Goal: Information Seeking & Learning: Find contact information

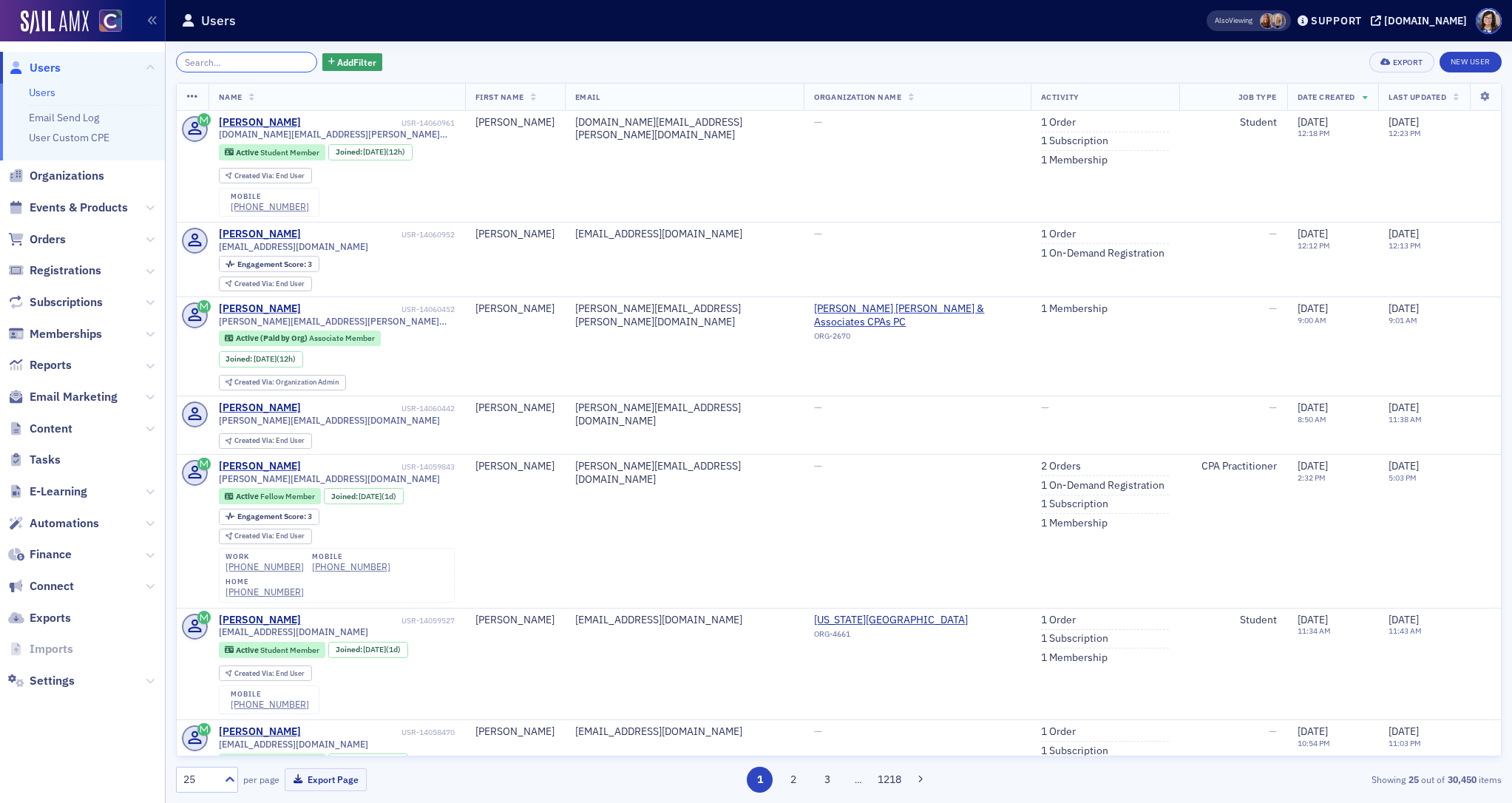
click at [233, 62] on input "search" at bounding box center [246, 62] width 141 height 21
paste input "[DOMAIN_NAME][EMAIL_ADDRESS][PERSON_NAME][DOMAIN_NAME]"
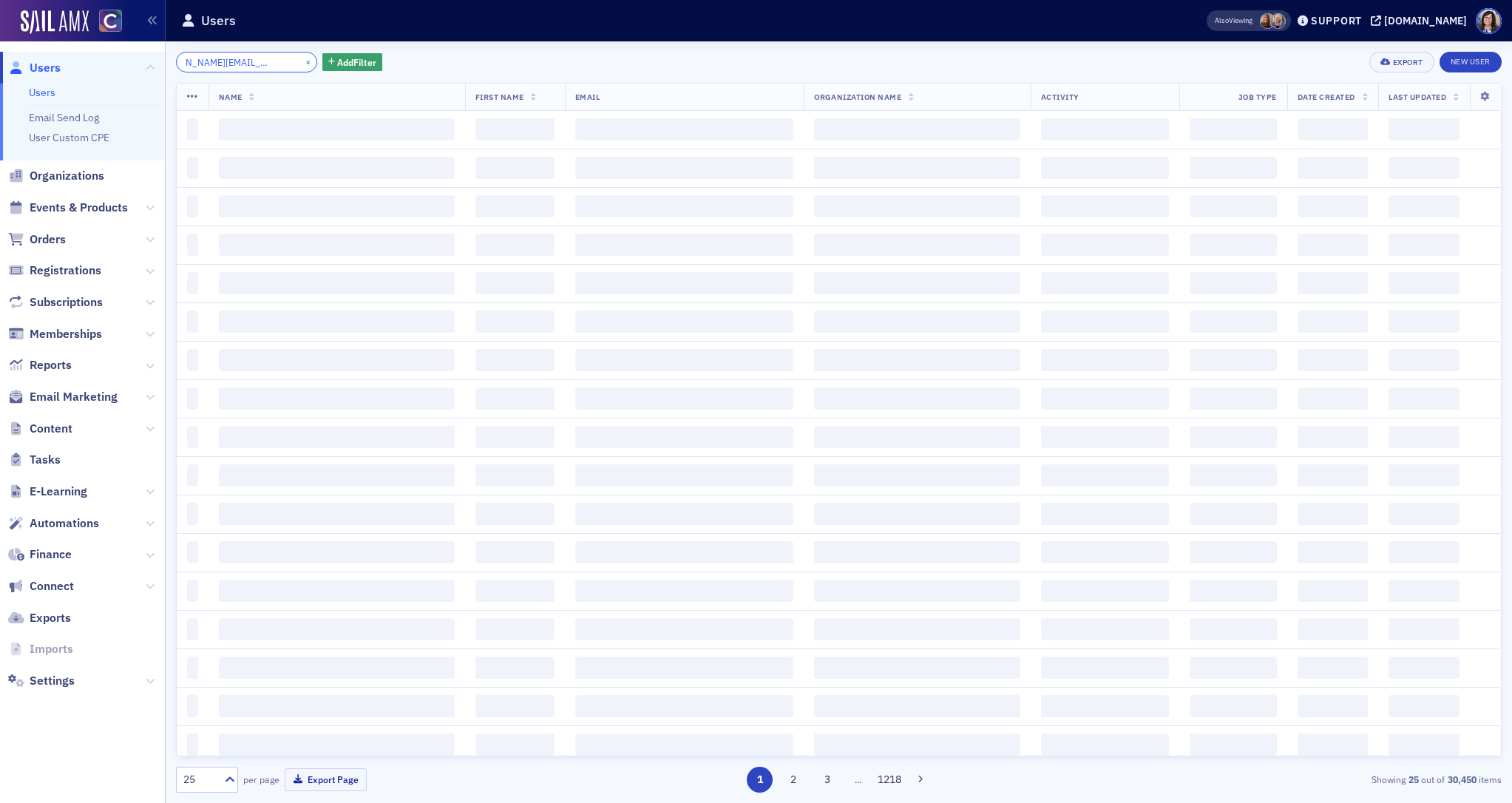
type input "[DOMAIN_NAME][EMAIL_ADDRESS][PERSON_NAME][DOMAIN_NAME]"
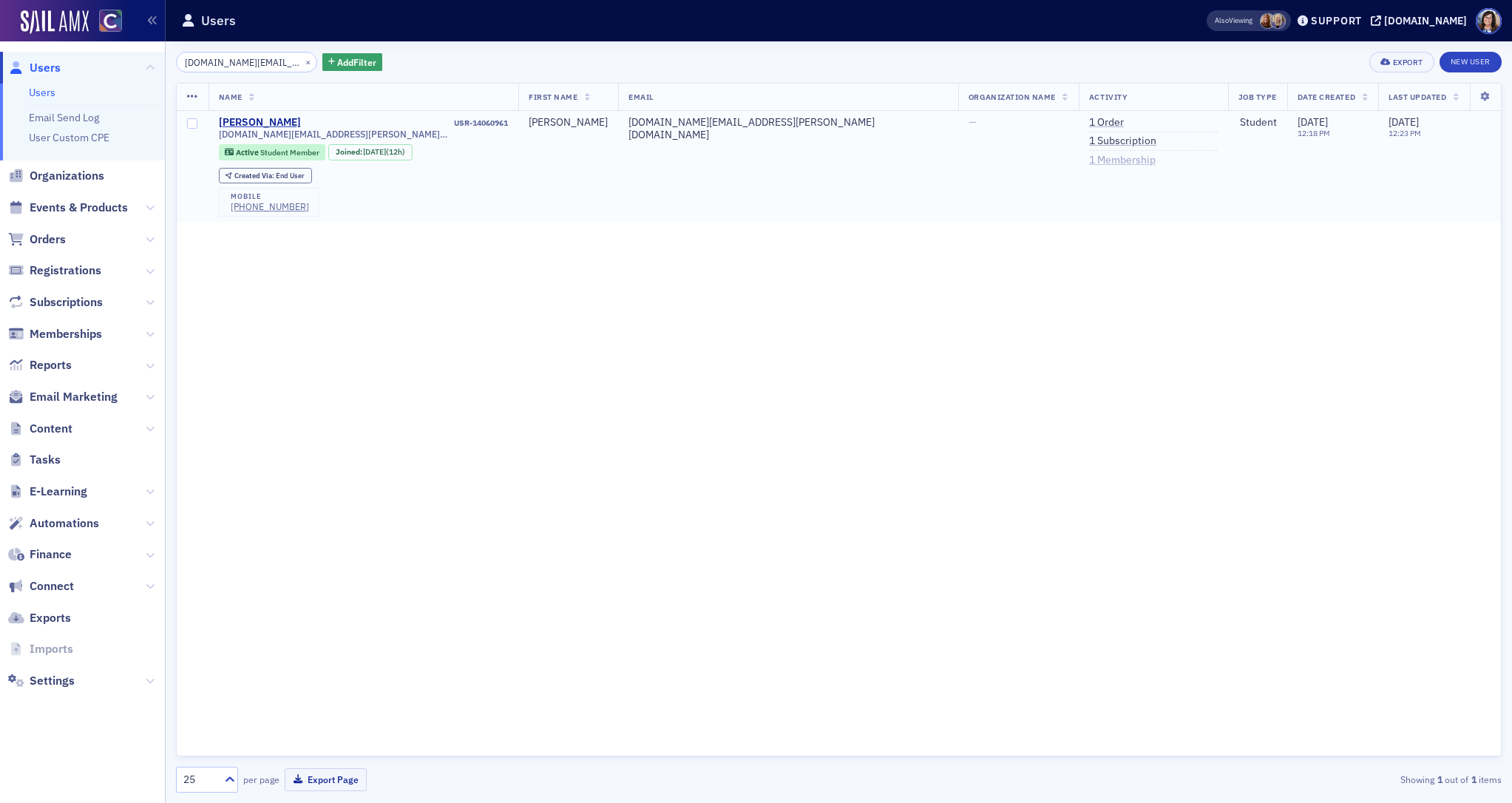
click at [1089, 158] on link "1 Membership" at bounding box center [1122, 161] width 66 height 13
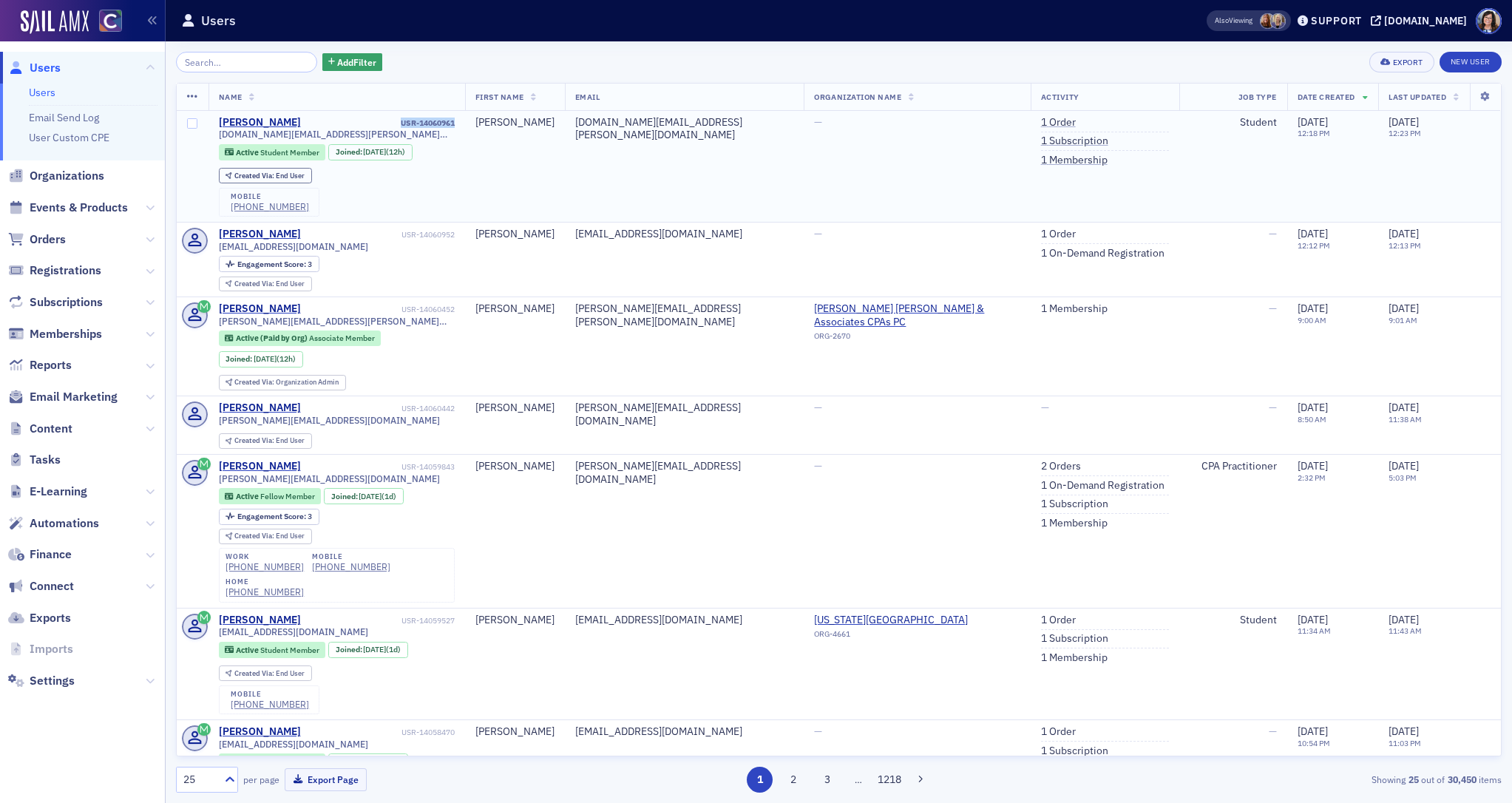
drag, startPoint x: 504, startPoint y: 122, endPoint x: 442, endPoint y: 123, distance: 62.0
click at [442, 123] on td "Lucas Sanchez USR-14060961 andys.sanchez.jr.as@gmail.com Active Student Member …" at bounding box center [336, 167] width 257 height 112
copy div "USR-14060961"
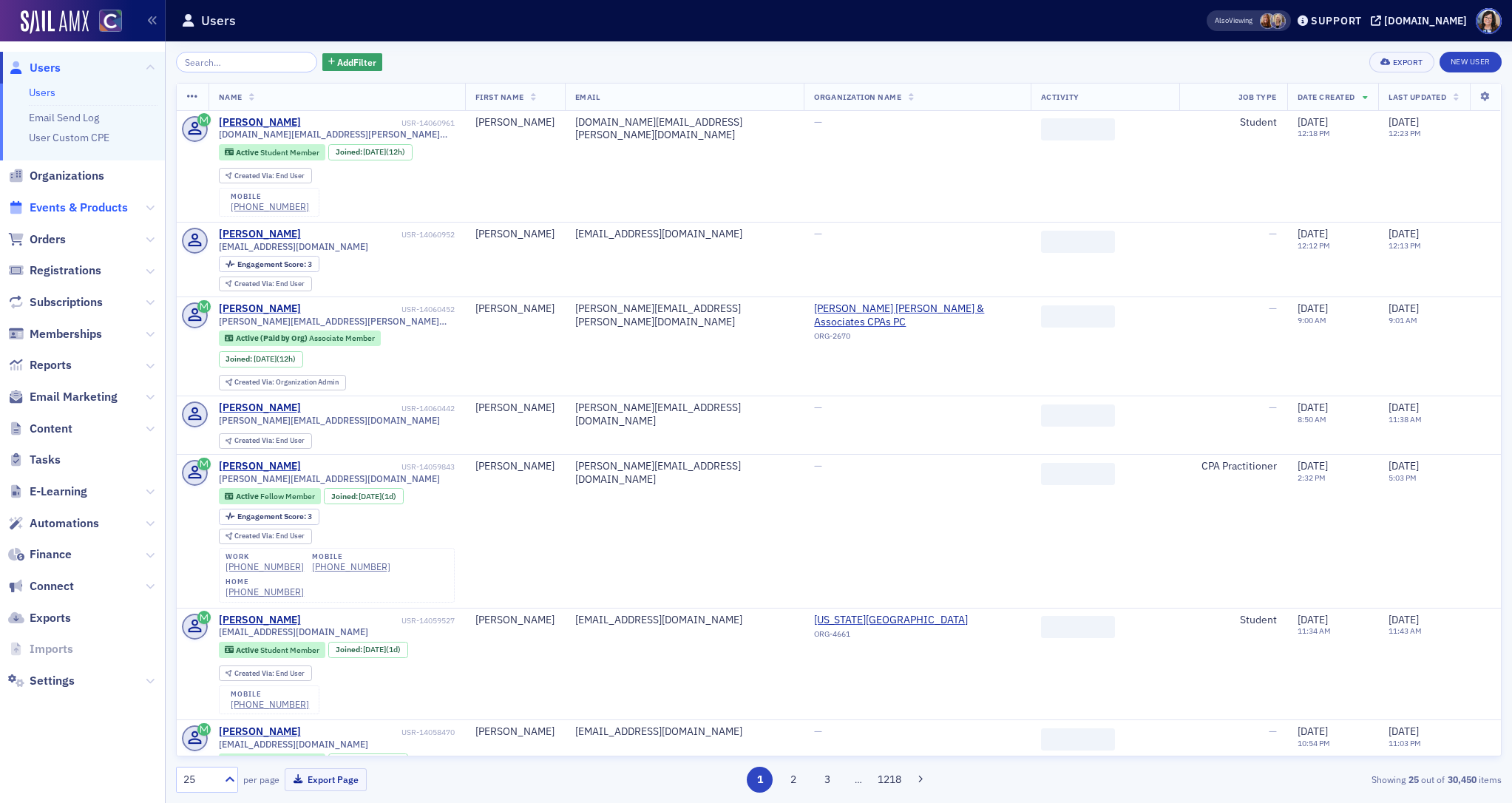
click at [67, 207] on span "Events & Products" at bounding box center [78, 207] width 98 height 16
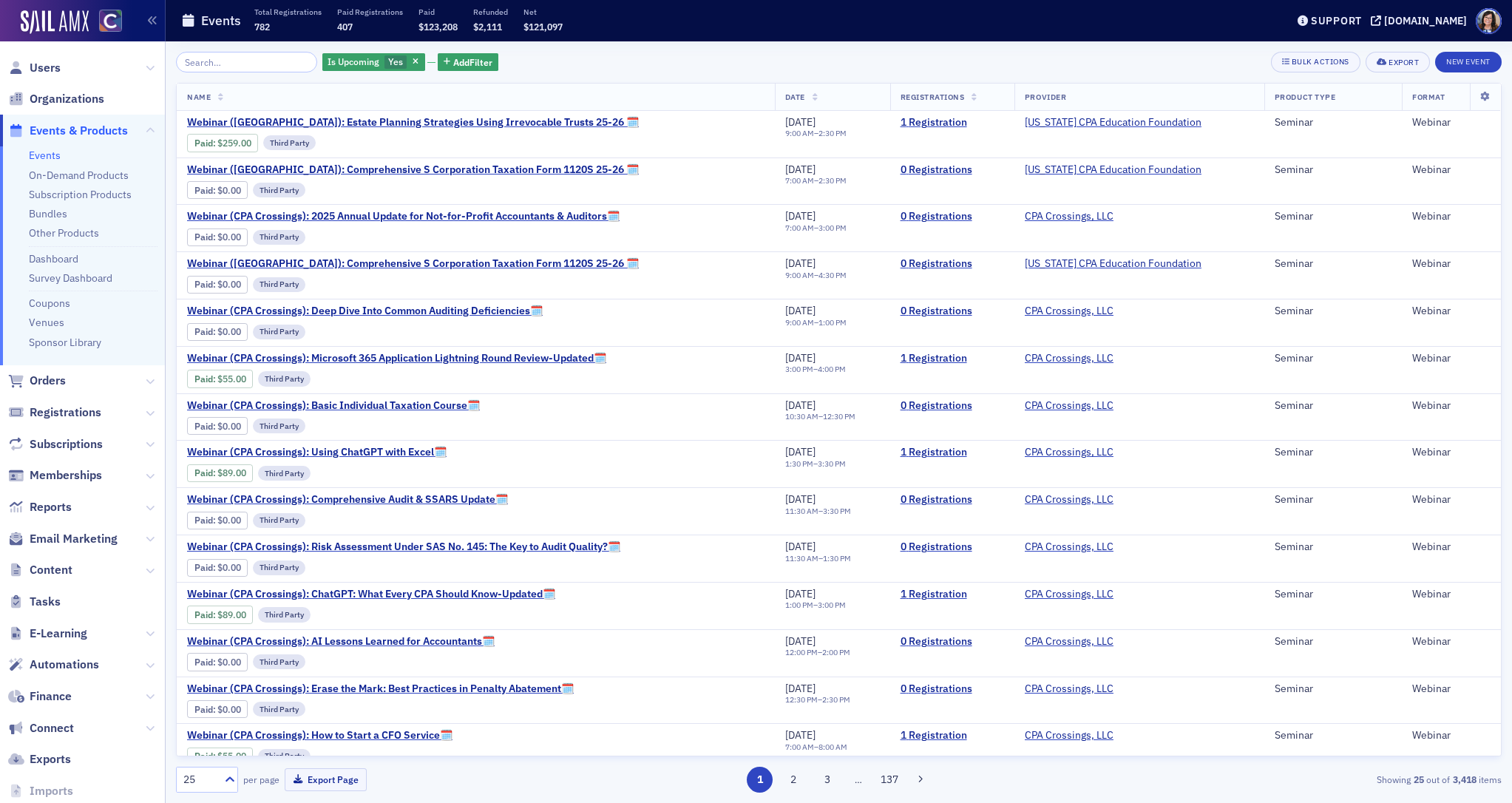
click at [209, 59] on input "search" at bounding box center [246, 62] width 141 height 21
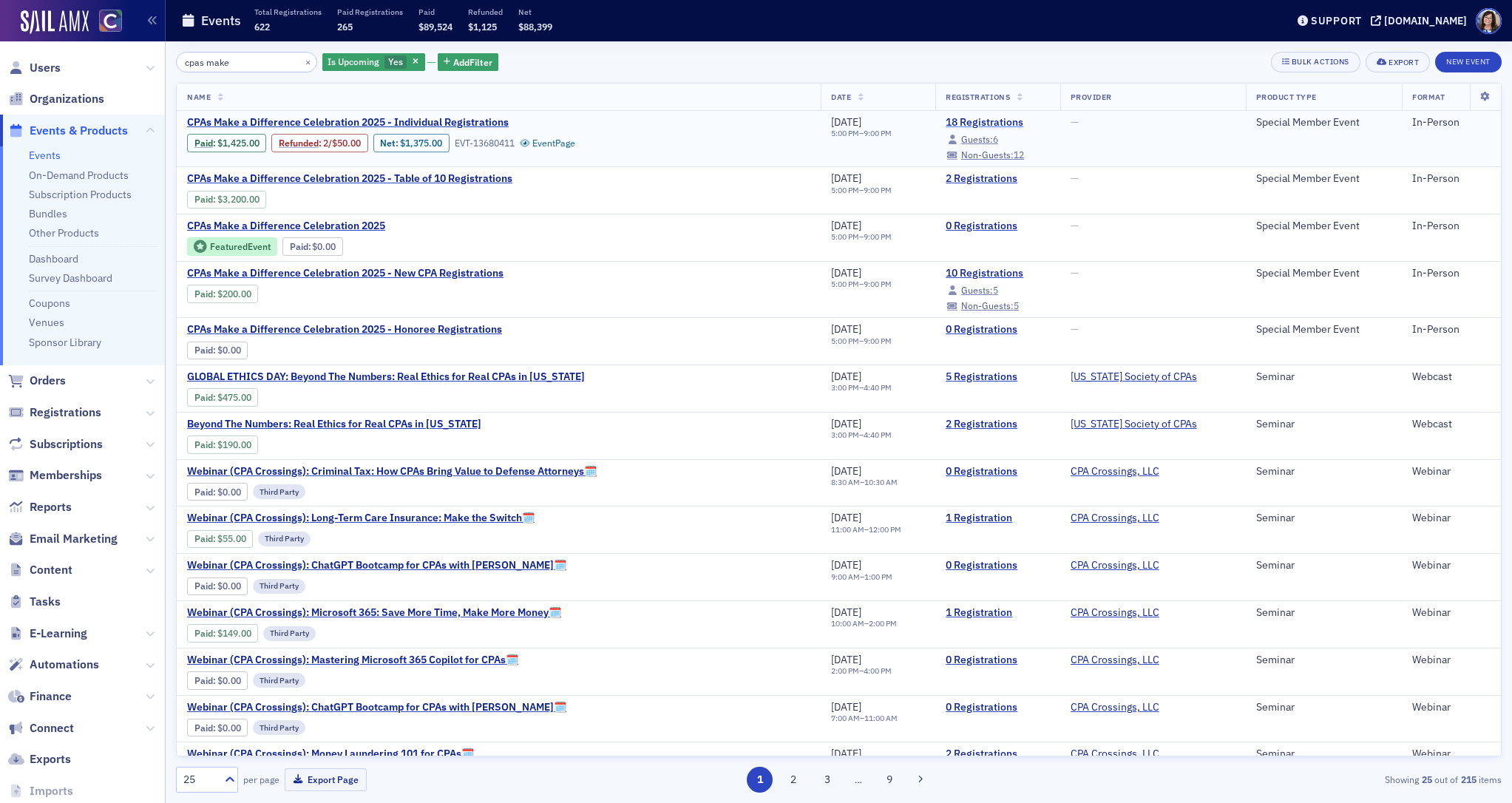
type input "cpas make"
click at [956, 119] on link "18 Registrations" at bounding box center [996, 122] width 104 height 13
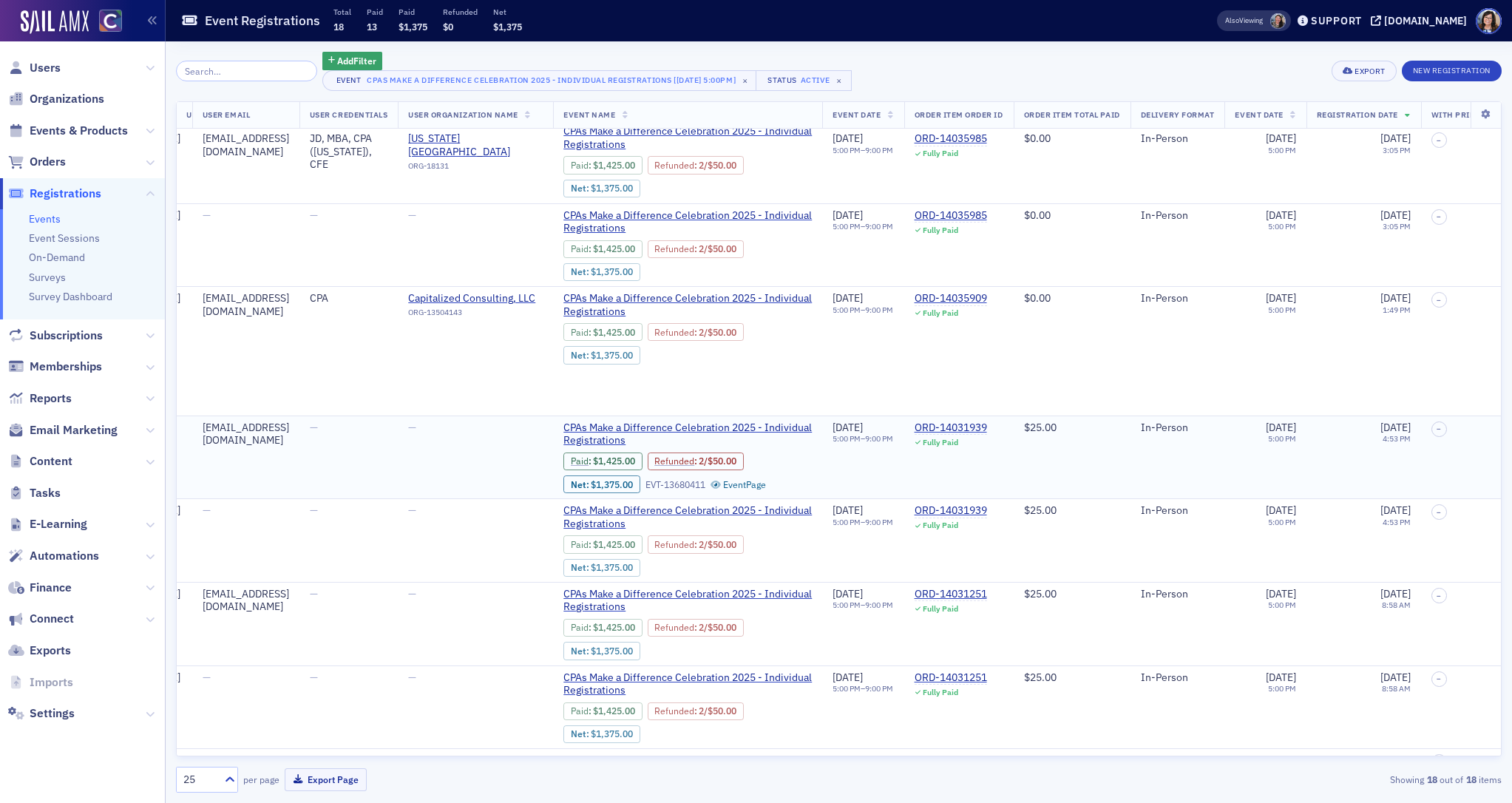
scroll to position [529, 995]
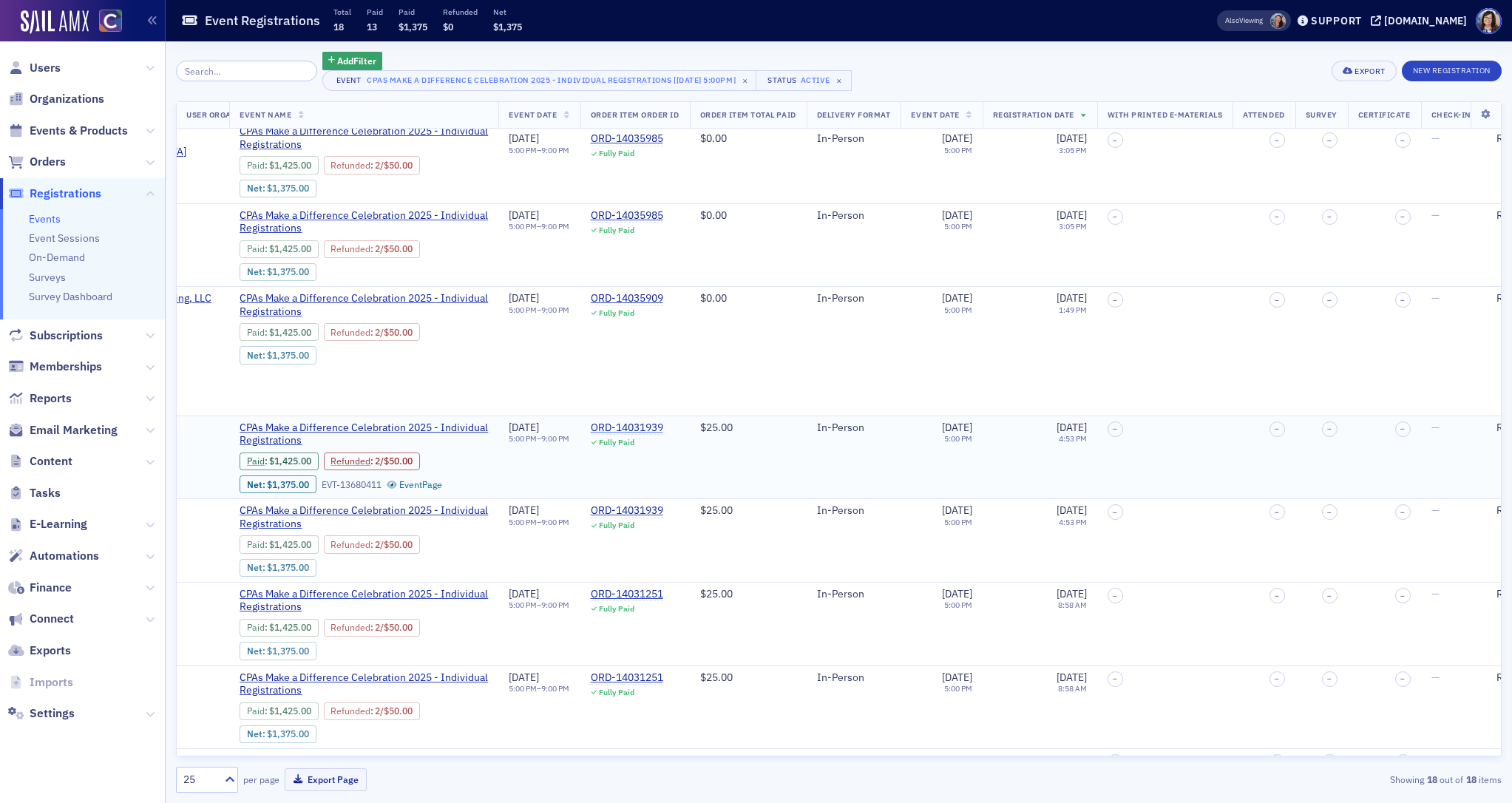
click at [663, 421] on div "ORD-14031939" at bounding box center [627, 428] width 73 height 13
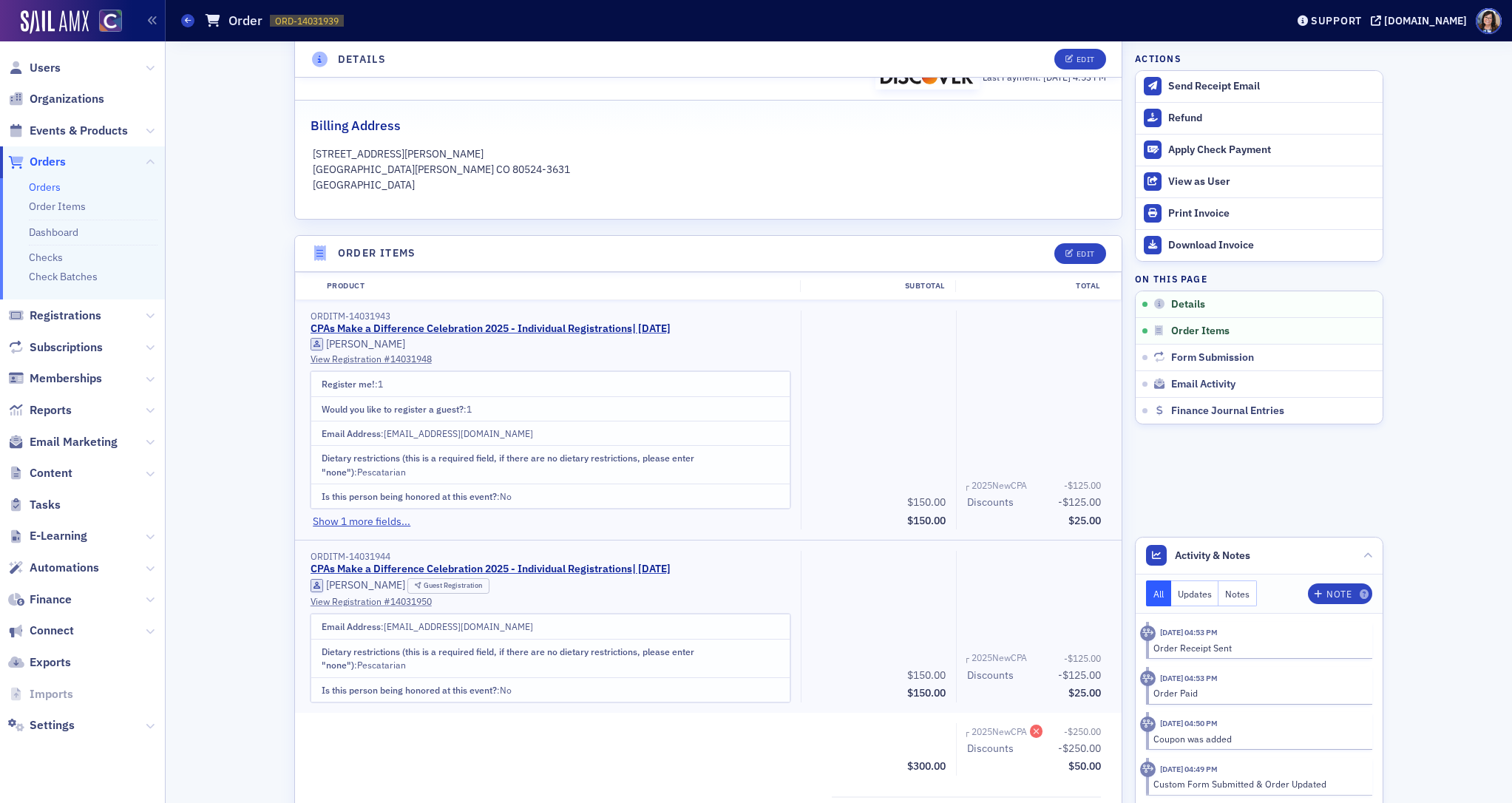
scroll to position [328, 0]
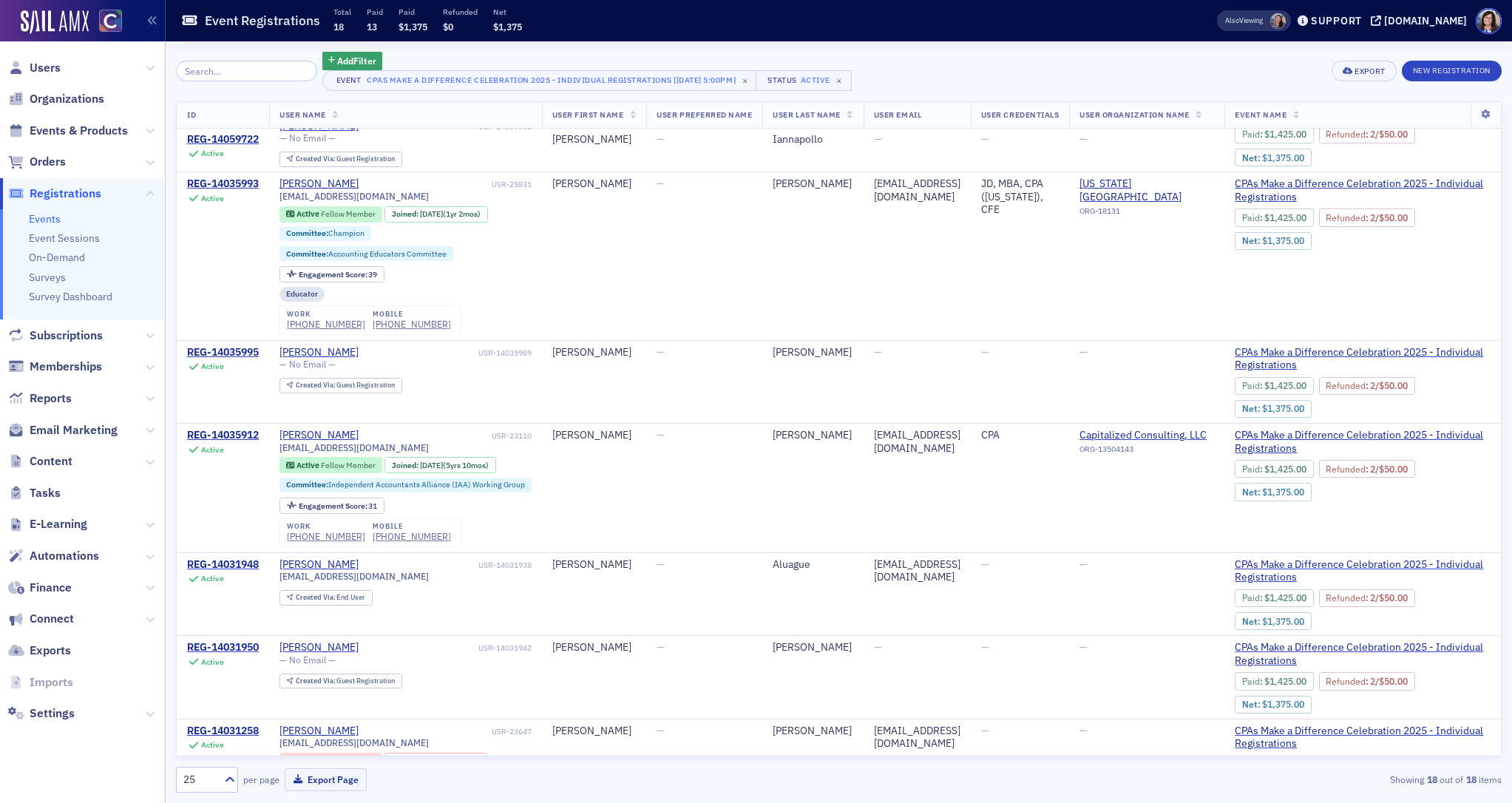
scroll to position [395, 0]
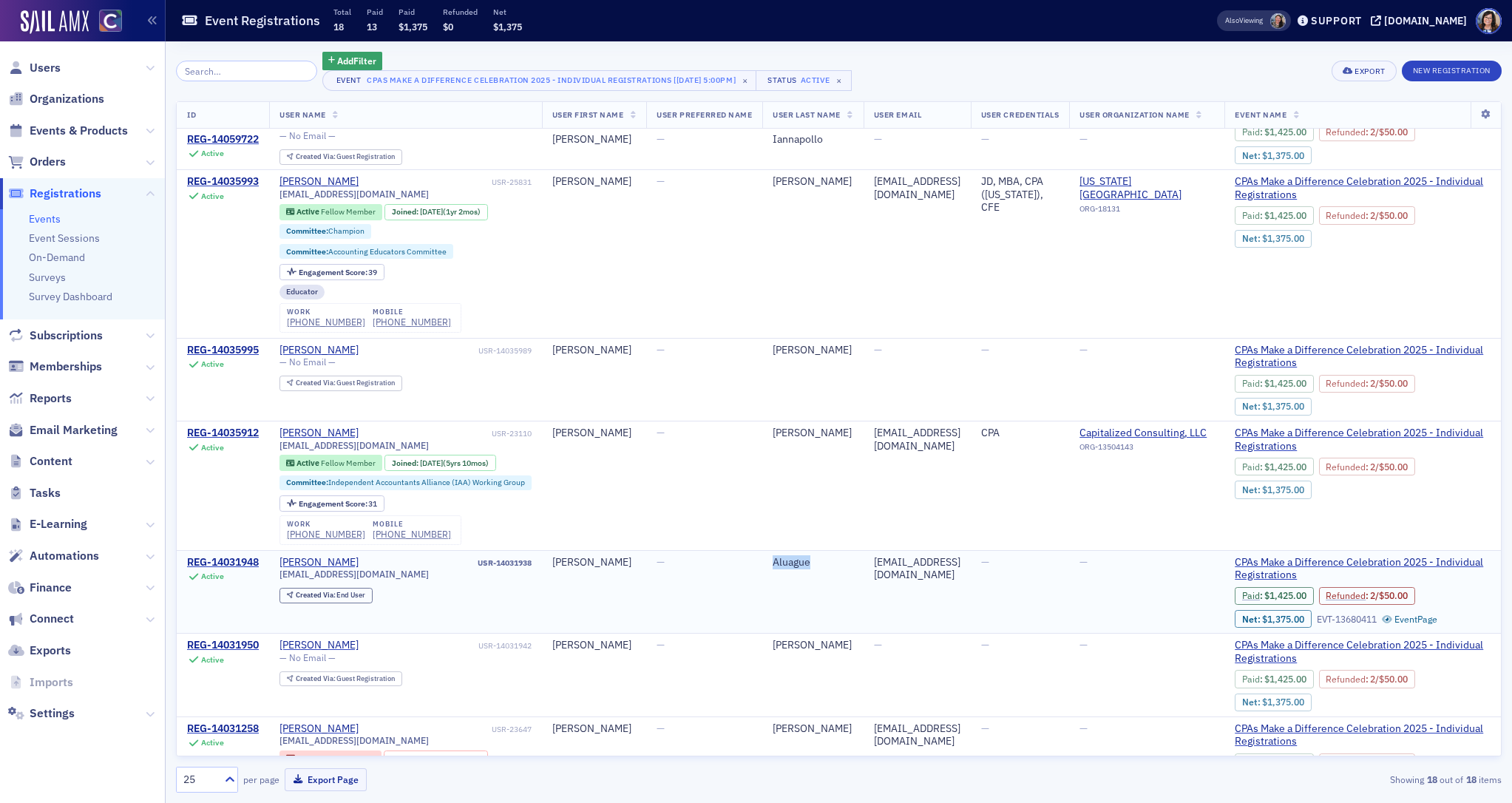
drag, startPoint x: 775, startPoint y: 524, endPoint x: 821, endPoint y: 526, distance: 46.0
click at [821, 550] on td "Aluague" at bounding box center [813, 591] width 101 height 83
copy div "Aluague"
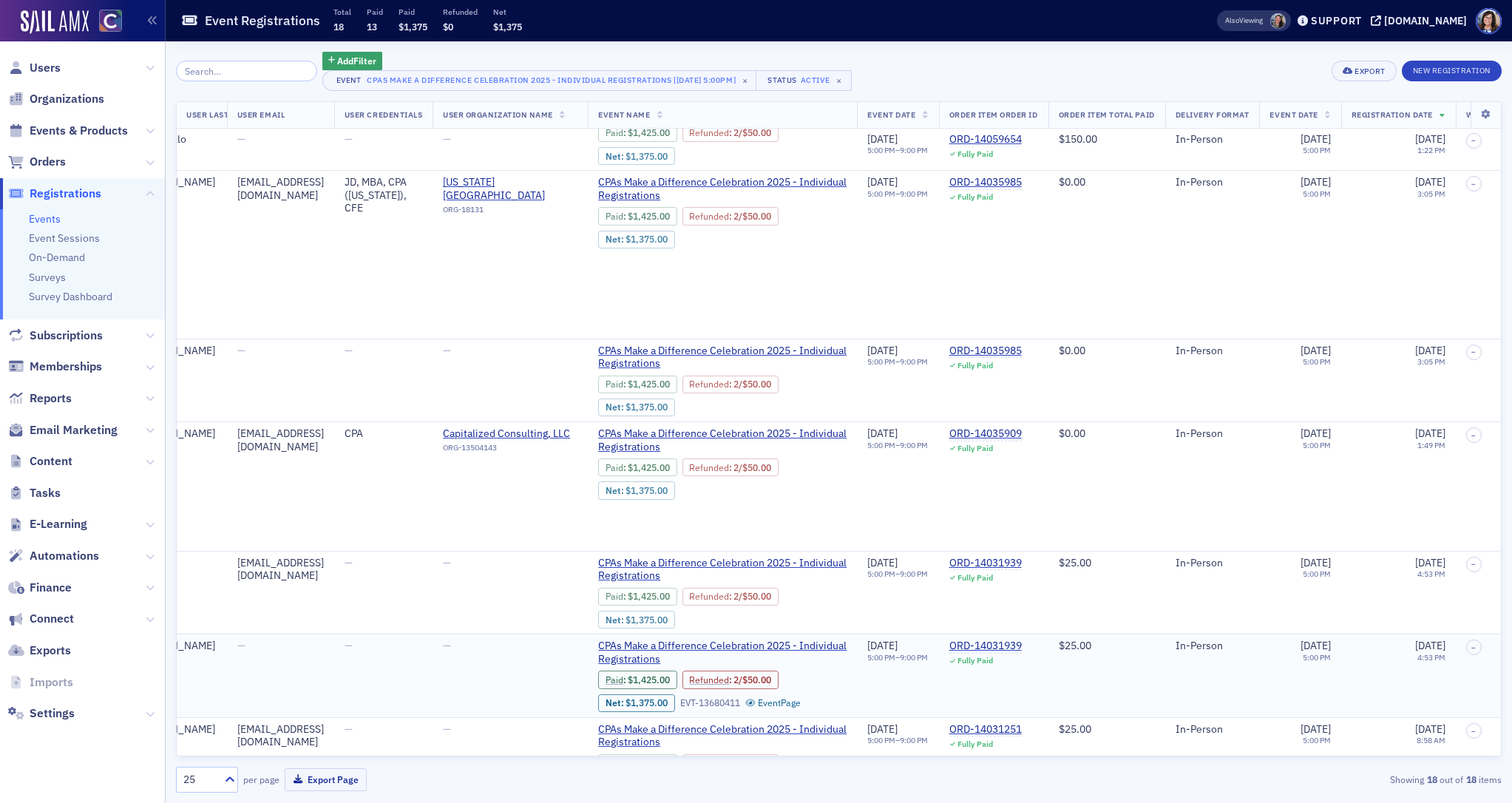
scroll to position [395, 638]
click at [1020, 640] on div "ORD-14031939" at bounding box center [984, 646] width 73 height 13
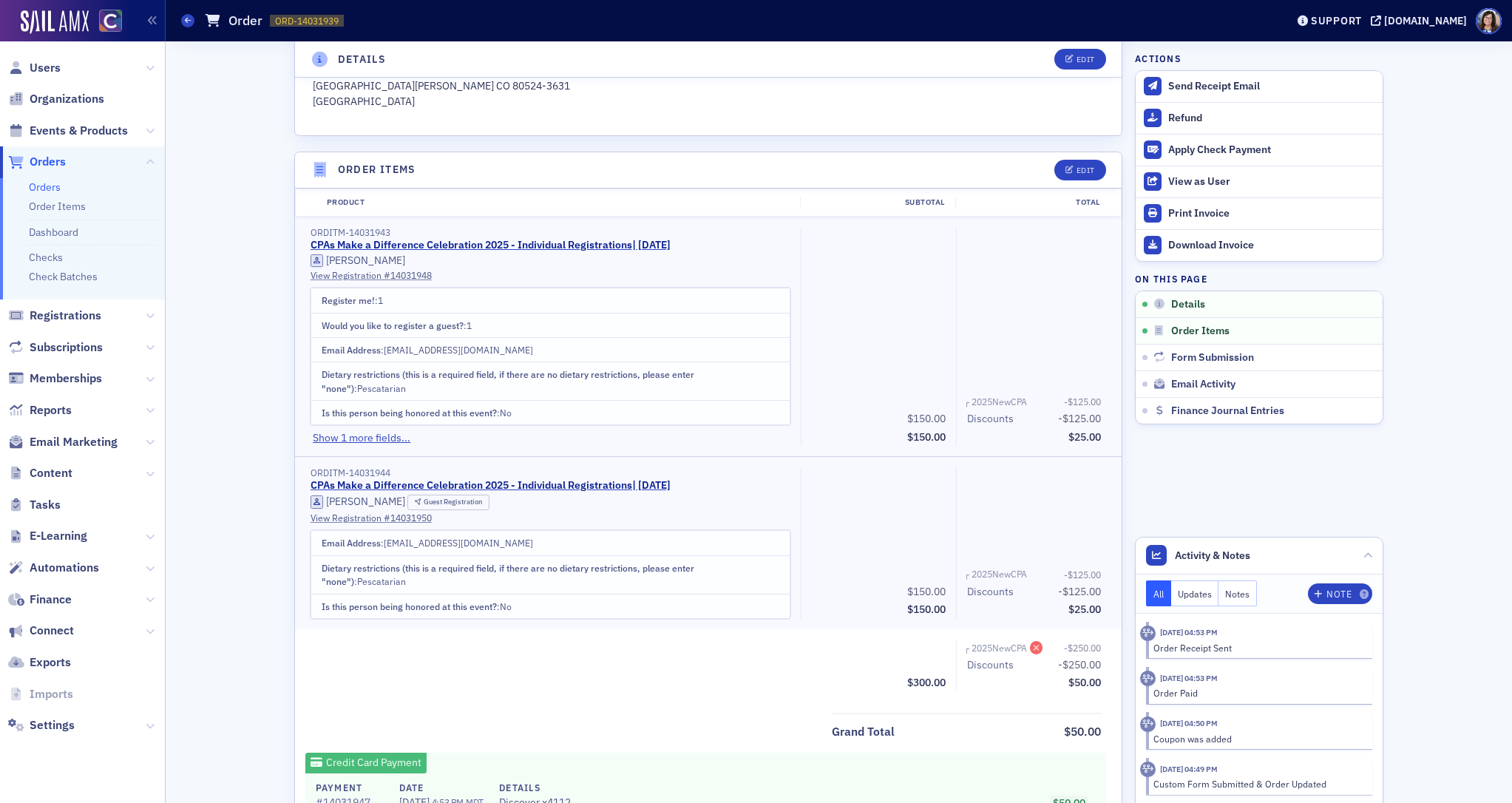
scroll to position [415, 0]
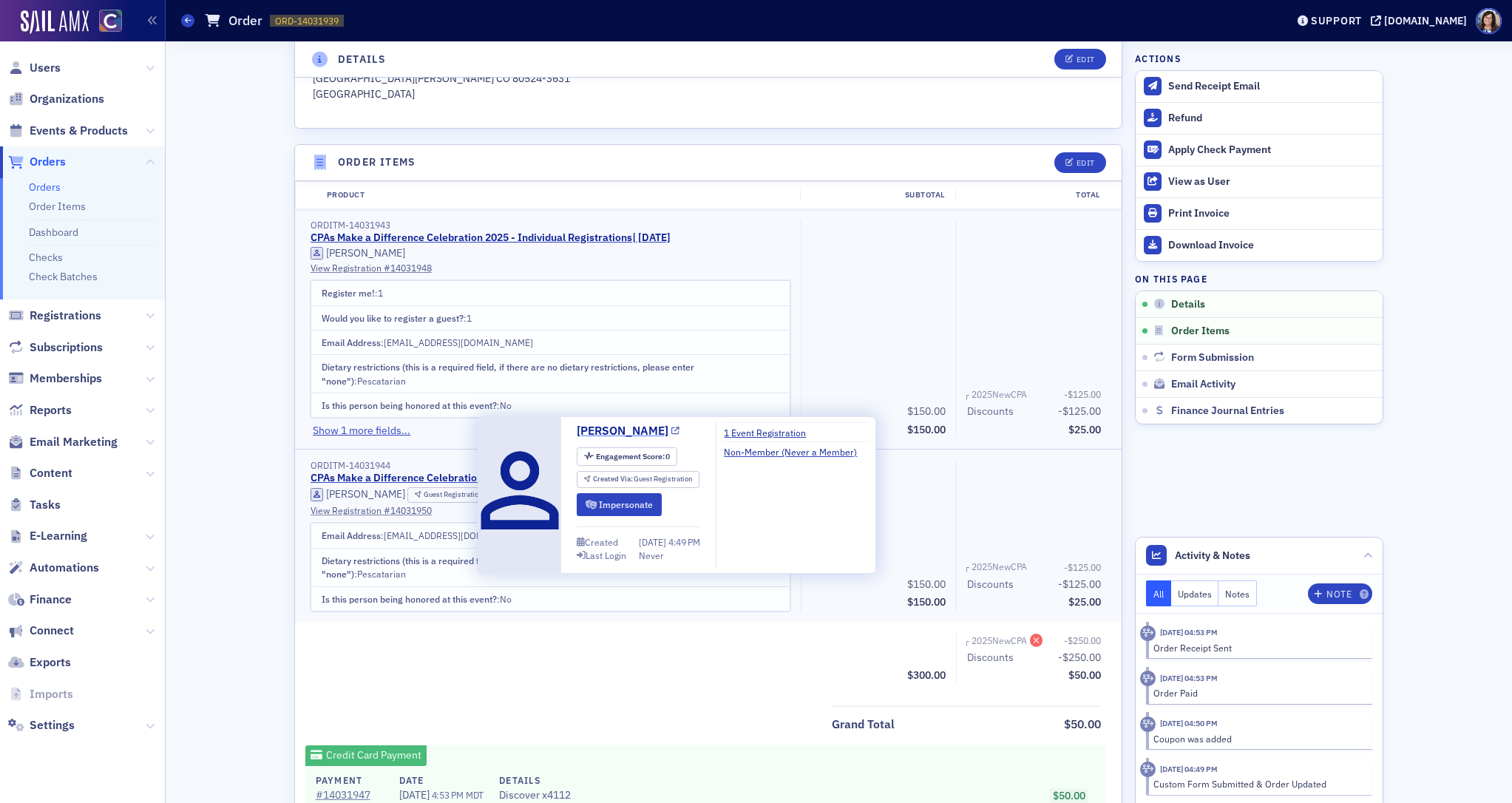
drag, startPoint x: 567, startPoint y: 421, endPoint x: 657, endPoint y: 438, distance: 91.6
click at [657, 438] on div "Erica Hellmich Engagement Score : 0 Created Via : Guest Registration Impersonat…" at bounding box center [677, 495] width 381 height 146
copy div "Erica Hellmich"
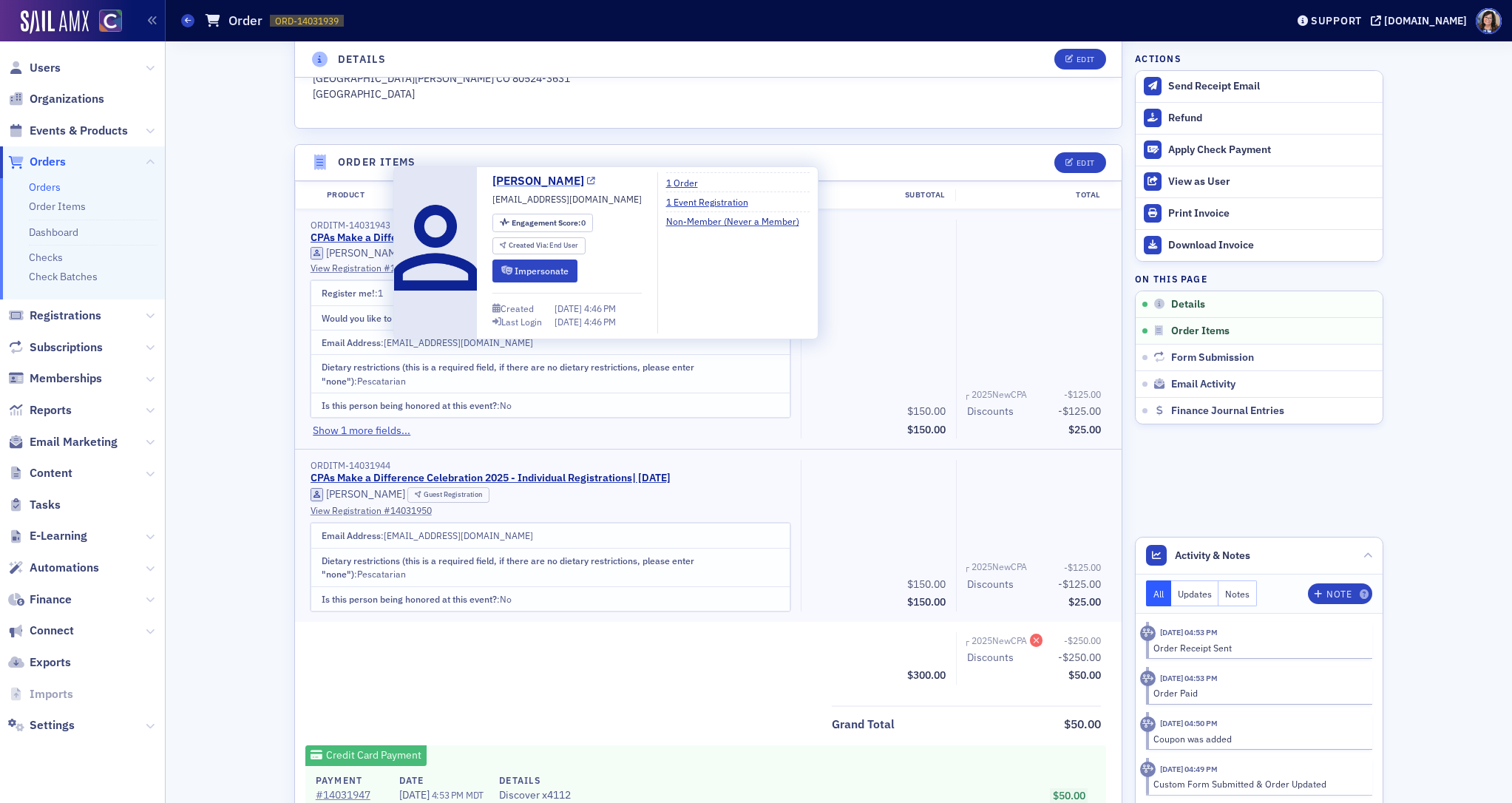
click at [586, 181] on icon at bounding box center [590, 181] width 8 height 8
click at [586, 180] on icon at bounding box center [590, 181] width 8 height 8
click at [520, 201] on span "aluaguejason@gmail.com" at bounding box center [567, 199] width 149 height 13
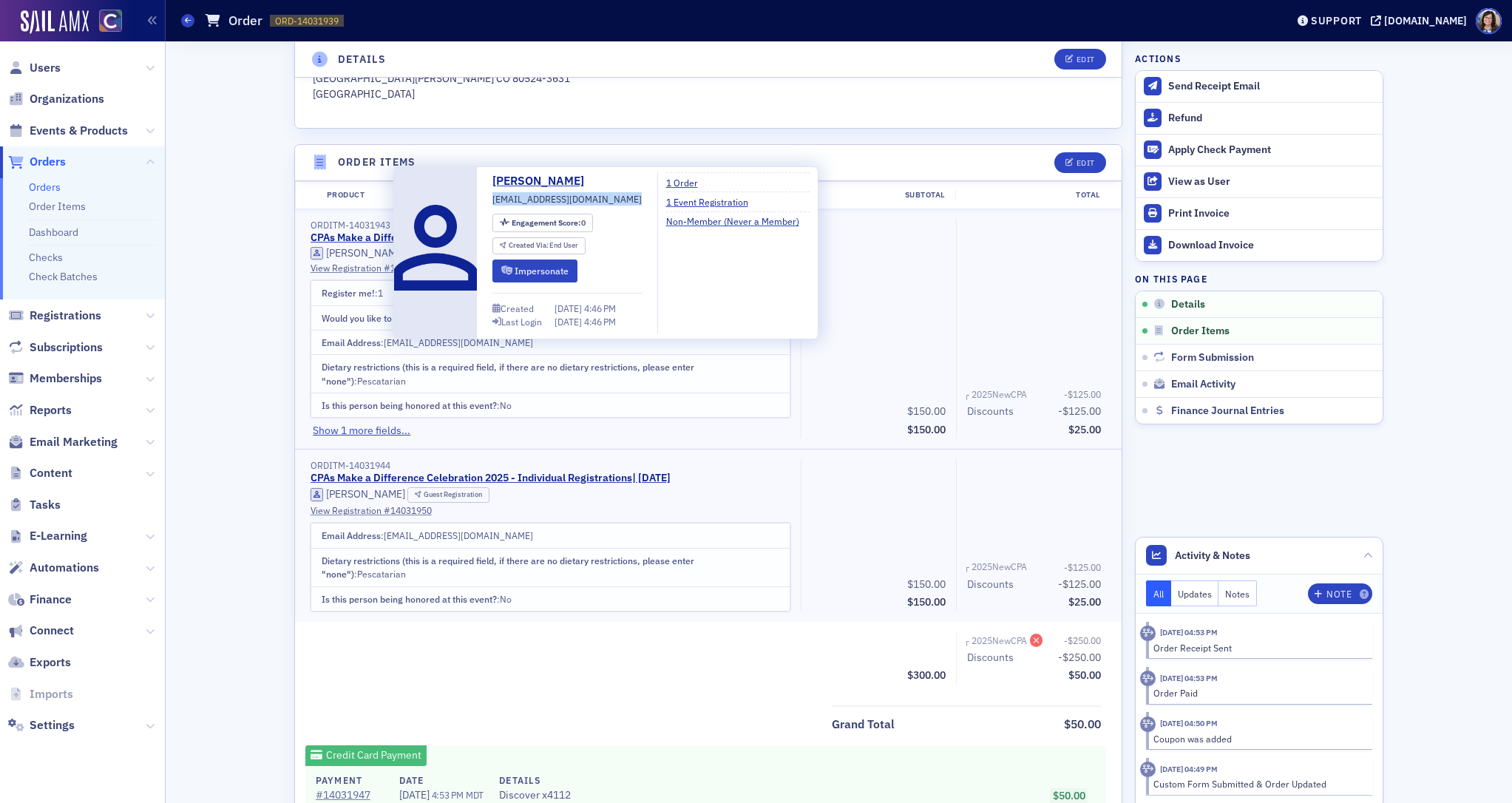
copy span "aluaguejason@gmail.com"
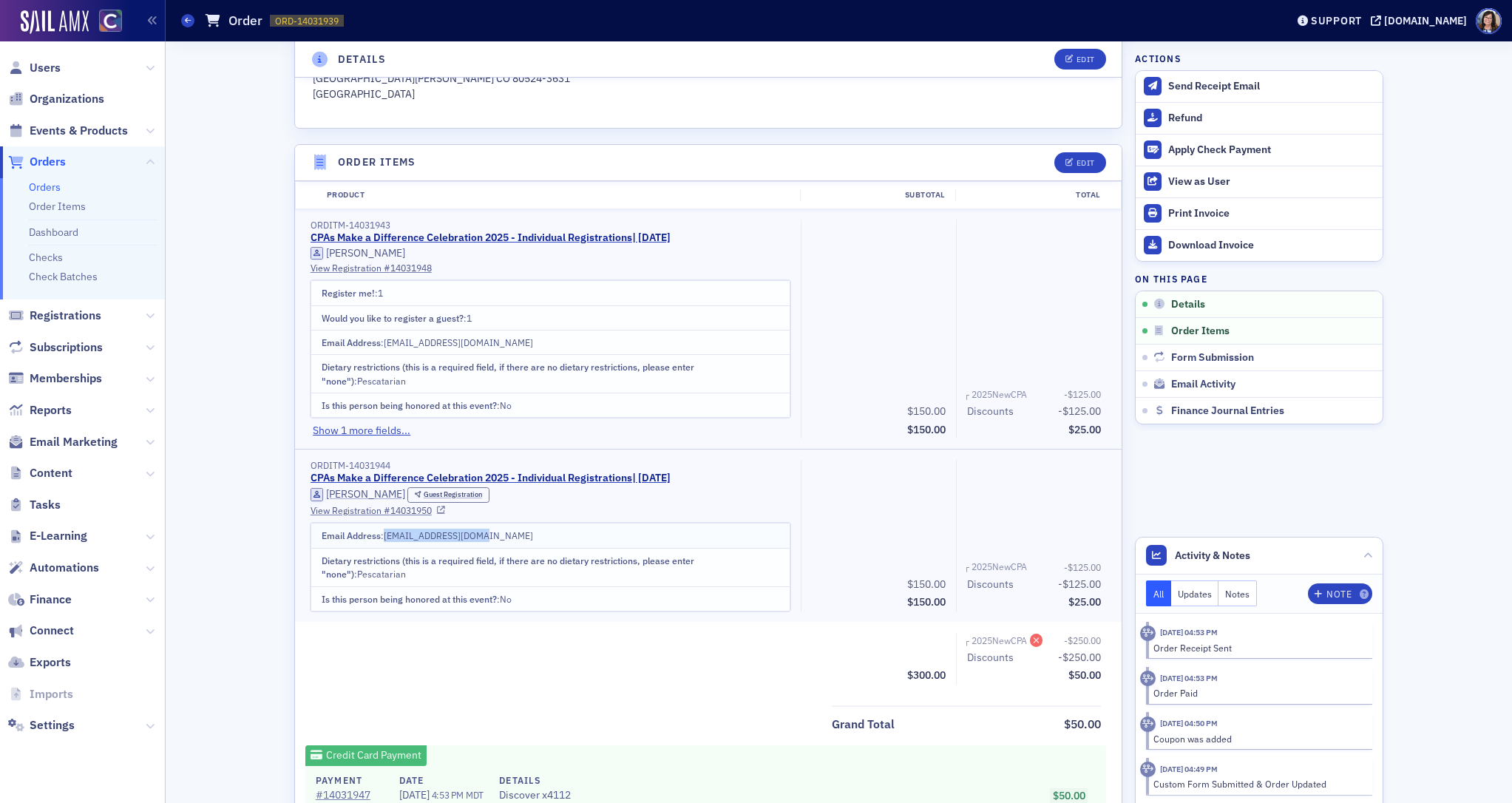
drag, startPoint x: 416, startPoint y: 539, endPoint x: 492, endPoint y: 541, distance: 76.0
click at [492, 541] on td "Email Address : Eshellmich@gmail.com" at bounding box center [549, 535] width 479 height 24
copy span "Eshellmich@gmail.com"
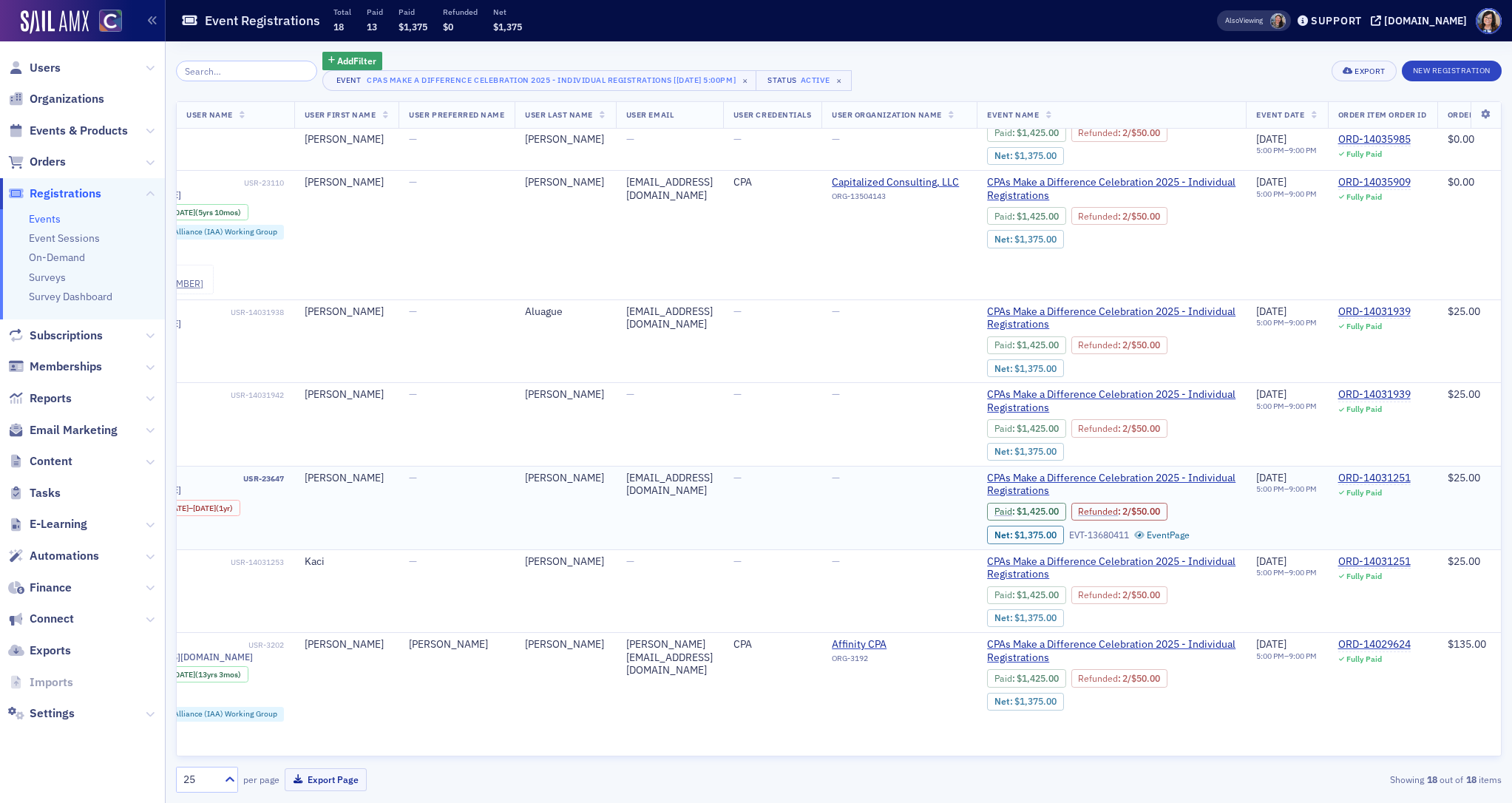
scroll to position [646, 290]
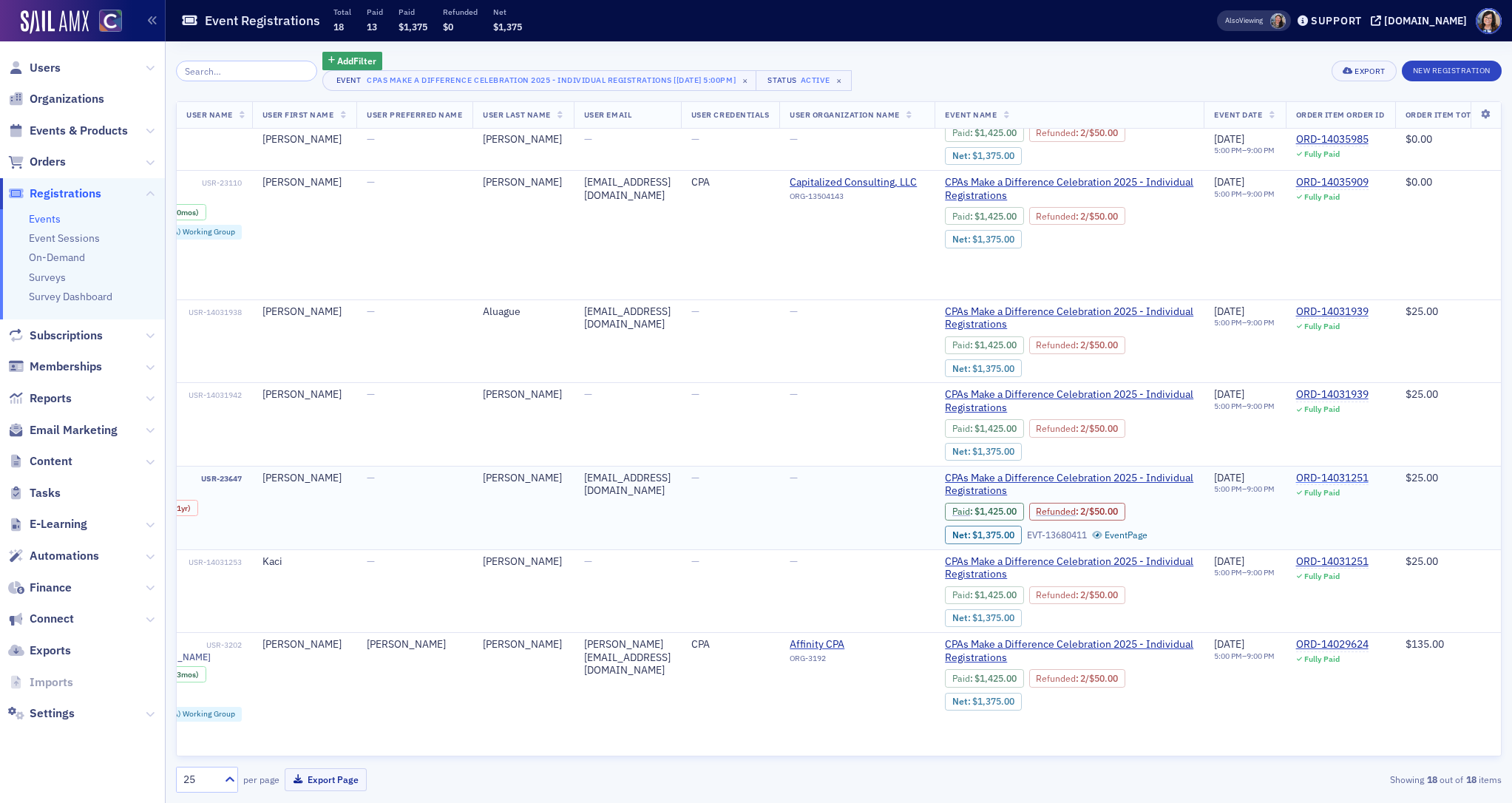
click at [1368, 472] on div "ORD-14031251" at bounding box center [1332, 478] width 73 height 13
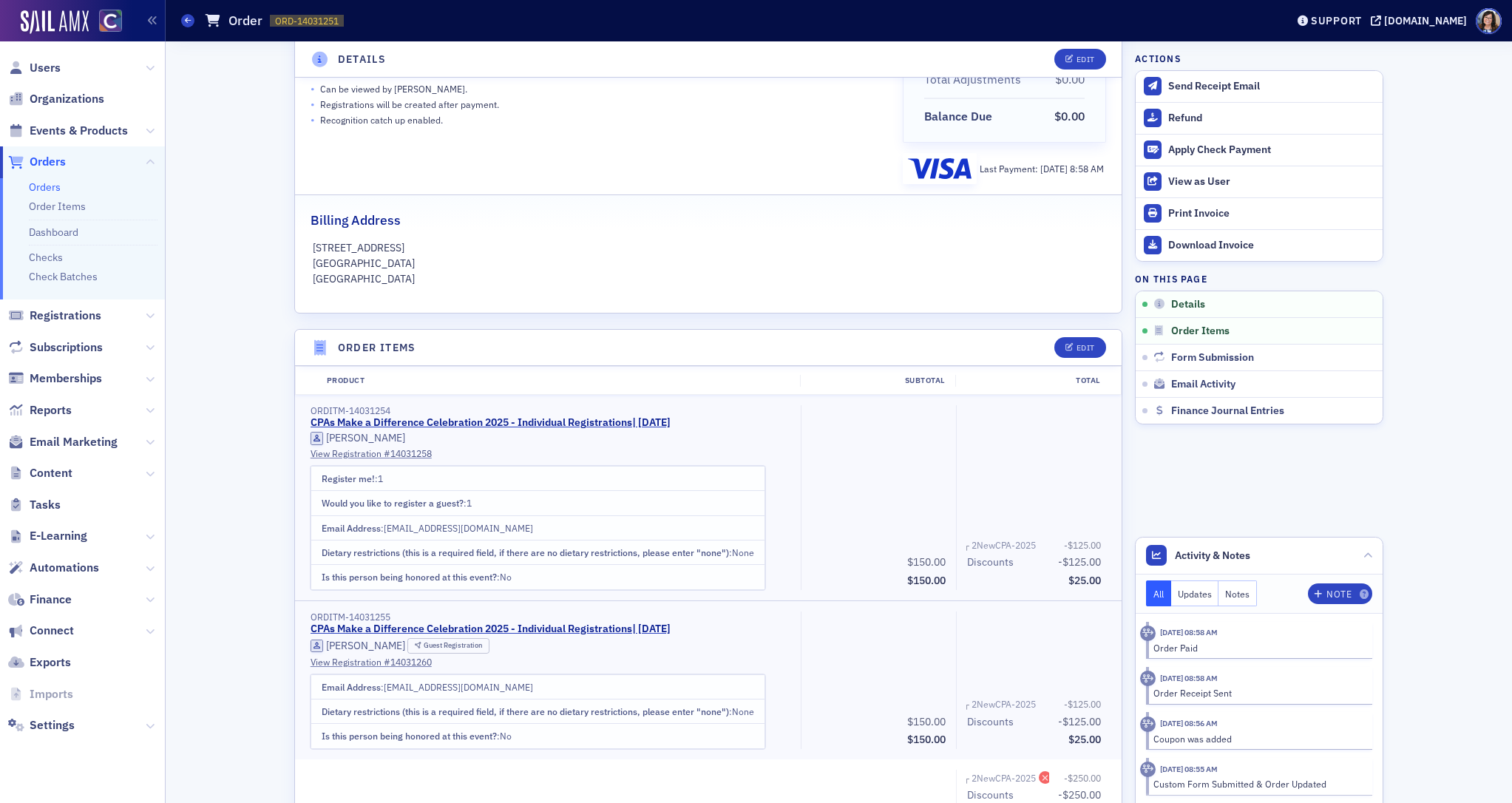
scroll to position [235, 0]
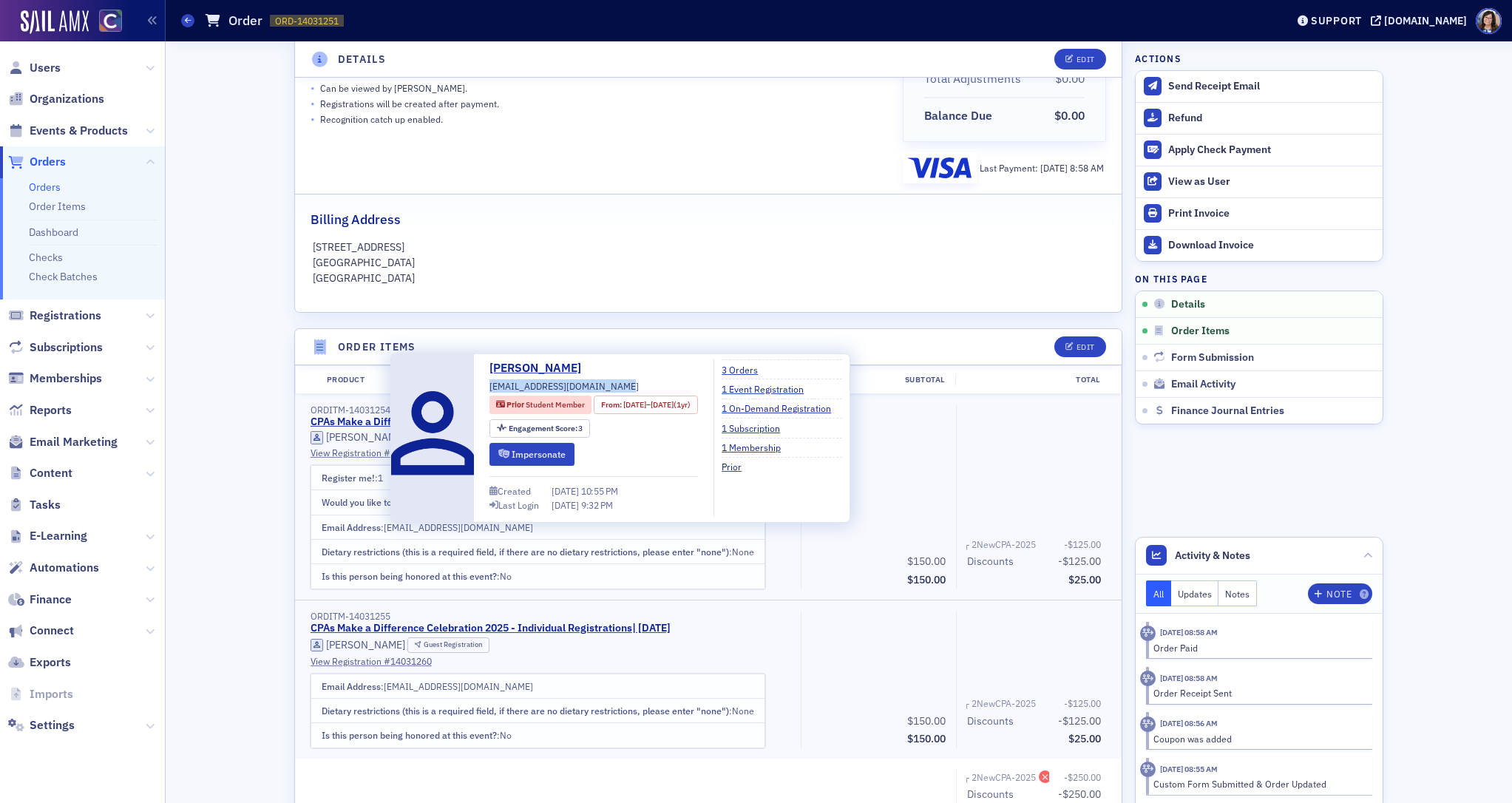
drag, startPoint x: 491, startPoint y: 387, endPoint x: 621, endPoint y: 388, distance: 130.0
click at [621, 388] on div "Dominik Klein dominik.klein8194@gmail.com Prior Student Member From : 9/17/2020…" at bounding box center [593, 438] width 208 height 158
copy span "dominik.klein8194@gmail.com"
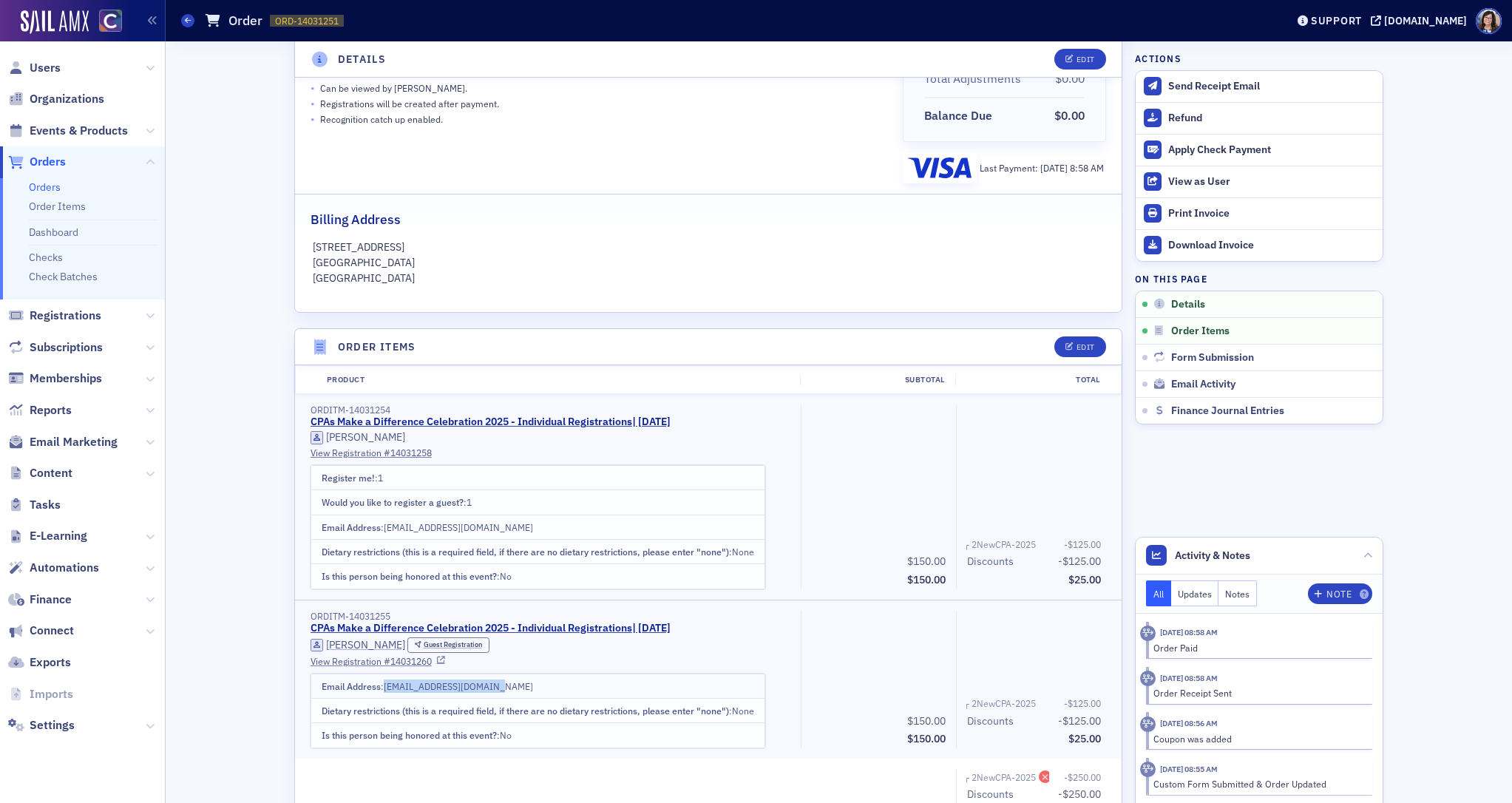
drag, startPoint x: 386, startPoint y: 689, endPoint x: 516, endPoint y: 690, distance: 130.0
click at [516, 690] on td "Email Address : Kacichapman94@gmail.com" at bounding box center [537, 685] width 454 height 24
copy span "Kacichapman94@gmail.com"
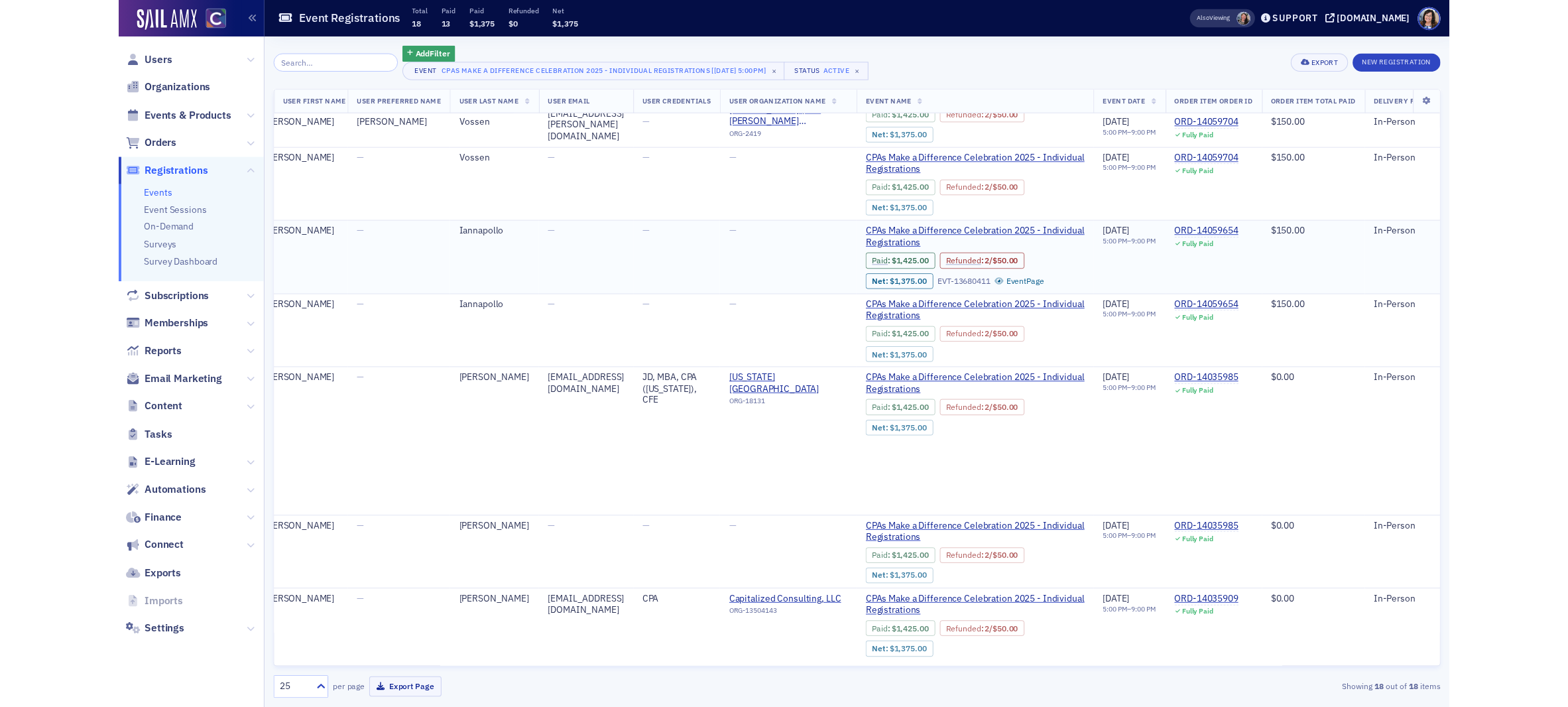
scroll to position [0, 346]
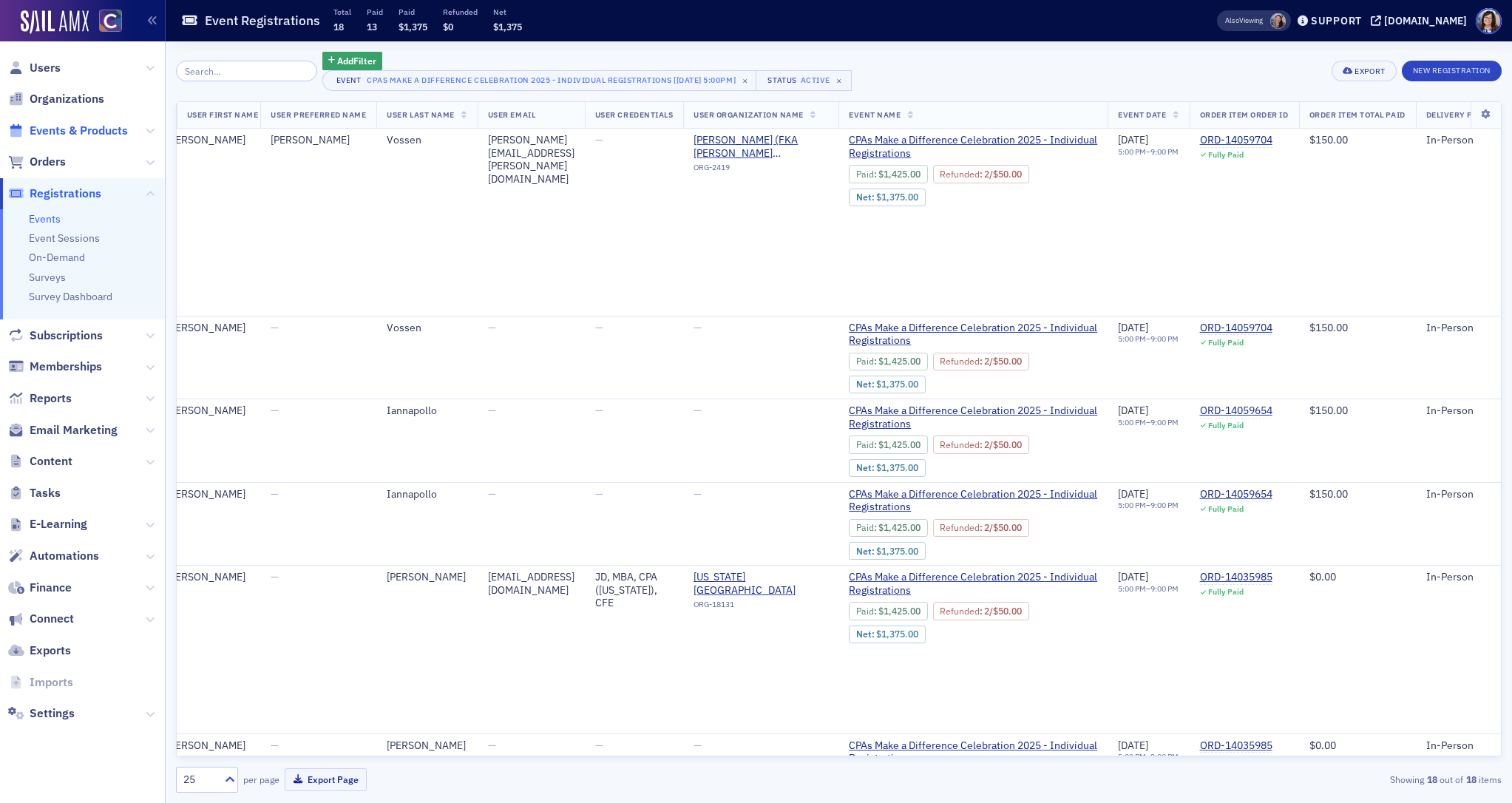
click at [65, 126] on span "Events & Products" at bounding box center [78, 130] width 98 height 16
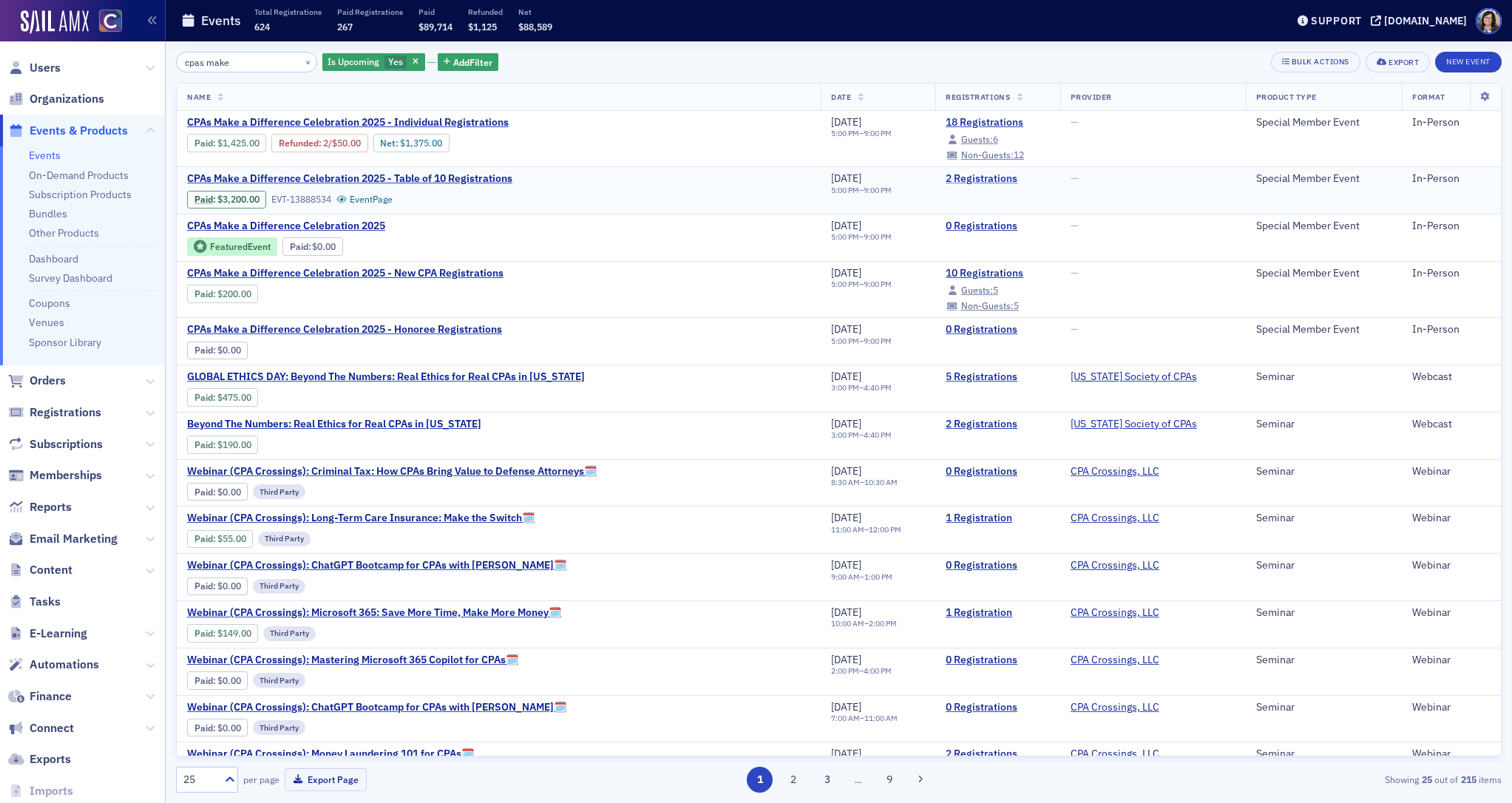
click at [945, 181] on link "2 Registrations" at bounding box center [996, 178] width 104 height 13
click at [945, 273] on link "10 Registrations" at bounding box center [996, 274] width 104 height 13
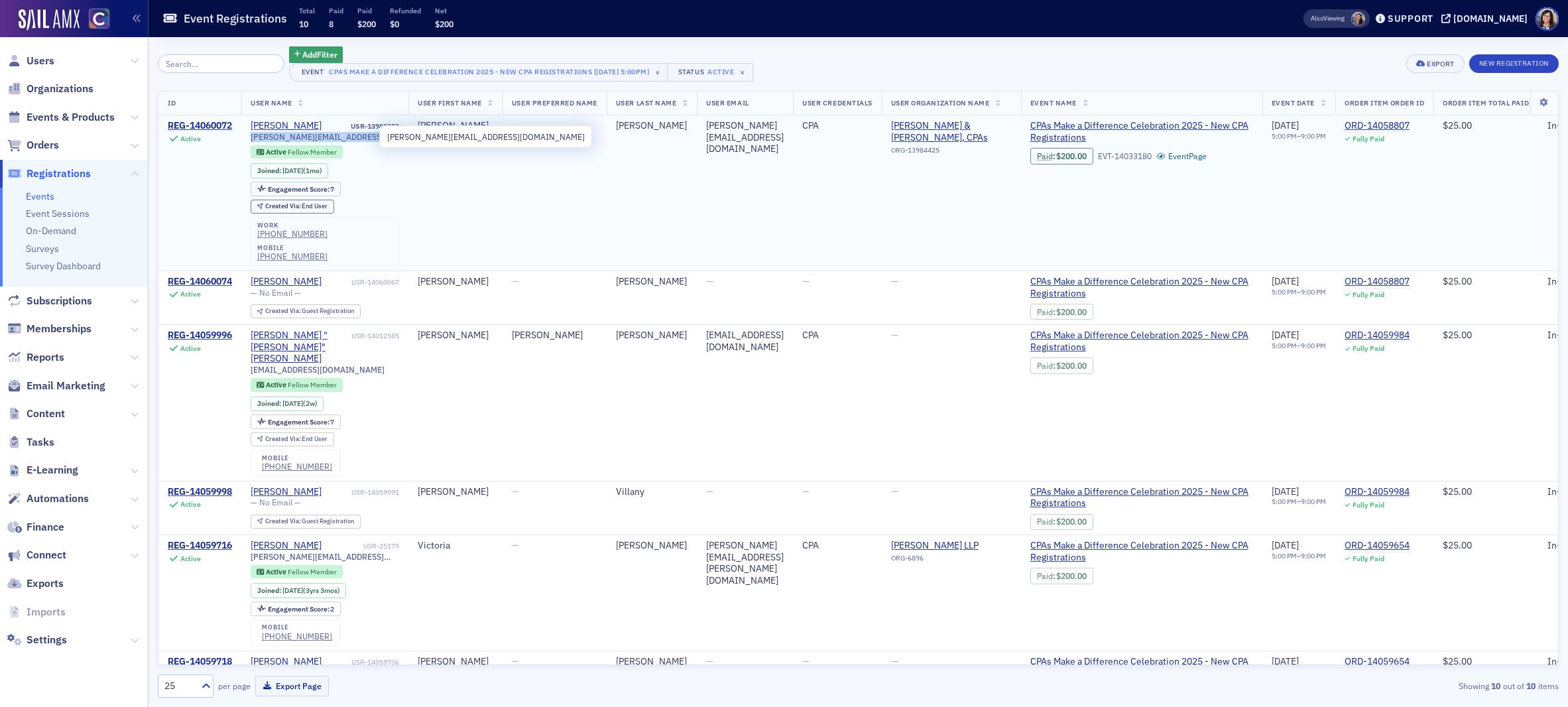
drag, startPoint x: 383, startPoint y: 138, endPoint x: 252, endPoint y: 141, distance: 131.0
click at [252, 141] on td "Brandon Lockhart USR-13981953 brandon@lockhartandpowell.com Active Fellow Membe…" at bounding box center [324, 193] width 167 height 155
copy span "brandon@lockhartandpowell.com"
click at [1355, 125] on div "ORD-14058807" at bounding box center [1377, 126] width 65 height 12
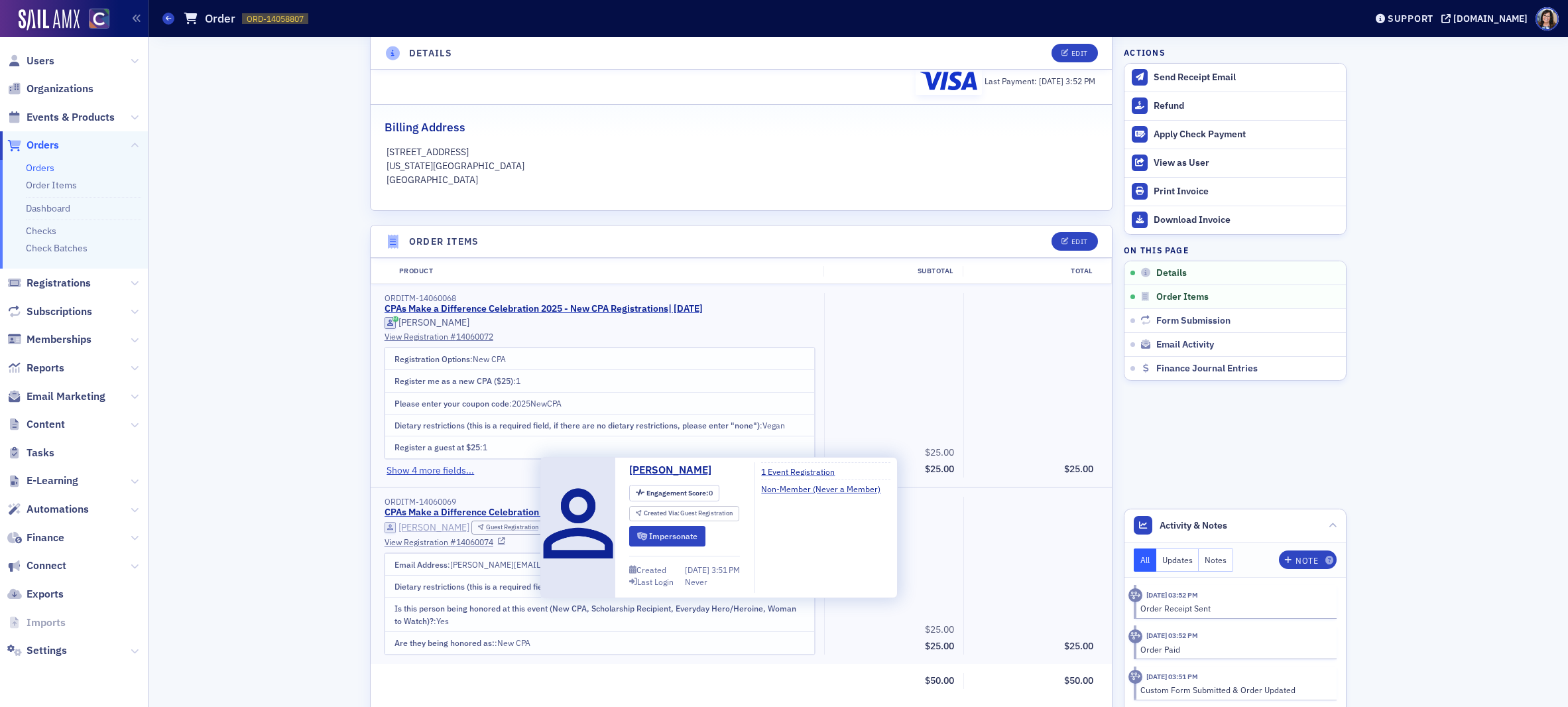
scroll to position [281, 0]
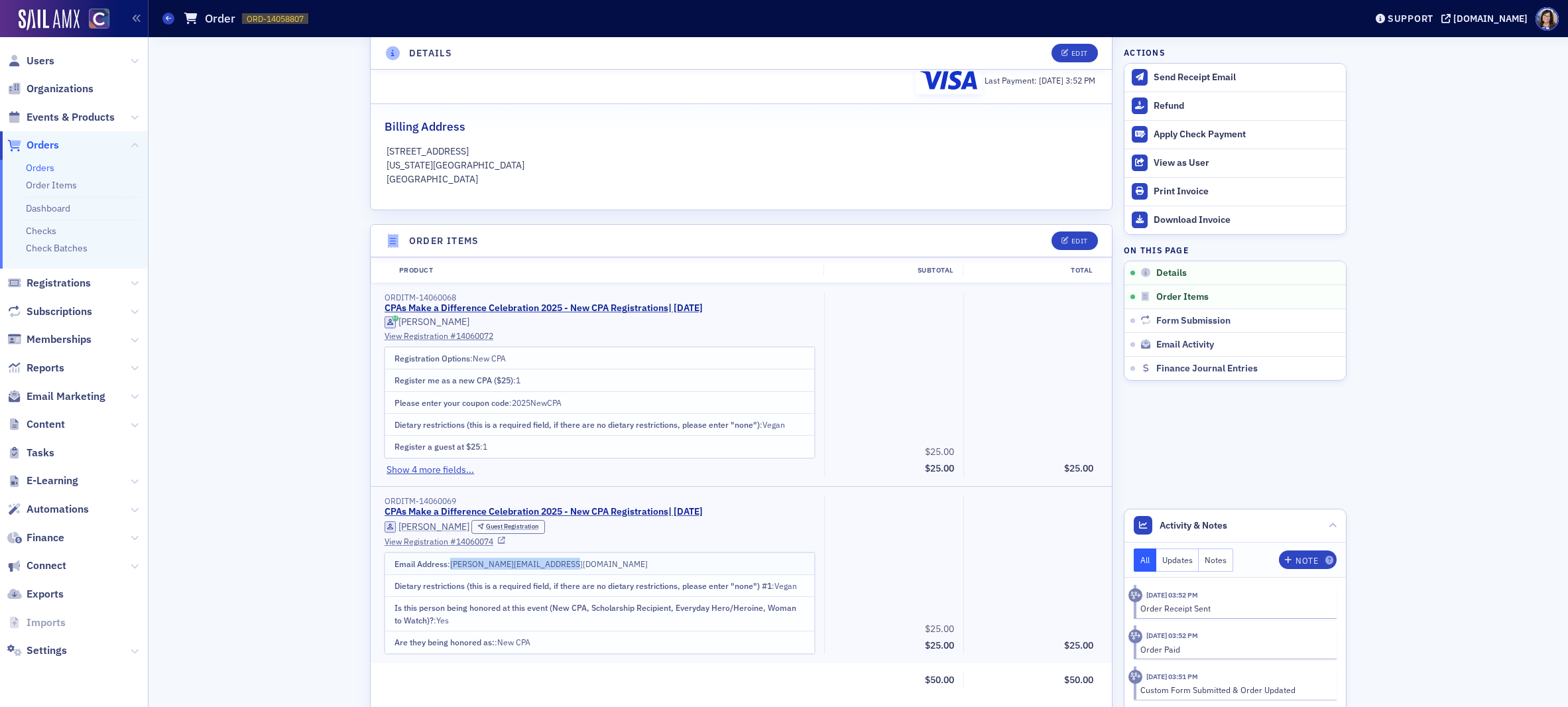
drag, startPoint x: 451, startPoint y: 565, endPoint x: 579, endPoint y: 567, distance: 128.0
click at [579, 567] on td "Email Address : megan@lockhartandpowell.com" at bounding box center [599, 563] width 430 height 22
copy span "megan@lockhartandpowell.com"
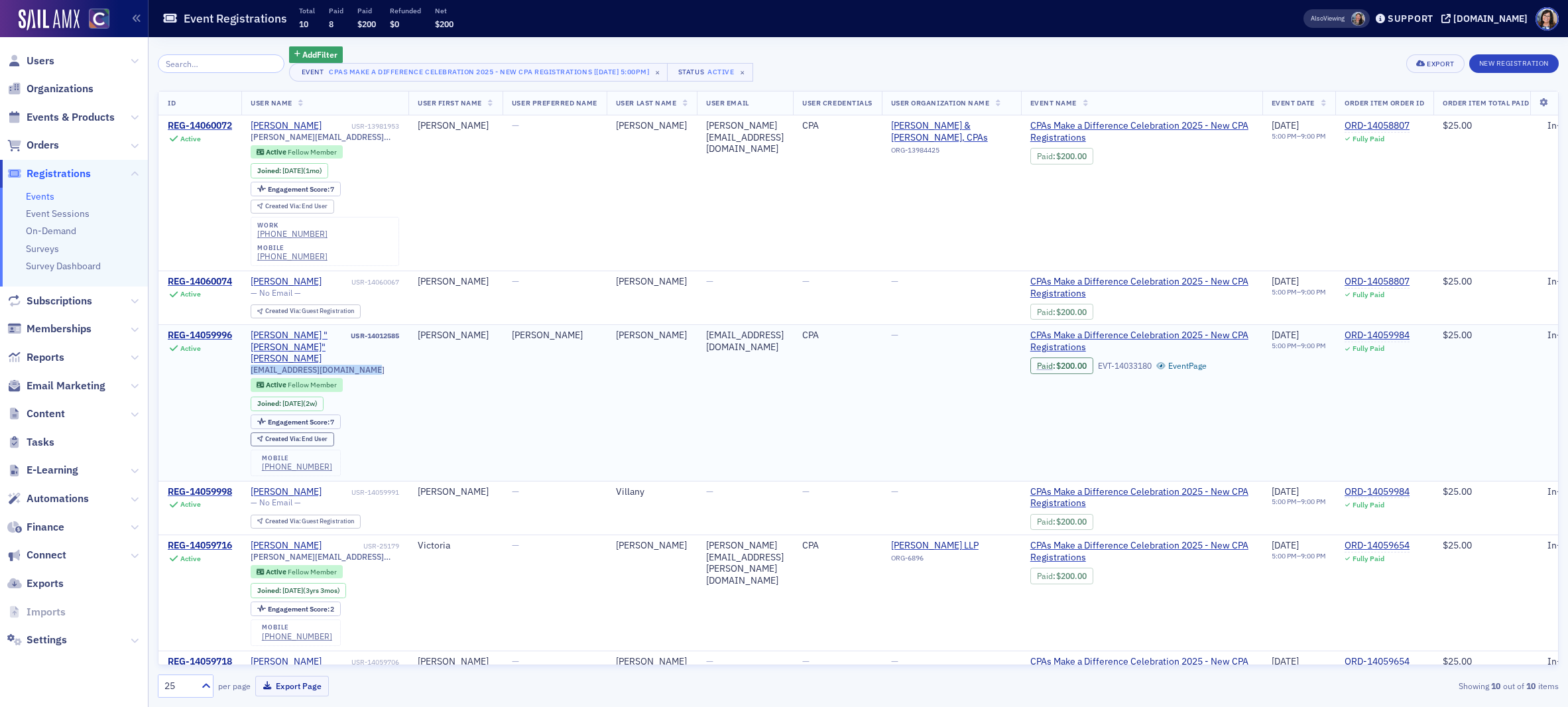
drag, startPoint x: 248, startPoint y: 336, endPoint x: 383, endPoint y: 342, distance: 135.1
click at [383, 342] on td "Robert "Rudy" Murdock USR-14012585 rudabega.murdock5@gmail.com Active Fellow Me…" at bounding box center [324, 403] width 167 height 157
copy span "rudabega.murdock5@gmail.com"
click at [1355, 329] on div "ORD-14059984" at bounding box center [1377, 335] width 65 height 12
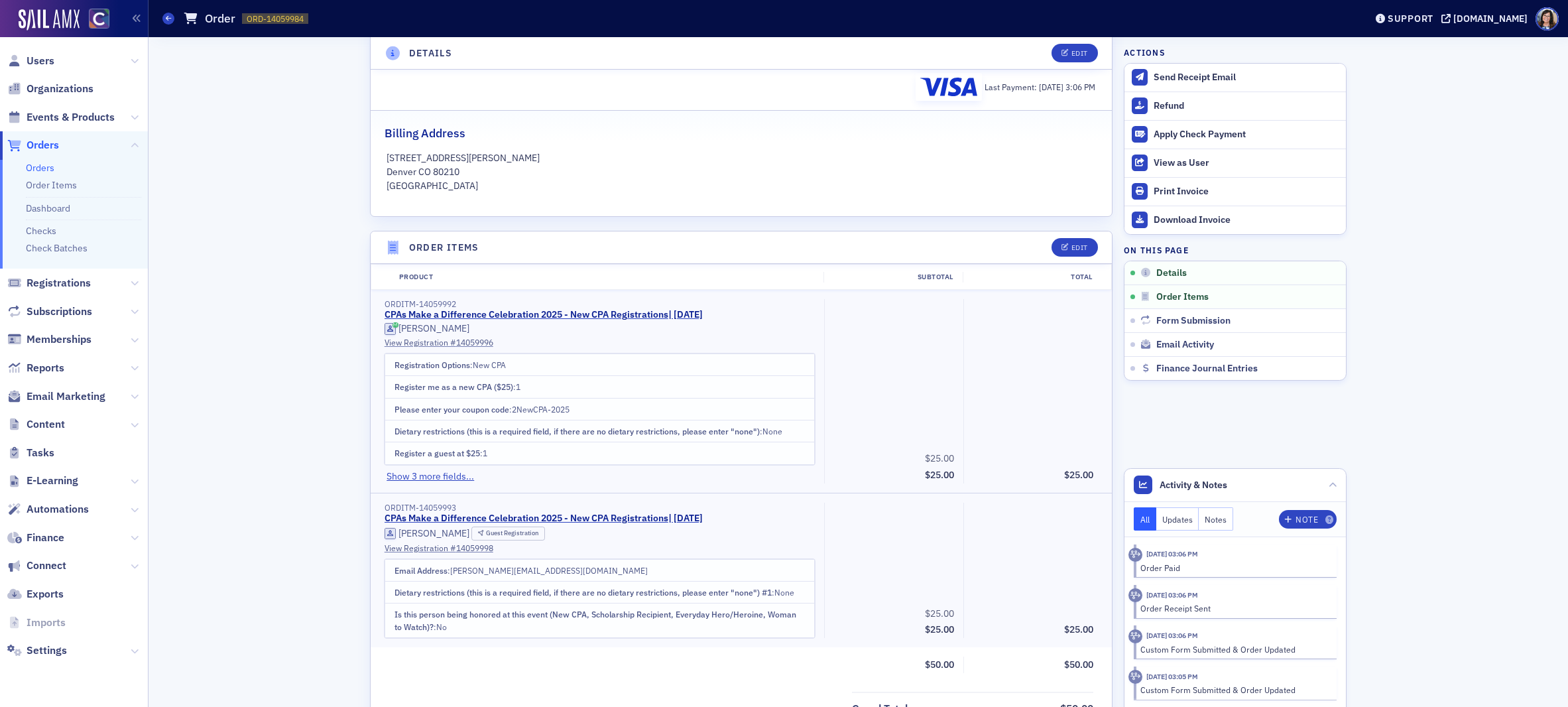
scroll to position [275, 0]
drag, startPoint x: 484, startPoint y: 570, endPoint x: 618, endPoint y: 570, distance: 134.0
click at [617, 570] on td "Email Address : ernie.villany@accountabilityservices.com" at bounding box center [599, 569] width 430 height 22
copy span "ernie.villany@accountabilityservices.com"
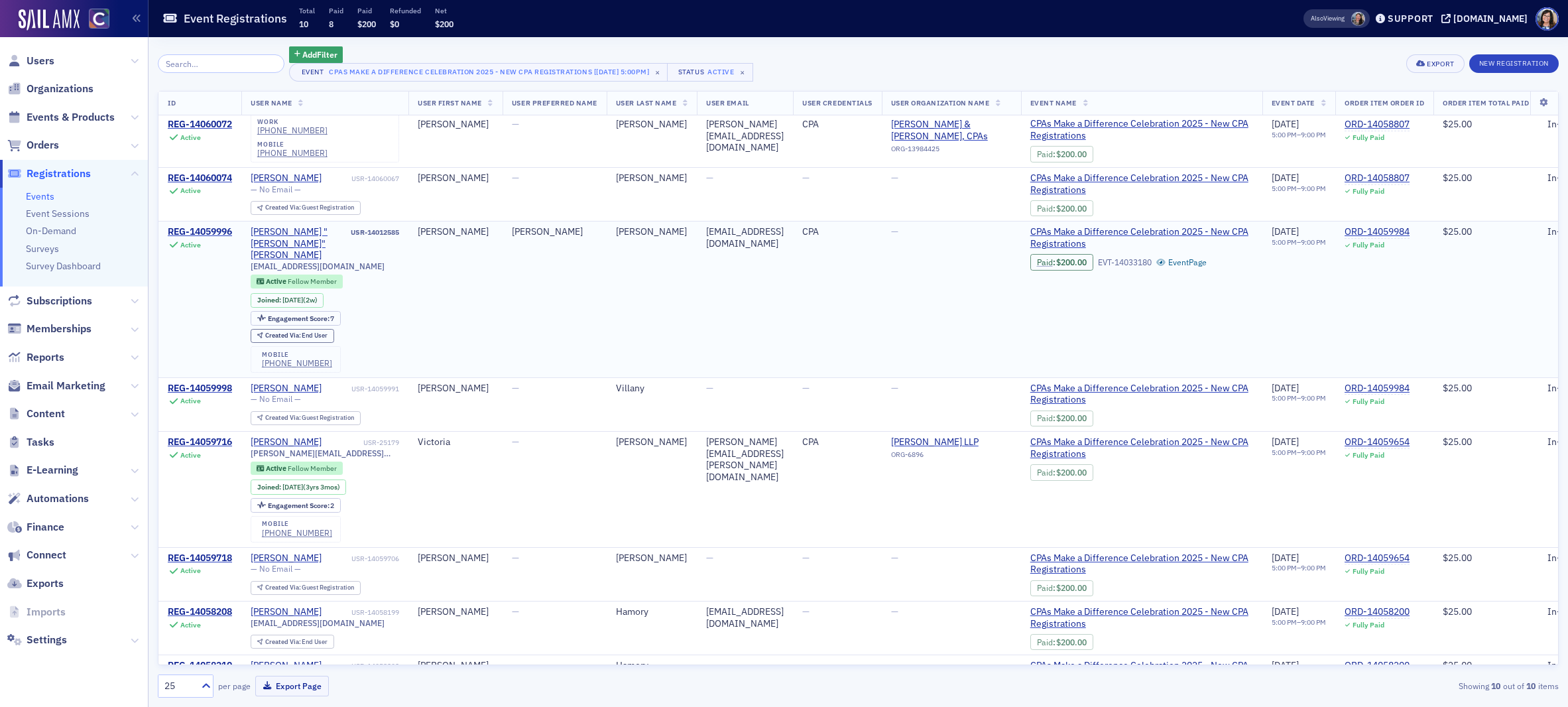
scroll to position [105, 0]
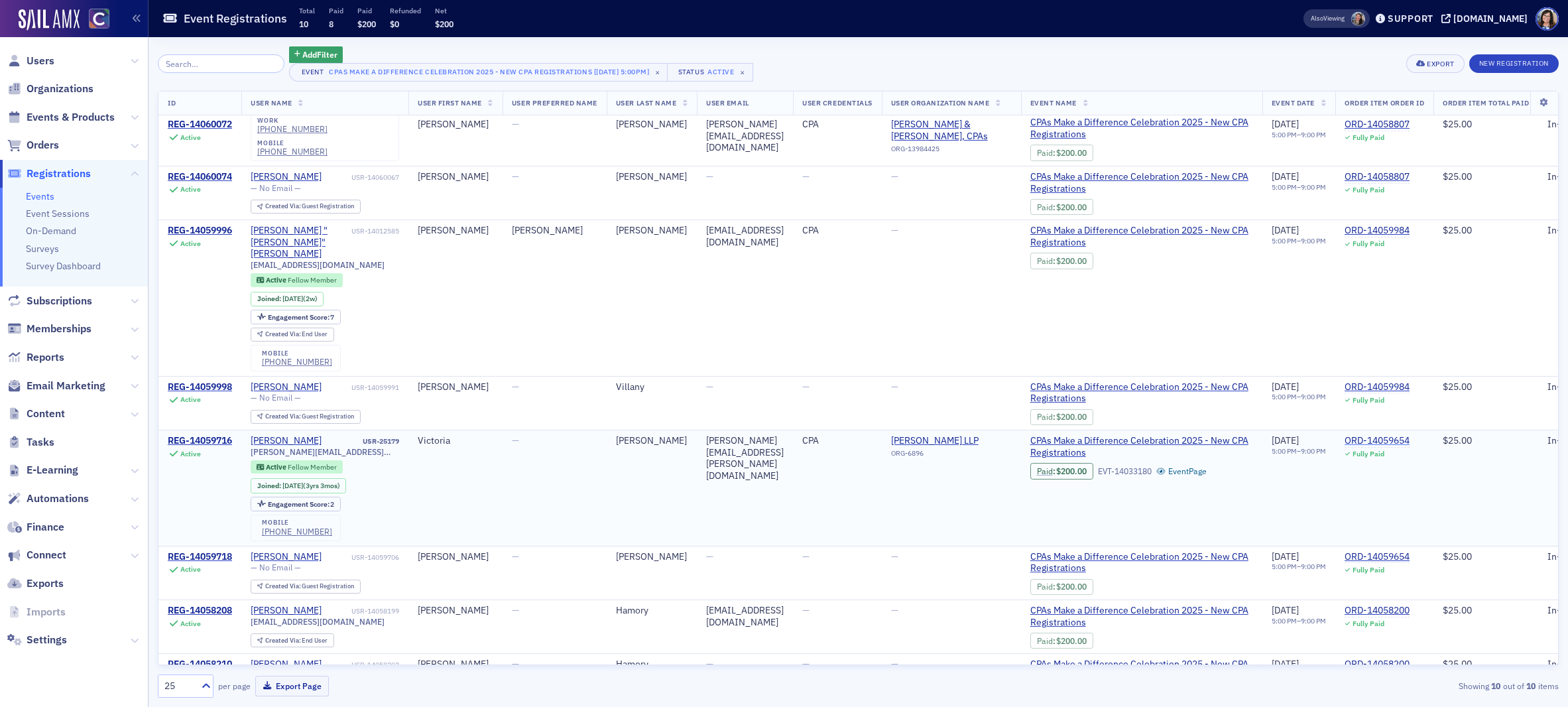
click at [1355, 435] on div "ORD-14059654" at bounding box center [1377, 441] width 65 height 12
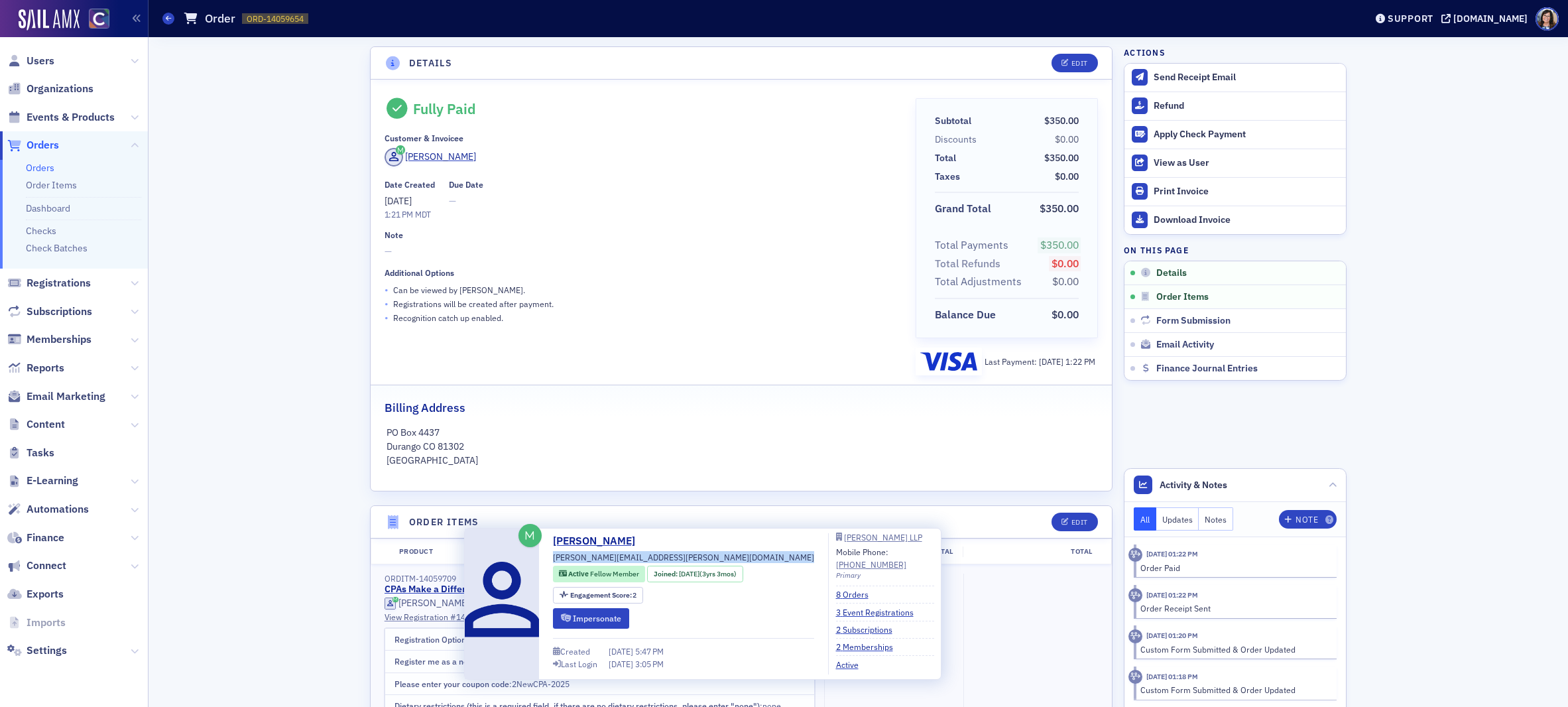
drag, startPoint x: 663, startPoint y: 560, endPoint x: 554, endPoint y: 560, distance: 109.0
click at [554, 560] on div "Victoria Mordan mordan.victoria@gmail.com Active Fellow Member Joined : 6/29/20…" at bounding box center [683, 603] width 261 height 142
drag, startPoint x: 553, startPoint y: 556, endPoint x: 667, endPoint y: 560, distance: 114.1
click at [667, 560] on div "Victoria Mordan mordan.victoria@gmail.com Active Fellow Member Joined : 6/29/20…" at bounding box center [683, 603] width 261 height 142
drag, startPoint x: 553, startPoint y: 560, endPoint x: 657, endPoint y: 558, distance: 104.0
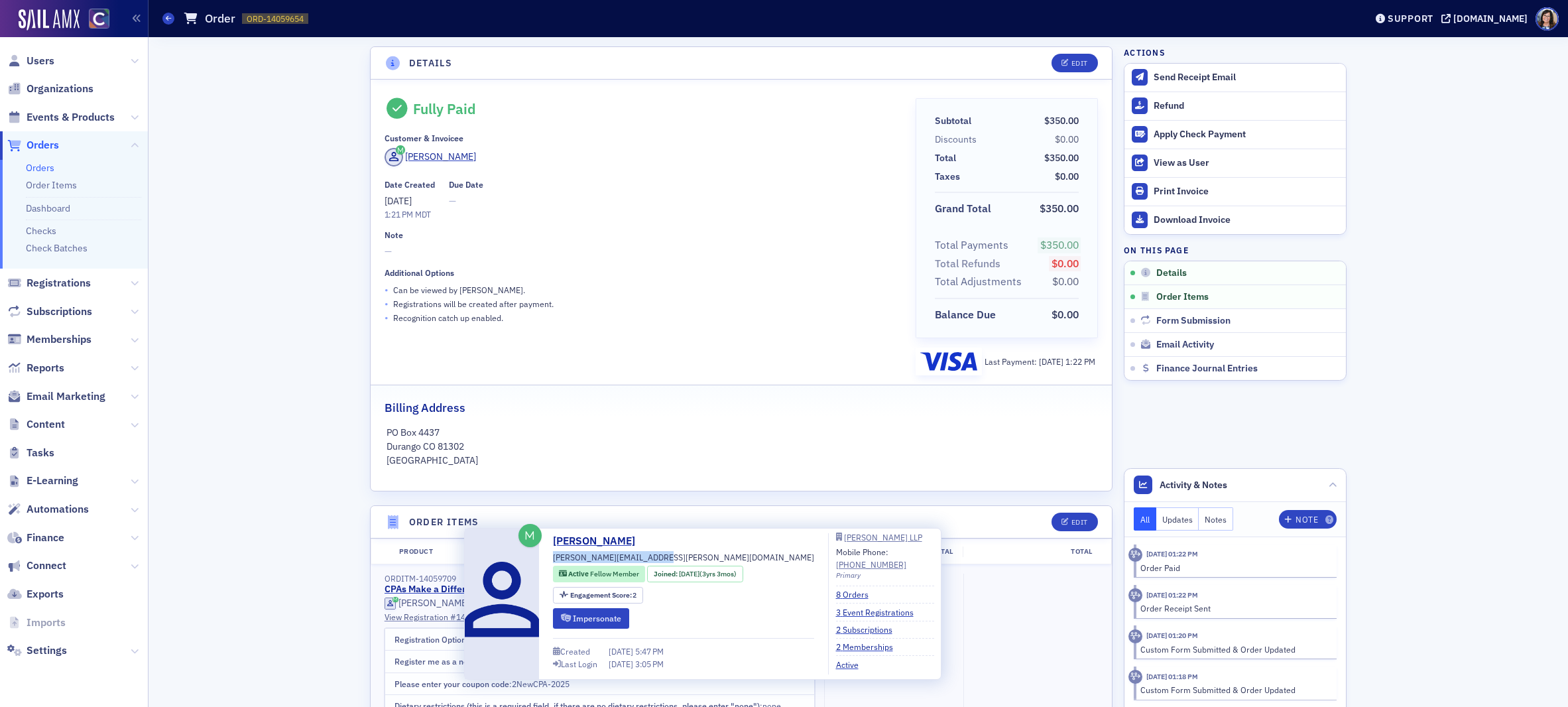
click at [657, 558] on div "Victoria Mordan mordan.victoria@gmail.com Active Fellow Member Joined : 6/29/20…" at bounding box center [683, 603] width 261 height 142
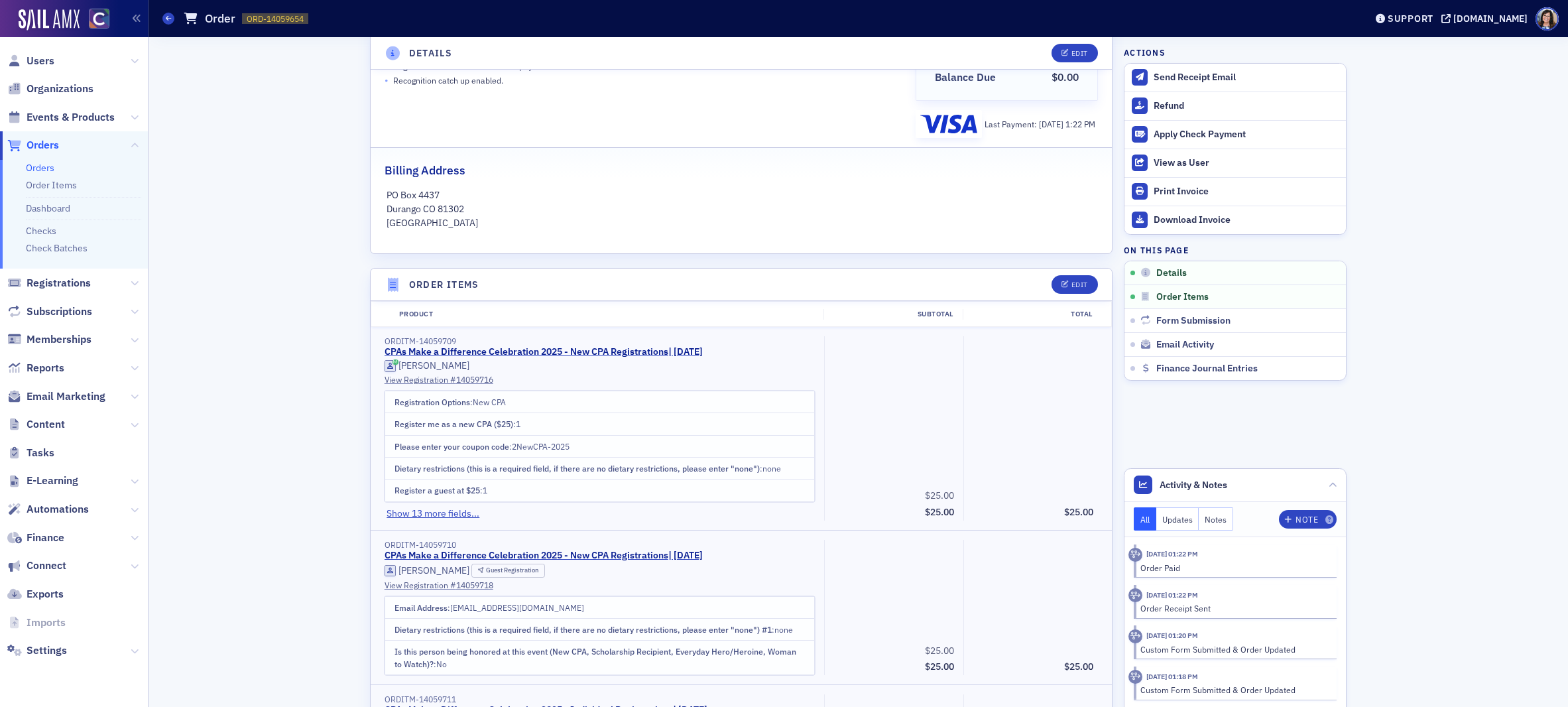
scroll to position [238, 0]
drag, startPoint x: 452, startPoint y: 609, endPoint x: 565, endPoint y: 607, distance: 113.0
click at [565, 607] on td "Email Address : bermanabdallah@gmail.com" at bounding box center [599, 606] width 430 height 22
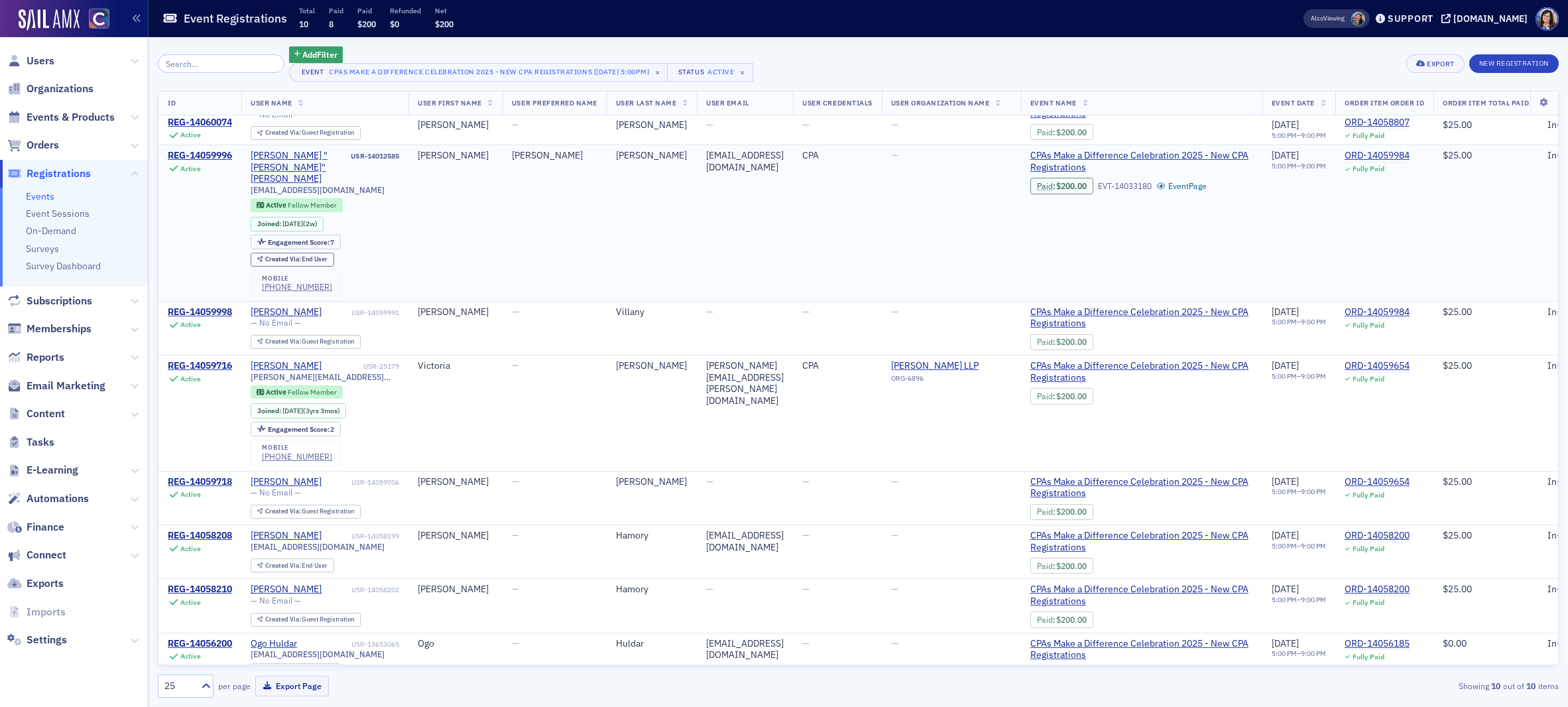
scroll to position [186, 0]
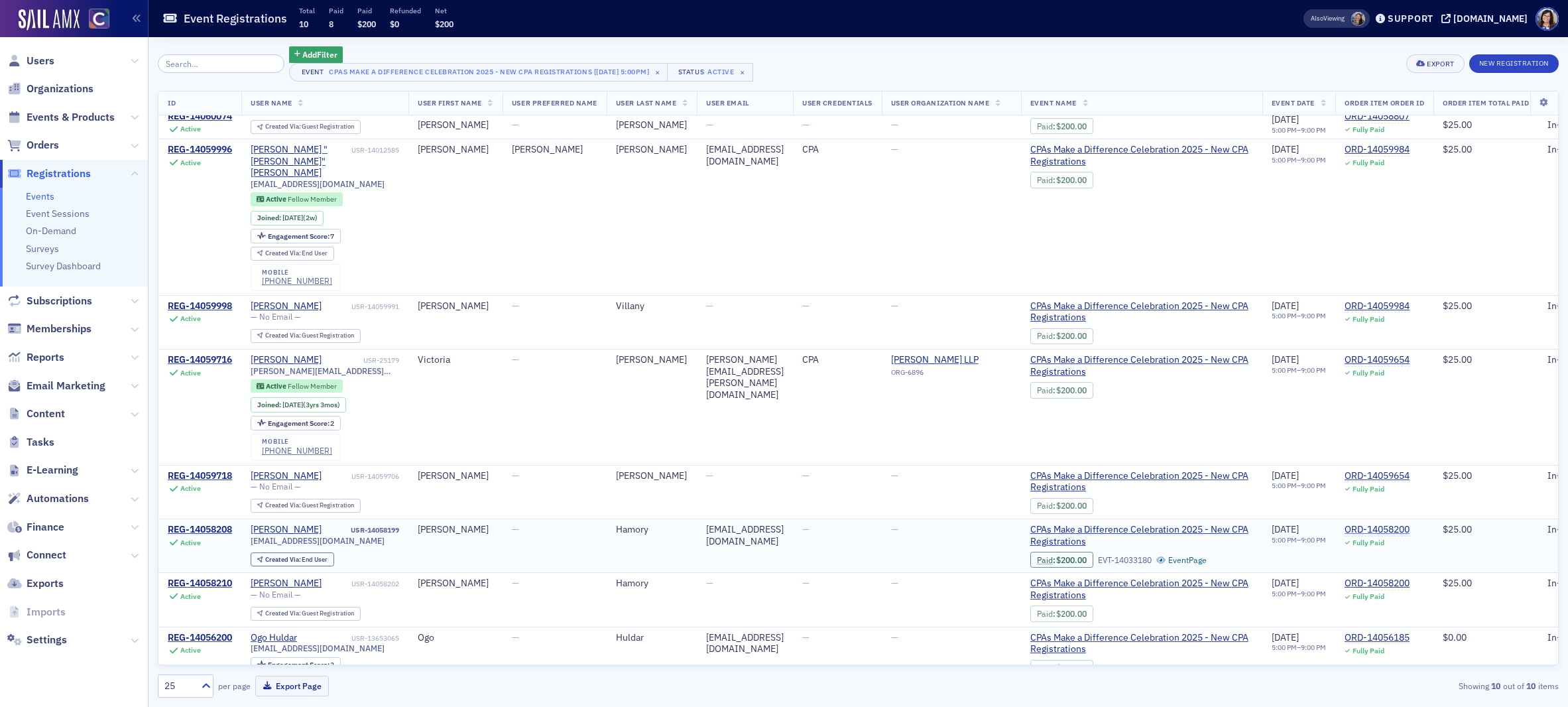
click at [1355, 524] on div "ORD-14058200" at bounding box center [1377, 529] width 65 height 12
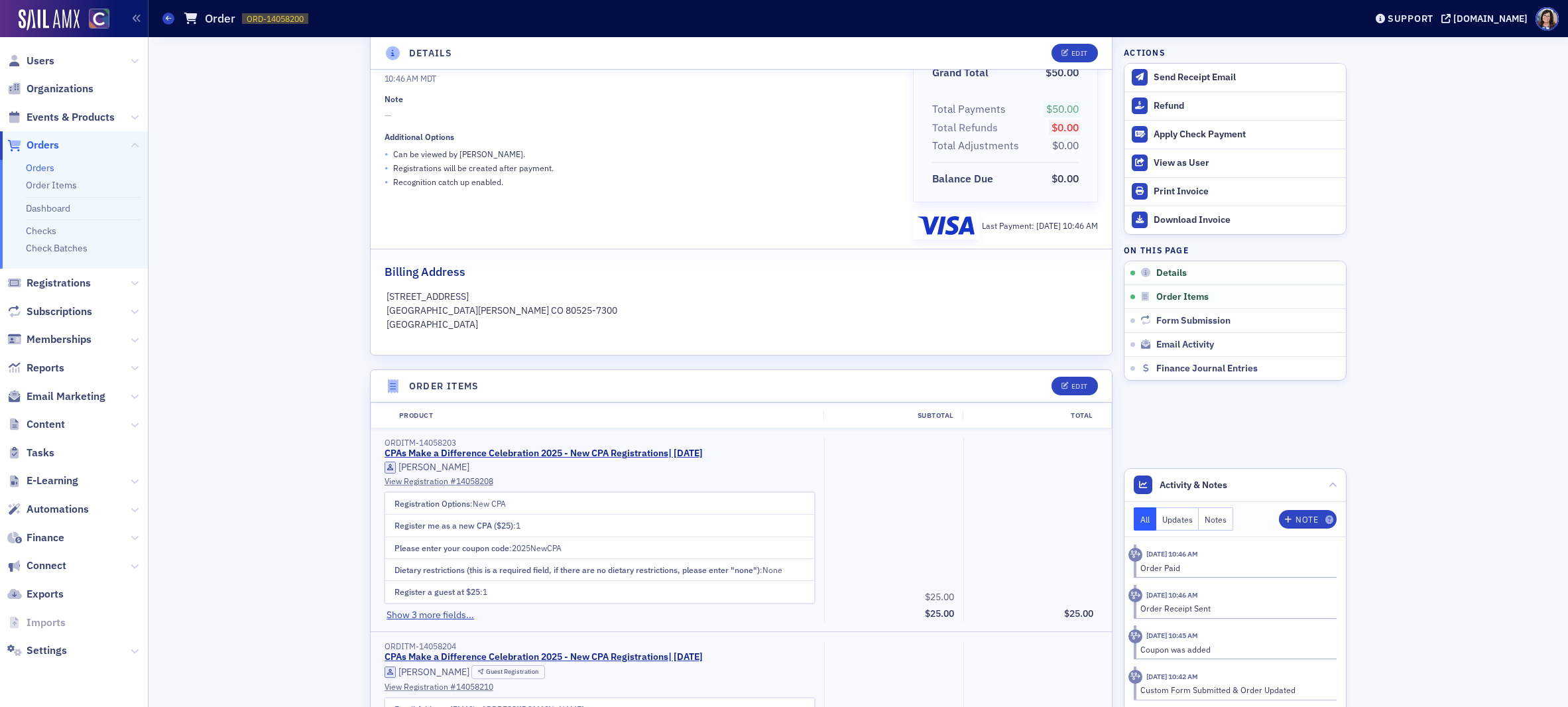
scroll to position [141, 0]
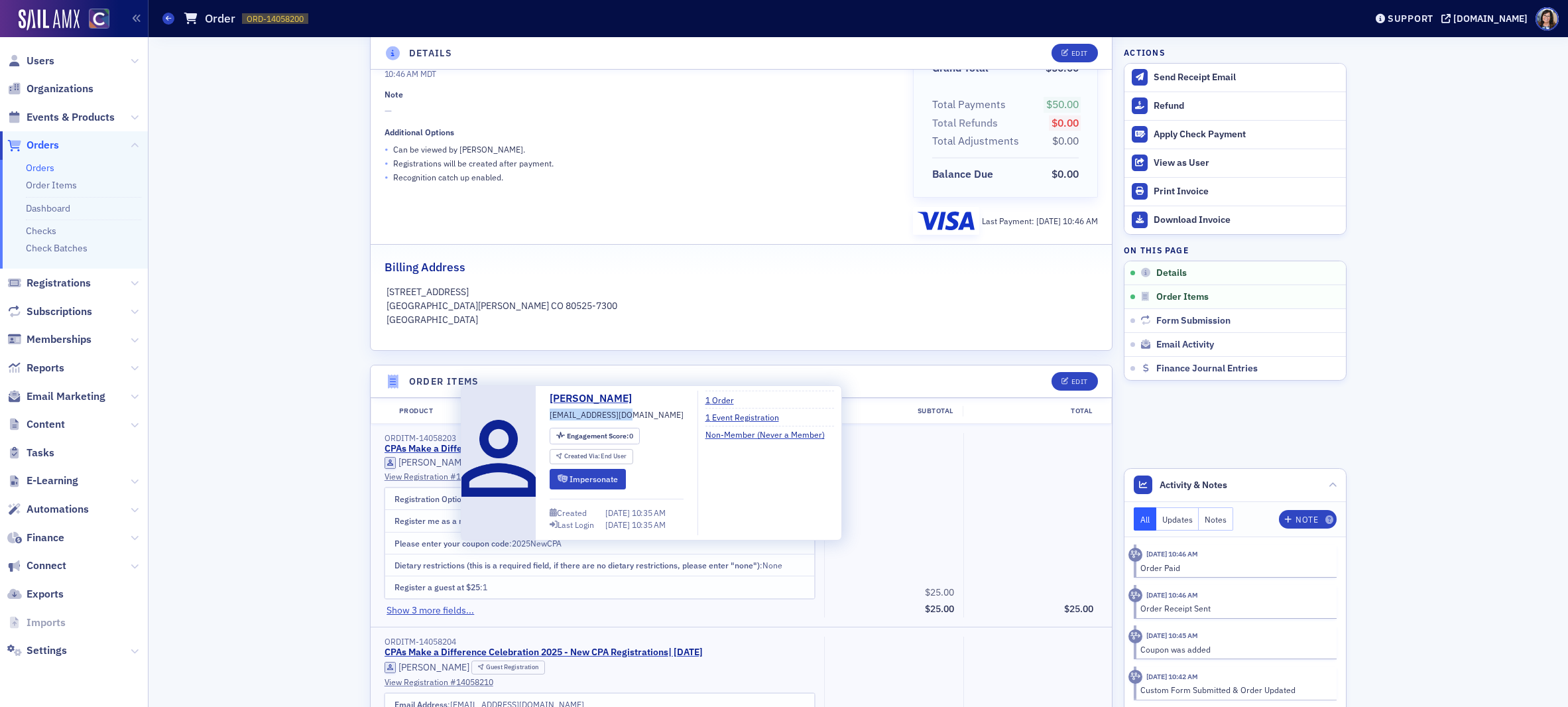
drag, startPoint x: 551, startPoint y: 417, endPoint x: 634, endPoint y: 419, distance: 83.0
click at [634, 419] on div "James Hamory hamoryjp@gmail.com Engagement Score : 0 Created Via : End User Imp…" at bounding box center [616, 462] width 134 height 145
drag, startPoint x: 549, startPoint y: 415, endPoint x: 634, endPoint y: 417, distance: 85.0
click at [634, 417] on div "James Hamory hamoryjp@gmail.com Engagement Score : 0 Created Via : End User Imp…" at bounding box center [616, 462] width 134 height 145
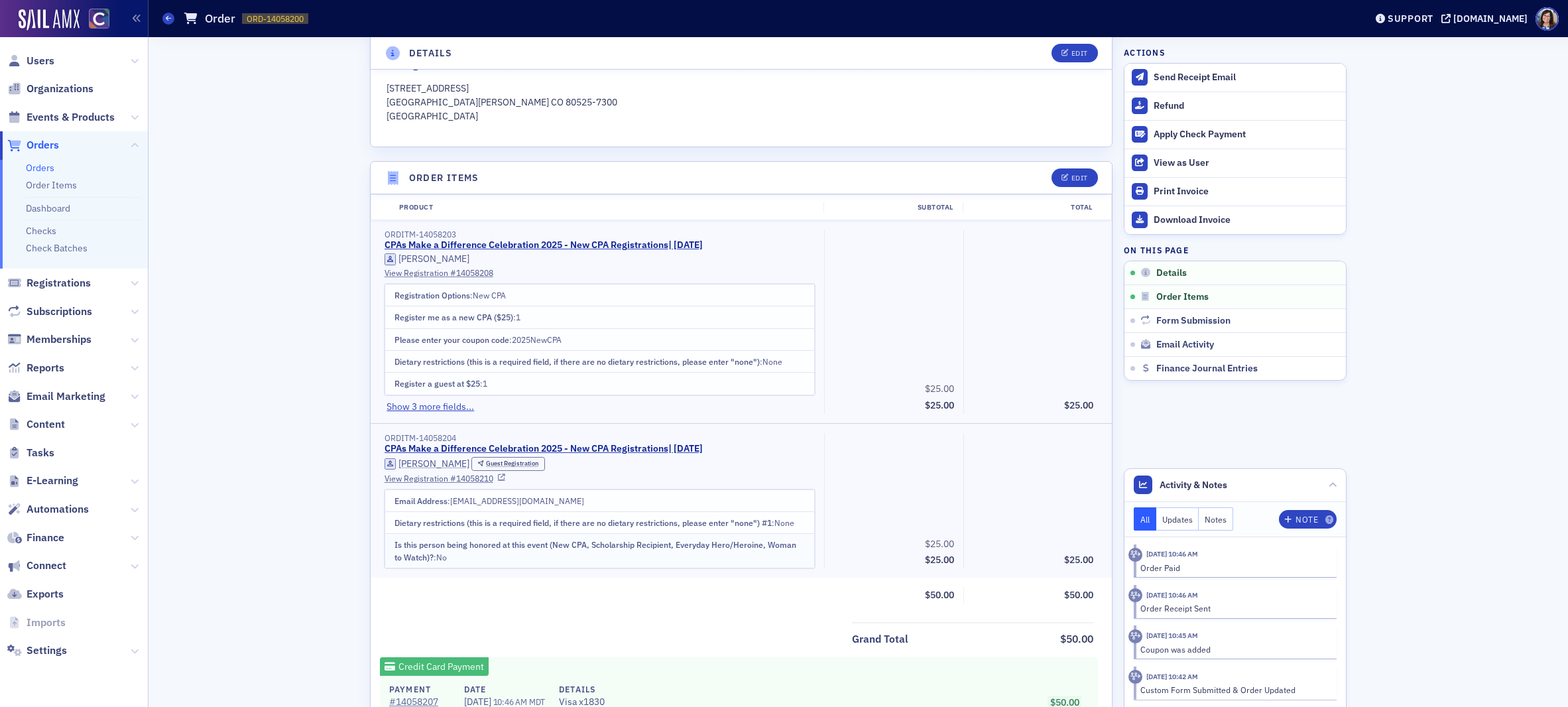
scroll to position [382, 0]
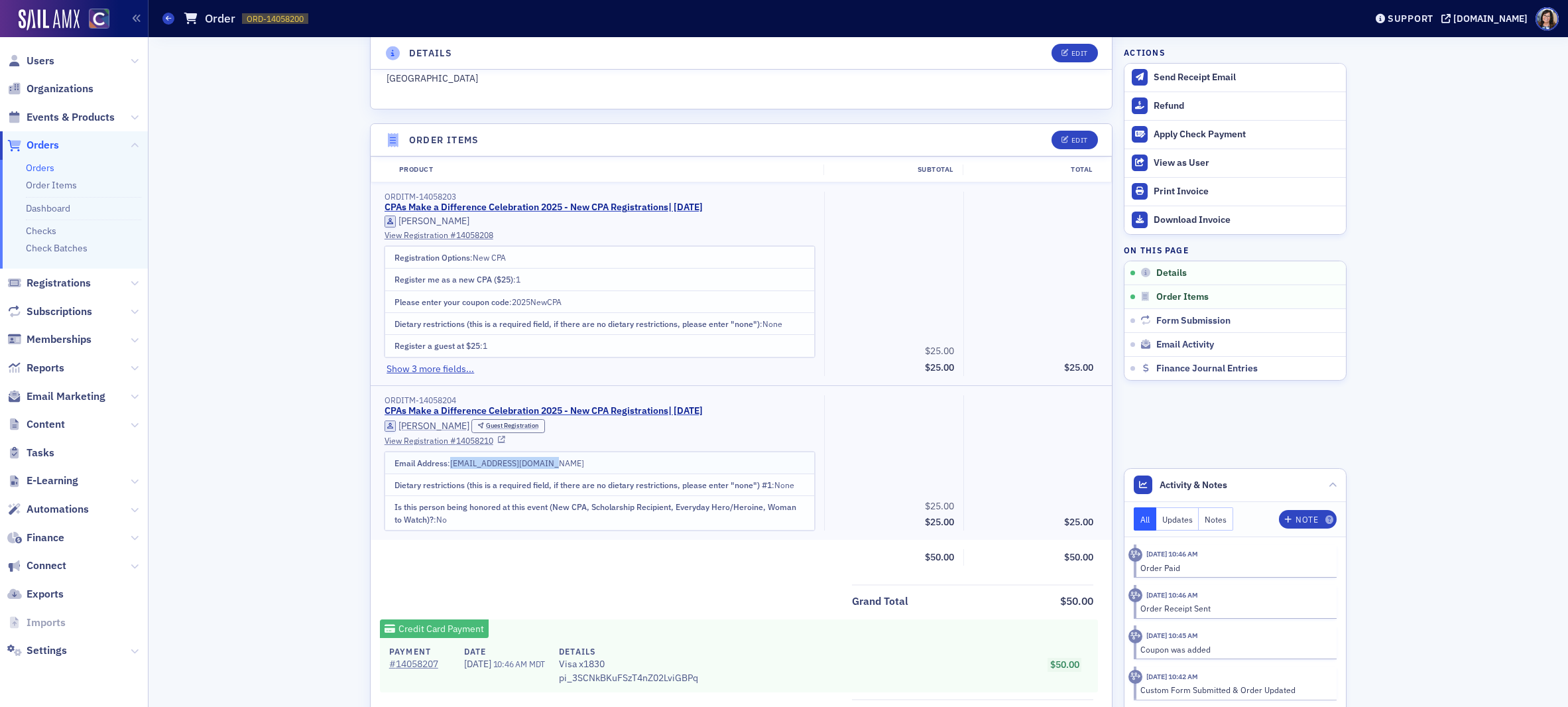
drag, startPoint x: 452, startPoint y: 465, endPoint x: 565, endPoint y: 462, distance: 113.0
click at [565, 462] on td "Email Address : kathrynhamory@gmail.com" at bounding box center [599, 462] width 430 height 22
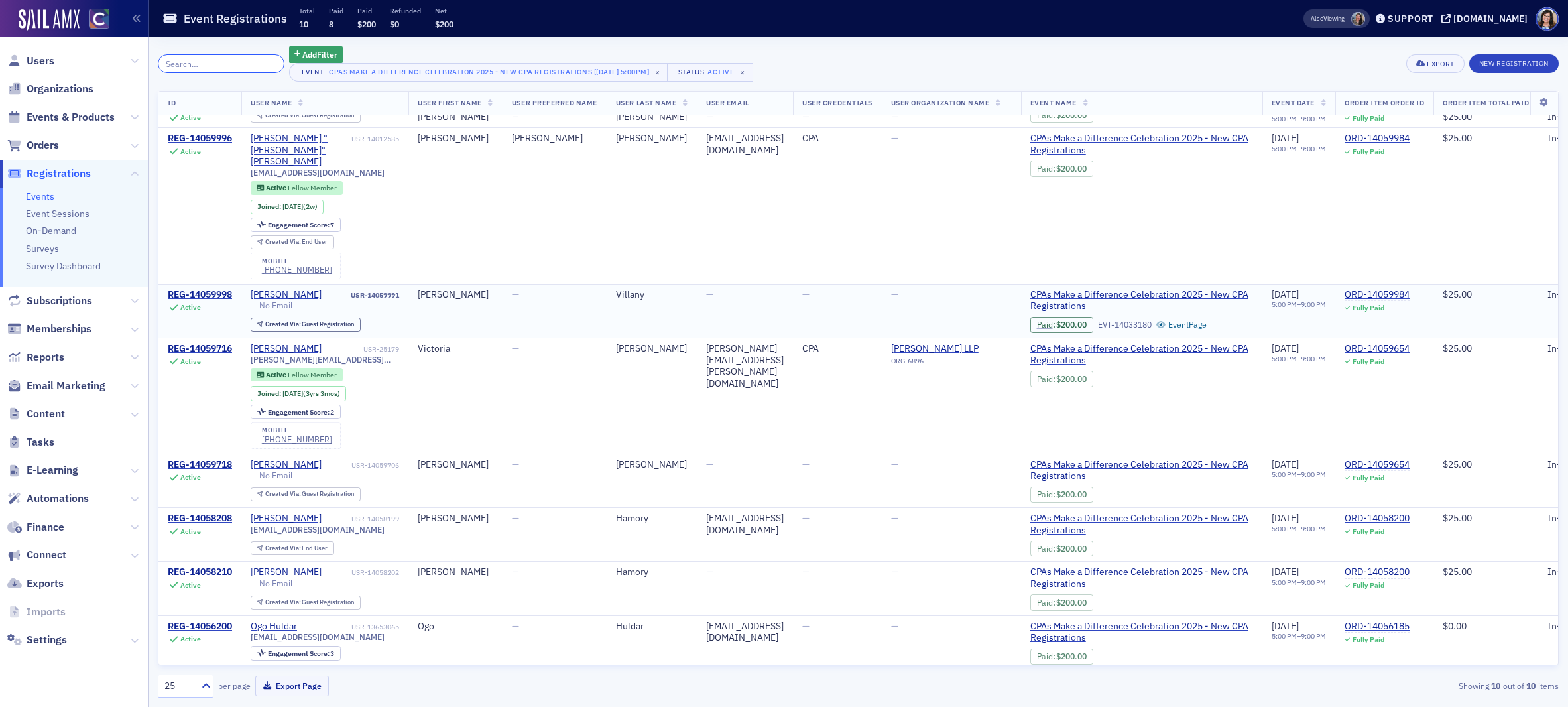
scroll to position [221, 0]
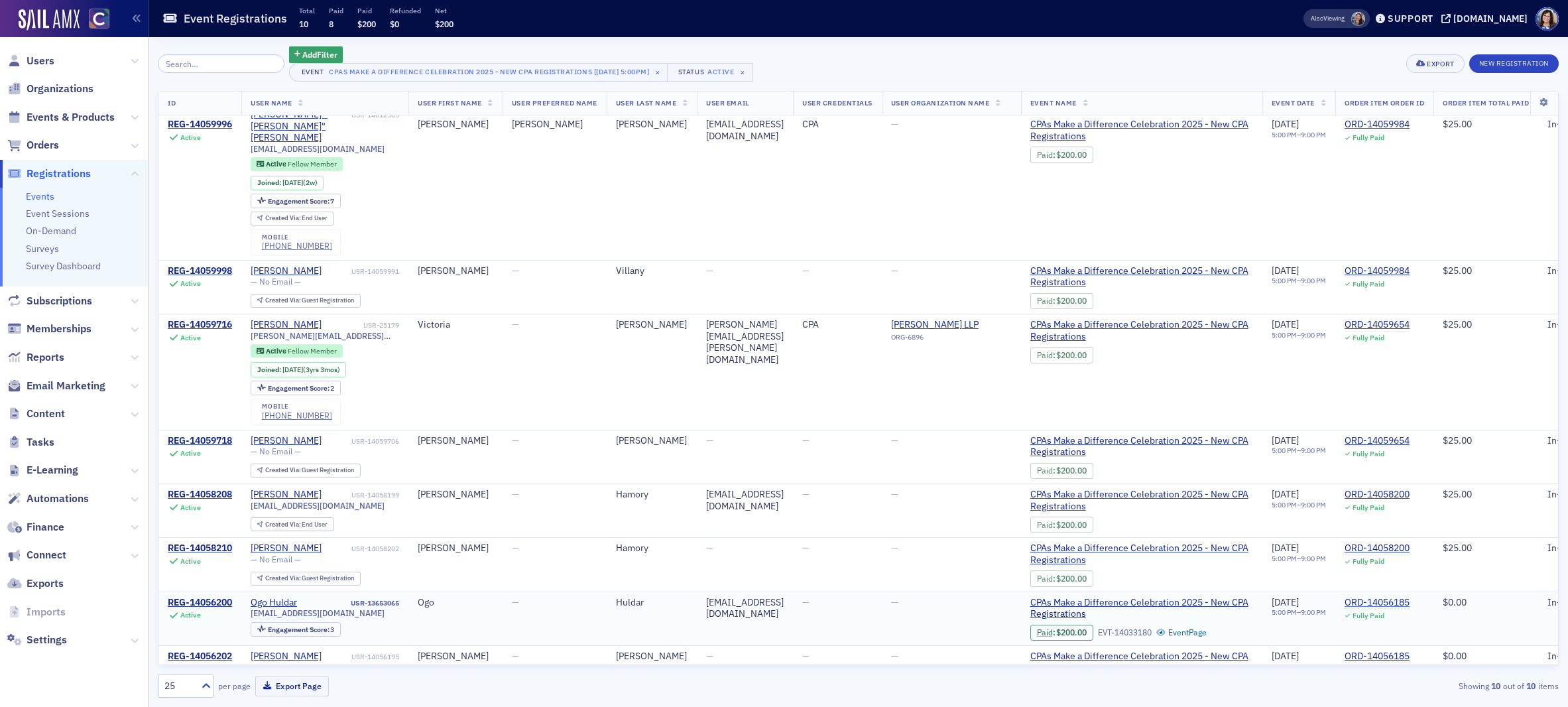
click at [1355, 596] on div "ORD-14056185" at bounding box center [1377, 602] width 65 height 12
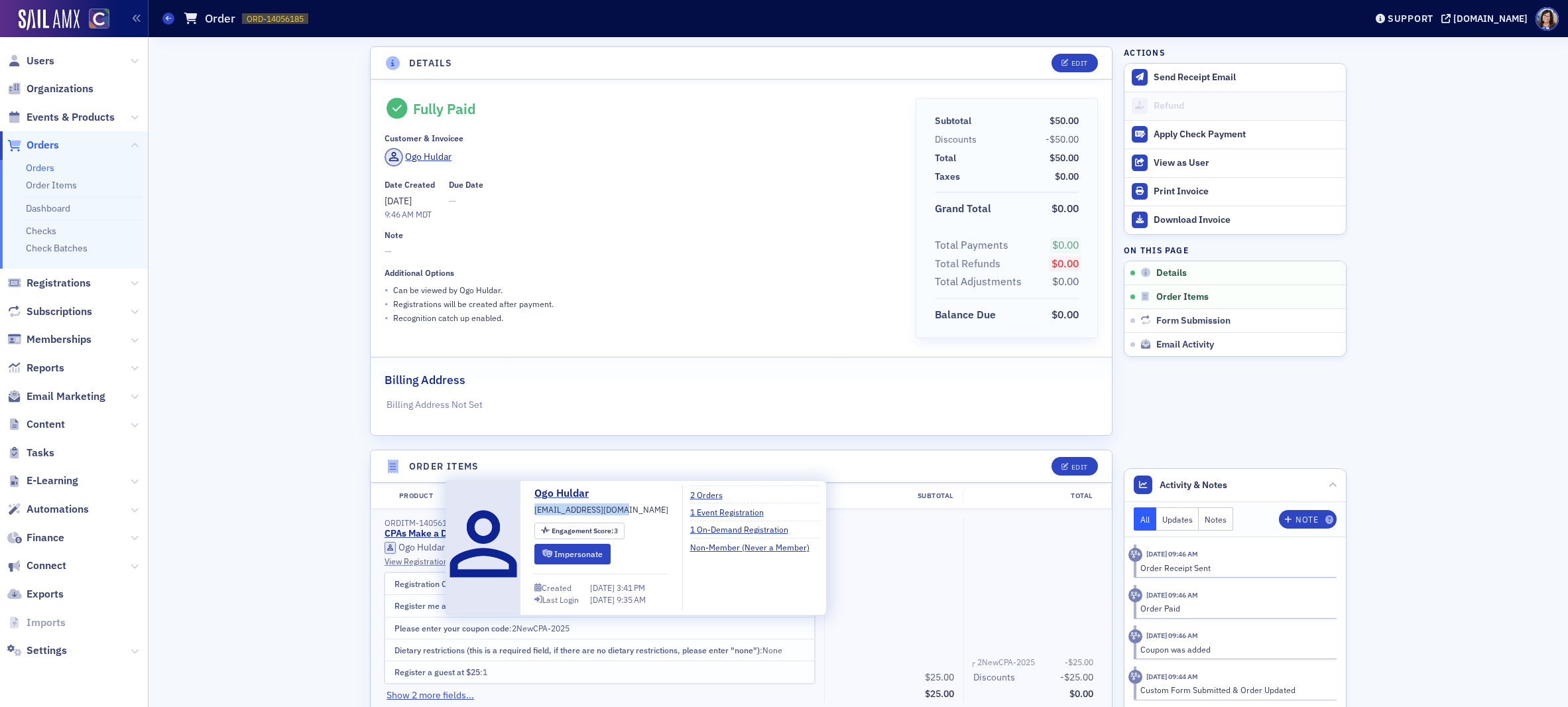
drag, startPoint x: 622, startPoint y: 513, endPoint x: 536, endPoint y: 515, distance: 86.0
click at [536, 515] on div "Ogo Huldar ogo.huldar@gmail.com Engagement Score : 3 Impersonate Created 2/18/2…" at bounding box center [601, 547] width 134 height 125
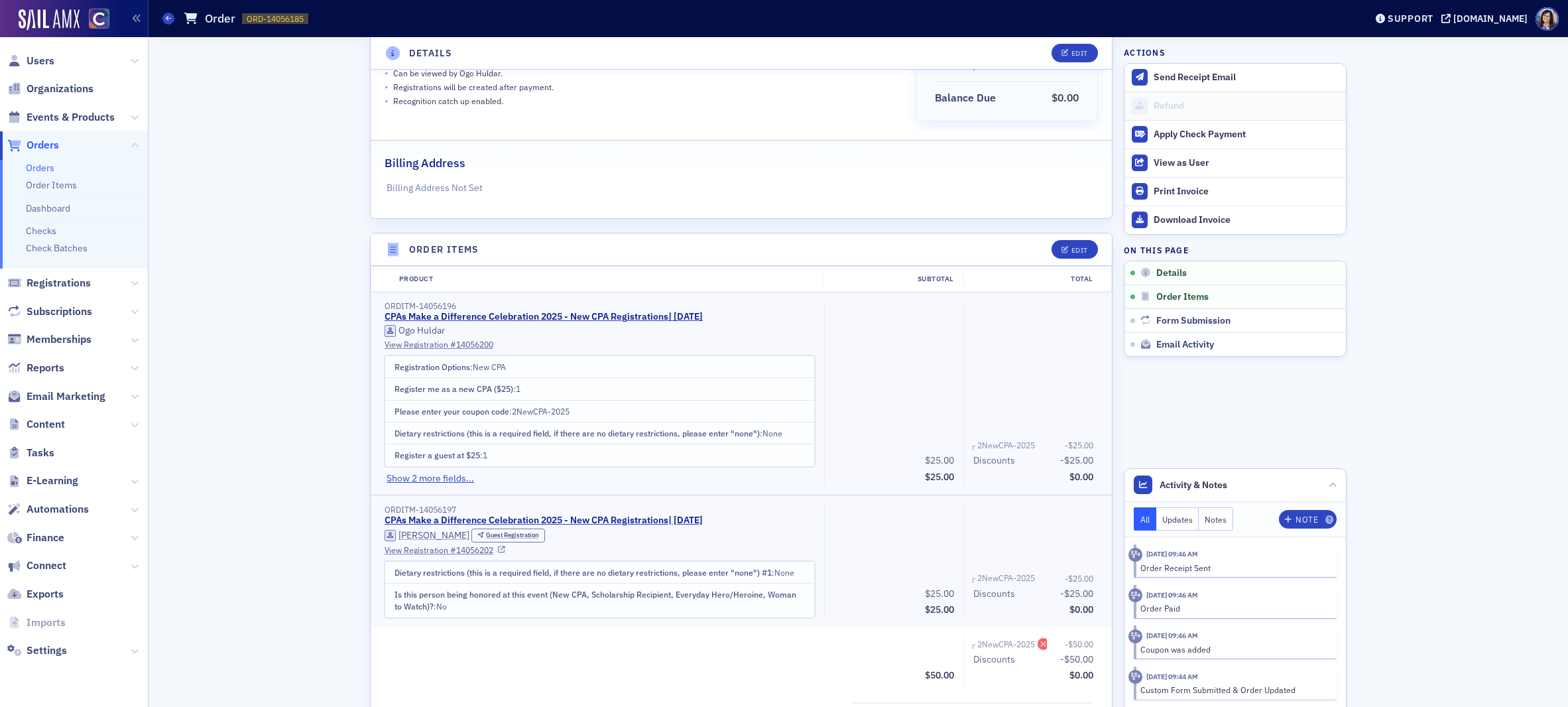
scroll to position [224, 0]
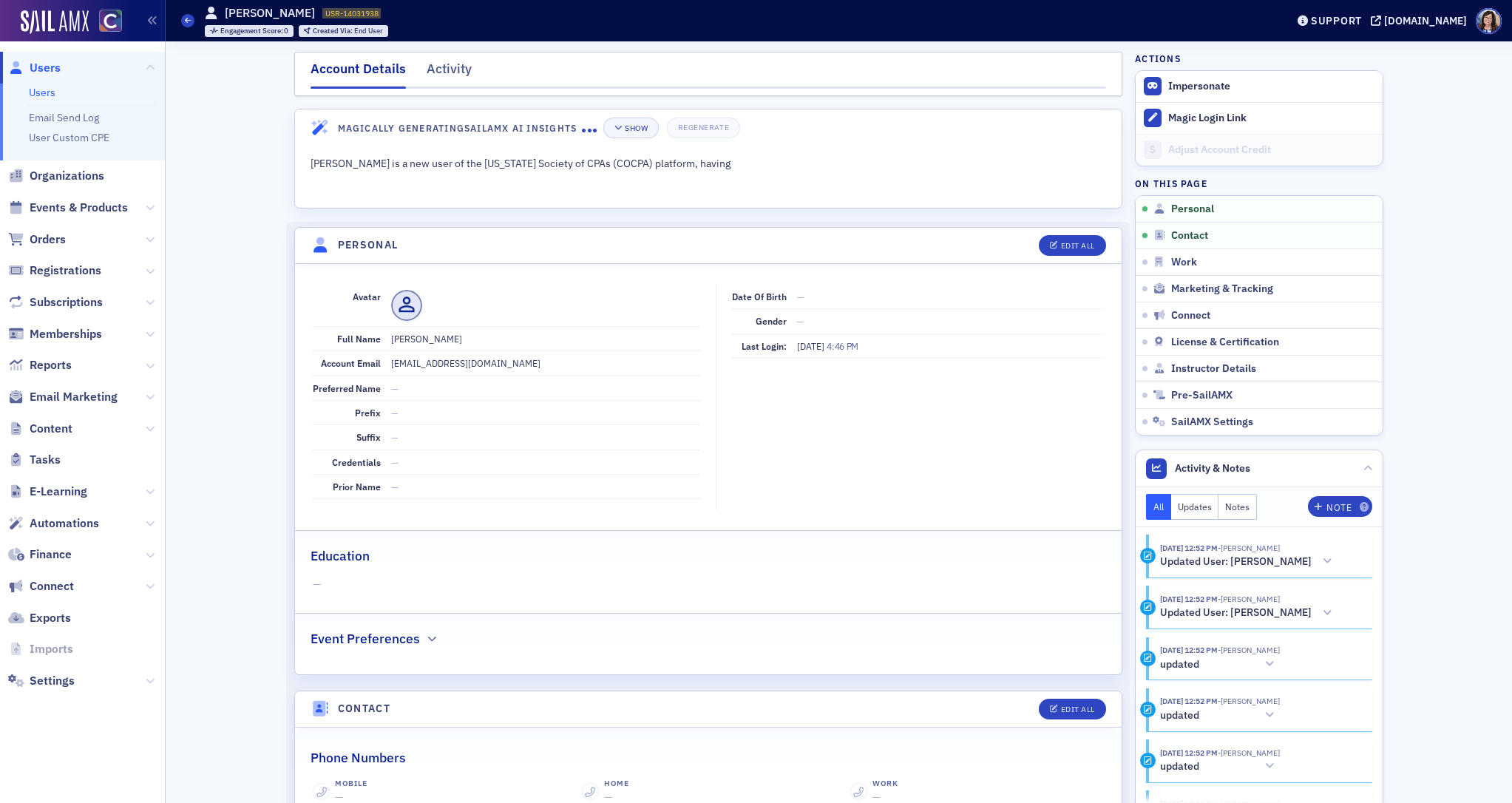
click at [464, 365] on dd "[EMAIL_ADDRESS][DOMAIN_NAME]" at bounding box center [545, 362] width 309 height 23
copy dd "[EMAIL_ADDRESS][DOMAIN_NAME]"
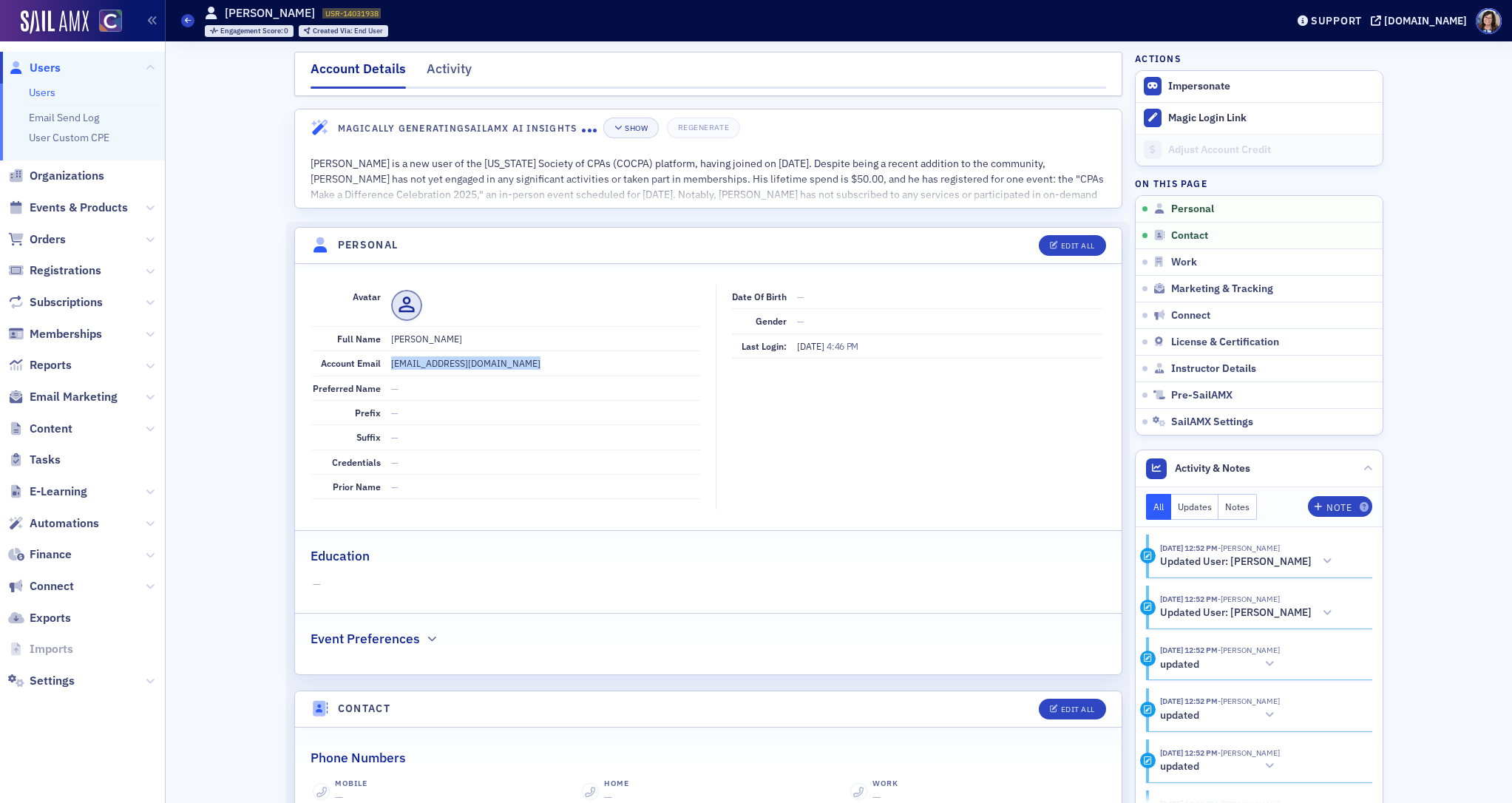
drag, startPoint x: 613, startPoint y: 353, endPoint x: 484, endPoint y: 362, distance: 129.3
click at [613, 353] on dd "[EMAIL_ADDRESS][DOMAIN_NAME]" at bounding box center [545, 362] width 309 height 23
drag, startPoint x: 390, startPoint y: 364, endPoint x: 496, endPoint y: 364, distance: 106.0
click at [496, 364] on dd "[EMAIL_ADDRESS][DOMAIN_NAME]" at bounding box center [545, 362] width 309 height 23
copy dd "[EMAIL_ADDRESS][DOMAIN_NAME]"
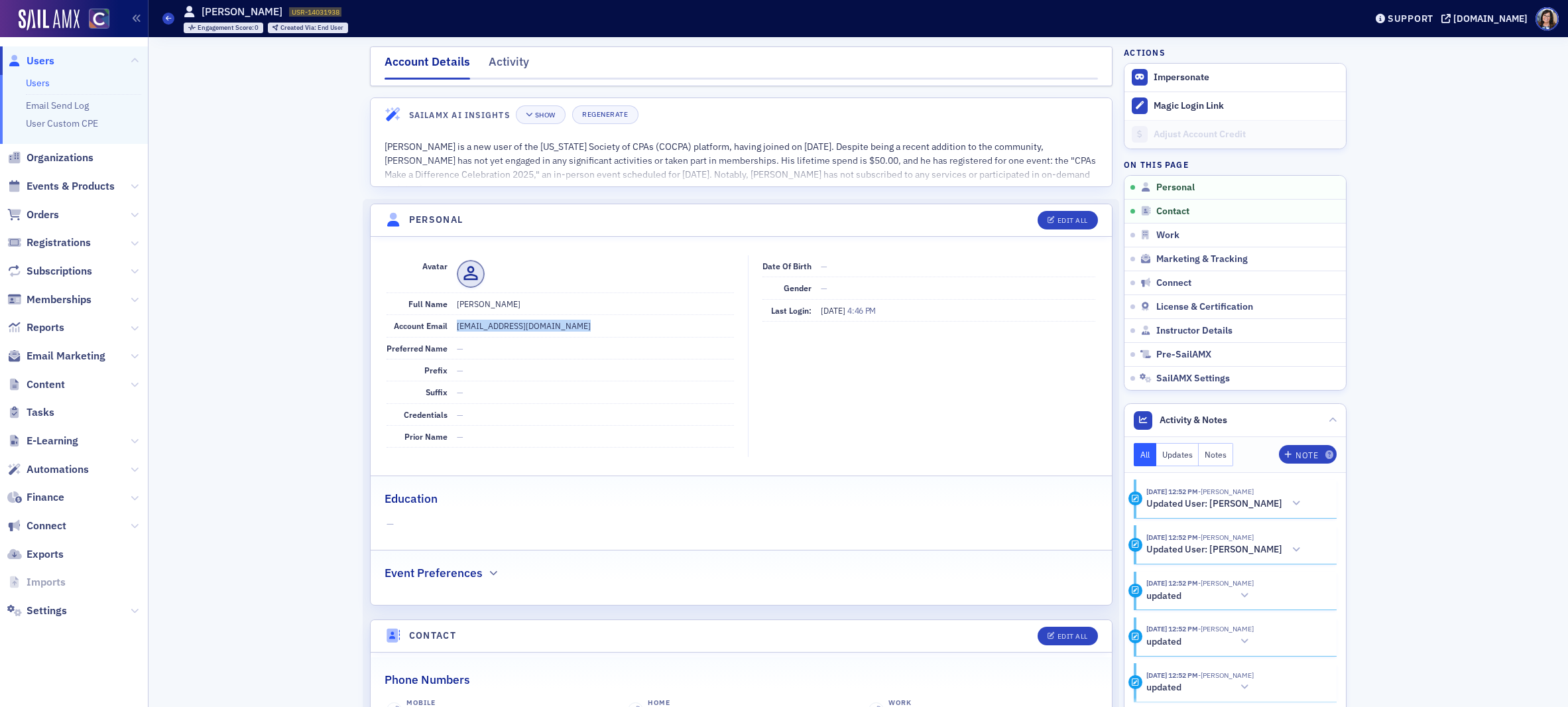
click at [43, 58] on span "Users" at bounding box center [40, 60] width 28 height 14
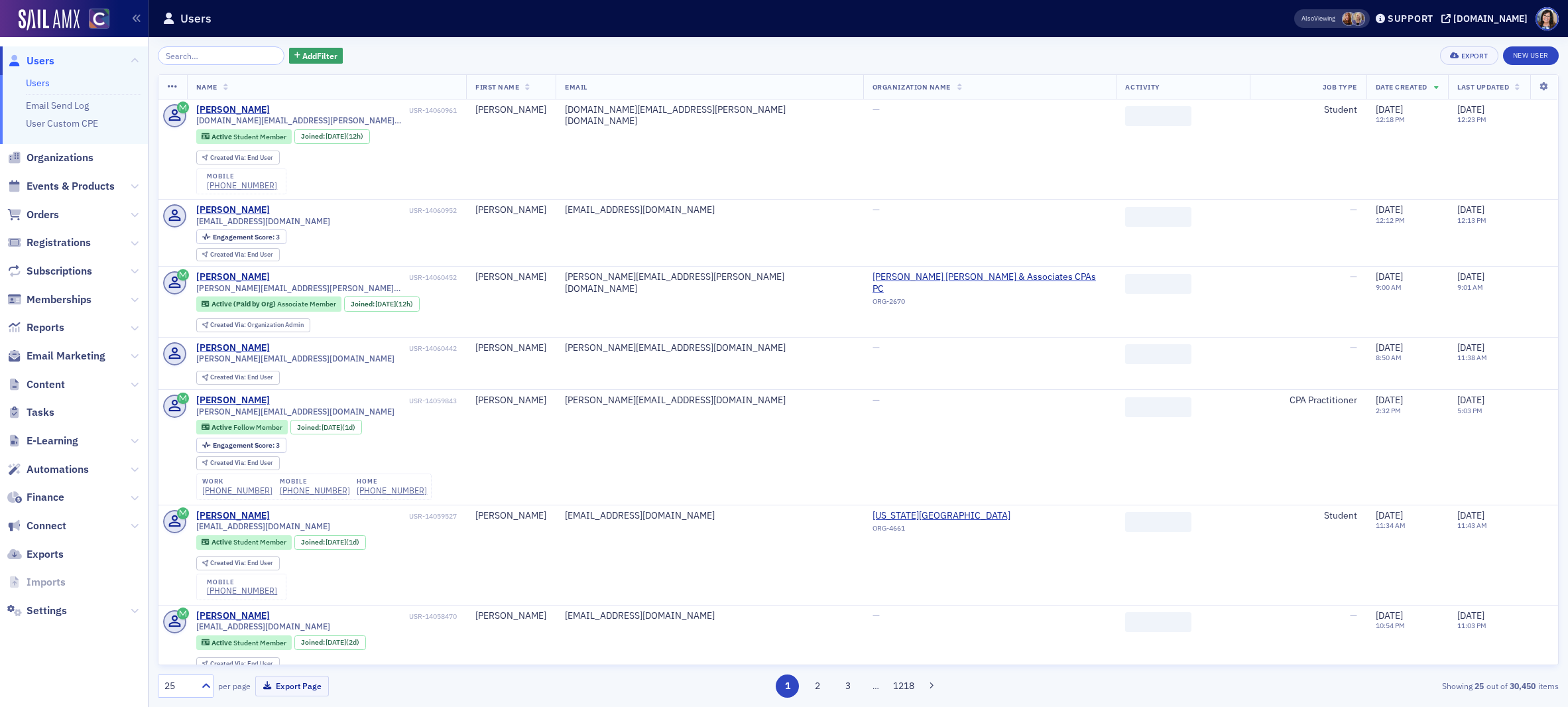
click at [214, 55] on input "search" at bounding box center [220, 55] width 126 height 18
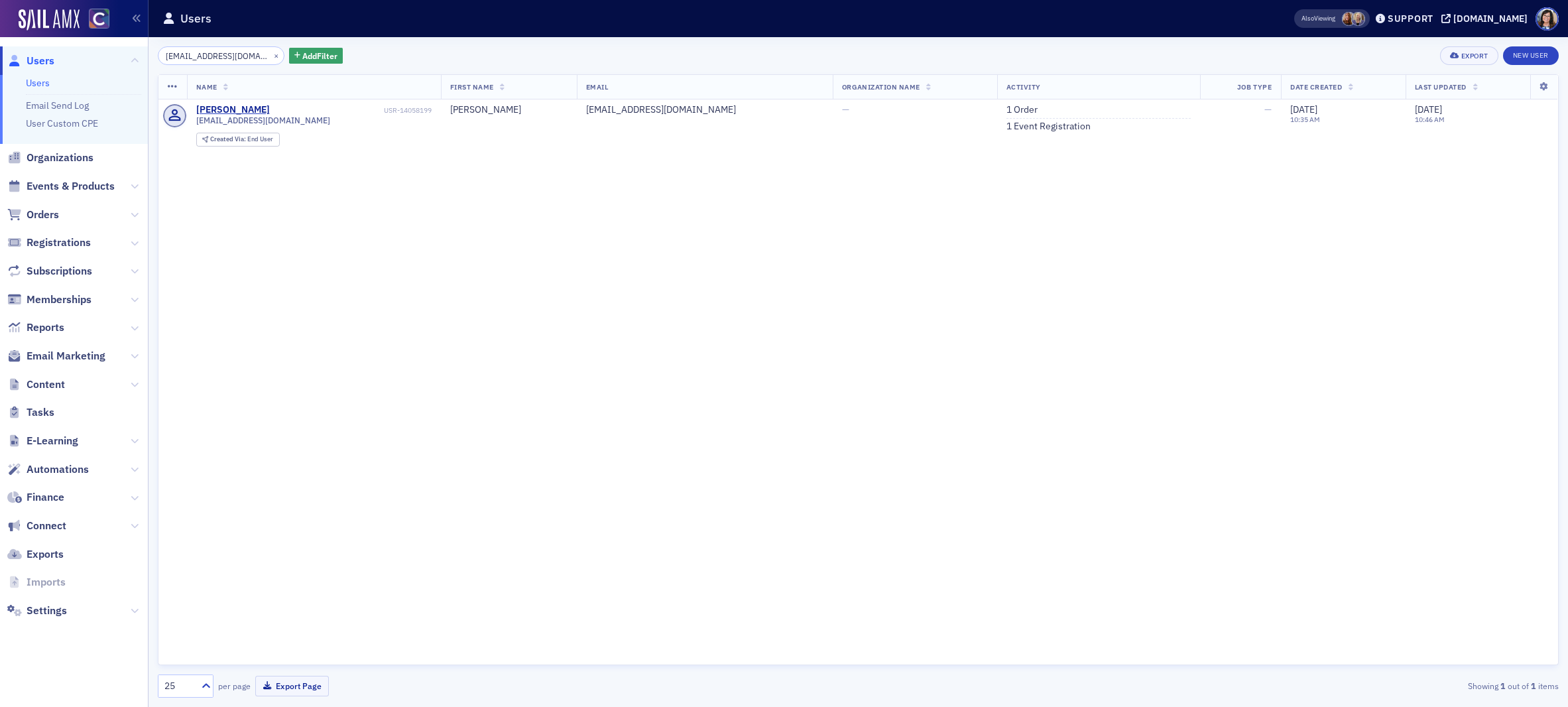
type input "[EMAIL_ADDRESS][DOMAIN_NAME]"
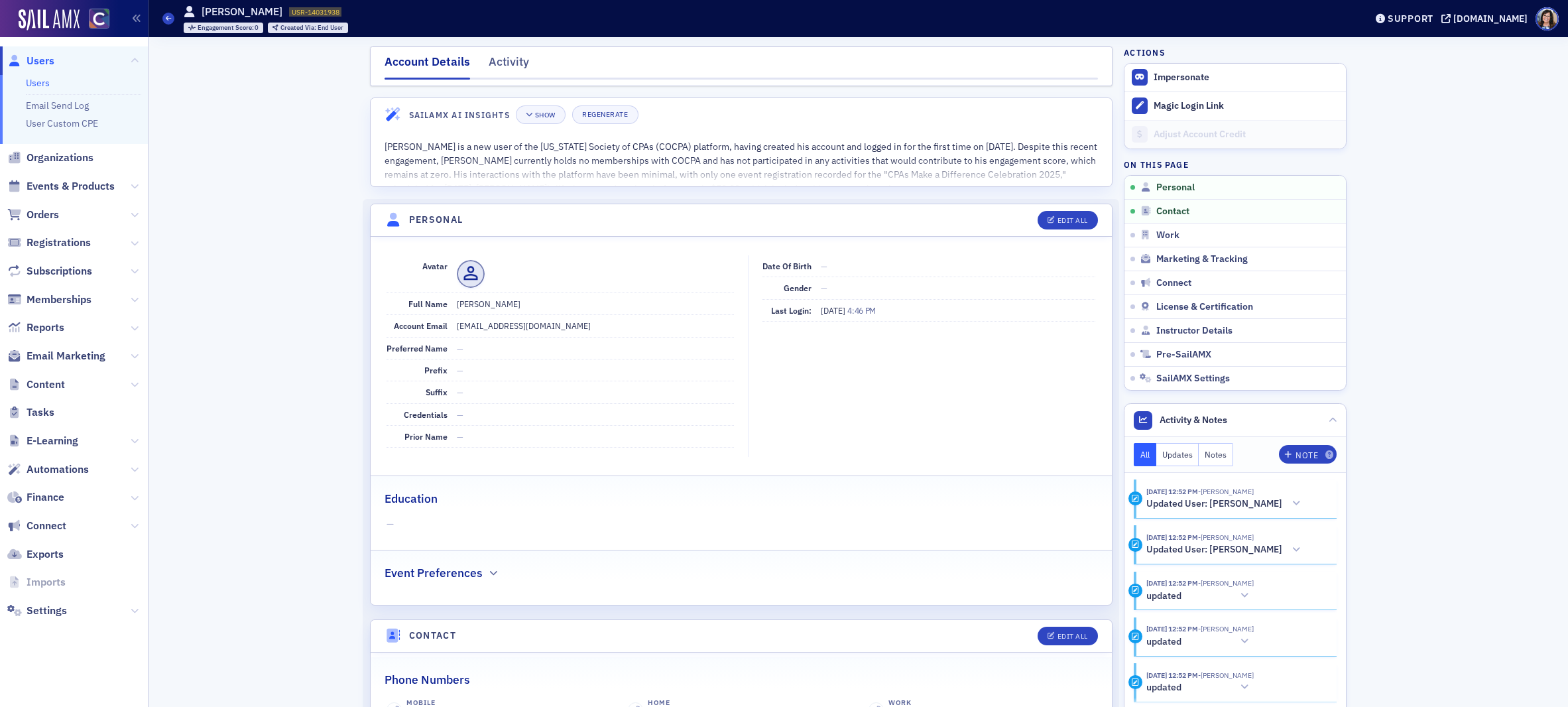
click at [49, 62] on span "Users" at bounding box center [40, 60] width 28 height 14
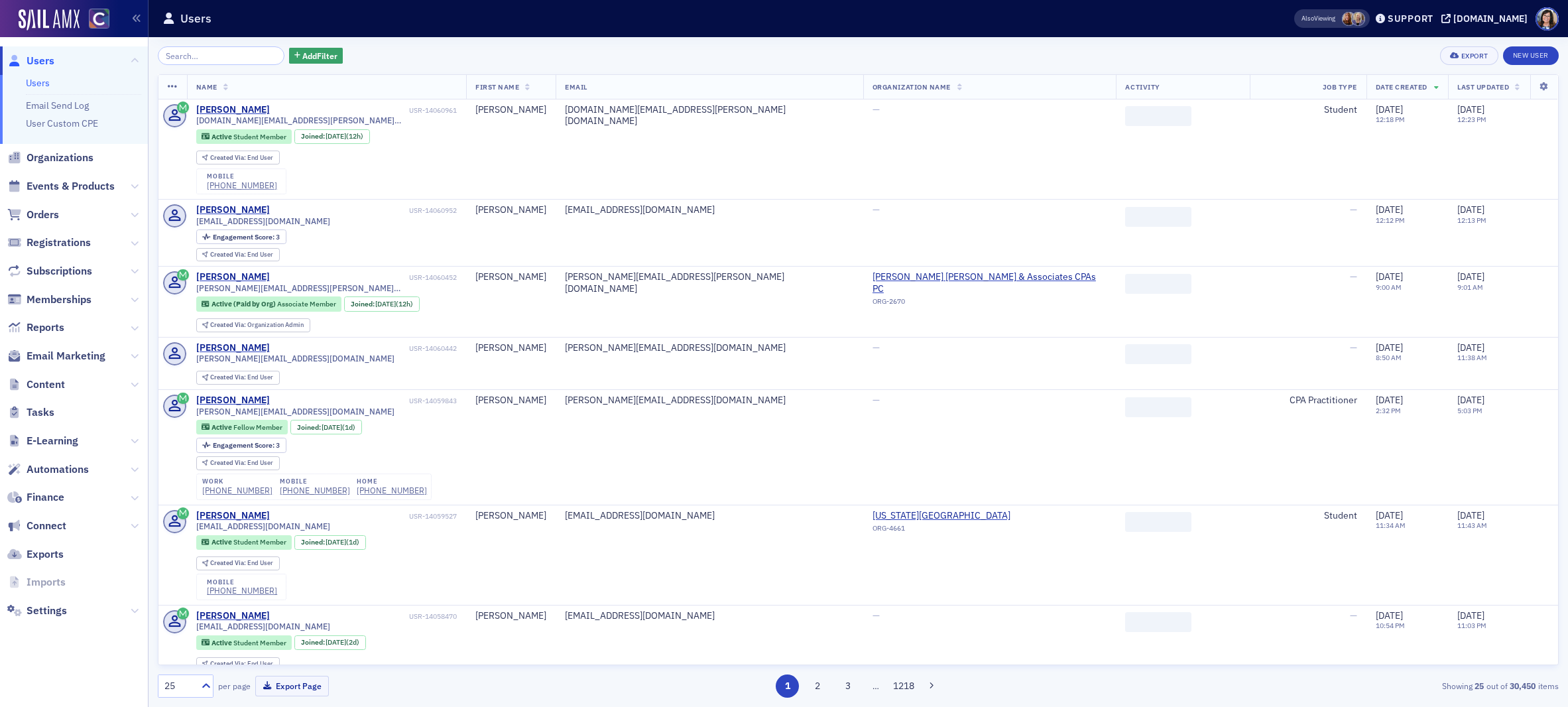
click at [215, 57] on input "search" at bounding box center [220, 55] width 126 height 18
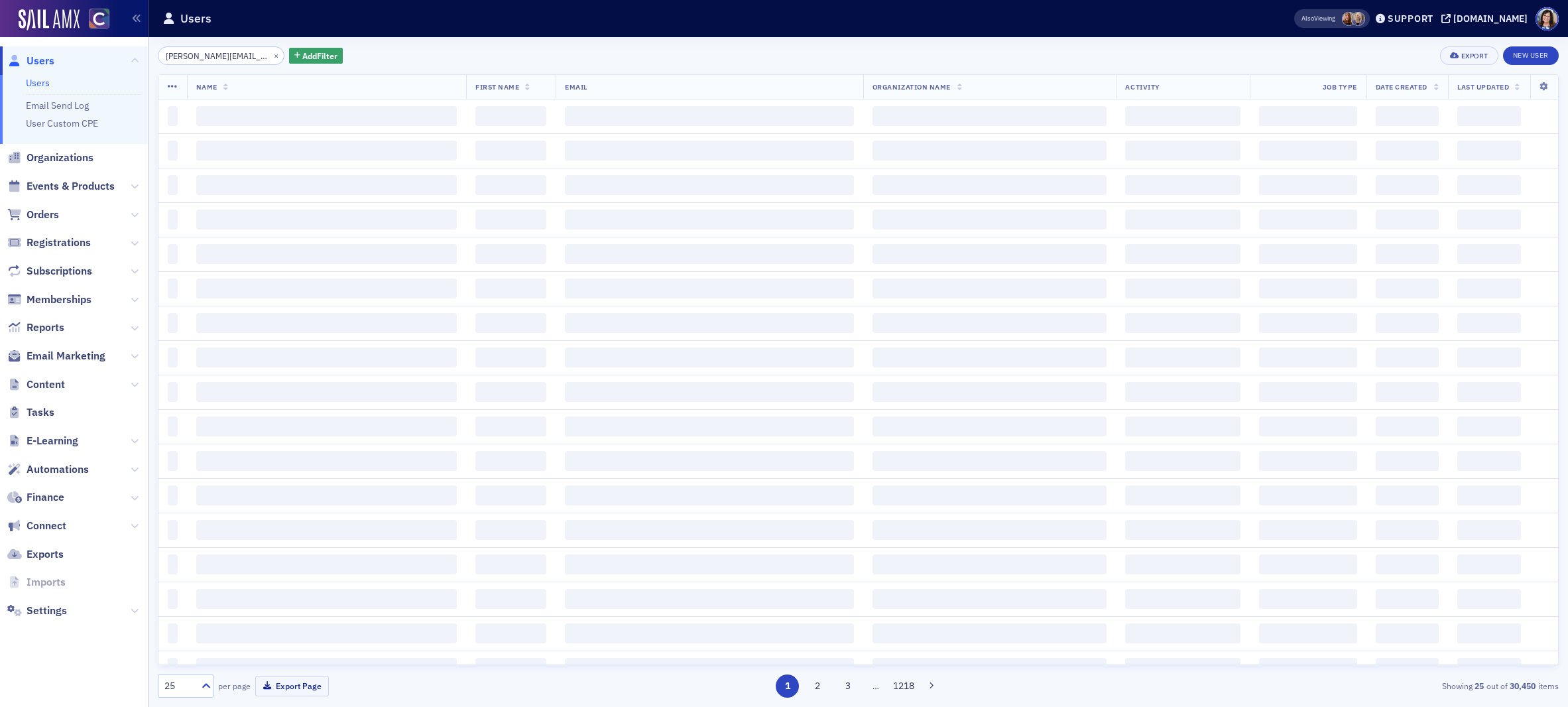
scroll to position [0, 36]
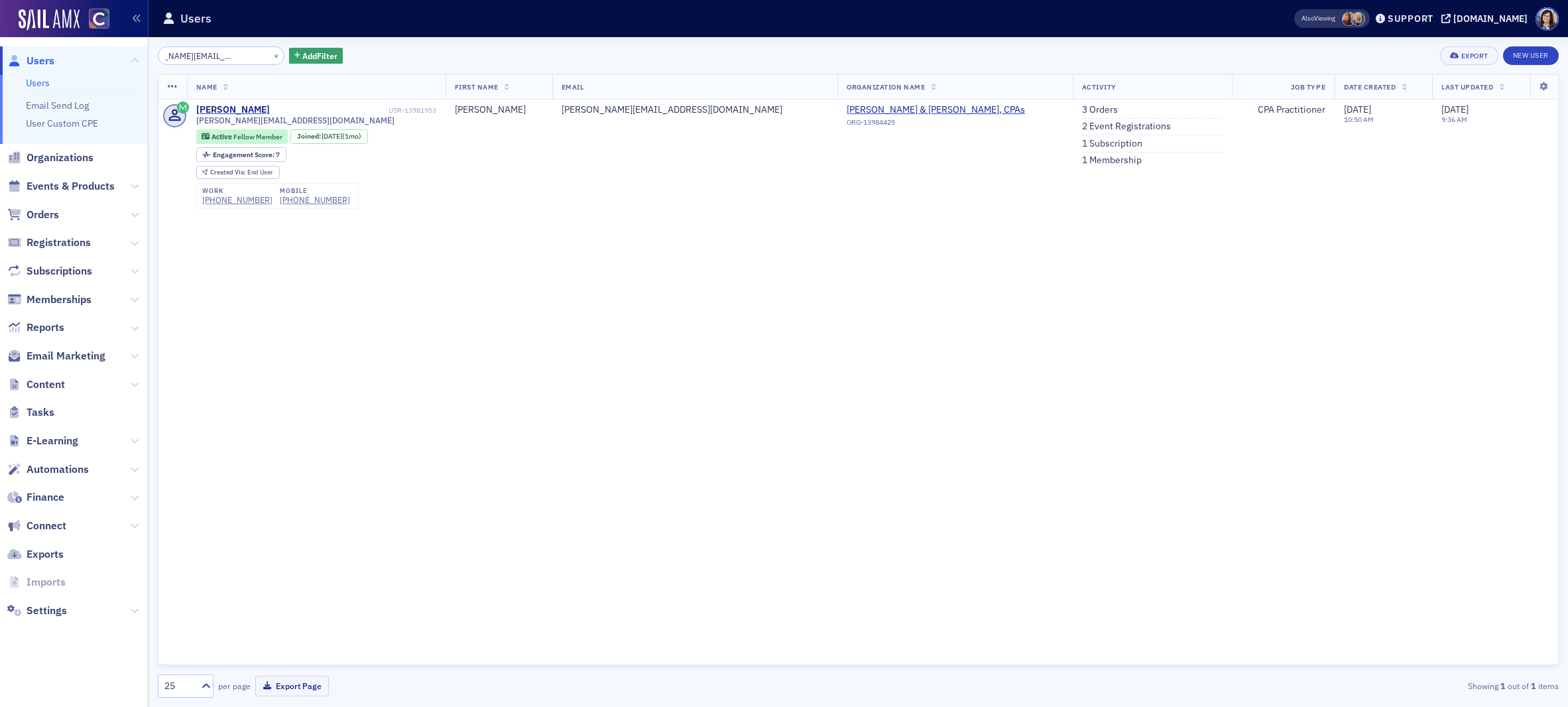
type input "[PERSON_NAME][EMAIL_ADDRESS][DOMAIN_NAME]"
click at [271, 55] on button "×" at bounding box center [276, 55] width 12 height 12
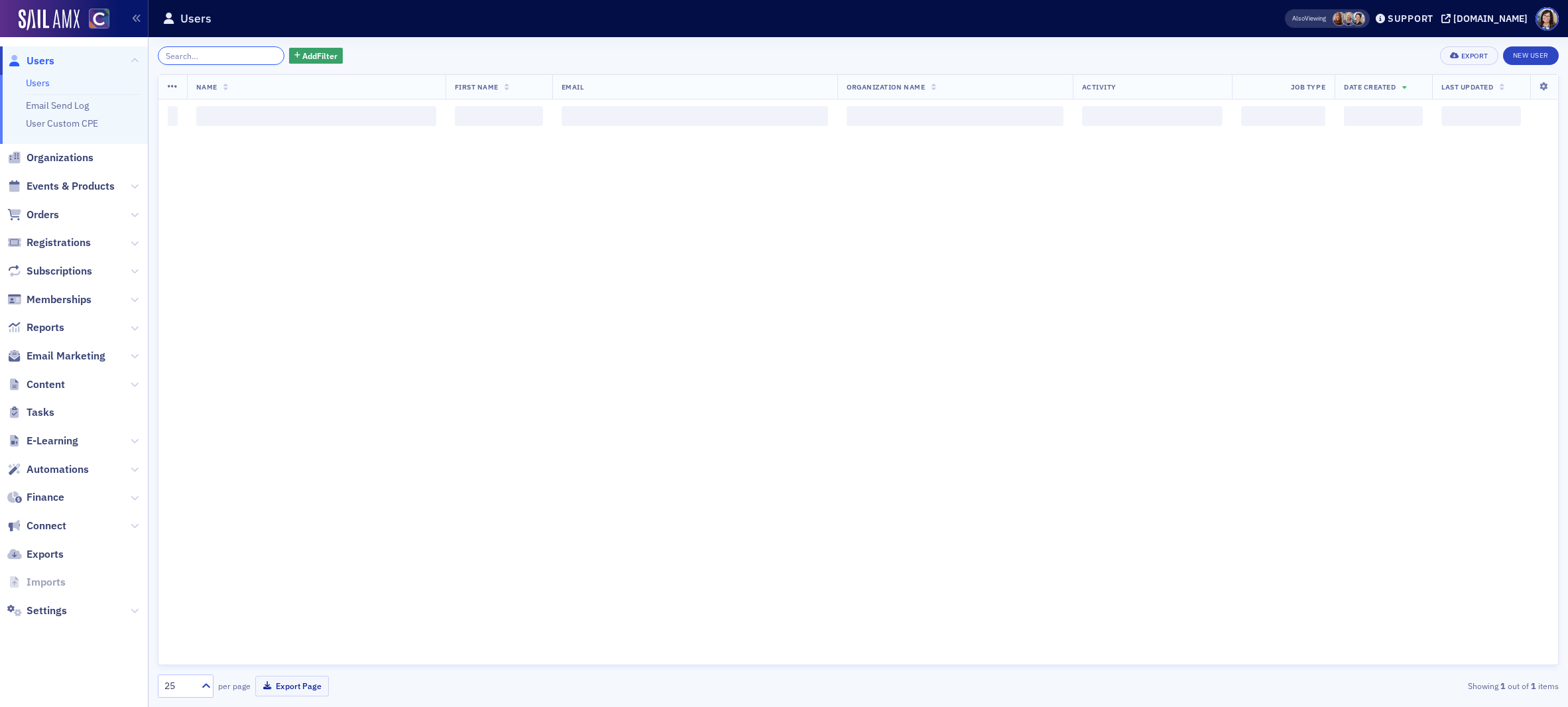
click at [240, 55] on input "search" at bounding box center [220, 55] width 126 height 18
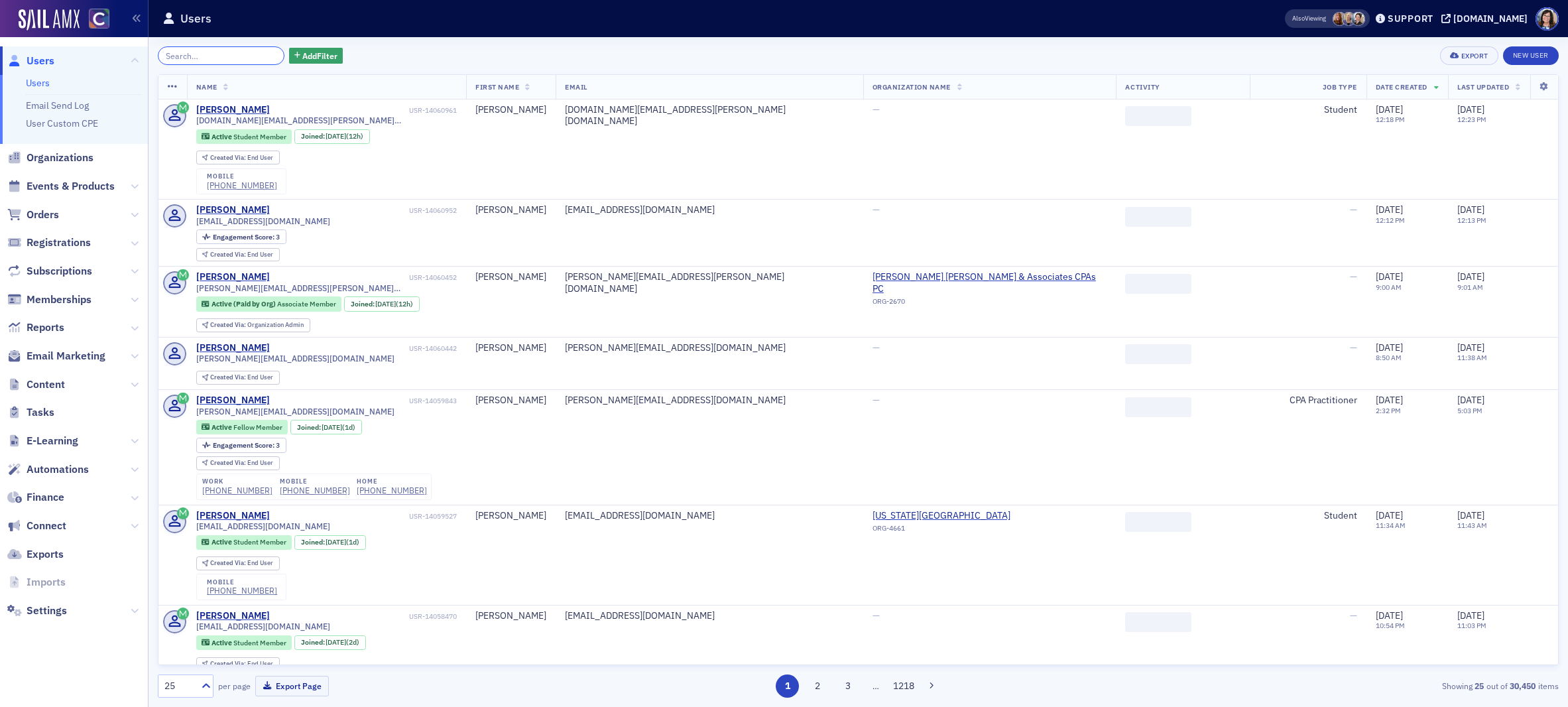
paste input "[PERSON_NAME][EMAIL_ADDRESS][PERSON_NAME][DOMAIN_NAME]"
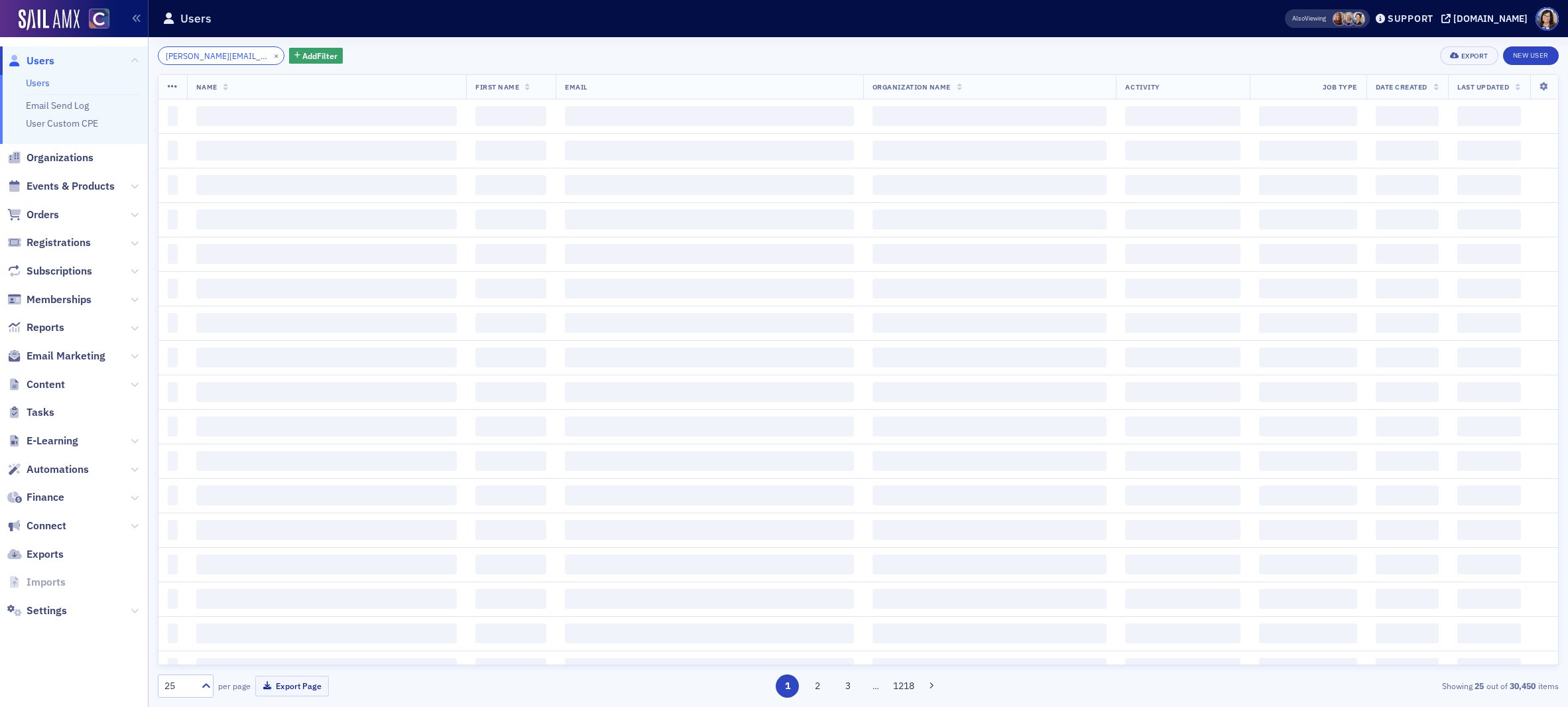
scroll to position [0, 14]
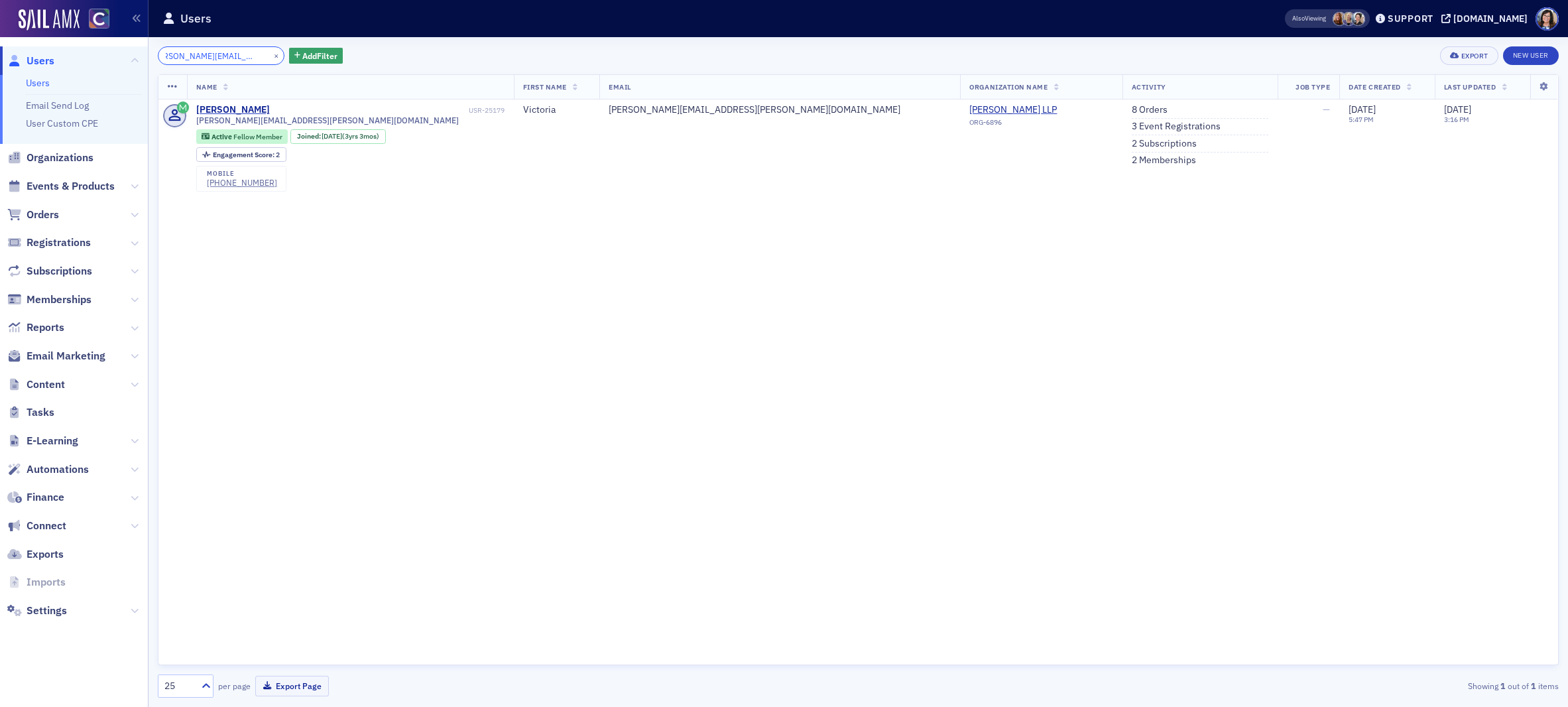
type input "[PERSON_NAME][EMAIL_ADDRESS][PERSON_NAME][DOMAIN_NAME]"
click at [271, 56] on button "×" at bounding box center [276, 55] width 12 height 12
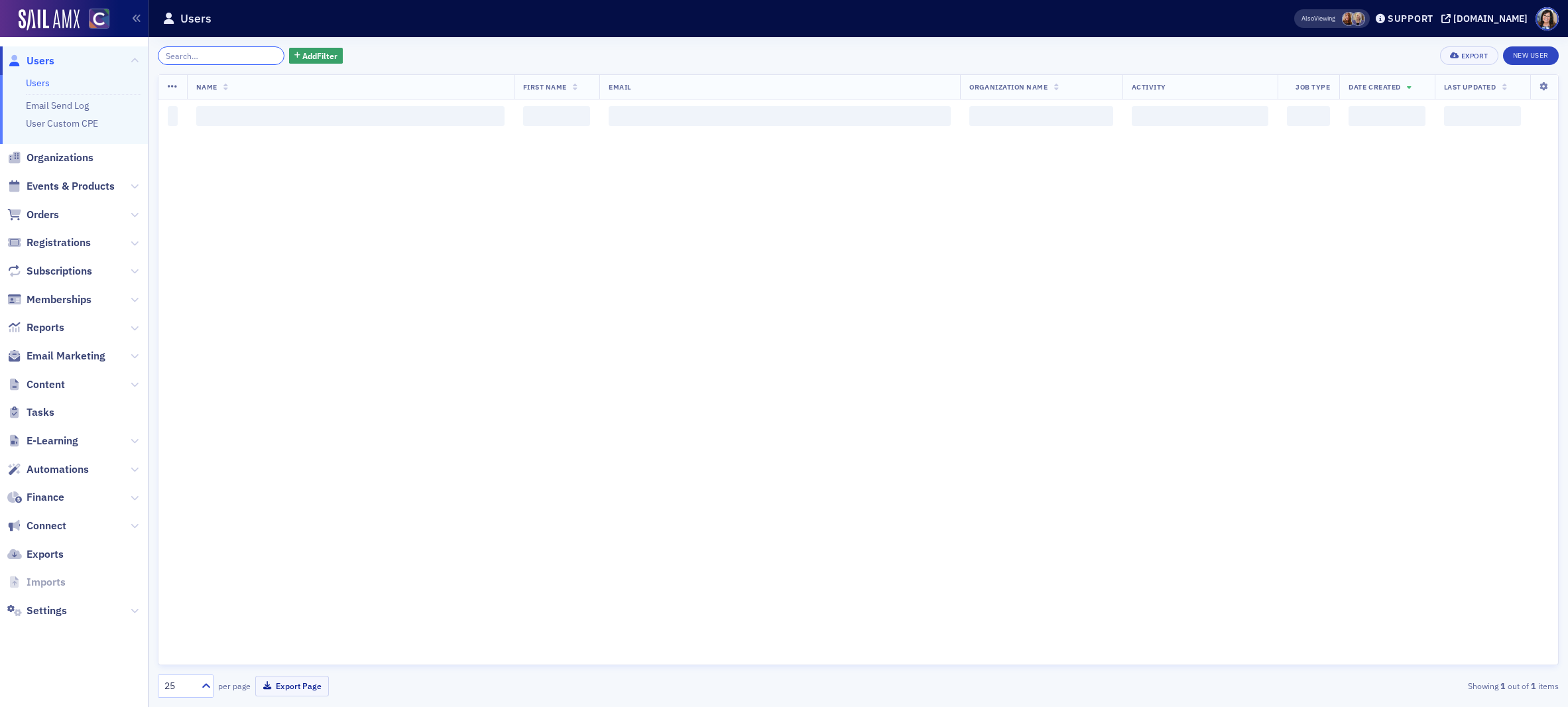
click at [235, 55] on input "search" at bounding box center [220, 55] width 126 height 18
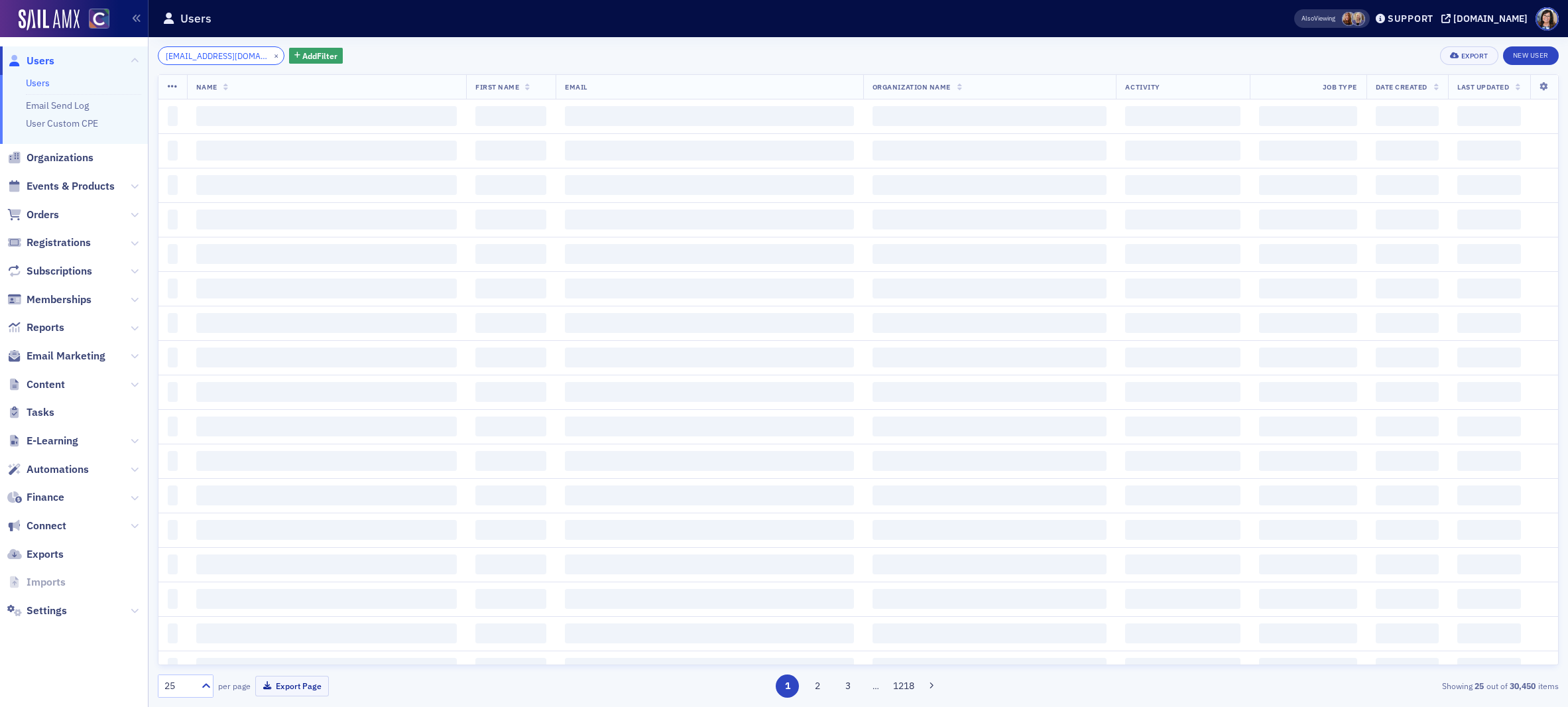
scroll to position [0, 3]
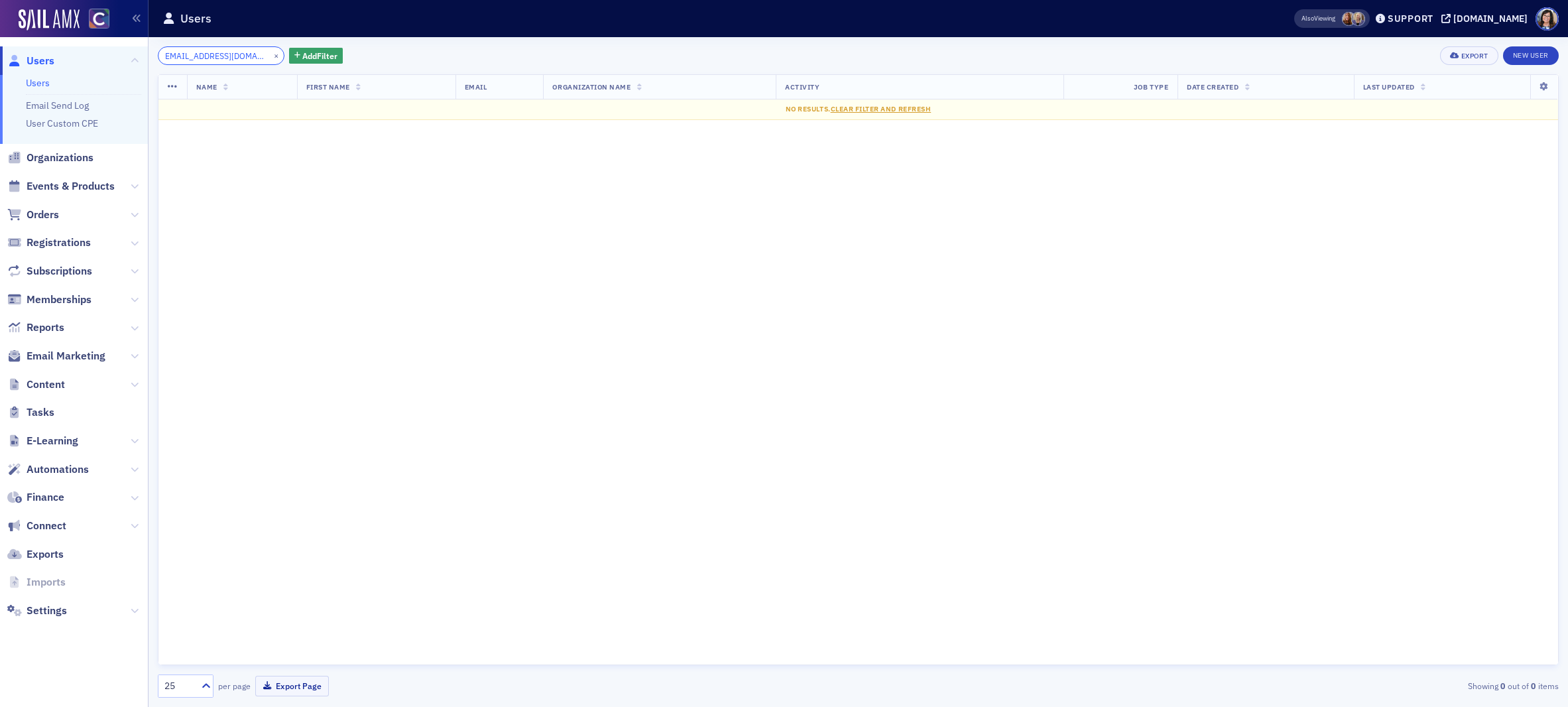
type input "[EMAIL_ADDRESS][DOMAIN_NAME]"
click at [271, 55] on button "×" at bounding box center [276, 55] width 12 height 12
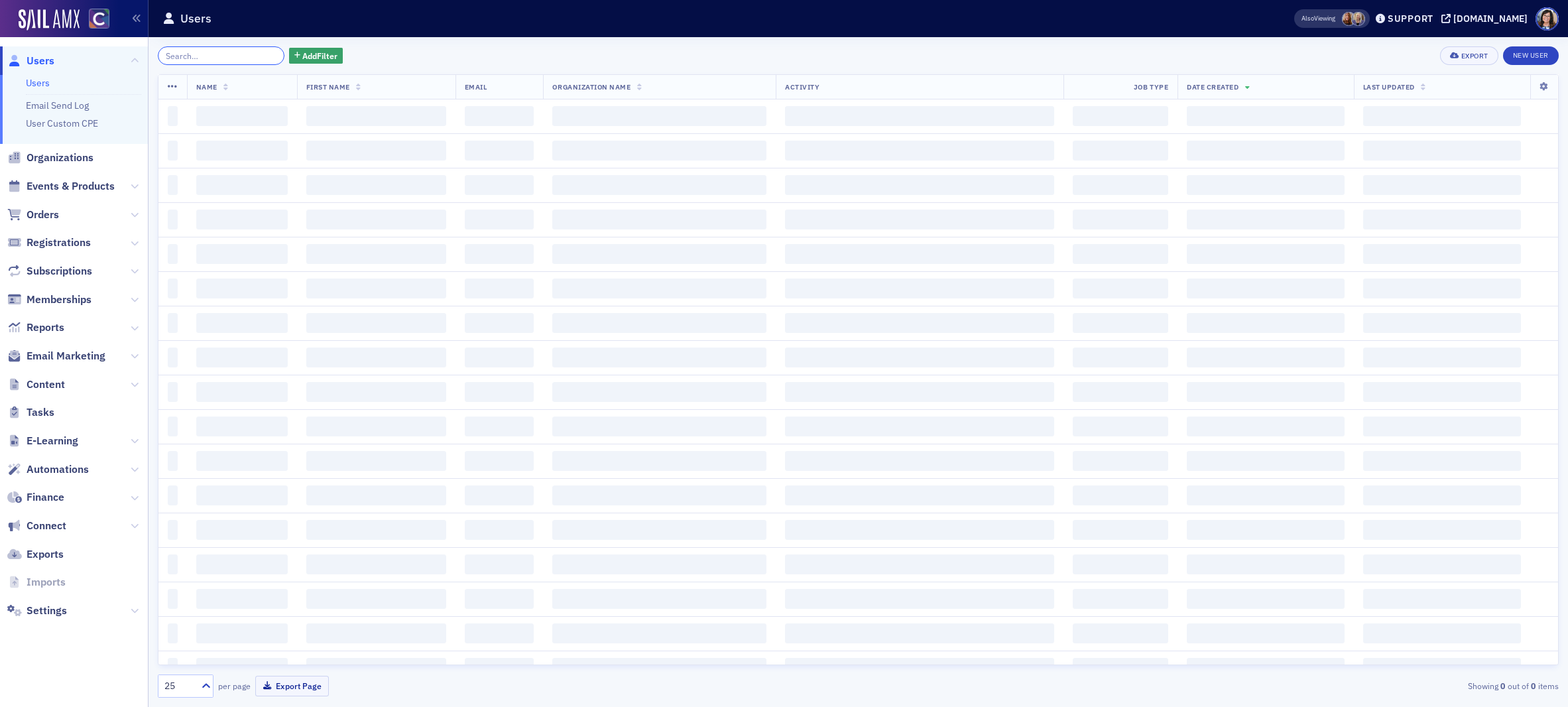
click at [219, 55] on input "search" at bounding box center [220, 55] width 126 height 18
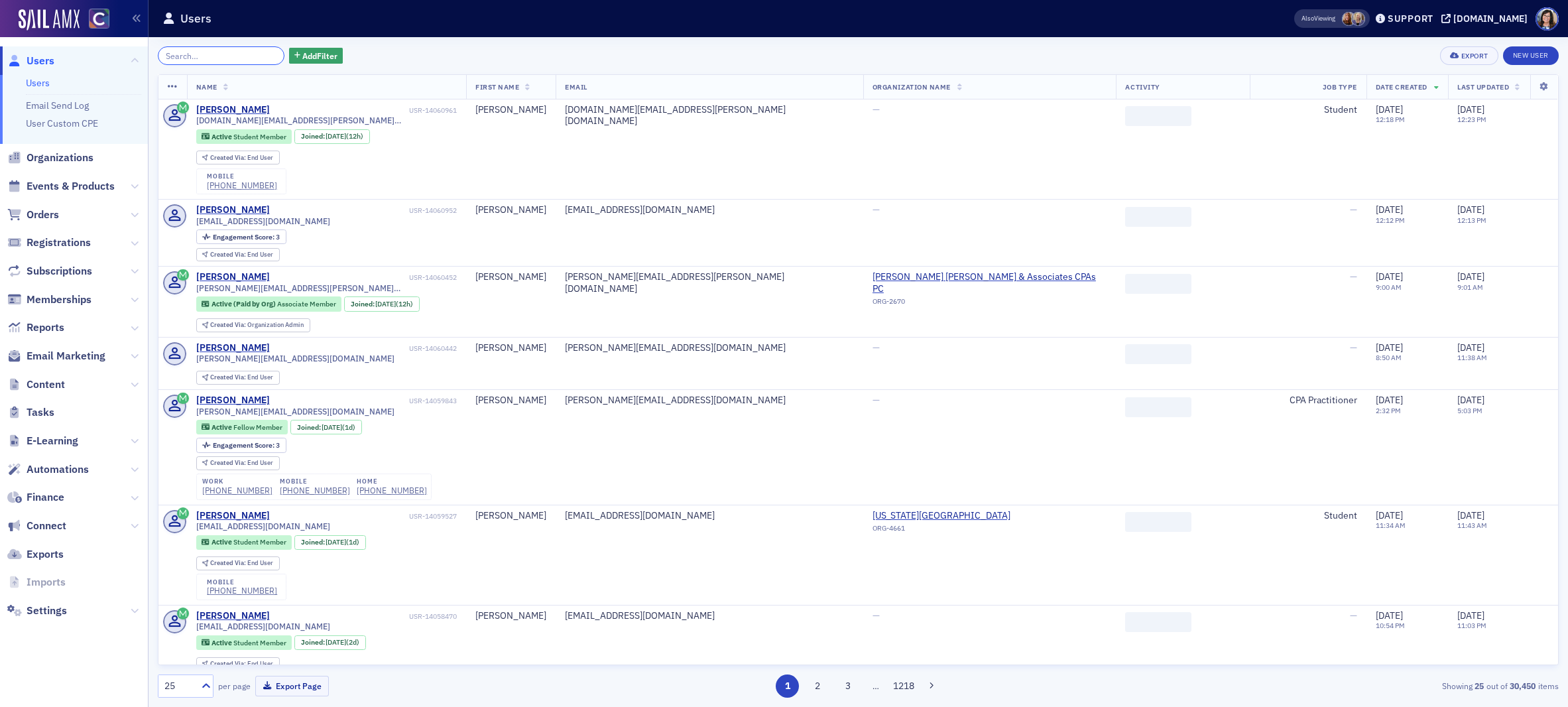
paste input "[PERSON_NAME][EMAIL_ADDRESS][PERSON_NAME][DOMAIN_NAME]"
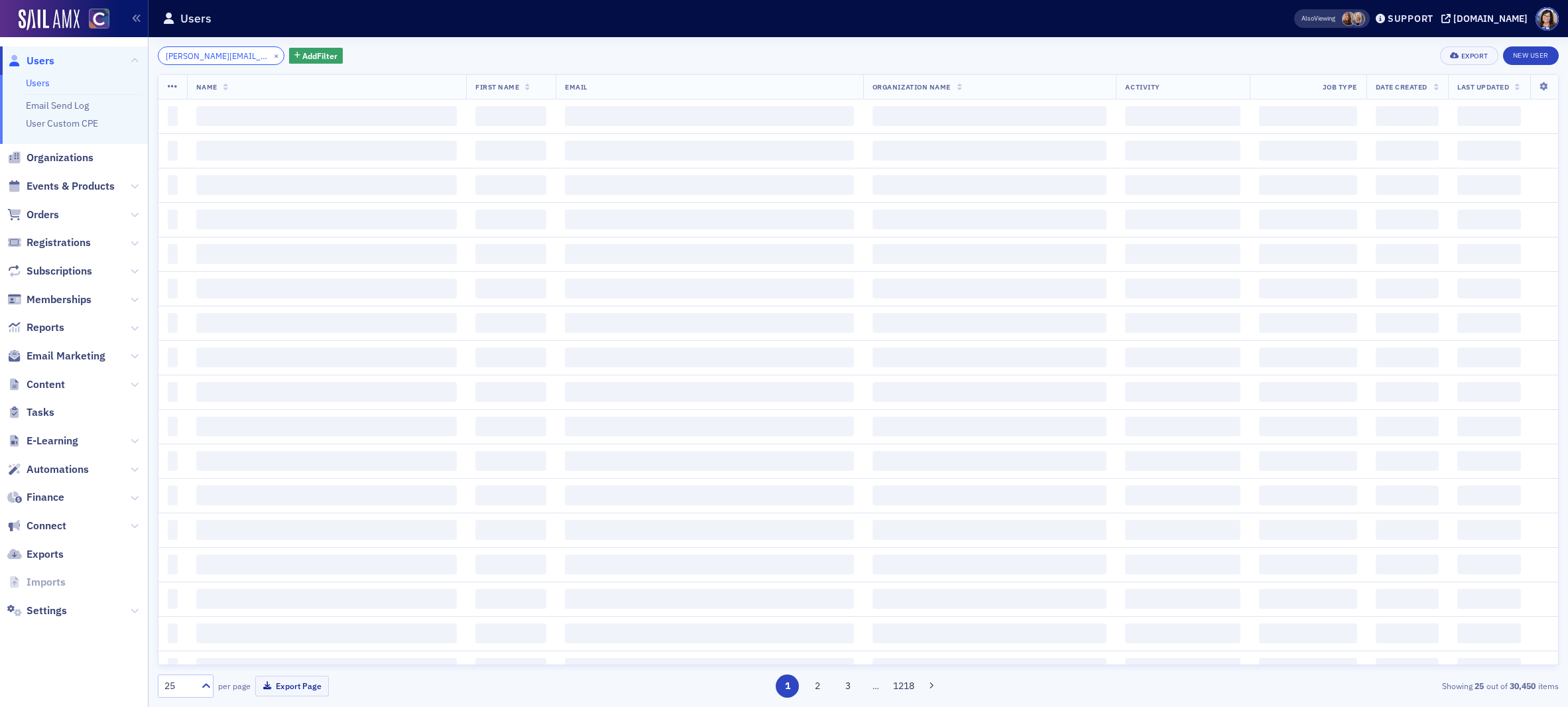
scroll to position [0, 14]
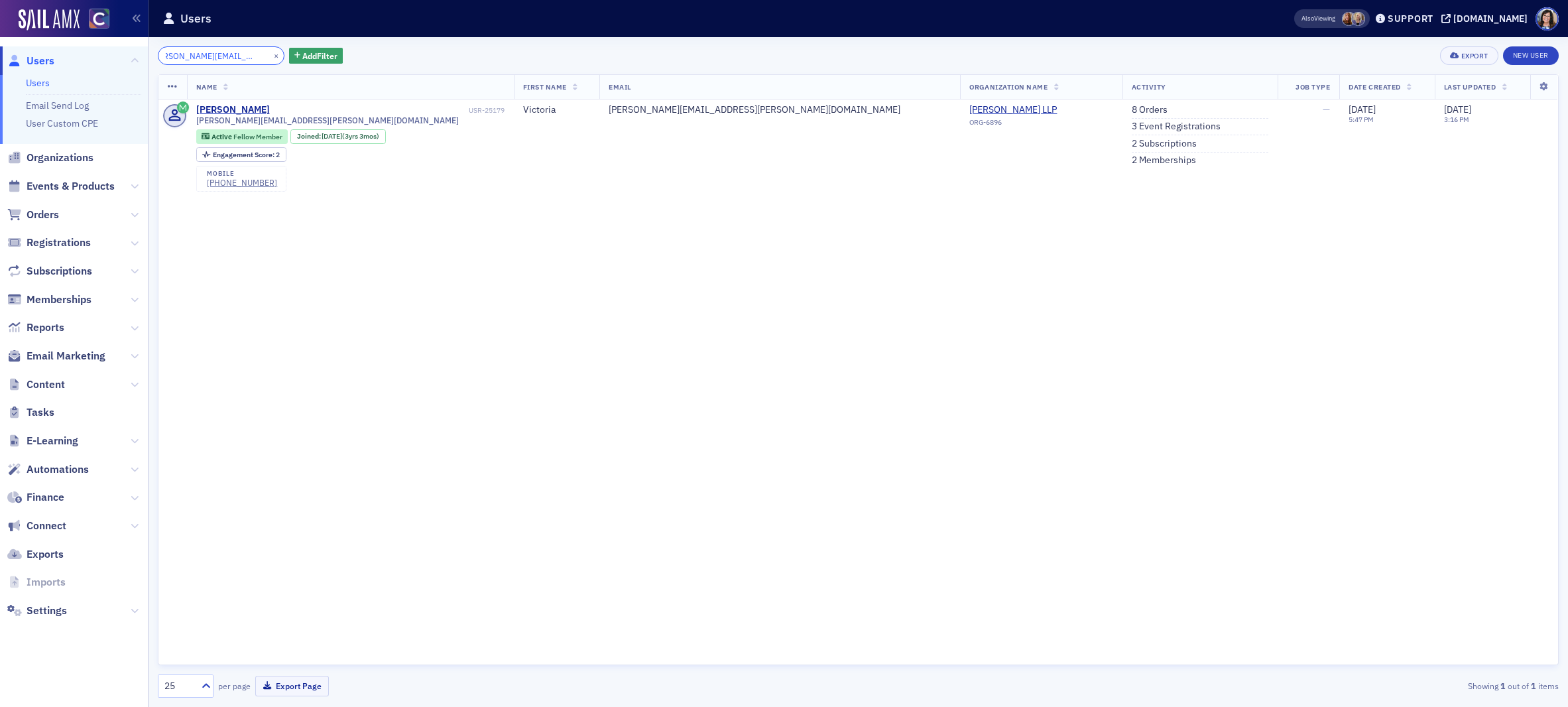
type input "[PERSON_NAME][EMAIL_ADDRESS][PERSON_NAME][DOMAIN_NAME]"
drag, startPoint x: 263, startPoint y: 55, endPoint x: 246, endPoint y: 55, distance: 17.0
click at [271, 54] on button "×" at bounding box center [276, 55] width 12 height 12
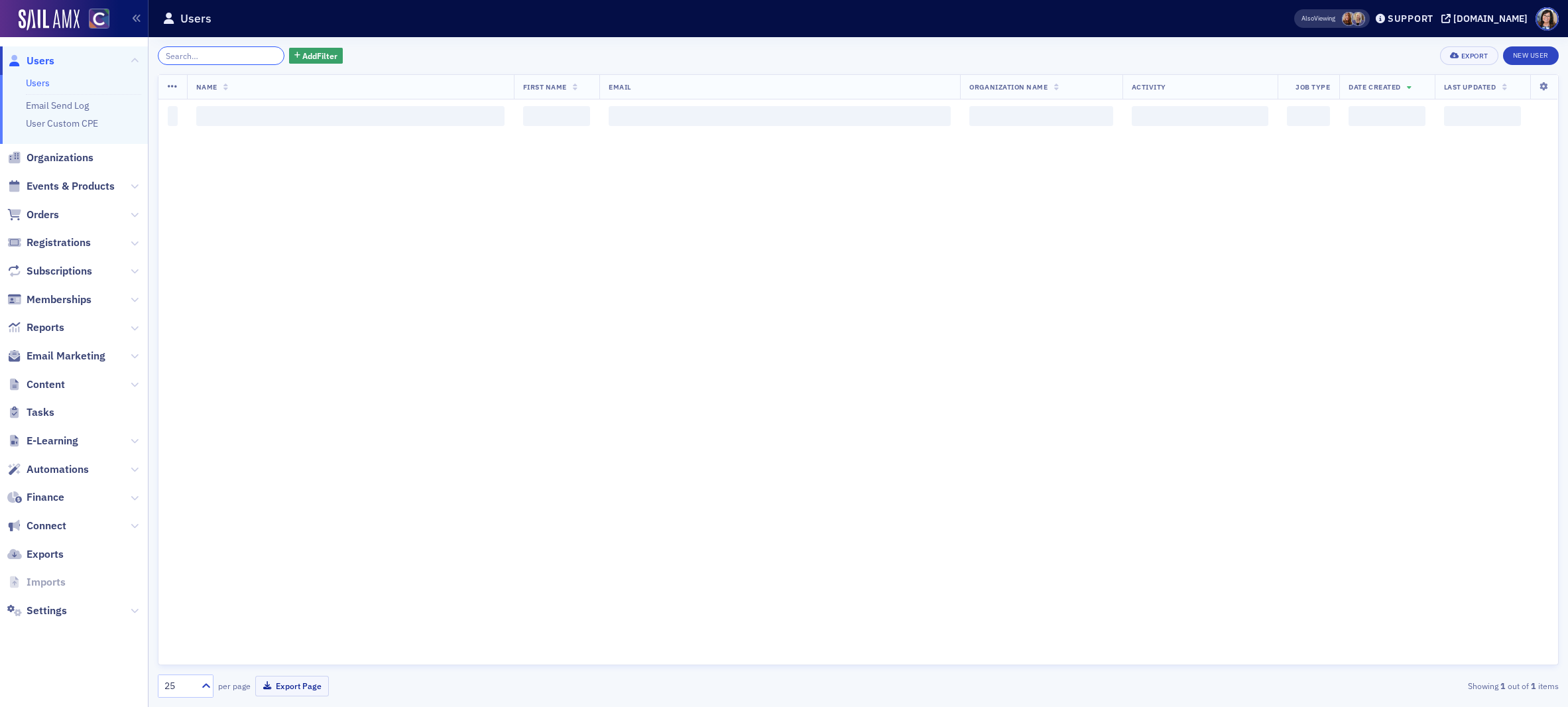
click at [234, 55] on input "search" at bounding box center [220, 55] width 126 height 18
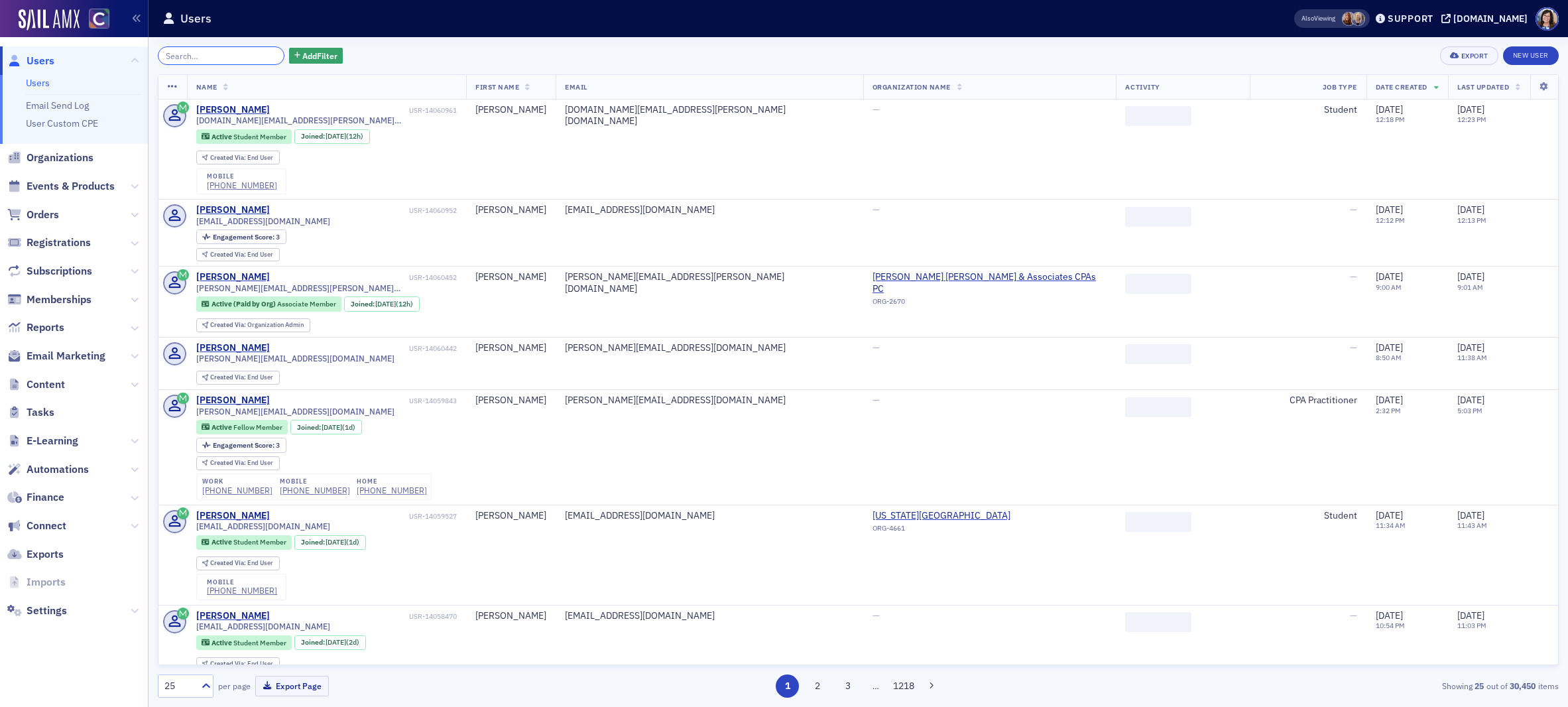
paste input "[PERSON_NAME]"
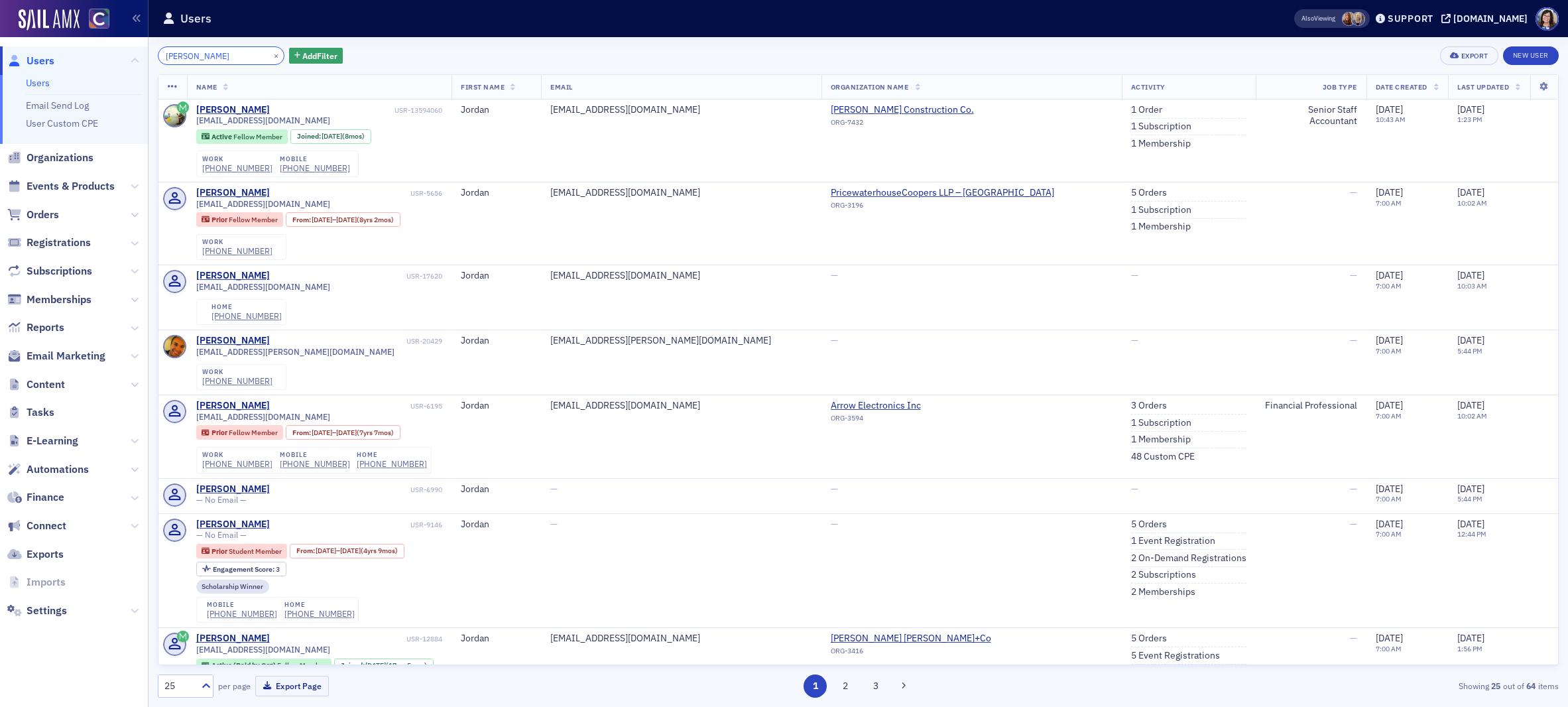
type input "[PERSON_NAME]"
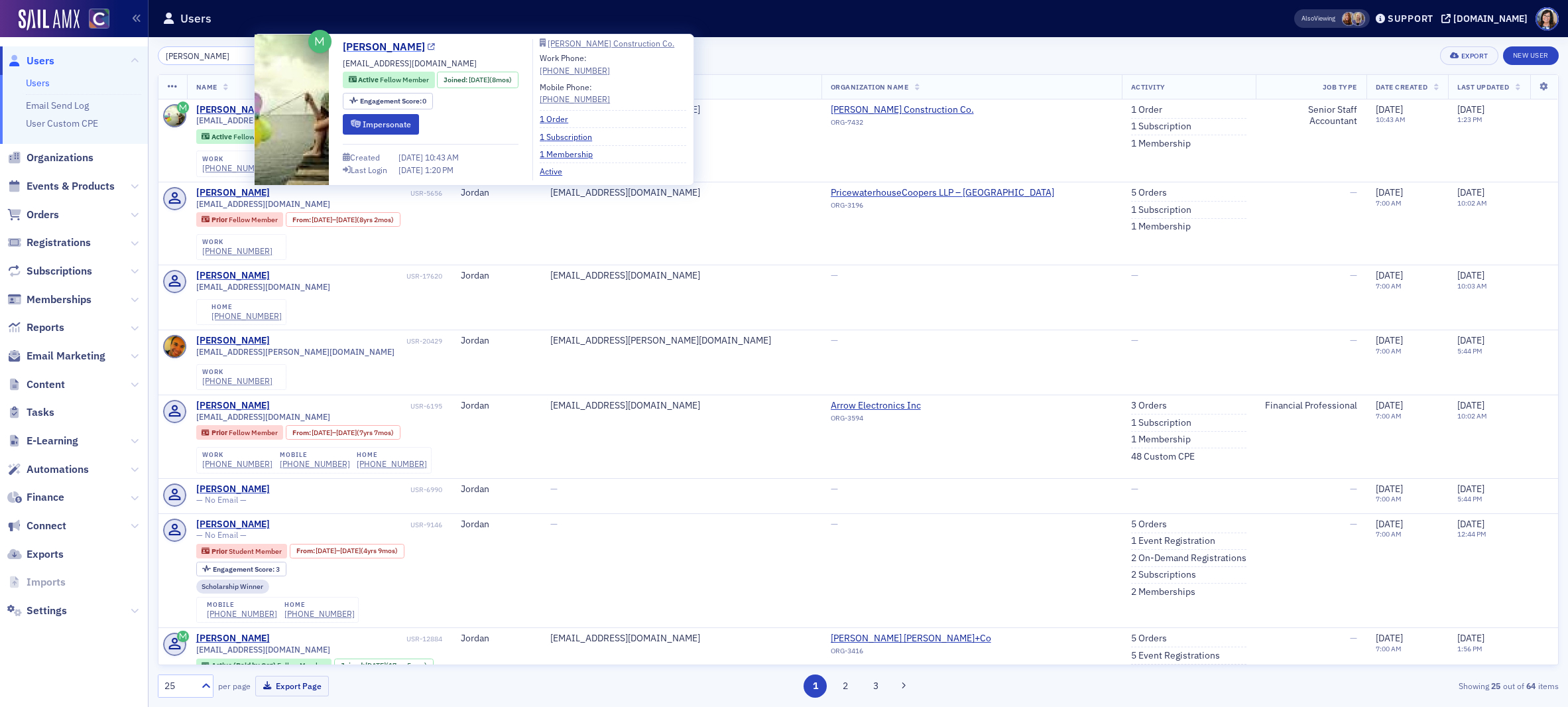
click at [428, 49] on icon at bounding box center [431, 47] width 8 height 8
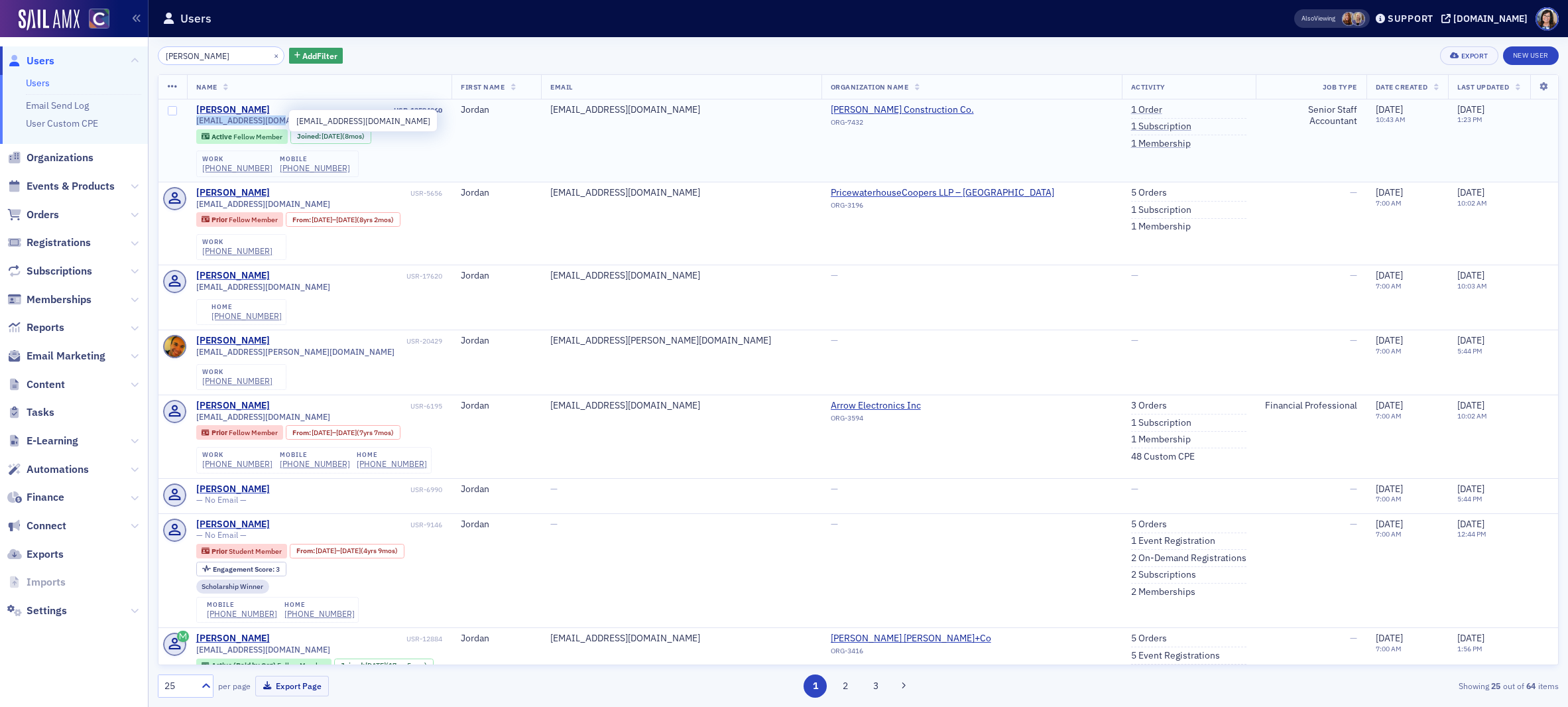
drag, startPoint x: 195, startPoint y: 122, endPoint x: 278, endPoint y: 121, distance: 83.0
click at [278, 120] on span "[EMAIL_ADDRESS][DOMAIN_NAME]" at bounding box center [263, 121] width 134 height 10
copy span "[EMAIL_ADDRESS][DOMAIN_NAME]"
click at [271, 55] on button "×" at bounding box center [276, 55] width 12 height 12
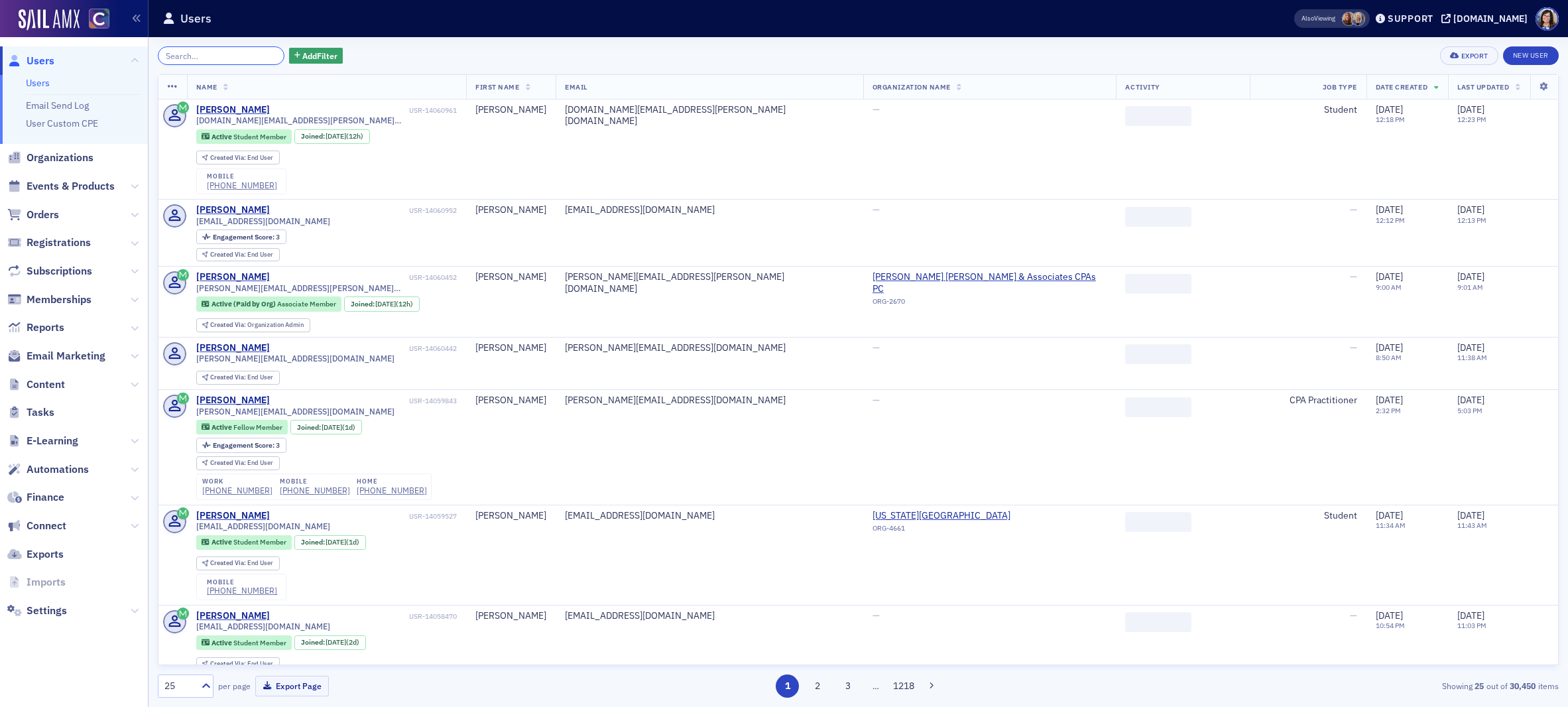
click at [211, 55] on input "search" at bounding box center [220, 55] width 126 height 18
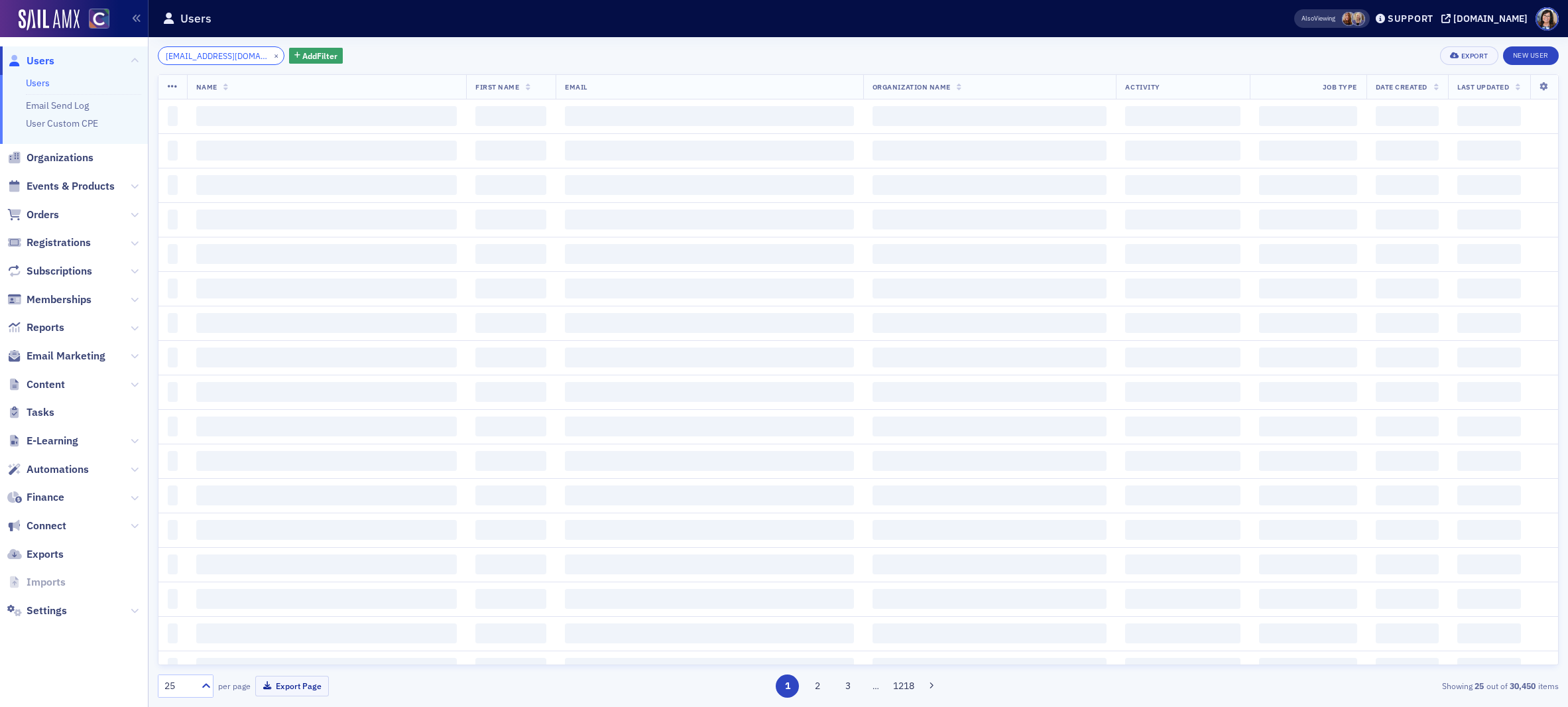
scroll to position [0, 11]
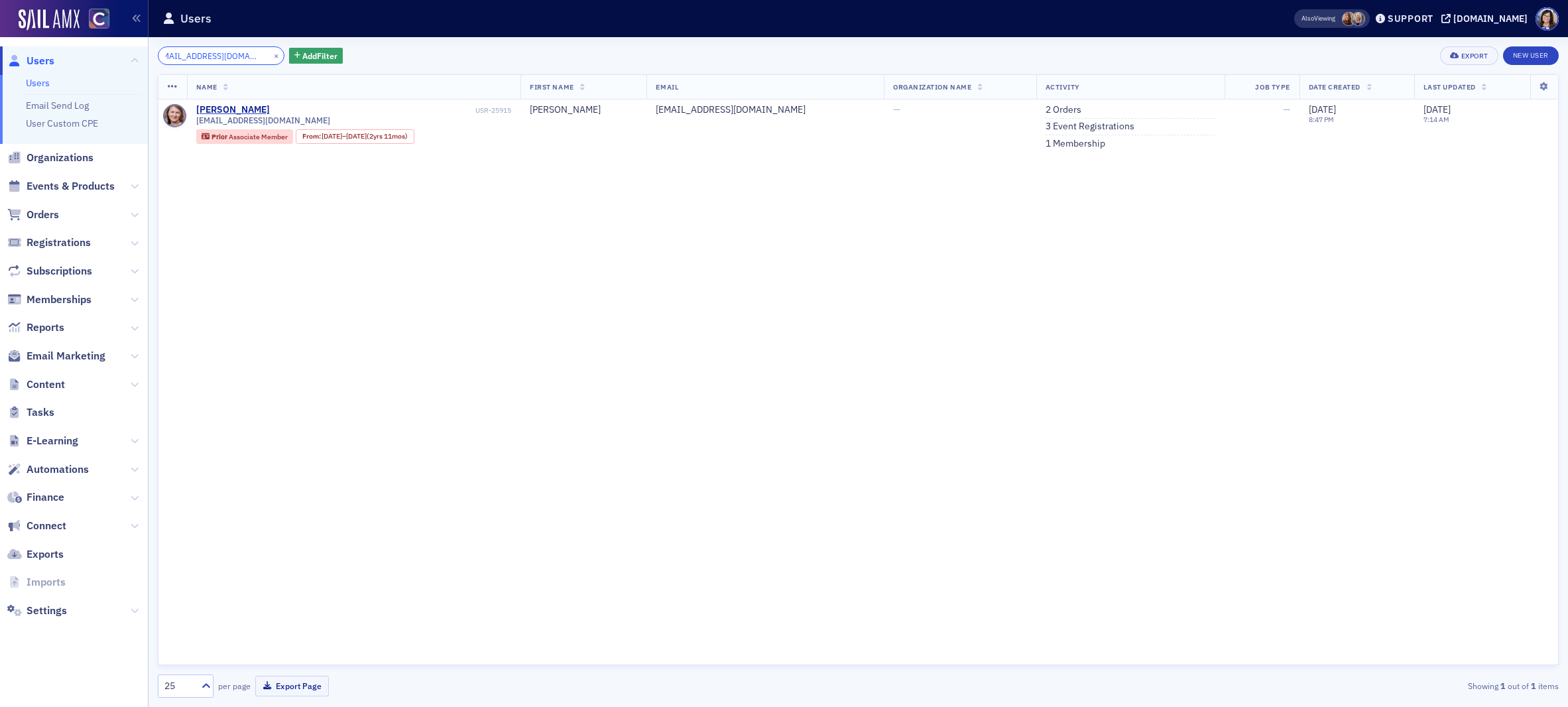
type input "[EMAIL_ADDRESS][DOMAIN_NAME]"
drag, startPoint x: 260, startPoint y: 55, endPoint x: 241, endPoint y: 56, distance: 19.0
click at [271, 55] on button "×" at bounding box center [276, 55] width 12 height 12
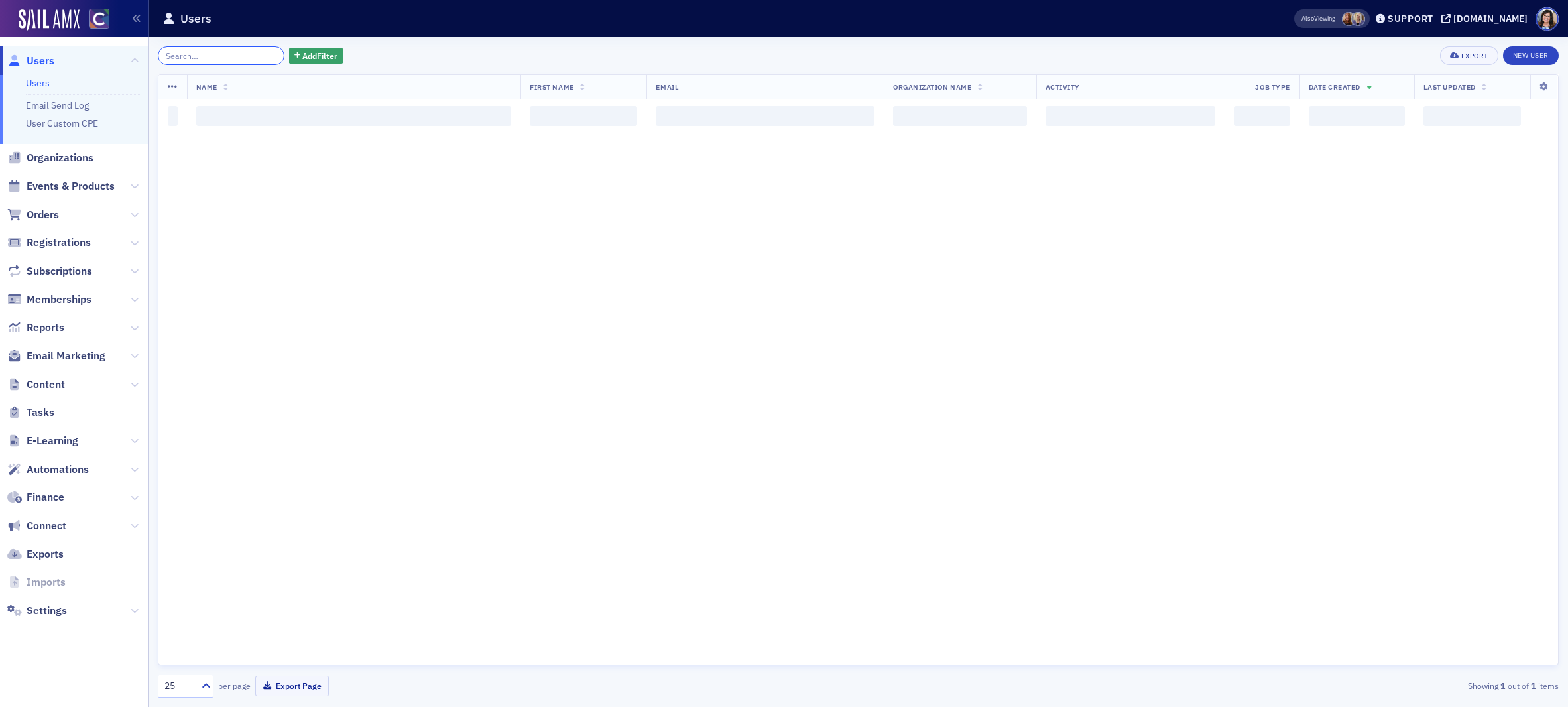
click at [232, 55] on input "search" at bounding box center [220, 55] width 126 height 18
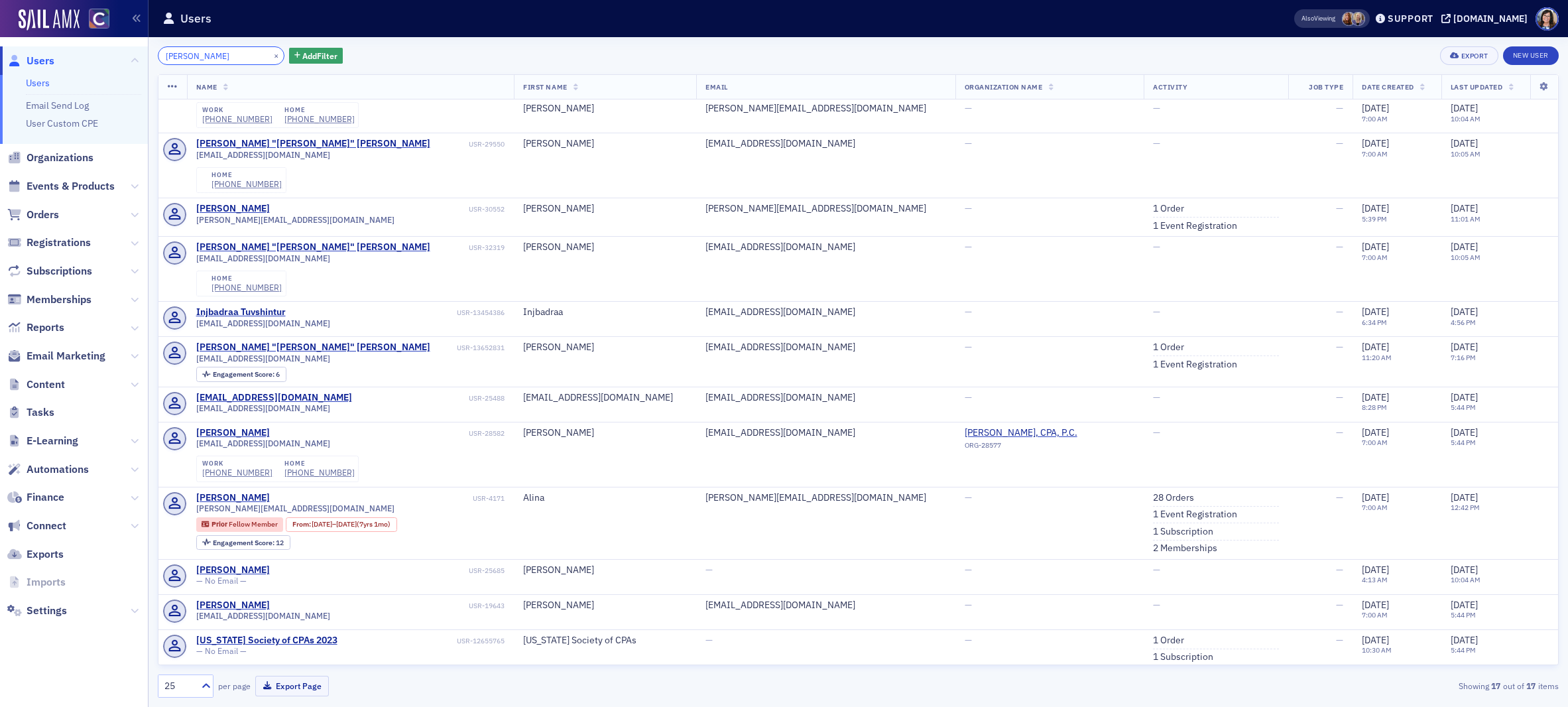
scroll to position [357, 0]
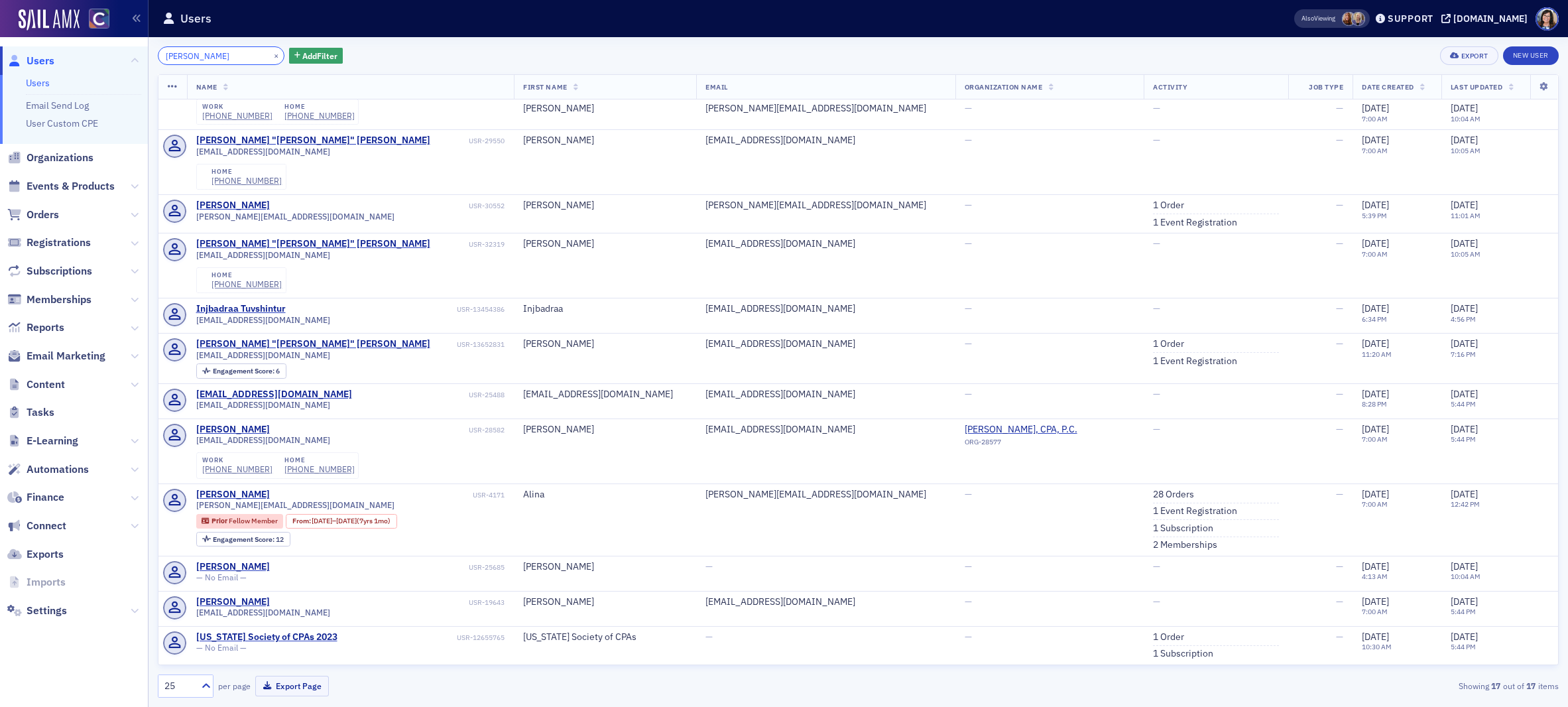
type input "Geunyoung Shin"
click at [271, 59] on button "×" at bounding box center [276, 55] width 12 height 12
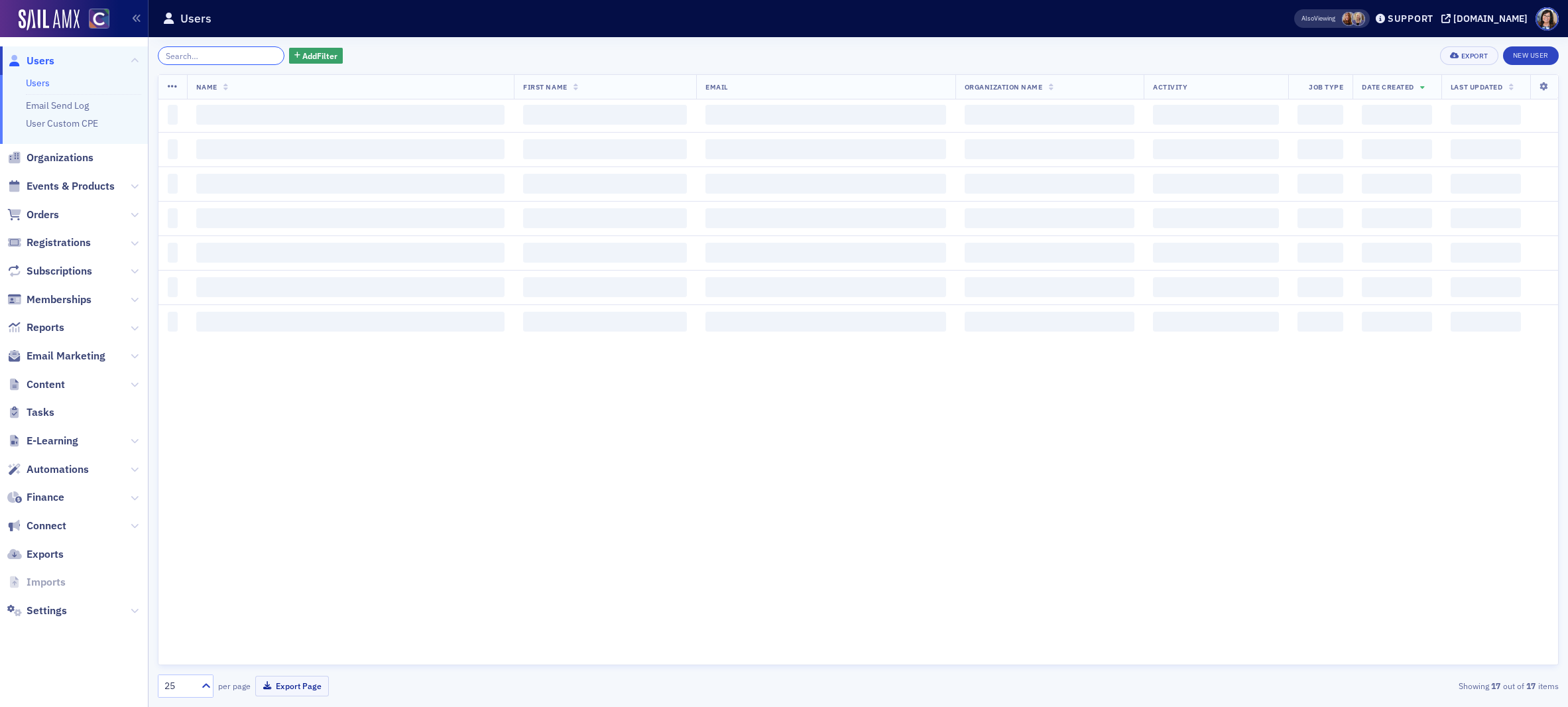
click at [222, 57] on input "search" at bounding box center [220, 55] width 126 height 18
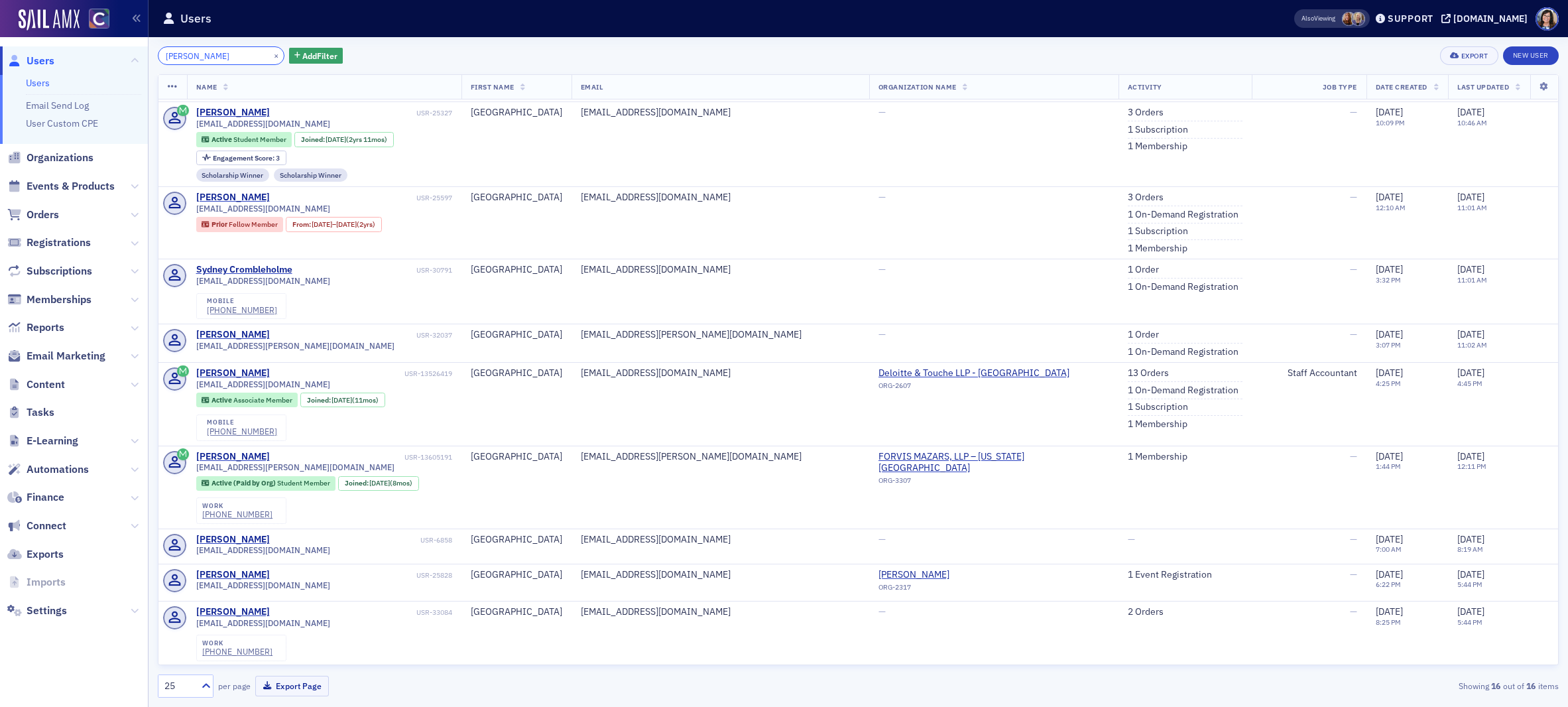
click at [193, 55] on input "Sydney Trichler" at bounding box center [220, 55] width 126 height 18
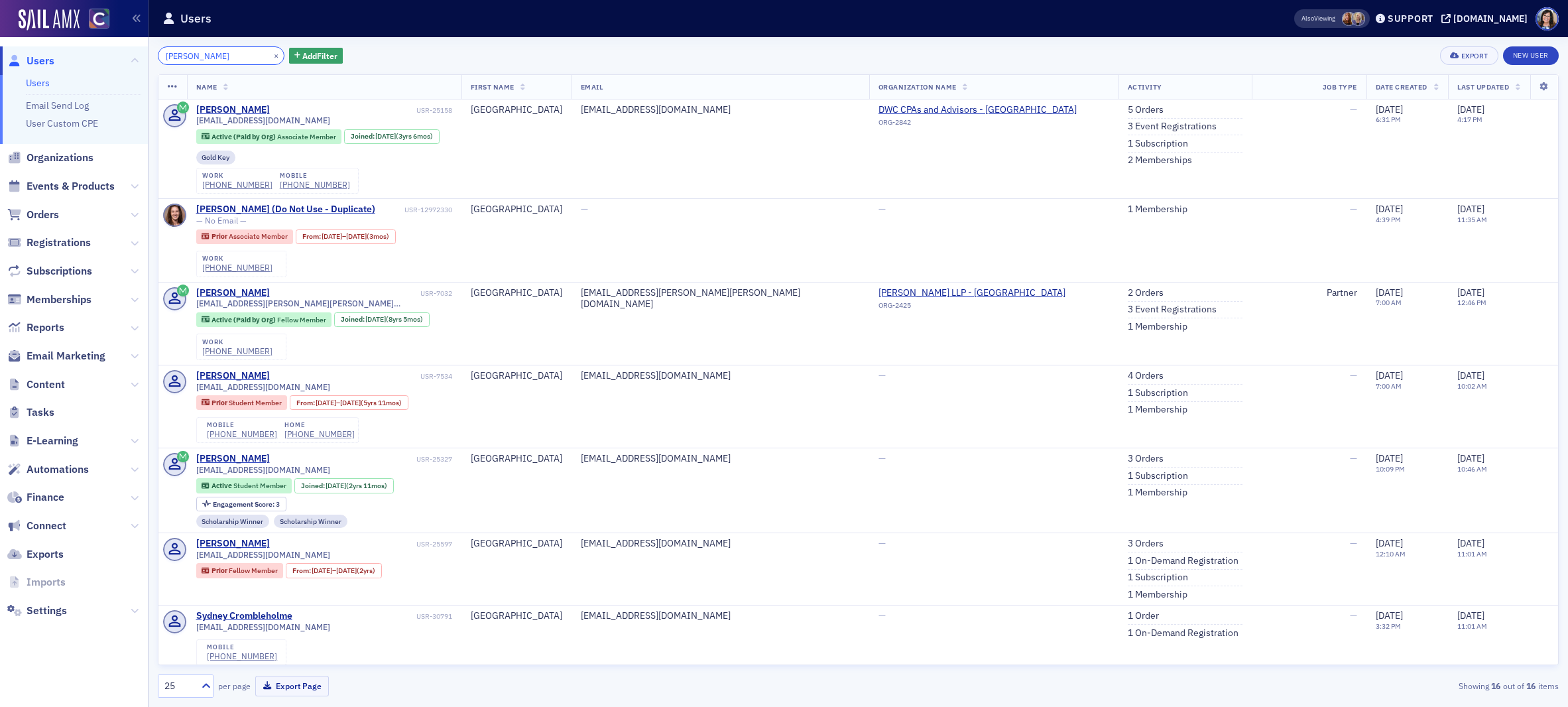
type input "Sydne Trichler"
drag, startPoint x: 259, startPoint y: 57, endPoint x: 232, endPoint y: 56, distance: 27.0
click at [271, 57] on button "×" at bounding box center [276, 55] width 12 height 12
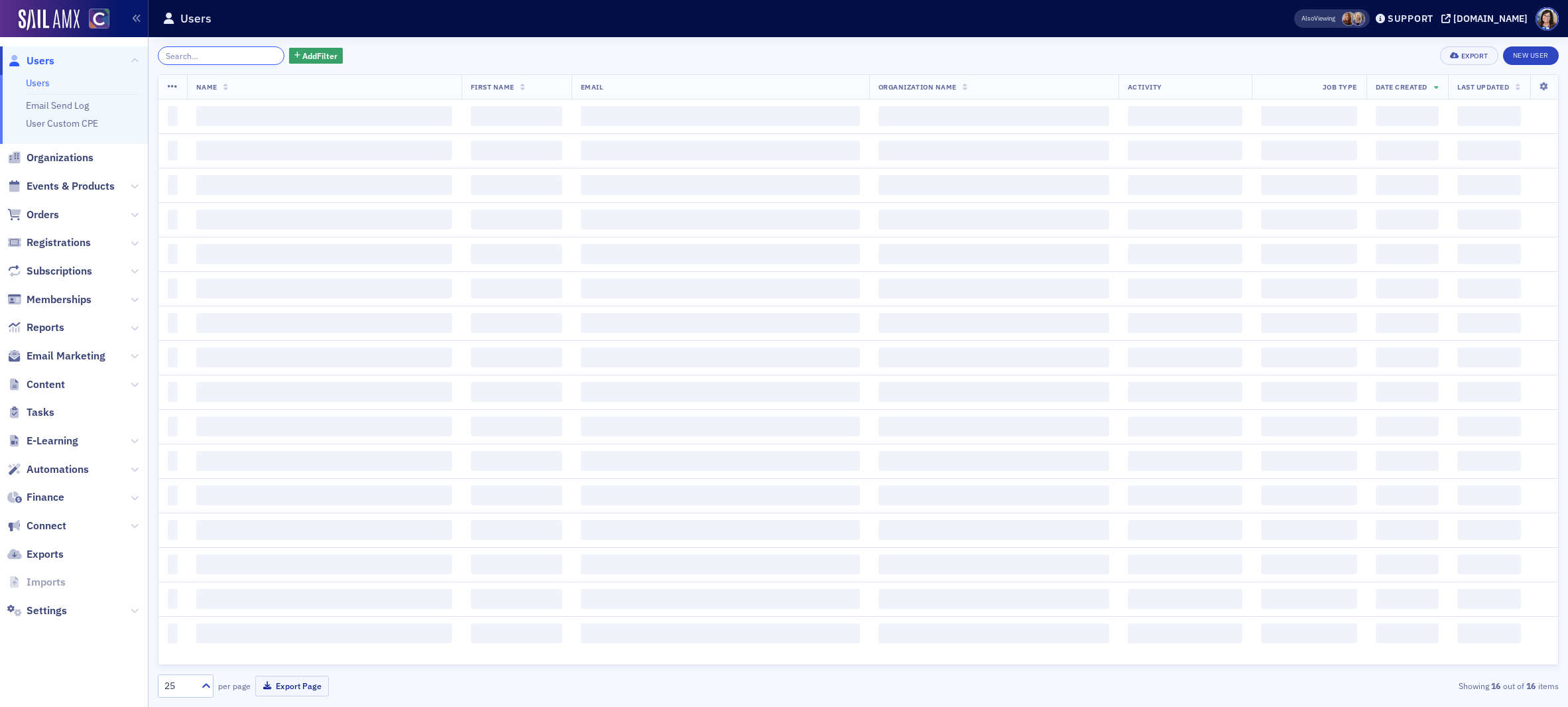
click at [228, 56] on input "search" at bounding box center [220, 55] width 126 height 18
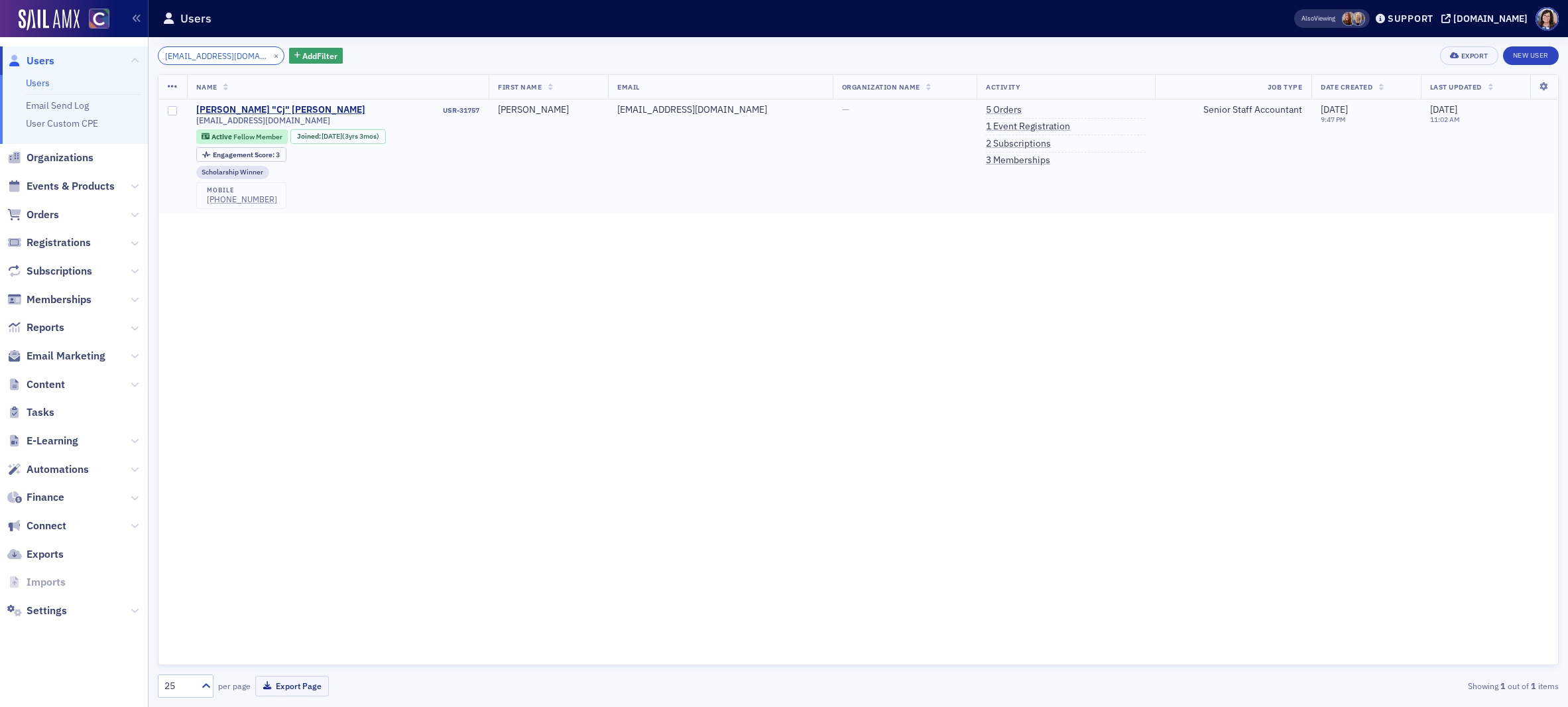
type input "cjshell1122@gmail.com"
click at [271, 55] on button "×" at bounding box center [276, 55] width 12 height 12
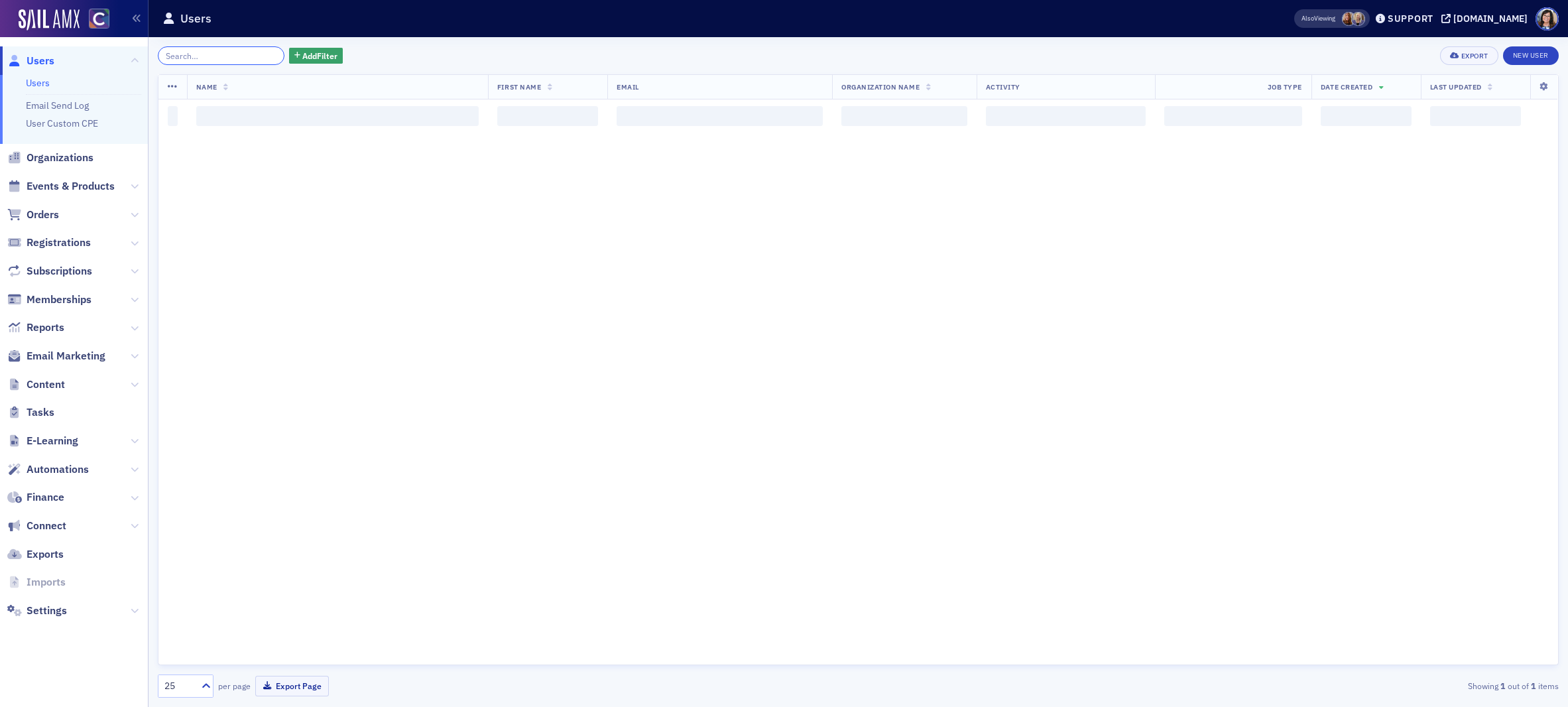
click at [246, 55] on input "search" at bounding box center [220, 55] width 126 height 18
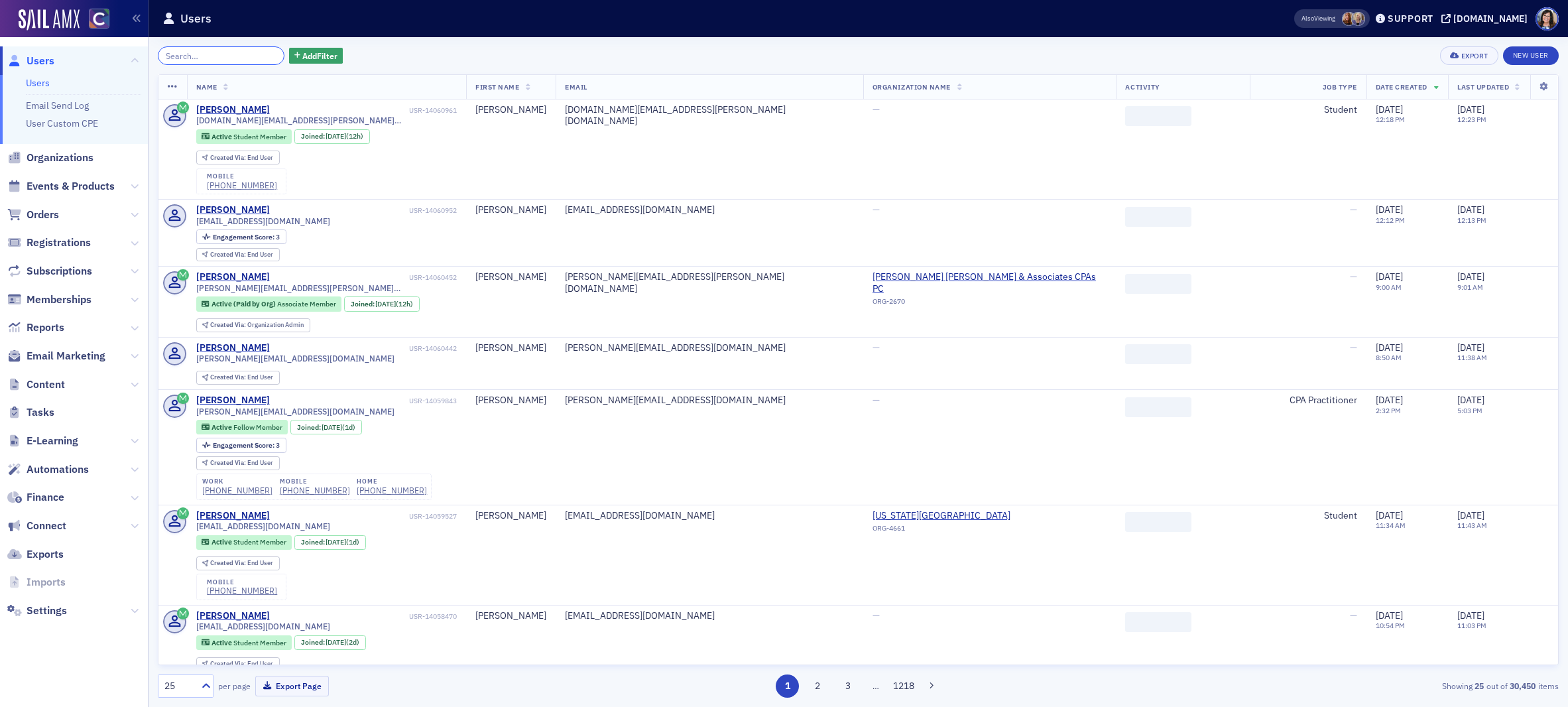
paste input "lexidoidge@gmail.com"
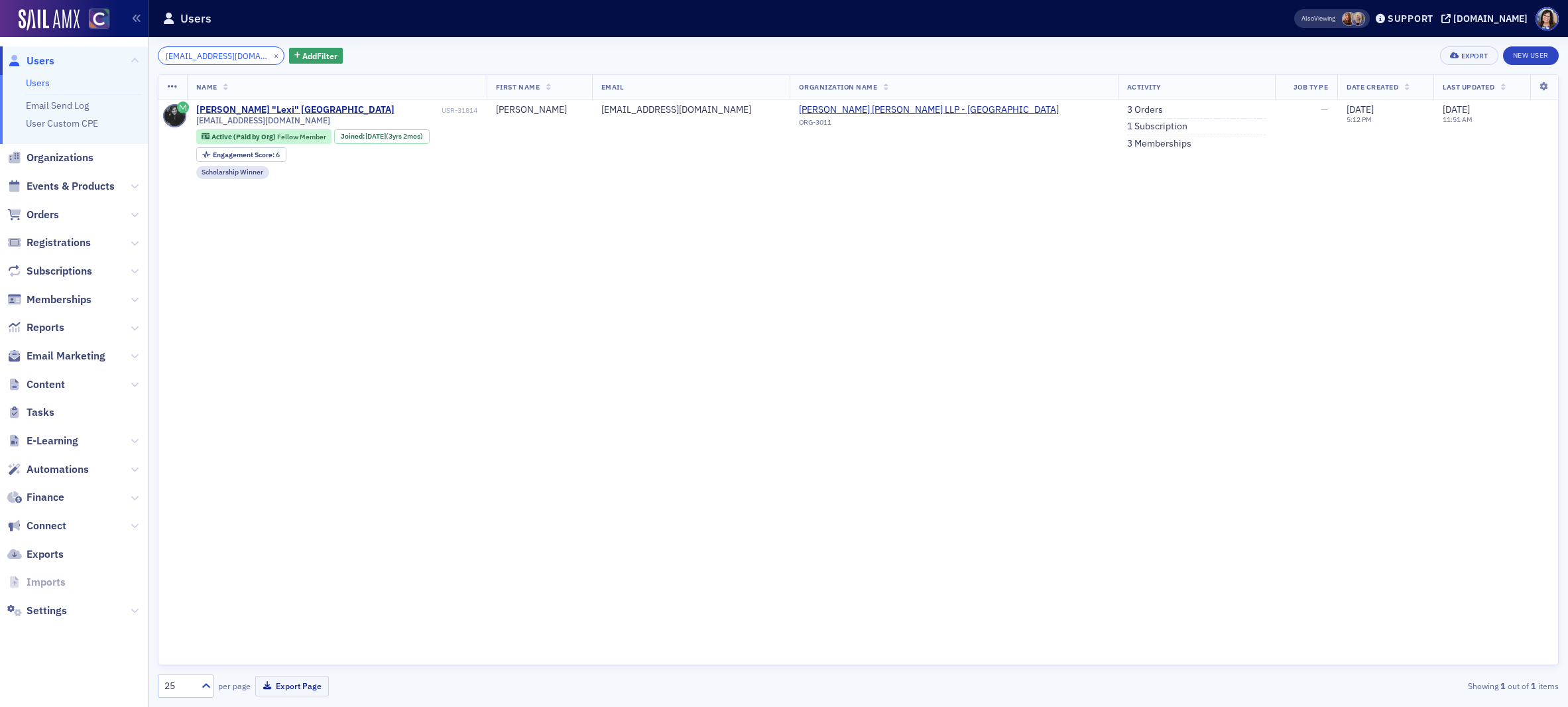
type input "lexidoidge@gmail.com"
drag, startPoint x: 261, startPoint y: 54, endPoint x: 224, endPoint y: 55, distance: 37.0
click at [271, 54] on button "×" at bounding box center [276, 55] width 12 height 12
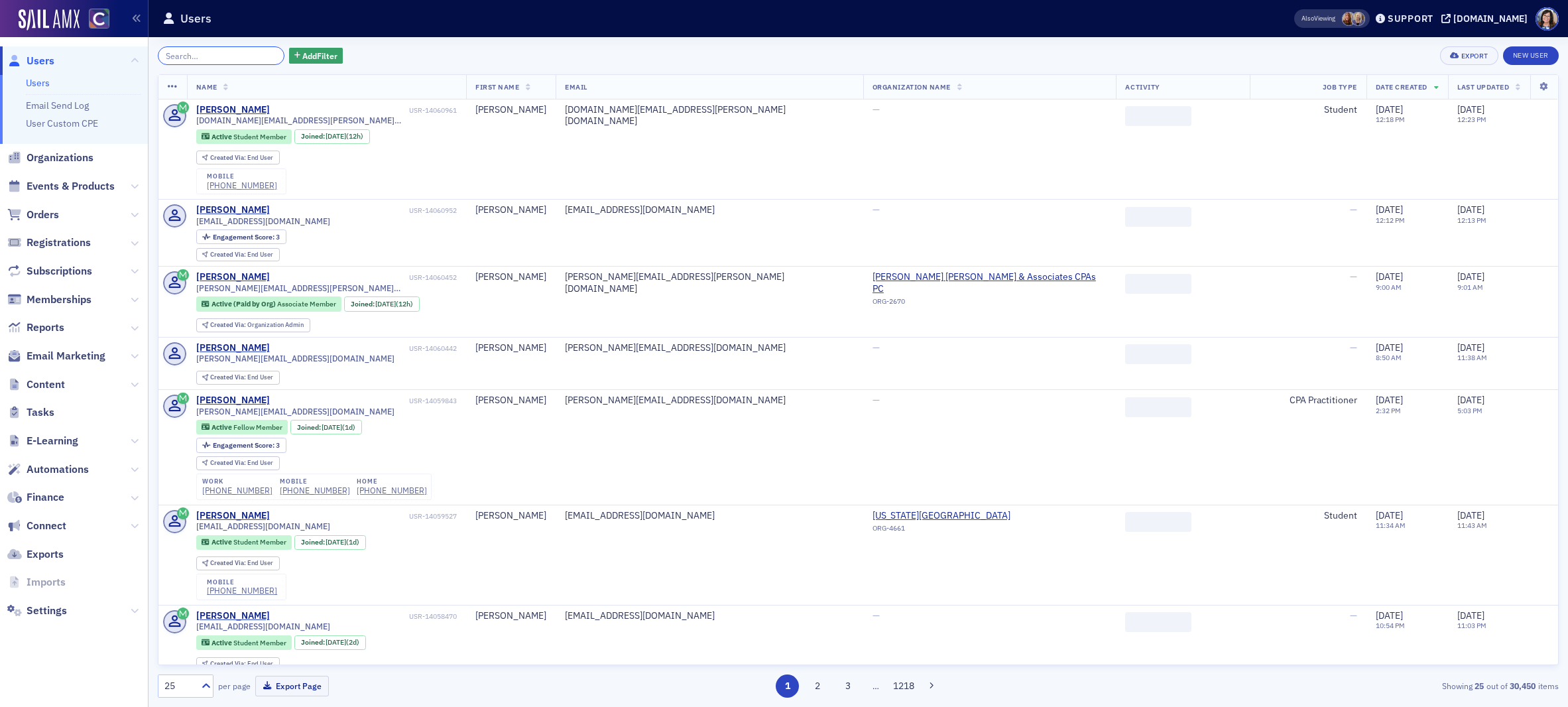
click at [224, 55] on input "search" at bounding box center [220, 55] width 126 height 18
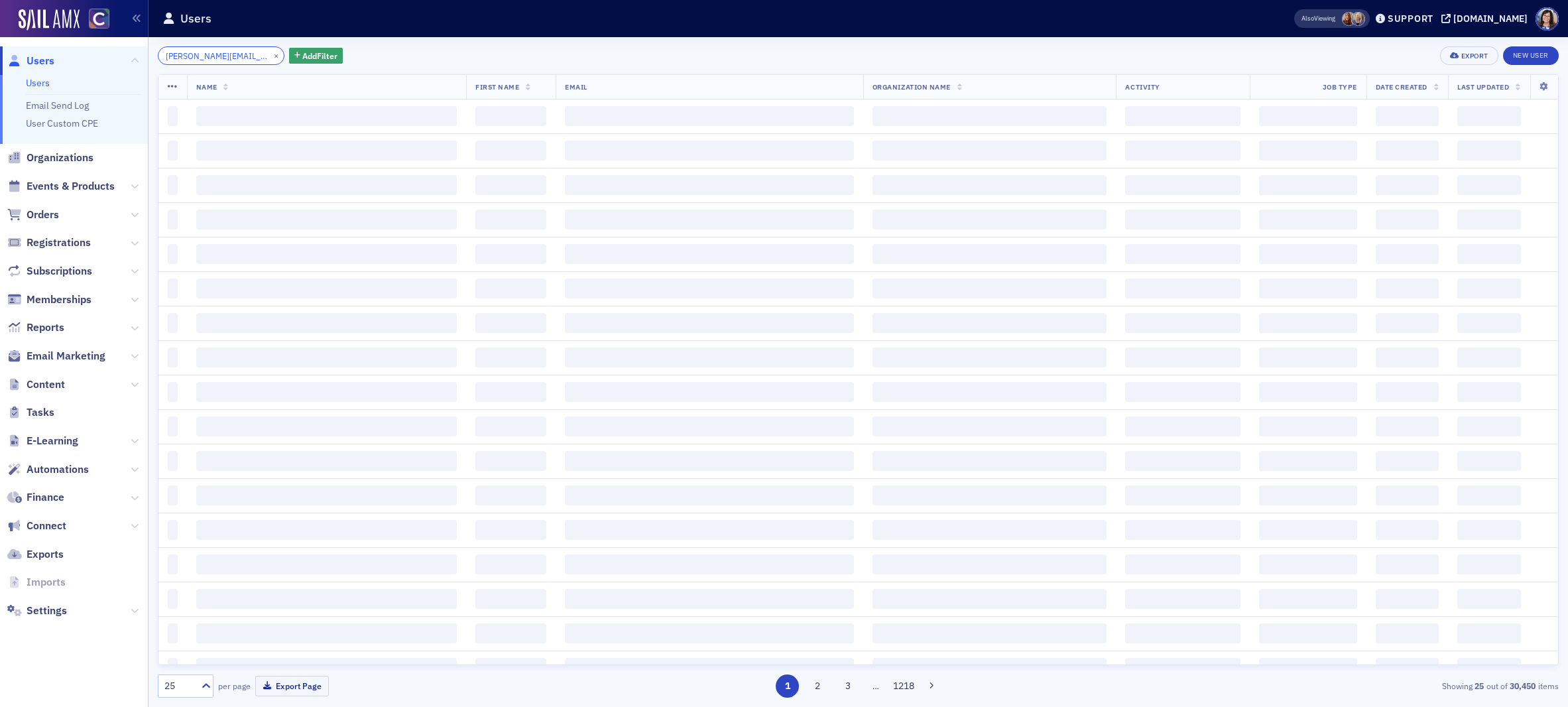
scroll to position [0, 22]
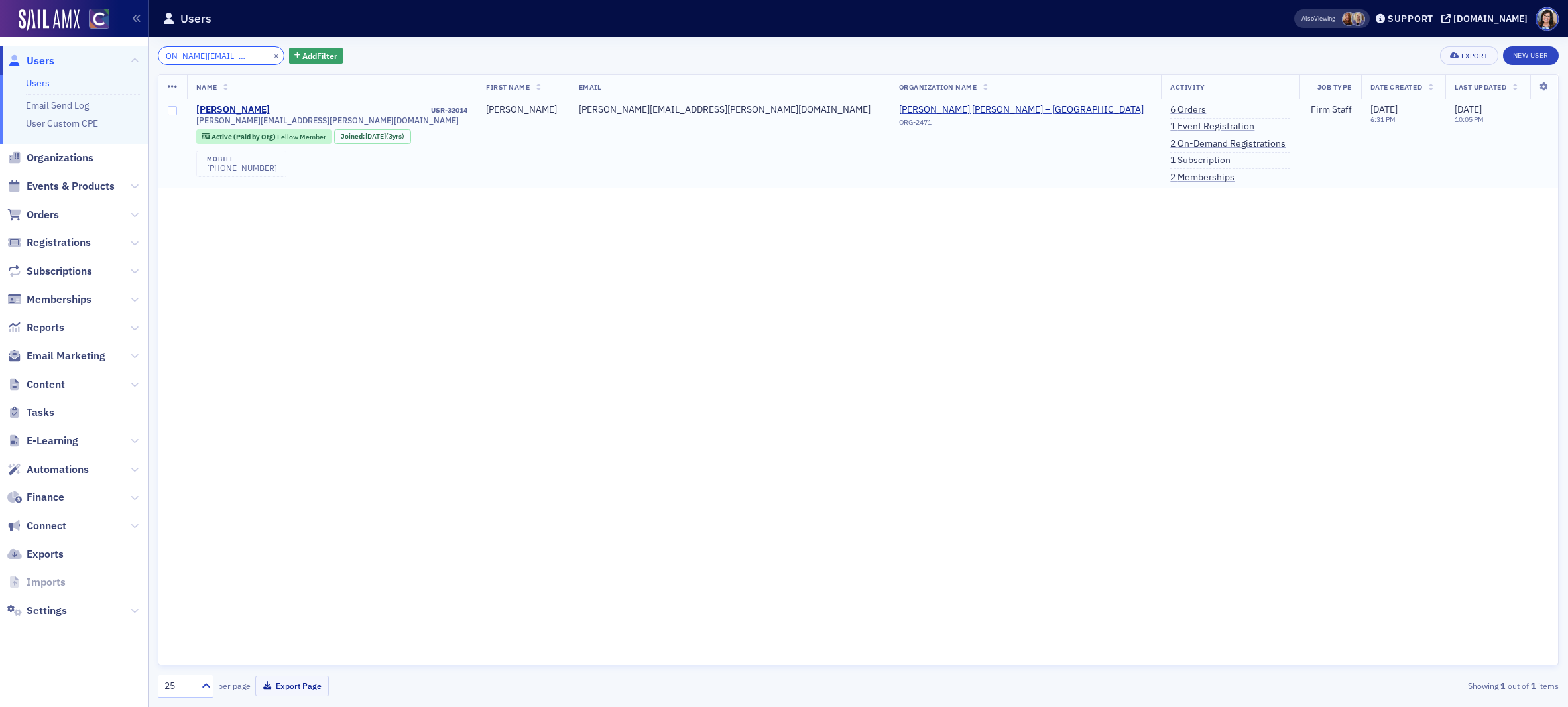
type input "eliza.davis@plantemoran.com"
click at [271, 55] on button "×" at bounding box center [276, 55] width 12 height 12
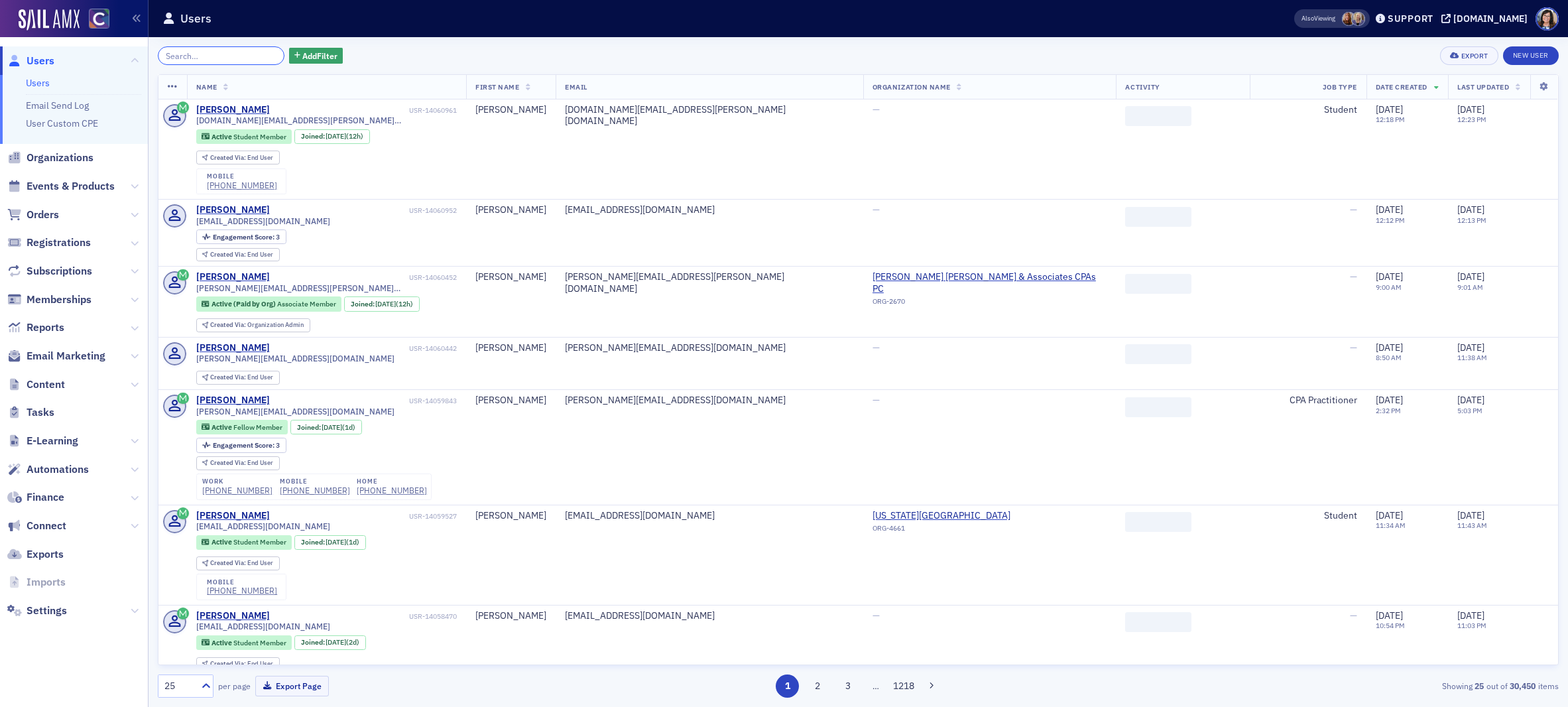
click at [211, 55] on input "search" at bounding box center [220, 55] width 126 height 18
paste input "Jessica Kathryn Lemay"
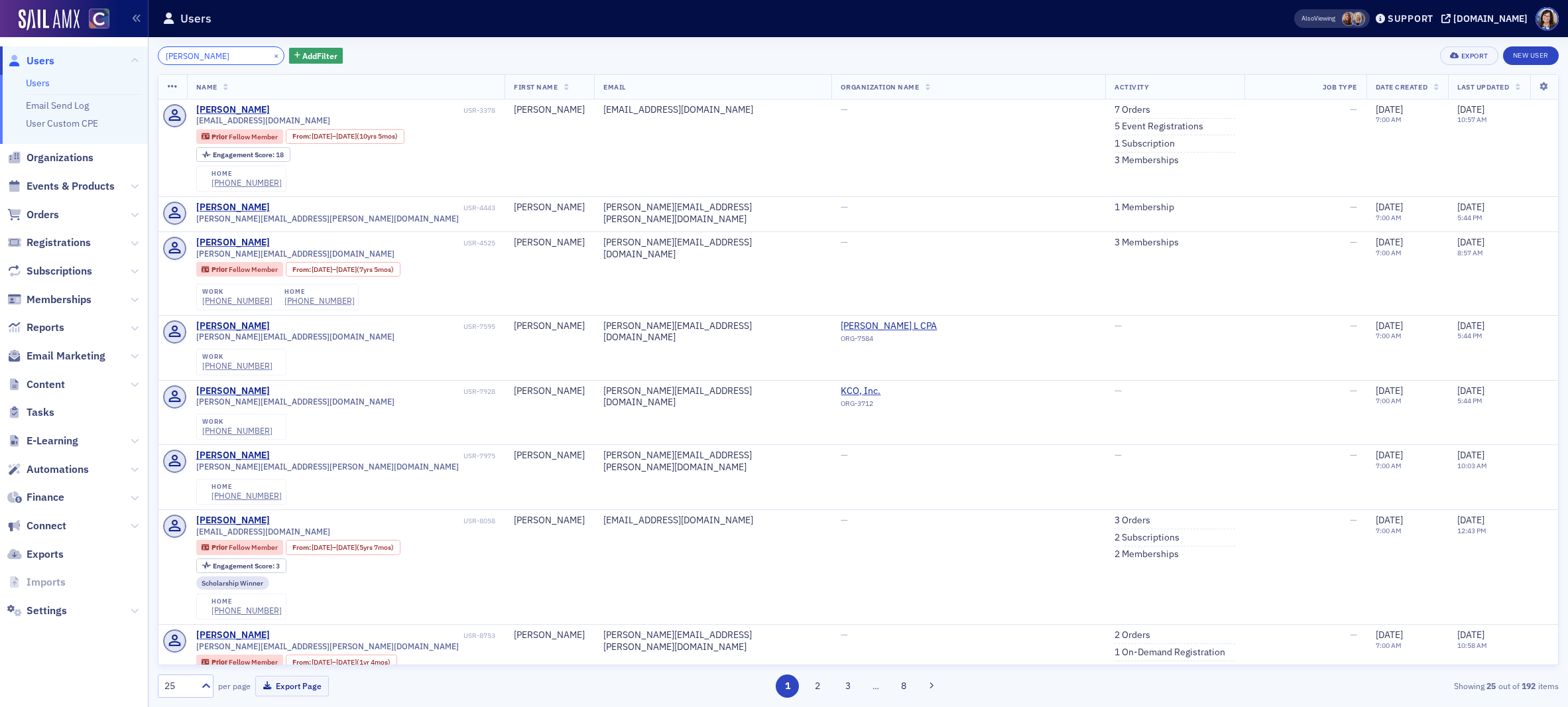
click at [227, 57] on input "Jessica Kathryn Lemay" at bounding box center [220, 55] width 126 height 18
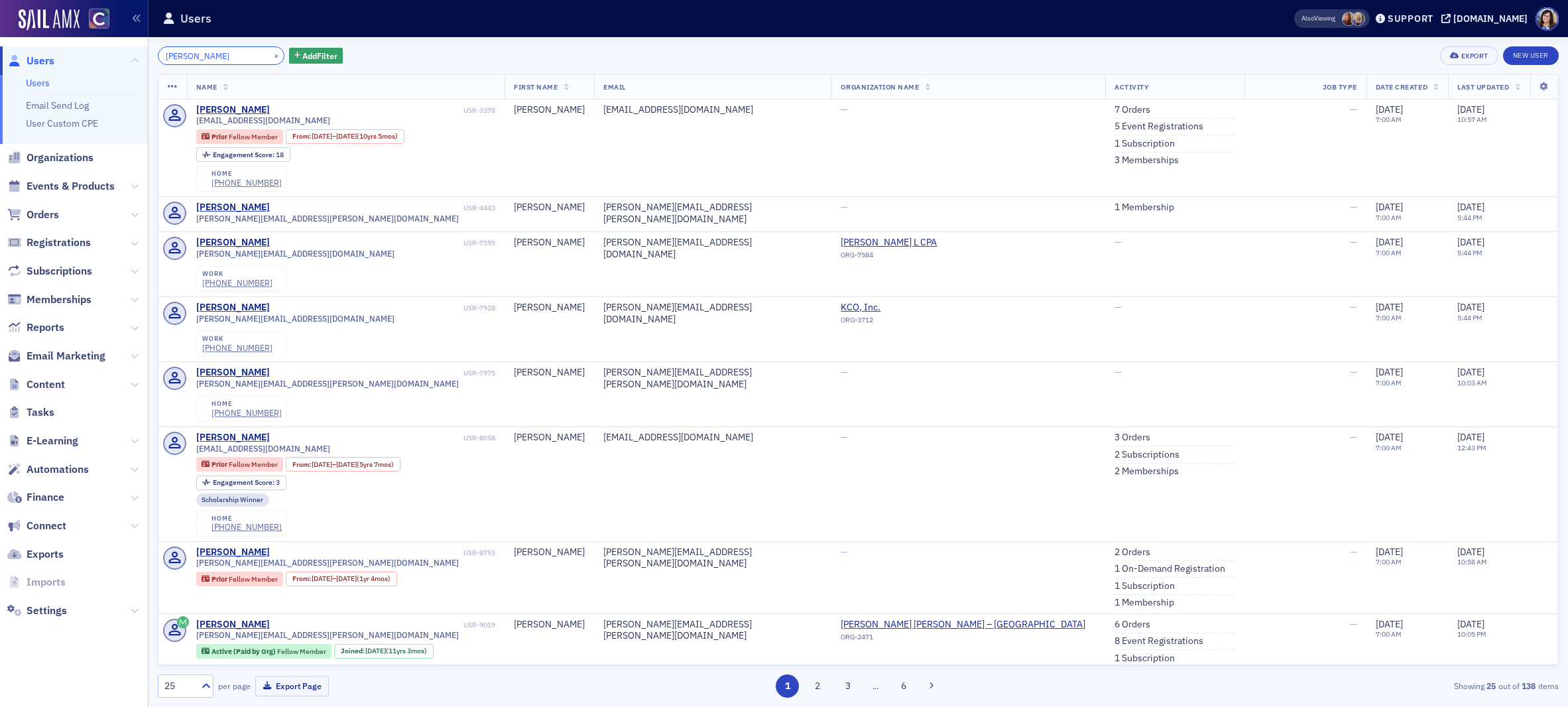
drag, startPoint x: 193, startPoint y: 57, endPoint x: 140, endPoint y: 57, distance: 53.0
click at [140, 57] on div "Users Users Email Send Log User Custom CPE Organizations Events & Products Orde…" at bounding box center [784, 354] width 1568 height 707
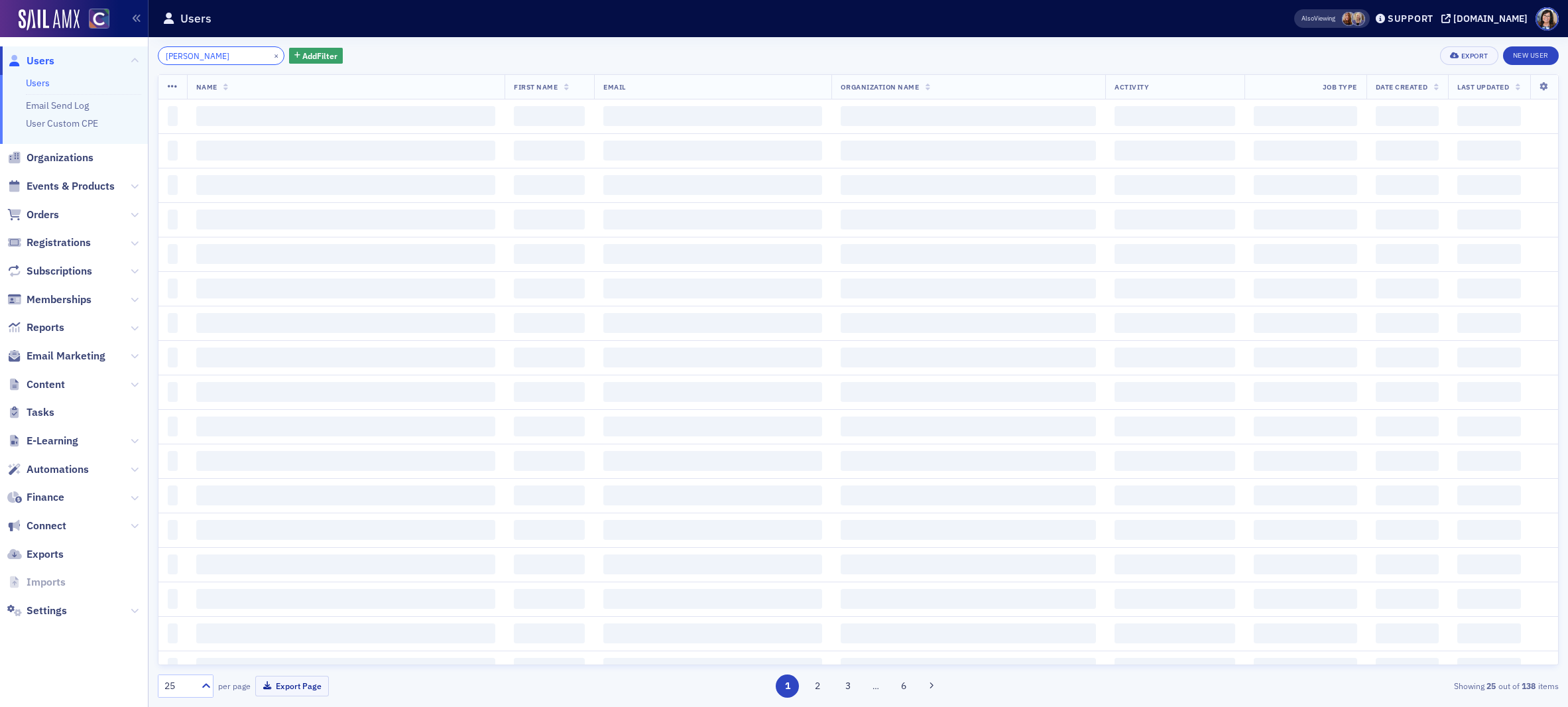
type input "lemay"
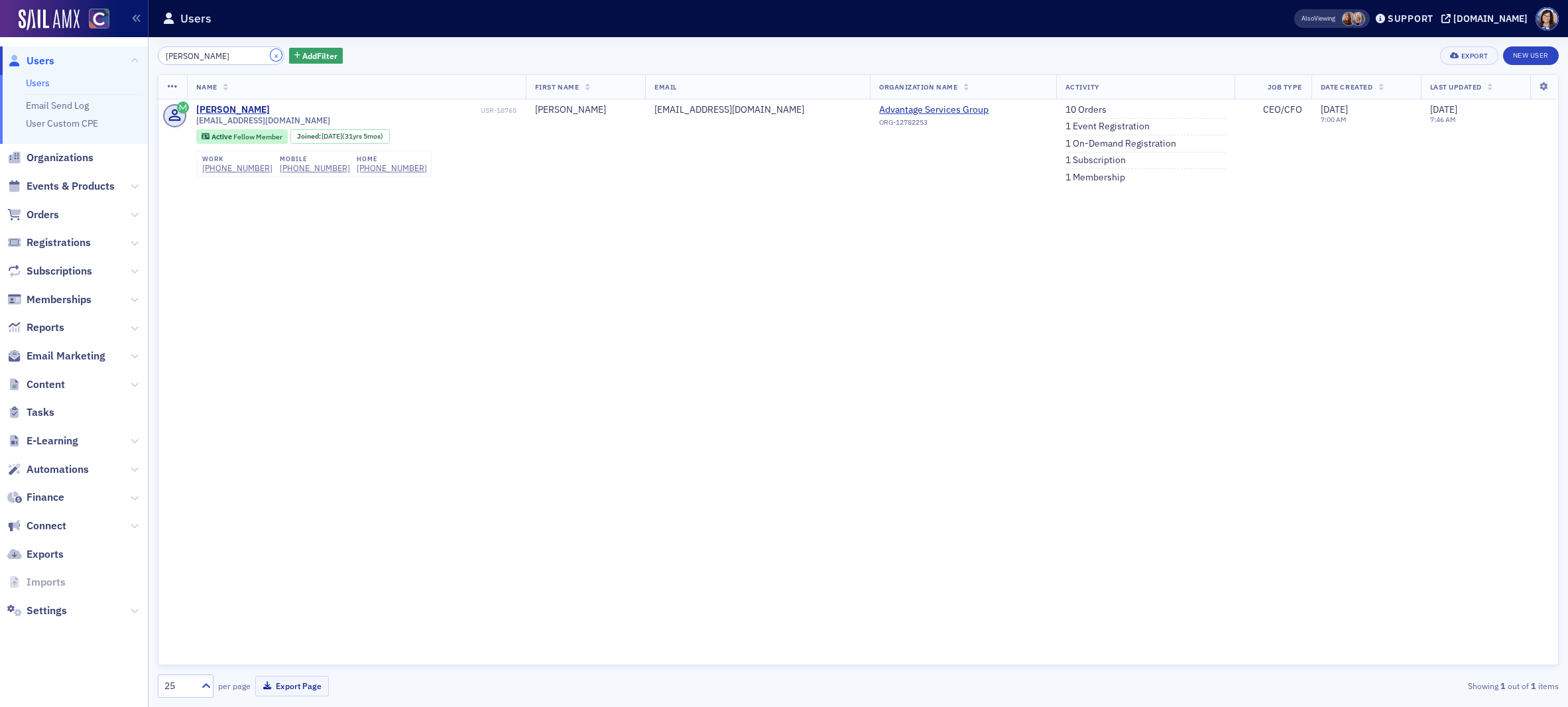
click at [271, 55] on button "×" at bounding box center [276, 55] width 12 height 12
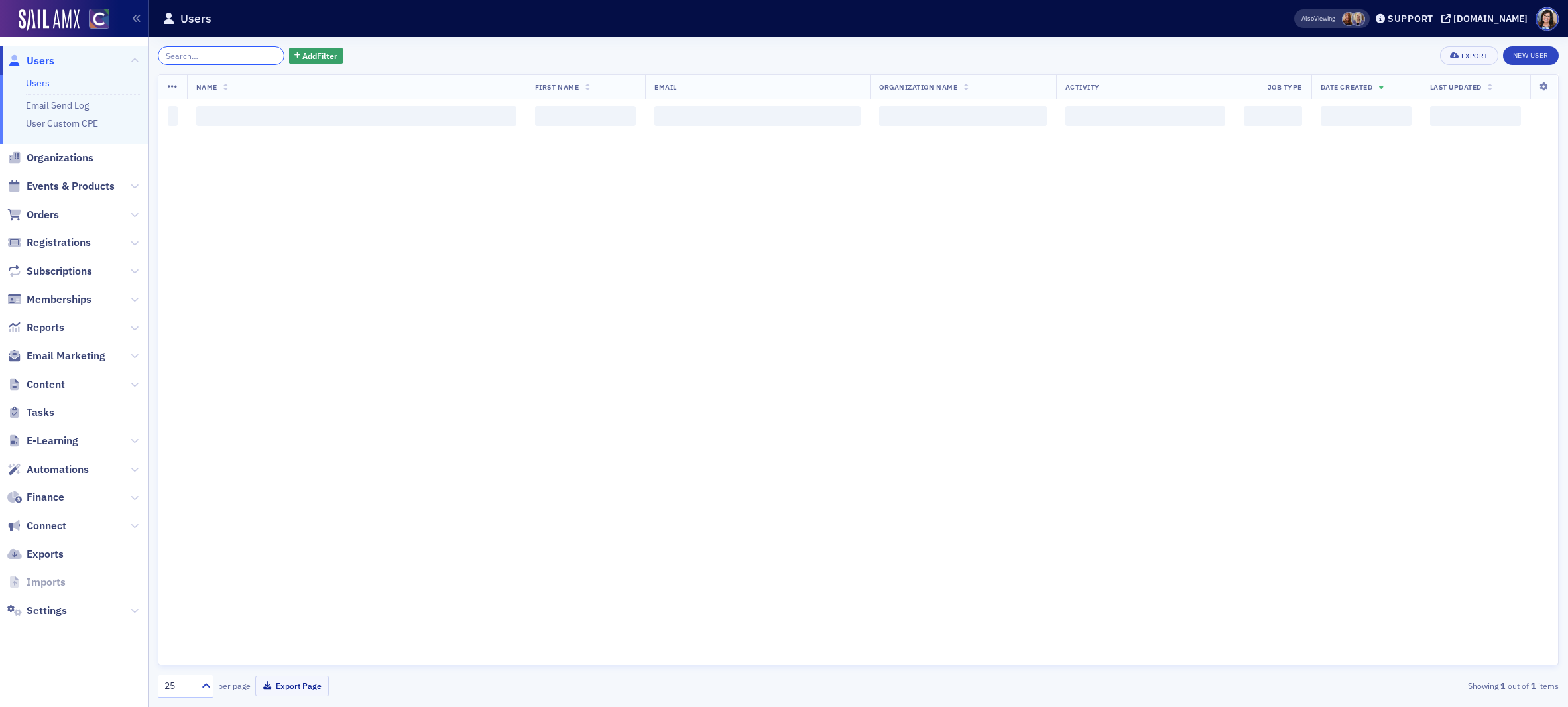
click at [230, 55] on input "search" at bounding box center [220, 55] width 126 height 18
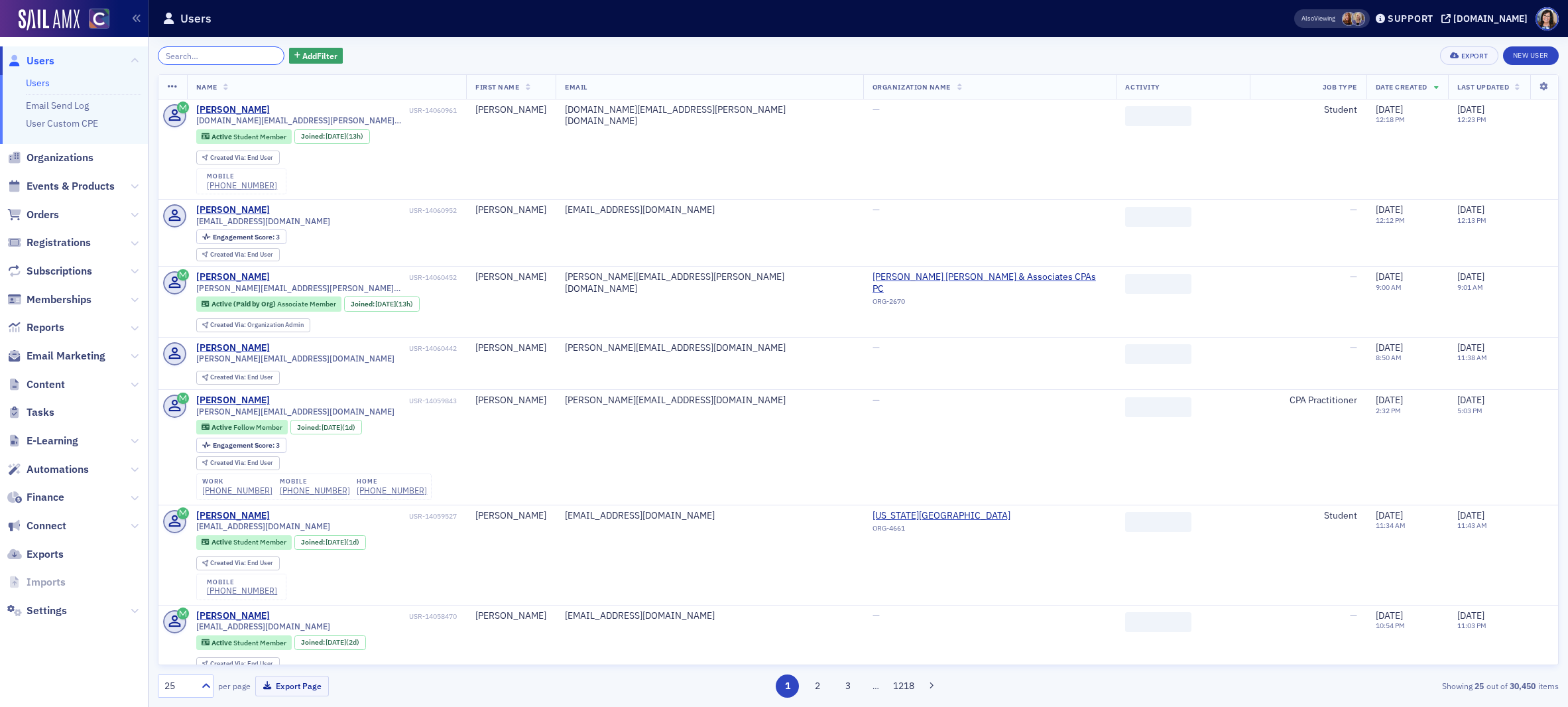
paste input "F Hunter Short"
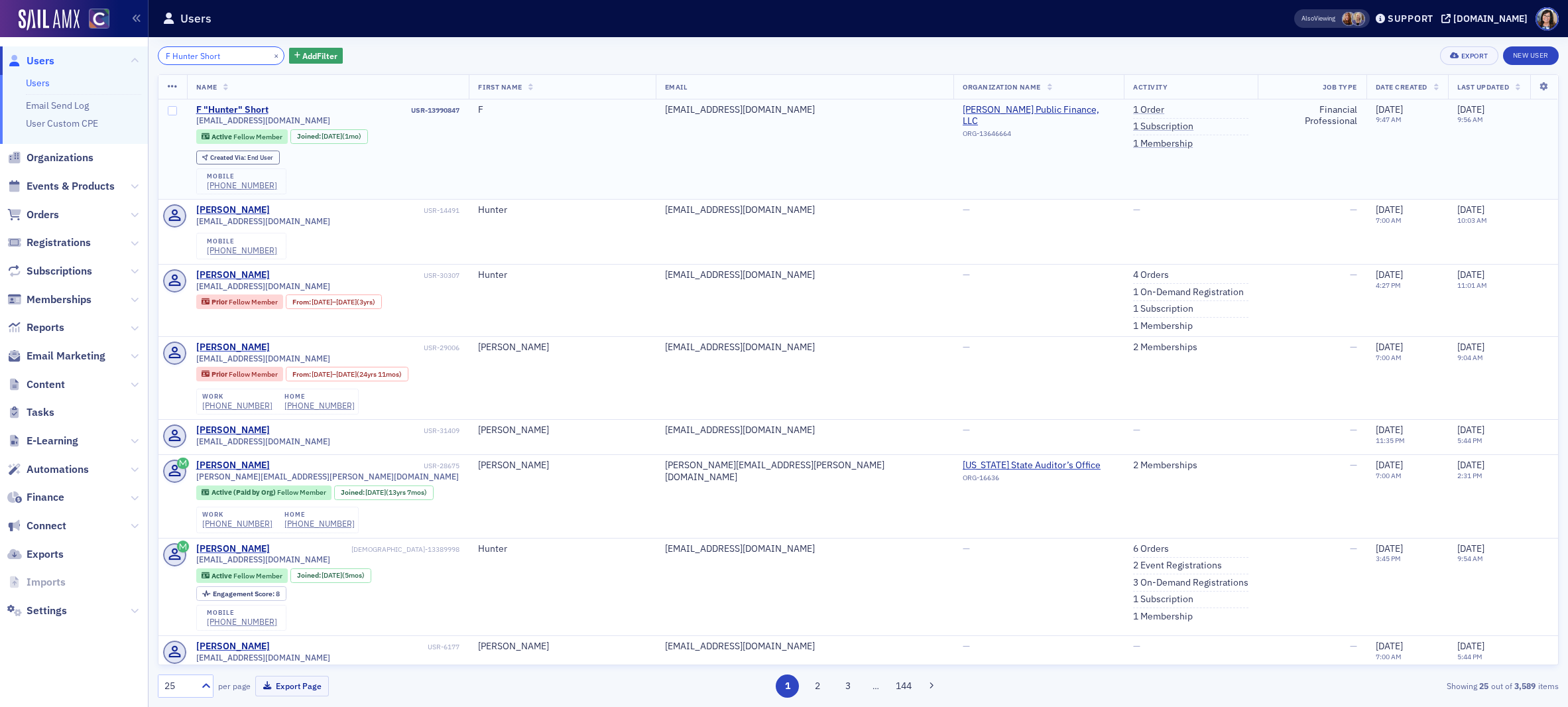
type input "F Hunter Short"
drag, startPoint x: 193, startPoint y: 121, endPoint x: 289, endPoint y: 122, distance: 96.0
click at [289, 122] on td "F "Hunter" Short USR-13990847 hshort@causeycpas.com Active Fellow Member Joined…" at bounding box center [328, 150] width 282 height 101
copy span "hshort@causeycpas.com"
copy div "(414) 828-3747"
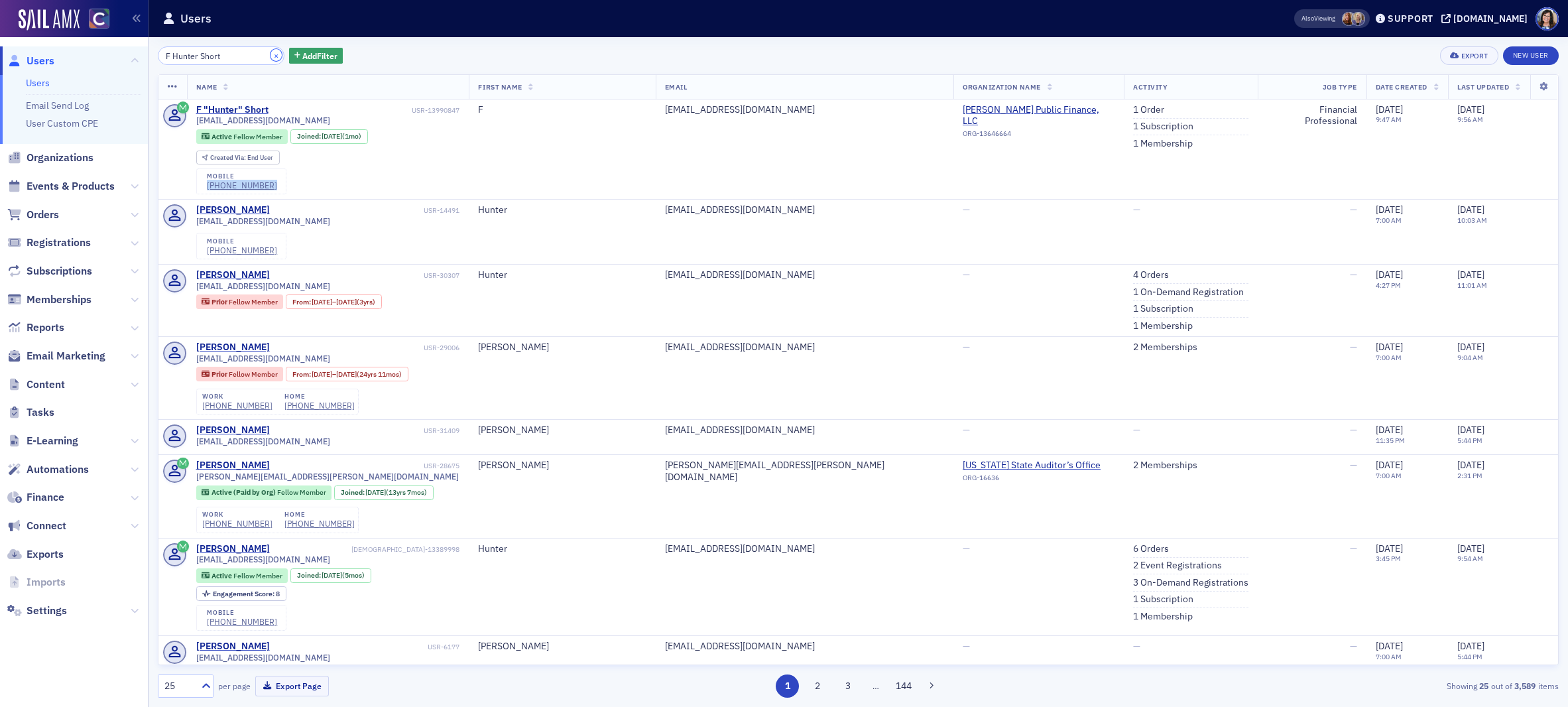
click at [271, 56] on button "×" at bounding box center [276, 55] width 12 height 12
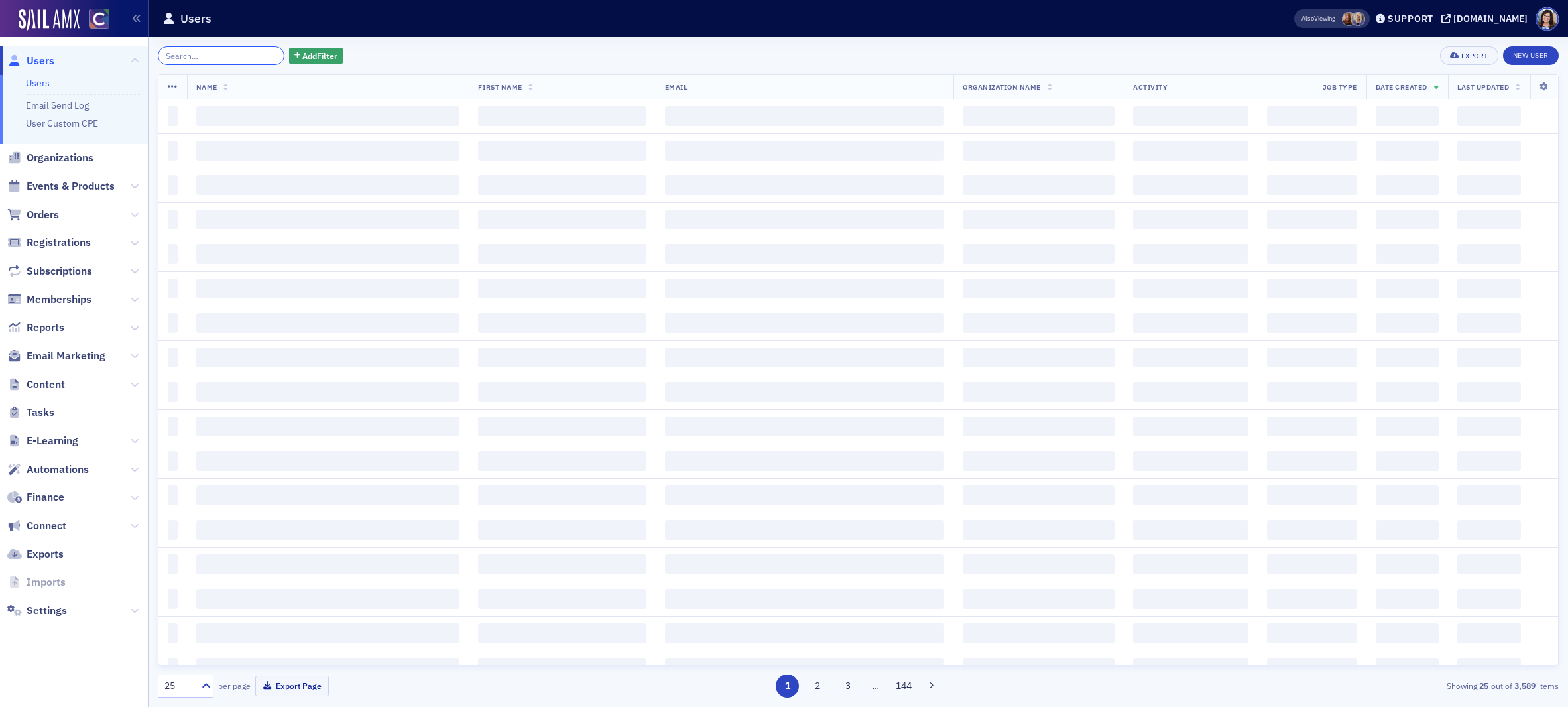
click at [227, 57] on input "search" at bounding box center [220, 55] width 126 height 18
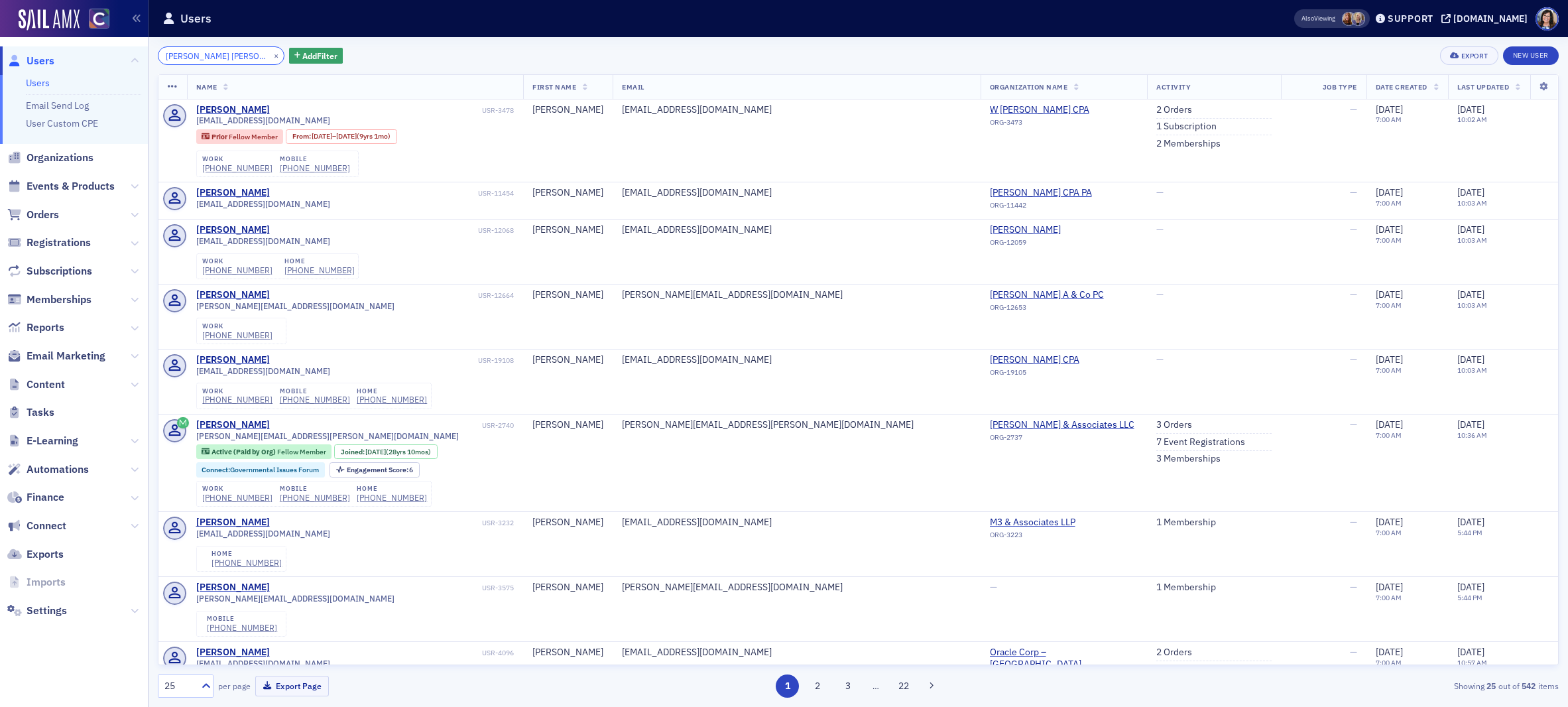
click at [217, 54] on input "Caleb Michael Richert" at bounding box center [220, 55] width 126 height 18
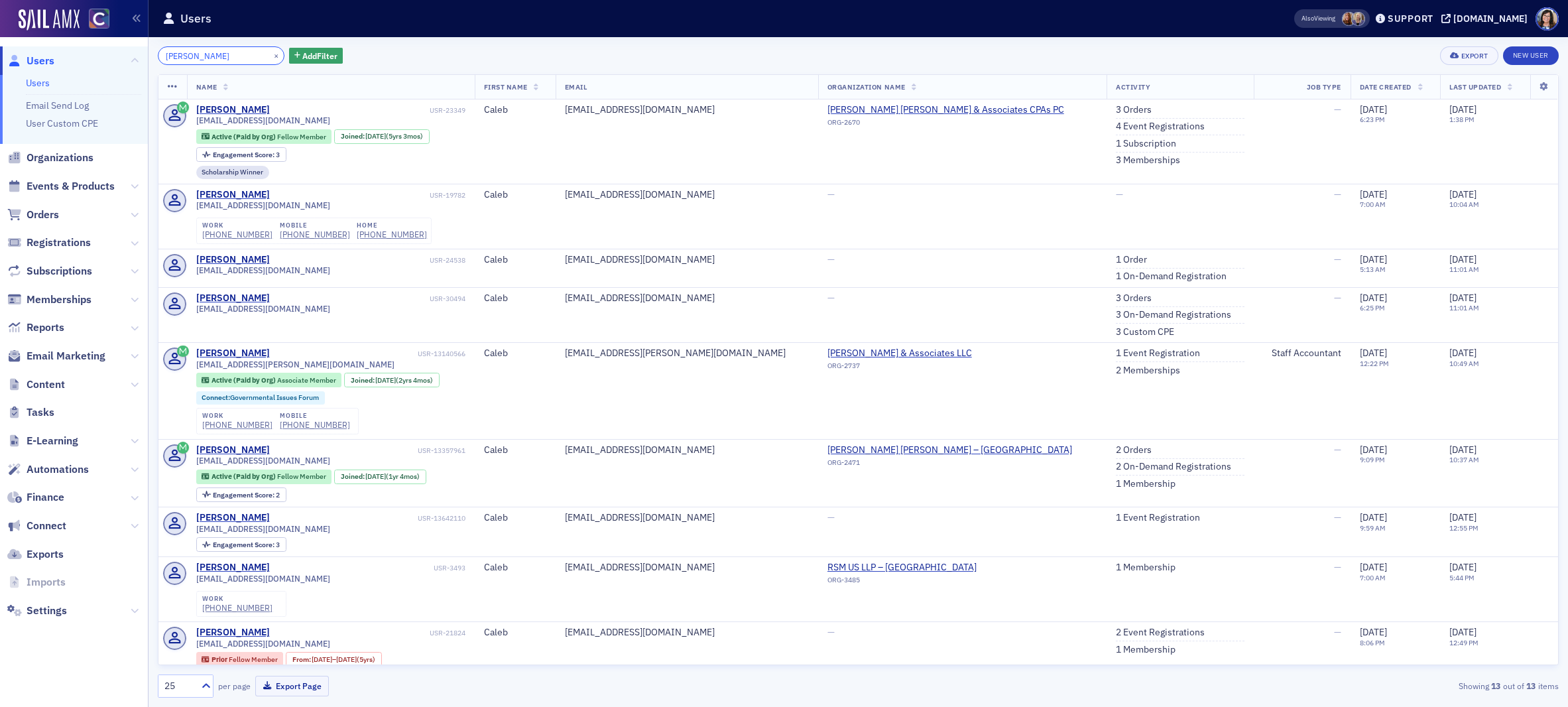
drag, startPoint x: 187, startPoint y: 54, endPoint x: 126, endPoint y: 49, distance: 61.2
click at [127, 51] on div "Users Users Email Send Log User Custom CPE Organizations Events & Products Orde…" at bounding box center [784, 354] width 1568 height 707
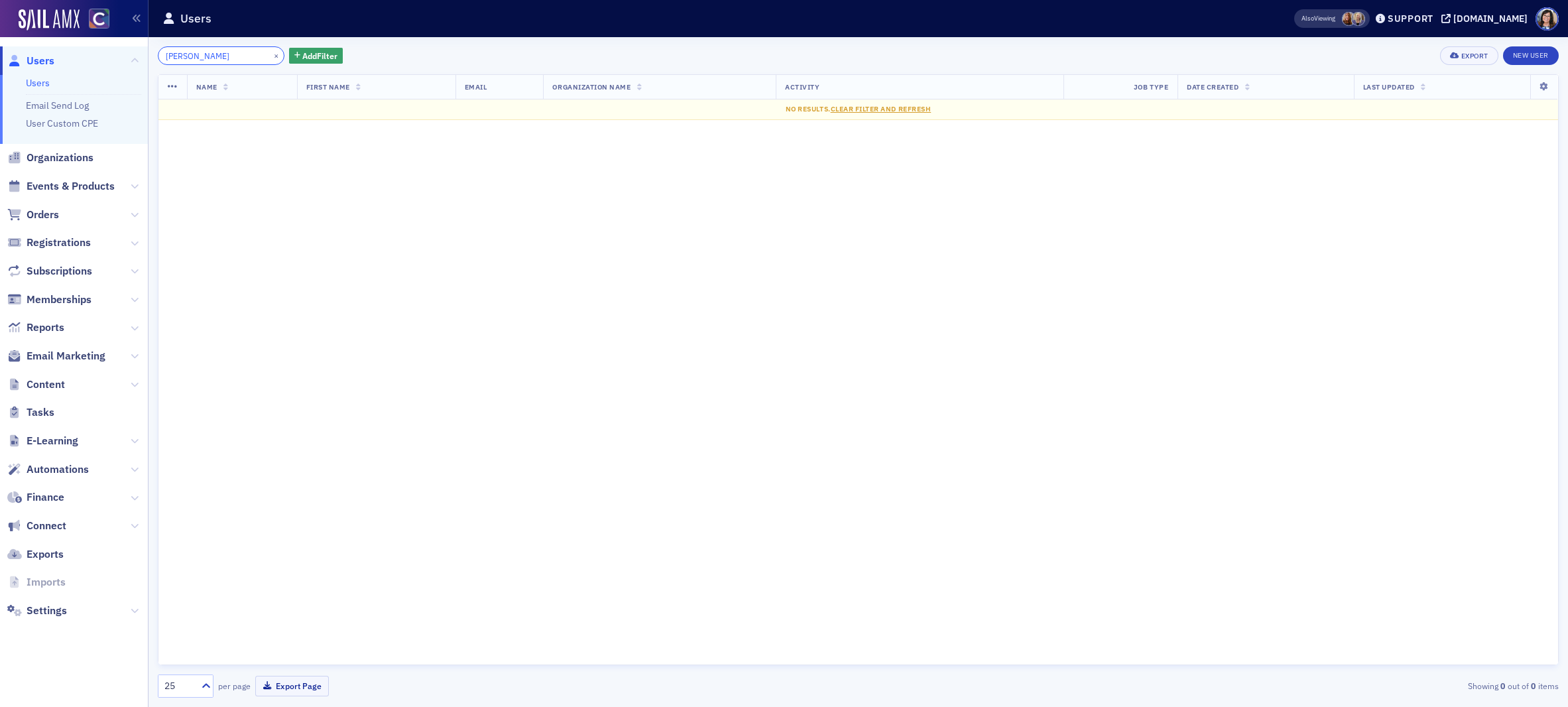
type input "Richert"
drag, startPoint x: 261, startPoint y: 55, endPoint x: 234, endPoint y: 55, distance: 27.0
click at [271, 55] on button "×" at bounding box center [276, 55] width 12 height 12
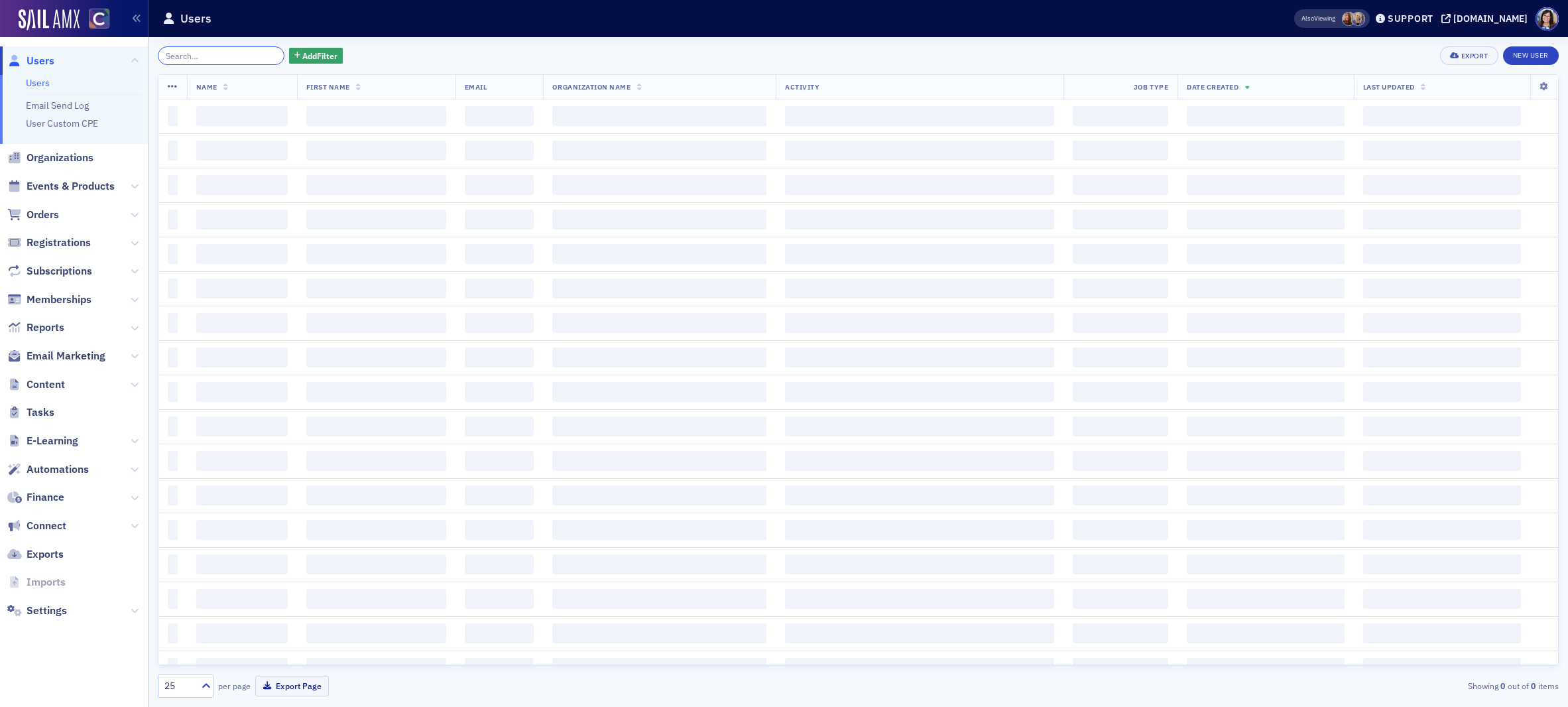
click at [234, 55] on input "search" at bounding box center [220, 55] width 126 height 18
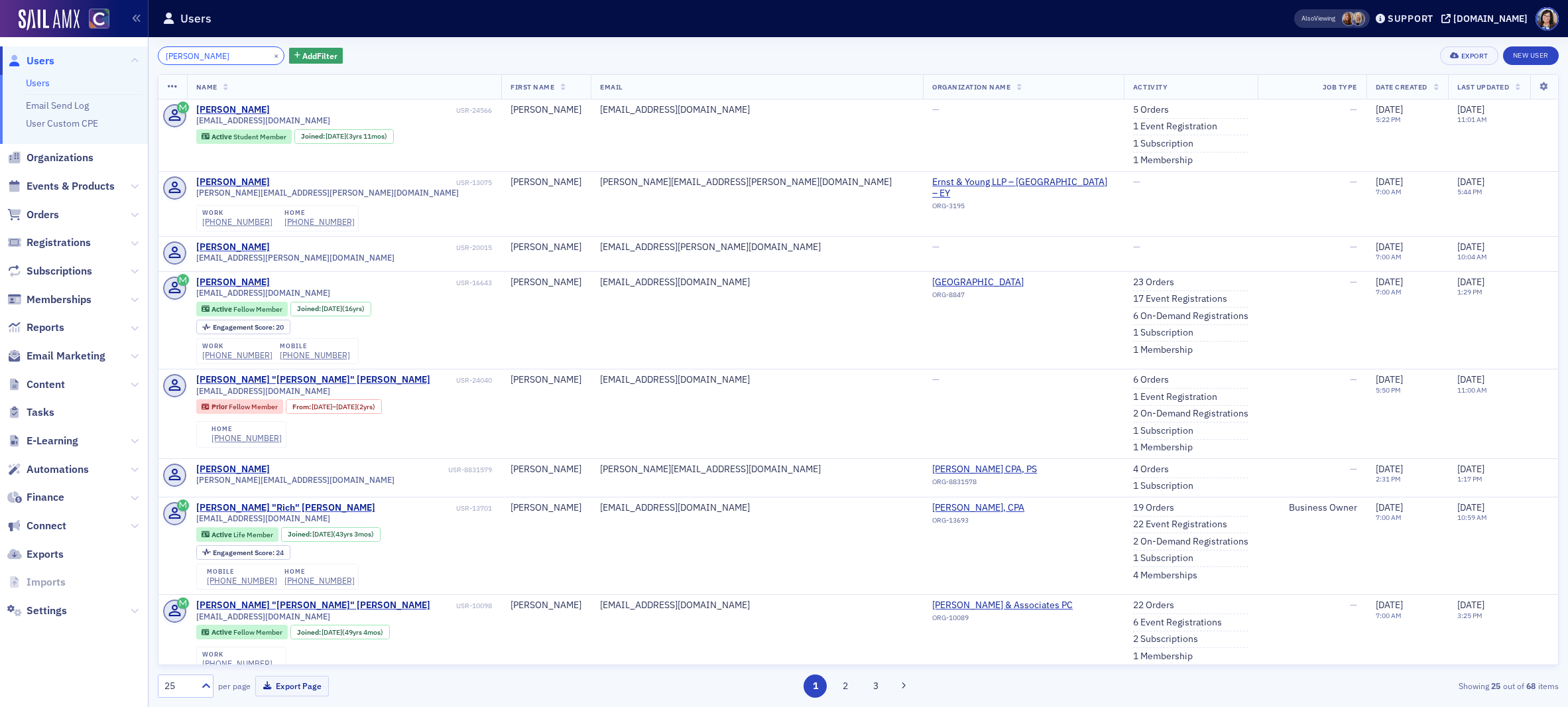
type input "Whitney Wells"
click at [271, 55] on button "×" at bounding box center [276, 55] width 12 height 12
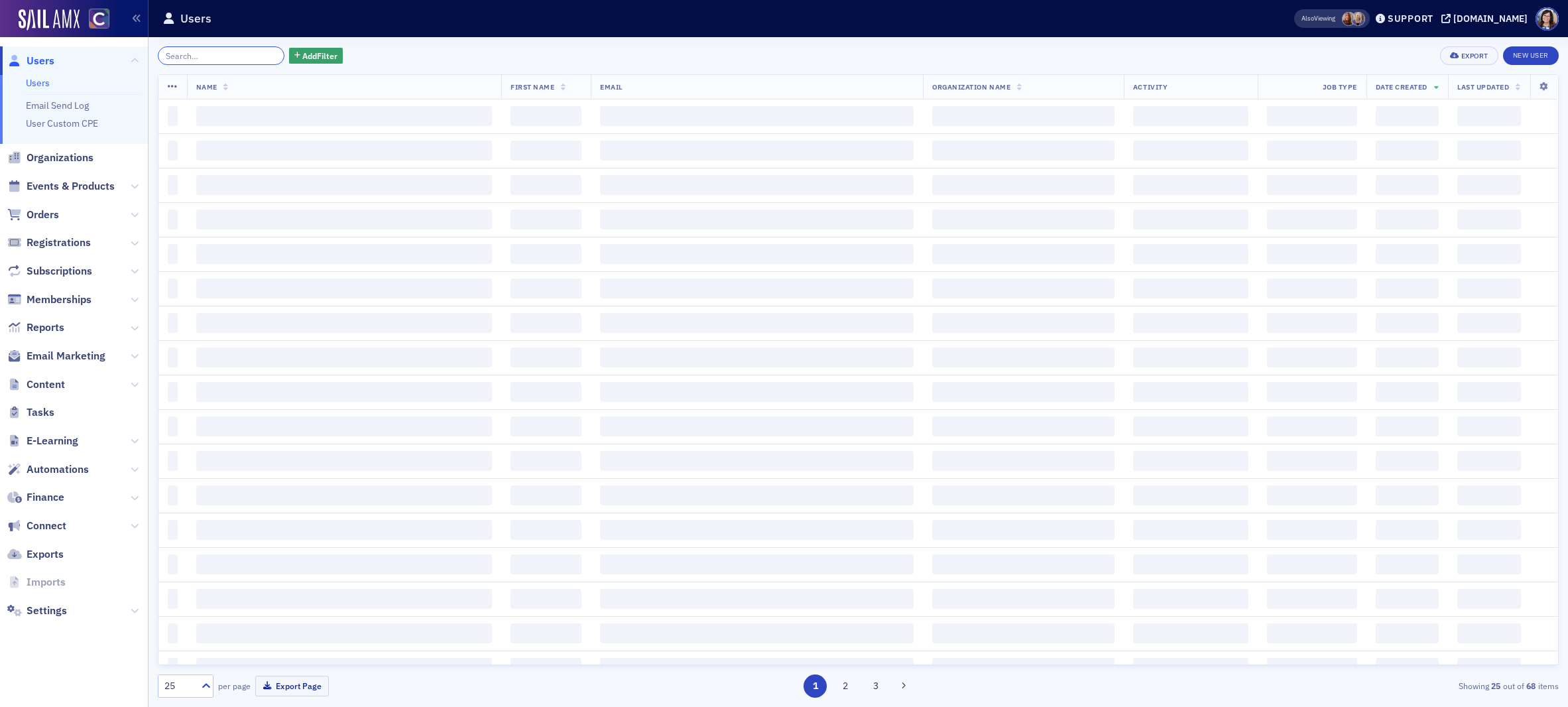
click at [234, 55] on input "search" at bounding box center [220, 55] width 126 height 18
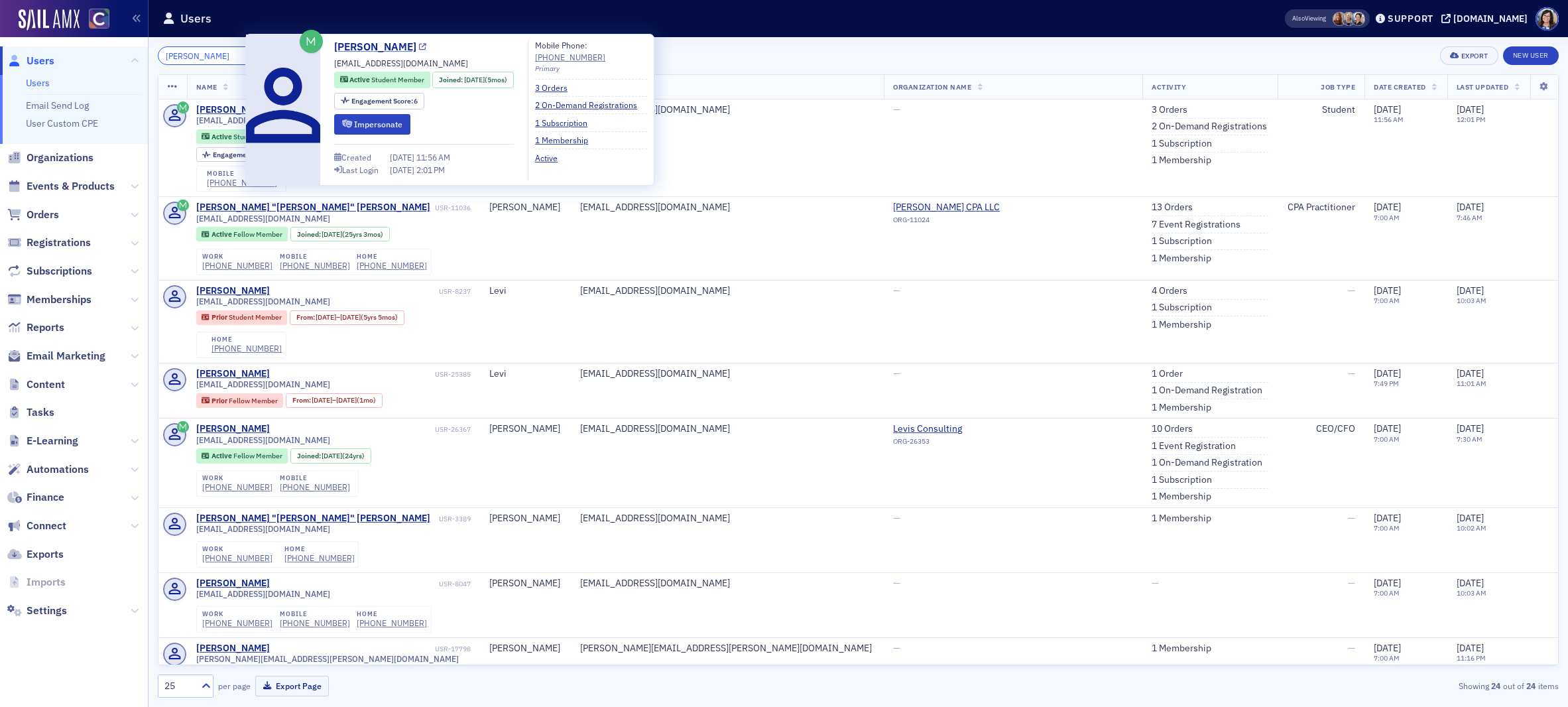
type input "Levi Wyrick"
click at [419, 49] on icon at bounding box center [422, 47] width 8 height 8
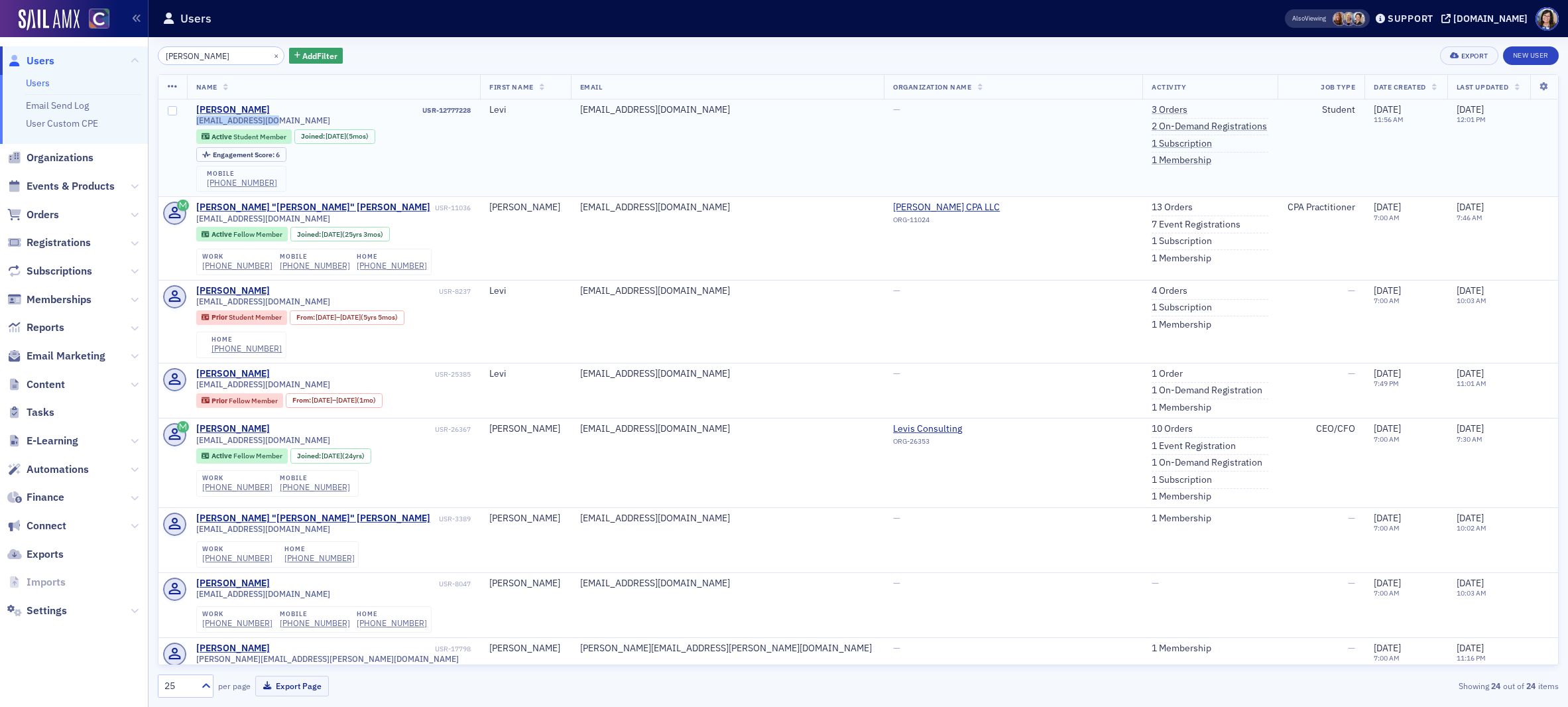
drag, startPoint x: 277, startPoint y: 118, endPoint x: 187, endPoint y: 119, distance: 90.0
click at [188, 119] on td "Levi Wyrick USR-12777228 lfwyrick@gmail.com Active Student Member Joined : 4/10…" at bounding box center [333, 148] width 294 height 97
copy span "lfwyrick@gmail.com"
copy div "(970) 214-1278"
click at [271, 57] on button "×" at bounding box center [276, 55] width 12 height 12
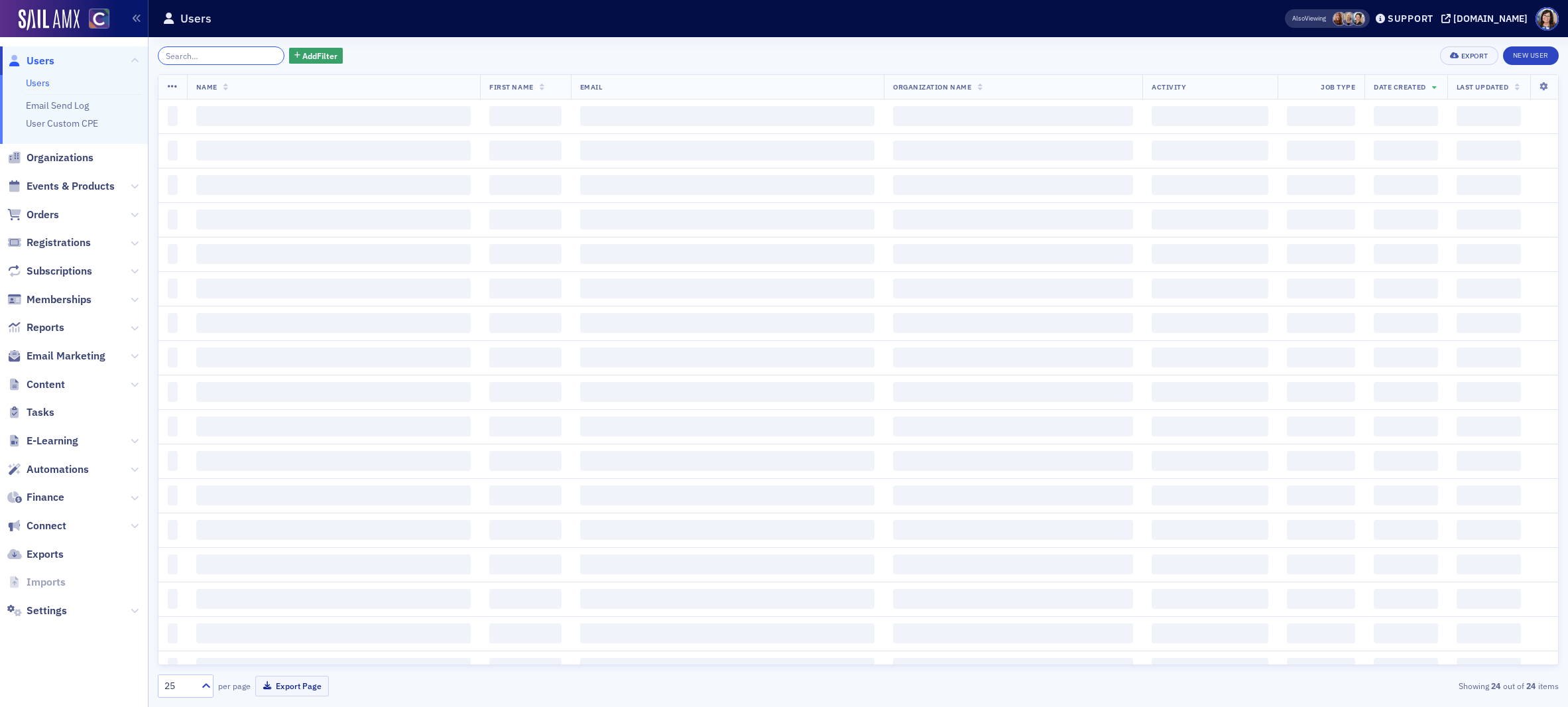
click at [234, 58] on input "search" at bounding box center [220, 55] width 126 height 18
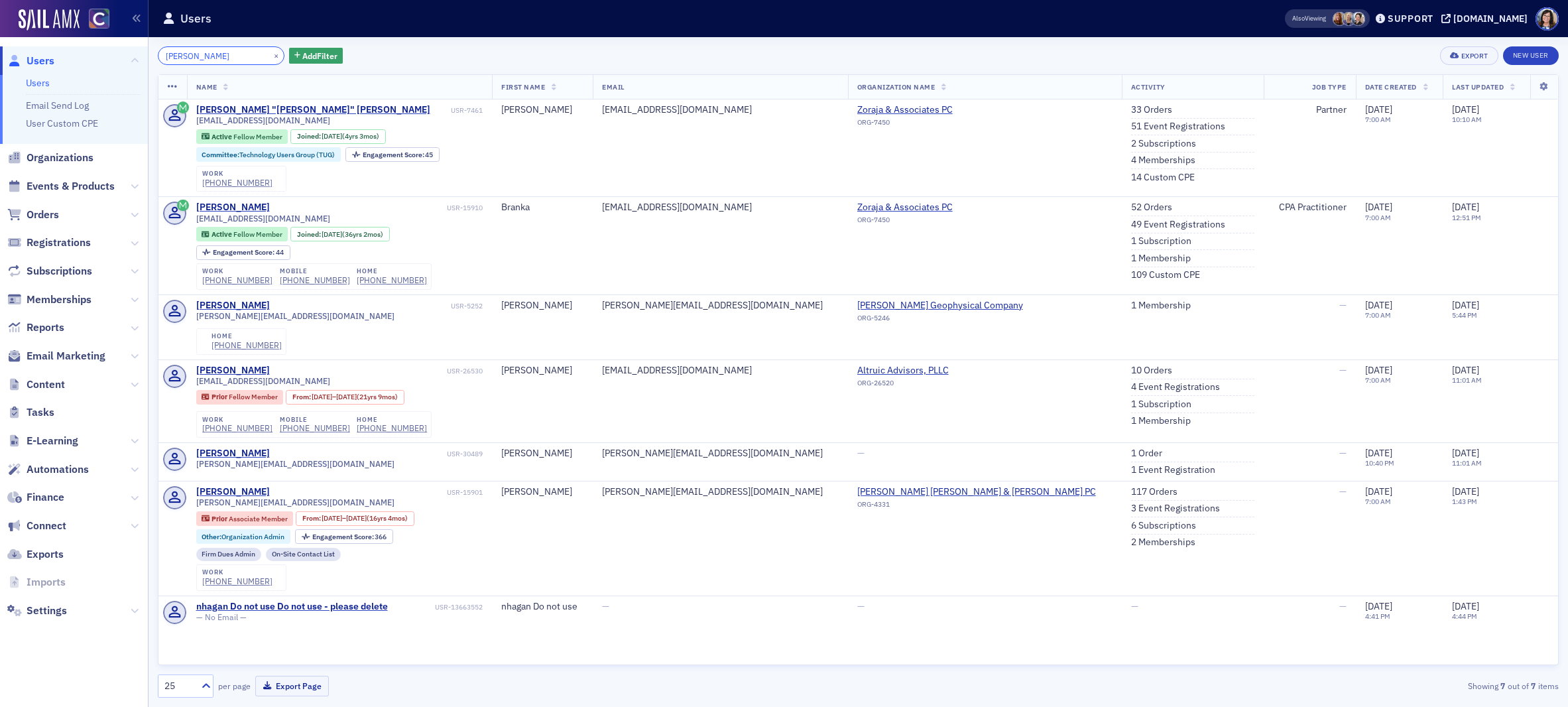
type input "Zoraja Hagan"
click at [221, 183] on div "(303) 449-8510" at bounding box center [237, 183] width 70 height 10
click at [271, 53] on button "×" at bounding box center [276, 55] width 12 height 12
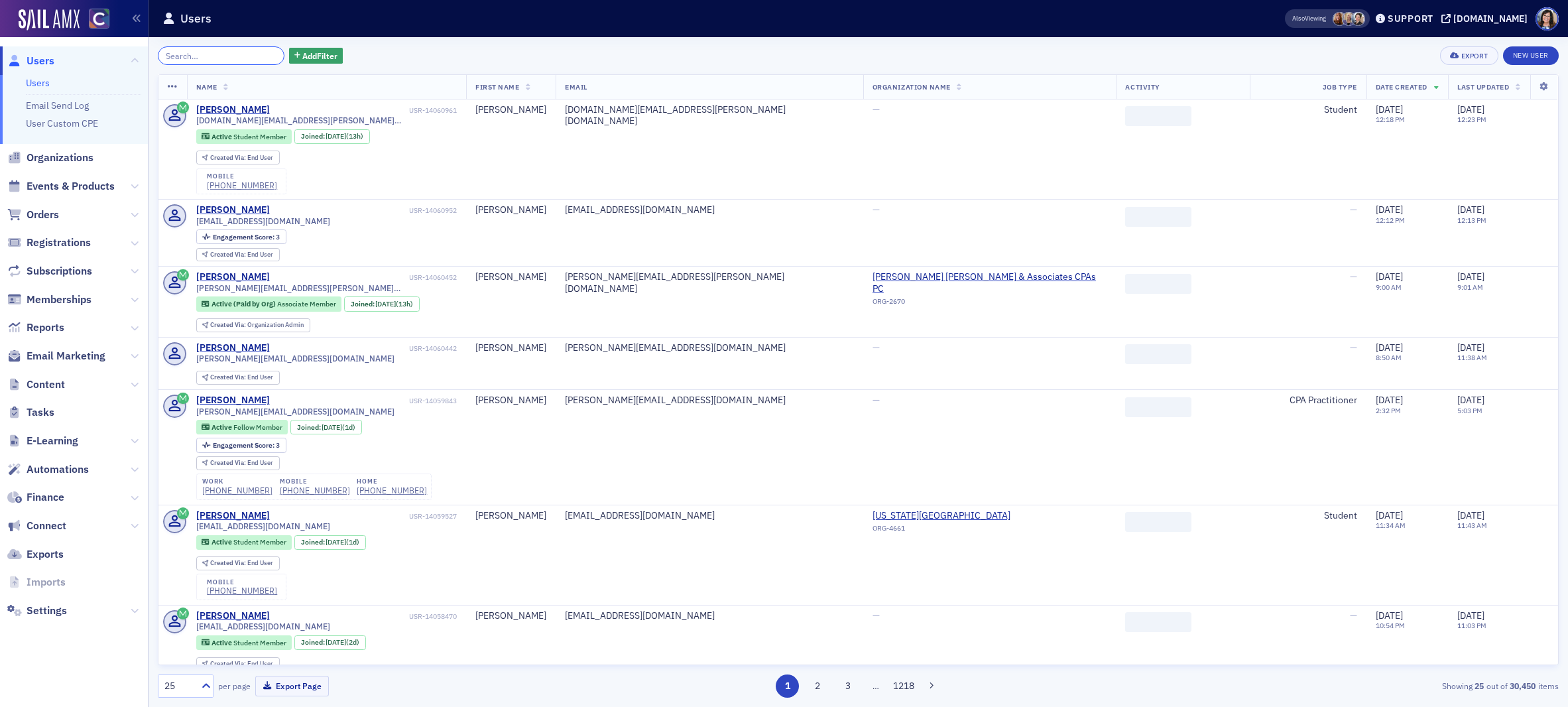
click at [200, 54] on input "search" at bounding box center [220, 55] width 126 height 18
paste input "Daniel Robert Lang"
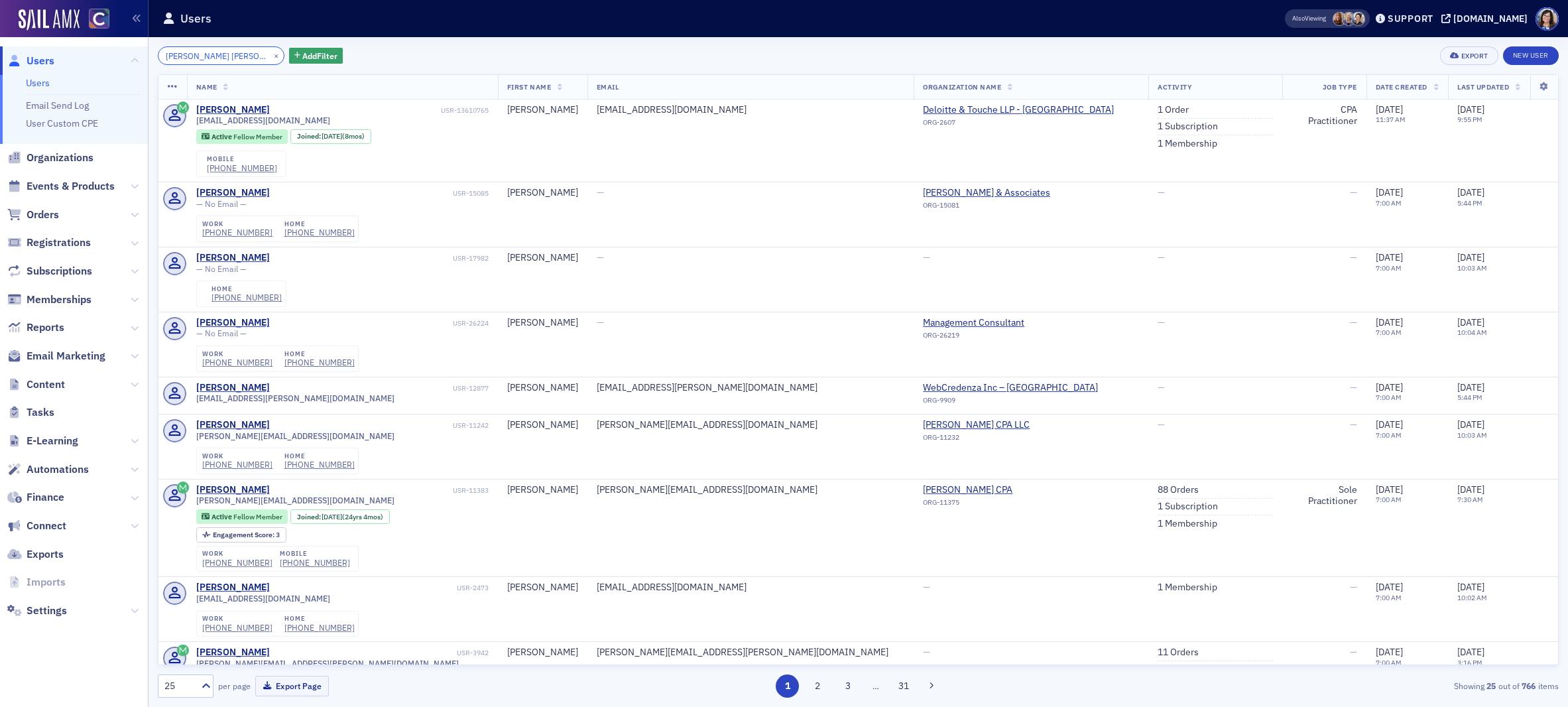
click at [214, 56] on input "Daniel Robert Lang" at bounding box center [220, 55] width 126 height 18
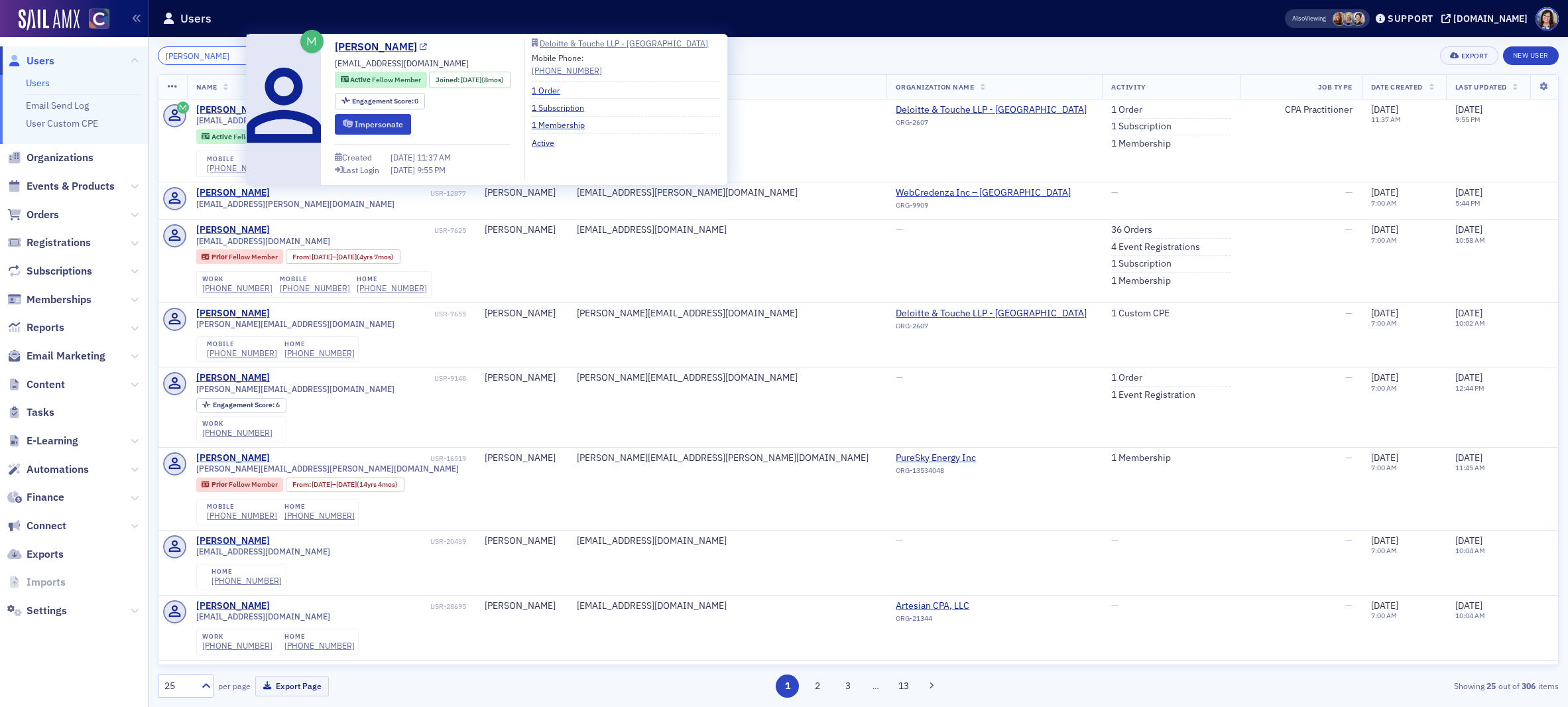
type input "Daniel Lang"
click at [420, 48] on icon at bounding box center [423, 47] width 8 height 8
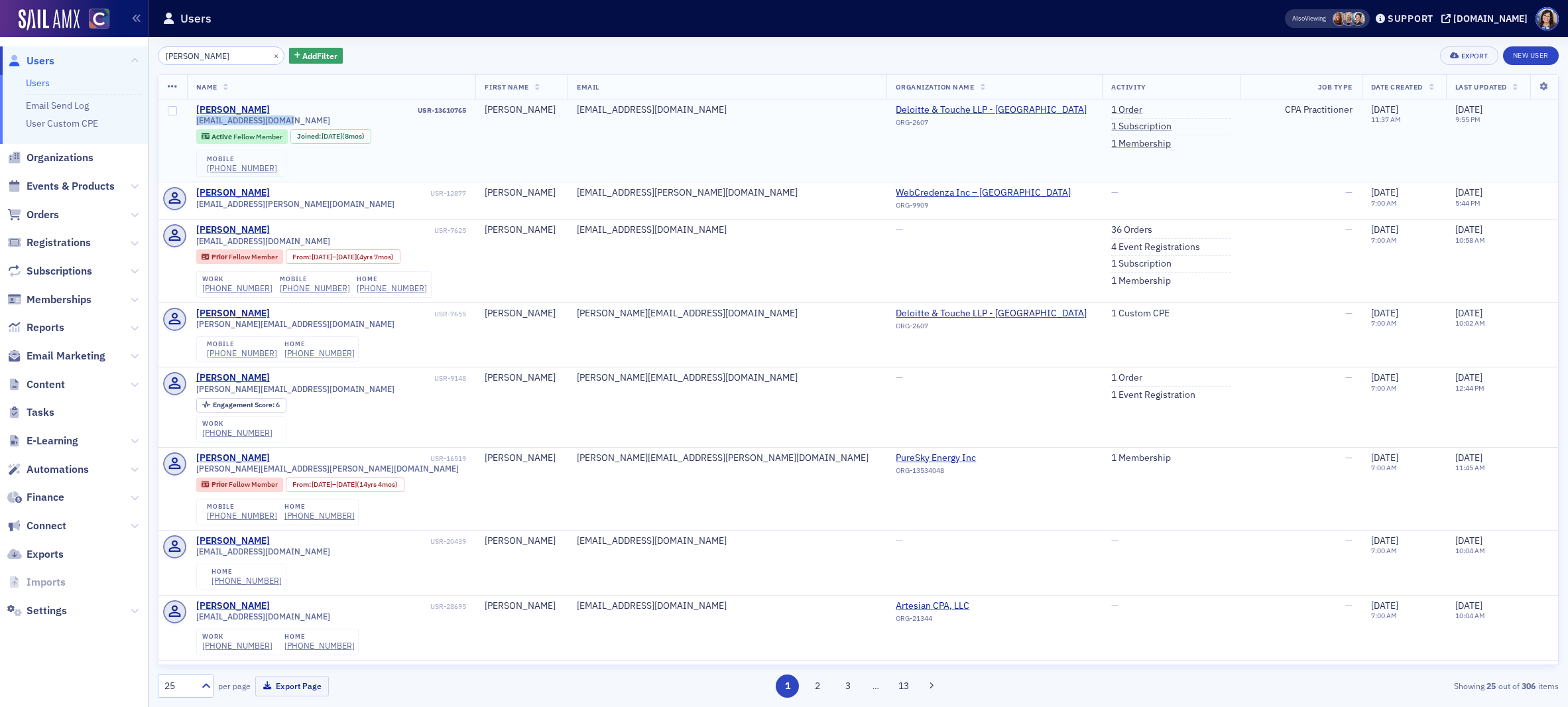
drag, startPoint x: 197, startPoint y: 121, endPoint x: 295, endPoint y: 123, distance: 98.0
click at [295, 123] on div "dannylang58@gmail.com" at bounding box center [331, 121] width 271 height 10
copy span "dannylang58@gmail.com"
copy div "(314) 650-6398"
click at [271, 55] on button "×" at bounding box center [276, 55] width 12 height 12
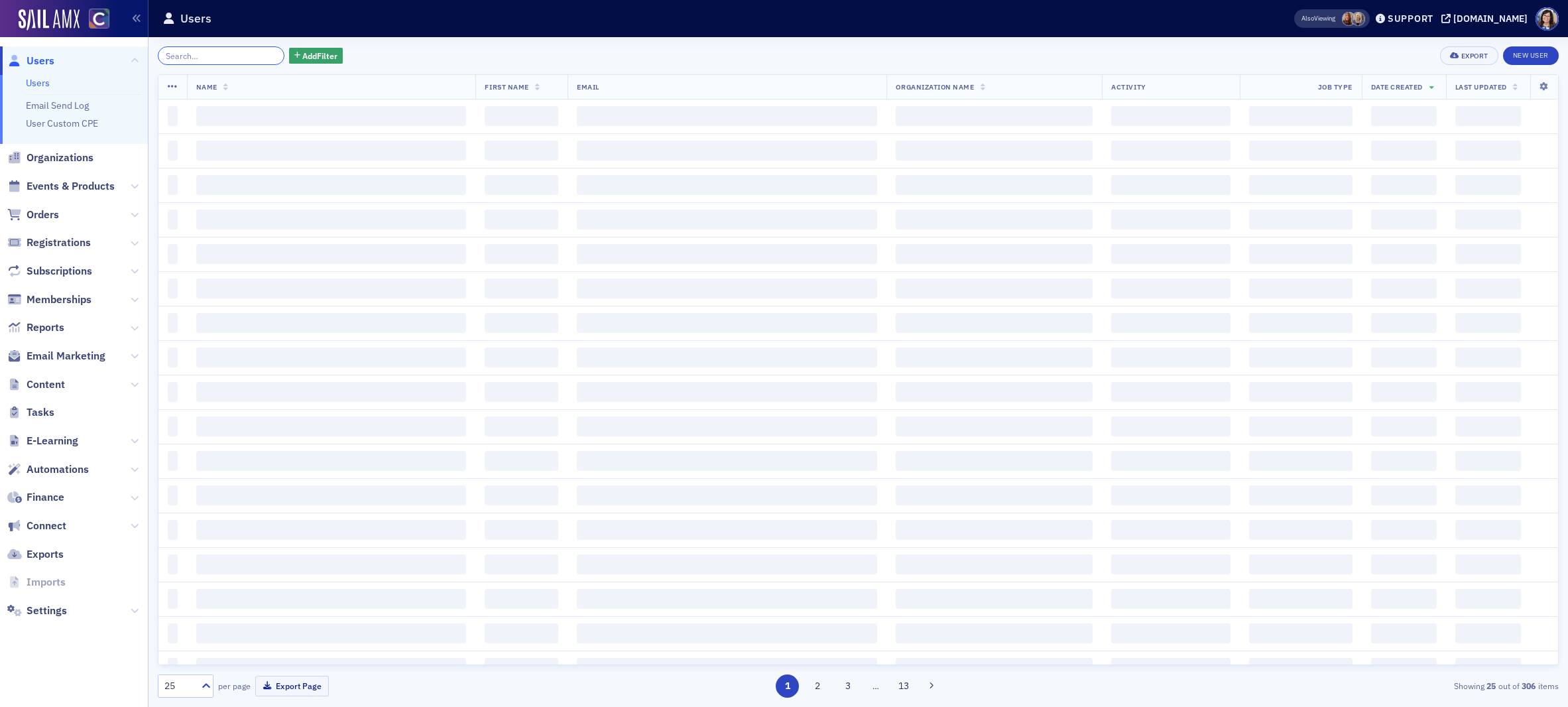
click at [220, 55] on input "search" at bounding box center [220, 55] width 126 height 18
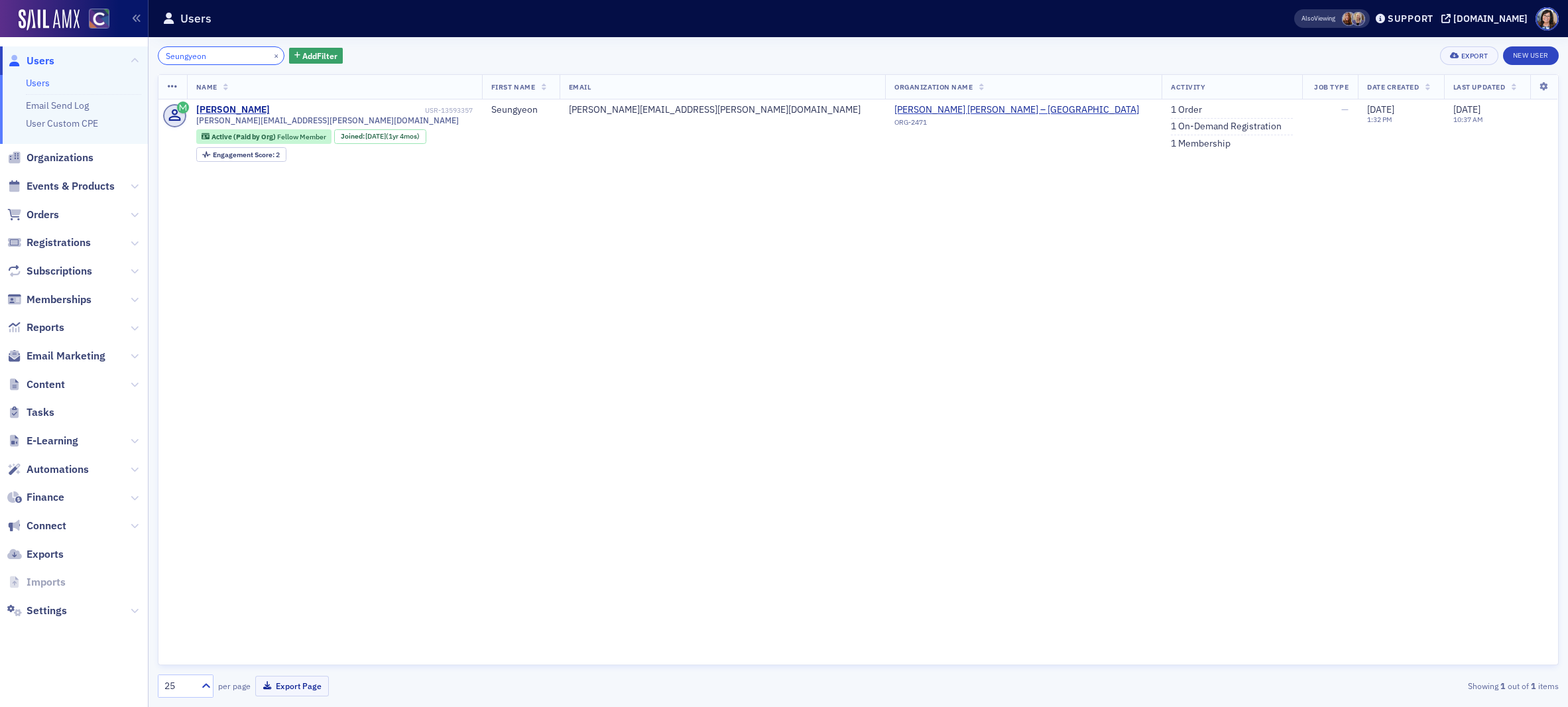
type input "Seungyeon"
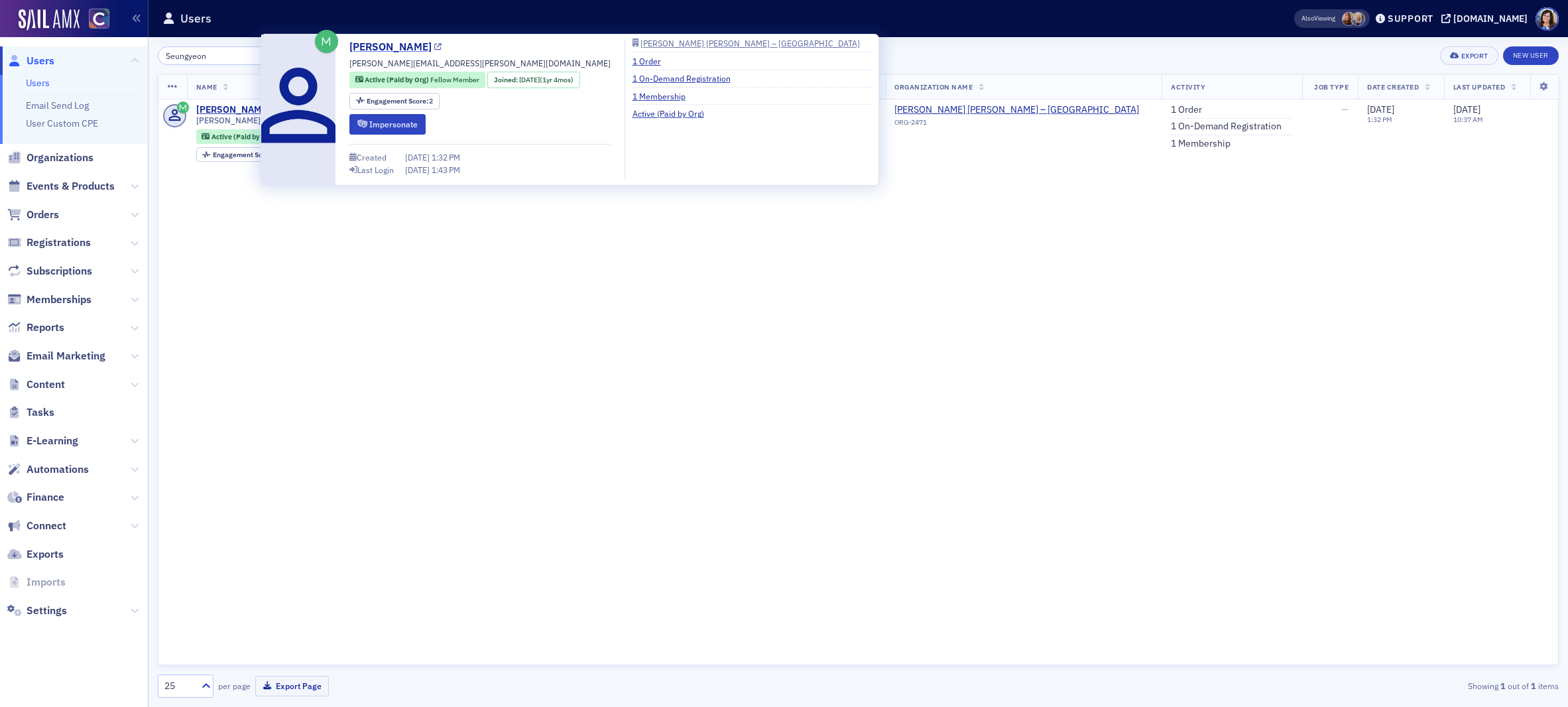
click at [434, 49] on icon at bounding box center [437, 47] width 8 height 8
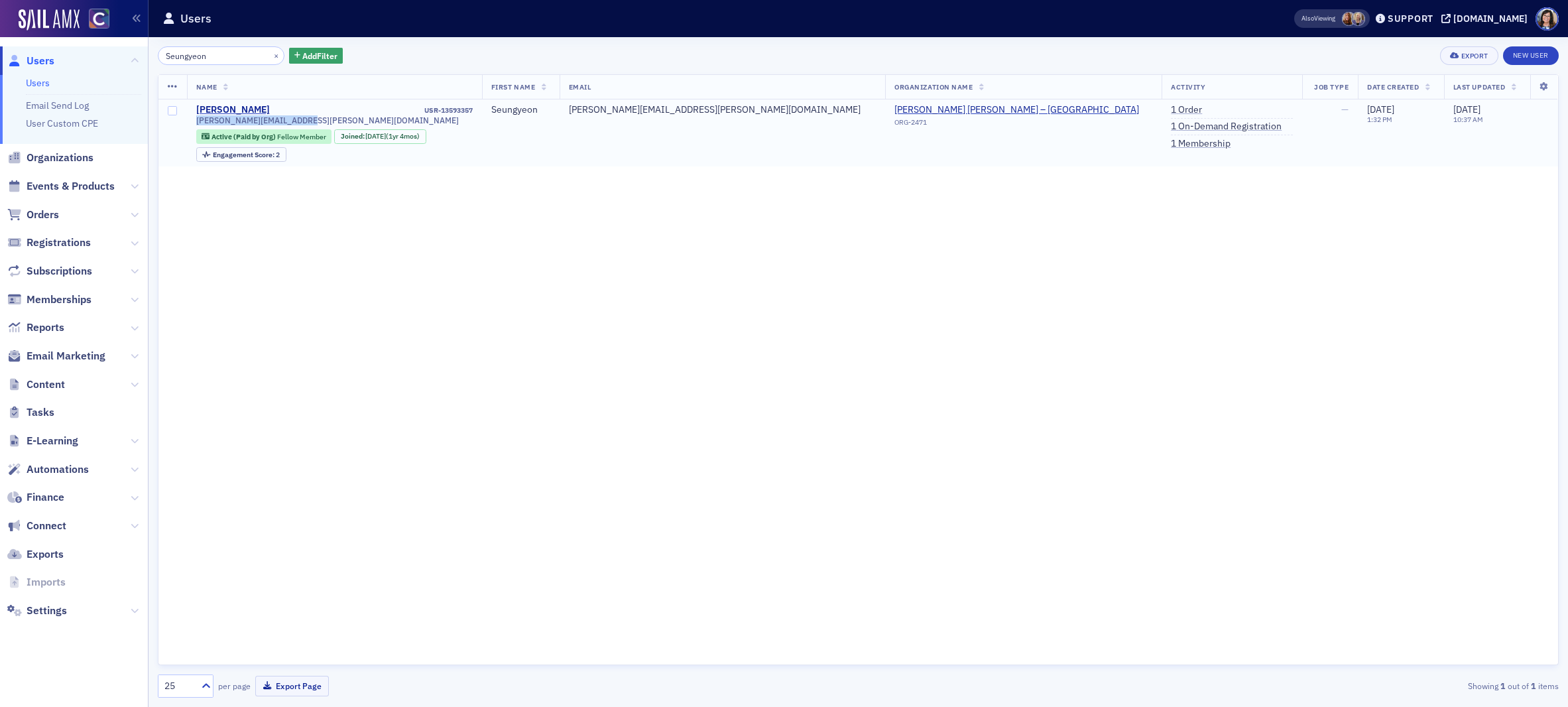
drag, startPoint x: 192, startPoint y: 121, endPoint x: 305, endPoint y: 125, distance: 113.1
click at [305, 125] on td "Seungyeon Lee USR-13593357 sarah.lee@plantemoran.com Active (Paid by Org) Fello…" at bounding box center [334, 133] width 295 height 68
copy span "sarah.lee@plantemoran.com"
click at [271, 55] on button "×" at bounding box center [276, 55] width 12 height 12
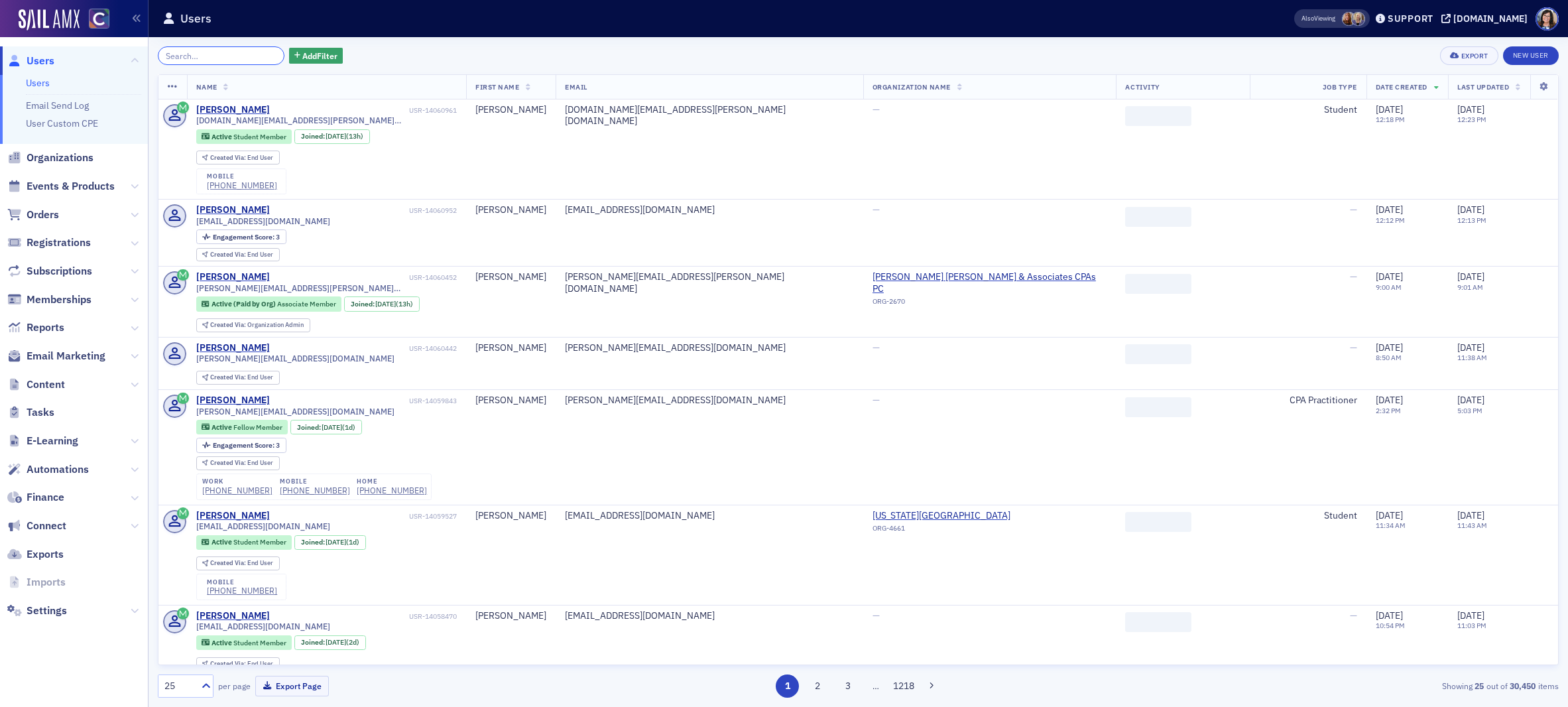
click at [227, 56] on input "search" at bounding box center [220, 55] width 126 height 18
paste input "Venzeio"
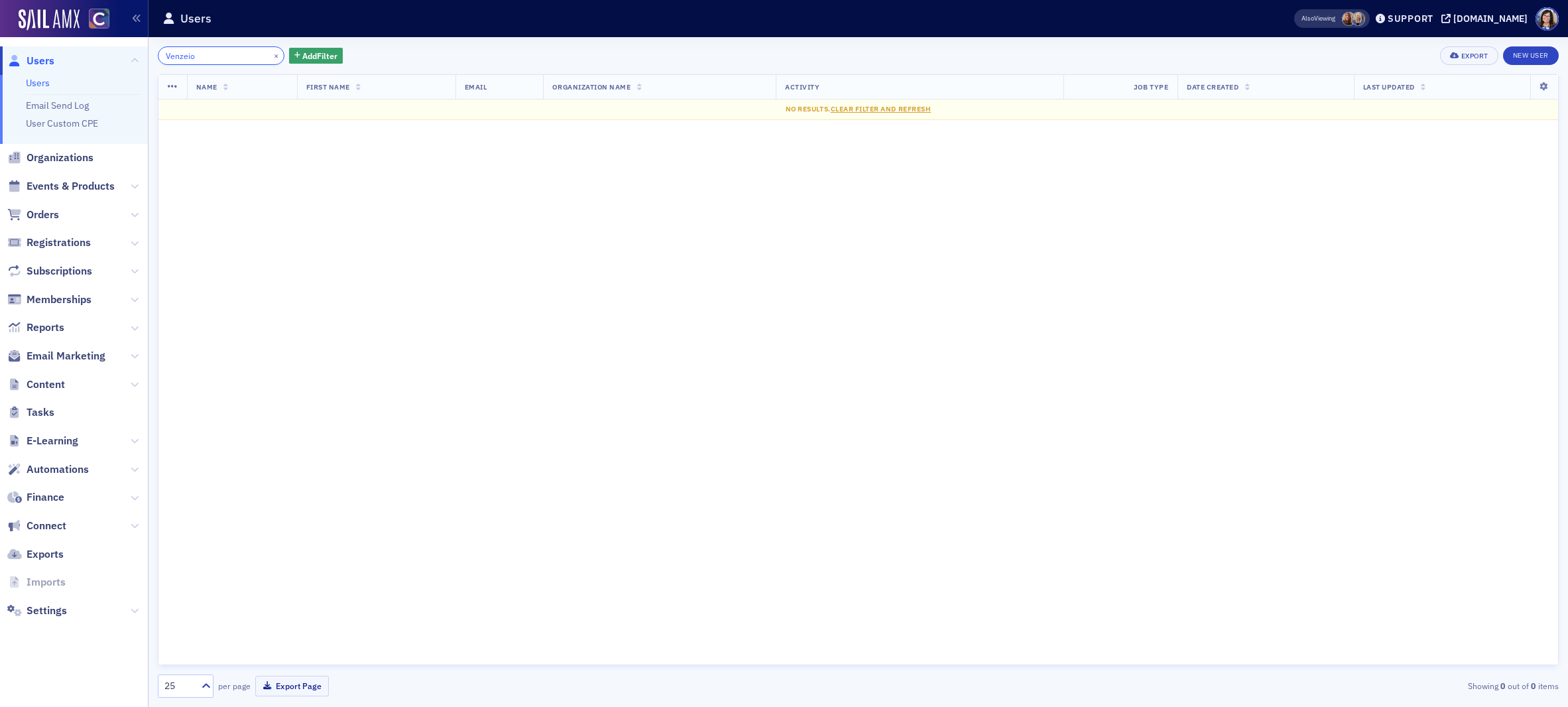
type input "Venzeio"
click at [271, 53] on button "×" at bounding box center [276, 55] width 12 height 12
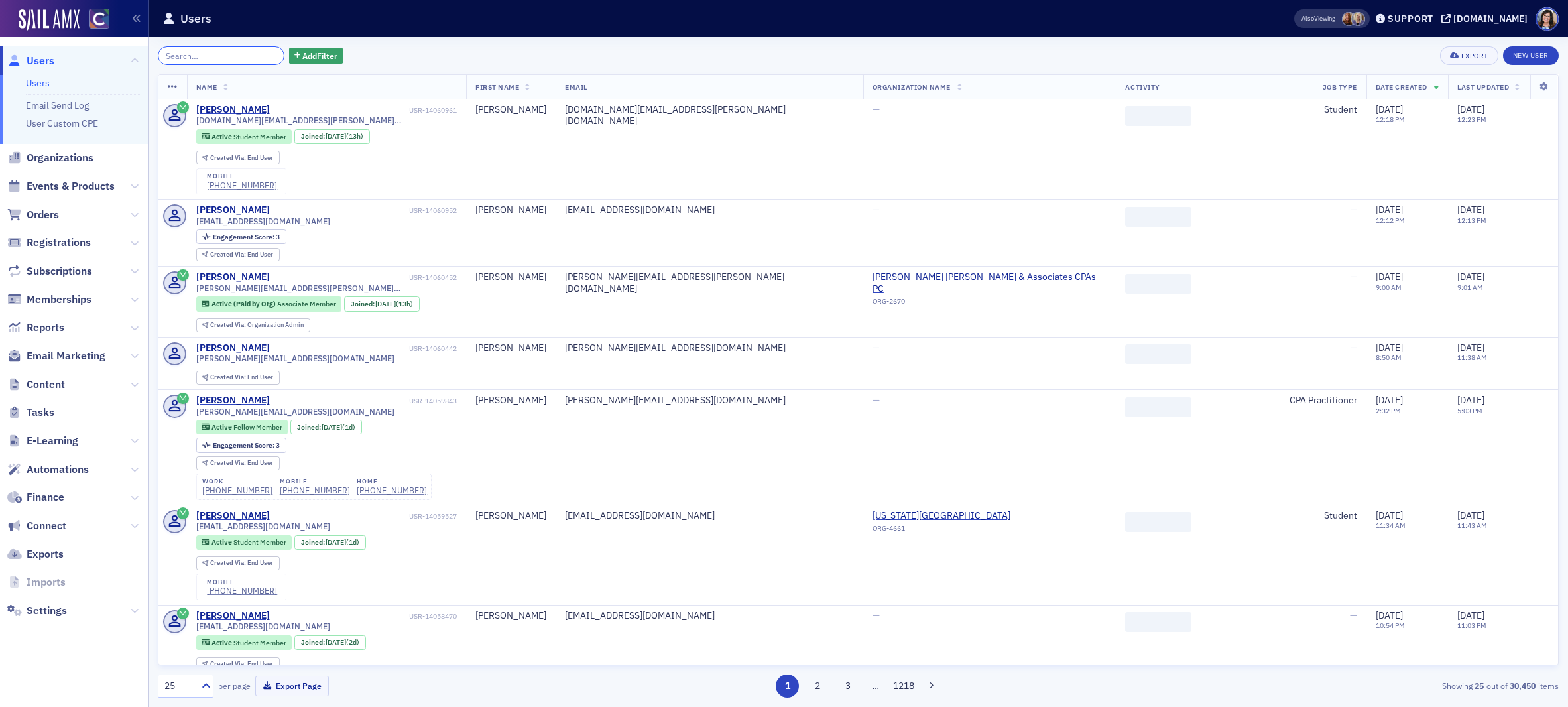
click at [222, 55] on input "search" at bounding box center [220, 55] width 126 height 18
paste input "Kiley"
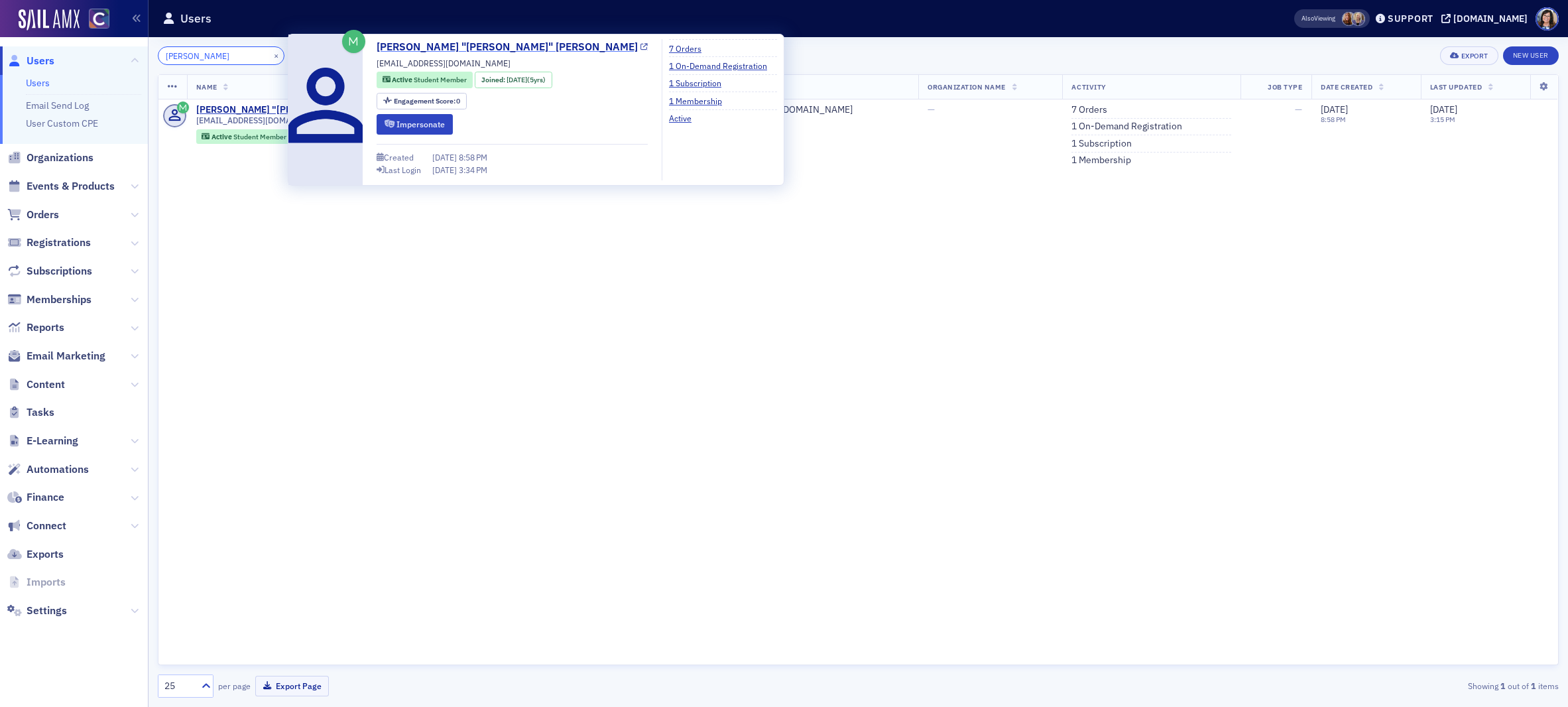
type input "Kiley"
click at [641, 45] on icon at bounding box center [644, 47] width 8 height 8
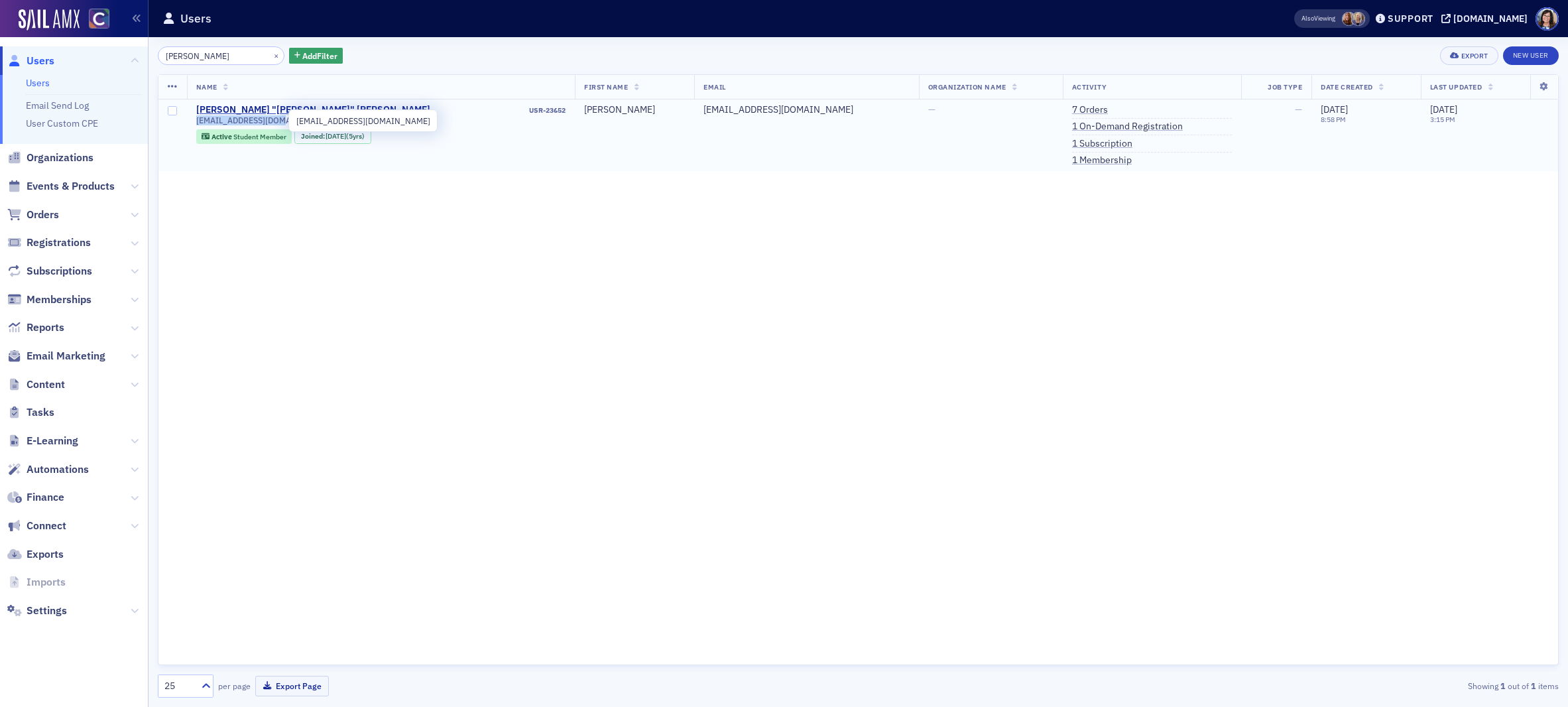
drag, startPoint x: 190, startPoint y: 121, endPoint x: 280, endPoint y: 125, distance: 90.1
click at [280, 125] on td "Benjamin "Ben" Kiley USR-23652 benkiley7@gmail.com Active Student Member Joined…" at bounding box center [381, 135] width 389 height 71
copy span "benkiley7@gmail.com"
click at [271, 53] on button "×" at bounding box center [276, 55] width 12 height 12
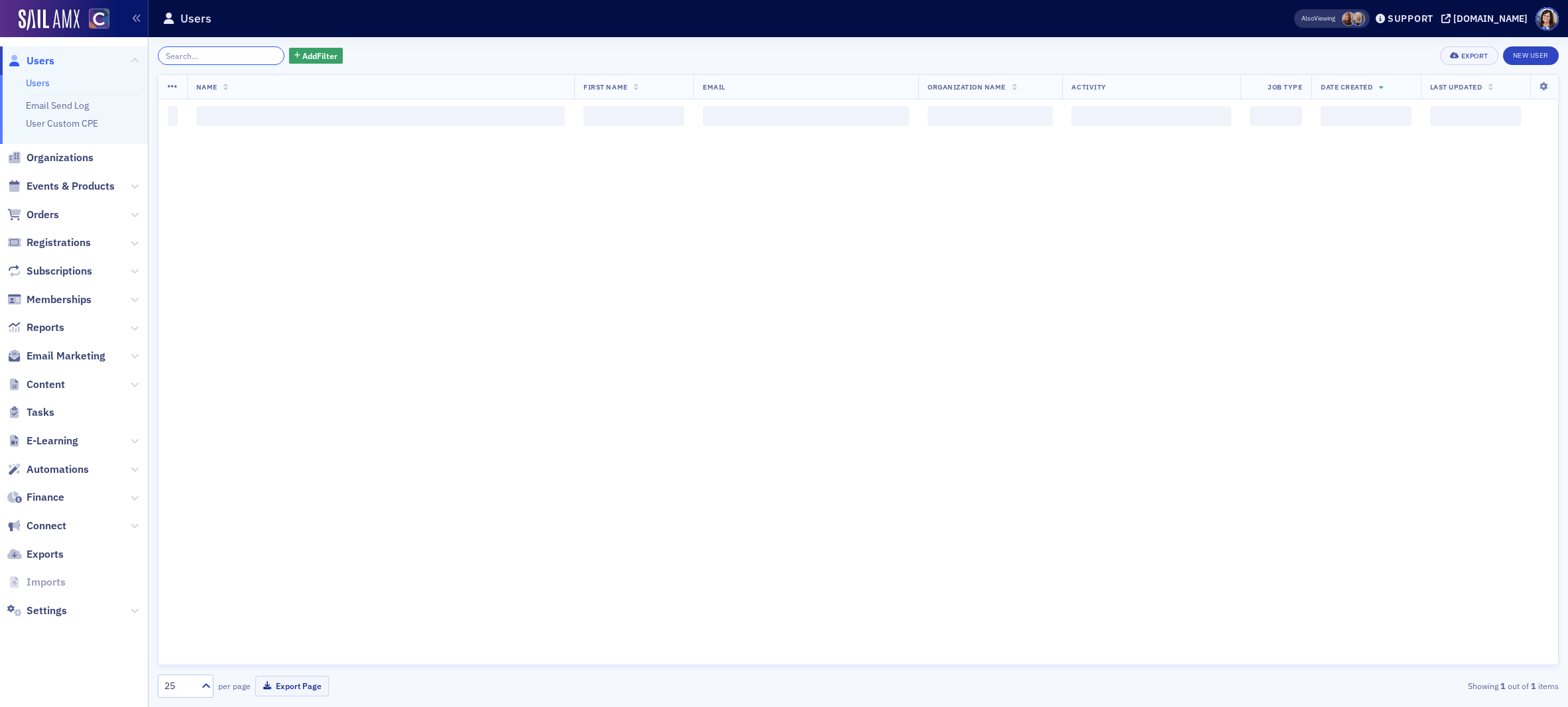
click at [224, 54] on input "search" at bounding box center [220, 55] width 126 height 18
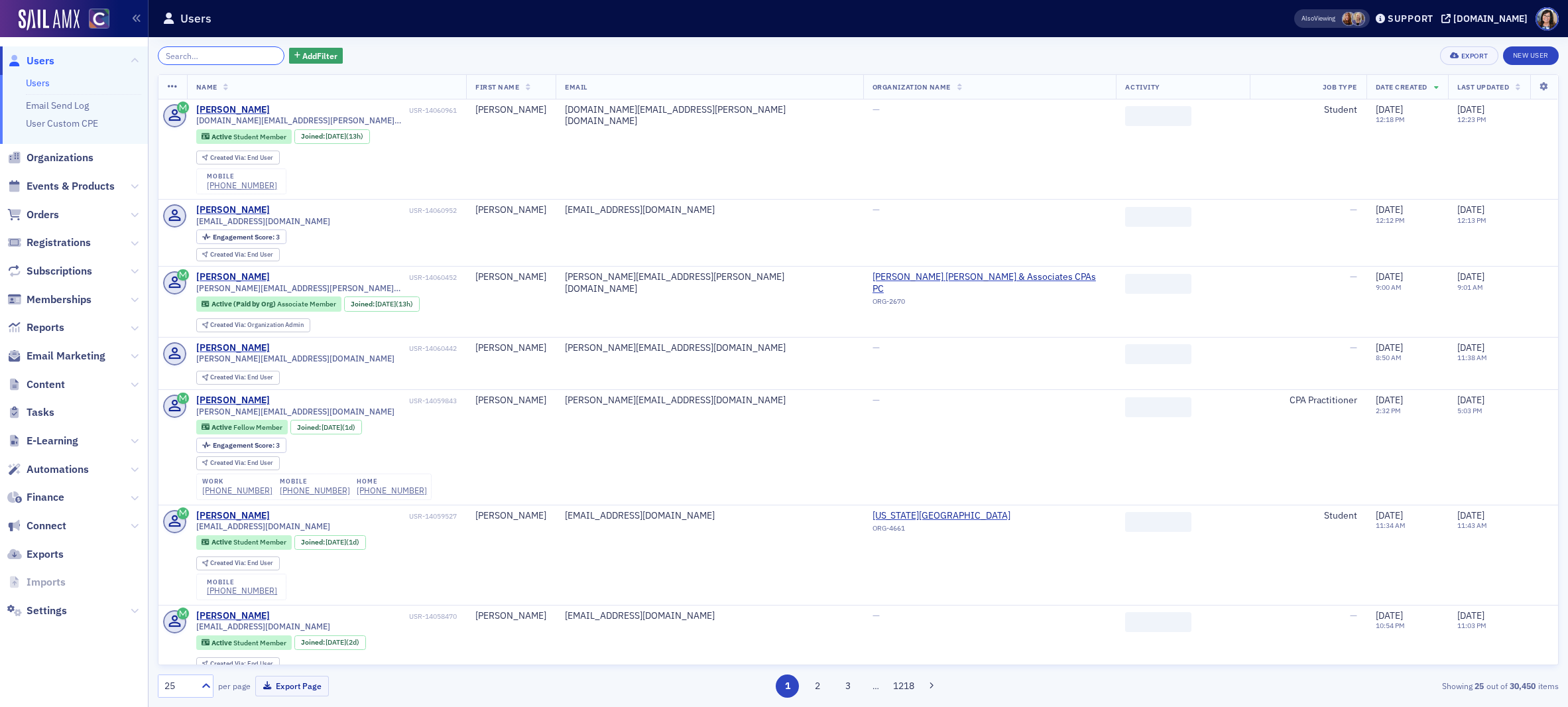
paste input "Eric Larson"
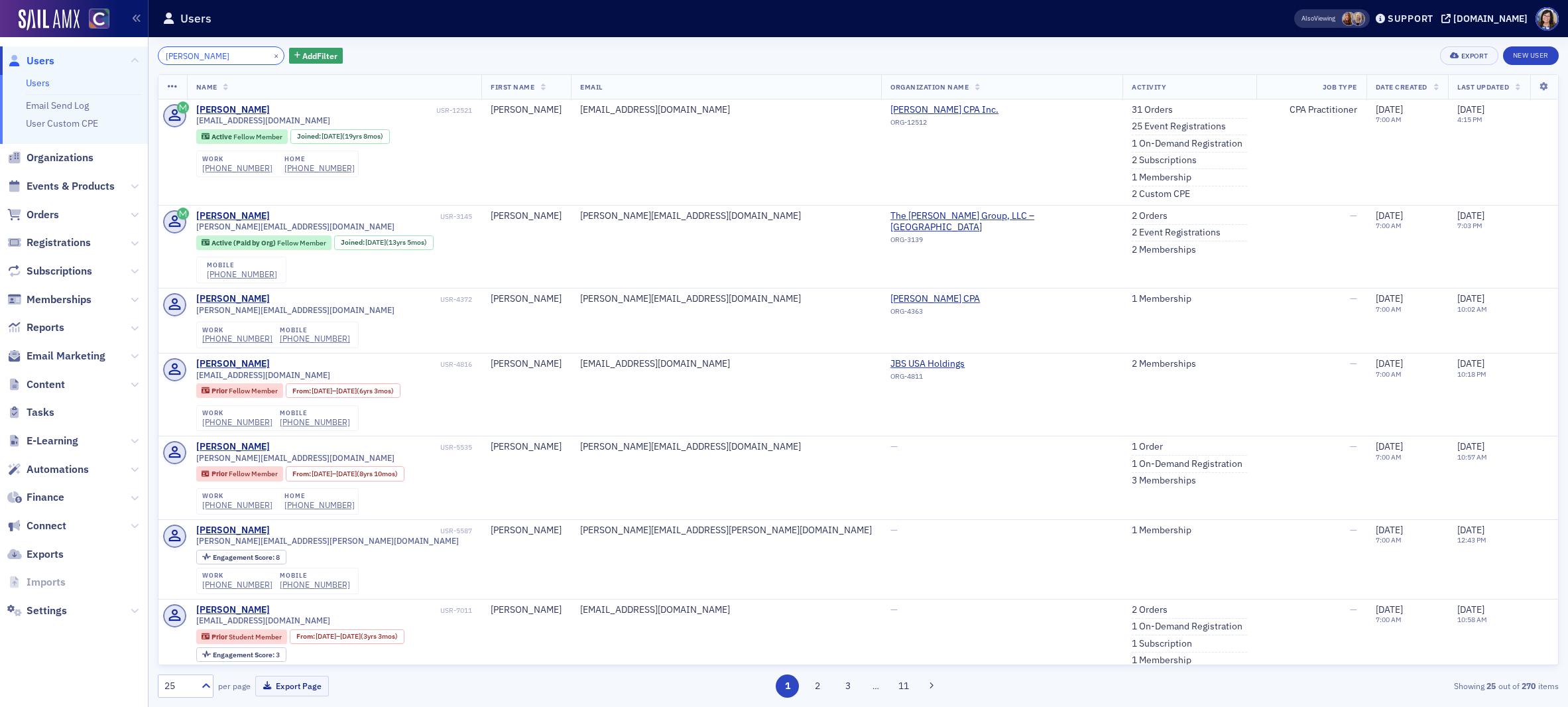
click at [180, 57] on input "Eric Larson" at bounding box center [220, 55] width 126 height 18
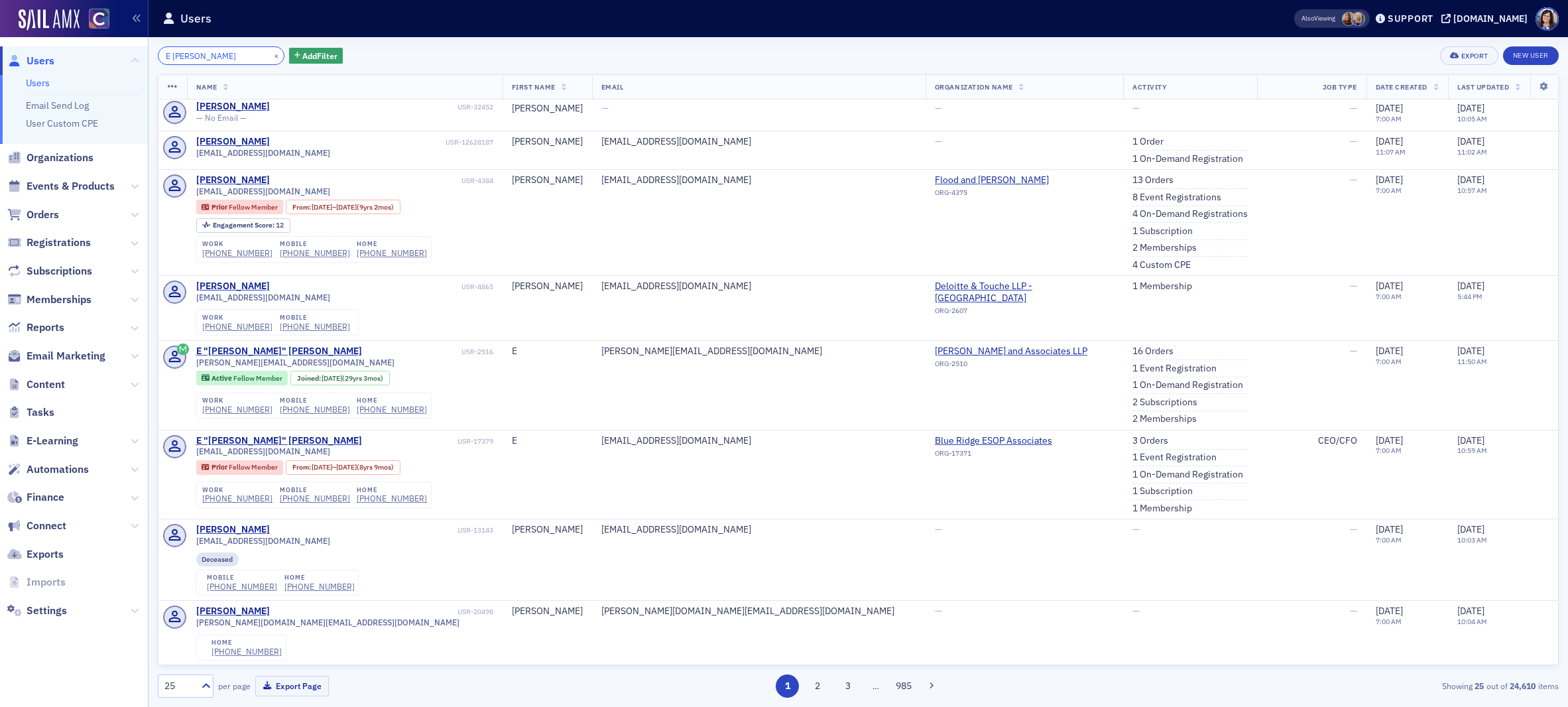
scroll to position [759, 0]
type input "E Larson"
drag, startPoint x: 262, startPoint y: 57, endPoint x: 236, endPoint y: 56, distance: 26.0
click at [271, 57] on button "×" at bounding box center [276, 55] width 12 height 12
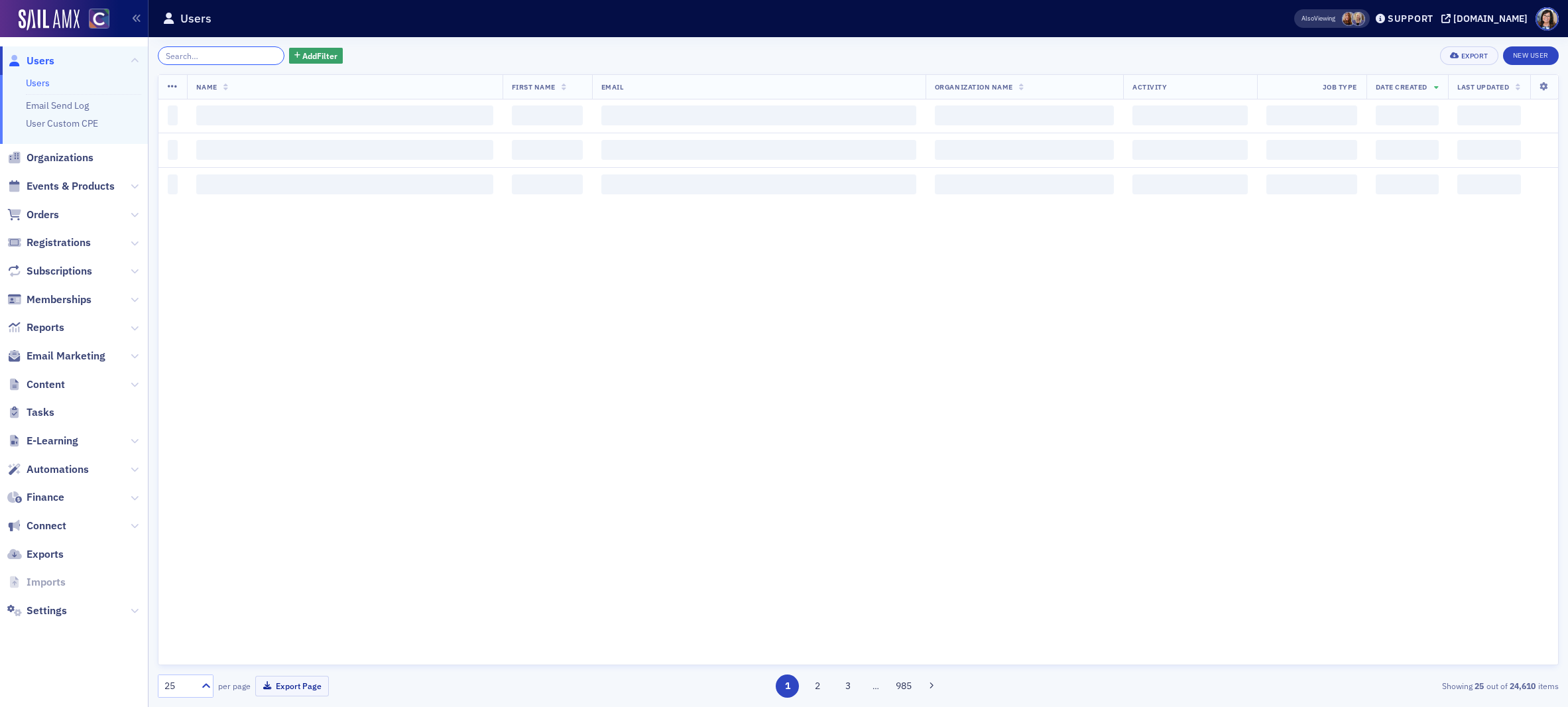
click at [236, 56] on input "search" at bounding box center [220, 55] width 126 height 18
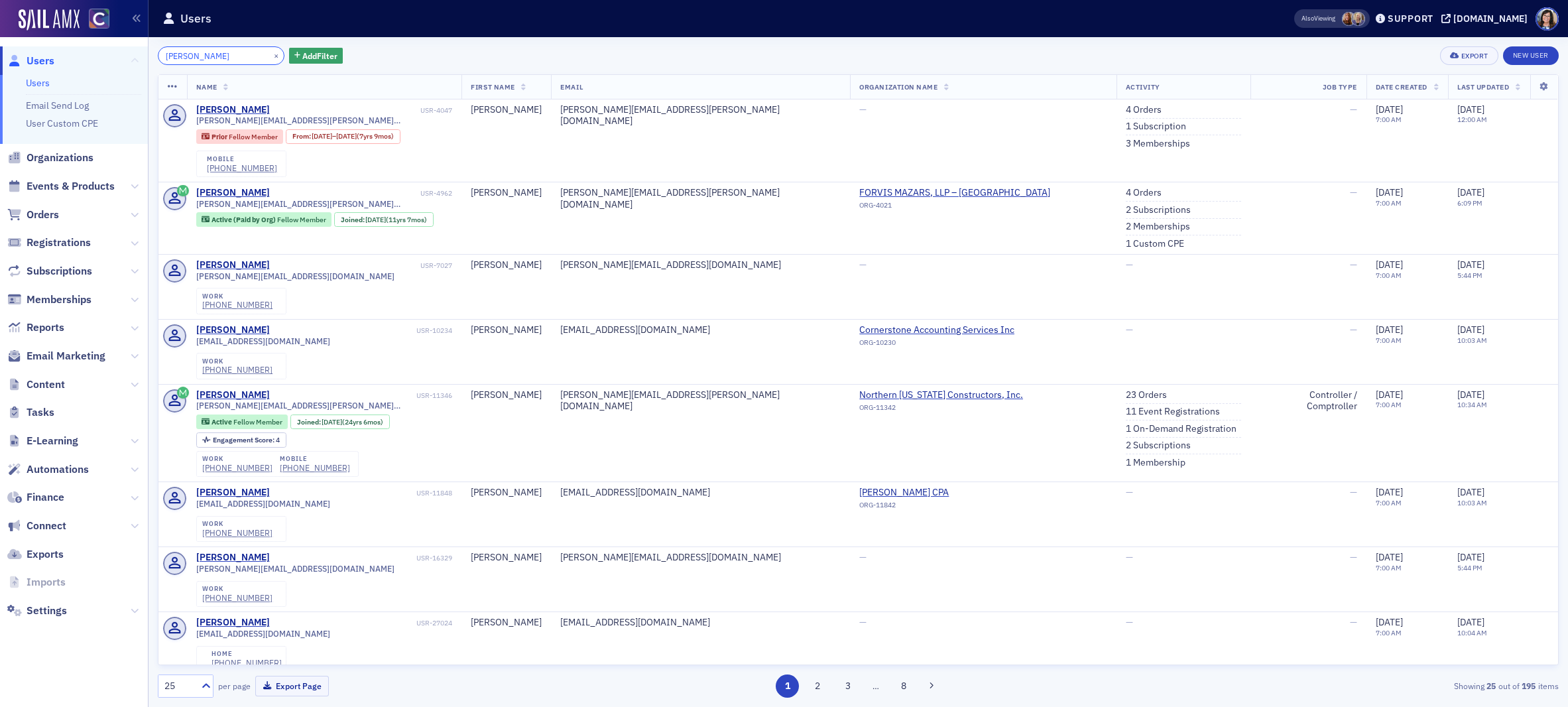
drag, startPoint x: 193, startPoint y: 57, endPoint x: 135, endPoint y: 53, distance: 58.1
click at [136, 53] on div "Users Users Email Send Log User Custom CPE Organizations Events & Products Orde…" at bounding box center [784, 354] width 1568 height 707
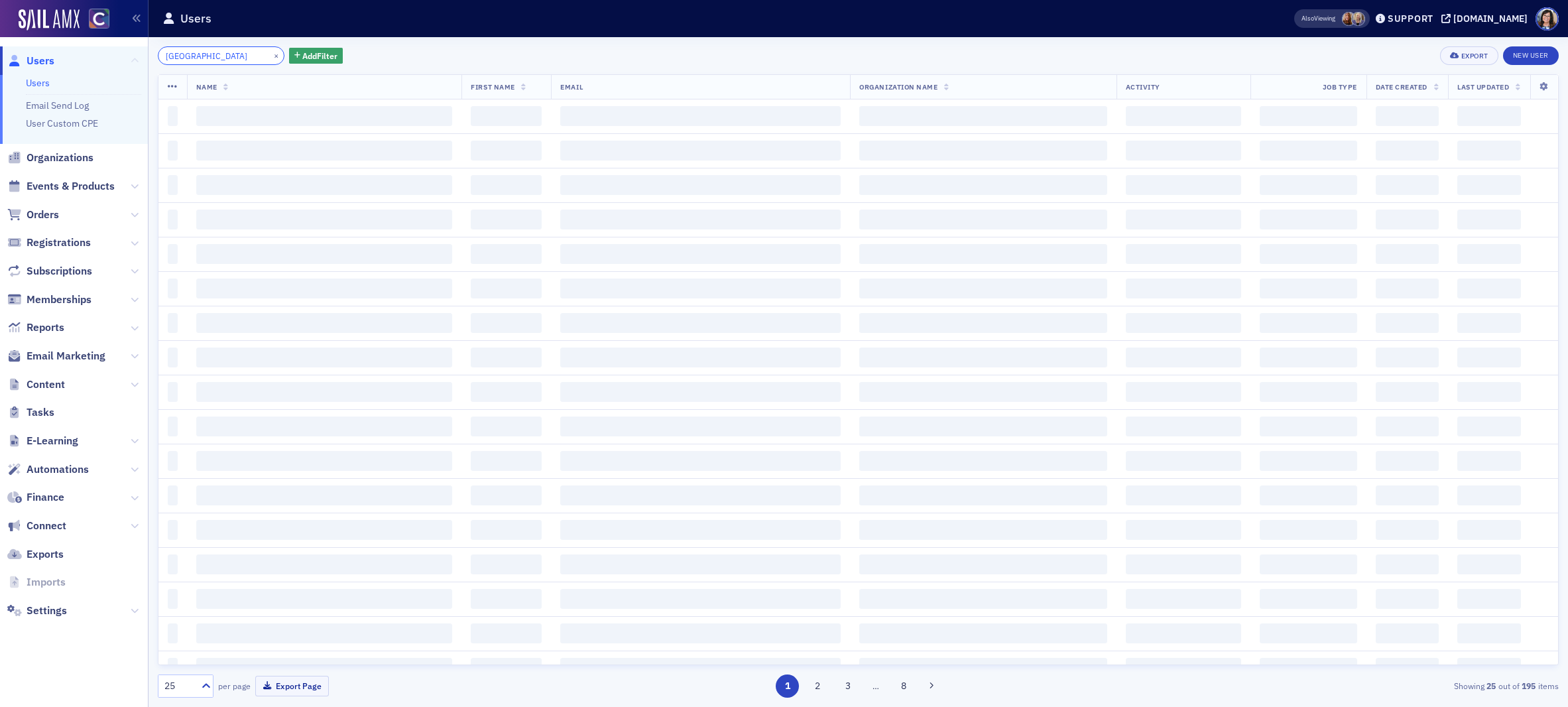
type input "Rome"
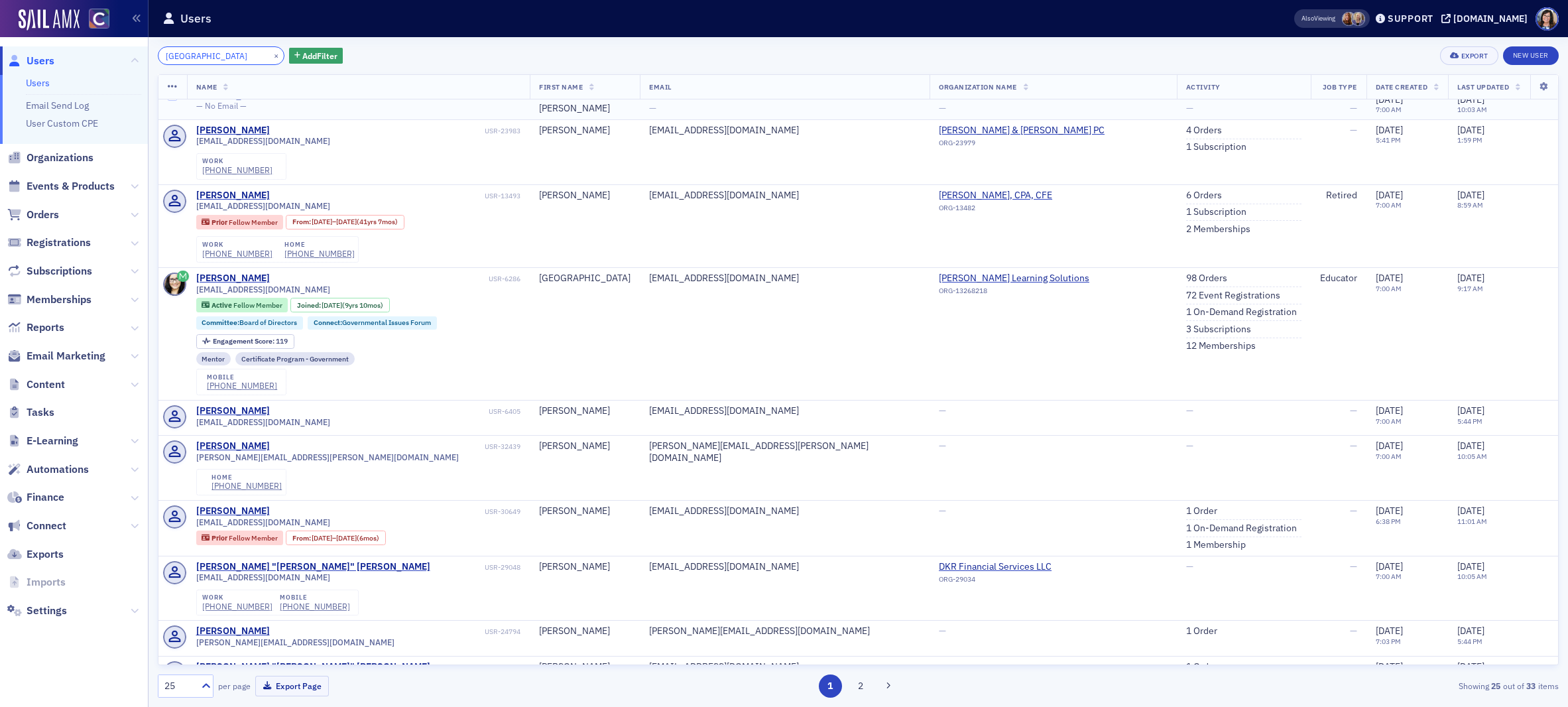
scroll to position [16, 0]
drag, startPoint x: 259, startPoint y: 54, endPoint x: 235, endPoint y: 55, distance: 24.0
click at [271, 54] on button "×" at bounding box center [276, 55] width 12 height 12
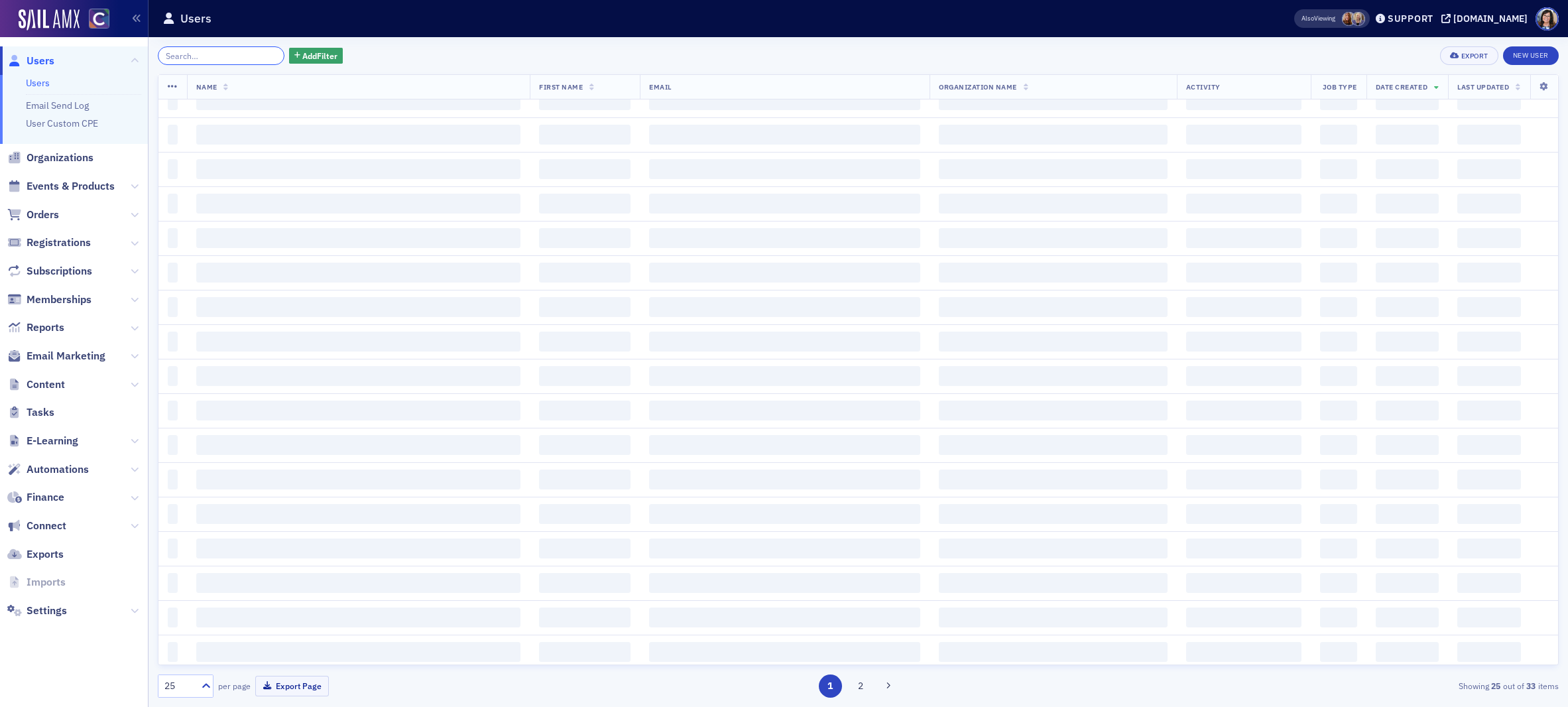
click at [235, 55] on input "search" at bounding box center [220, 55] width 126 height 18
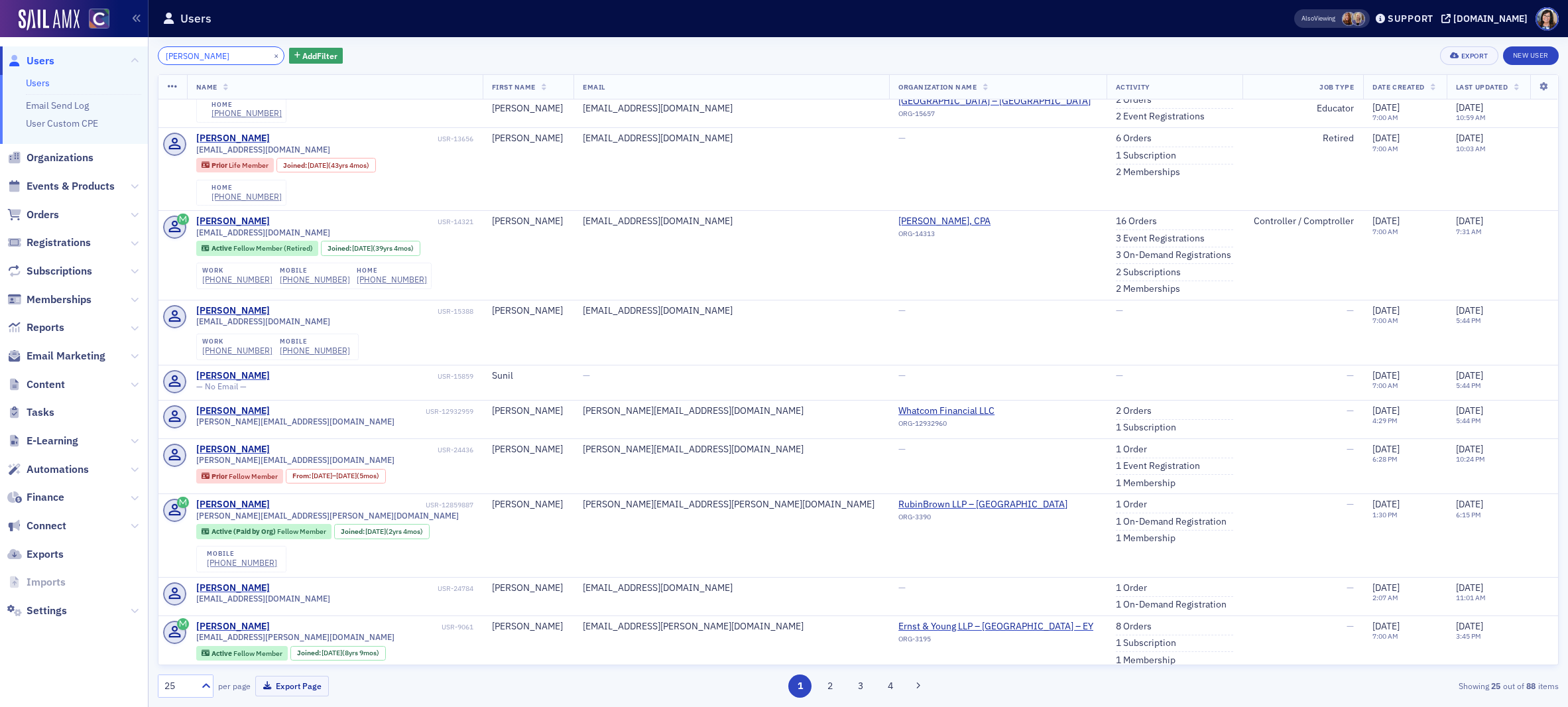
scroll to position [1012, 0]
type input "Jacob Snell"
drag, startPoint x: 259, startPoint y: 58, endPoint x: 237, endPoint y: 58, distance: 22.0
click at [271, 58] on button "×" at bounding box center [276, 55] width 12 height 12
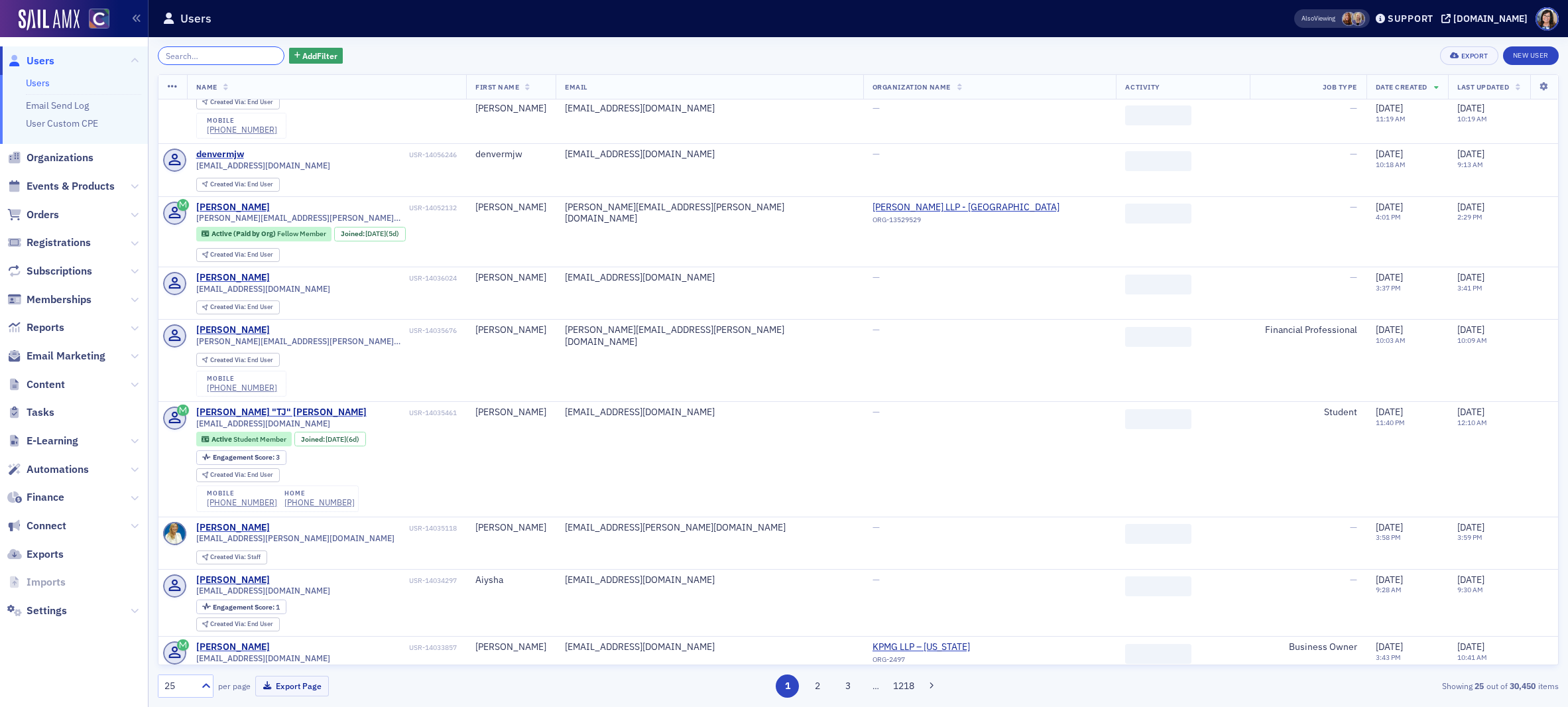
click at [235, 58] on input "search" at bounding box center [220, 55] width 126 height 18
paste input "Caleb Zietlow"
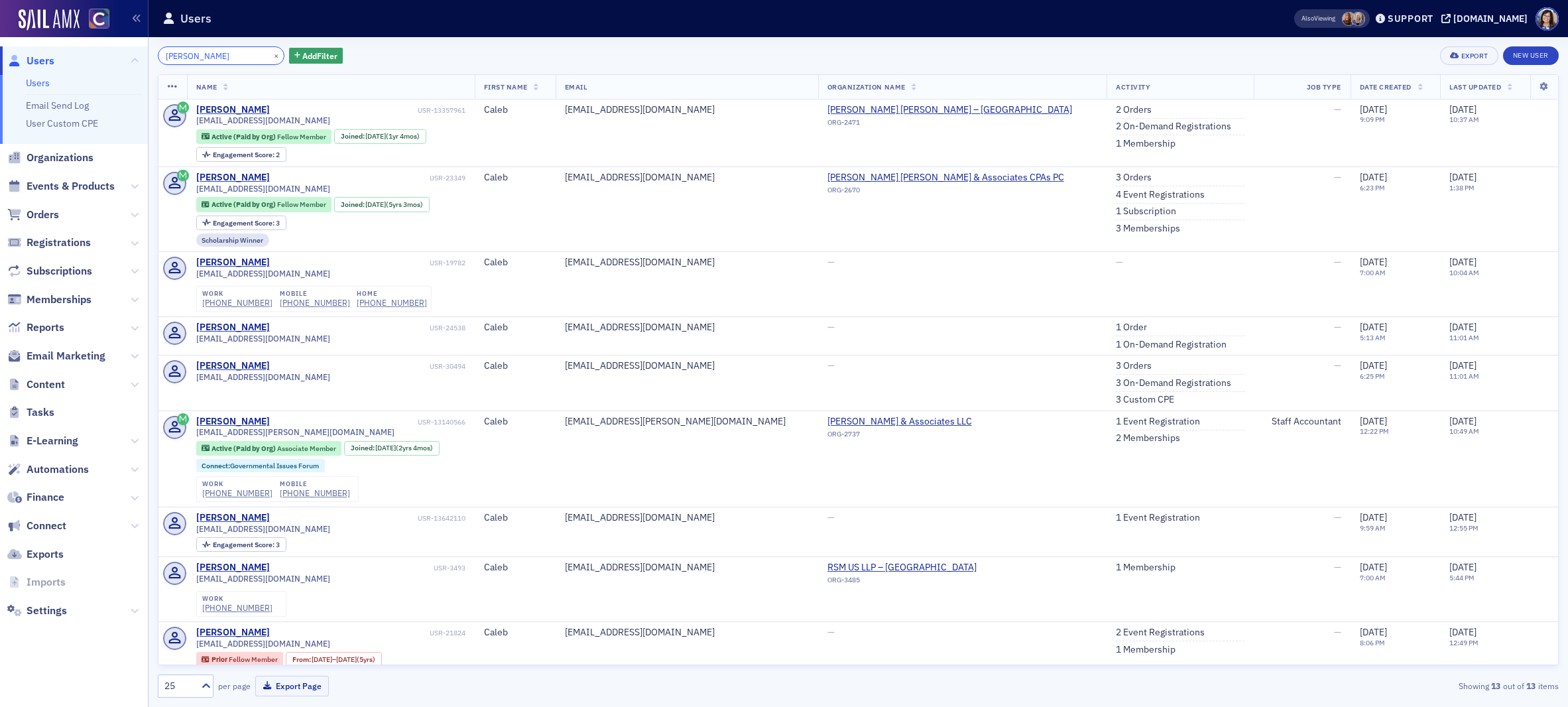
type input "Caleb Zietlow"
drag, startPoint x: 259, startPoint y: 55, endPoint x: 240, endPoint y: 55, distance: 19.0
click at [271, 55] on button "×" at bounding box center [276, 55] width 12 height 12
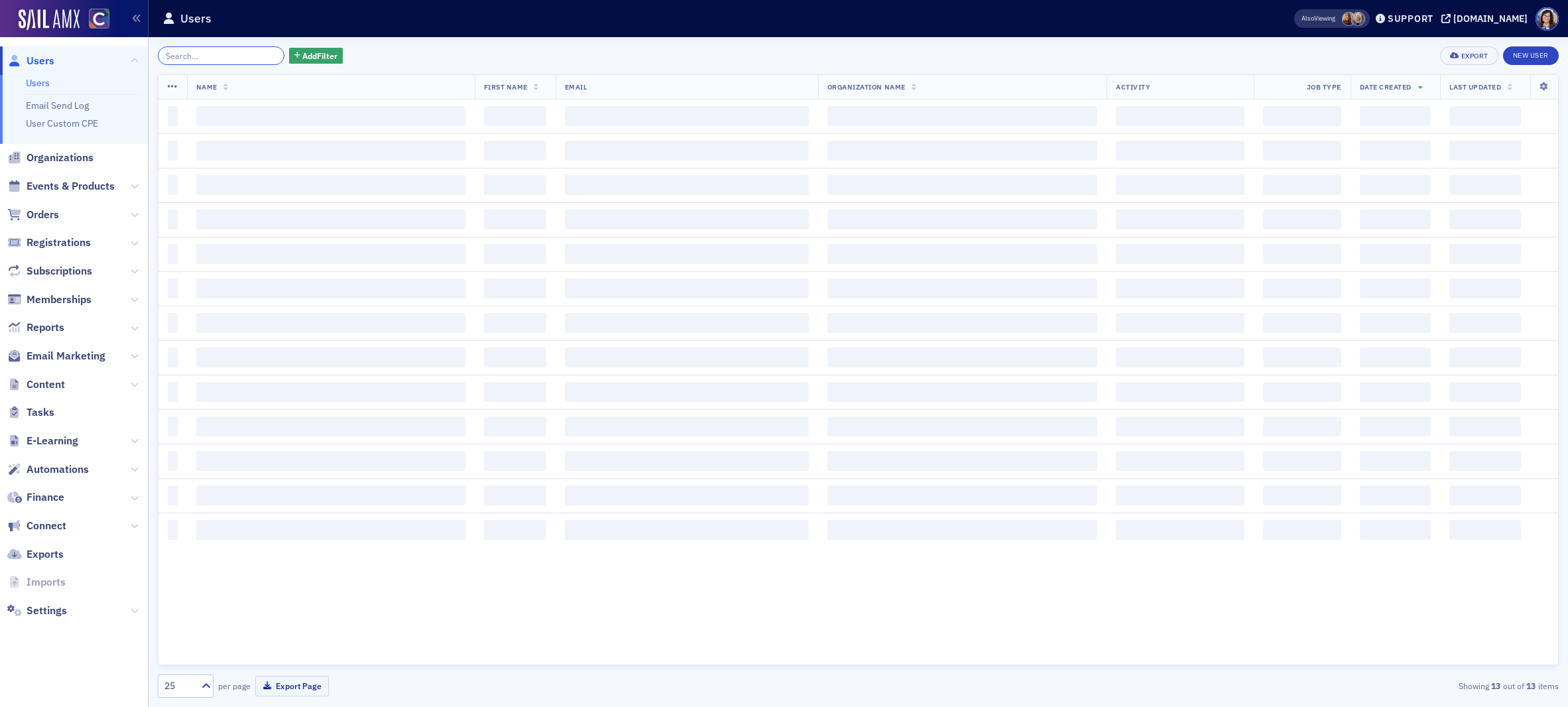
click at [240, 55] on input "search" at bounding box center [220, 55] width 126 height 18
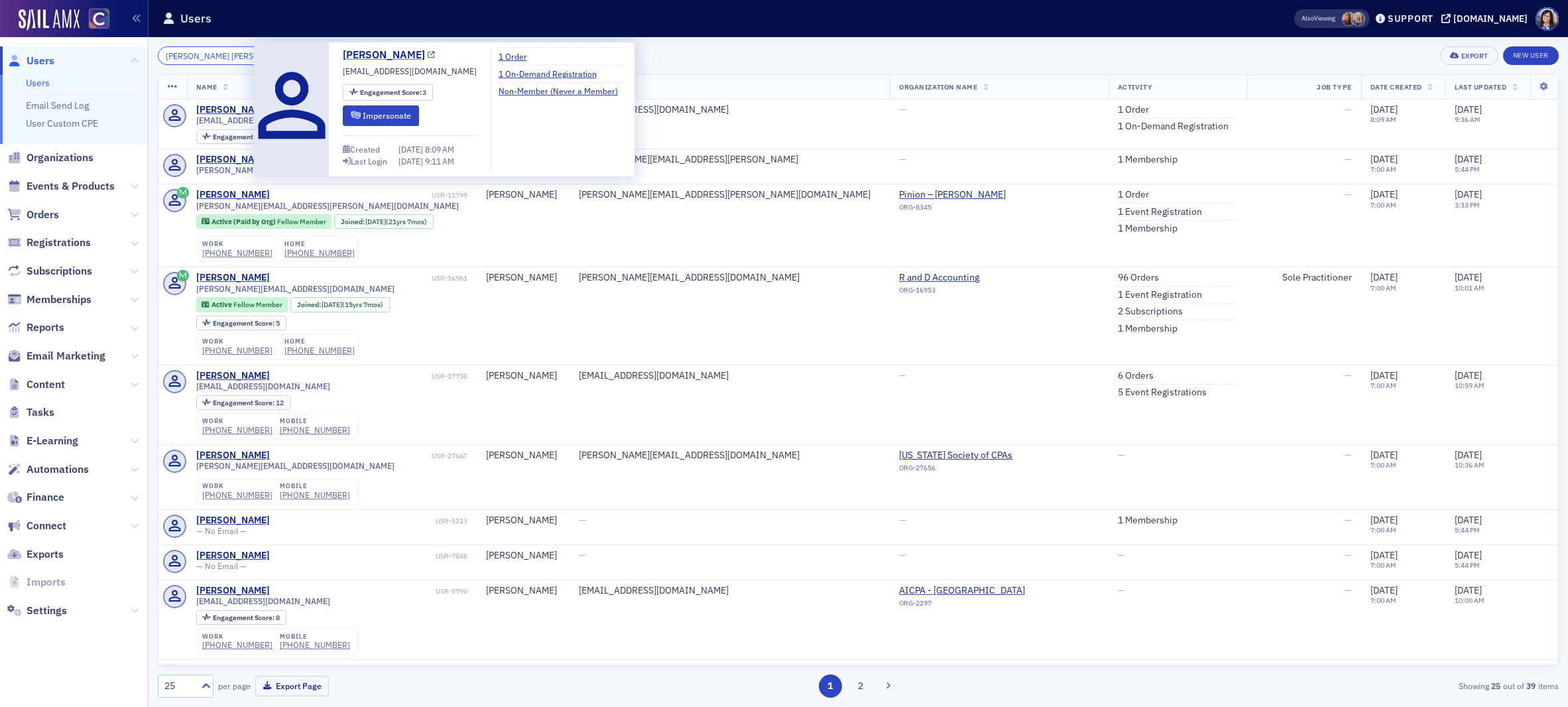
type input "Brianna Renee Hogg"
click at [428, 57] on icon at bounding box center [431, 55] width 8 height 8
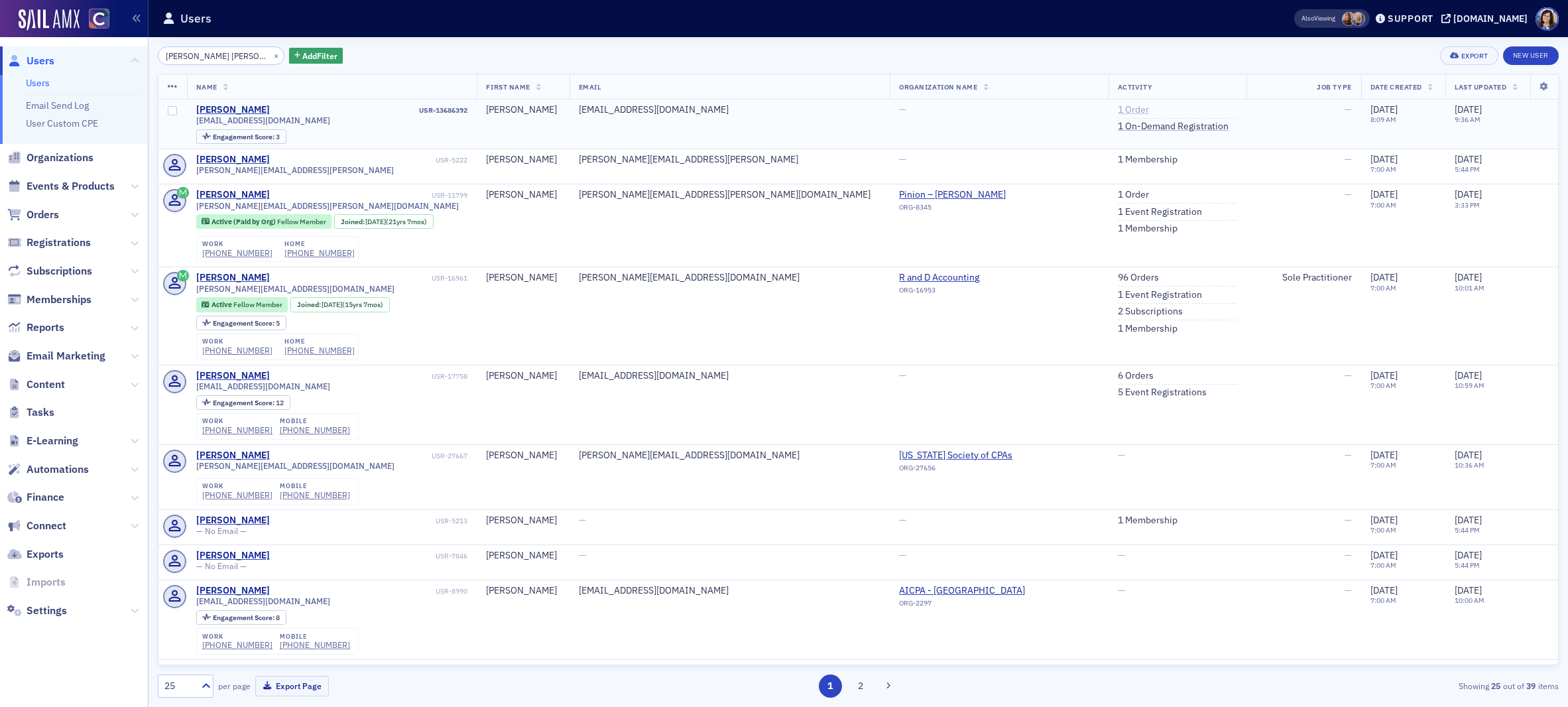
click at [1117, 110] on link "1 Order" at bounding box center [1132, 110] width 31 height 12
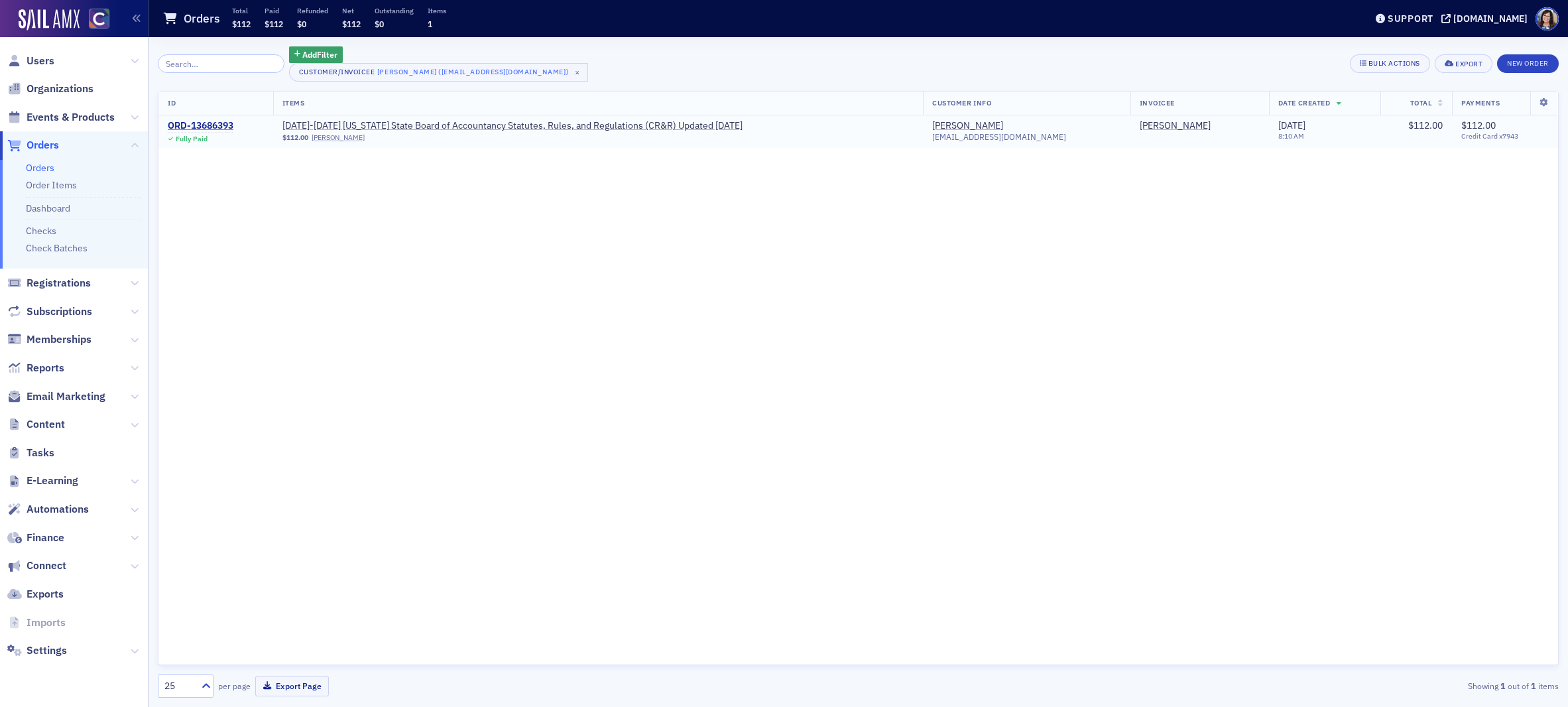
click at [218, 126] on div "ORD-13686393" at bounding box center [200, 126] width 65 height 12
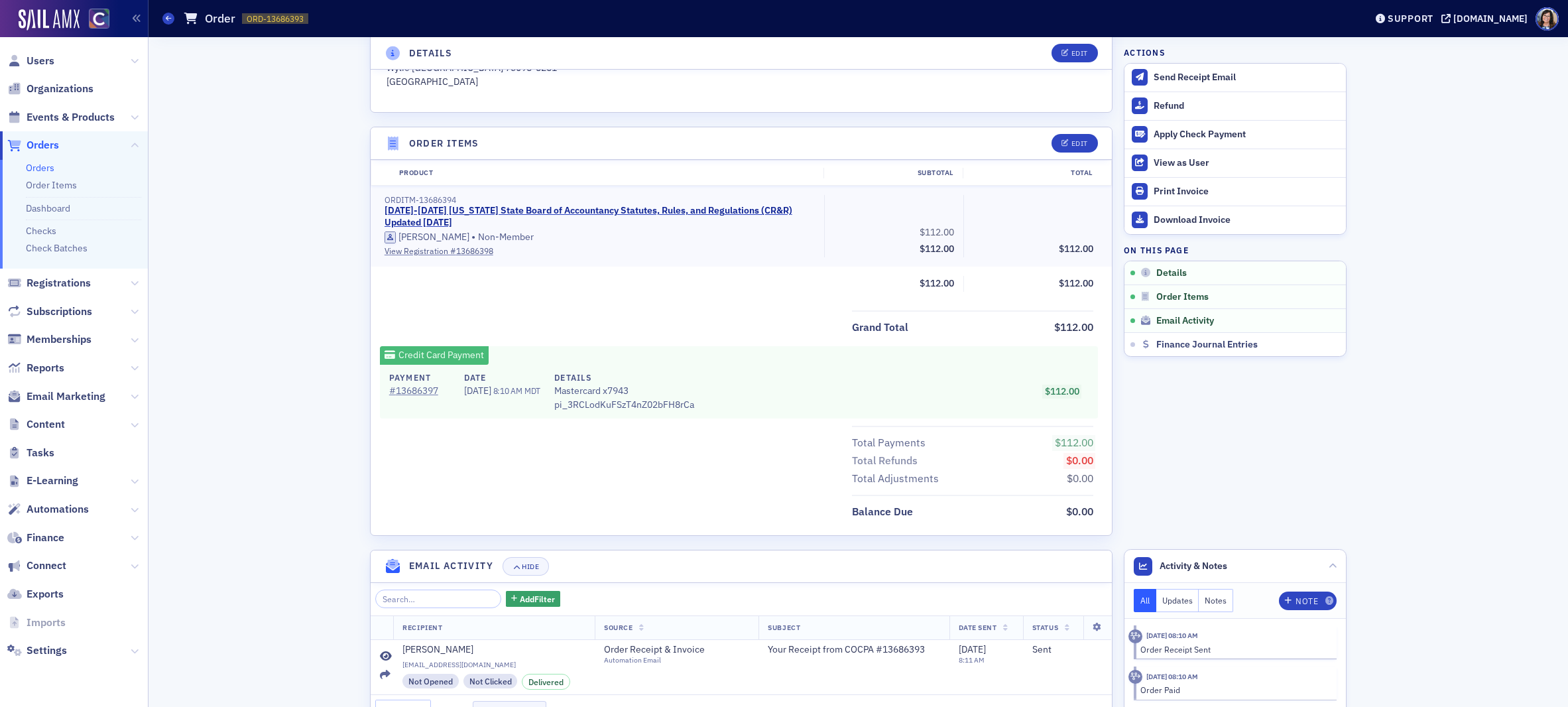
scroll to position [378, 0]
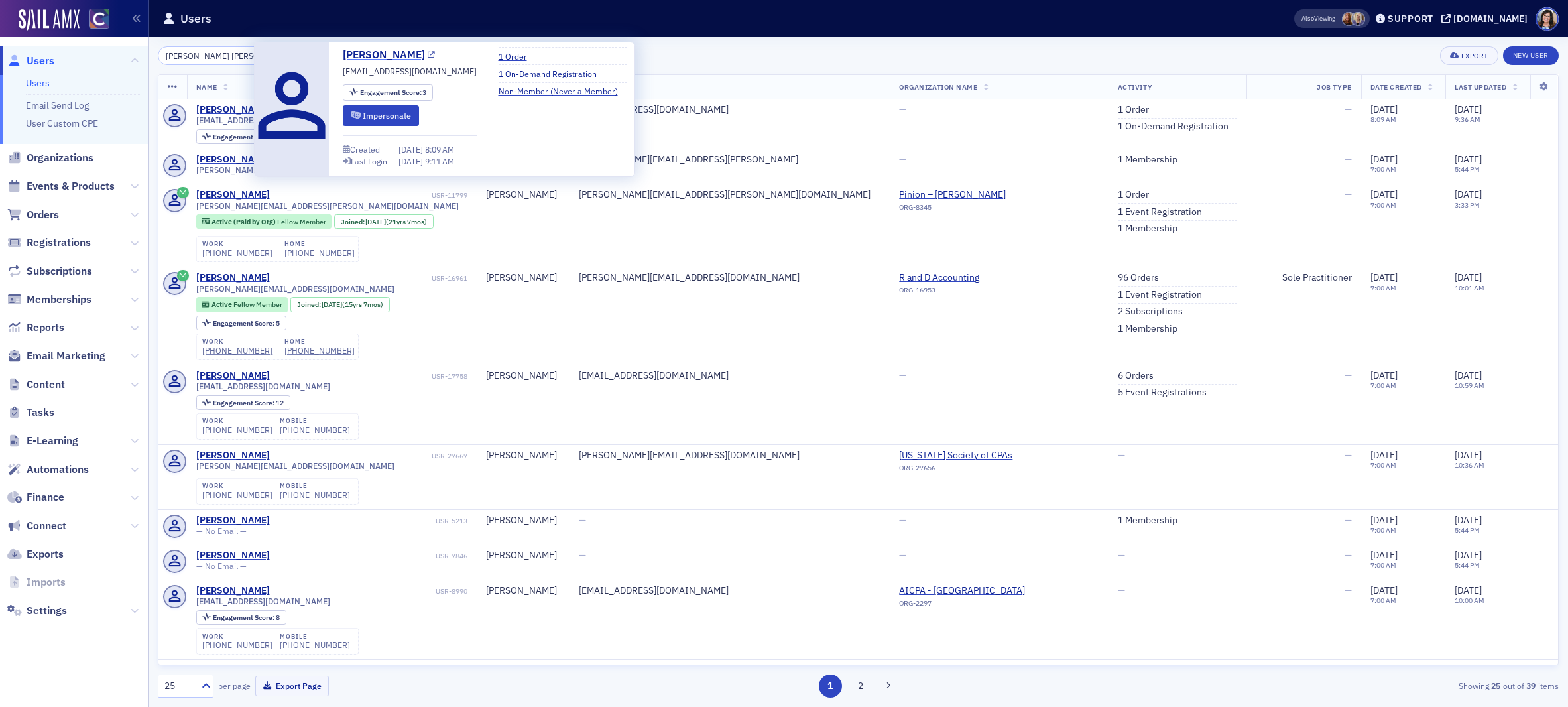
click at [409, 53] on link "Brianna Hogg" at bounding box center [389, 54] width 92 height 16
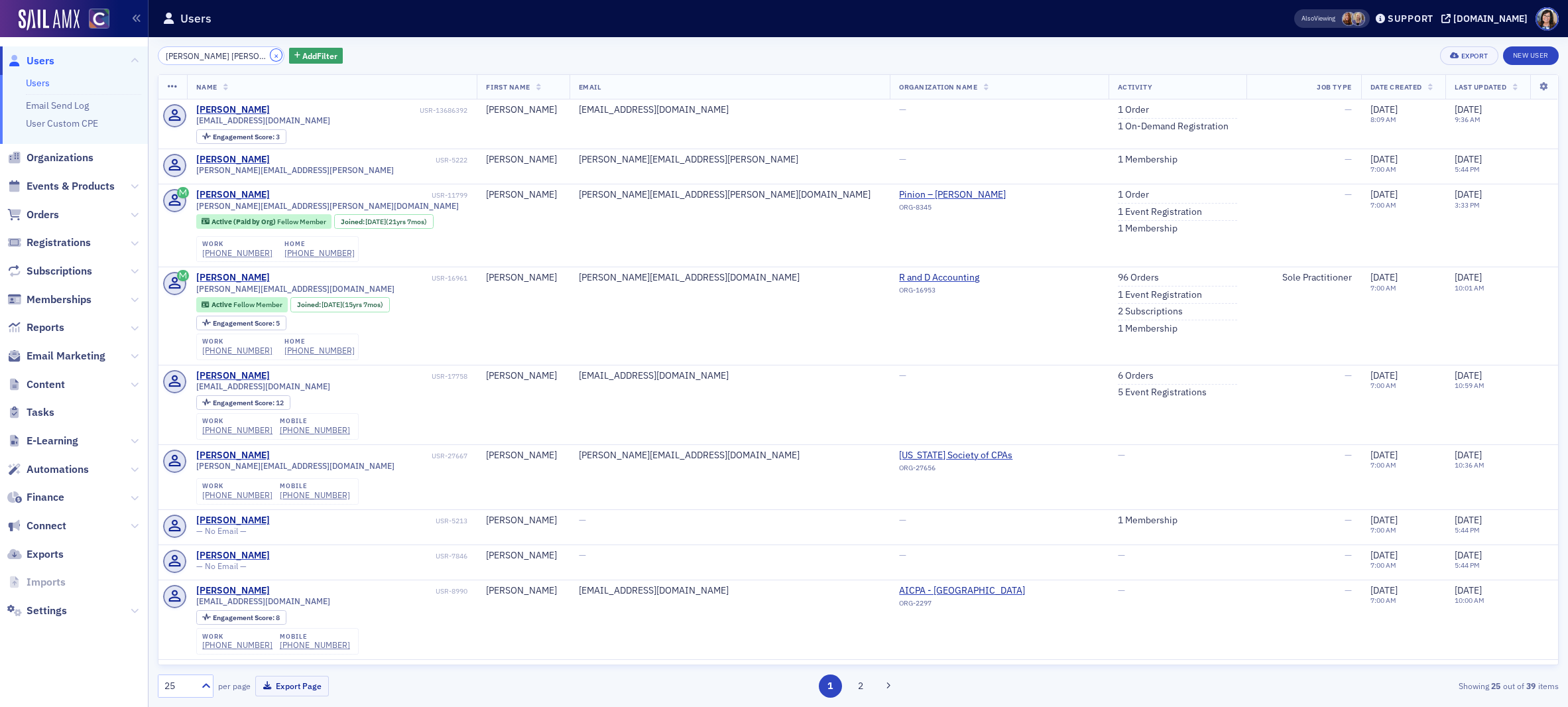
click at [271, 55] on button "×" at bounding box center [276, 55] width 12 height 12
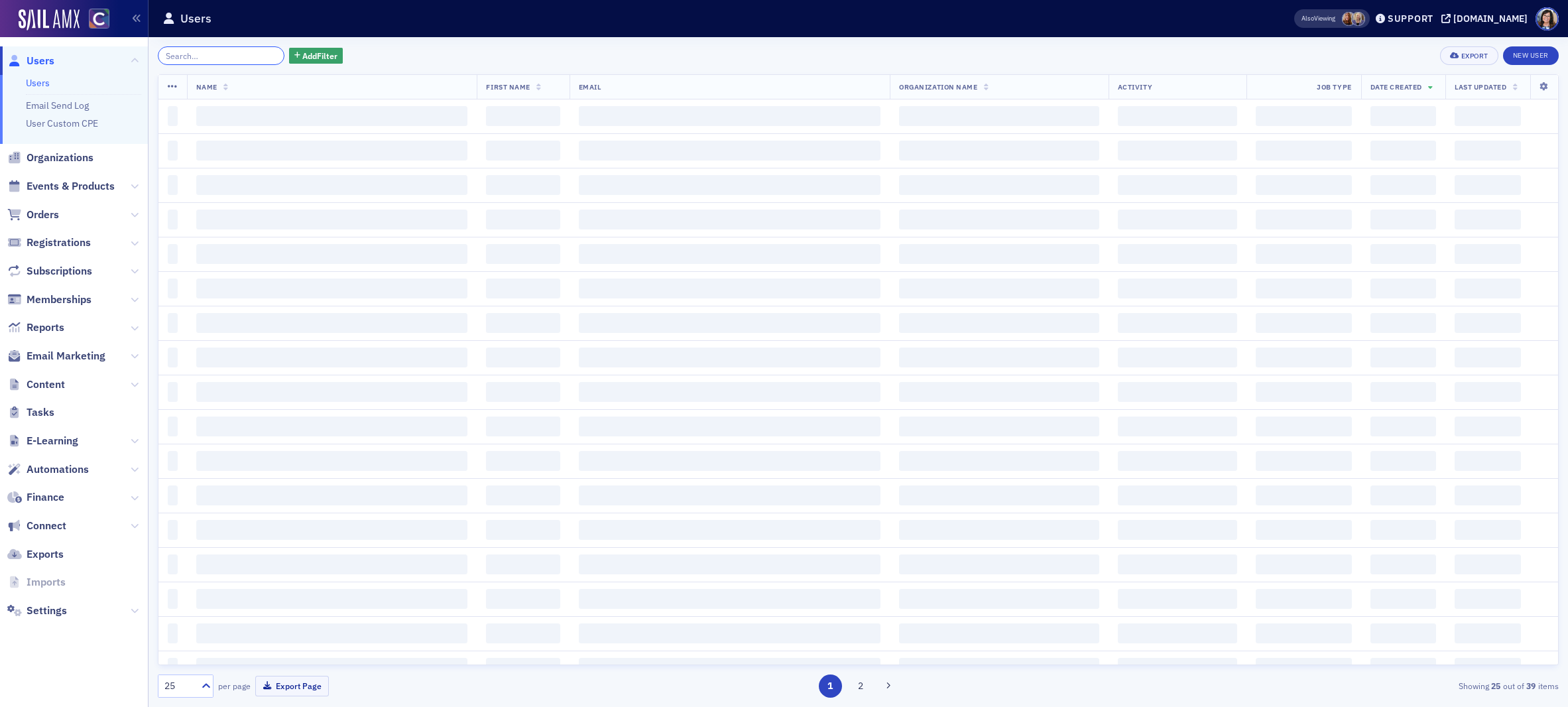
click at [227, 54] on input "search" at bounding box center [220, 55] width 126 height 18
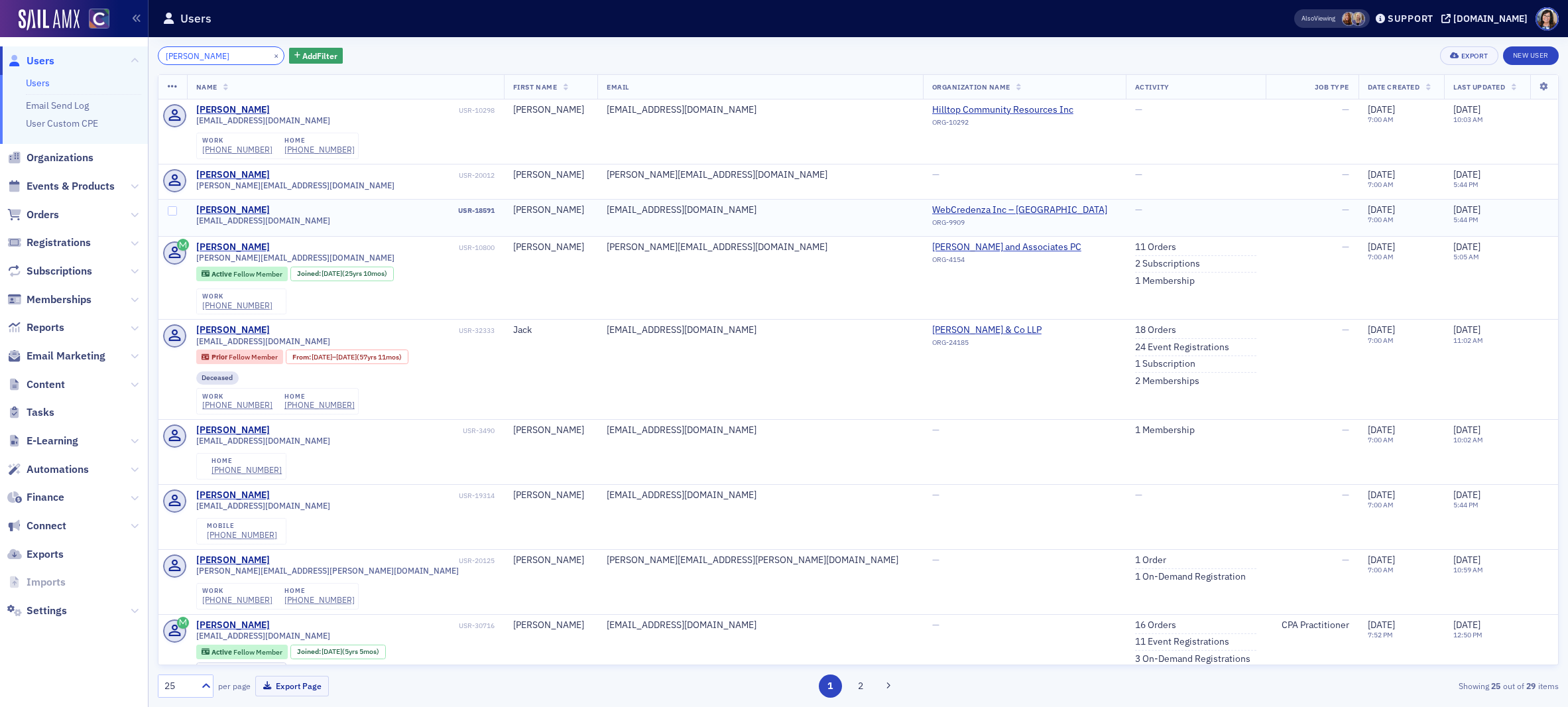
scroll to position [1, 0]
type input "Sylas Carter"
click at [271, 54] on button "×" at bounding box center [276, 55] width 12 height 12
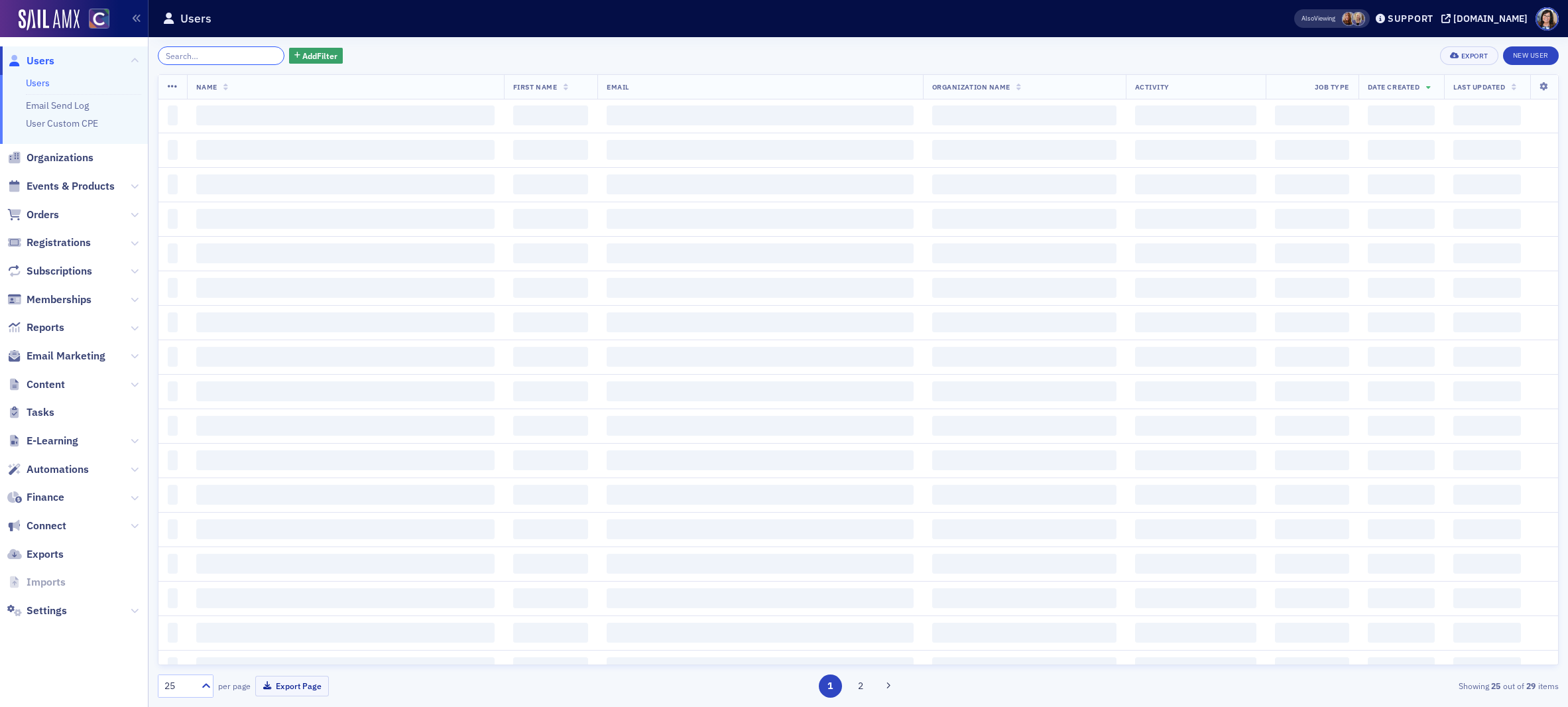
click at [240, 55] on input "search" at bounding box center [220, 55] width 126 height 18
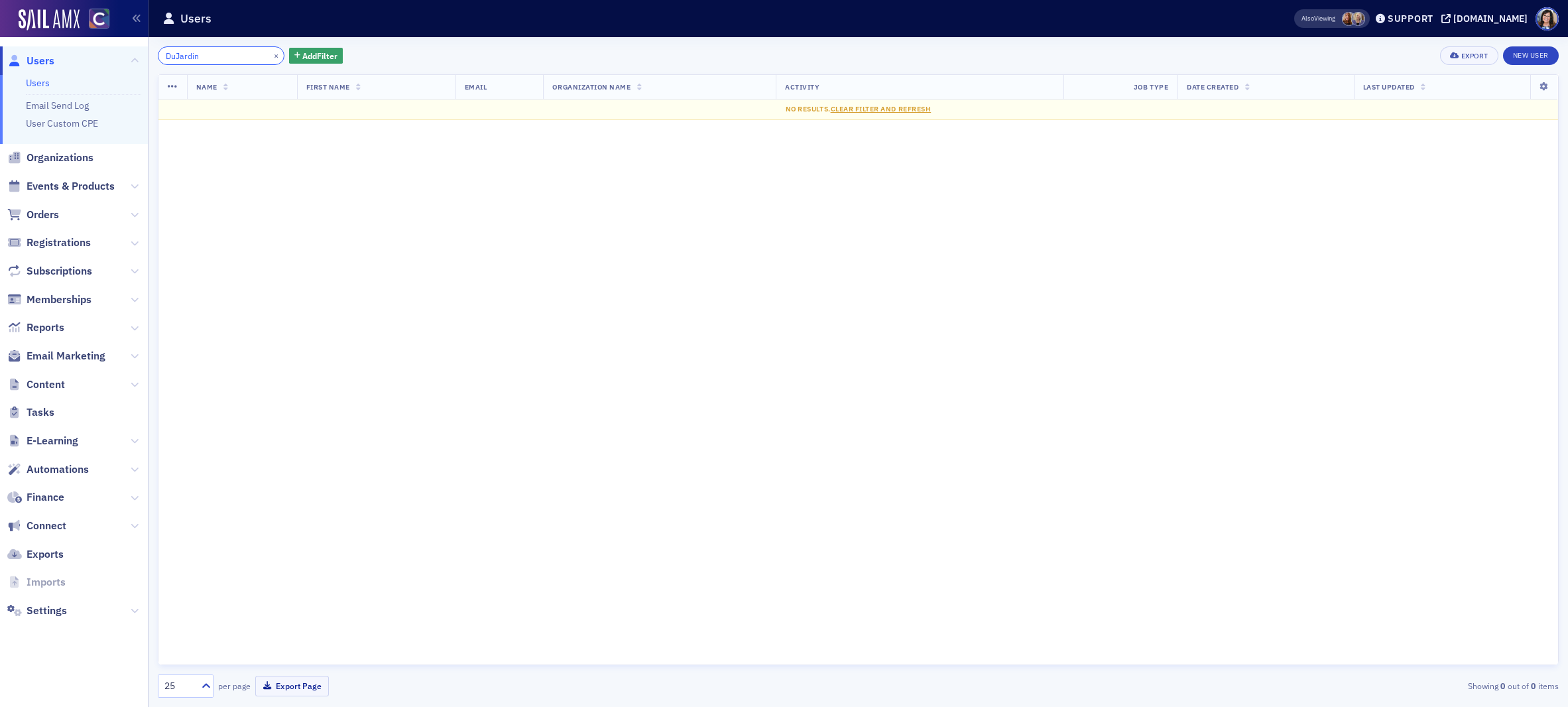
type input "DuJardin"
click at [271, 55] on button "×" at bounding box center [276, 55] width 12 height 12
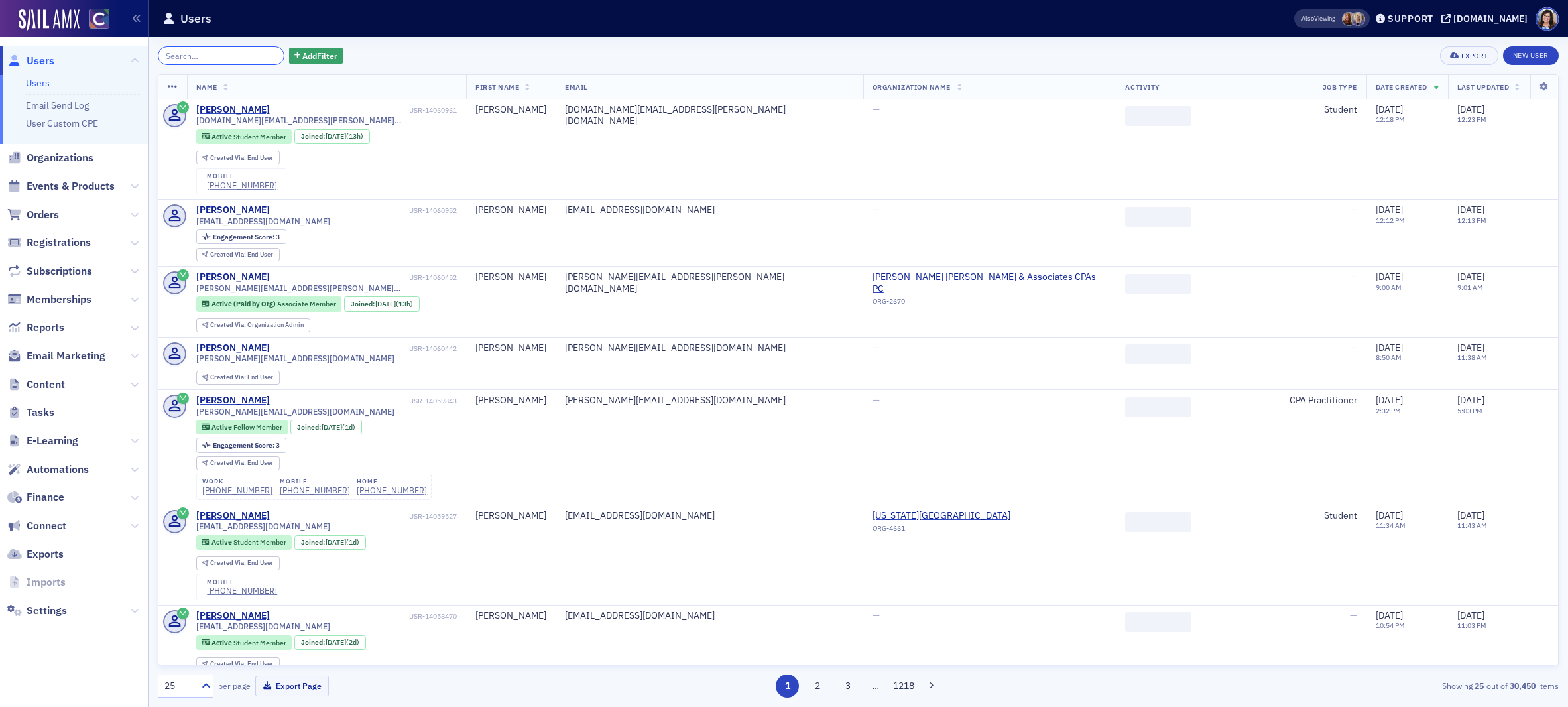
click at [218, 57] on input "search" at bounding box center [220, 55] width 126 height 18
paste input "LaBore"
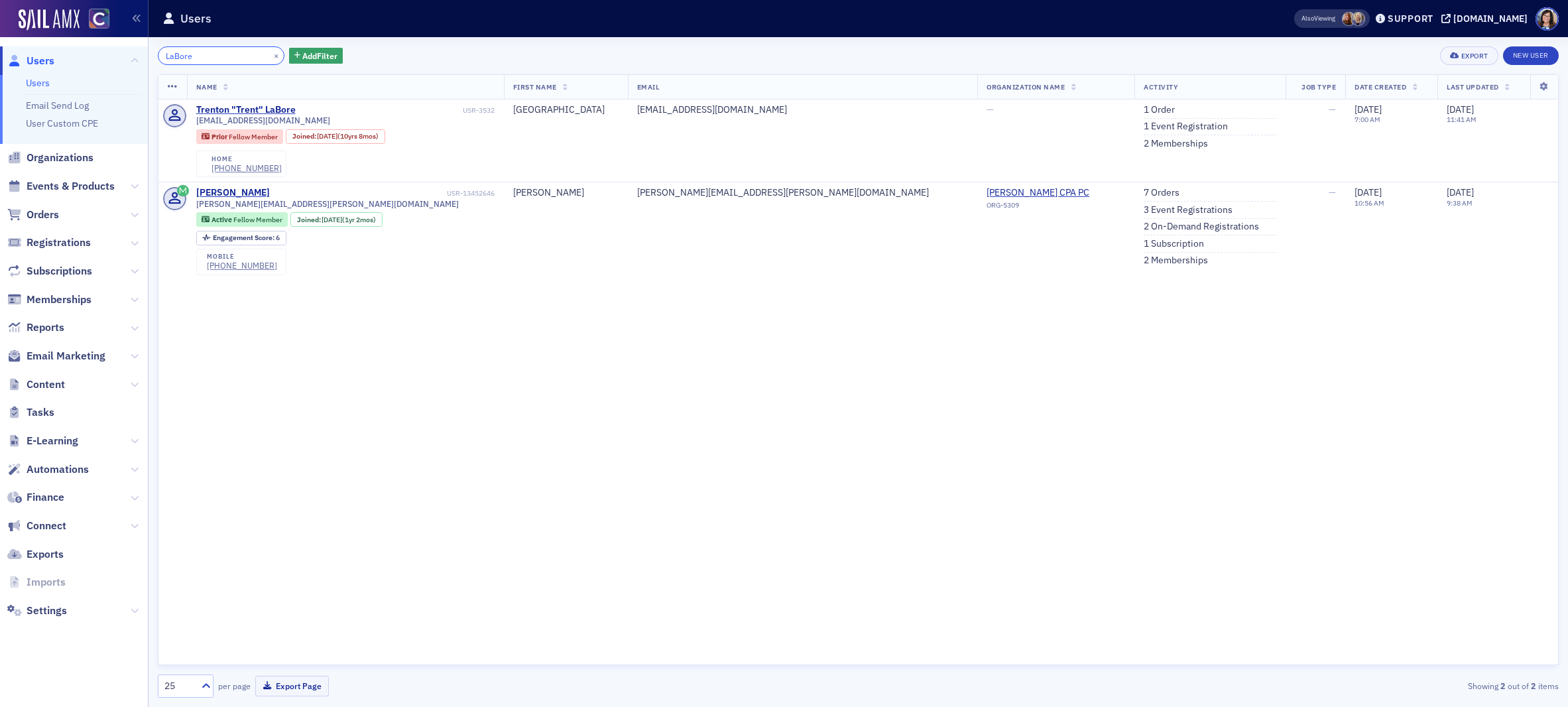
type input "LaBore"
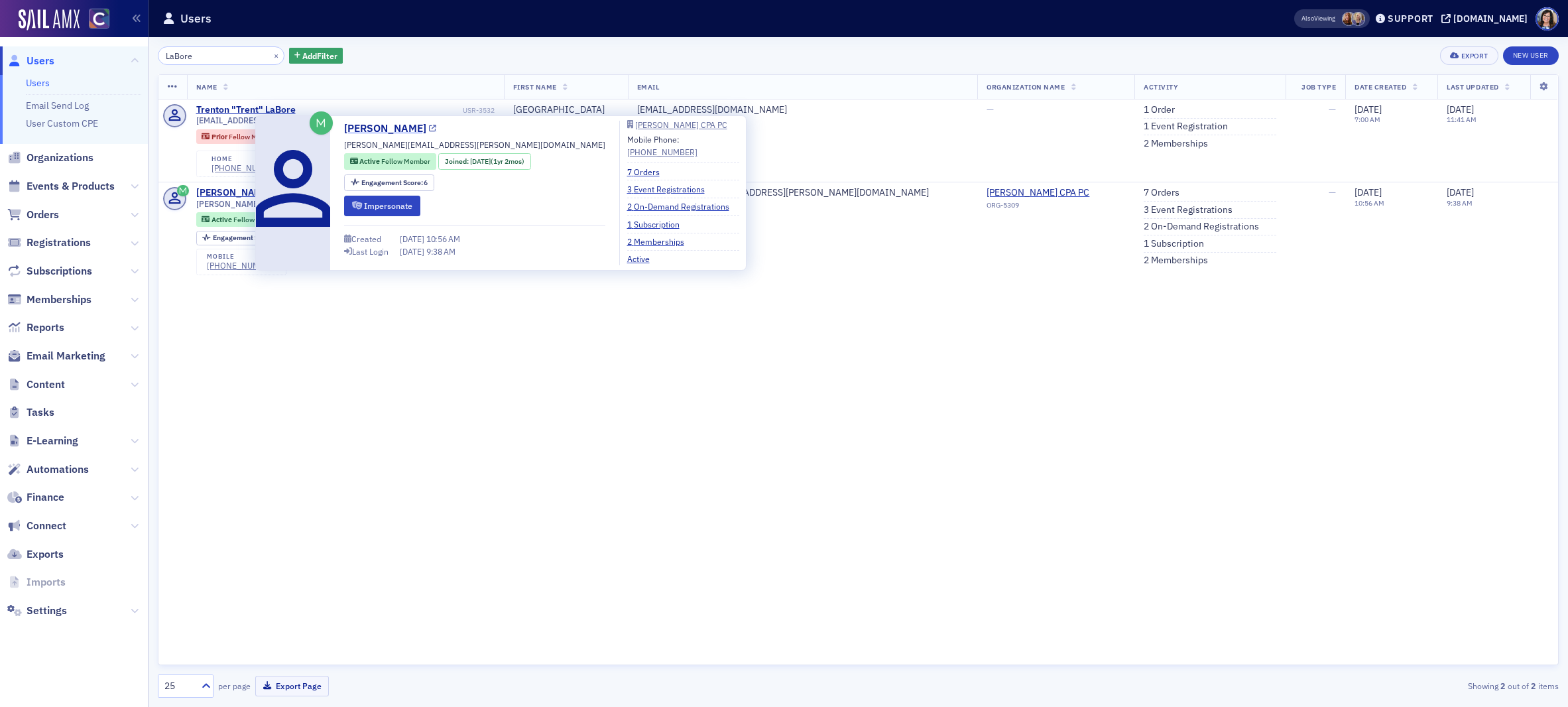
click at [429, 131] on icon at bounding box center [432, 129] width 8 height 8
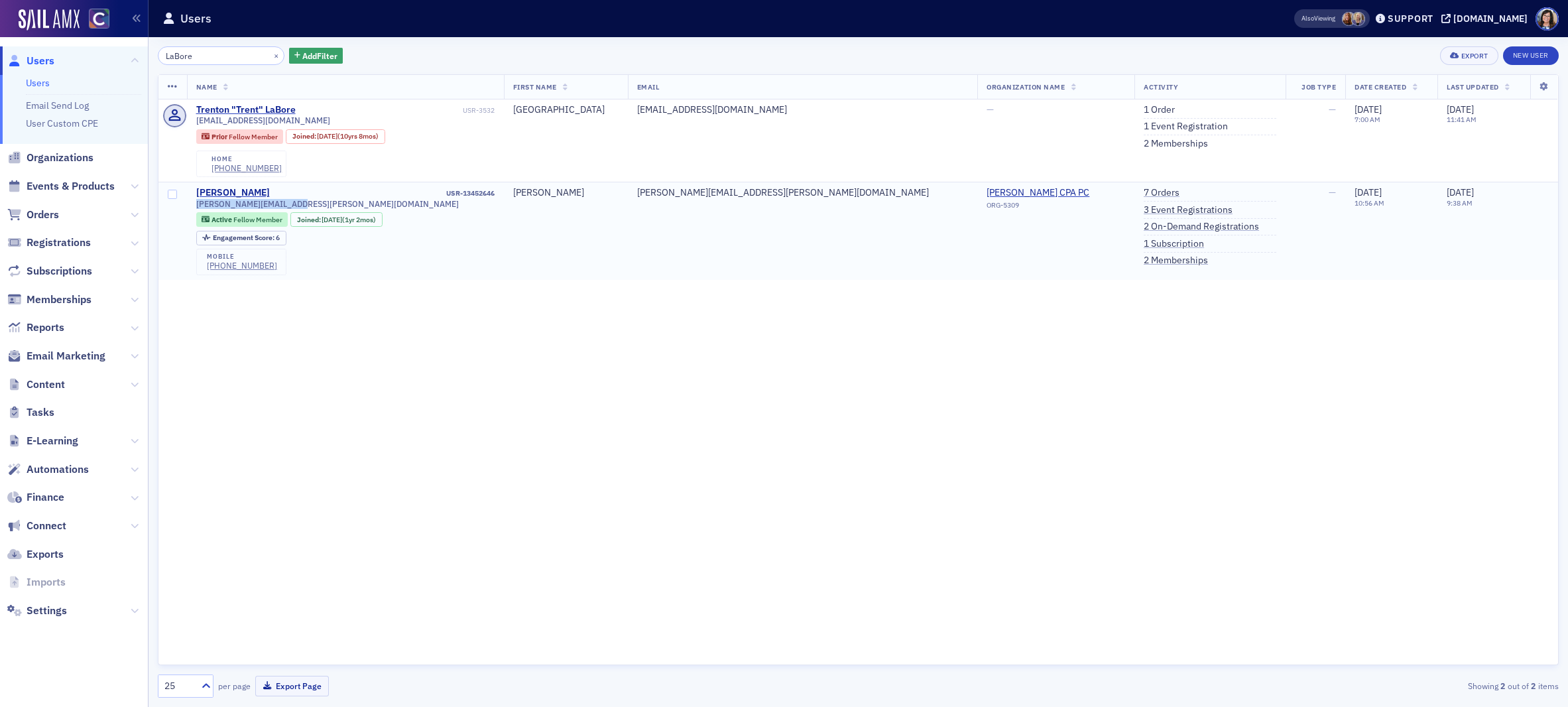
drag, startPoint x: 195, startPoint y: 204, endPoint x: 294, endPoint y: 209, distance: 99.1
click at [295, 209] on div "nicole.labore@gmail.com Active Fellow Member Joined : 7/27/2024 (1yr 2mos) Enga…" at bounding box center [345, 236] width 298 height 76
copy span "nicole.labore@gmail.com"
drag, startPoint x: 259, startPoint y: 56, endPoint x: 218, endPoint y: 56, distance: 41.0
click at [271, 56] on button "×" at bounding box center [276, 55] width 12 height 12
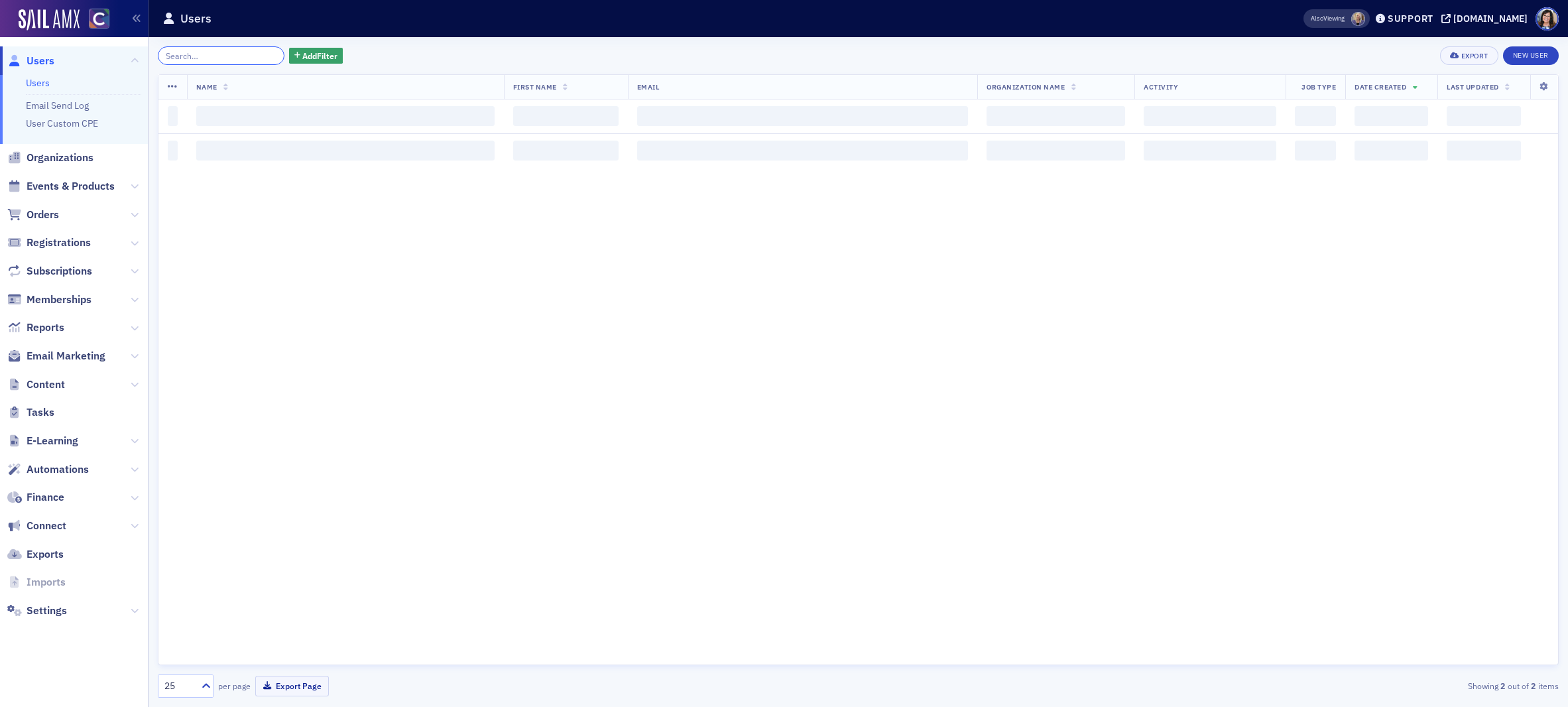
click at [218, 56] on input "search" at bounding box center [220, 55] width 126 height 18
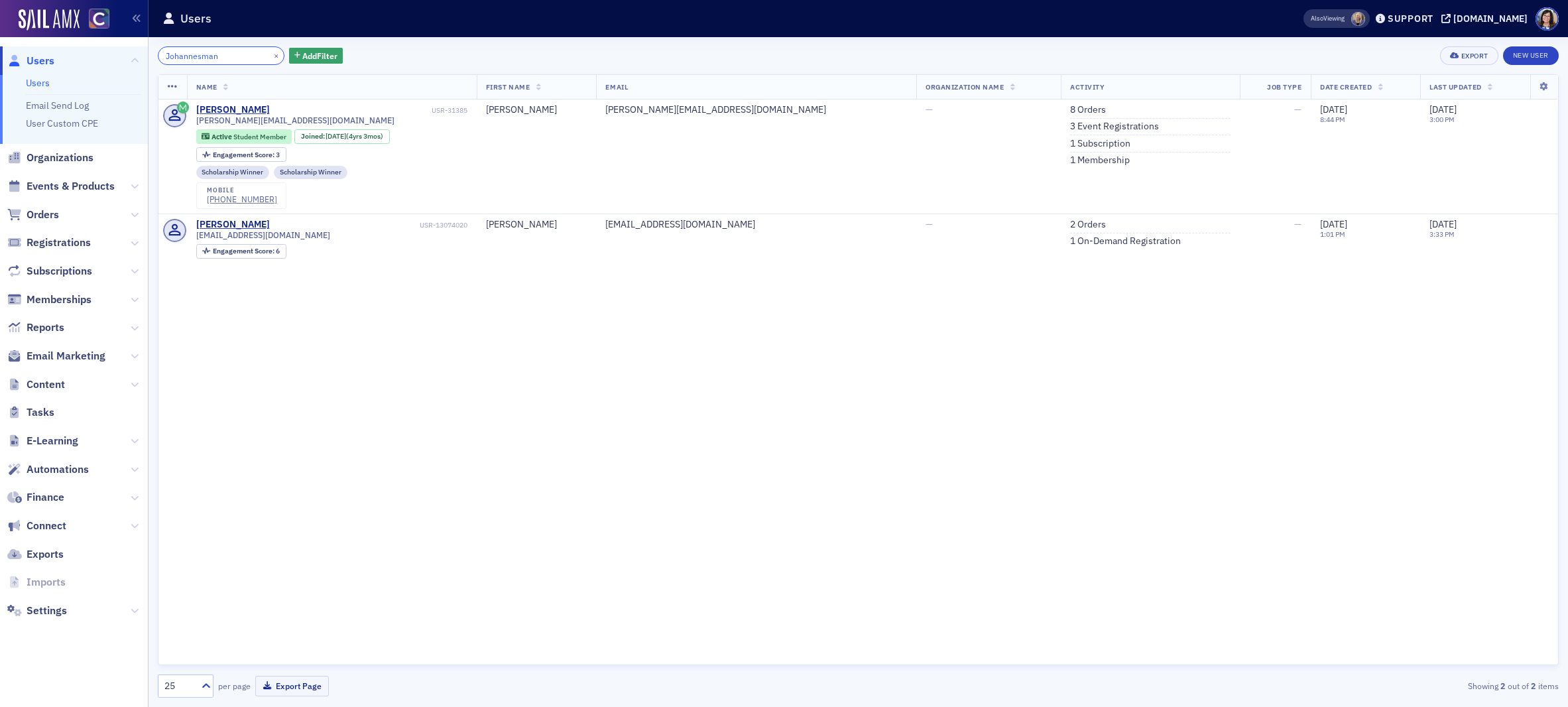
type input "Johannesman"
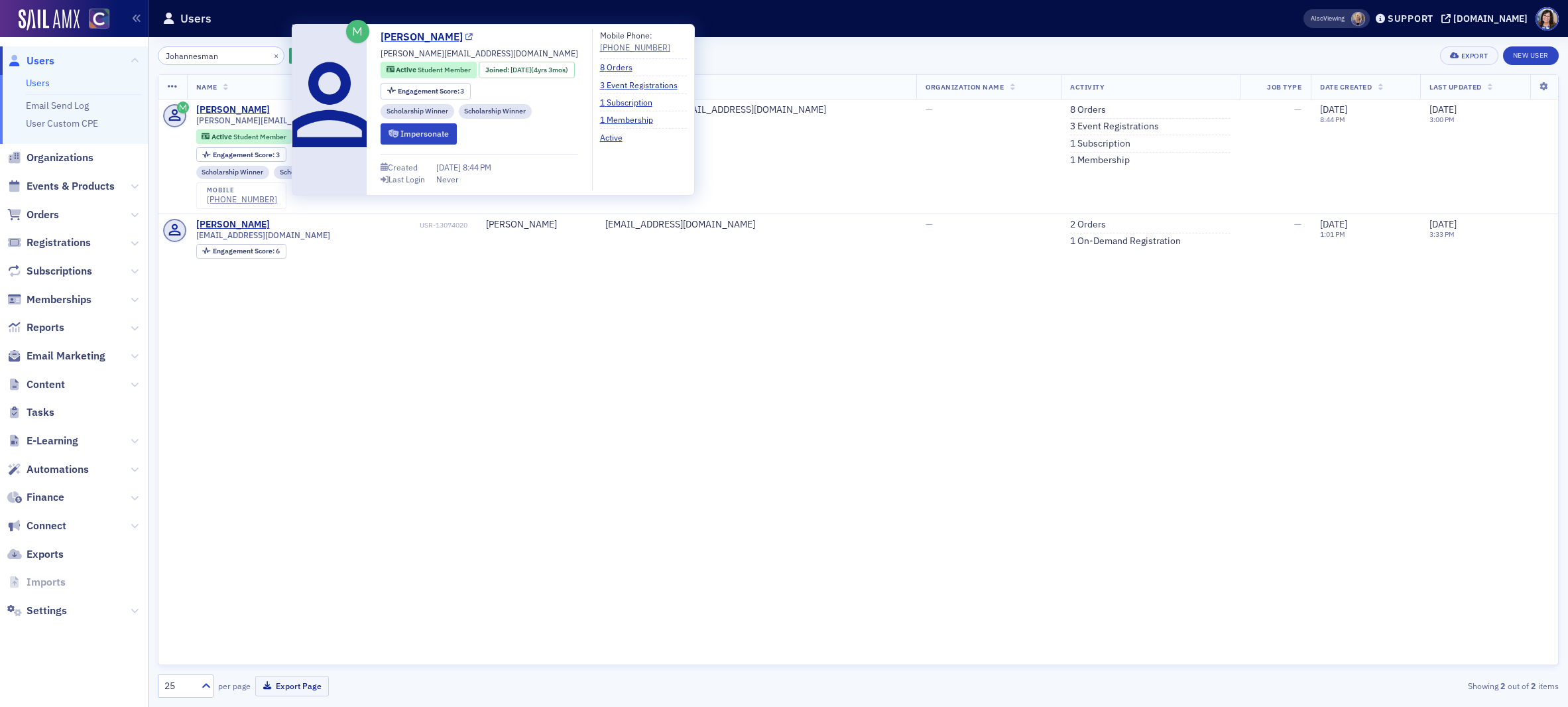
click at [472, 37] on icon at bounding box center [469, 37] width 8 height 8
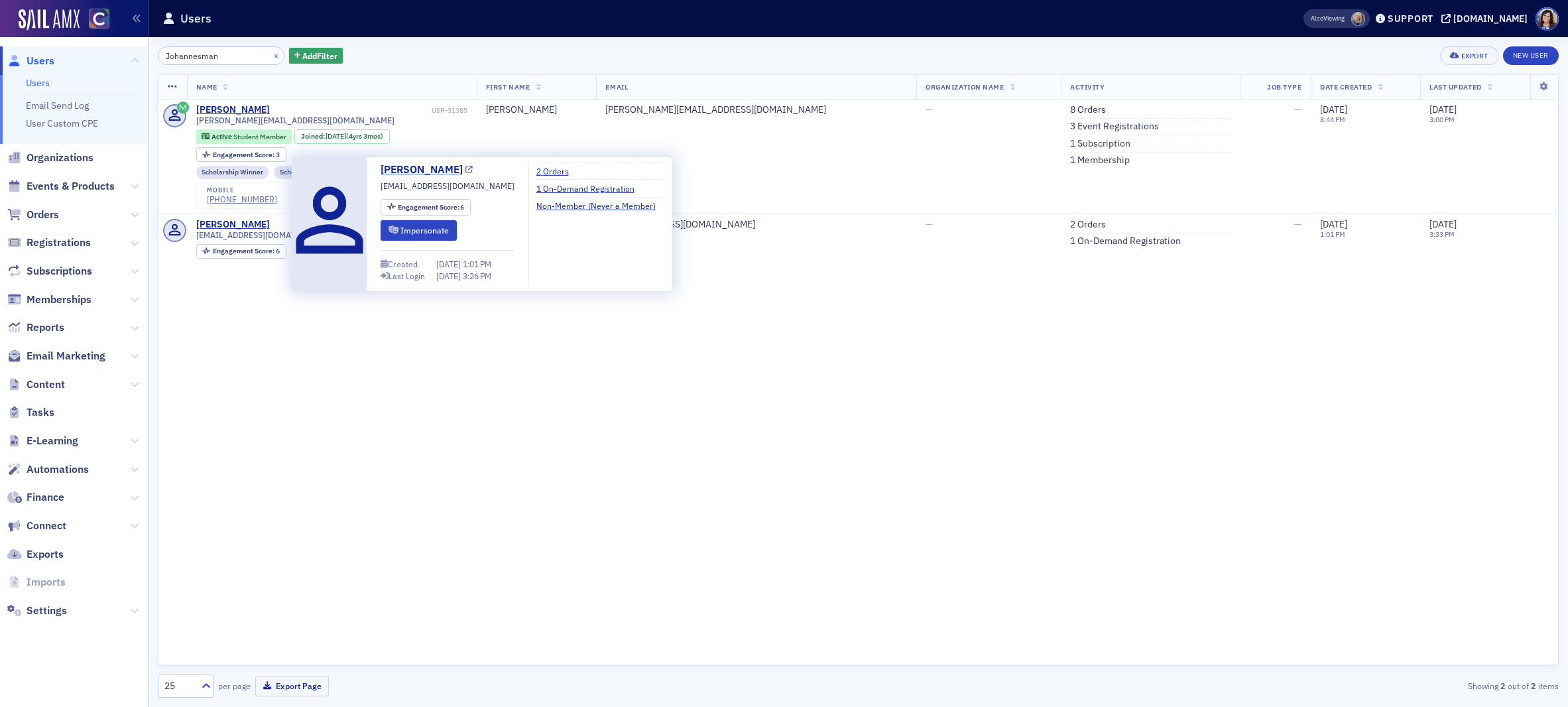
click at [472, 172] on icon at bounding box center [469, 170] width 8 height 8
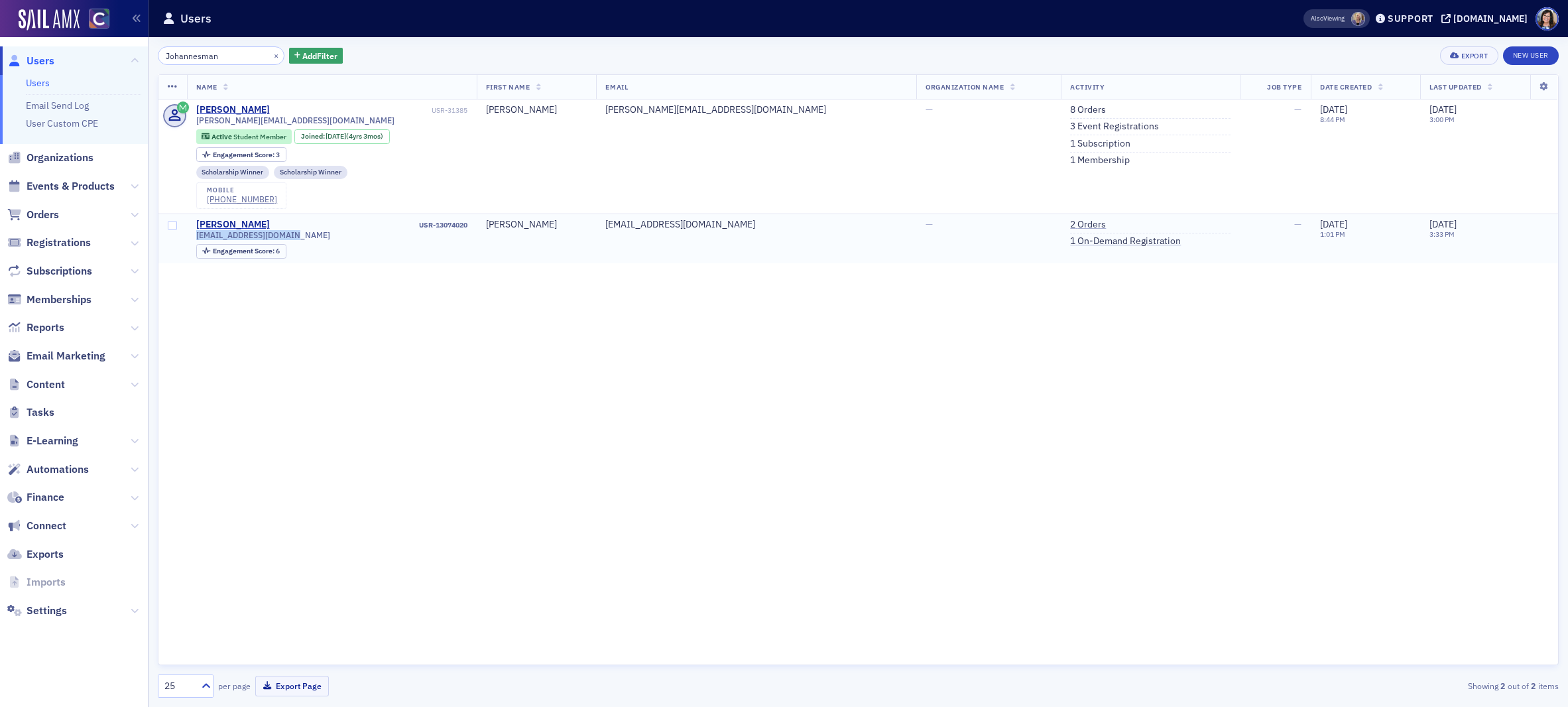
drag, startPoint x: 195, startPoint y: 235, endPoint x: 297, endPoint y: 234, distance: 102.0
click at [297, 234] on div "hannahjoh280@gmail.com" at bounding box center [332, 235] width 271 height 10
drag, startPoint x: 259, startPoint y: 56, endPoint x: 244, endPoint y: 56, distance: 15.0
click at [271, 56] on button "×" at bounding box center [276, 55] width 12 height 12
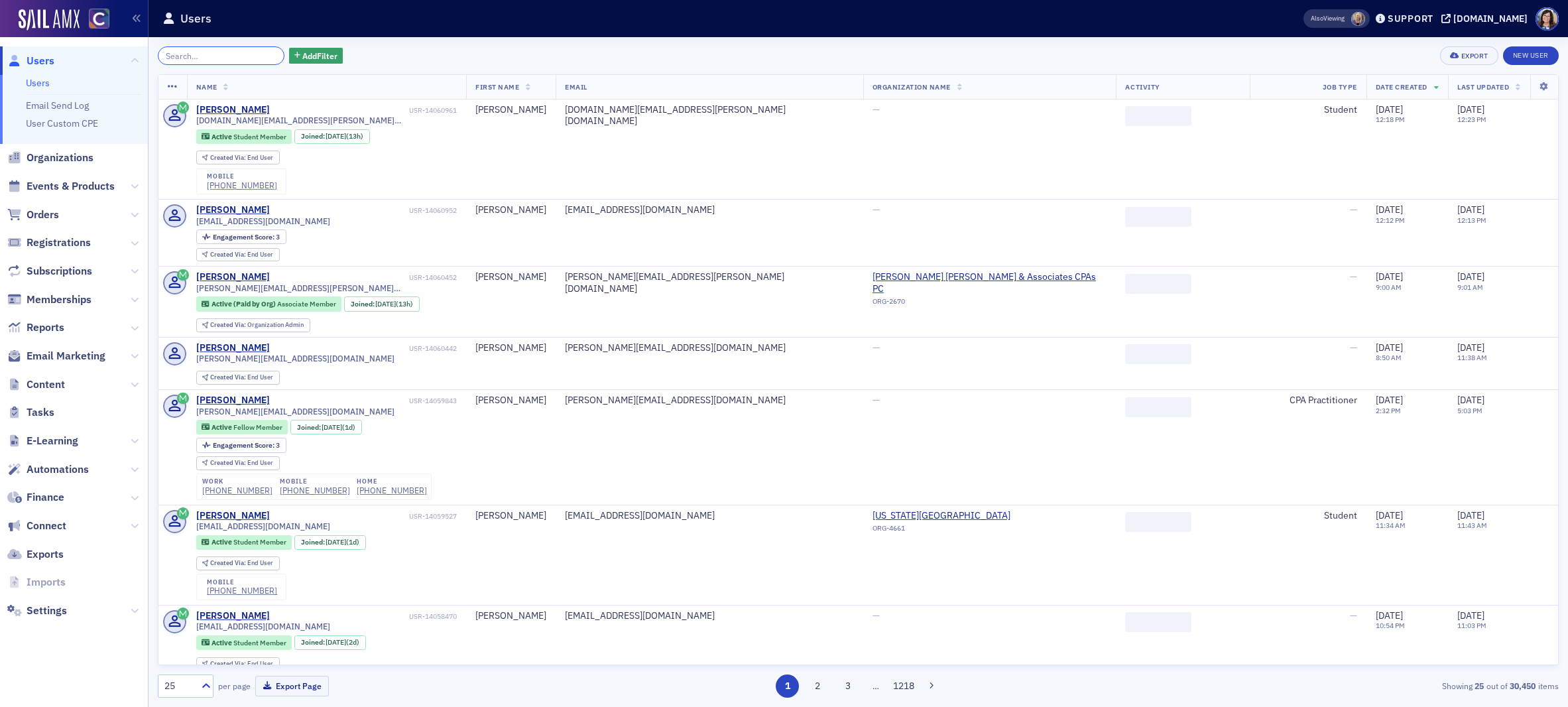
click at [209, 56] on input "search" at bounding box center [220, 55] width 126 height 18
paste input "Caleb Joseph Manns"
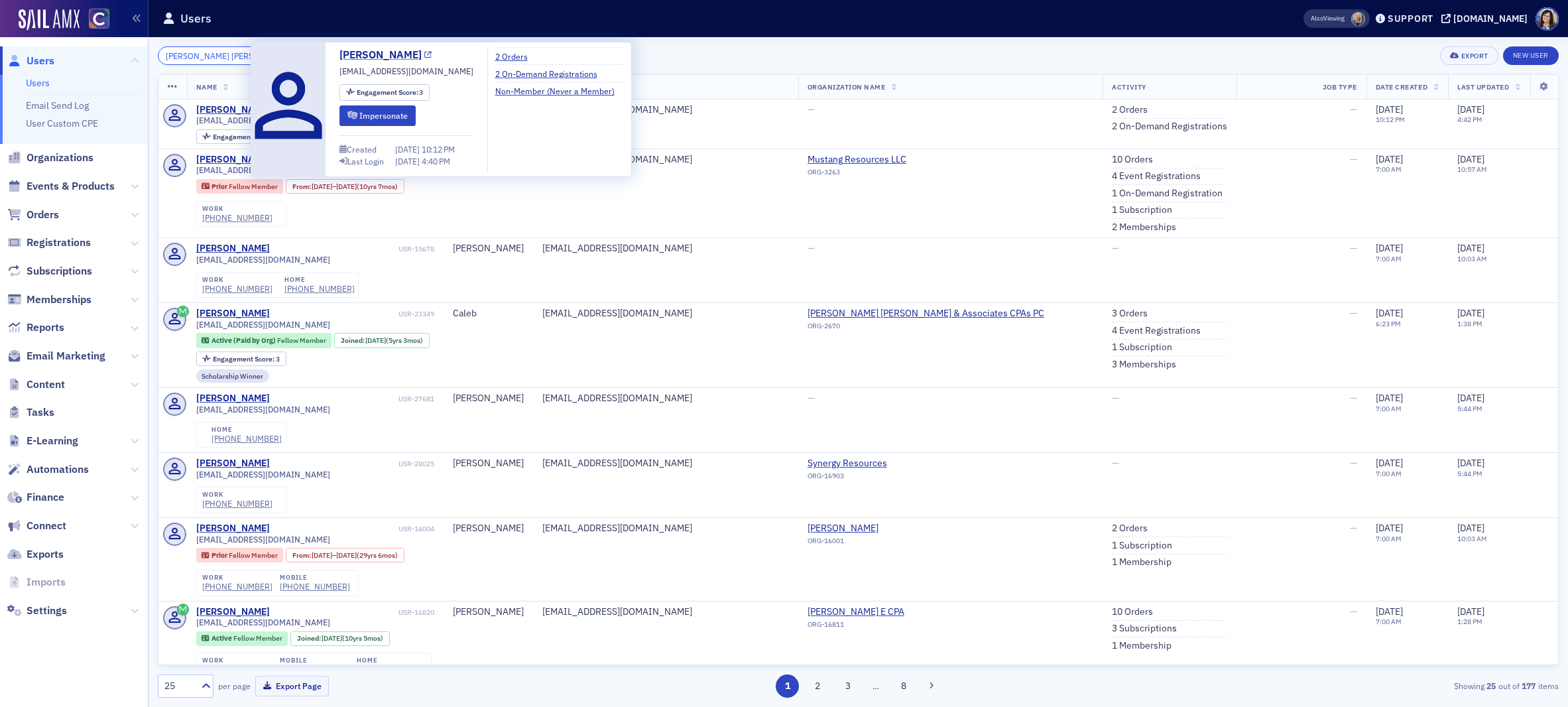
type input "Caleb Joseph Manns"
click at [425, 56] on icon at bounding box center [428, 55] width 8 height 8
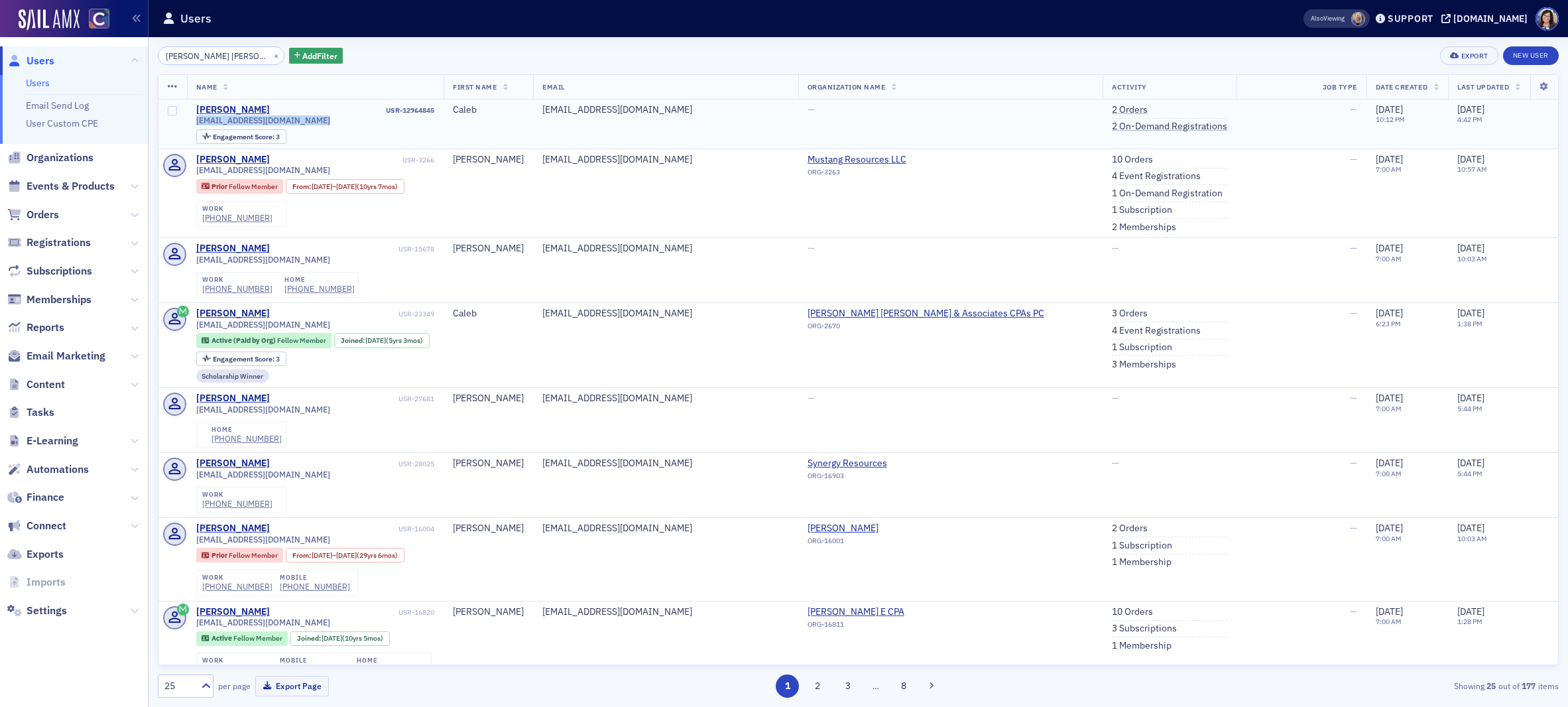
drag, startPoint x: 194, startPoint y: 124, endPoint x: 297, endPoint y: 127, distance: 103.0
click at [297, 127] on td "Caleb Manns USR-12964845 cjmanns21@gmail.com Engagement Score : 3" at bounding box center [315, 124] width 257 height 49
drag, startPoint x: 259, startPoint y: 56, endPoint x: 230, endPoint y: 57, distance: 29.0
click at [271, 56] on button "×" at bounding box center [276, 55] width 12 height 12
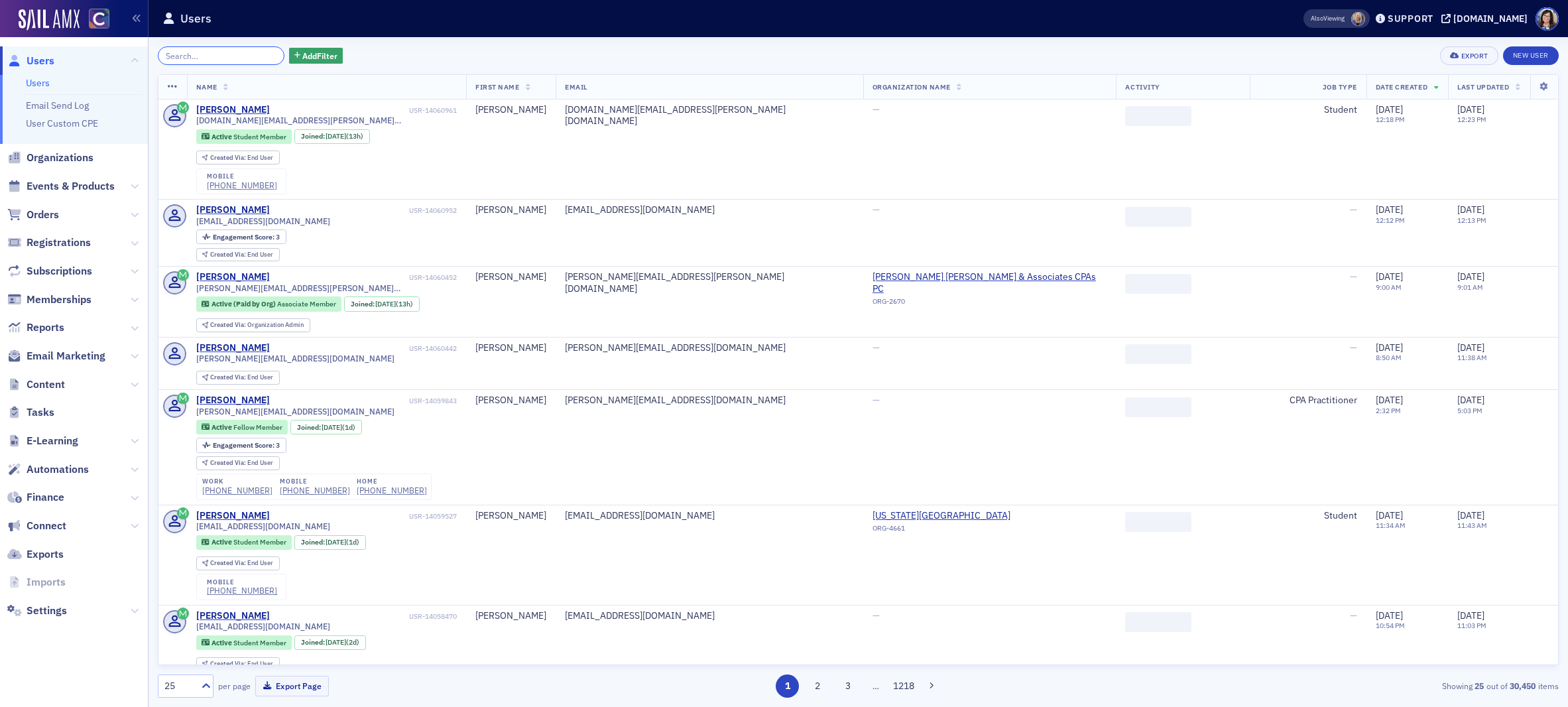
click at [230, 57] on input "search" at bounding box center [220, 55] width 126 height 18
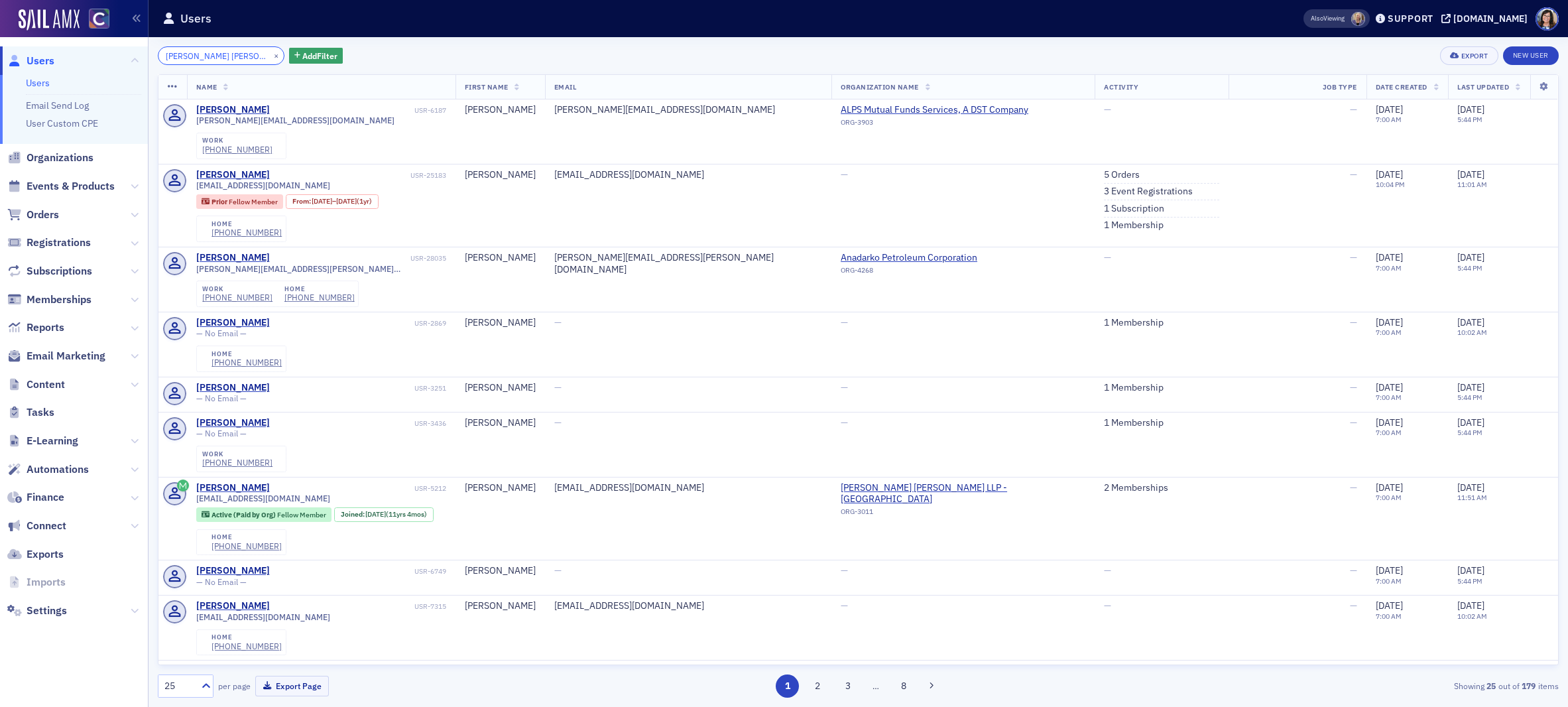
click at [214, 58] on input "Monica Alexa Cucunato" at bounding box center [220, 55] width 126 height 18
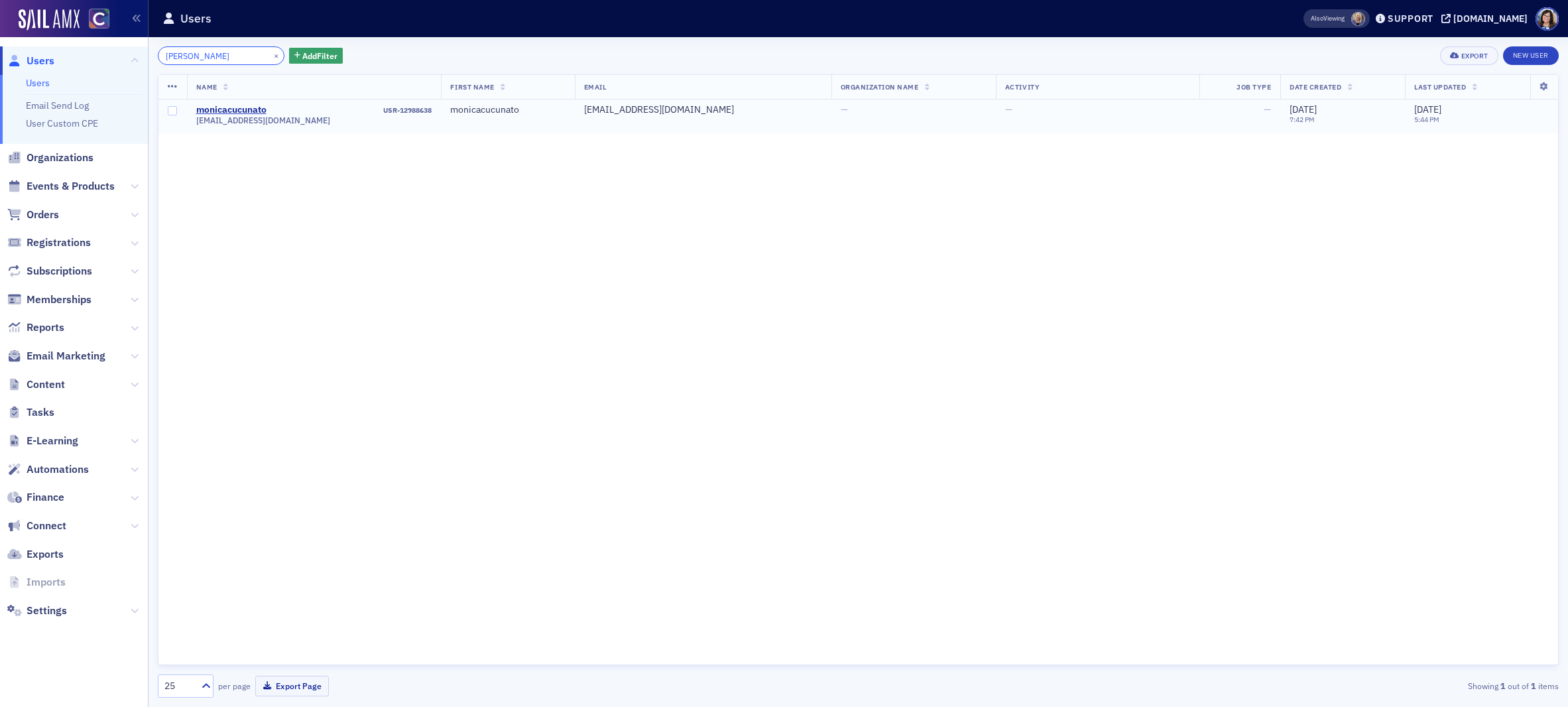
type input "Cucunato"
drag, startPoint x: 192, startPoint y: 122, endPoint x: 303, endPoint y: 124, distance: 111.0
click at [303, 124] on td "monicacucunato USR-12988638 monicacucunato@gmail.com" at bounding box center [314, 116] width 255 height 34
click at [271, 58] on button "×" at bounding box center [276, 55] width 12 height 12
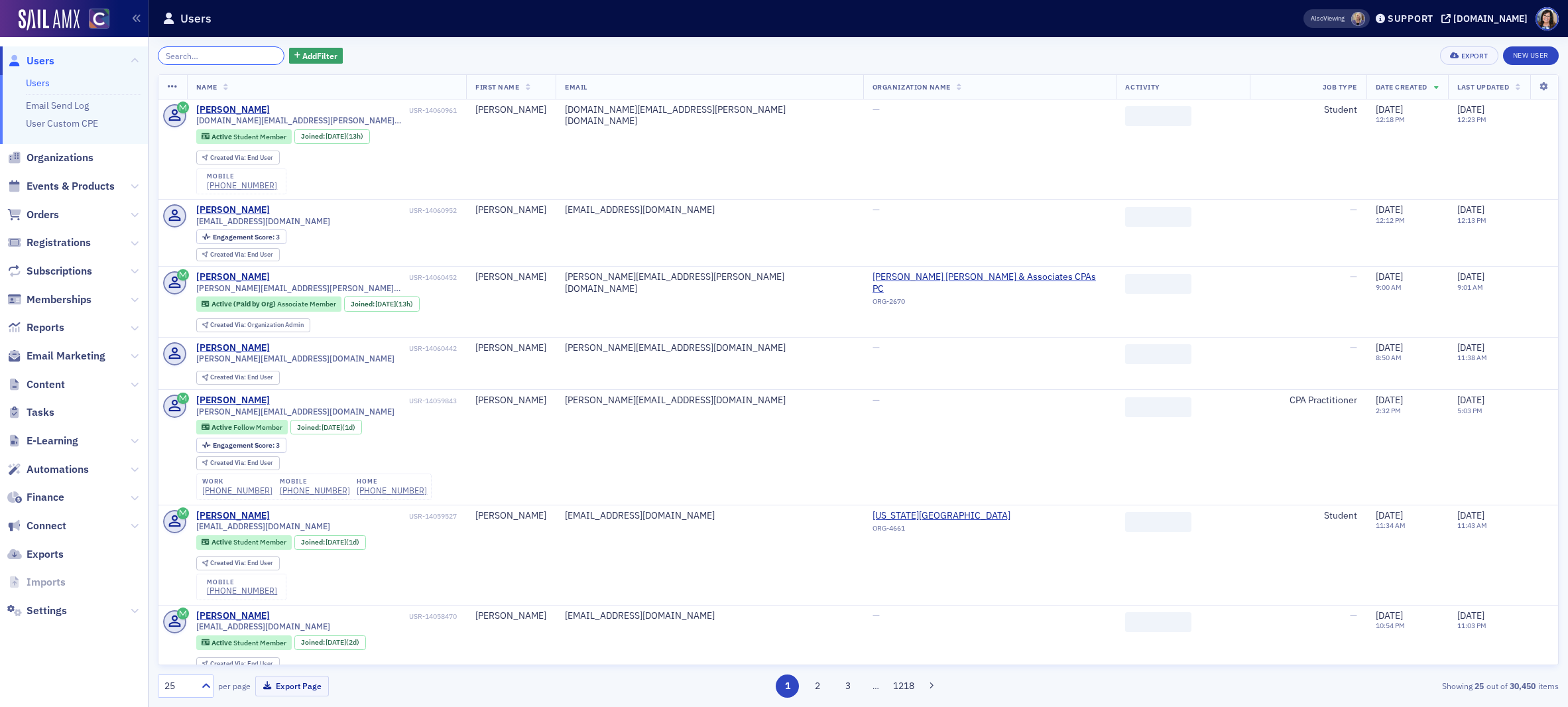
click at [220, 56] on input "search" at bounding box center [220, 55] width 126 height 18
paste input "Thomas Wilson Bauer"
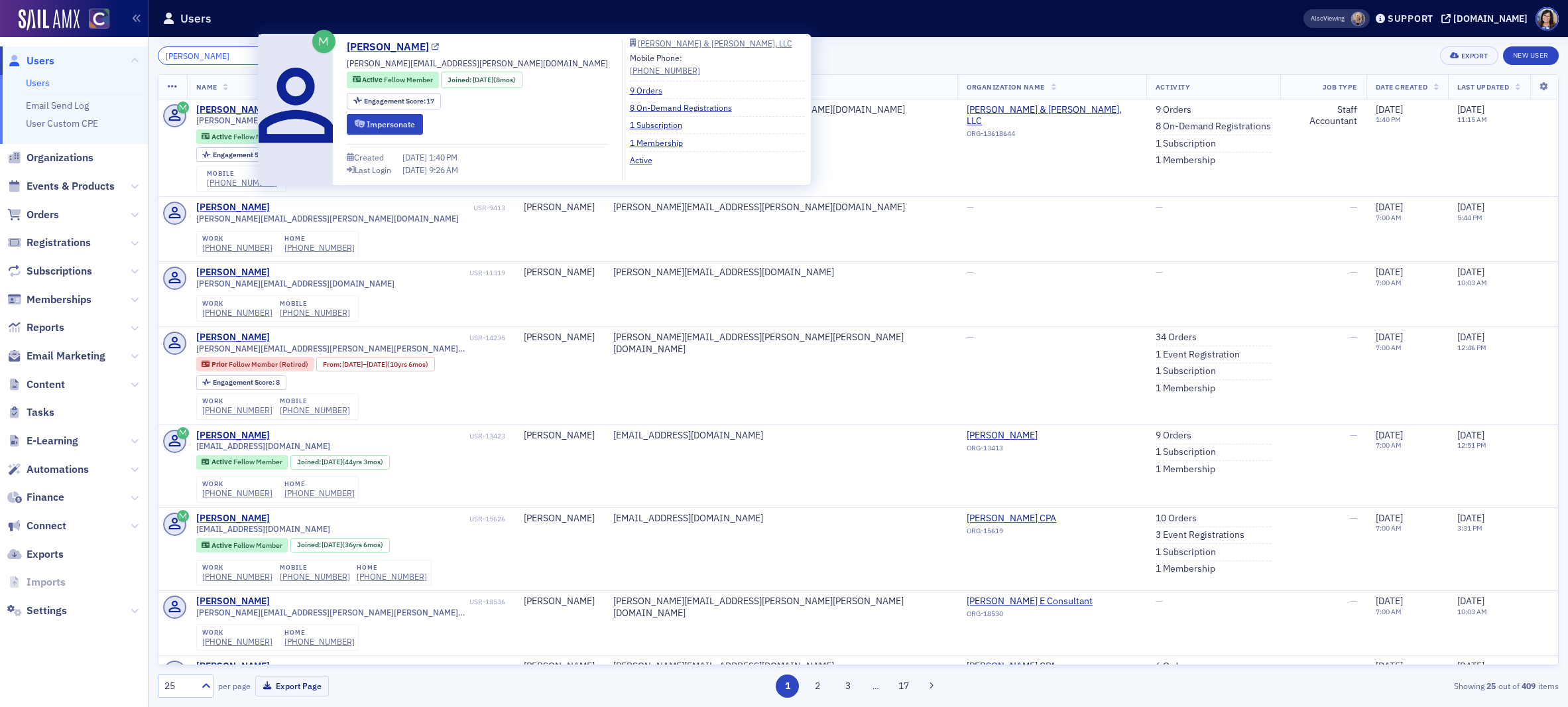
type input "Thomas Wilson Bauer"
click at [431, 48] on icon at bounding box center [435, 47] width 8 height 8
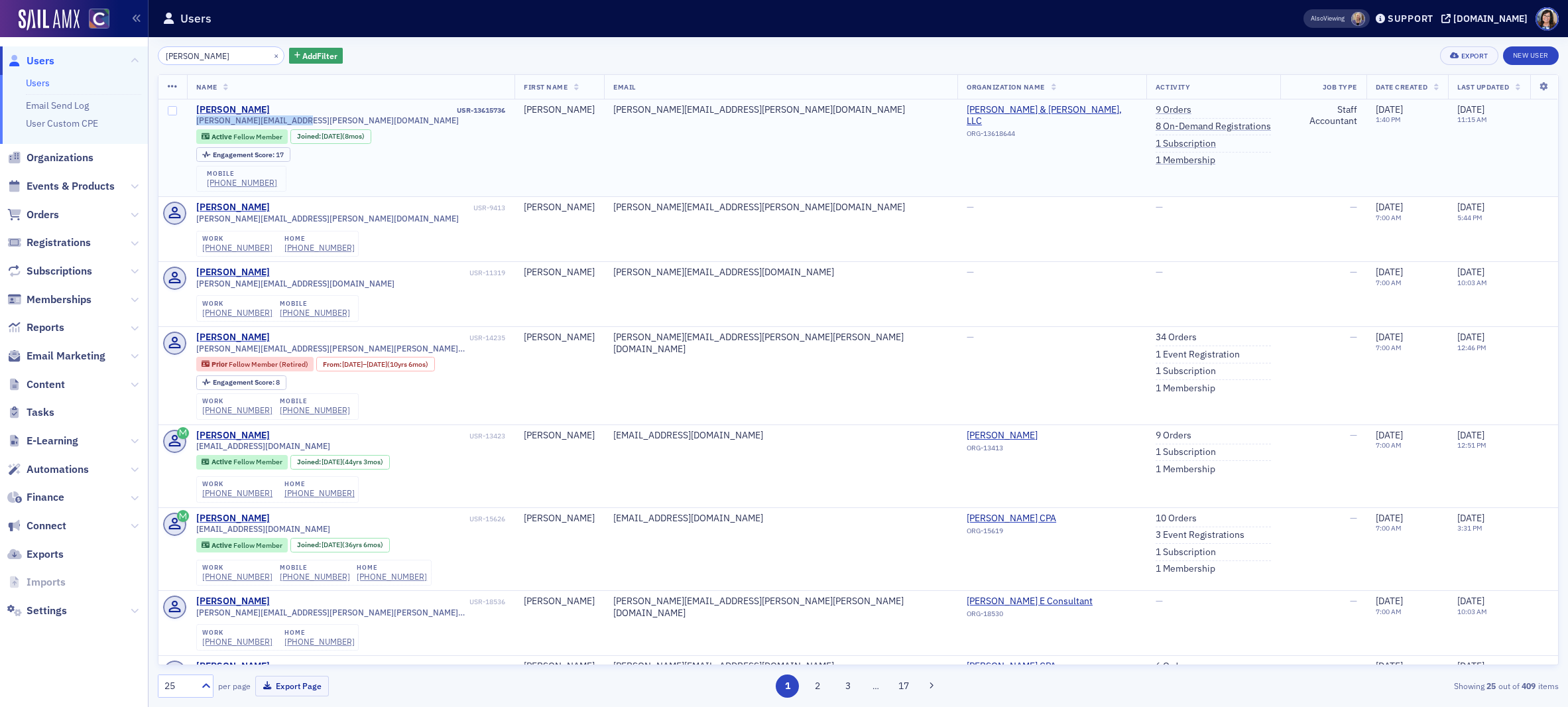
drag, startPoint x: 193, startPoint y: 121, endPoint x: 303, endPoint y: 121, distance: 110.0
click at [303, 120] on td "Thomas Bauer USR-13615736 bauer.w.thomas@gmail.com Active Fellow Member Joined …" at bounding box center [351, 148] width 328 height 97
click at [271, 54] on button "×" at bounding box center [276, 55] width 12 height 12
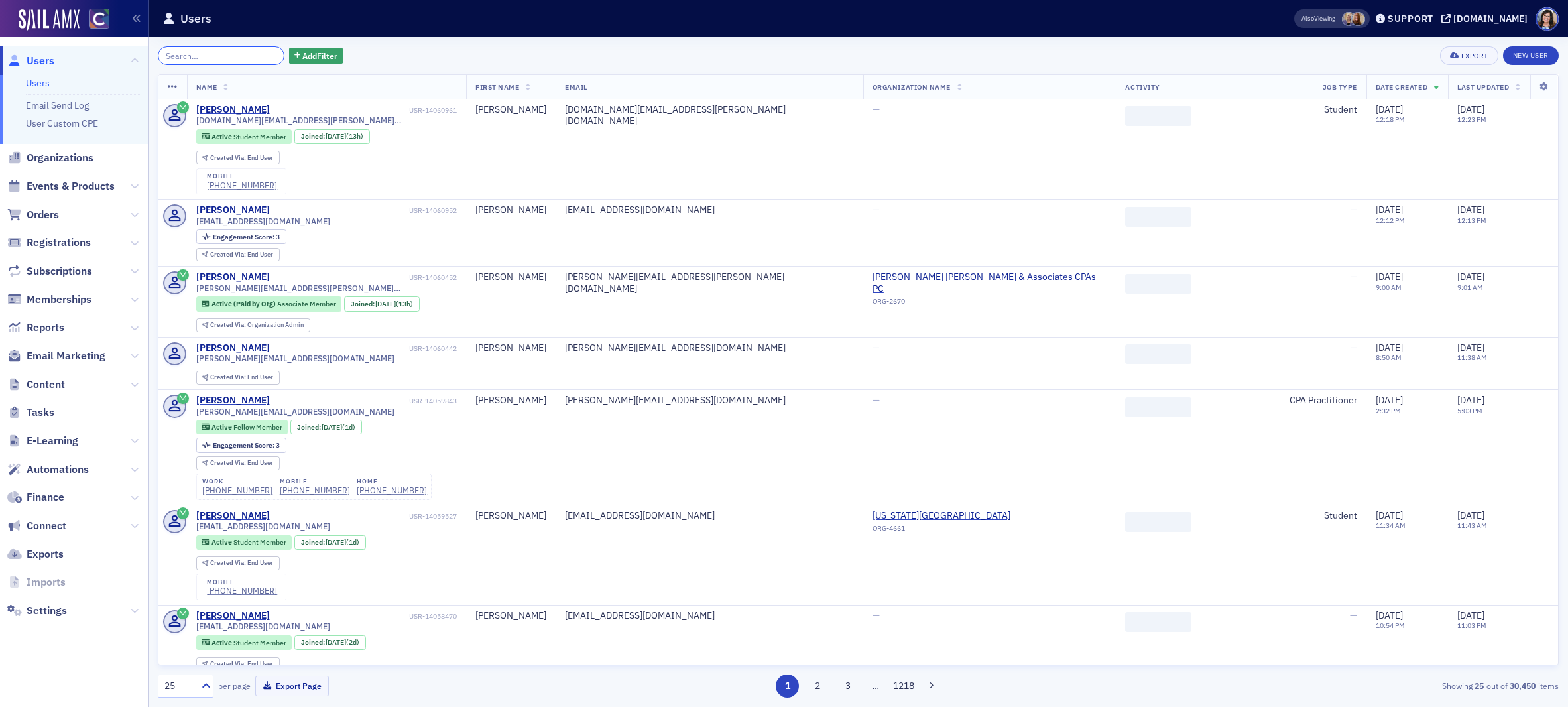
click at [209, 59] on input "search" at bounding box center [220, 55] width 126 height 18
paste input "Emily Ann Baratta"
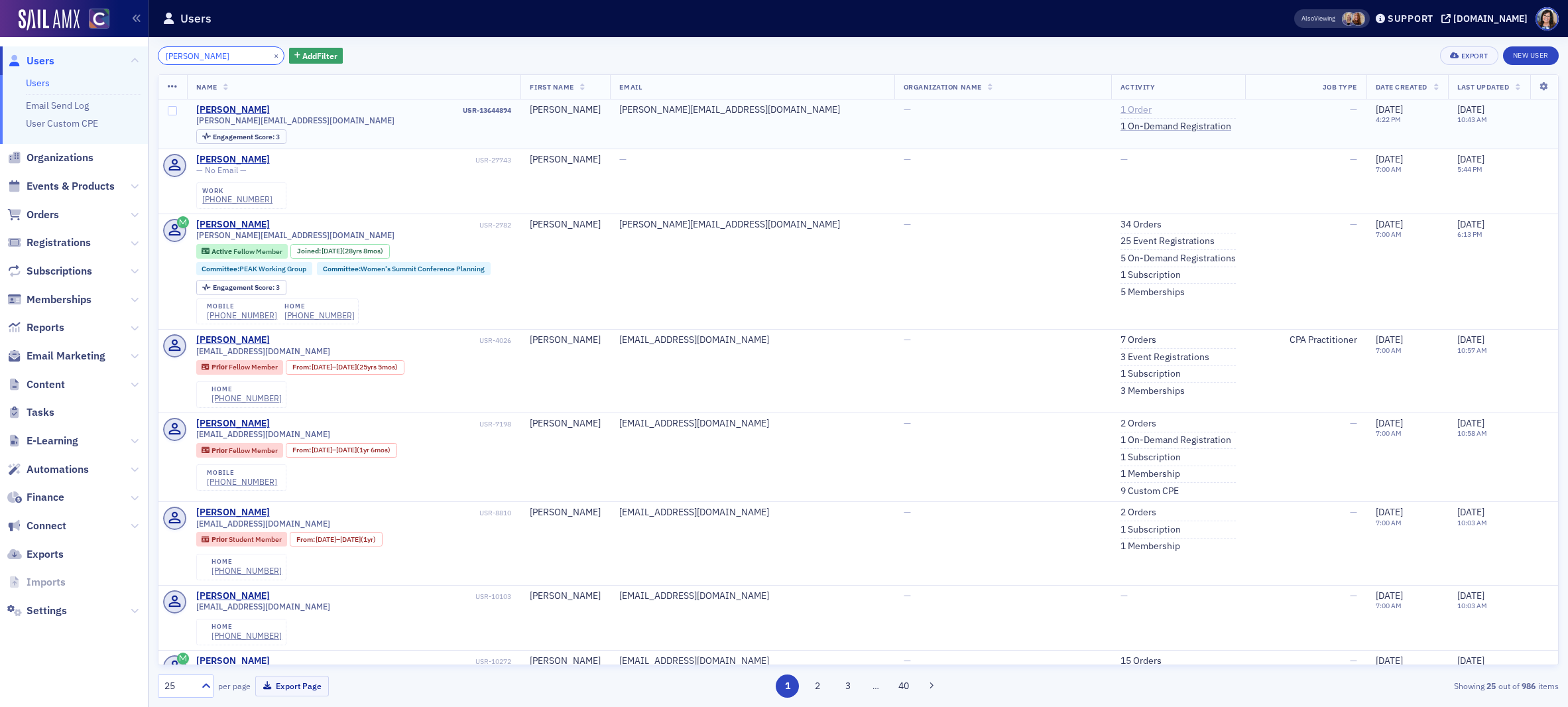
type input "Emily Ann Baratta"
click at [1121, 108] on link "1 Order" at bounding box center [1136, 110] width 31 height 12
drag, startPoint x: 195, startPoint y: 120, endPoint x: 303, endPoint y: 126, distance: 108.2
click at [303, 126] on div "emily.baratta8@gmail.com" at bounding box center [353, 121] width 316 height 10
drag, startPoint x: 262, startPoint y: 58, endPoint x: 245, endPoint y: 57, distance: 17.0
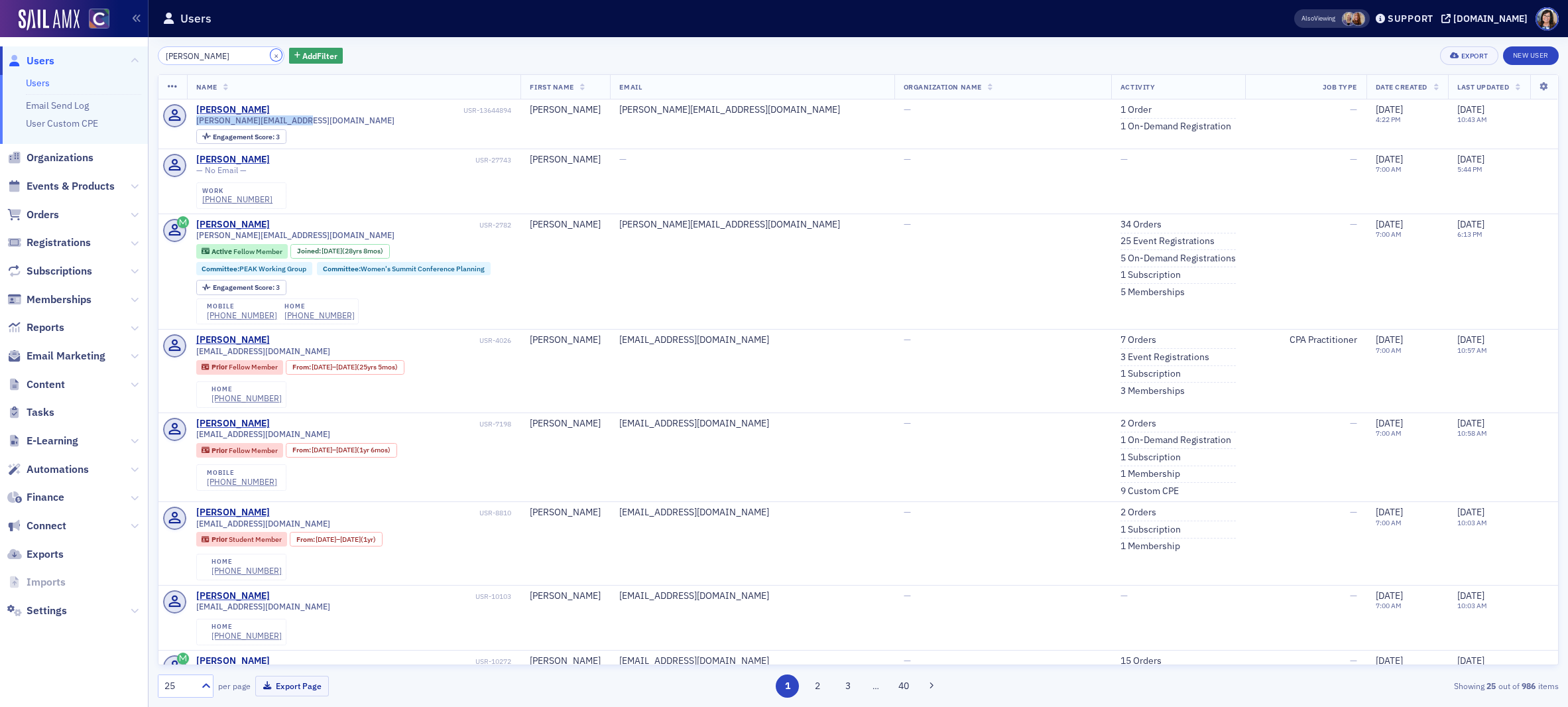
click at [271, 57] on button "×" at bounding box center [276, 55] width 12 height 12
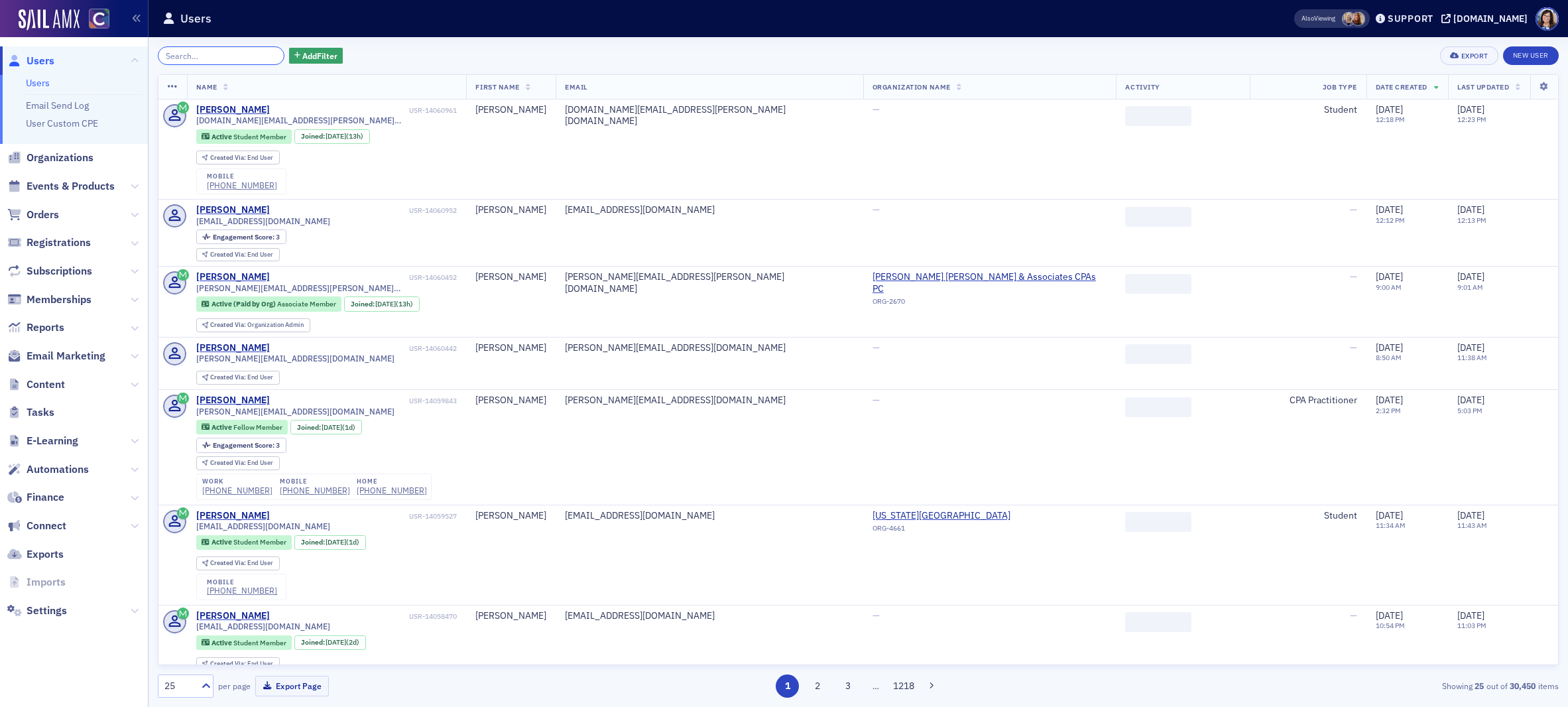
click at [227, 59] on input "search" at bounding box center [220, 55] width 126 height 18
paste input "Jake Logan Buss"
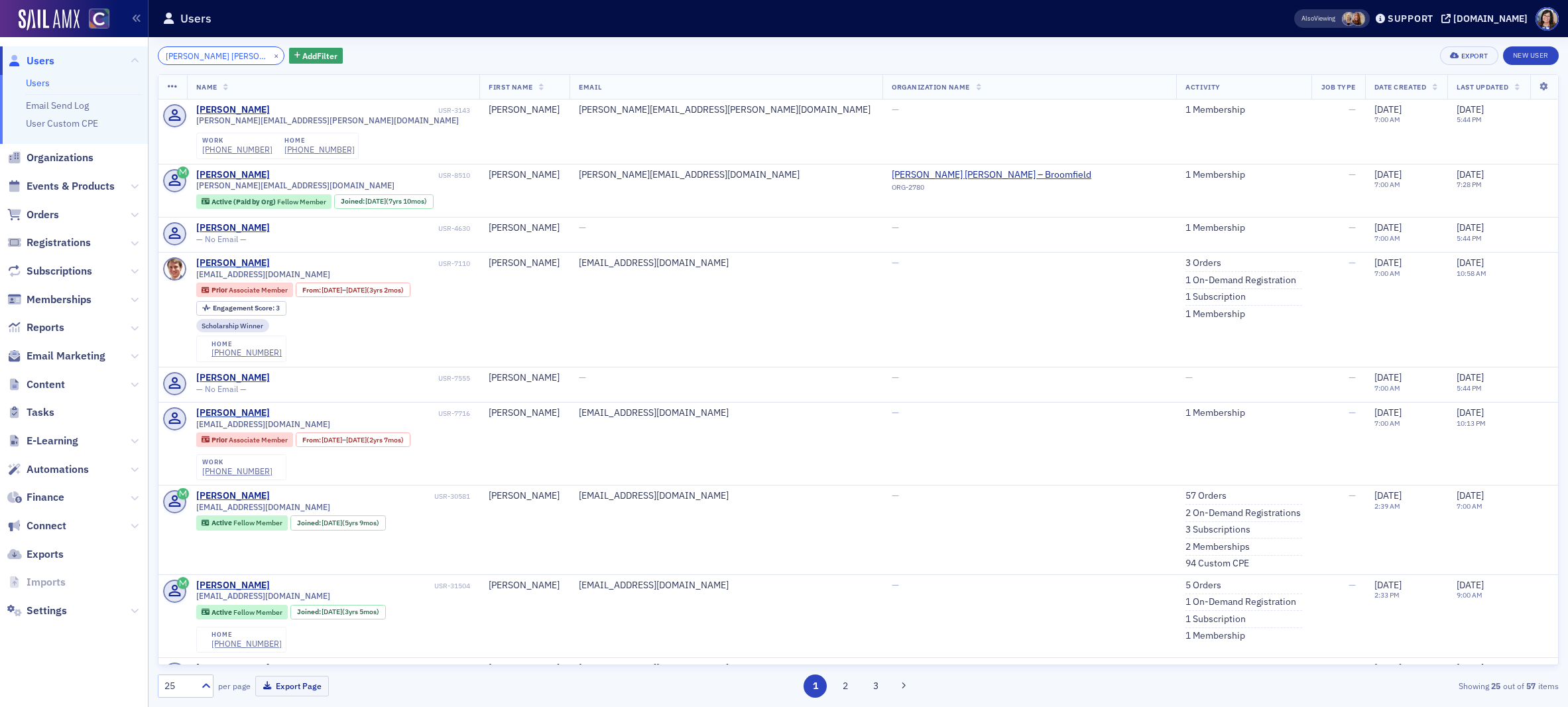
click at [207, 58] on input "Jake Logan Buss" at bounding box center [220, 55] width 126 height 18
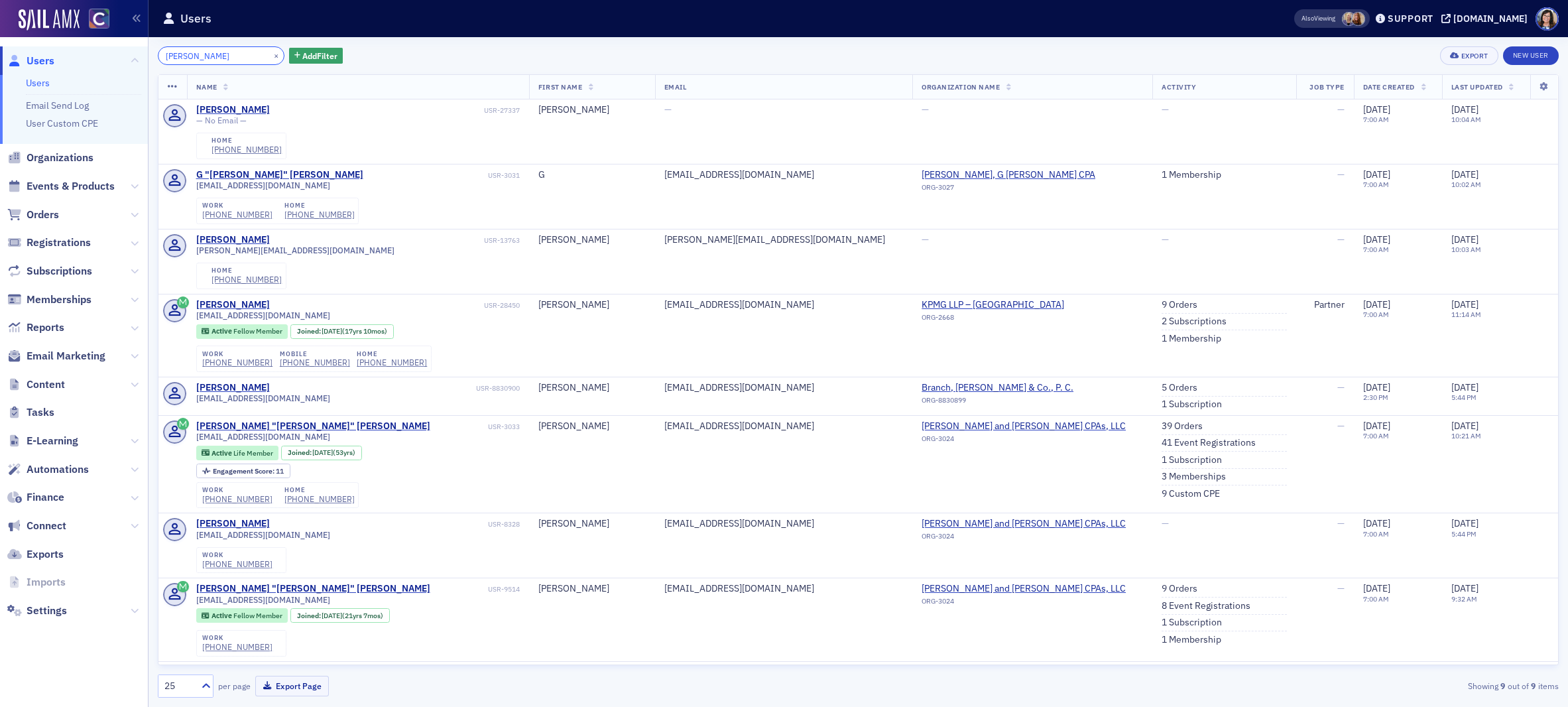
type input "Buss"
drag, startPoint x: 258, startPoint y: 56, endPoint x: 220, endPoint y: 55, distance: 38.0
click at [271, 56] on button "×" at bounding box center [276, 55] width 12 height 12
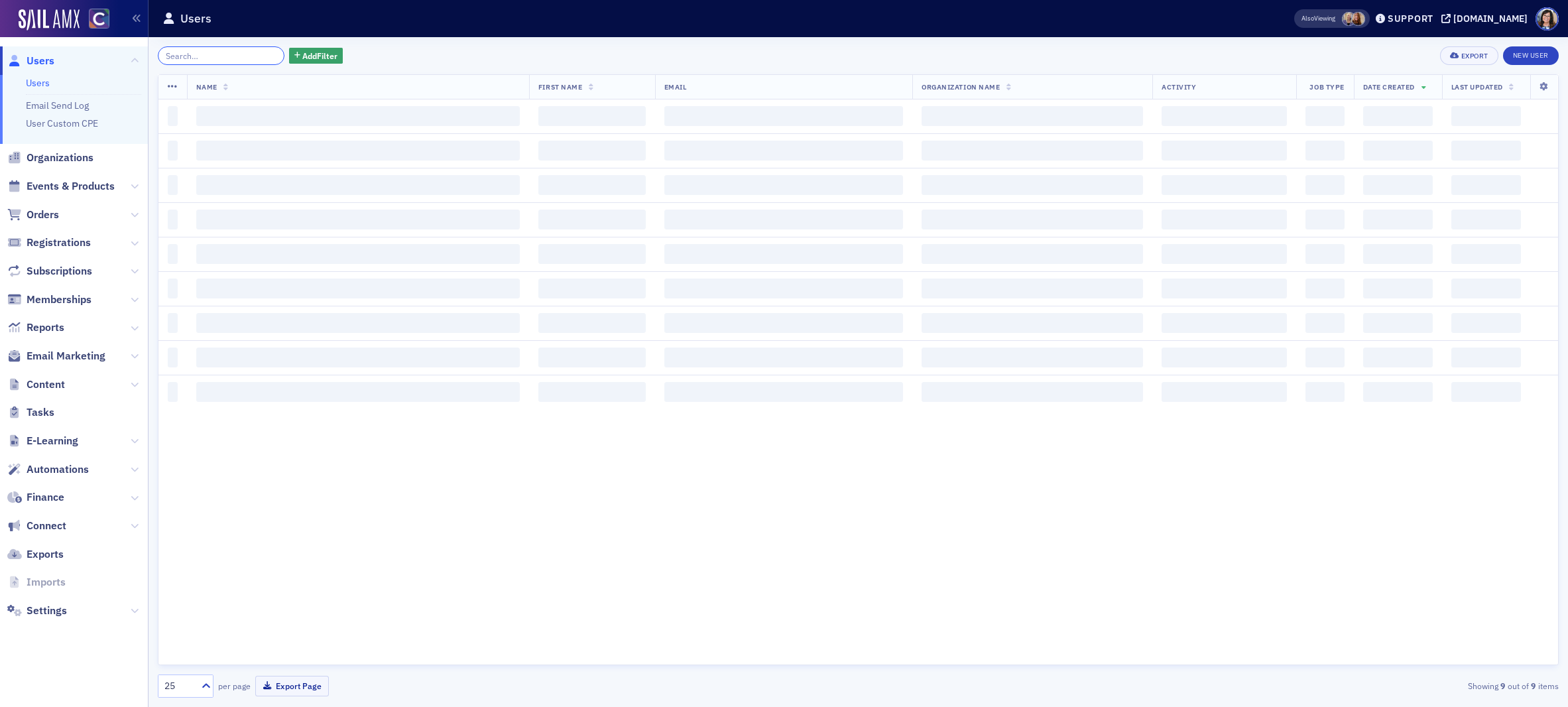
click at [220, 55] on input "search" at bounding box center [220, 55] width 126 height 18
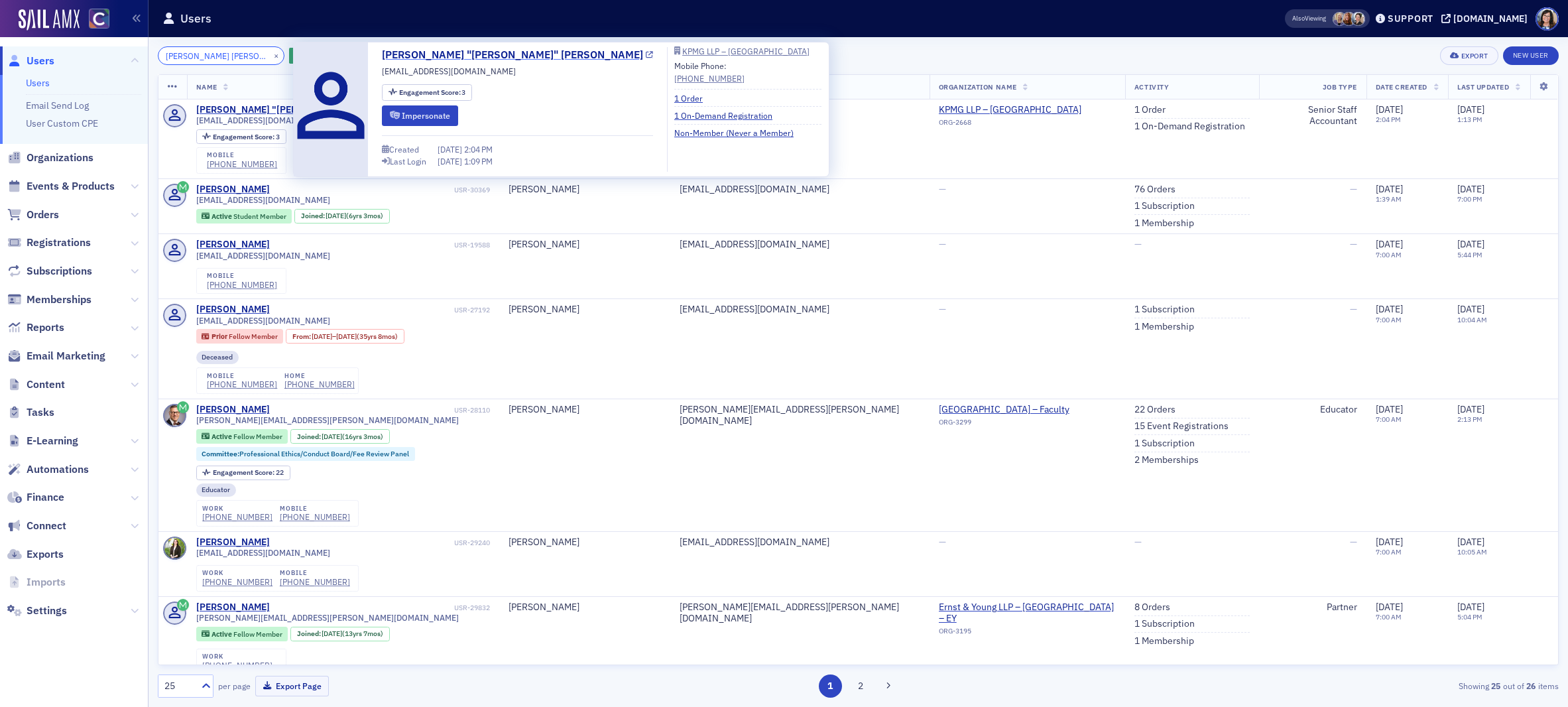
type input "Harrison Bixby Brink"
click at [646, 55] on icon at bounding box center [649, 55] width 8 height 8
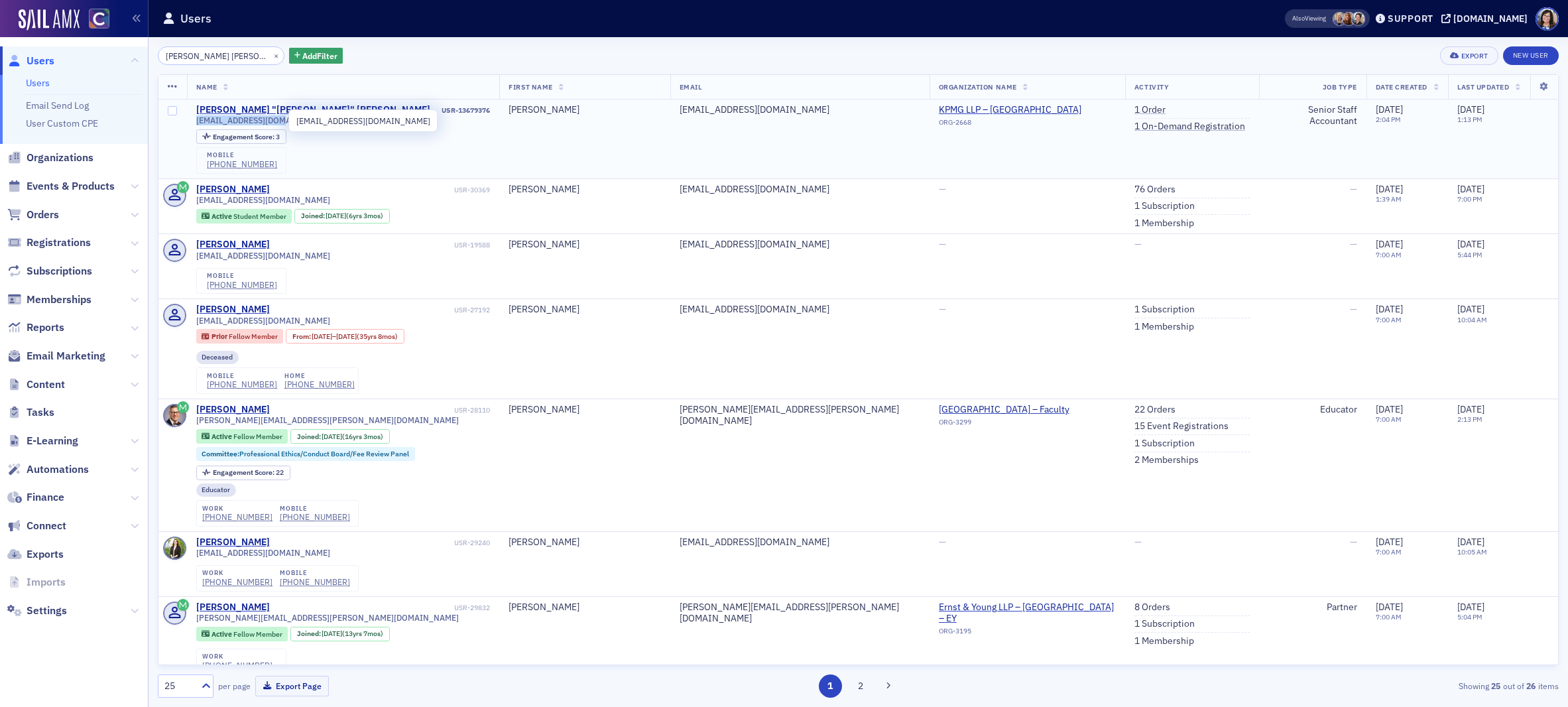
drag, startPoint x: 196, startPoint y: 122, endPoint x: 281, endPoint y: 125, distance: 85.1
click at [281, 125] on span "hbrink13@icloud.com" at bounding box center [263, 121] width 134 height 10
drag, startPoint x: 264, startPoint y: 53, endPoint x: 224, endPoint y: 57, distance: 40.2
click at [271, 53] on button "×" at bounding box center [276, 55] width 12 height 12
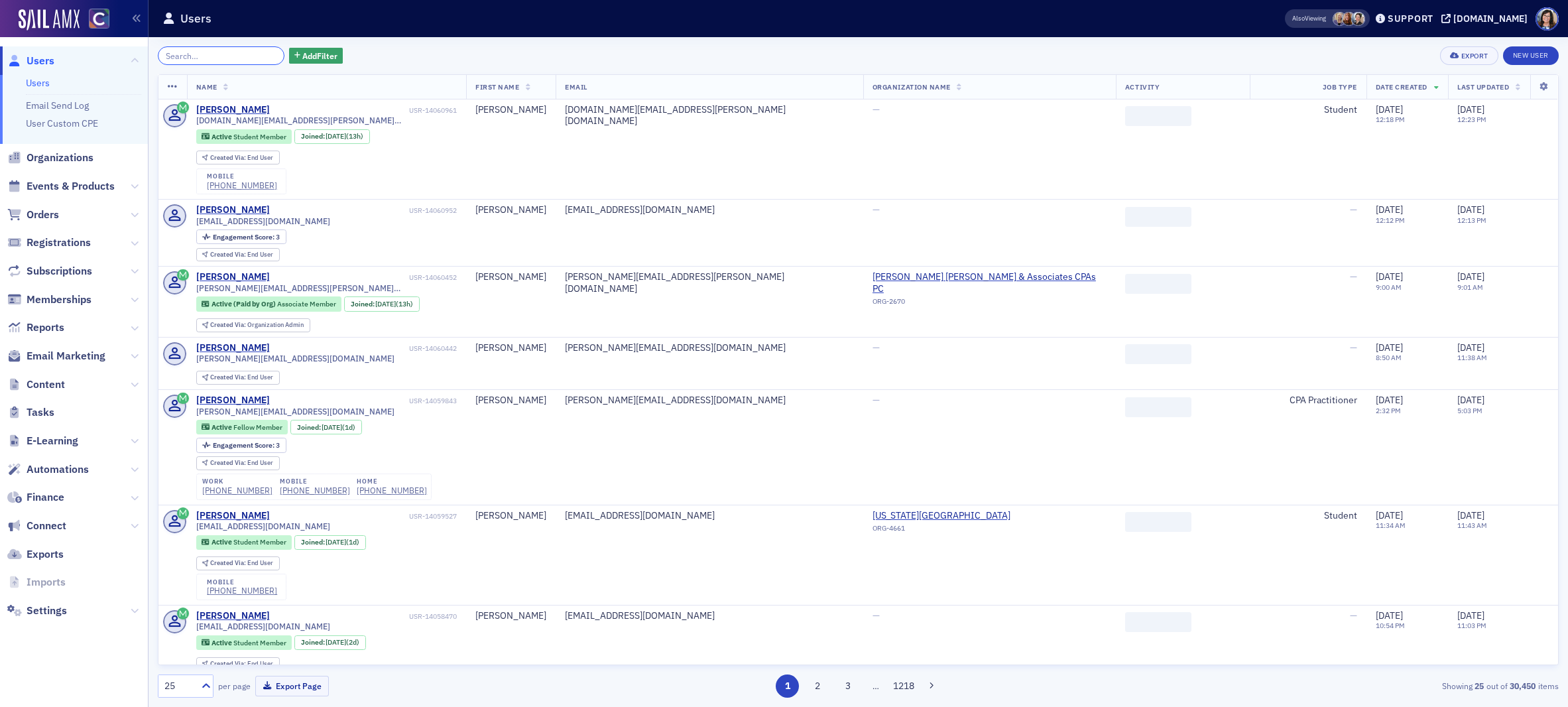
click at [220, 58] on input "search" at bounding box center [220, 55] width 126 height 18
paste input "Gordon Raymond Friedman"
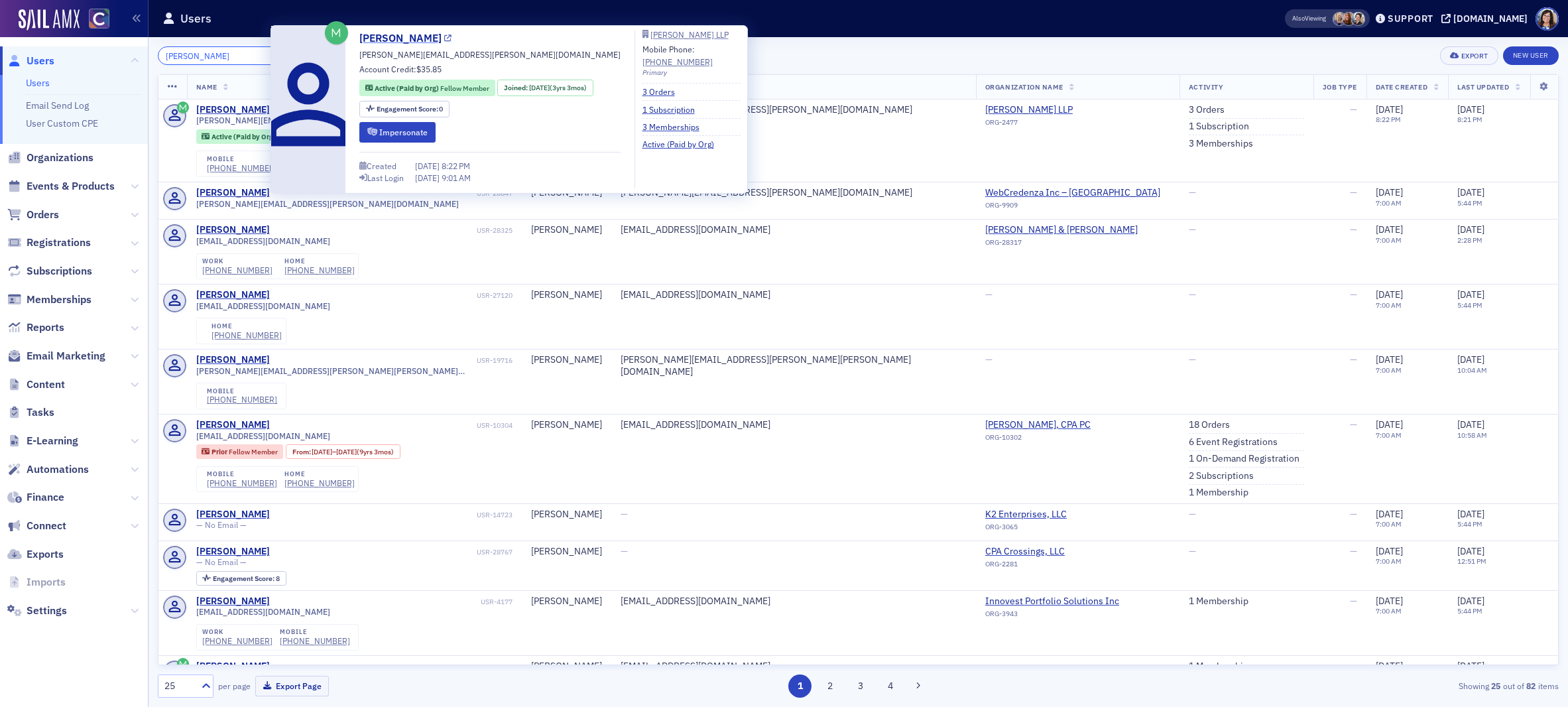
type input "Gordon Raymond Friedman"
click at [450, 39] on icon at bounding box center [447, 39] width 8 height 8
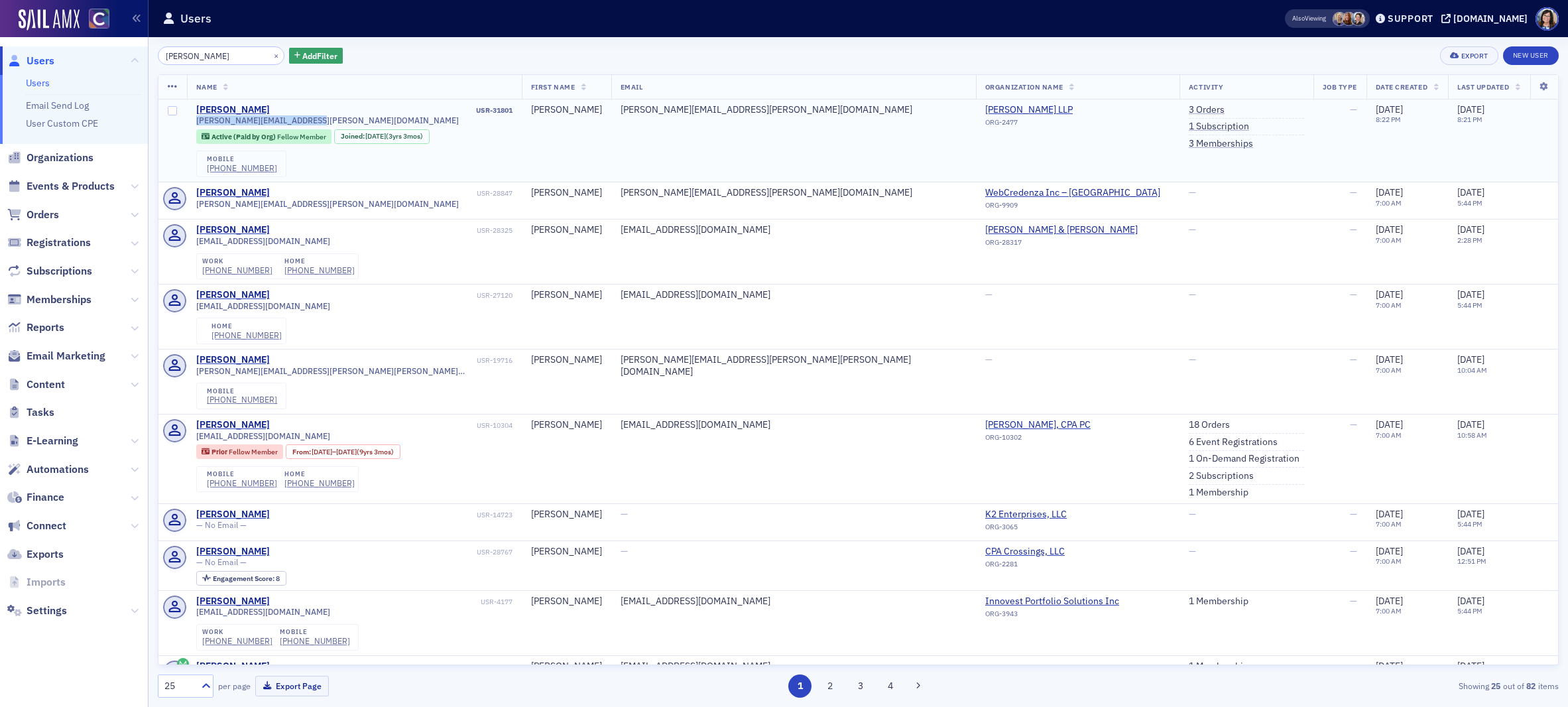
drag, startPoint x: 196, startPoint y: 121, endPoint x: 330, endPoint y: 122, distance: 134.0
click at [330, 122] on div "gordon.r.friedman@gmail.com" at bounding box center [354, 121] width 317 height 10
drag, startPoint x: 259, startPoint y: 55, endPoint x: 223, endPoint y: 55, distance: 36.0
click at [271, 55] on button "×" at bounding box center [276, 55] width 12 height 12
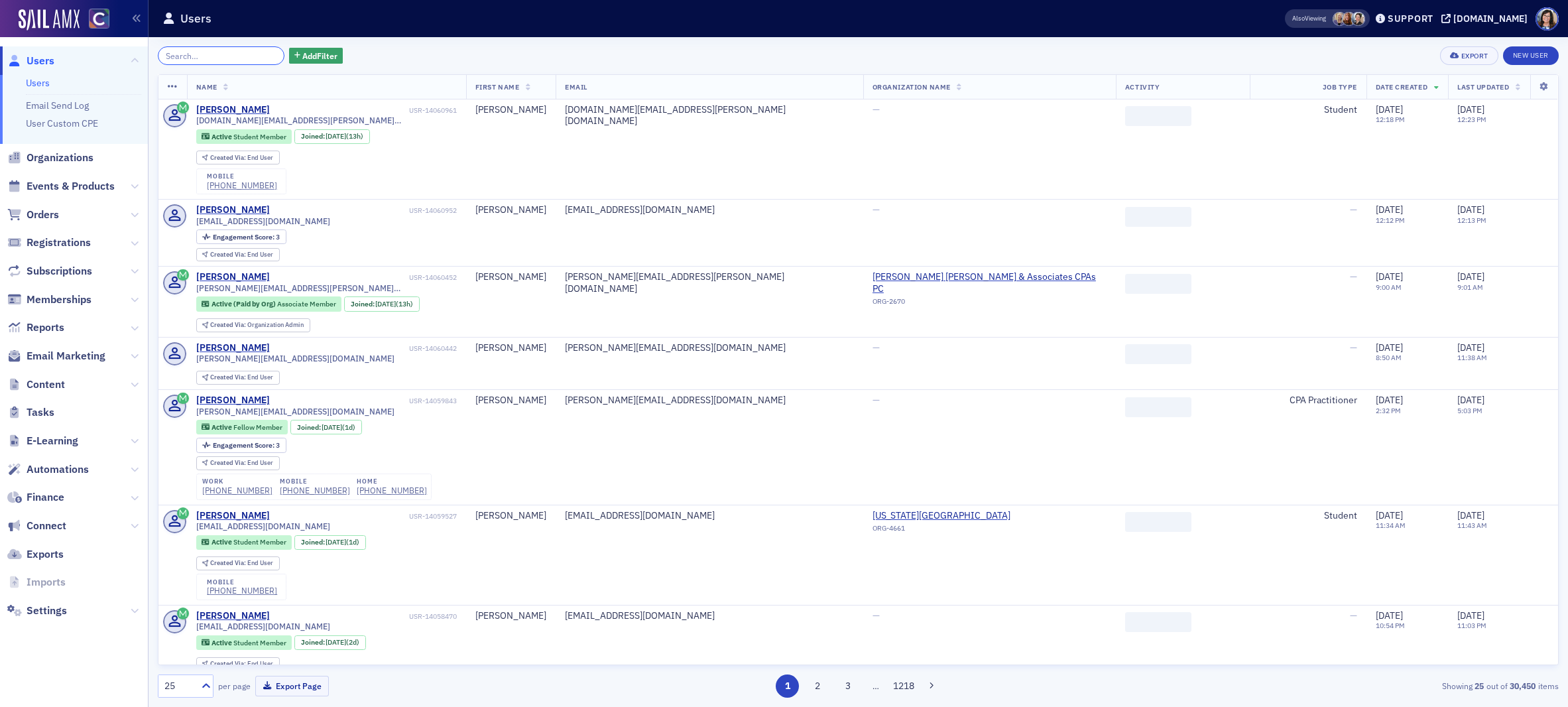
click at [223, 55] on input "search" at bounding box center [220, 55] width 126 height 18
paste input "Spencer J.A.H Kanachin"
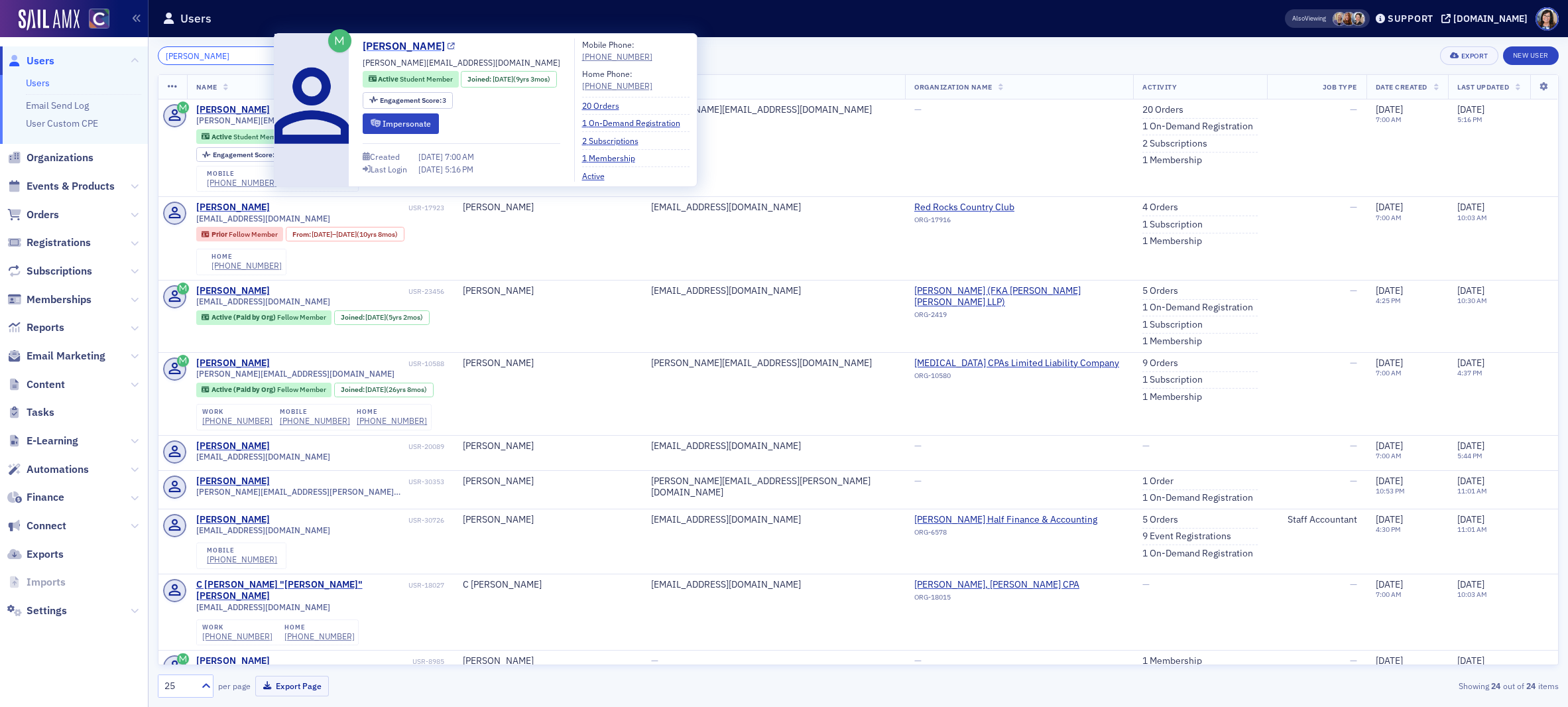
type input "Spencer J.A.H Kanachin"
click at [455, 46] on icon at bounding box center [451, 46] width 8 height 8
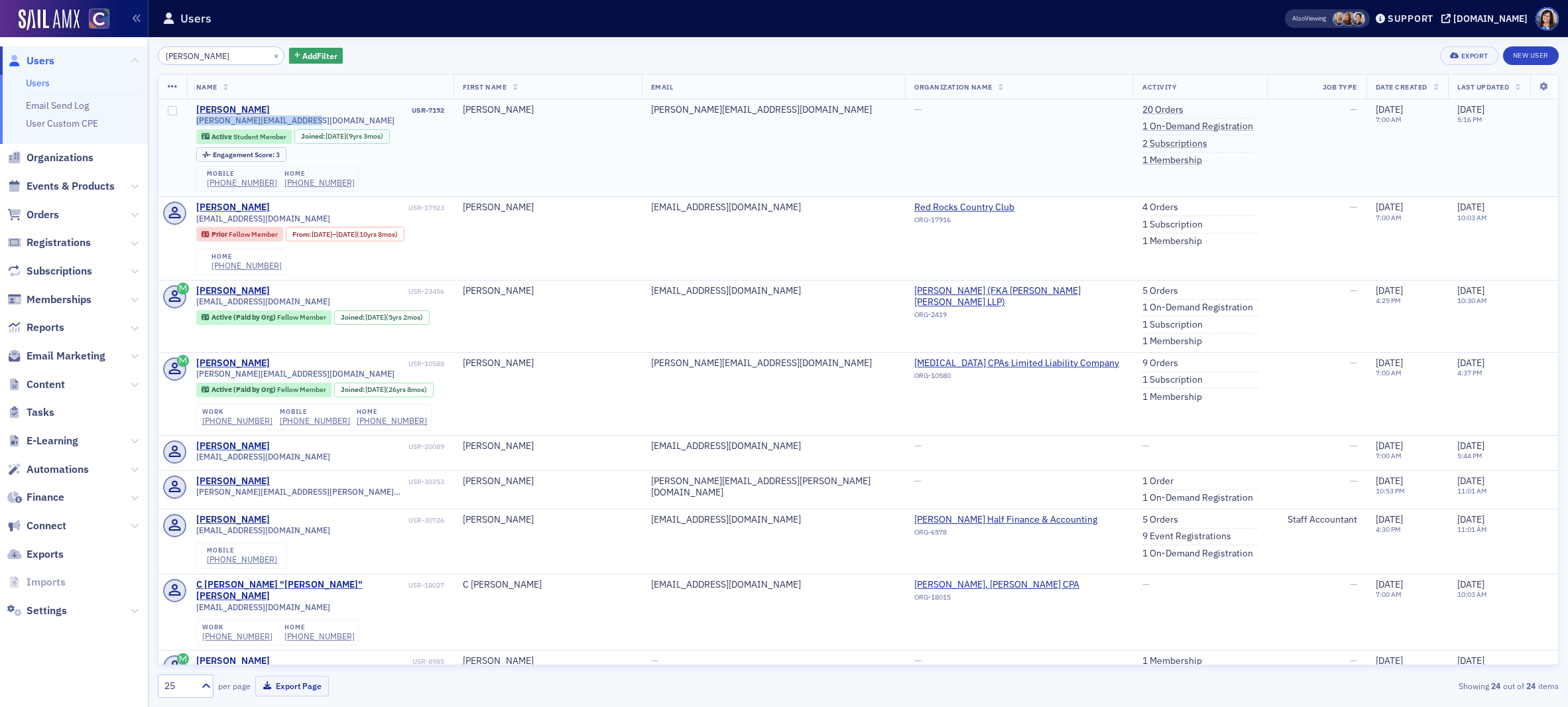
drag, startPoint x: 193, startPoint y: 120, endPoint x: 310, endPoint y: 123, distance: 117.0
click at [310, 123] on td "Spencer Kanachin USR-7192 spencer.kanachin@gmail.com Active Student Member Join…" at bounding box center [320, 148] width 266 height 97
drag, startPoint x: 258, startPoint y: 56, endPoint x: 216, endPoint y: 59, distance: 42.1
click at [271, 56] on button "×" at bounding box center [276, 55] width 12 height 12
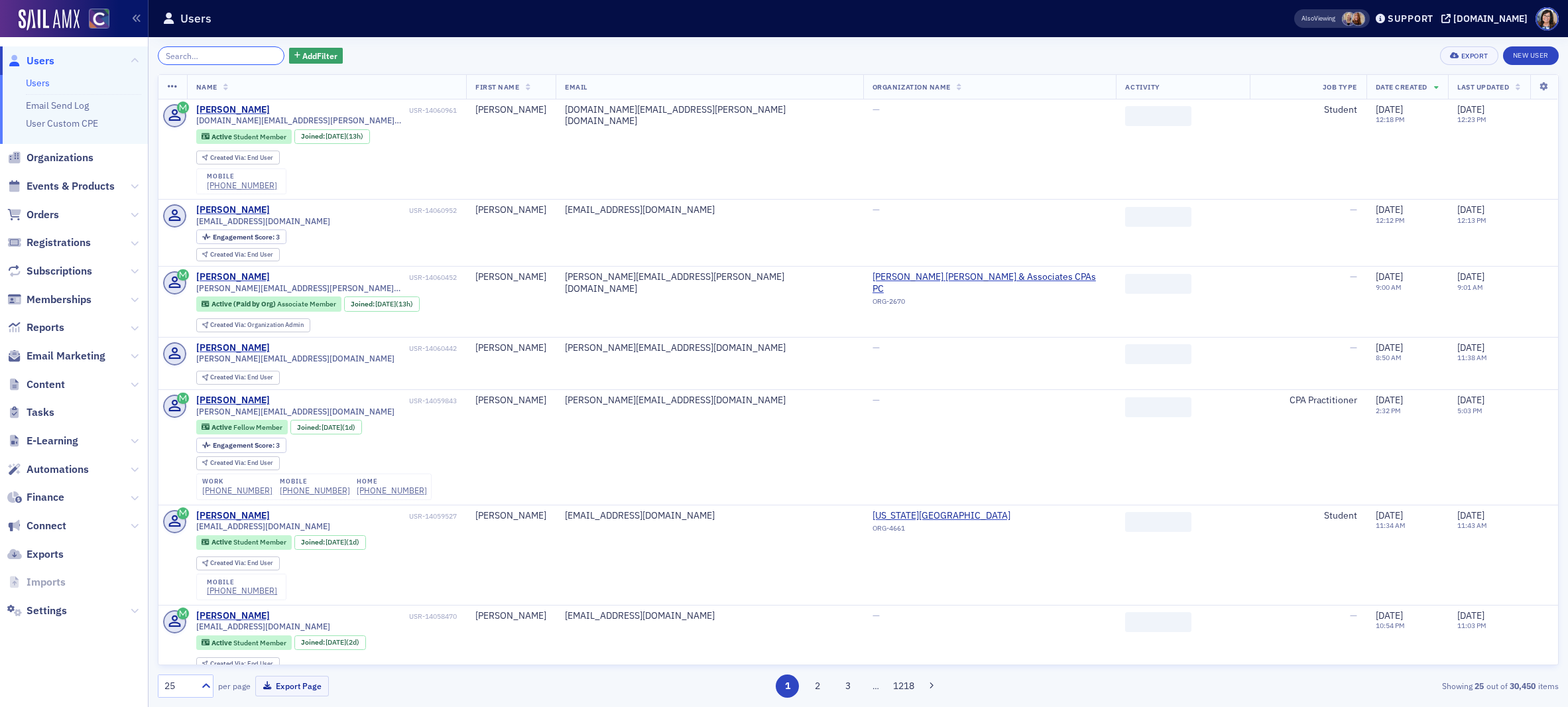
click at [216, 59] on input "search" at bounding box center [220, 55] width 126 height 18
paste input "Taylor James Sears"
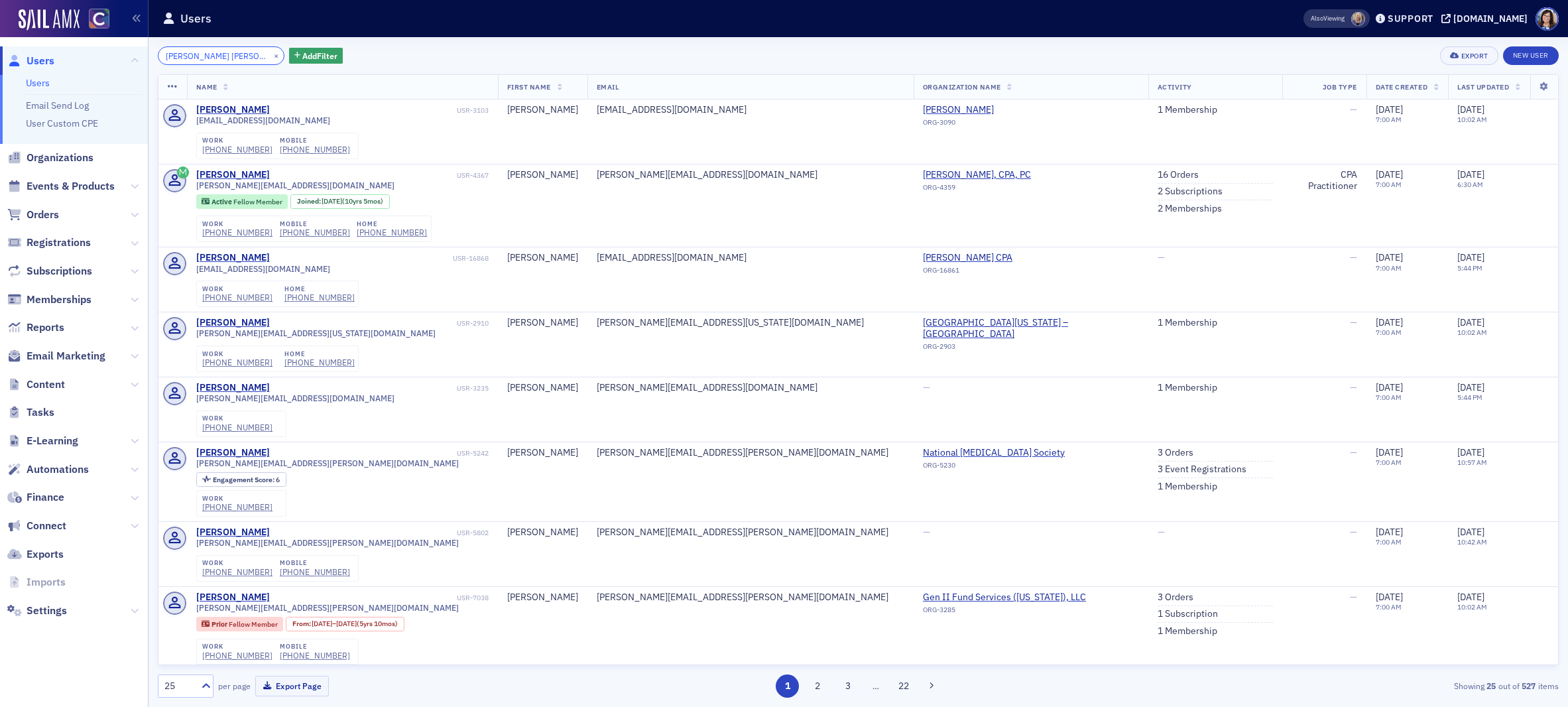
click at [214, 58] on input "Taylor James Sears" at bounding box center [220, 55] width 126 height 18
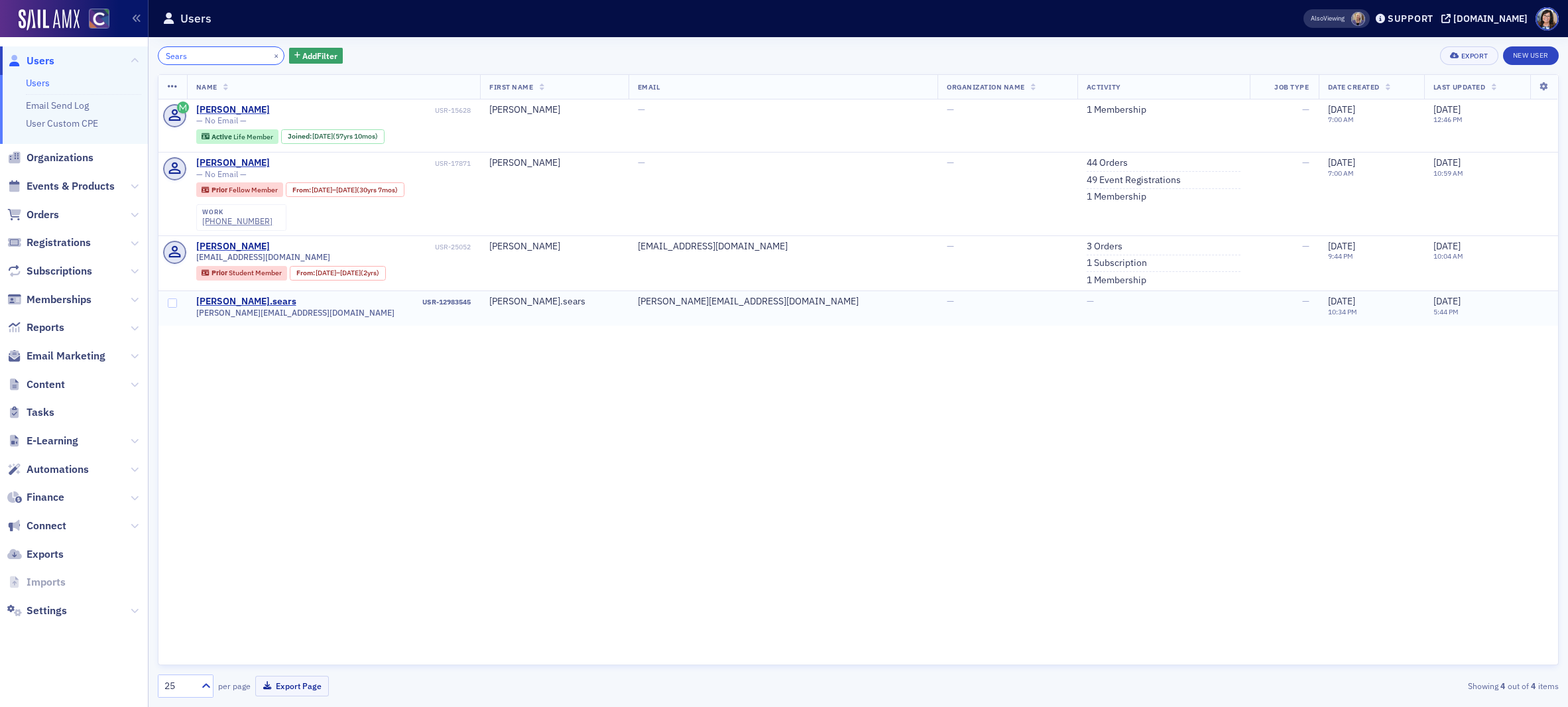
type input "Sears"
drag, startPoint x: 195, startPoint y: 315, endPoint x: 276, endPoint y: 313, distance: 81.0
click at [276, 313] on span "taylor.sears@ey.com" at bounding box center [295, 312] width 199 height 10
drag, startPoint x: 258, startPoint y: 58, endPoint x: 230, endPoint y: 58, distance: 28.0
click at [271, 58] on button "×" at bounding box center [276, 55] width 12 height 12
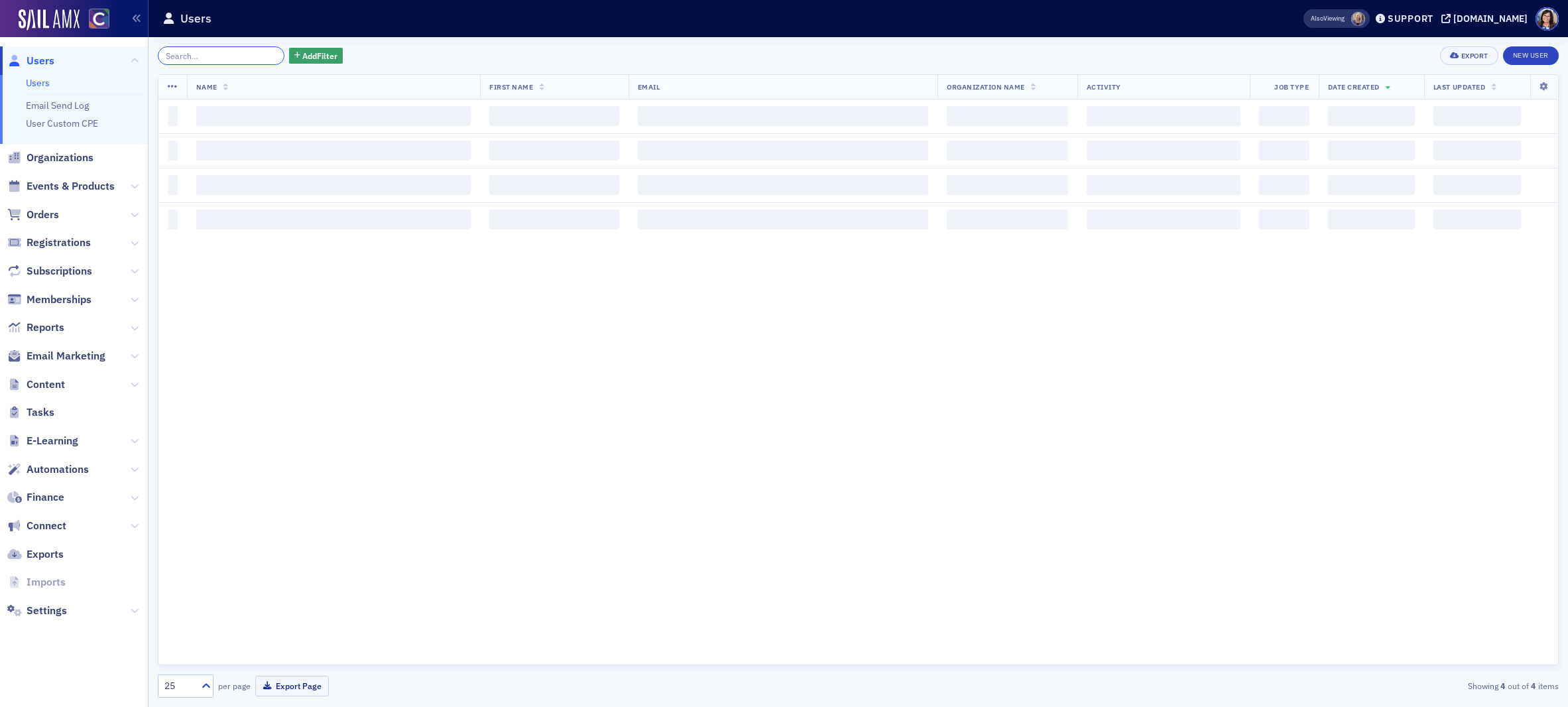
click at [224, 57] on input "search" at bounding box center [220, 55] width 126 height 18
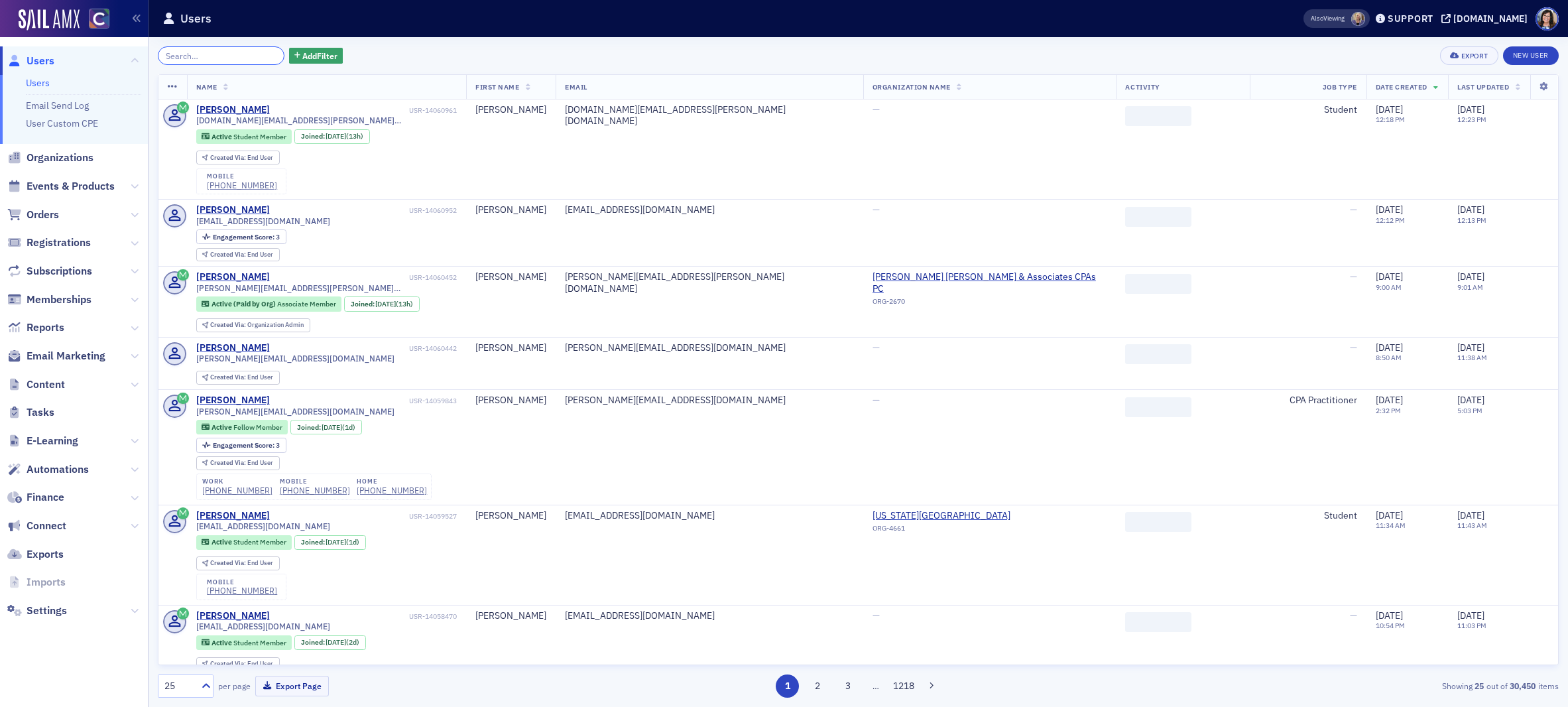
paste input "Kevin Qualman"
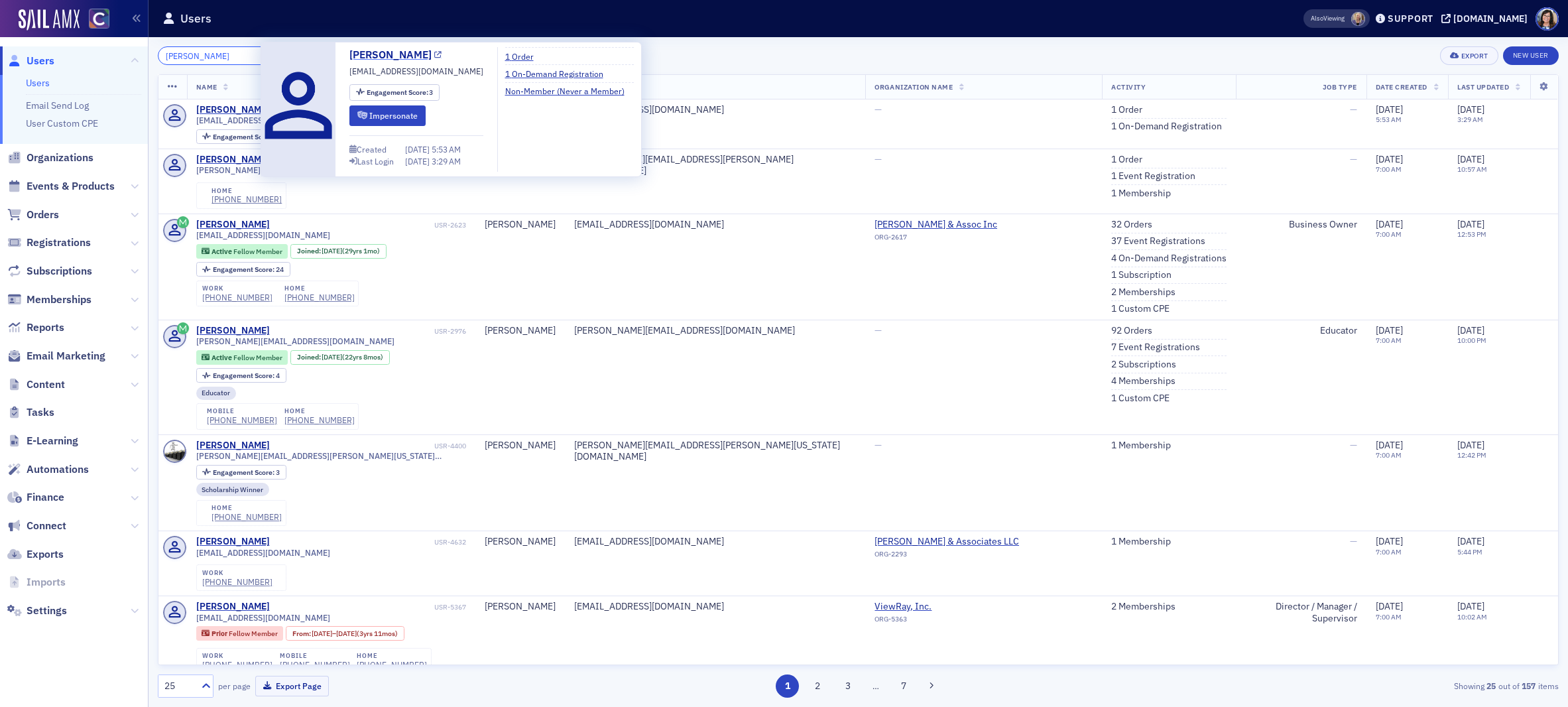
type input "Kevin Qualman"
click at [434, 58] on icon at bounding box center [437, 55] width 8 height 8
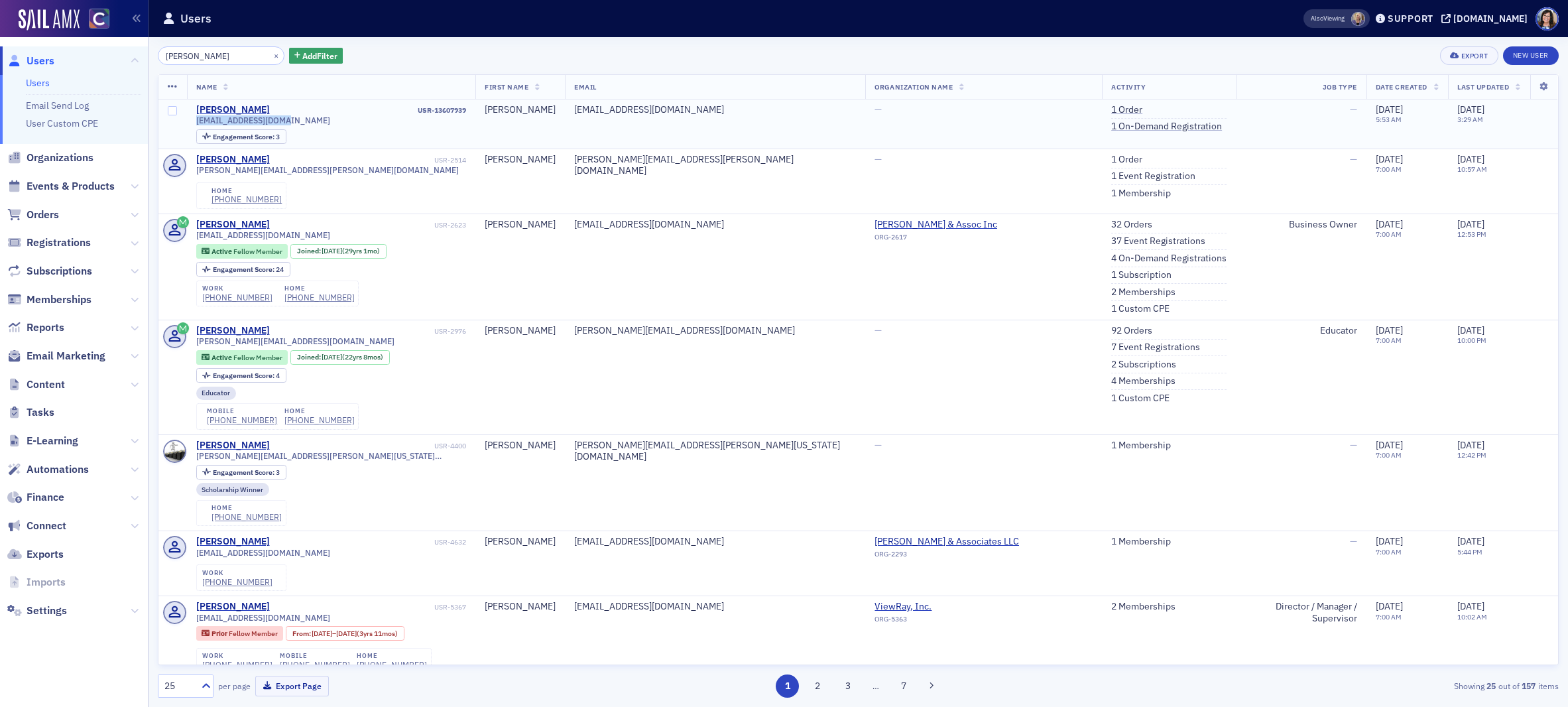
drag, startPoint x: 195, startPoint y: 122, endPoint x: 295, endPoint y: 125, distance: 100.0
click at [294, 123] on div "kqualman20@gmail.com" at bounding box center [331, 121] width 271 height 10
click at [271, 55] on button "×" at bounding box center [276, 55] width 12 height 12
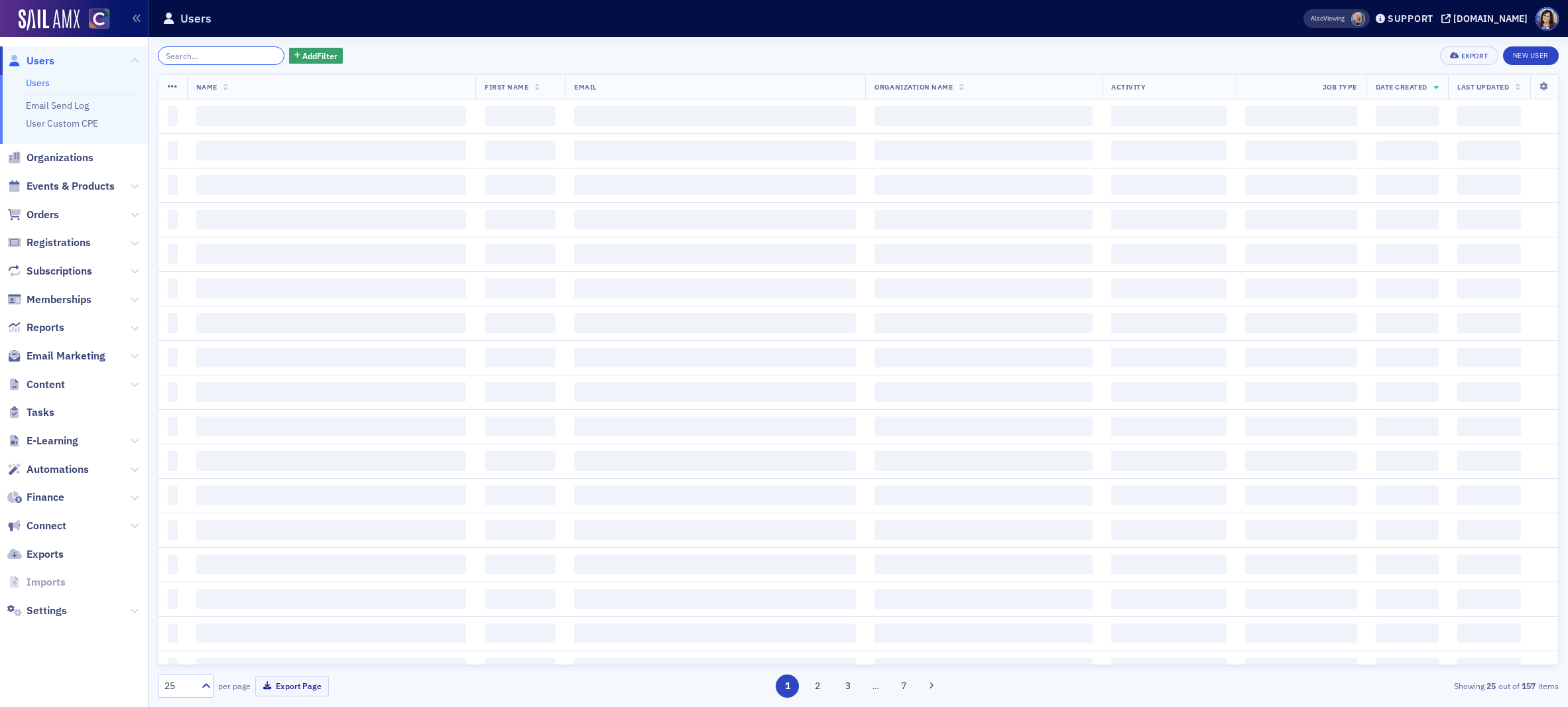
click at [240, 56] on input "search" at bounding box center [220, 55] width 126 height 18
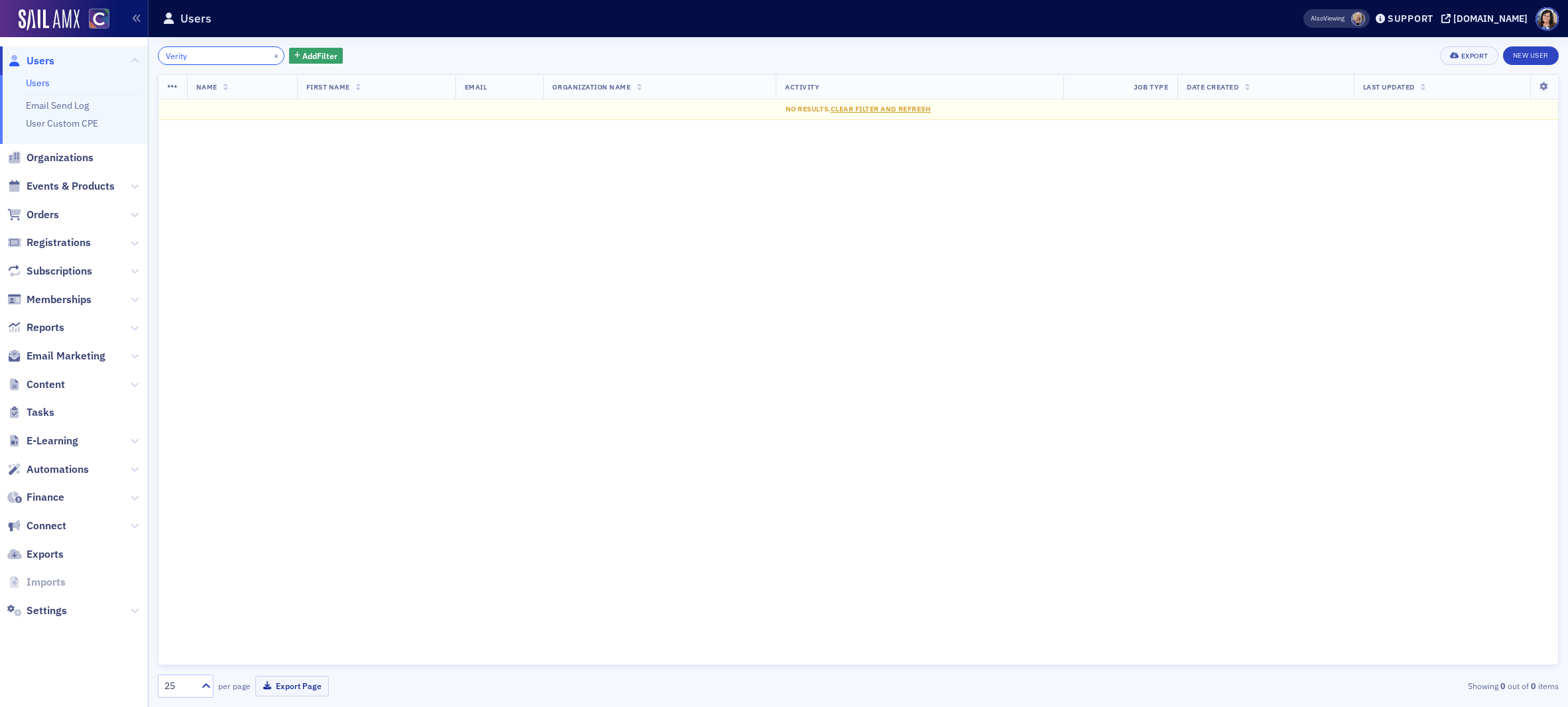
type input "Verity"
click at [271, 54] on button "×" at bounding box center [276, 55] width 12 height 12
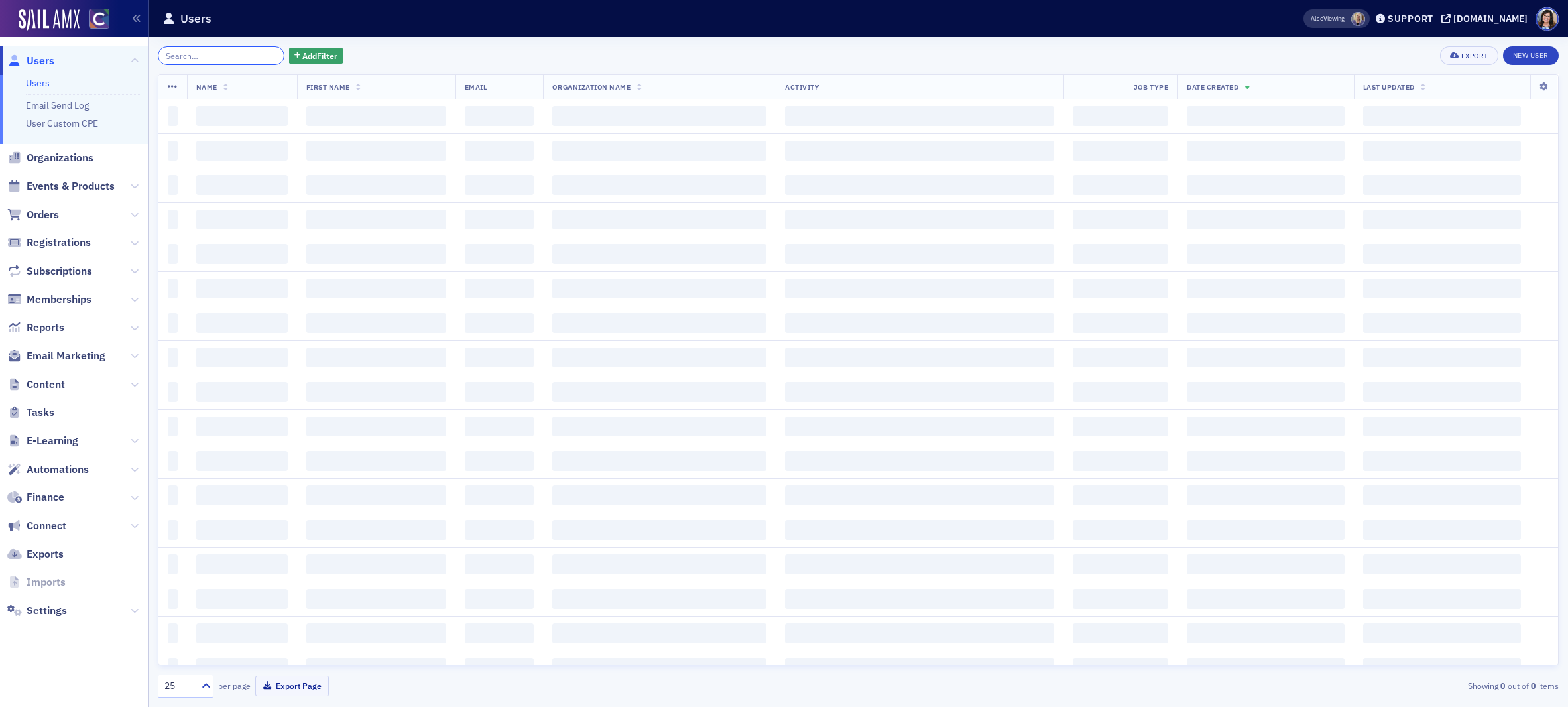
click at [233, 54] on input "search" at bounding box center [220, 55] width 126 height 18
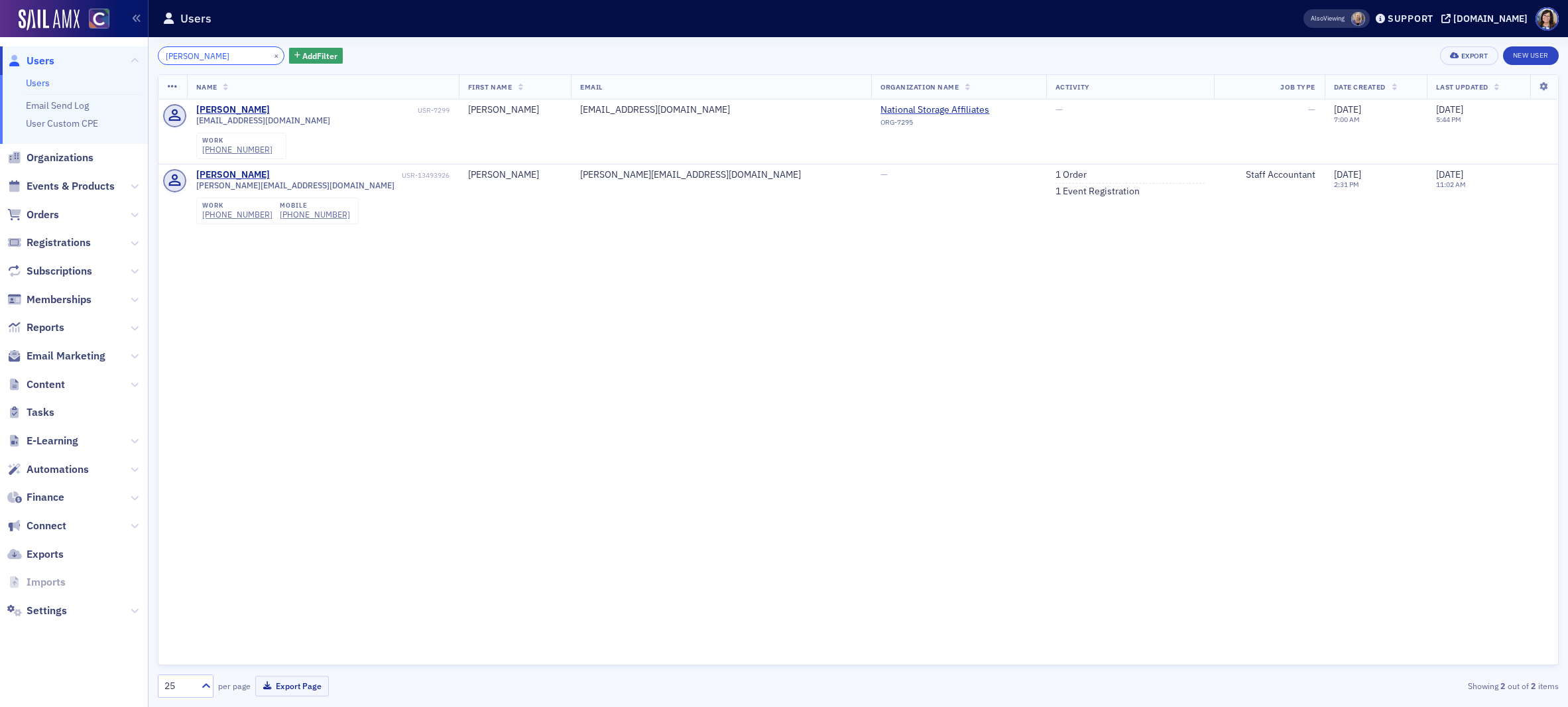
type input "Dotterer"
drag, startPoint x: 195, startPoint y: 189, endPoint x: 293, endPoint y: 194, distance: 98.1
click at [292, 193] on div "dotterer@harperhofer.com work (303) 486-0013 mobile (740) 525-0005" at bounding box center [322, 201] width 253 height 43
click at [271, 56] on button "×" at bounding box center [276, 55] width 12 height 12
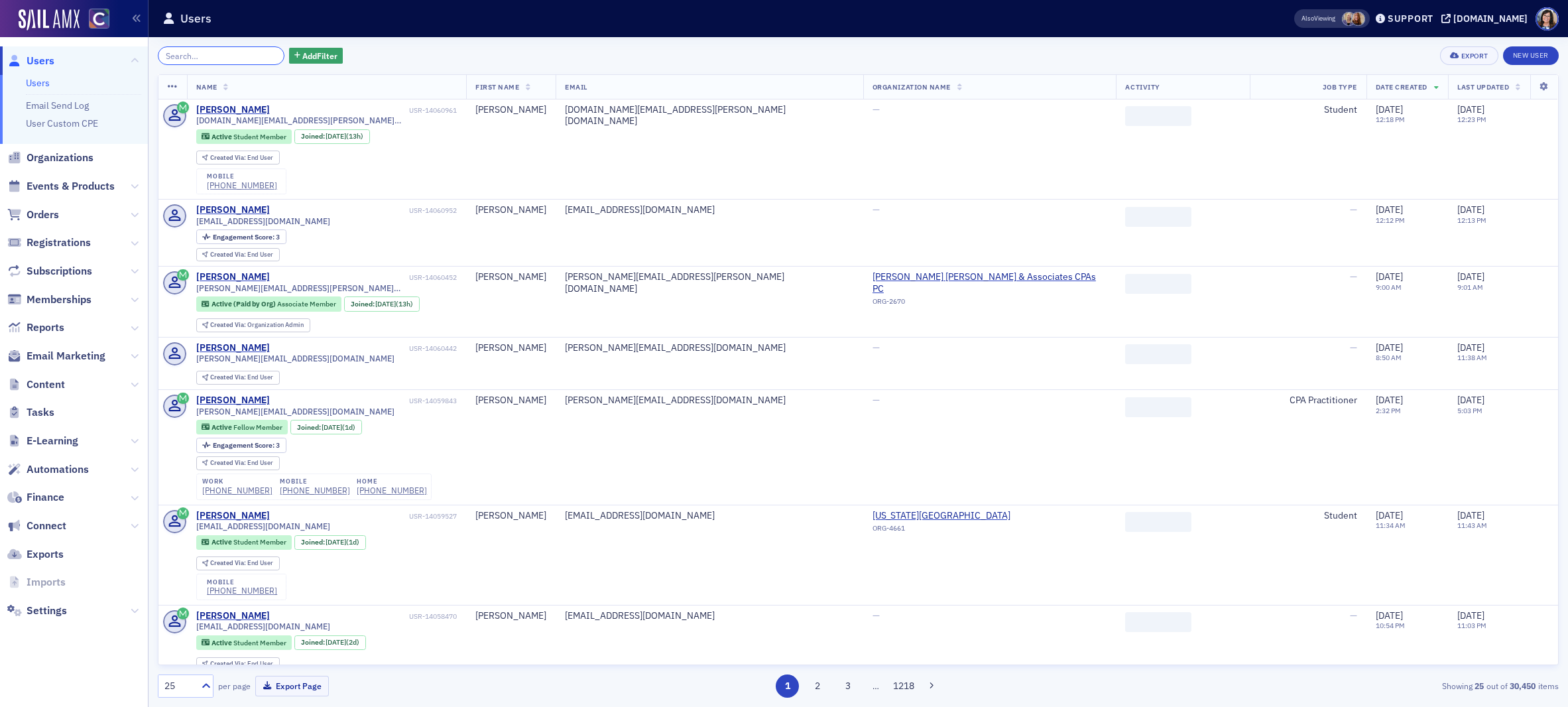
click at [199, 55] on input "search" at bounding box center [220, 55] width 126 height 18
paste input "Alger"
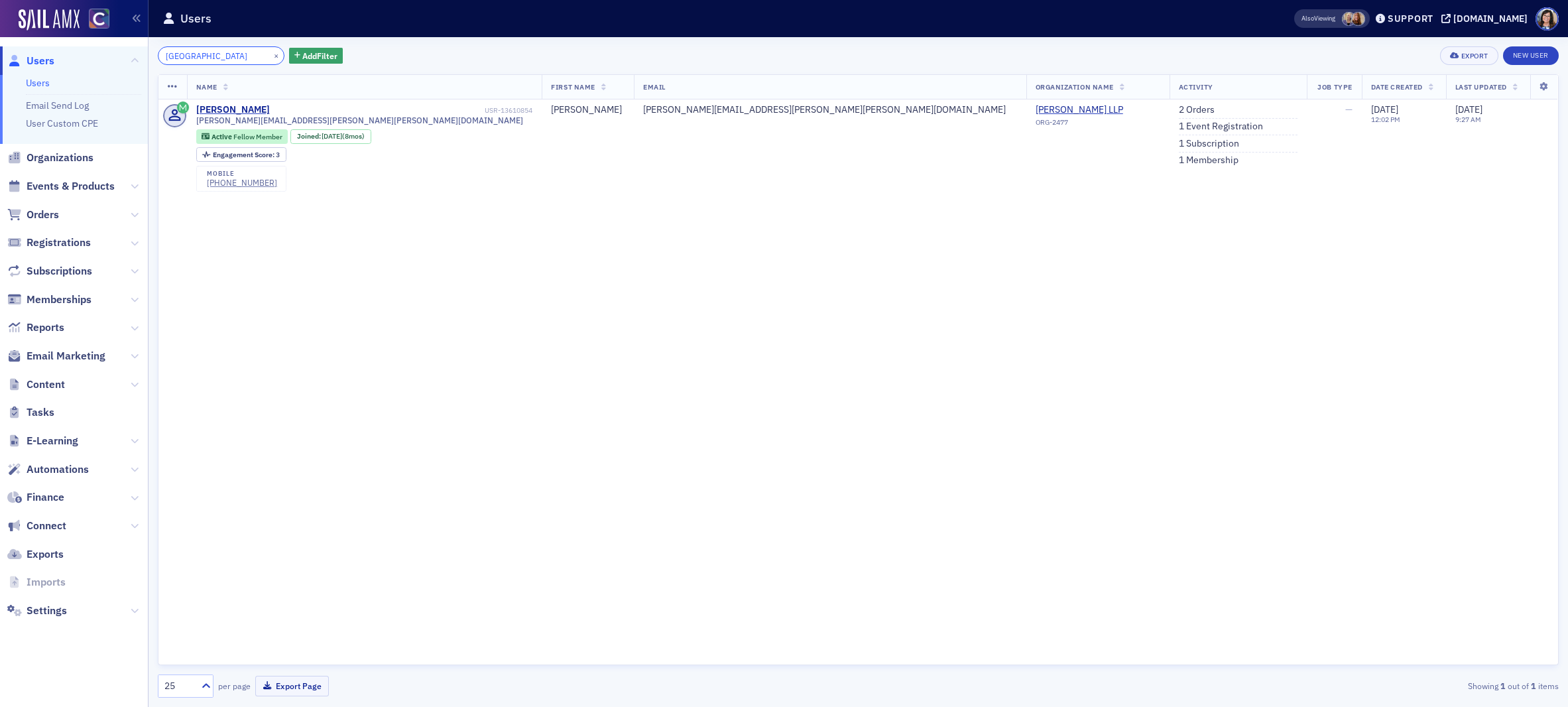
type input "Alger"
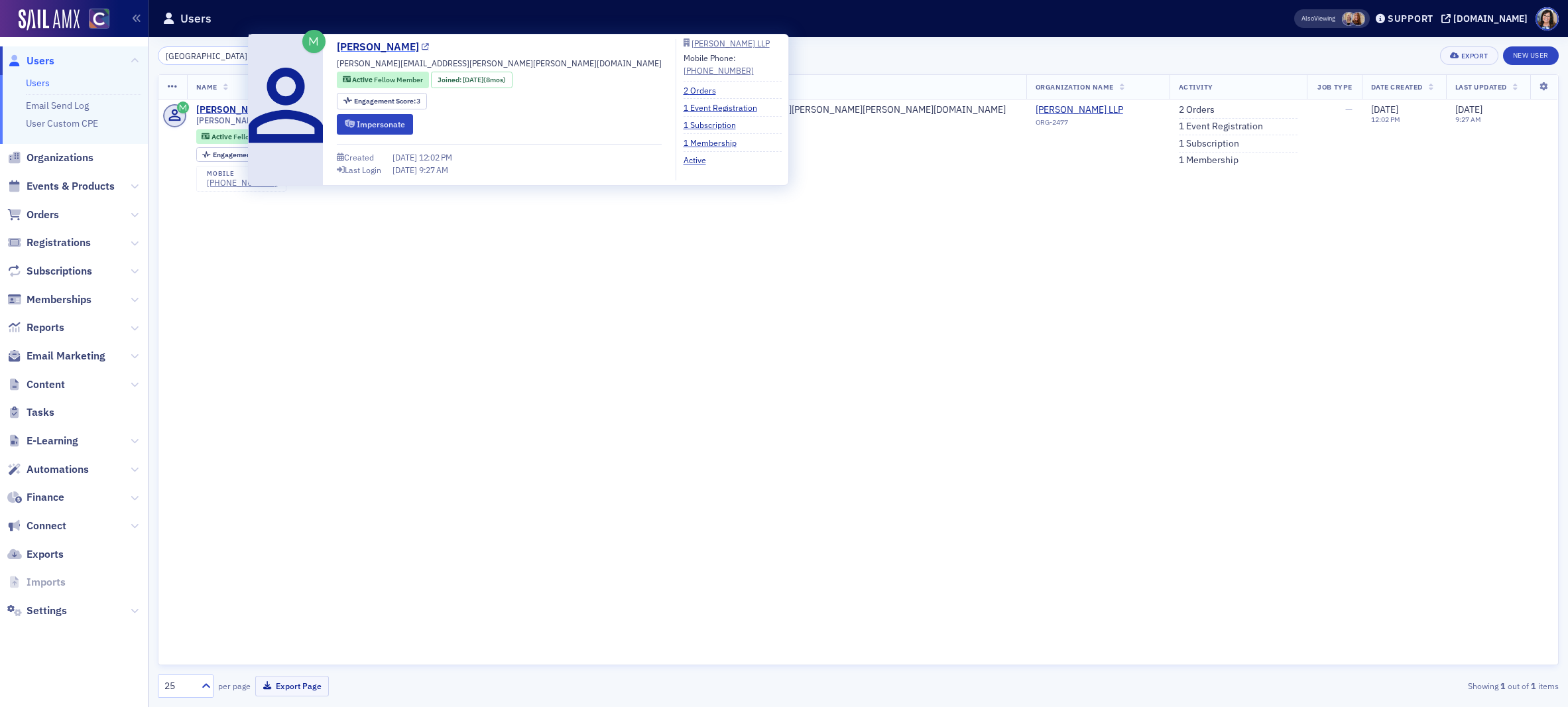
click at [421, 46] on icon at bounding box center [425, 47] width 8 height 8
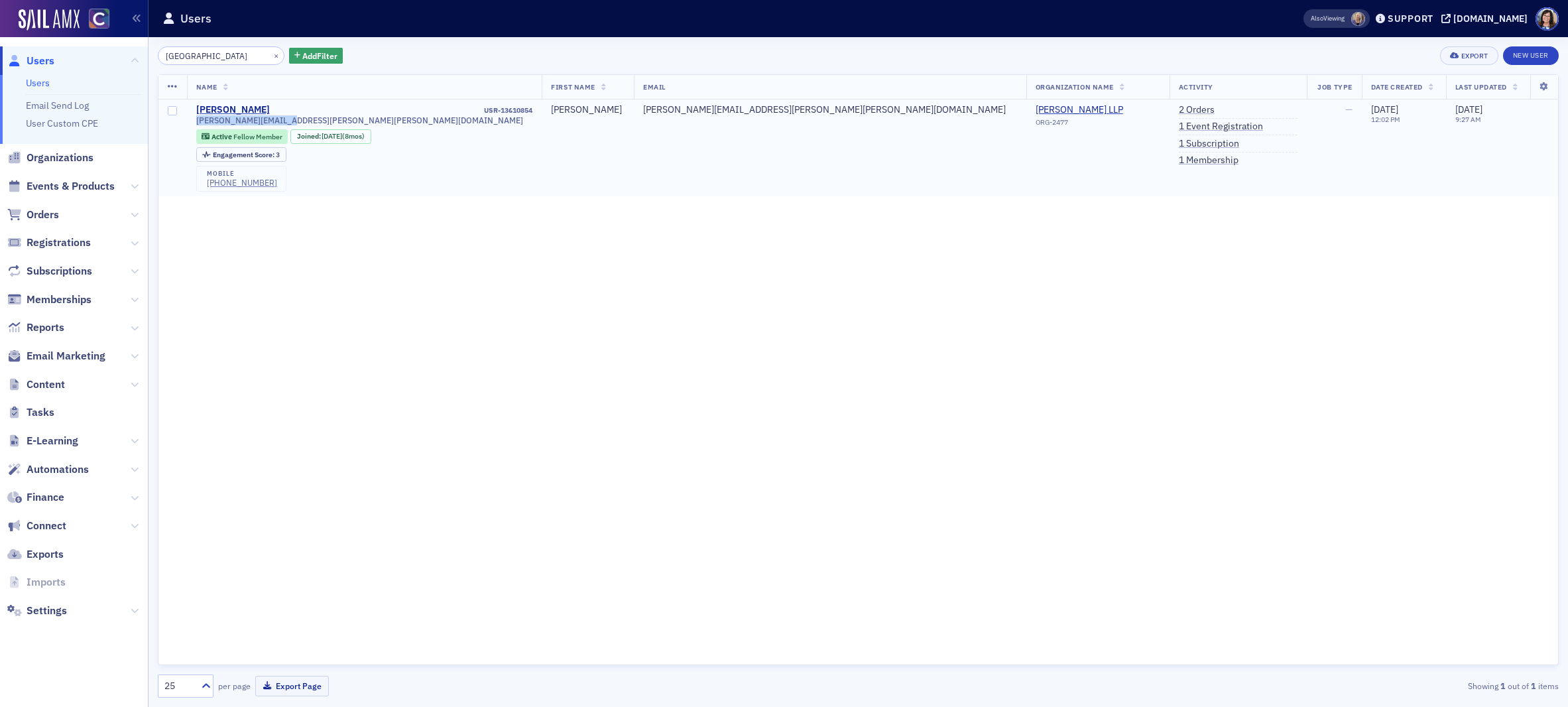
drag, startPoint x: 195, startPoint y: 121, endPoint x: 290, endPoint y: 123, distance: 95.0
click at [290, 123] on div "simon.alger@crowe.com" at bounding box center [364, 121] width 337 height 10
click at [271, 57] on button "×" at bounding box center [276, 55] width 12 height 12
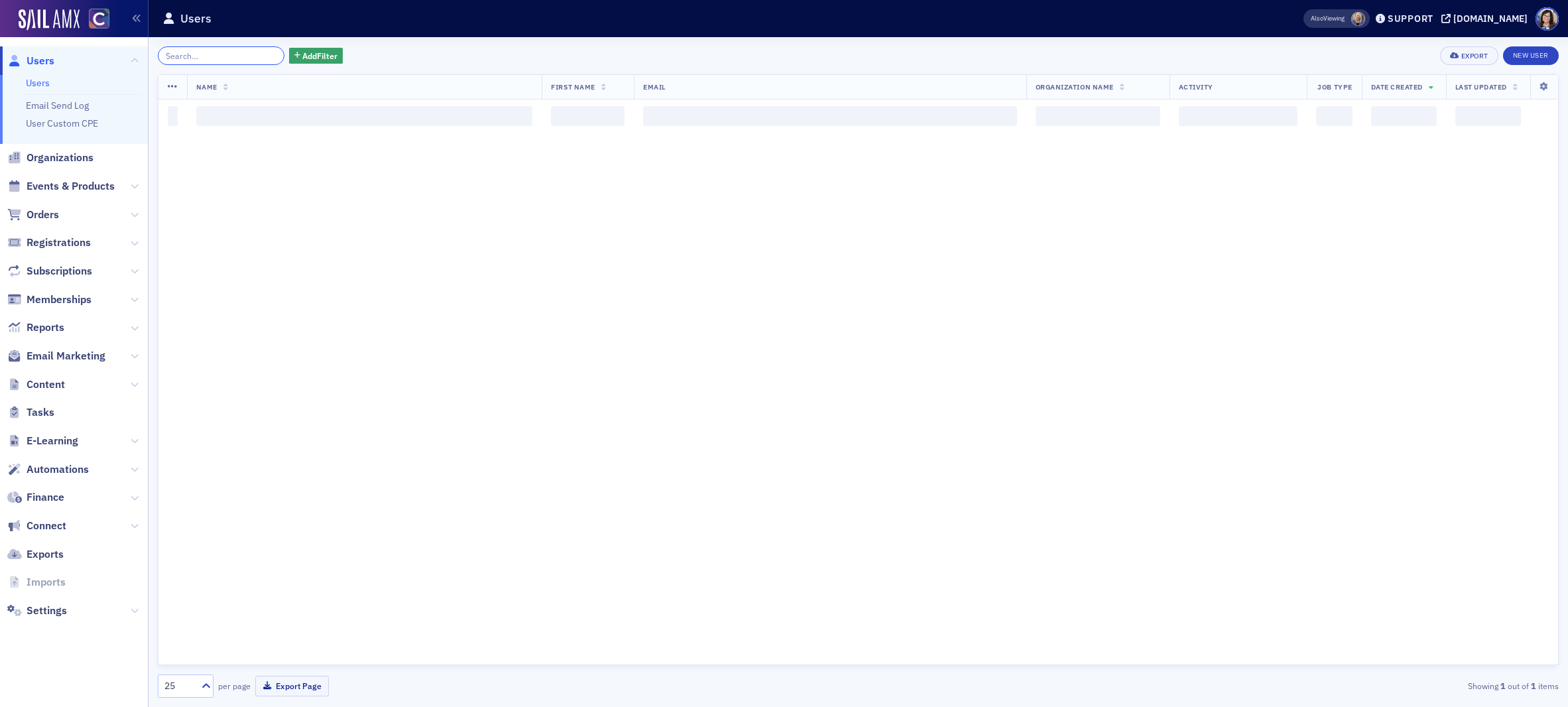
click at [230, 58] on input "search" at bounding box center [220, 55] width 126 height 18
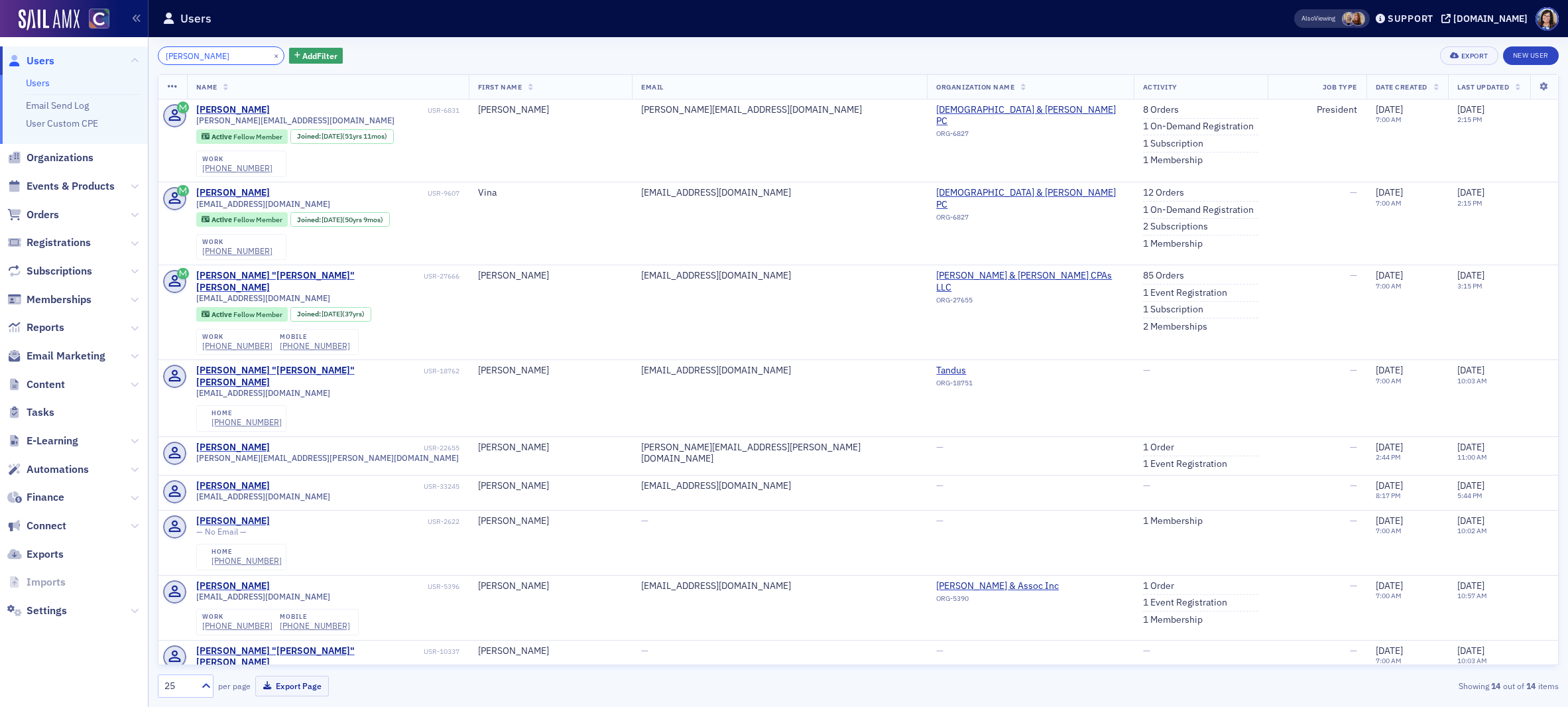
click at [163, 58] on input "BISHOP" at bounding box center [220, 55] width 126 height 18
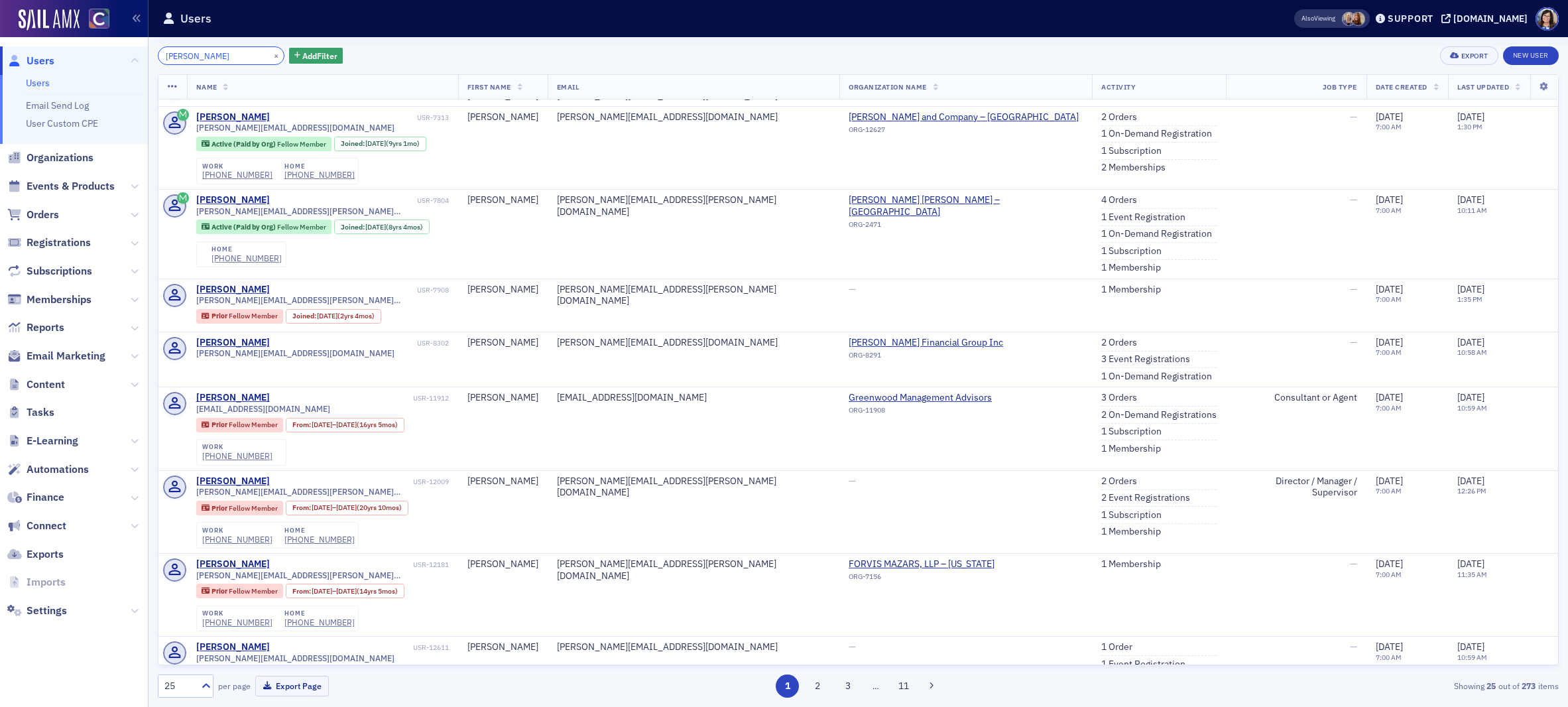
scroll to position [369, 0]
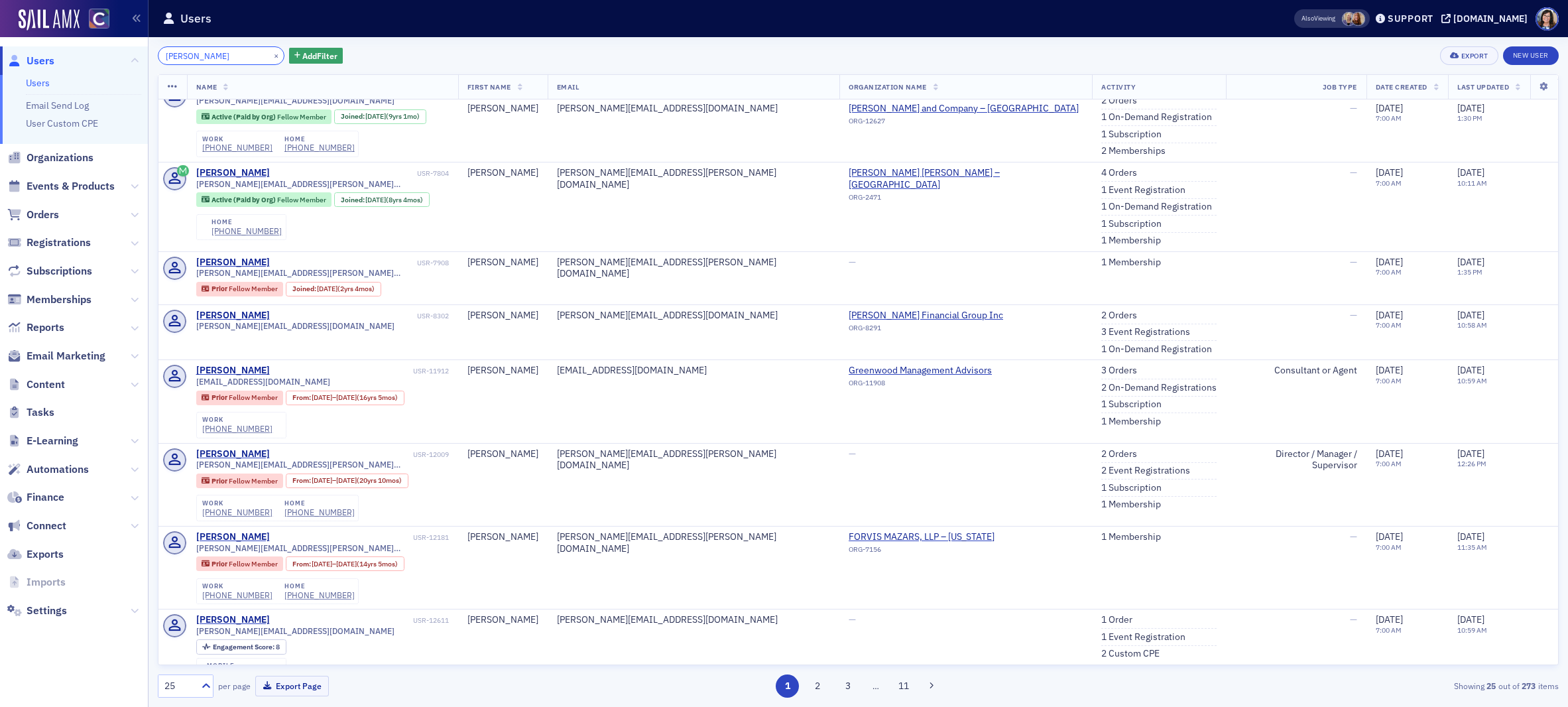
type input "ryan BISHOP"
drag, startPoint x: 259, startPoint y: 54, endPoint x: 225, endPoint y: 56, distance: 34.1
click at [271, 54] on button "×" at bounding box center [276, 55] width 12 height 12
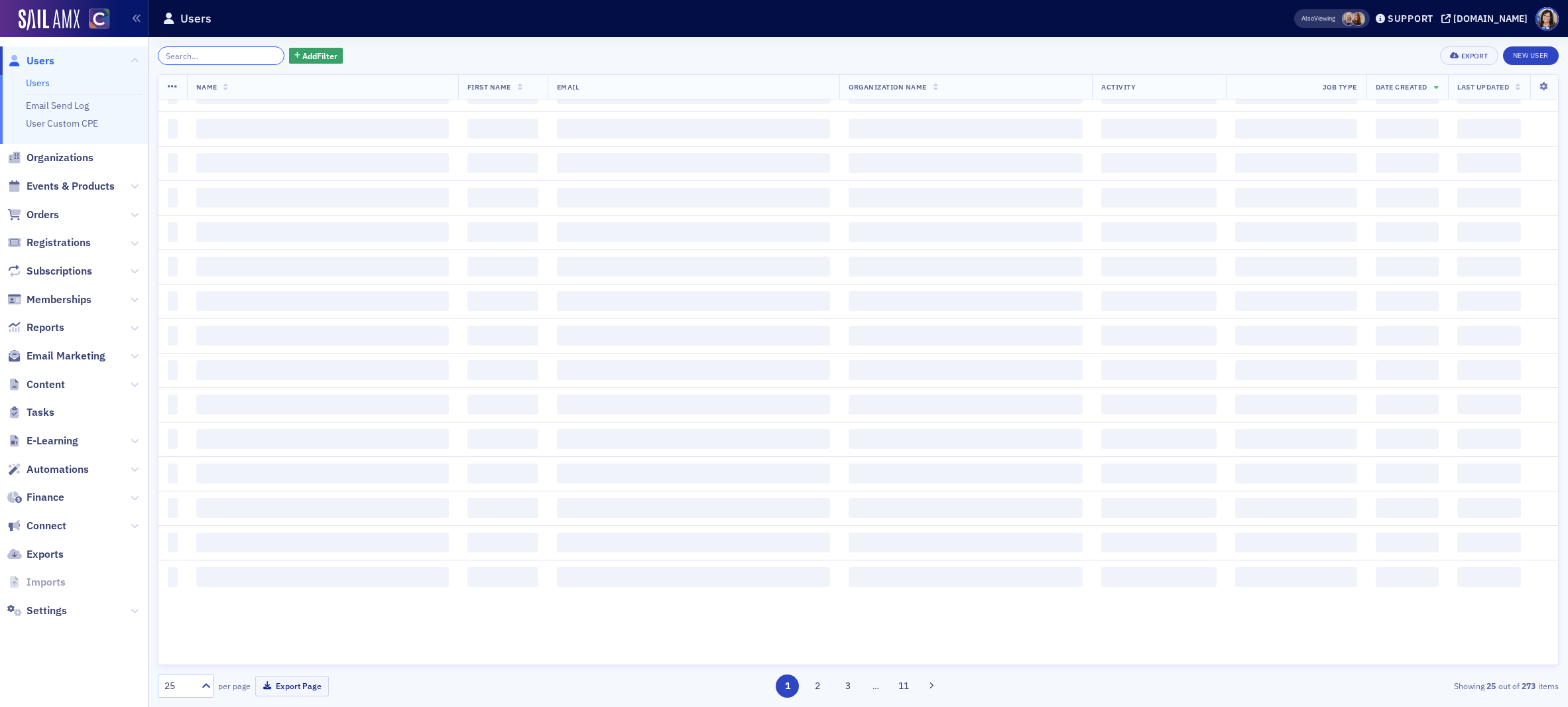
click at [225, 56] on input "search" at bounding box center [220, 55] width 126 height 18
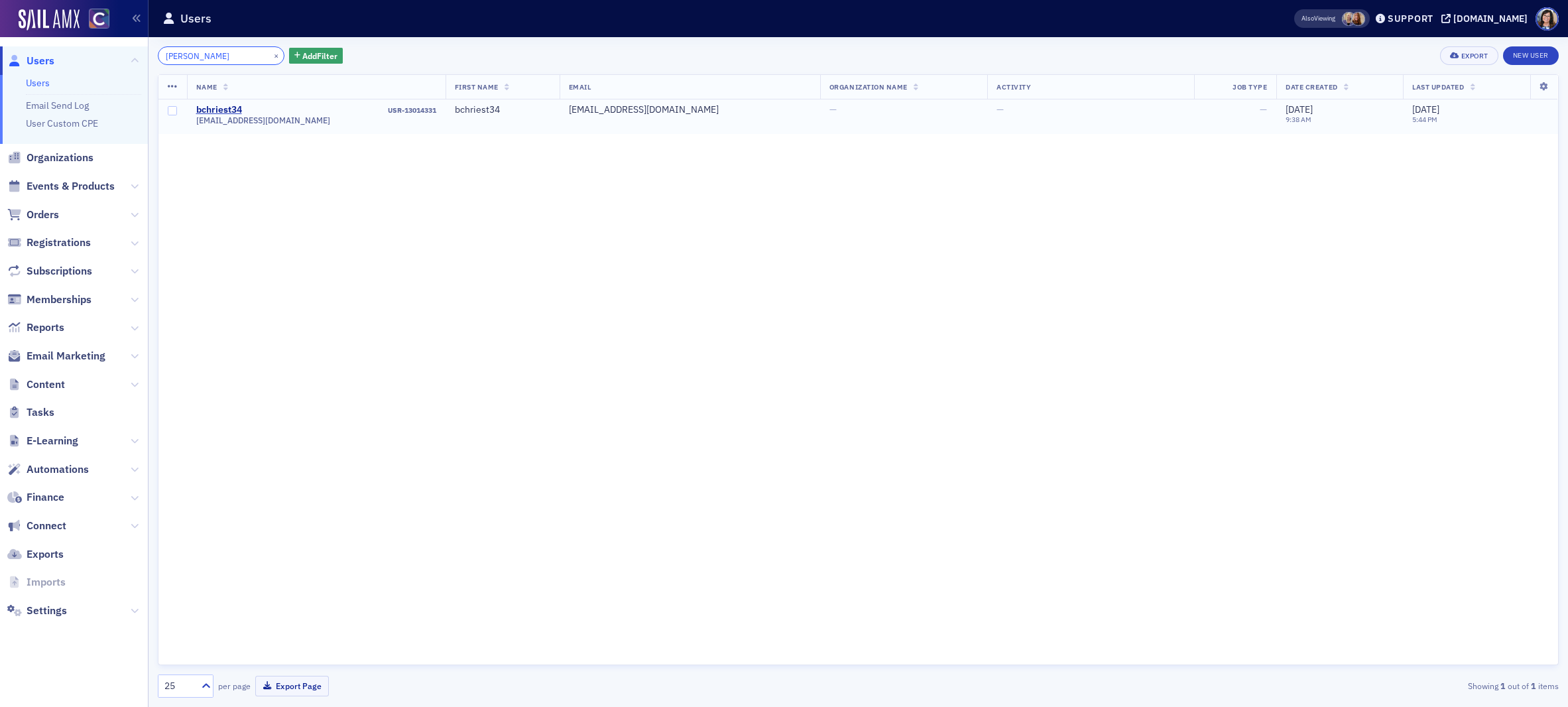
type input "Chriest"
drag, startPoint x: 195, startPoint y: 123, endPoint x: 285, endPoint y: 125, distance: 90.0
click at [285, 125] on span "bchriest34@gmail.com" at bounding box center [263, 121] width 134 height 10
drag, startPoint x: 257, startPoint y: 55, endPoint x: 240, endPoint y: 55, distance: 17.0
click at [271, 55] on button "×" at bounding box center [276, 55] width 12 height 12
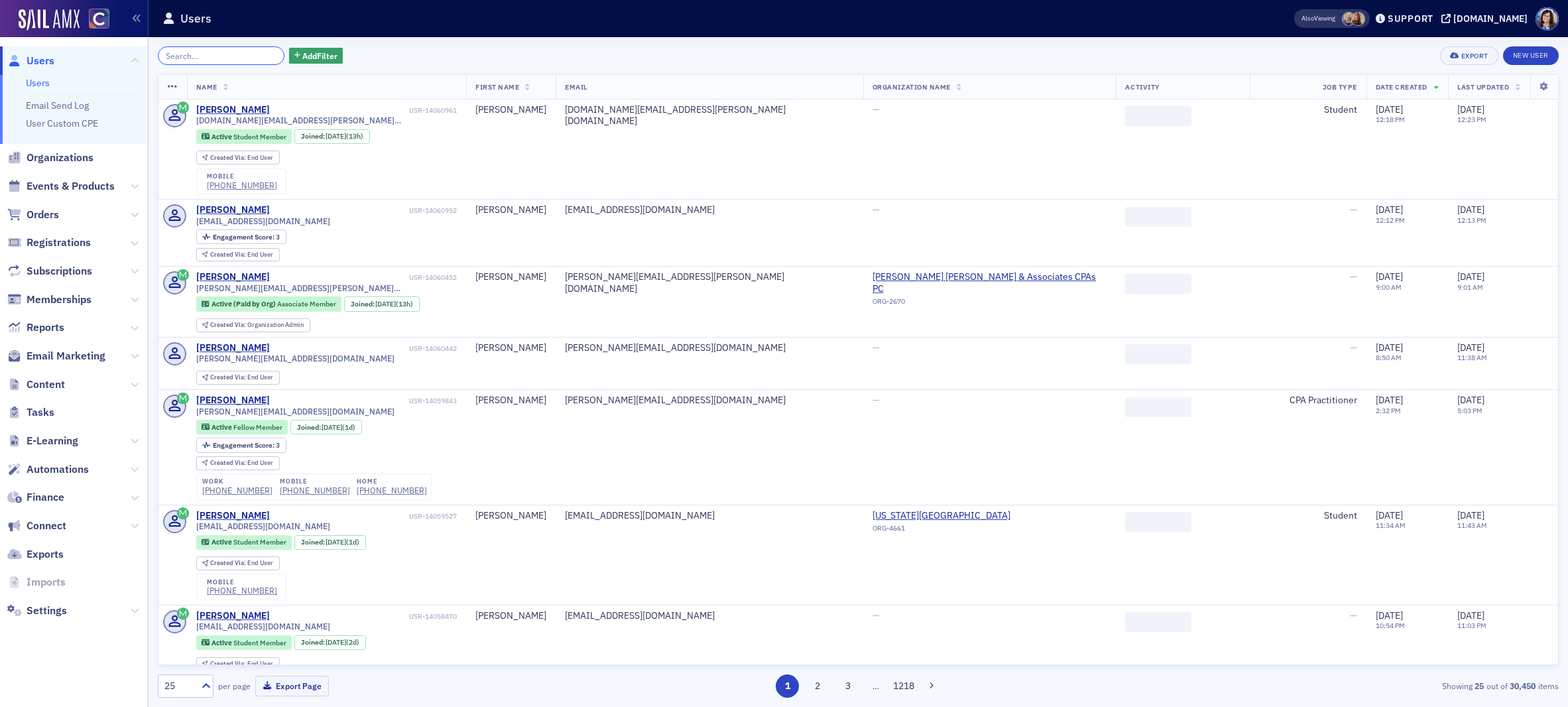
click at [240, 55] on input "search" at bounding box center [220, 55] width 126 height 18
paste input "Farrell"
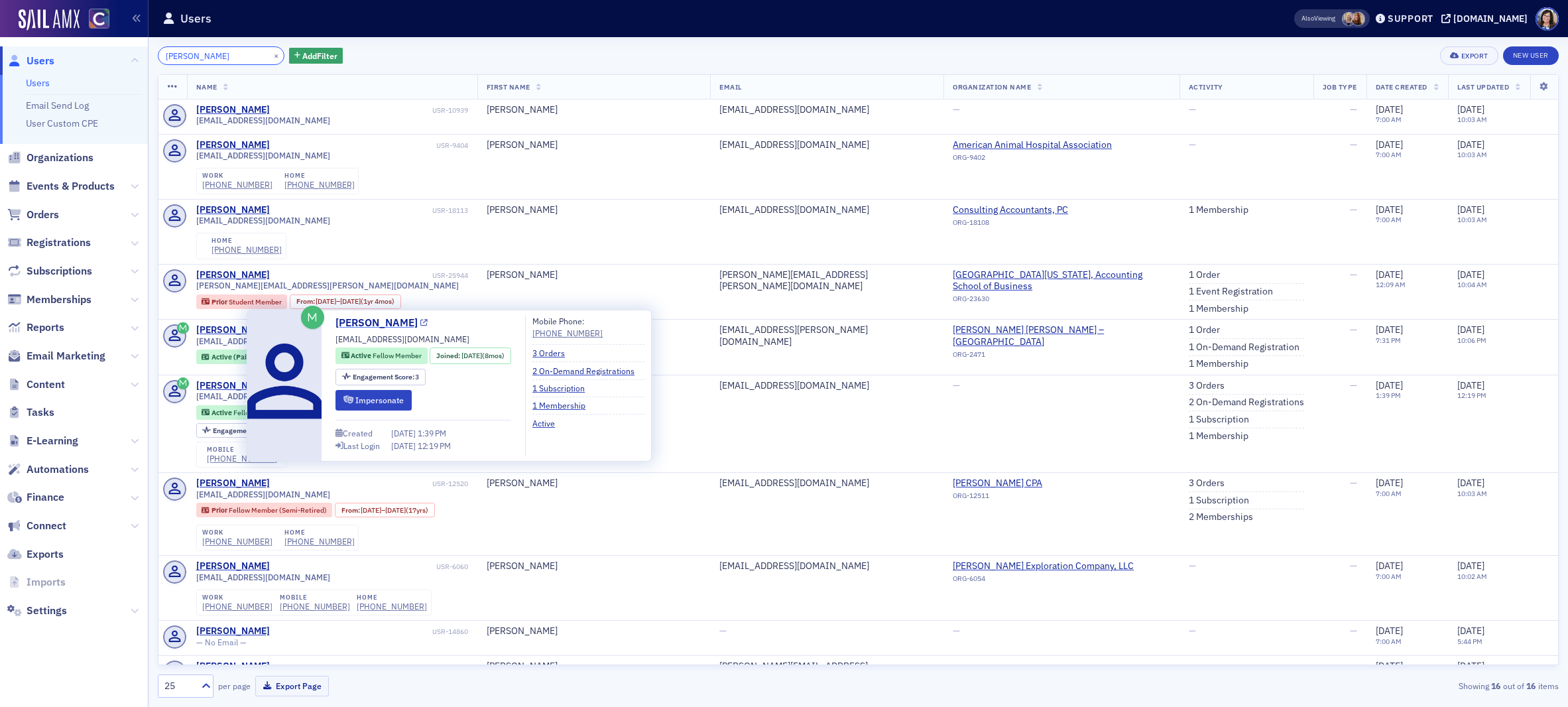
type input "Farrell"
click at [420, 323] on icon at bounding box center [424, 323] width 8 height 8
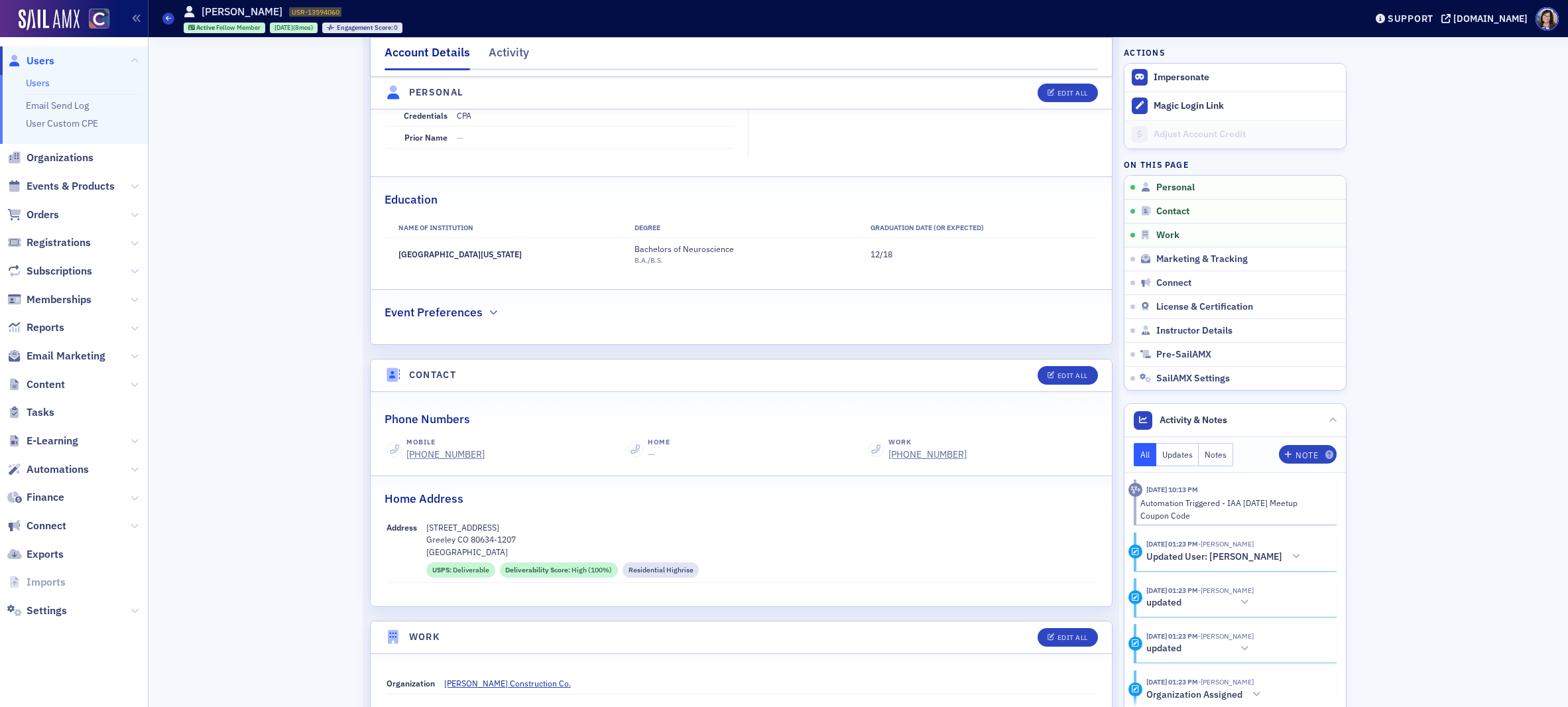
scroll to position [300, 0]
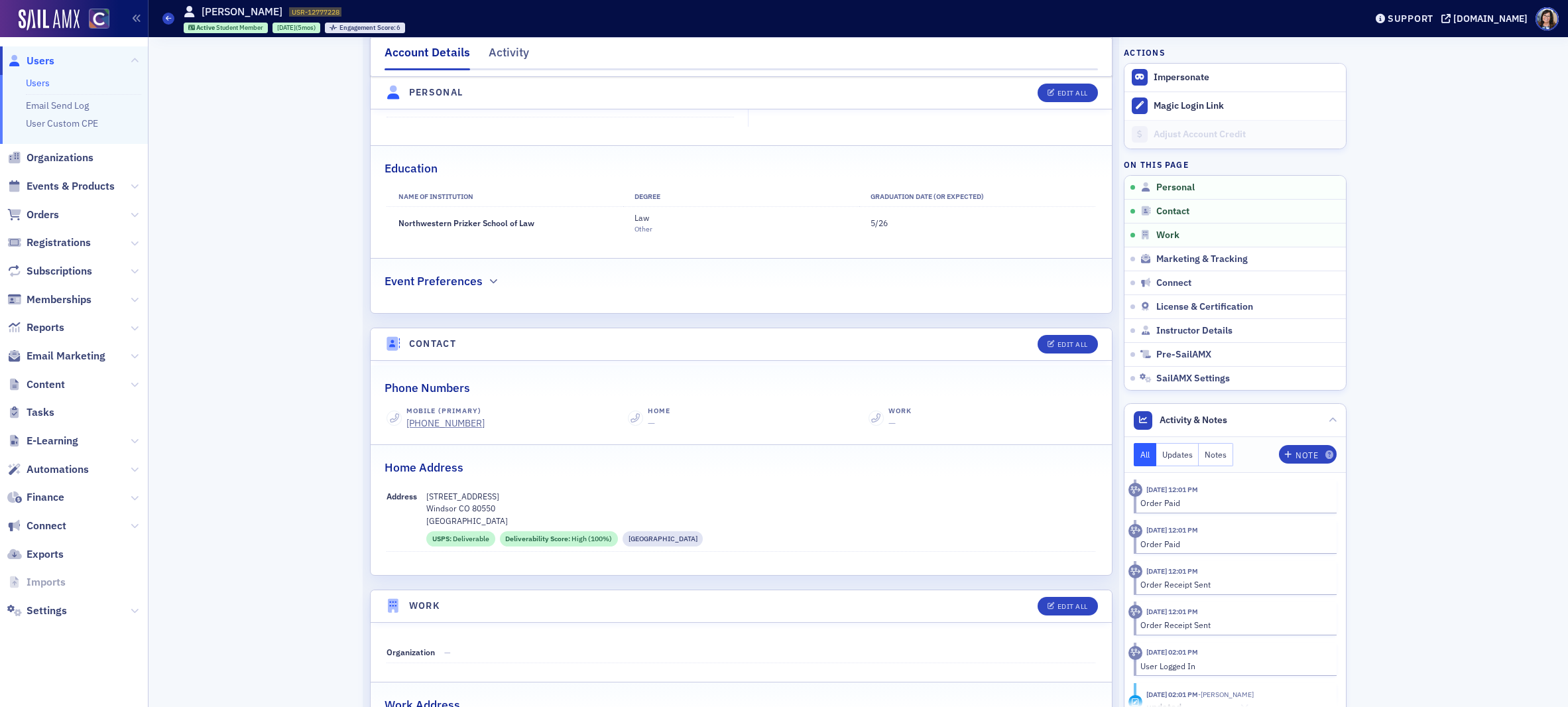
scroll to position [333, 0]
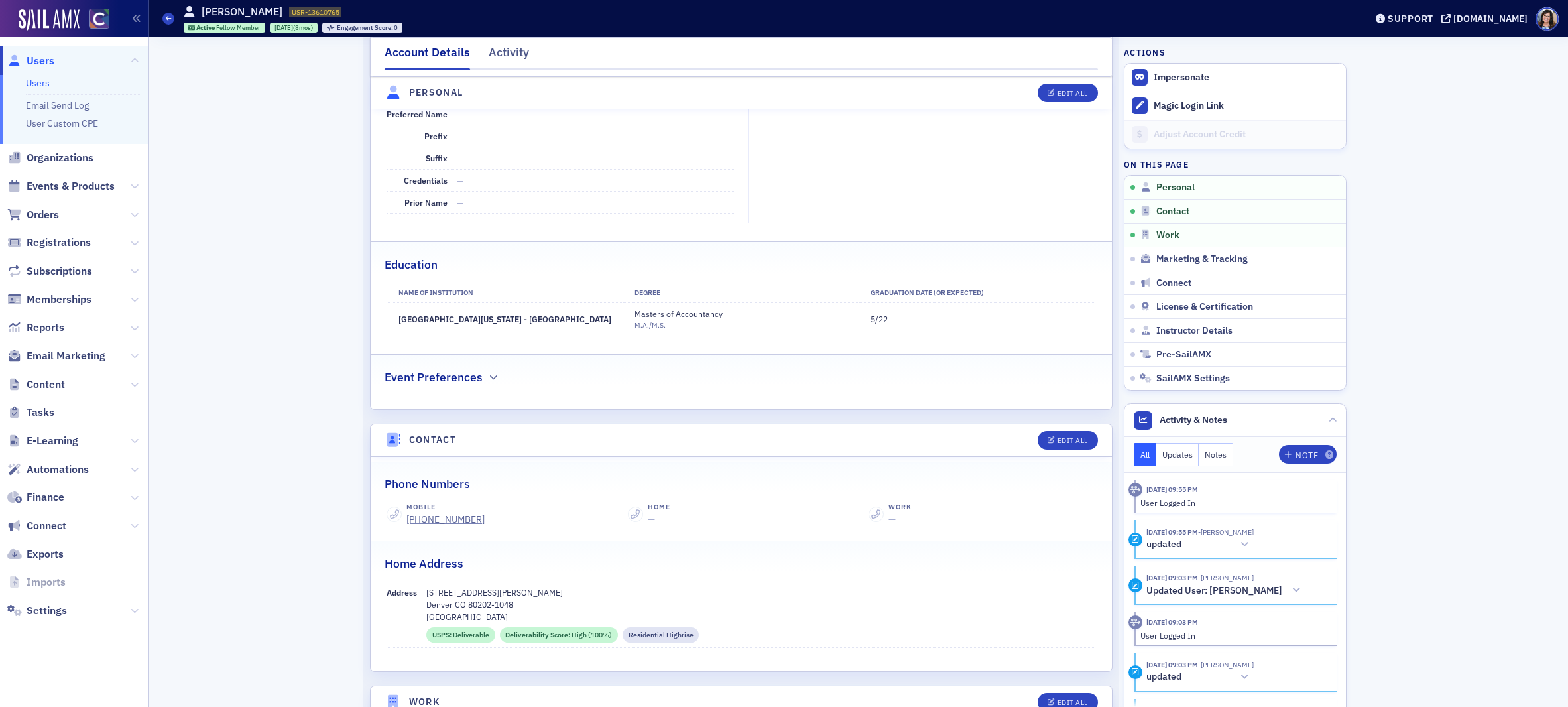
scroll to position [243, 0]
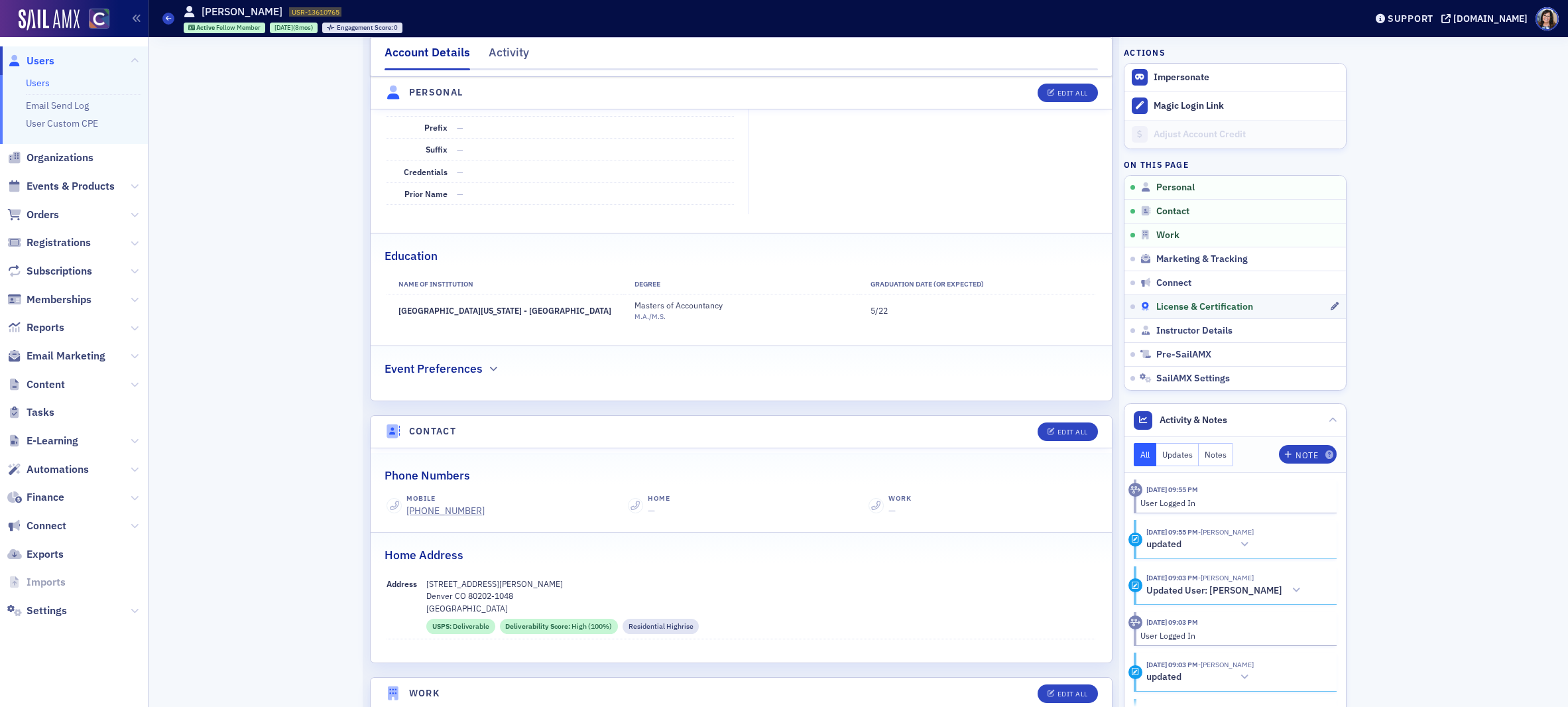
click at [1165, 312] on span "License & Certification" at bounding box center [1204, 307] width 97 height 12
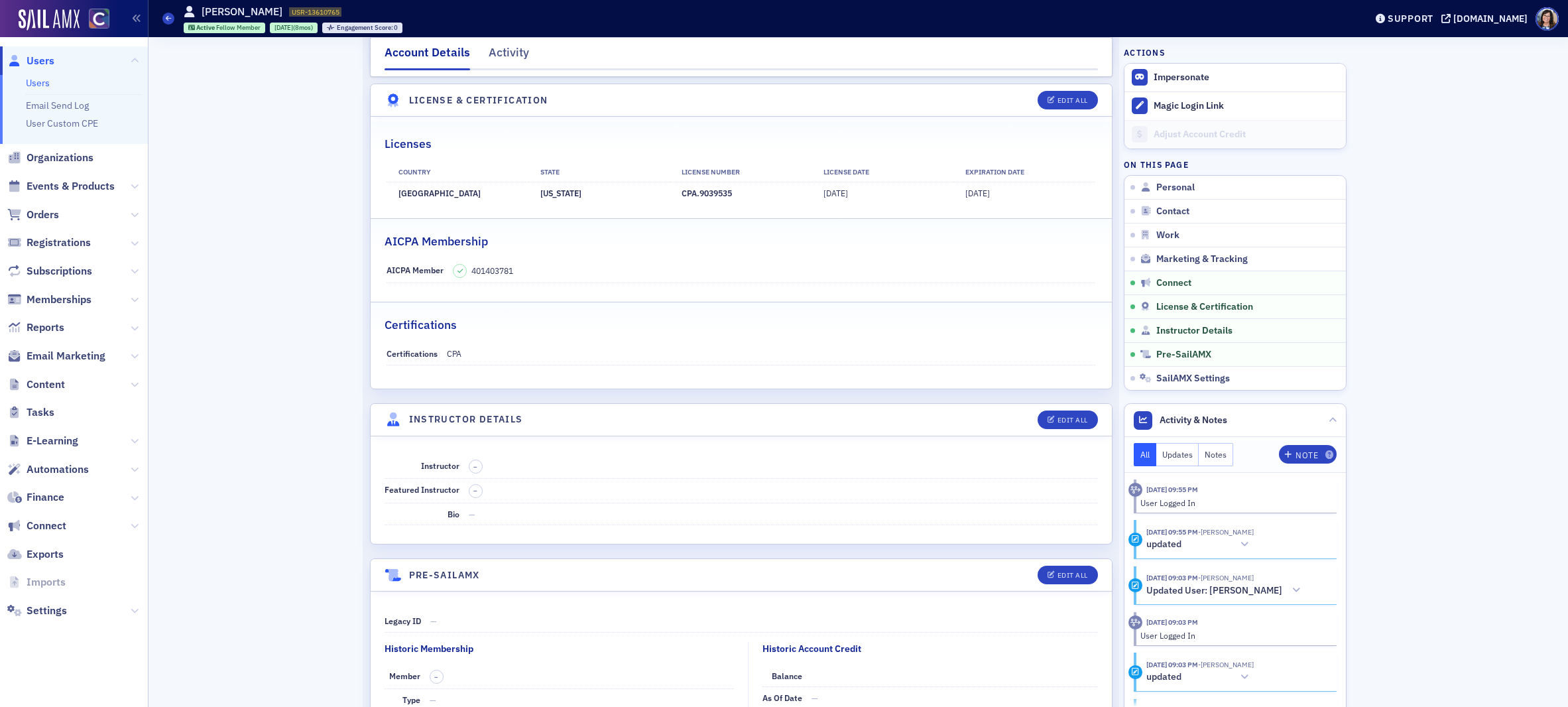
scroll to position [2438, 0]
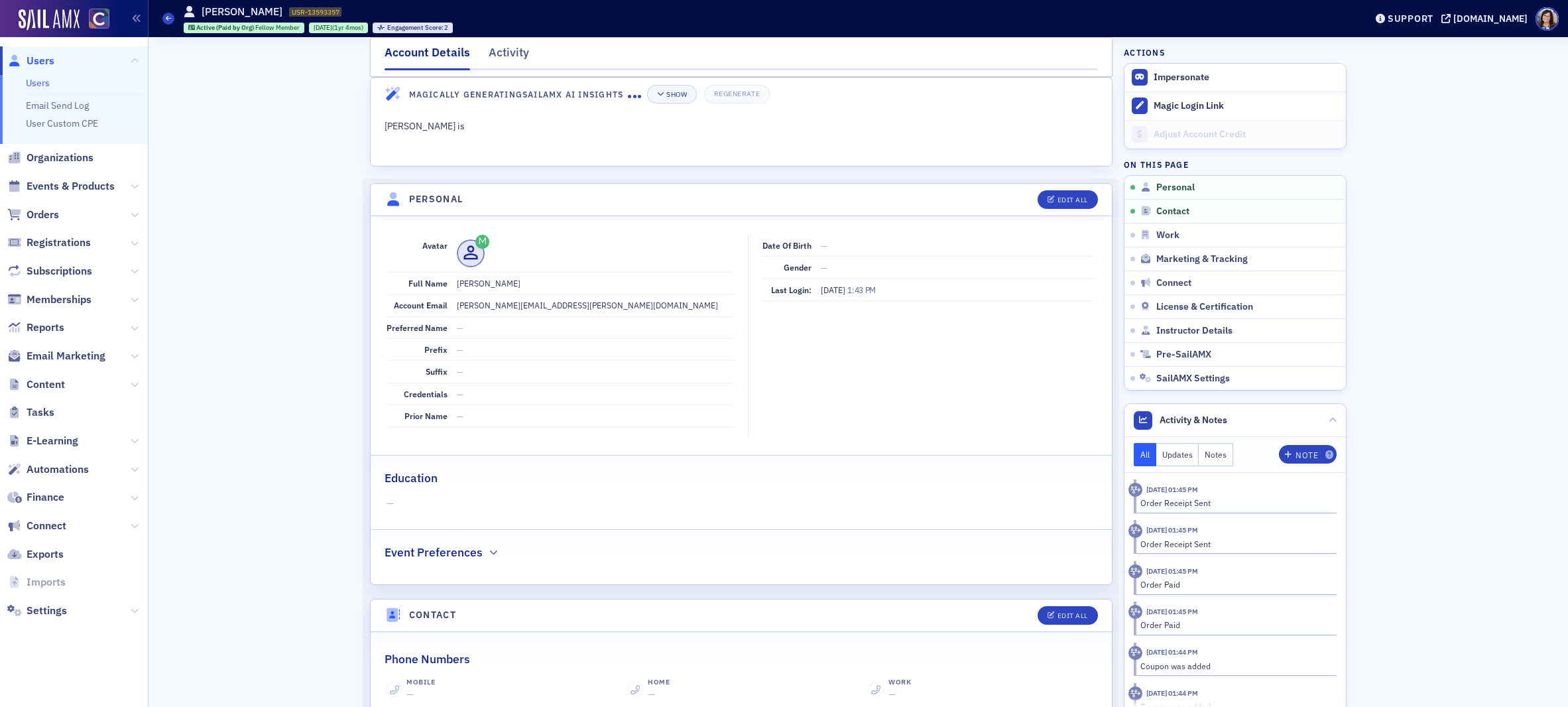
scroll to position [19, 0]
click at [1159, 303] on span "License & Certification" at bounding box center [1204, 307] width 97 height 12
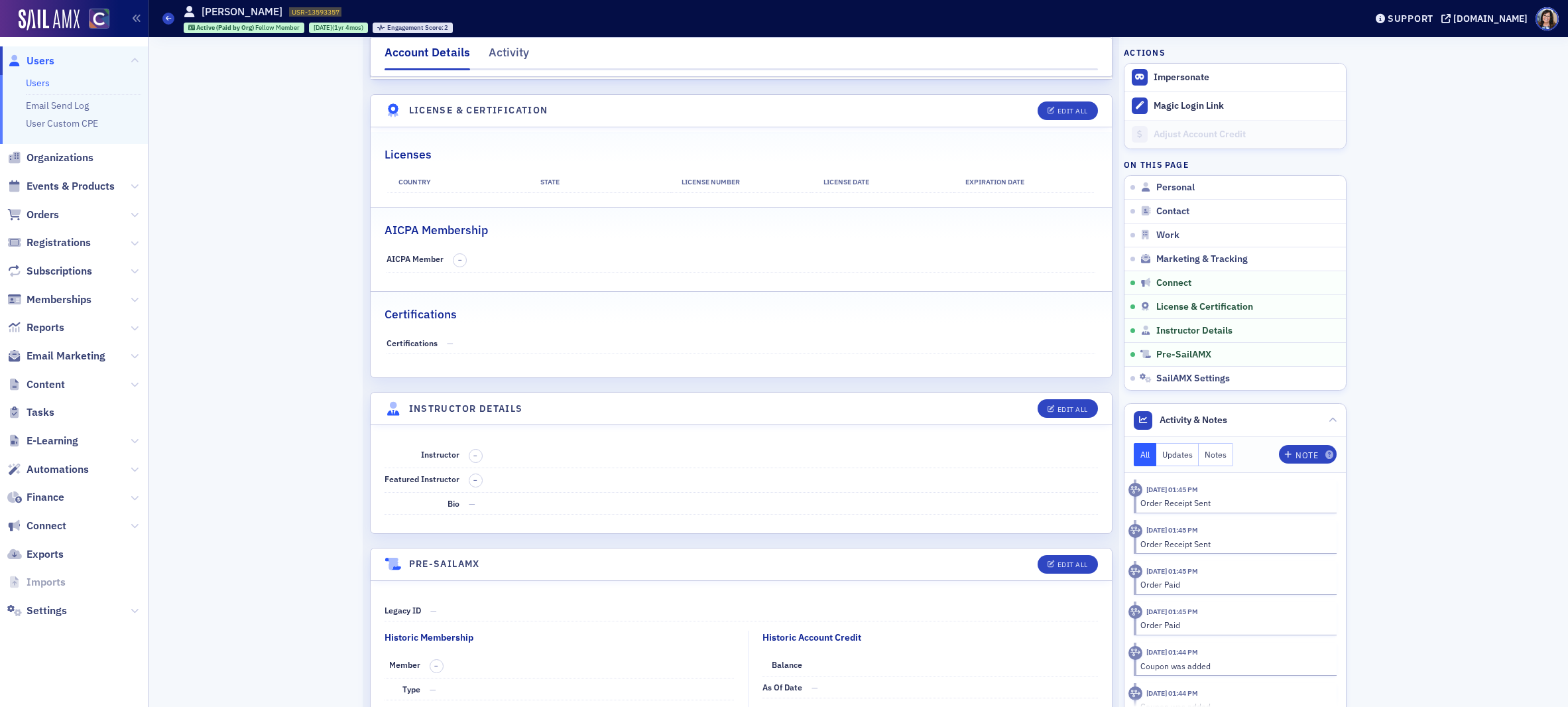
scroll to position [2356, 0]
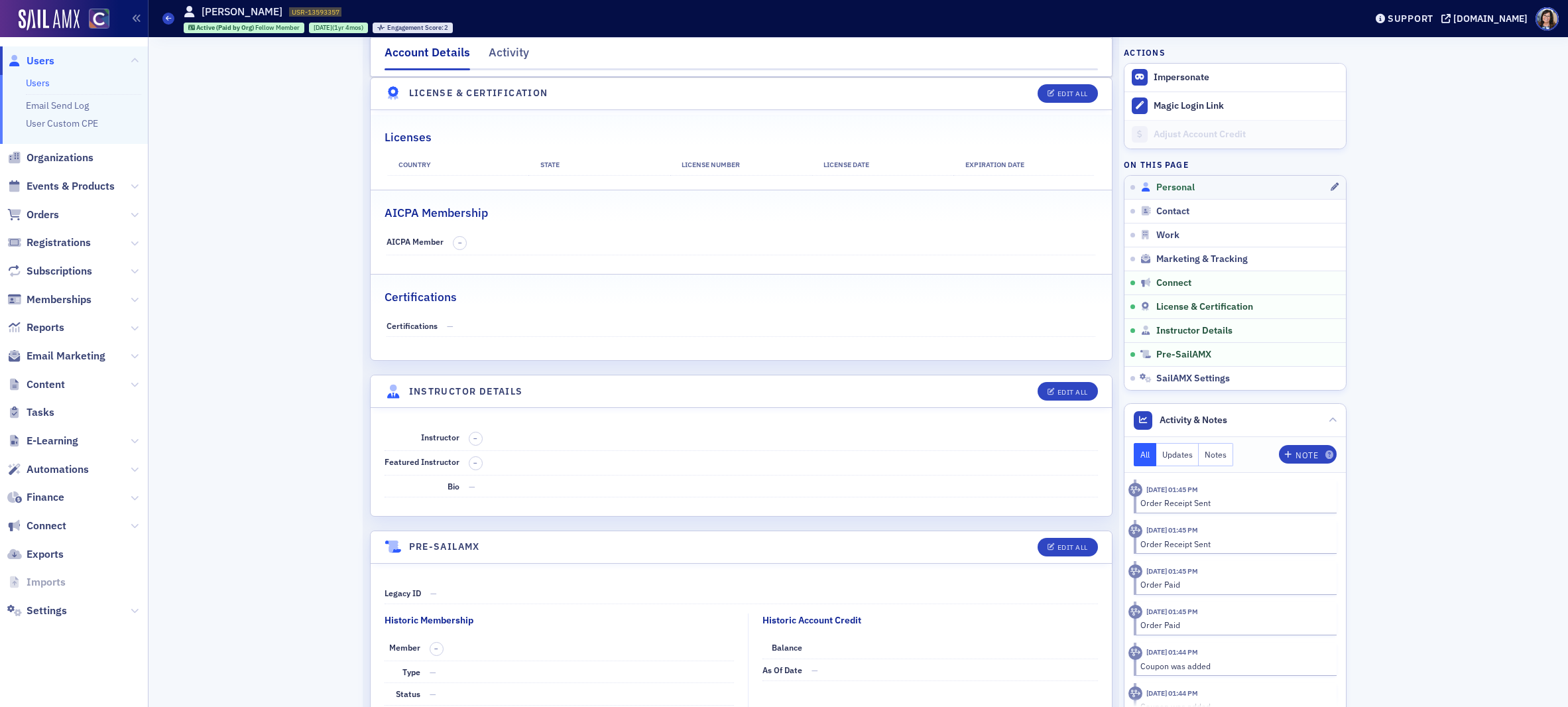
click at [1182, 188] on span "Personal" at bounding box center [1175, 188] width 39 height 12
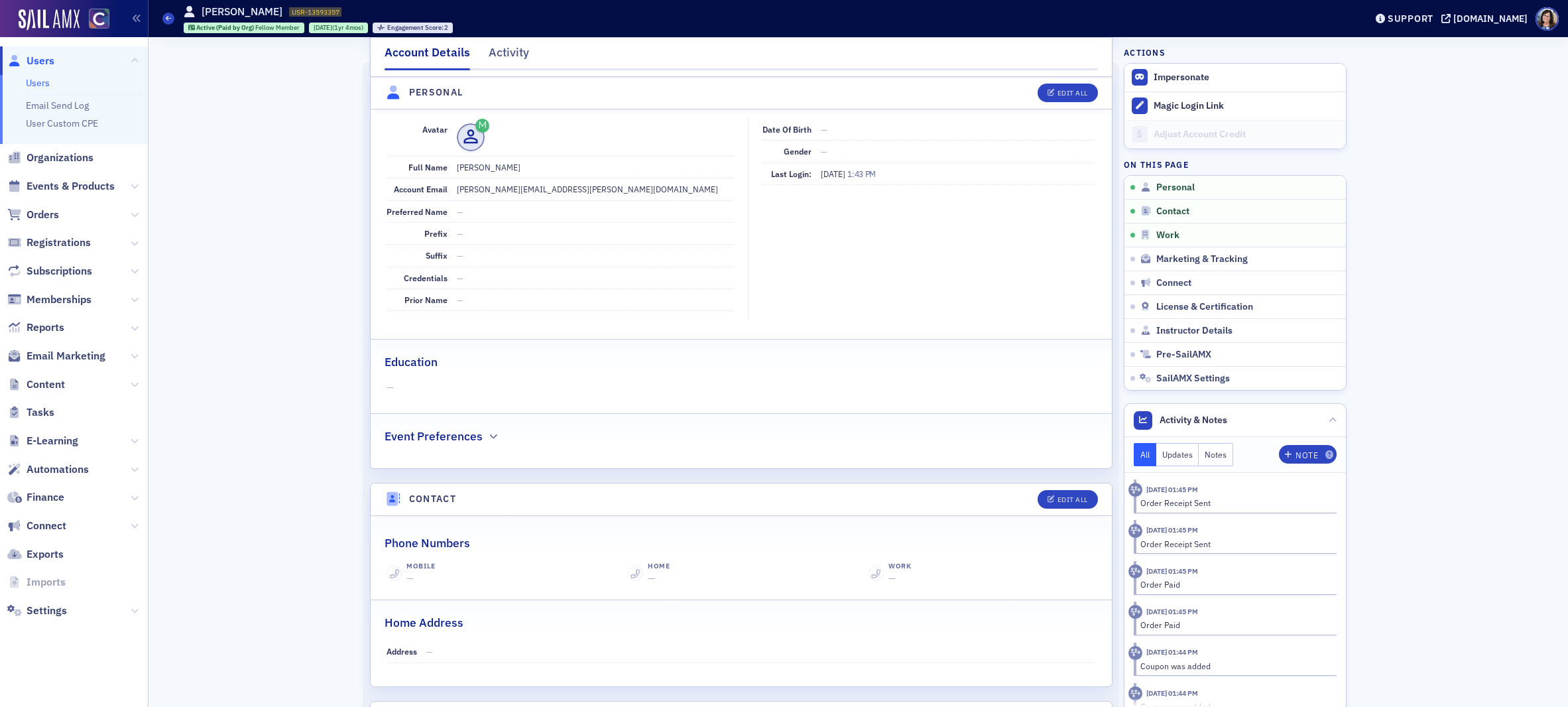
scroll to position [126, 0]
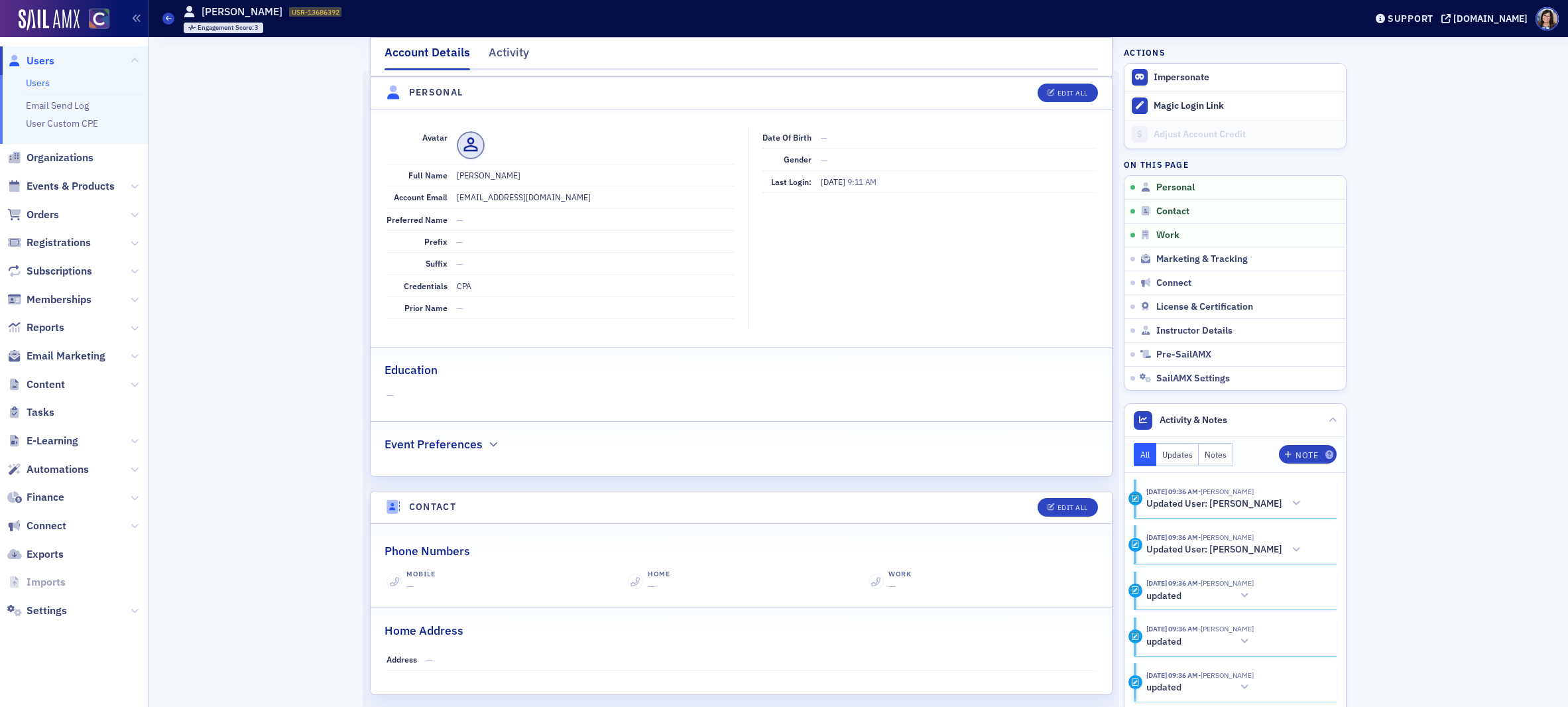
scroll to position [55, 0]
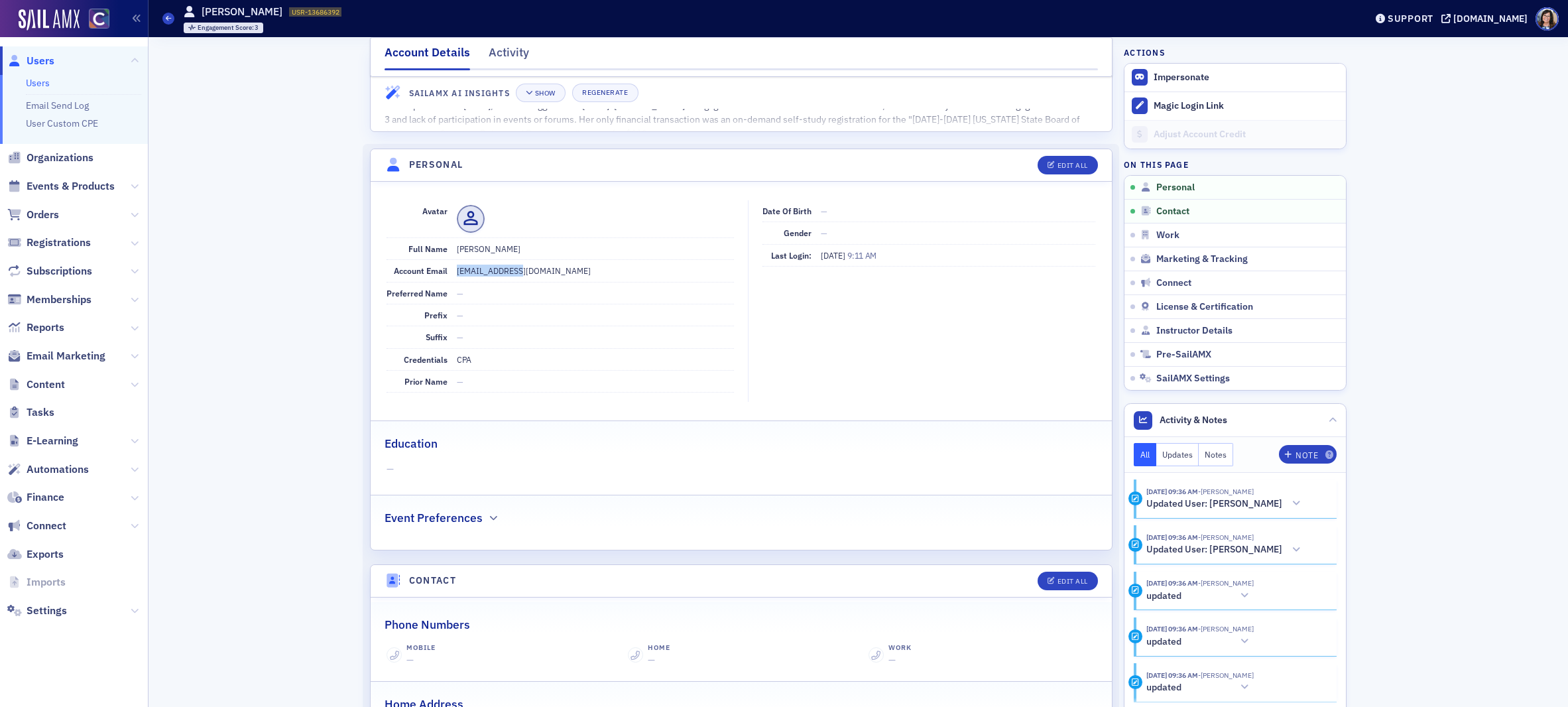
drag, startPoint x: 456, startPoint y: 272, endPoint x: 539, endPoint y: 272, distance: 83.0
click at [539, 272] on dd "[EMAIL_ADDRESS][DOMAIN_NAME]" at bounding box center [595, 270] width 277 height 21
copy dd "[EMAIL_ADDRESS][DOMAIN_NAME]"
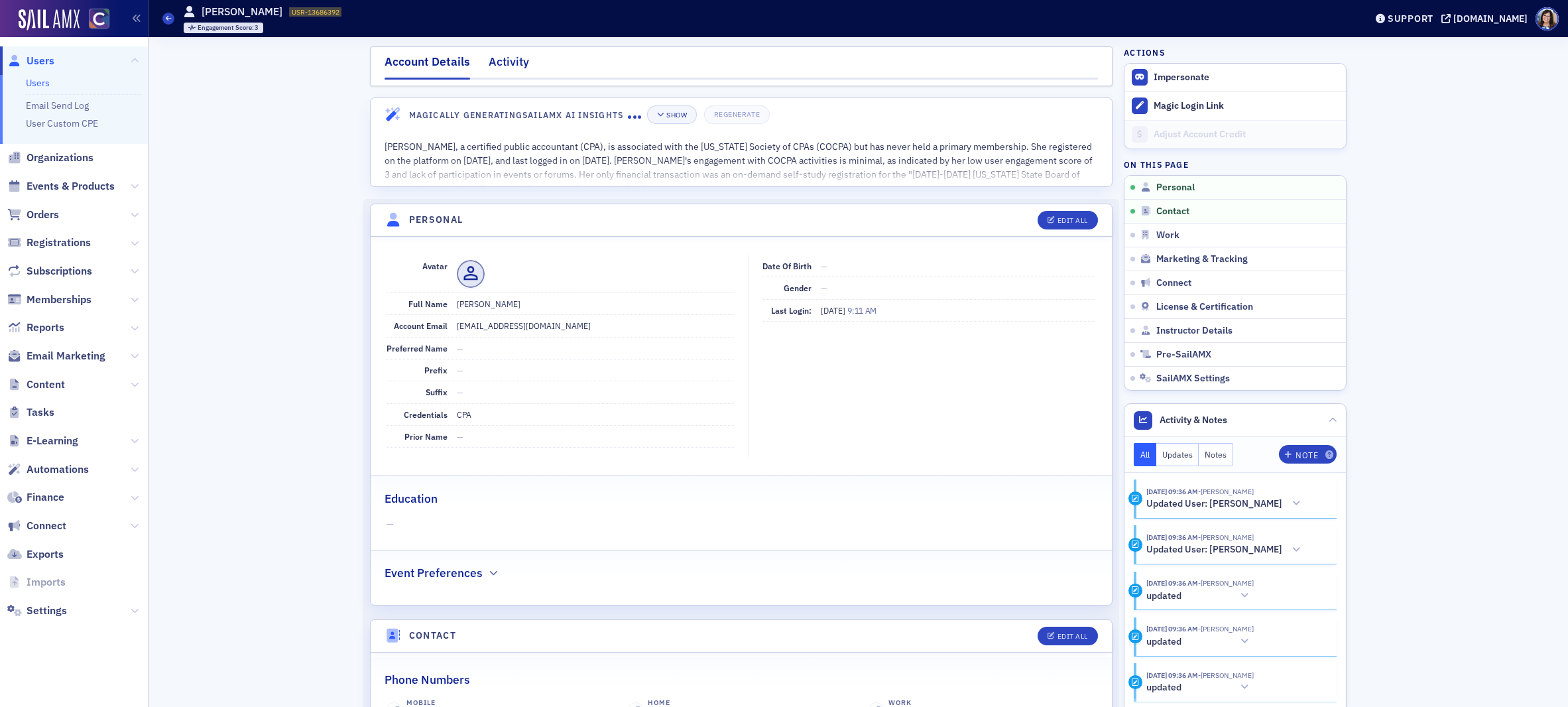
click at [492, 55] on div "Activity" at bounding box center [508, 65] width 40 height 24
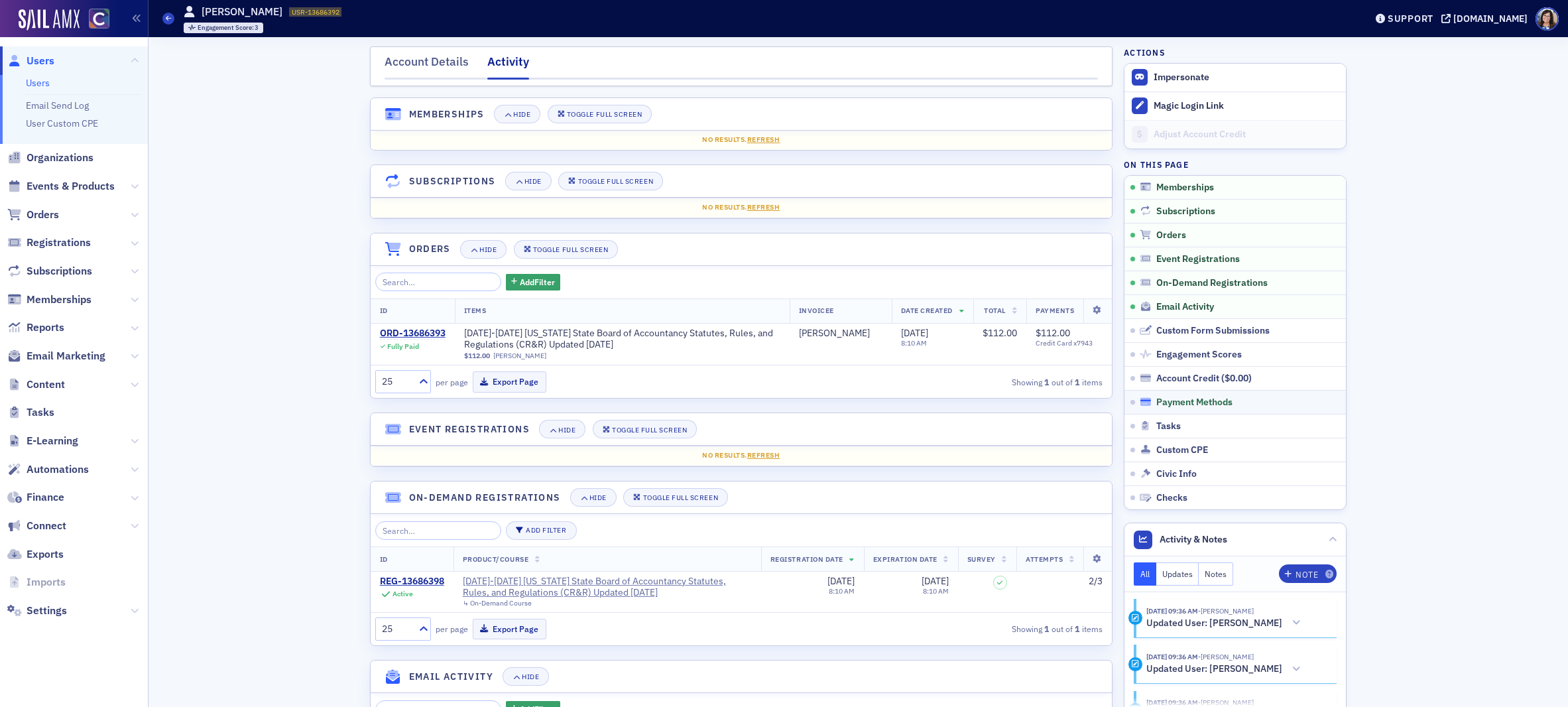
click at [1215, 399] on span "Payment Methods" at bounding box center [1194, 402] width 76 height 12
click at [421, 331] on div "ORD-13686393" at bounding box center [413, 333] width 65 height 12
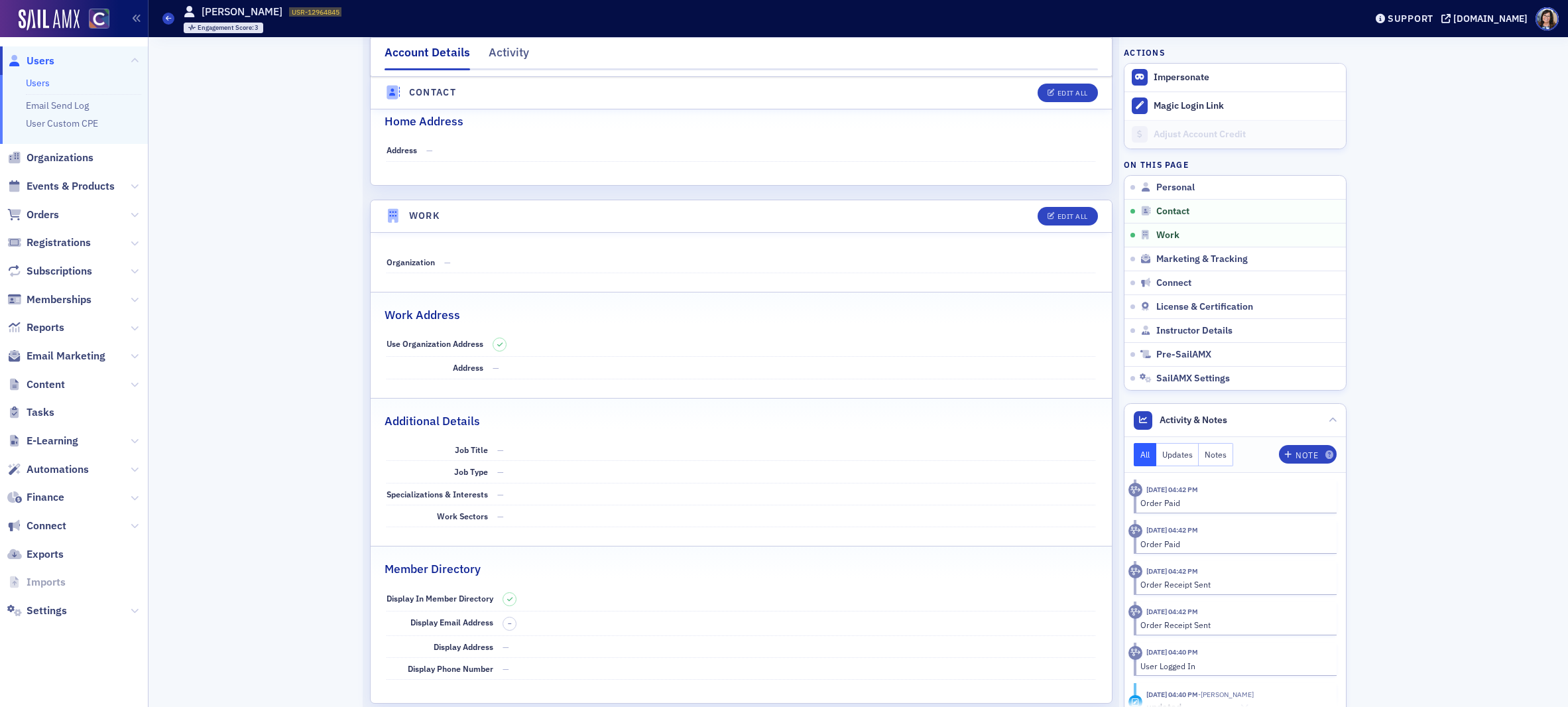
scroll to position [638, 0]
click at [1165, 301] on span "License & Certification" at bounding box center [1204, 307] width 97 height 12
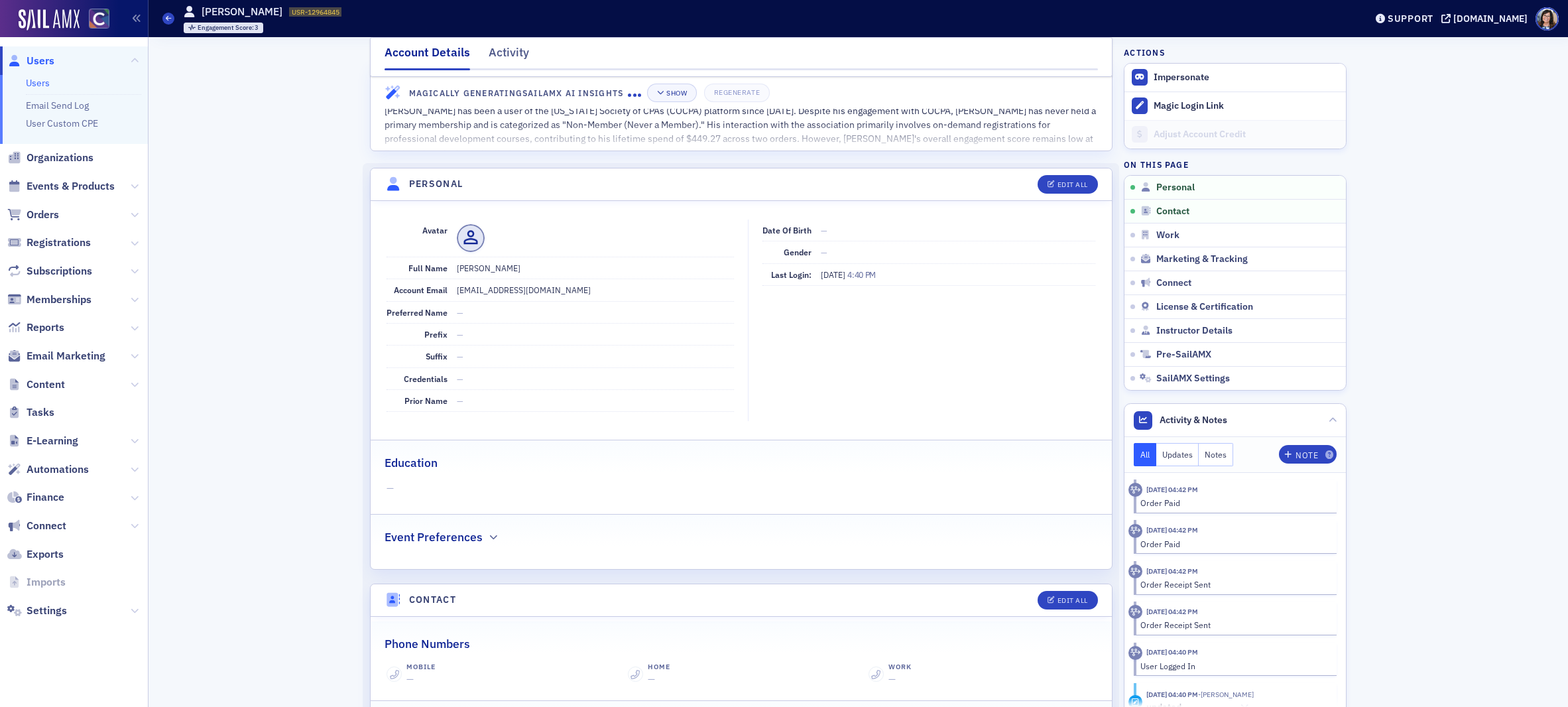
scroll to position [0, 0]
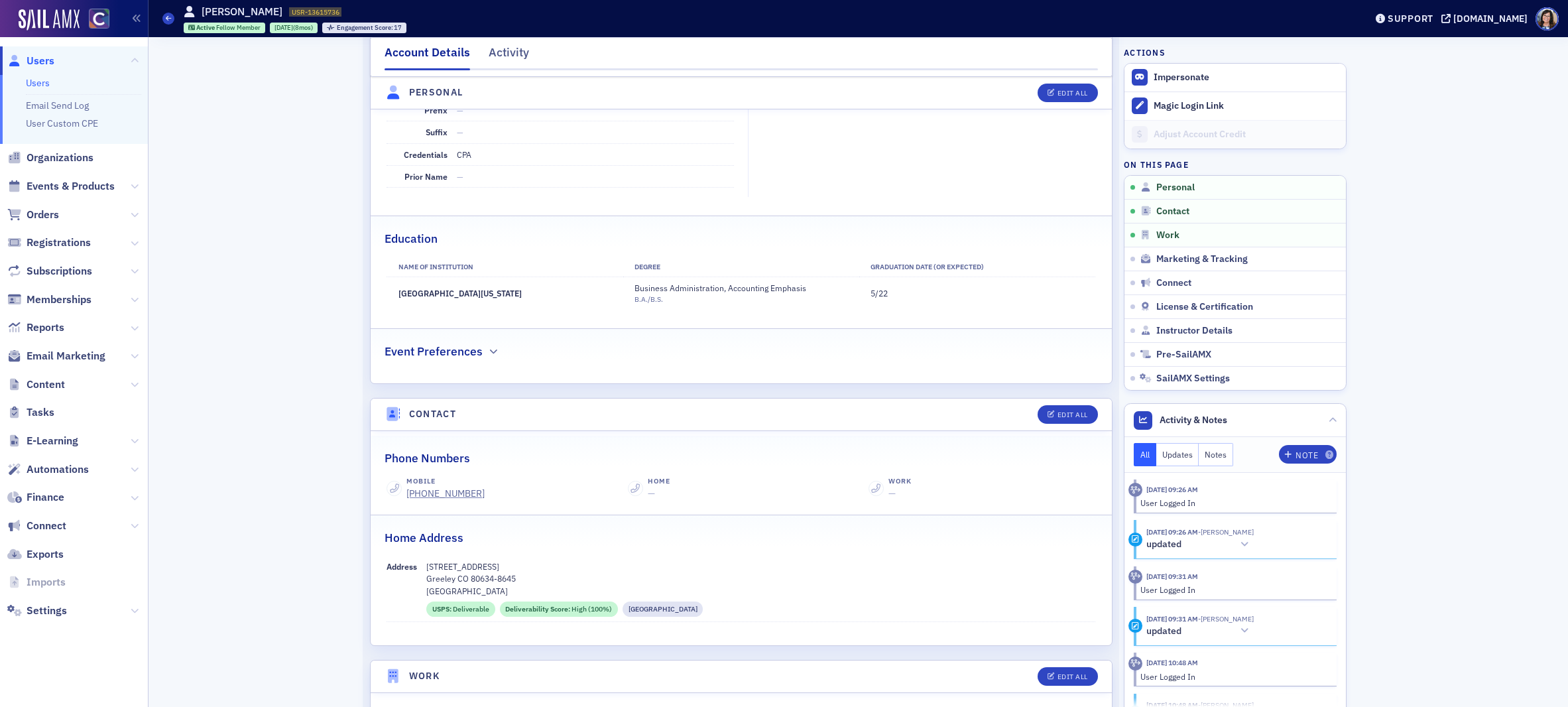
scroll to position [261, 0]
click at [1178, 311] on span "License & Certification" at bounding box center [1204, 307] width 97 height 12
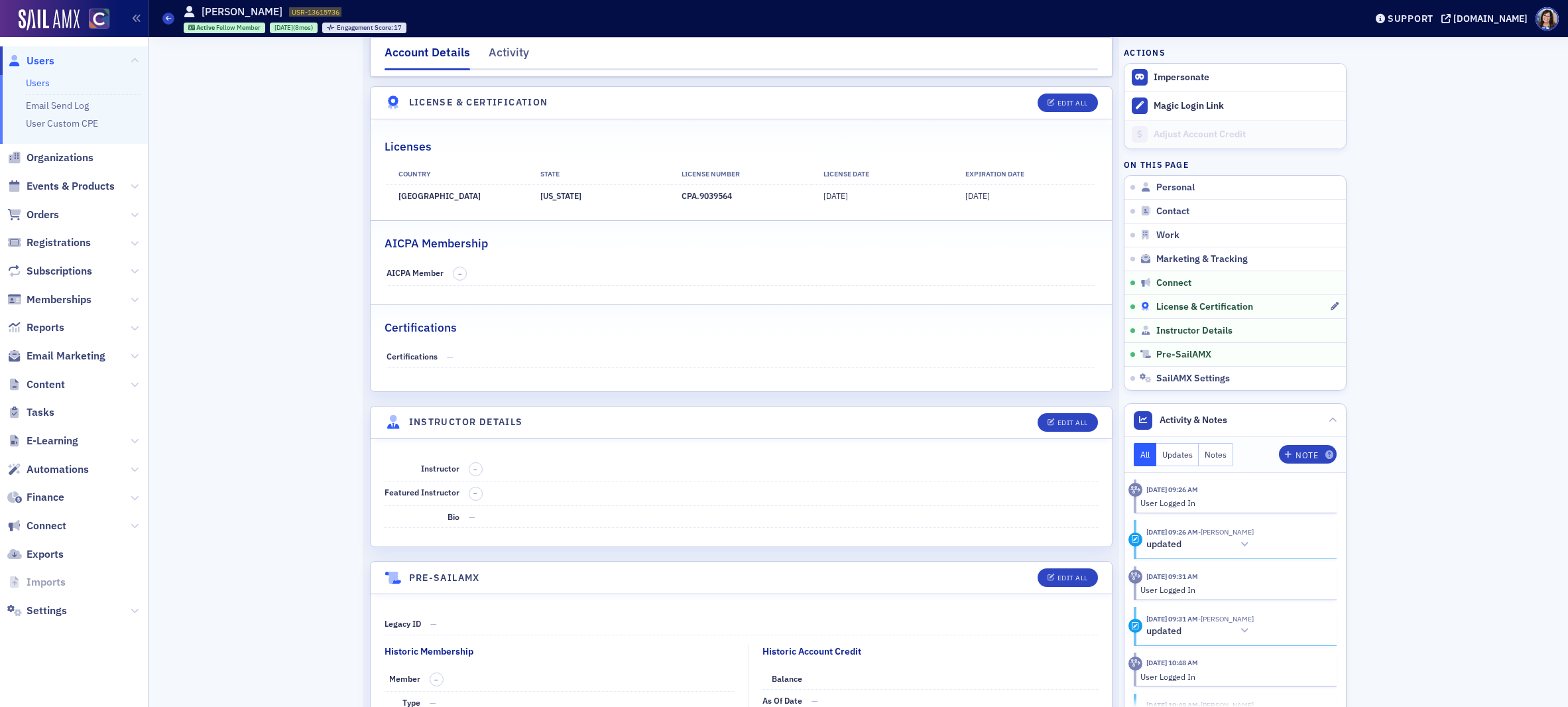
scroll to position [2426, 0]
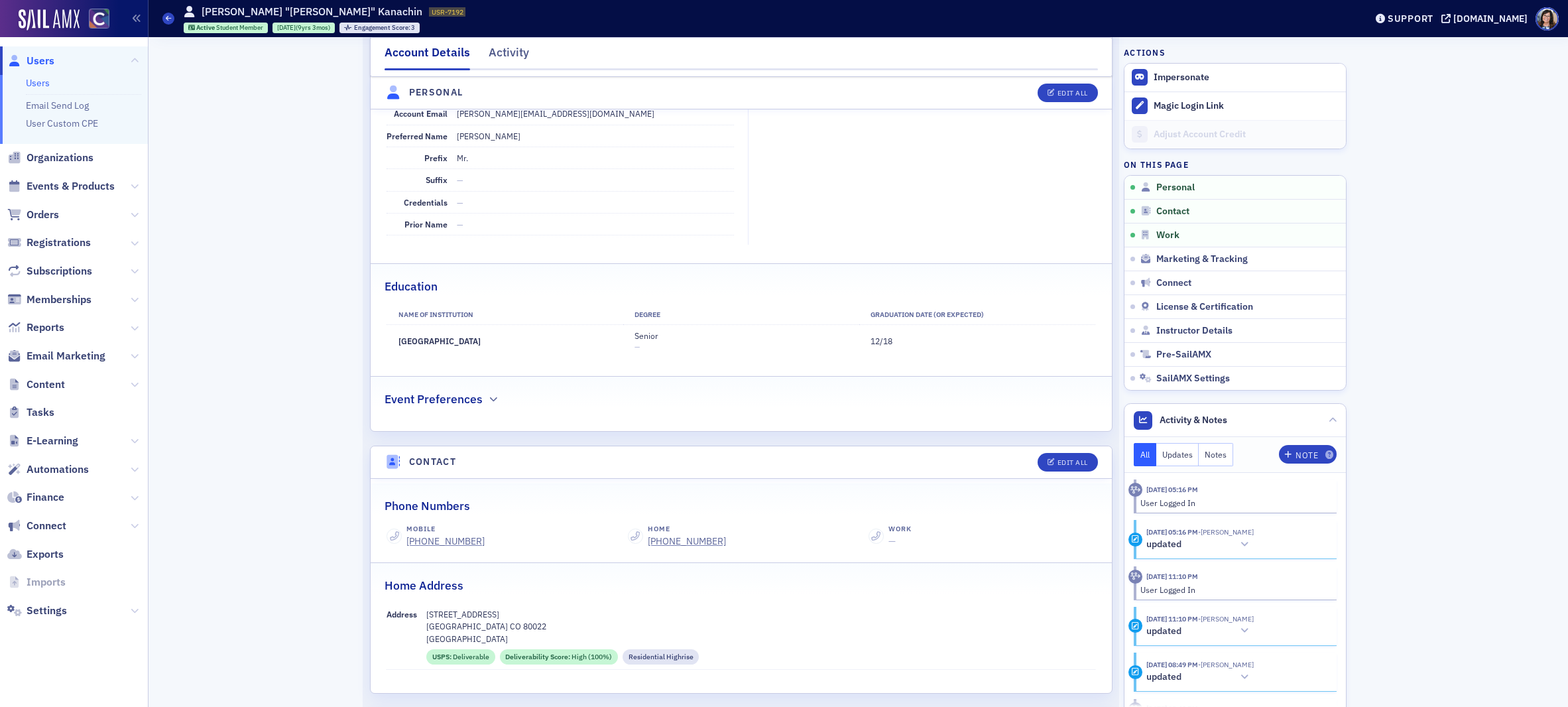
scroll to position [213, 0]
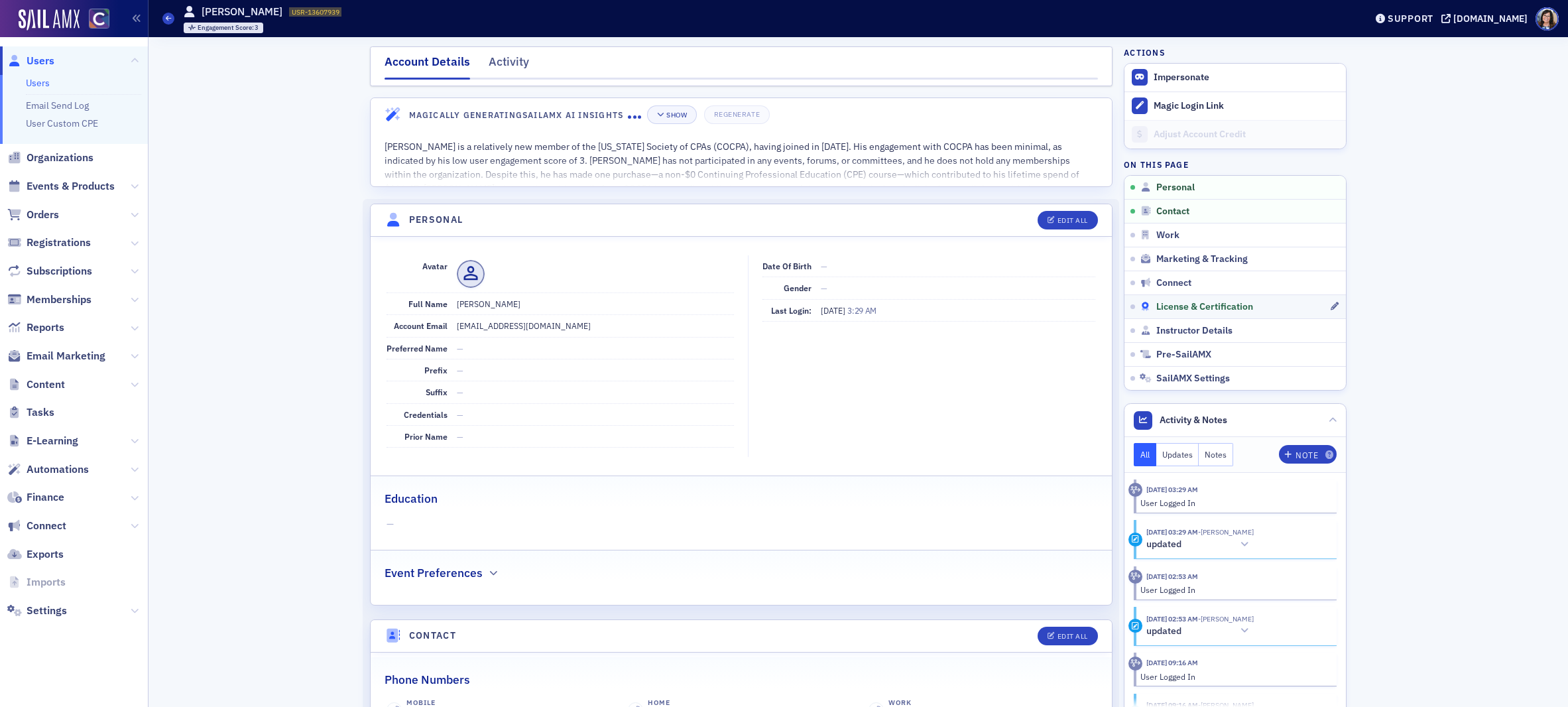
click at [1165, 301] on span "License & Certification" at bounding box center [1204, 307] width 97 height 12
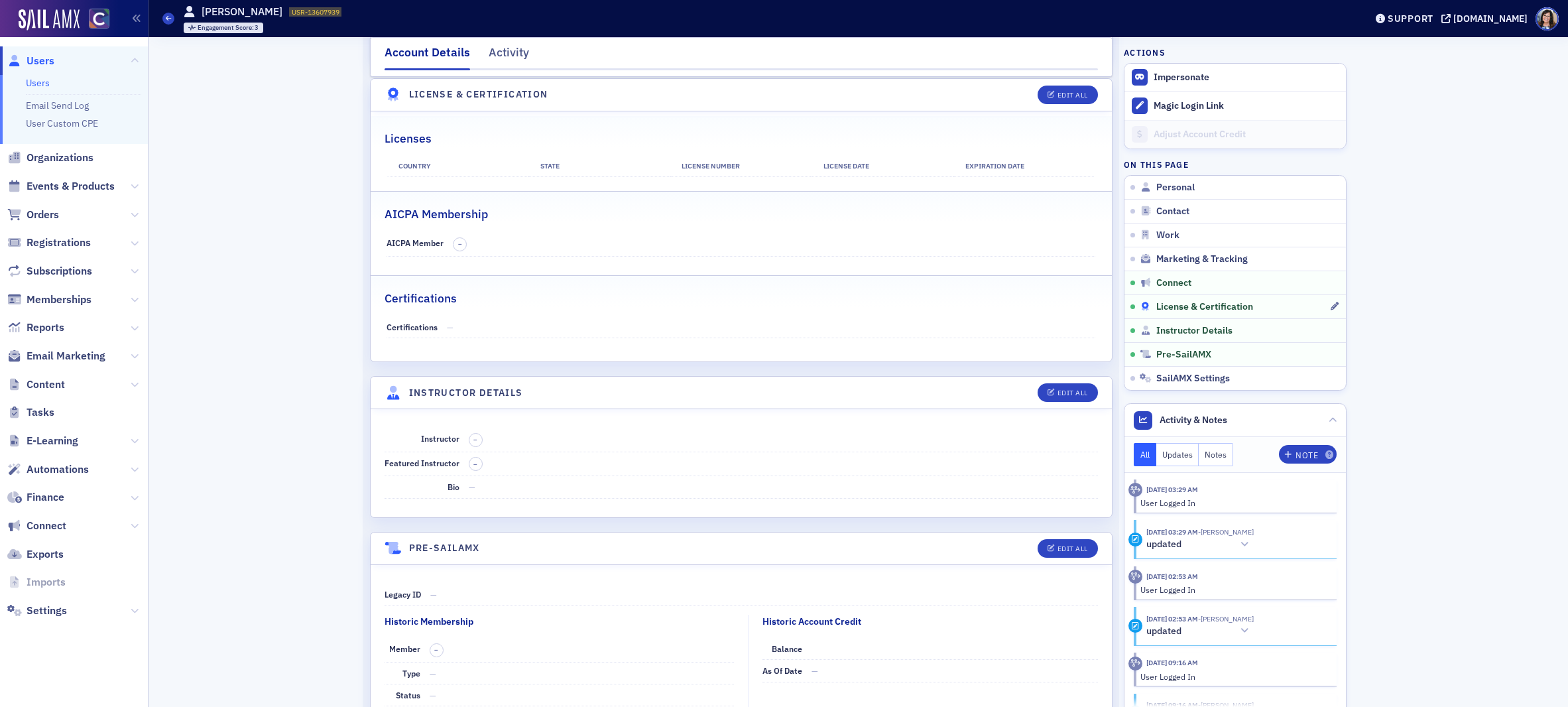
scroll to position [2109, 0]
click at [1184, 193] on span "Personal" at bounding box center [1175, 188] width 39 height 12
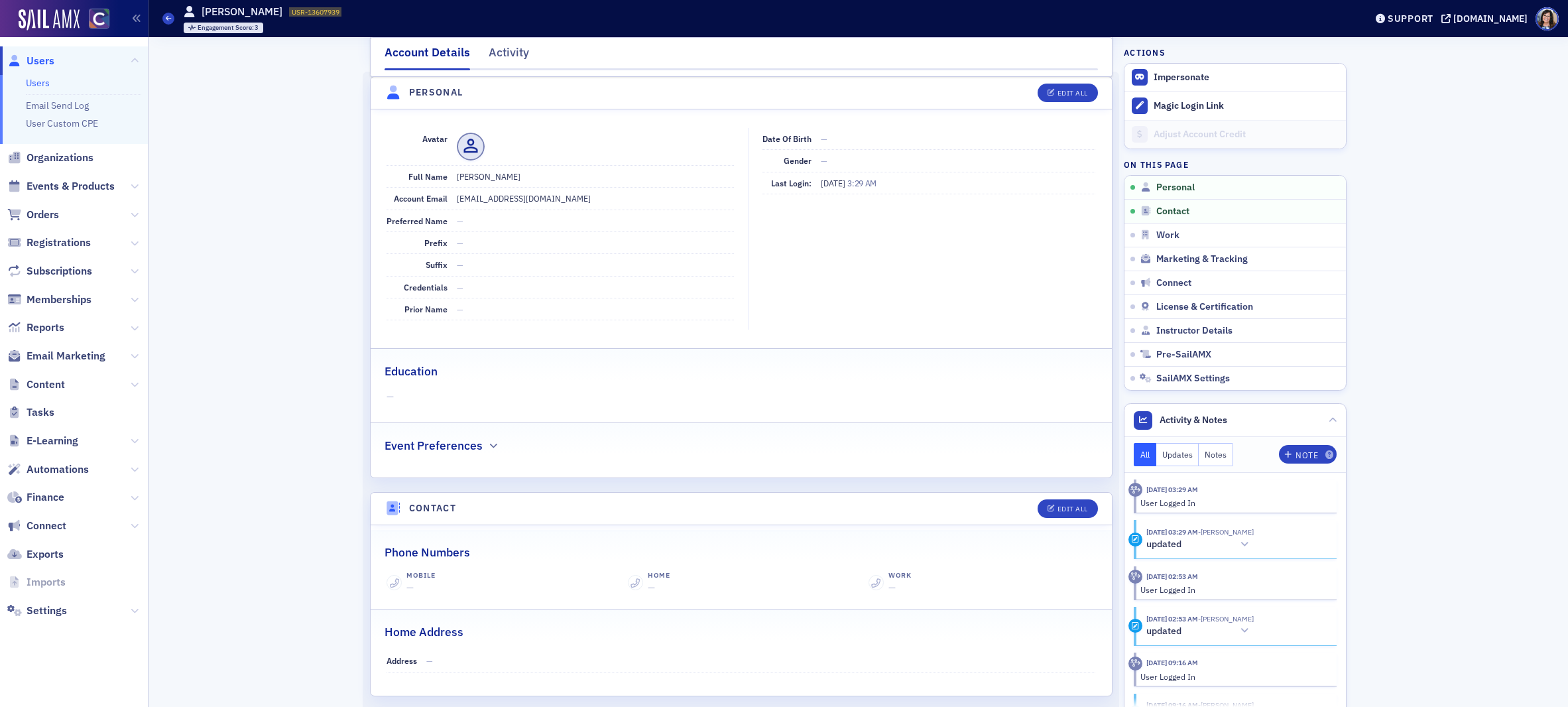
scroll to position [126, 0]
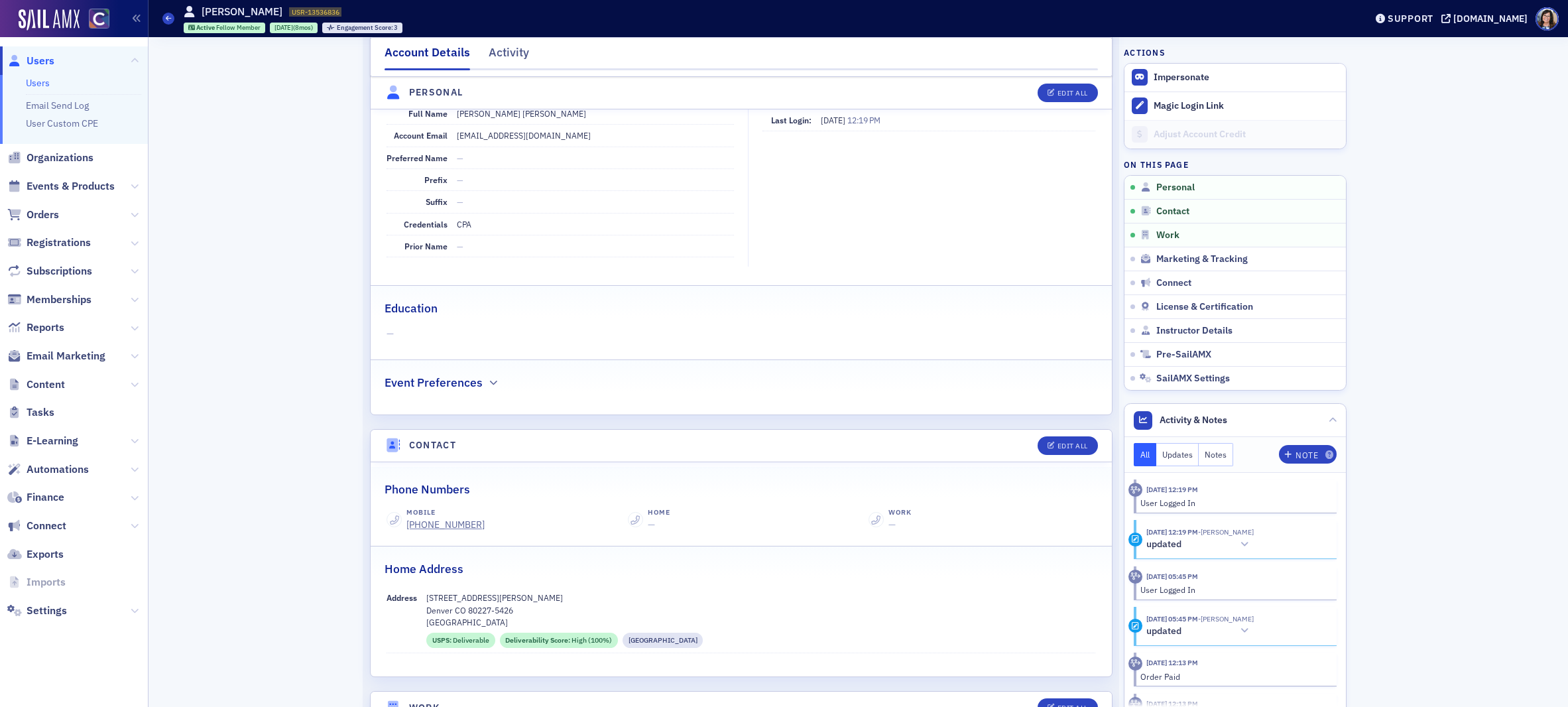
scroll to position [199, 0]
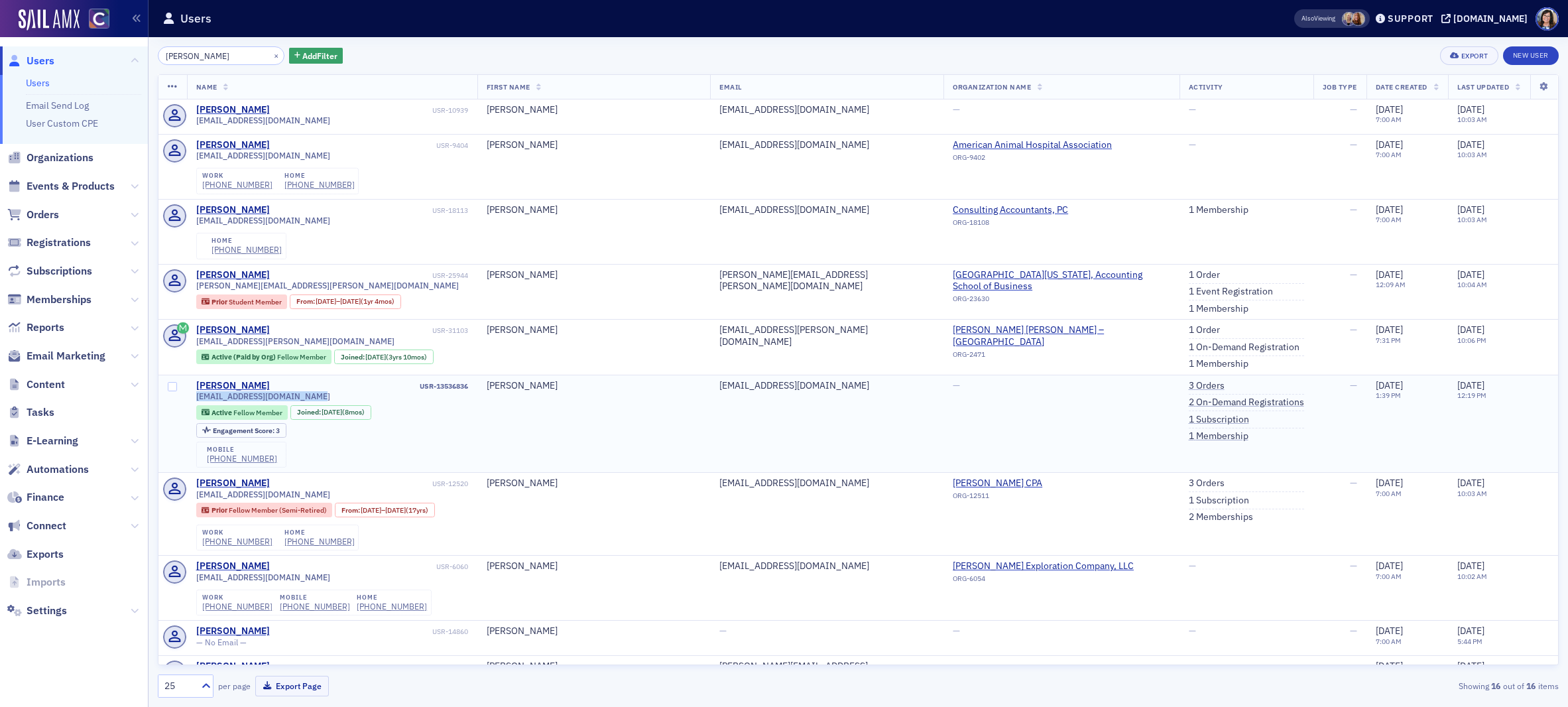
drag, startPoint x: 195, startPoint y: 398, endPoint x: 322, endPoint y: 396, distance: 127.0
click at [322, 396] on div "lukeedwardfarrell@gmail.com" at bounding box center [332, 396] width 272 height 10
copy span "lukeedwardfarrell@gmail.com"
copy div "(973) 216-3598"
drag, startPoint x: 258, startPoint y: 55, endPoint x: 226, endPoint y: 58, distance: 32.1
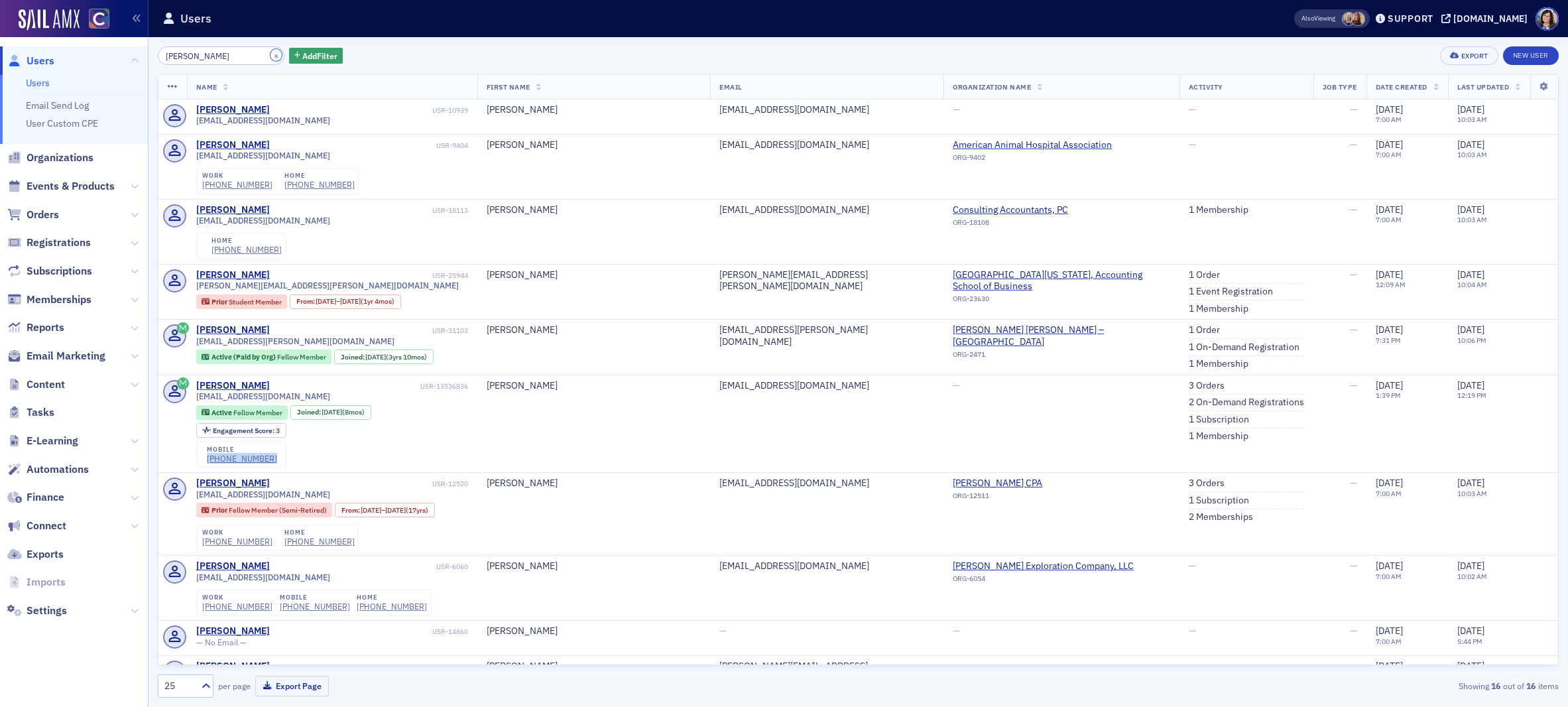
click at [271, 55] on button "×" at bounding box center [276, 55] width 12 height 12
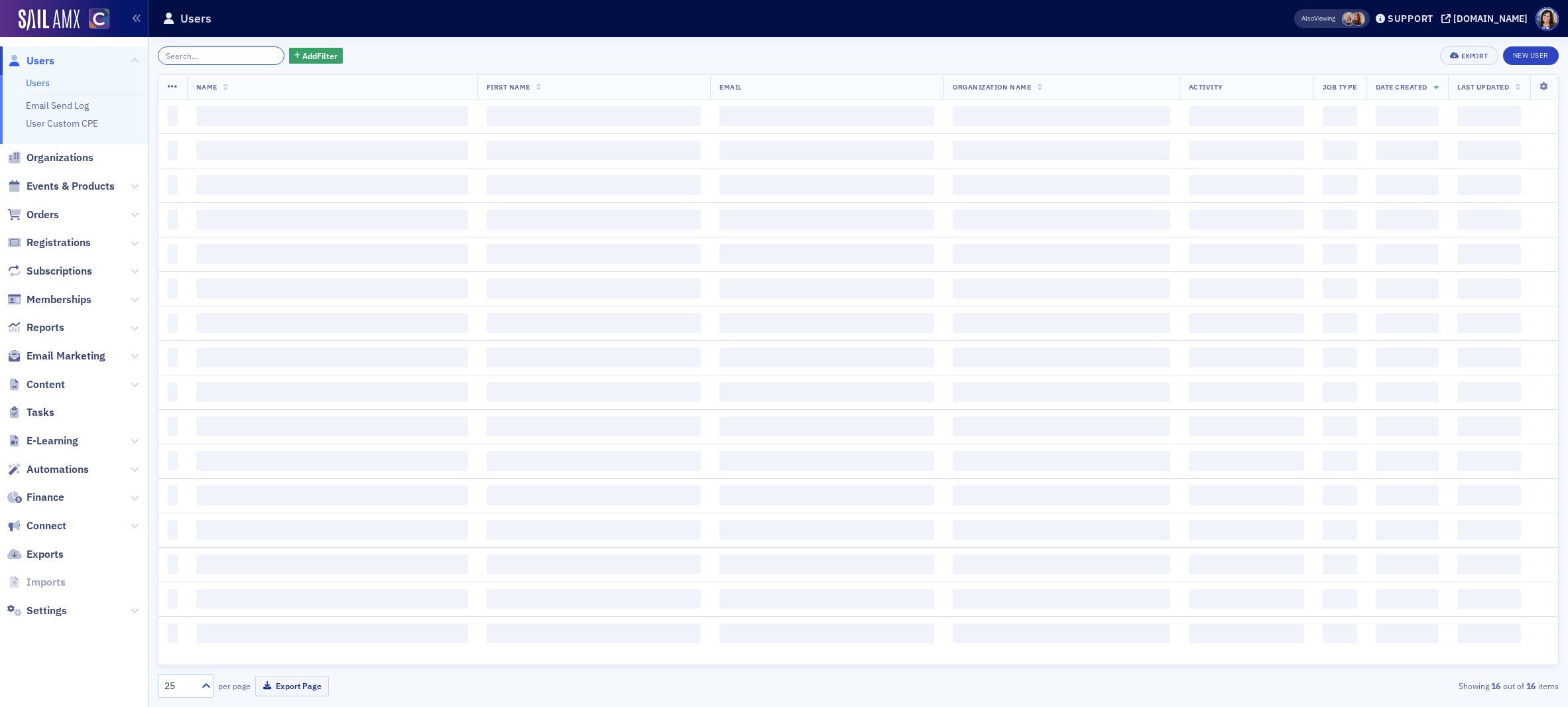
click at [226, 58] on input "search" at bounding box center [220, 55] width 126 height 18
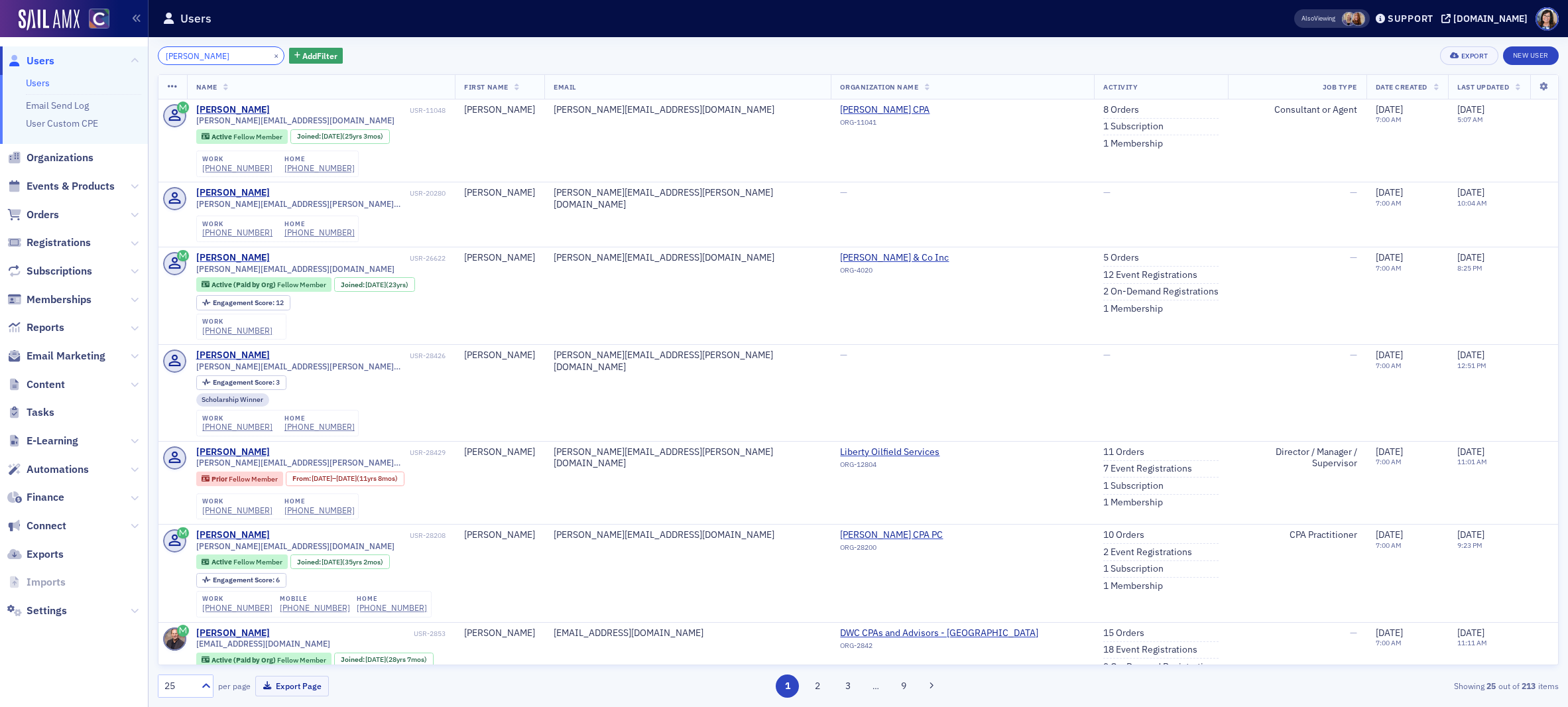
drag, startPoint x: 210, startPoint y: 57, endPoint x: 146, endPoint y: 49, distance: 64.5
click at [146, 49] on div "Users Users Email Send Log User Custom CPE Organizations Events & Products Orde…" at bounding box center [784, 354] width 1568 height 707
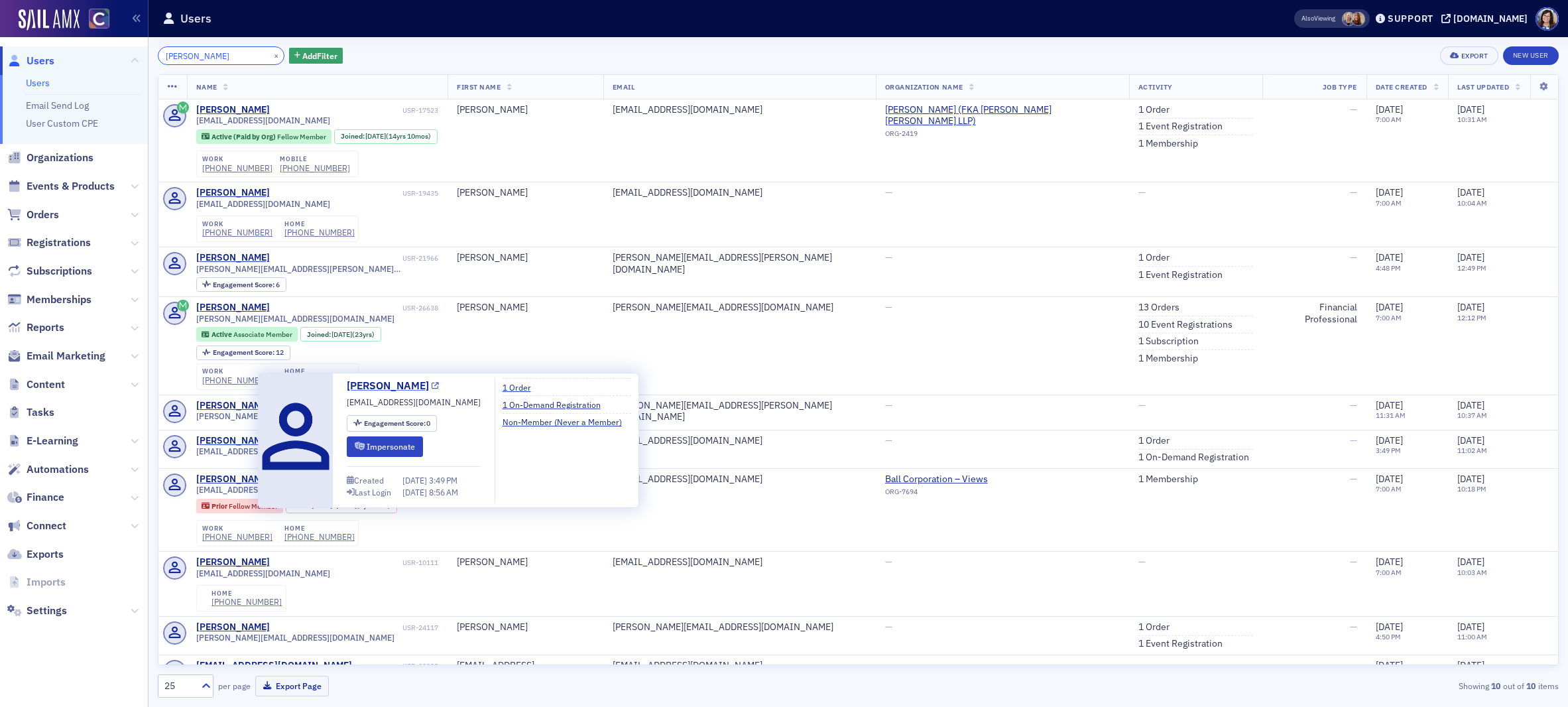
type input "Hubbard"
click at [431, 386] on icon at bounding box center [435, 386] width 8 height 8
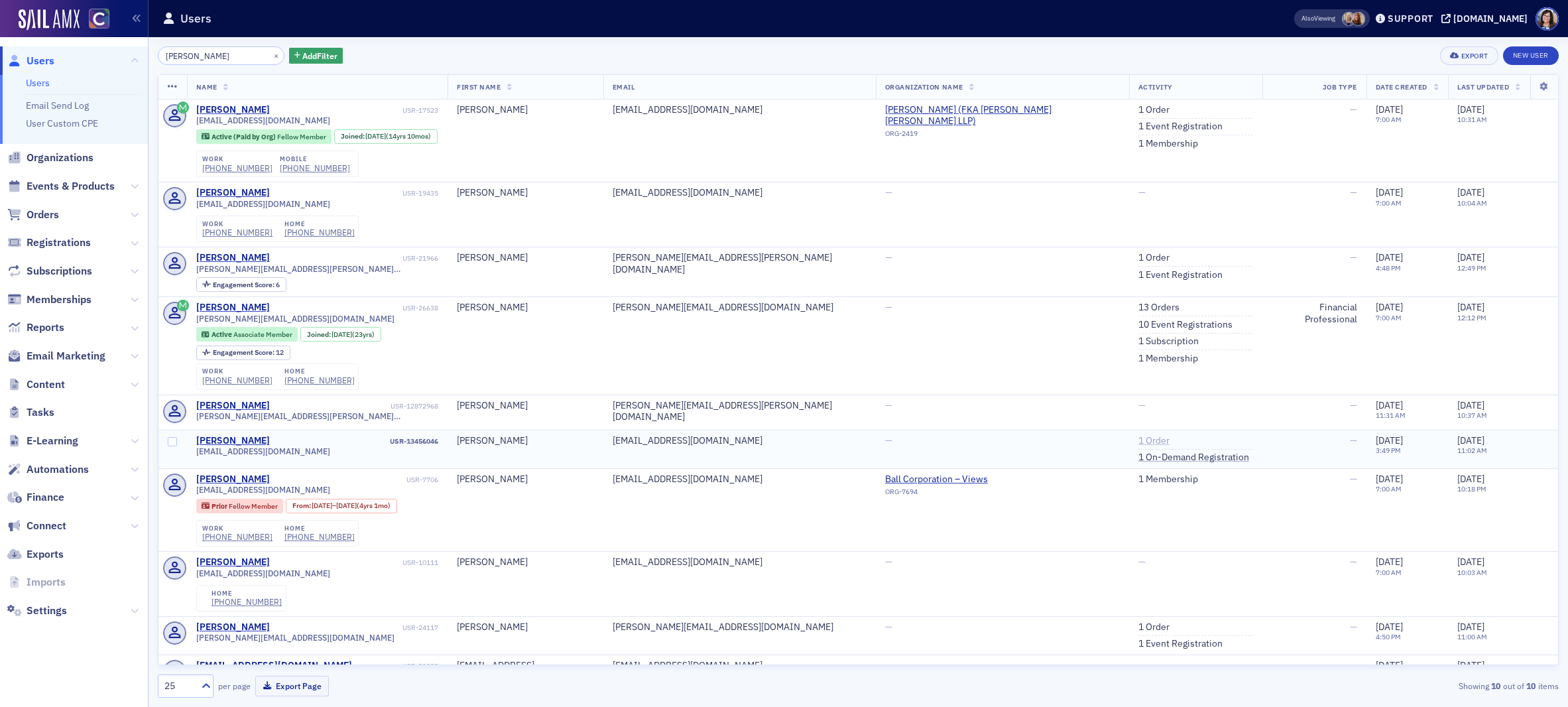
click at [1138, 445] on link "1 Order" at bounding box center [1153, 441] width 31 height 12
drag, startPoint x: 195, startPoint y: 454, endPoint x: 297, endPoint y: 457, distance: 102.0
click at [297, 457] on div "chhubbard@deloitte.com" at bounding box center [317, 453] width 243 height 14
copy span "chhubbard@deloitte.com"
click at [271, 55] on button "×" at bounding box center [276, 55] width 12 height 12
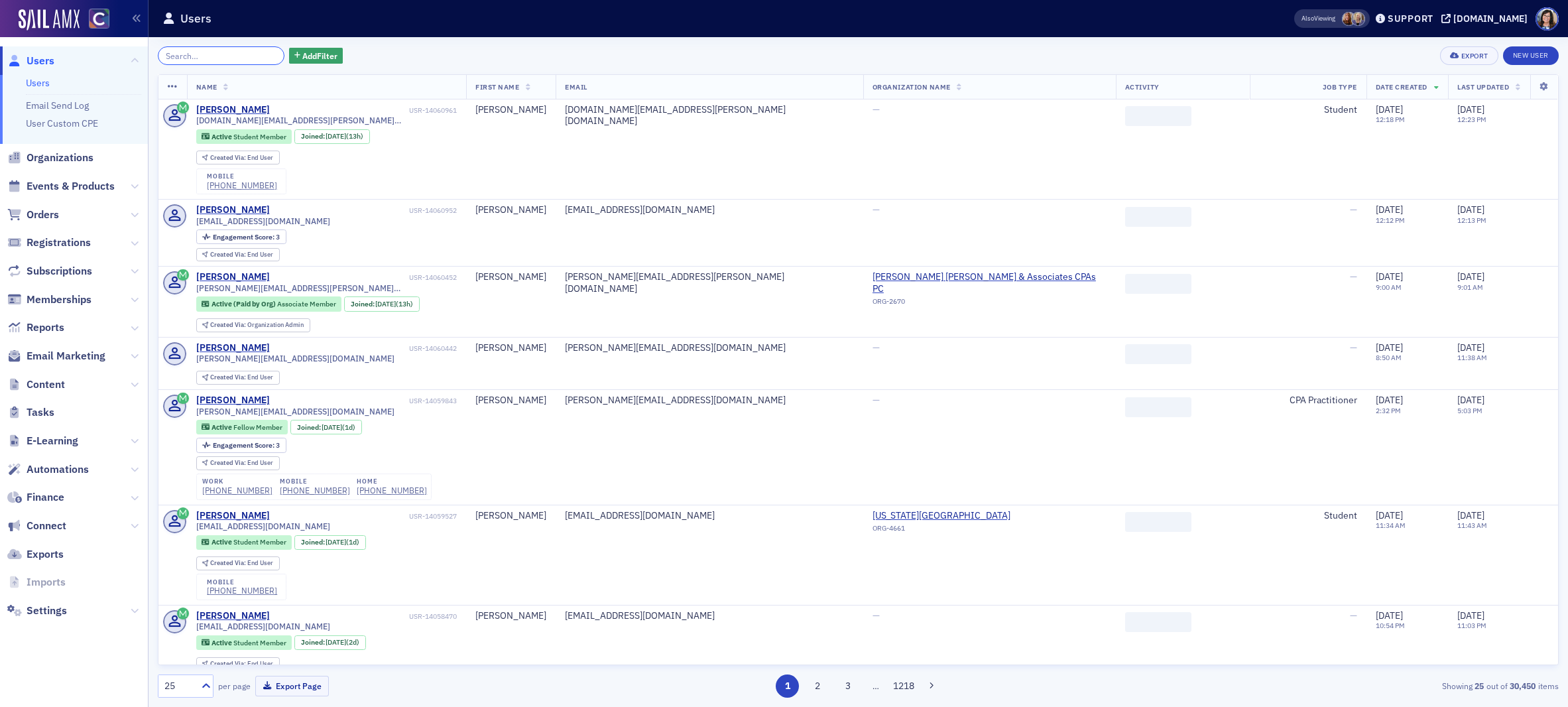
click at [221, 55] on input "search" at bounding box center [220, 55] width 126 height 18
paste input "Todd Stebbins"
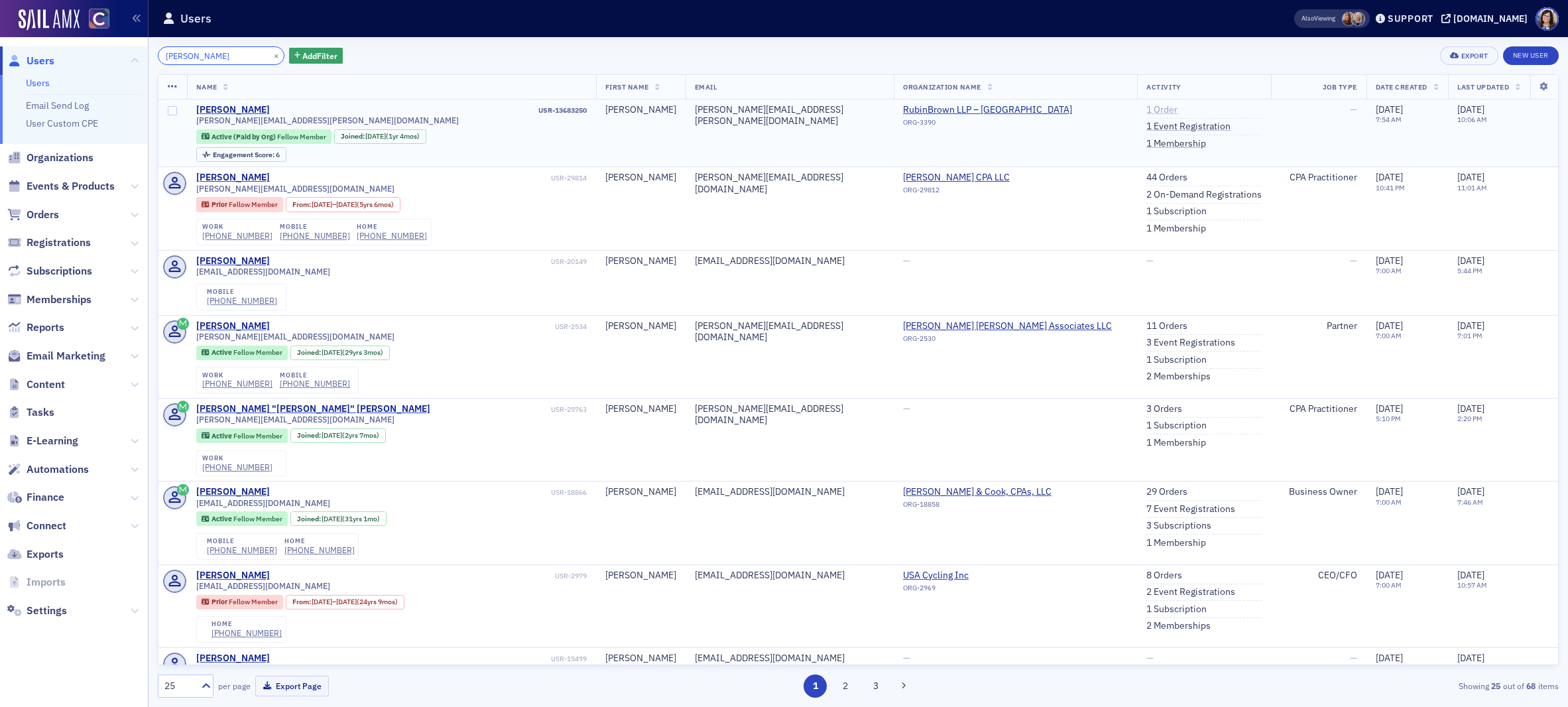
type input "Todd Stebbins"
click at [1146, 107] on link "1 Order" at bounding box center [1161, 110] width 31 height 12
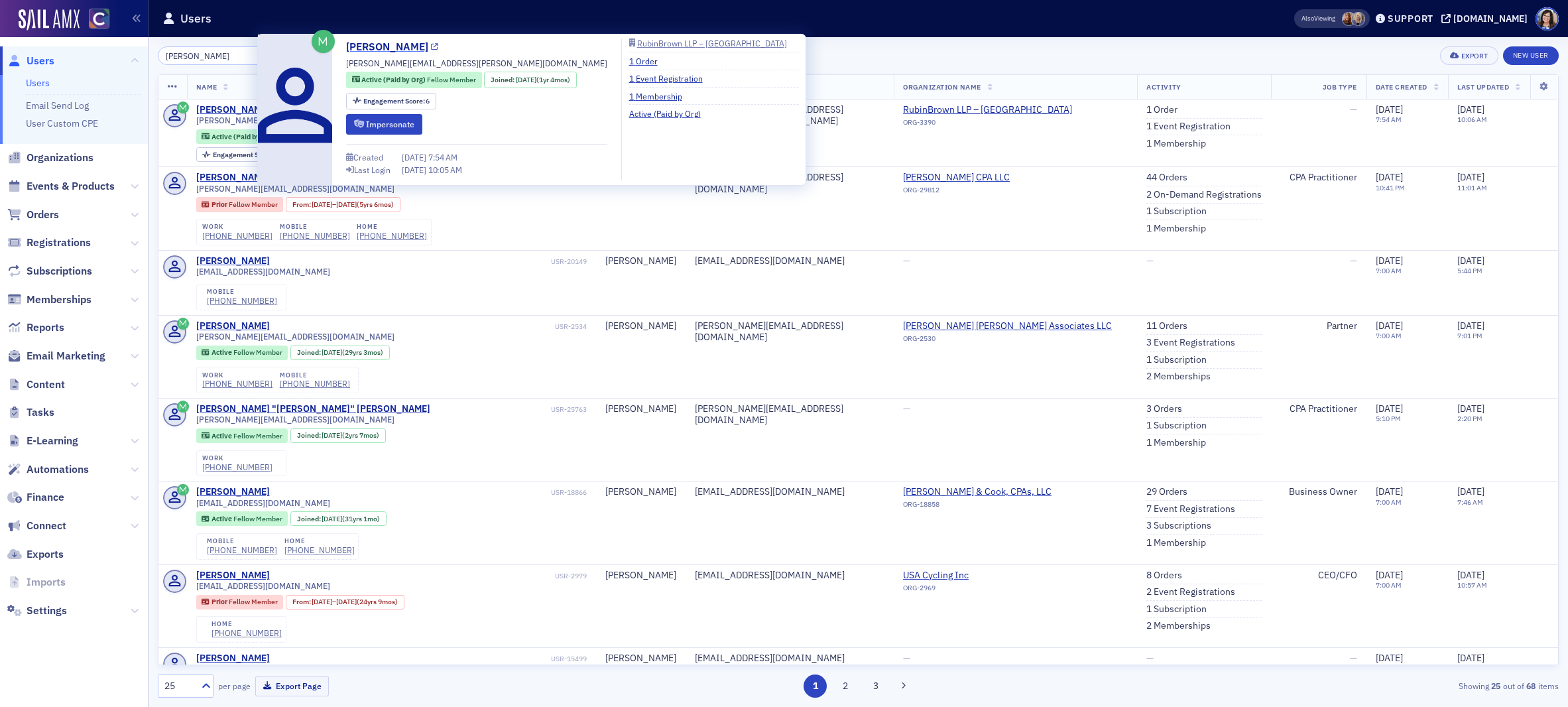
click at [431, 47] on icon at bounding box center [434, 47] width 8 height 8
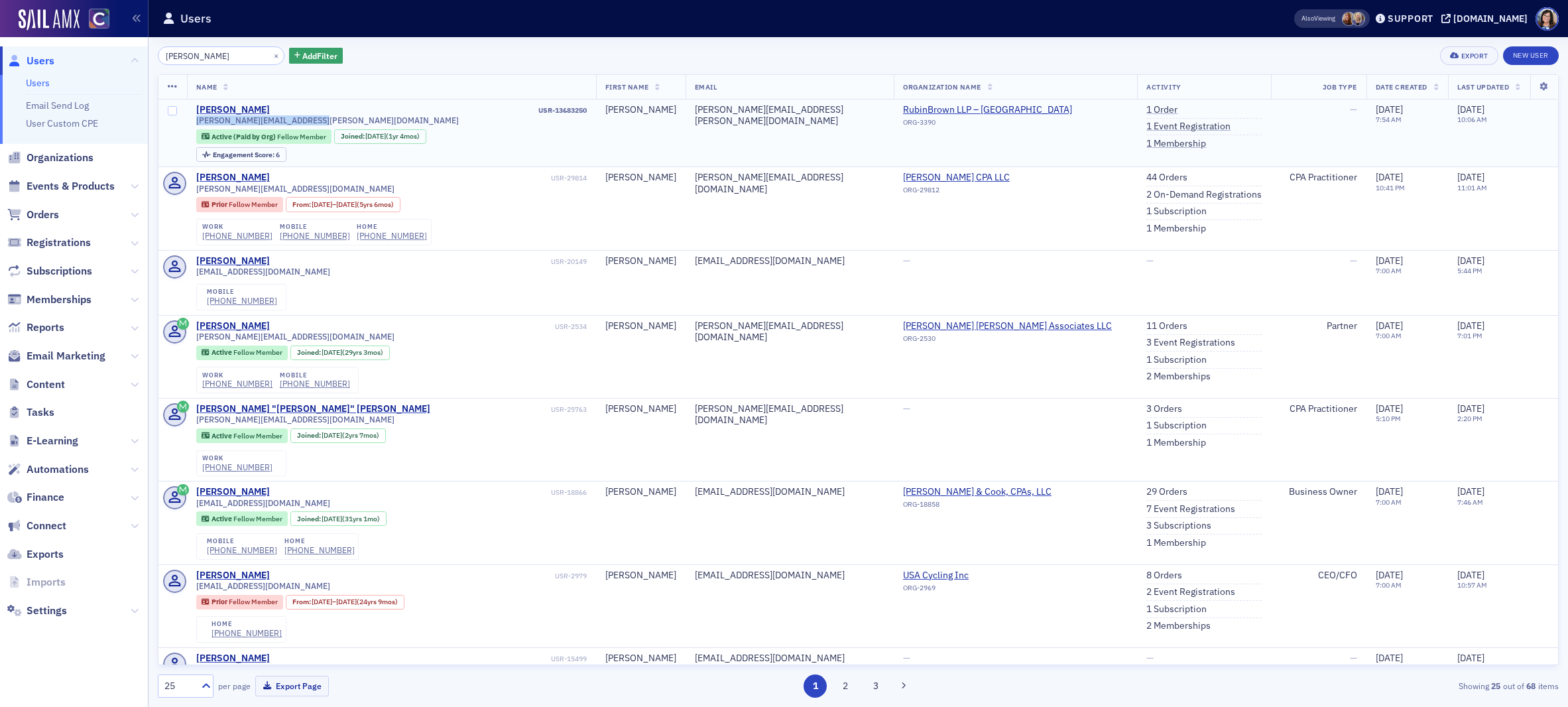
drag, startPoint x: 193, startPoint y: 122, endPoint x: 330, endPoint y: 124, distance: 137.0
click at [330, 124] on td "Todd Stebbins USR-13683250 todd.stebbins@rubinbrown.com Active (Paid by Org) Fe…" at bounding box center [391, 133] width 409 height 68
copy span "todd.stebbins@rubinbrown.com"
drag, startPoint x: 261, startPoint y: 54, endPoint x: 230, endPoint y: 55, distance: 31.0
click at [271, 54] on button "×" at bounding box center [276, 55] width 12 height 12
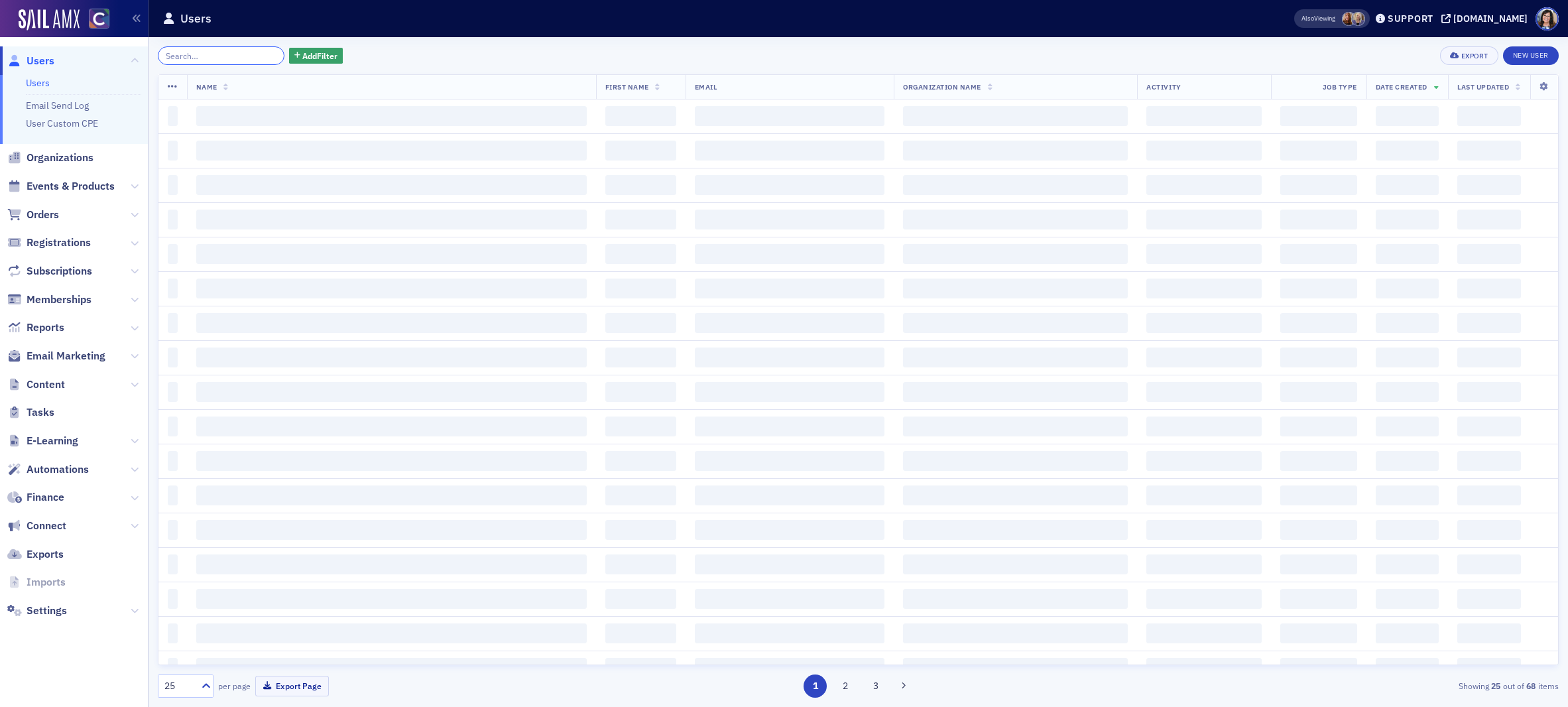
click at [230, 55] on input "search" at bounding box center [220, 55] width 126 height 18
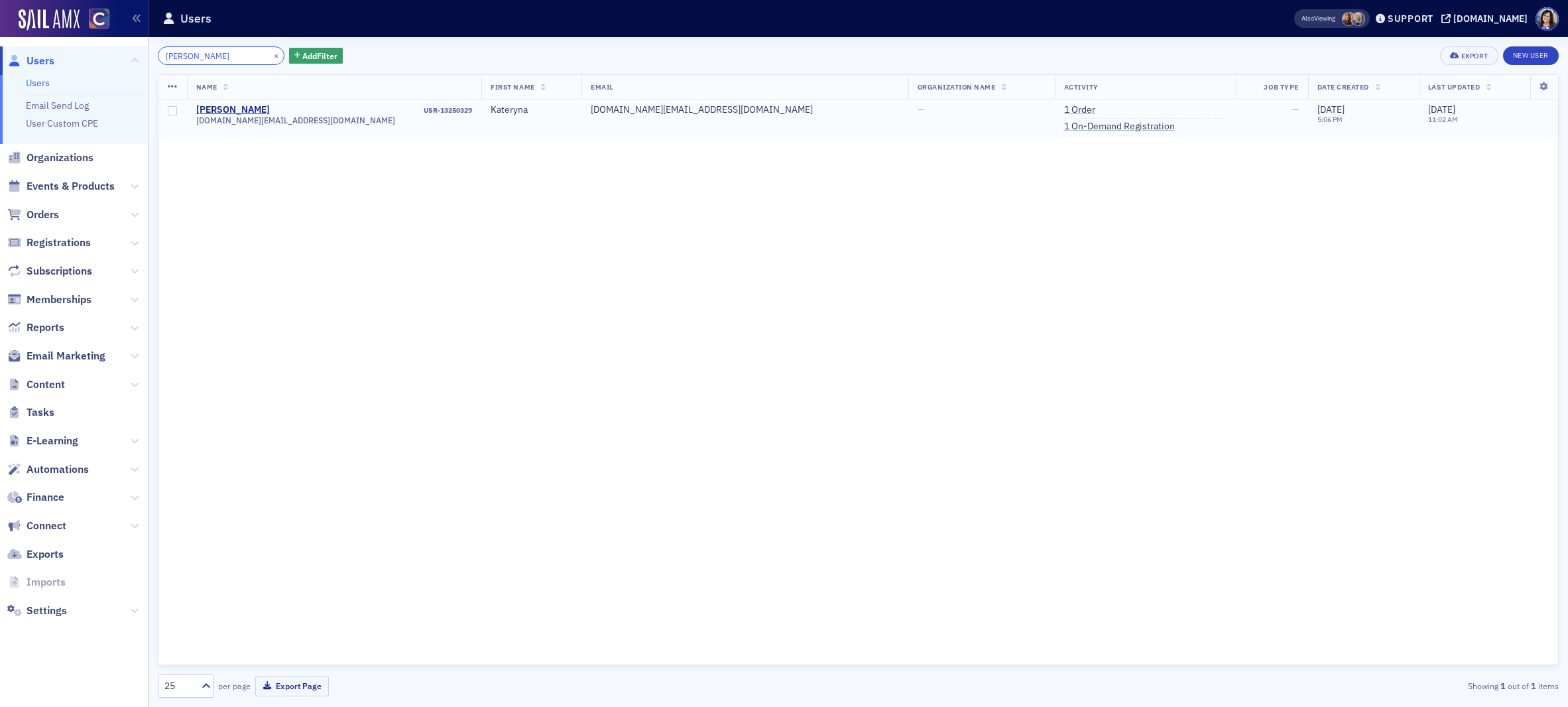
type input "Kateryna Zolock"
drag, startPoint x: 200, startPoint y: 122, endPoint x: 284, endPoint y: 125, distance: 84.1
click at [284, 125] on td "Kateryna Zolock USR-13250329 dnipro.biz@gmail.com" at bounding box center [334, 118] width 295 height 38
copy span "dnipro.biz@gmail.com"
click at [1064, 107] on link "1 Order" at bounding box center [1079, 110] width 31 height 12
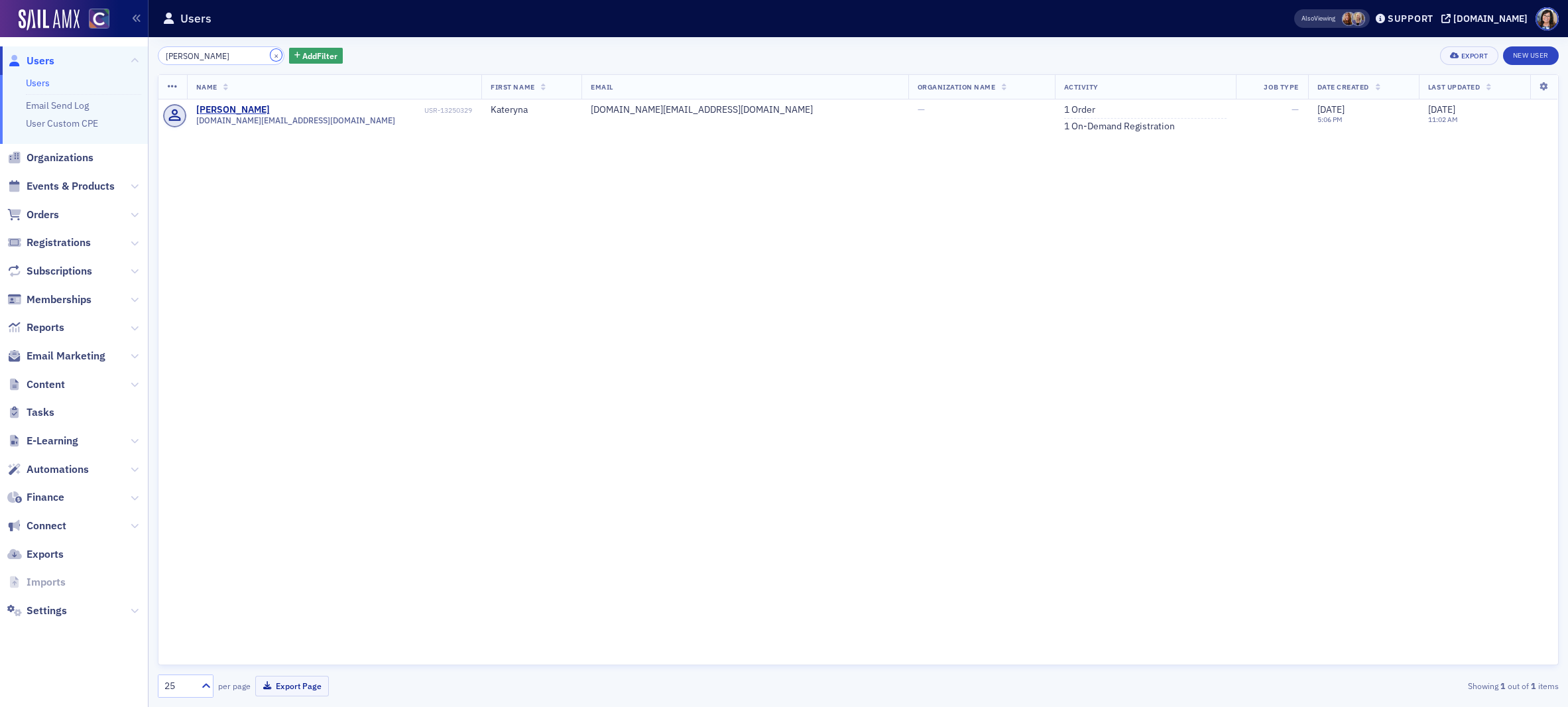
drag, startPoint x: 259, startPoint y: 56, endPoint x: 222, endPoint y: 59, distance: 37.1
click at [271, 56] on button "×" at bounding box center [276, 55] width 12 height 12
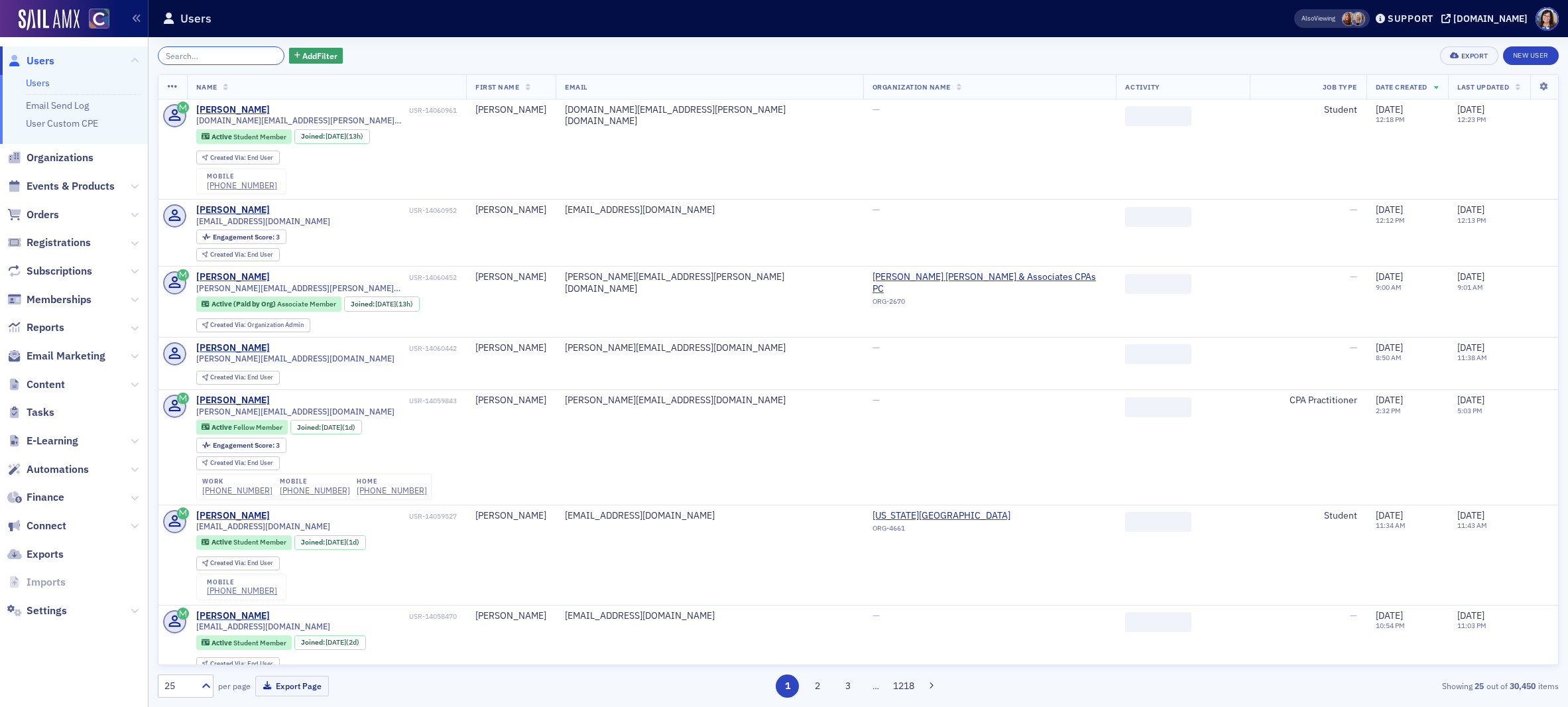
click at [222, 59] on input "search" at bounding box center [220, 55] width 126 height 18
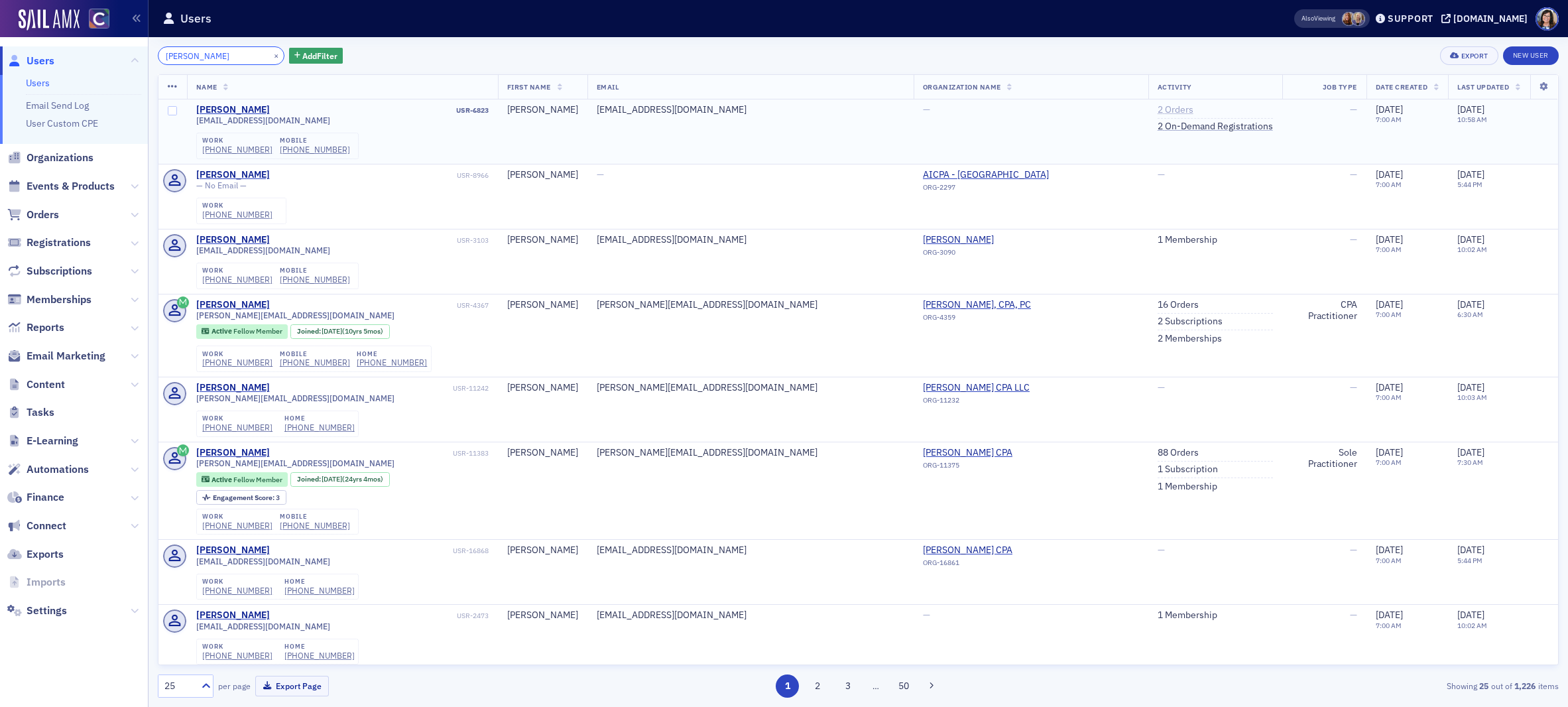
type input "James Robert Ott"
click at [1158, 111] on link "2 Orders" at bounding box center [1175, 110] width 36 height 12
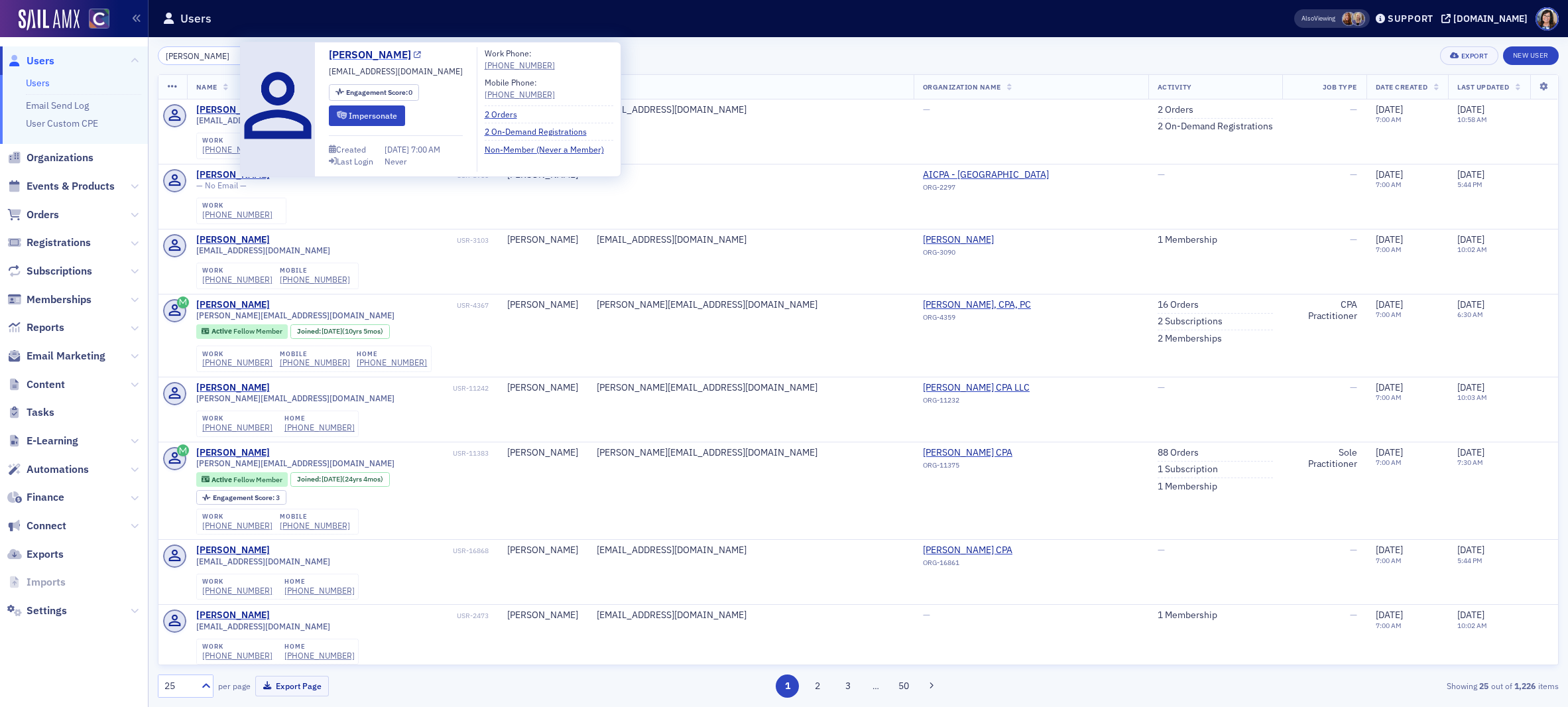
click at [414, 55] on icon at bounding box center [417, 55] width 8 height 8
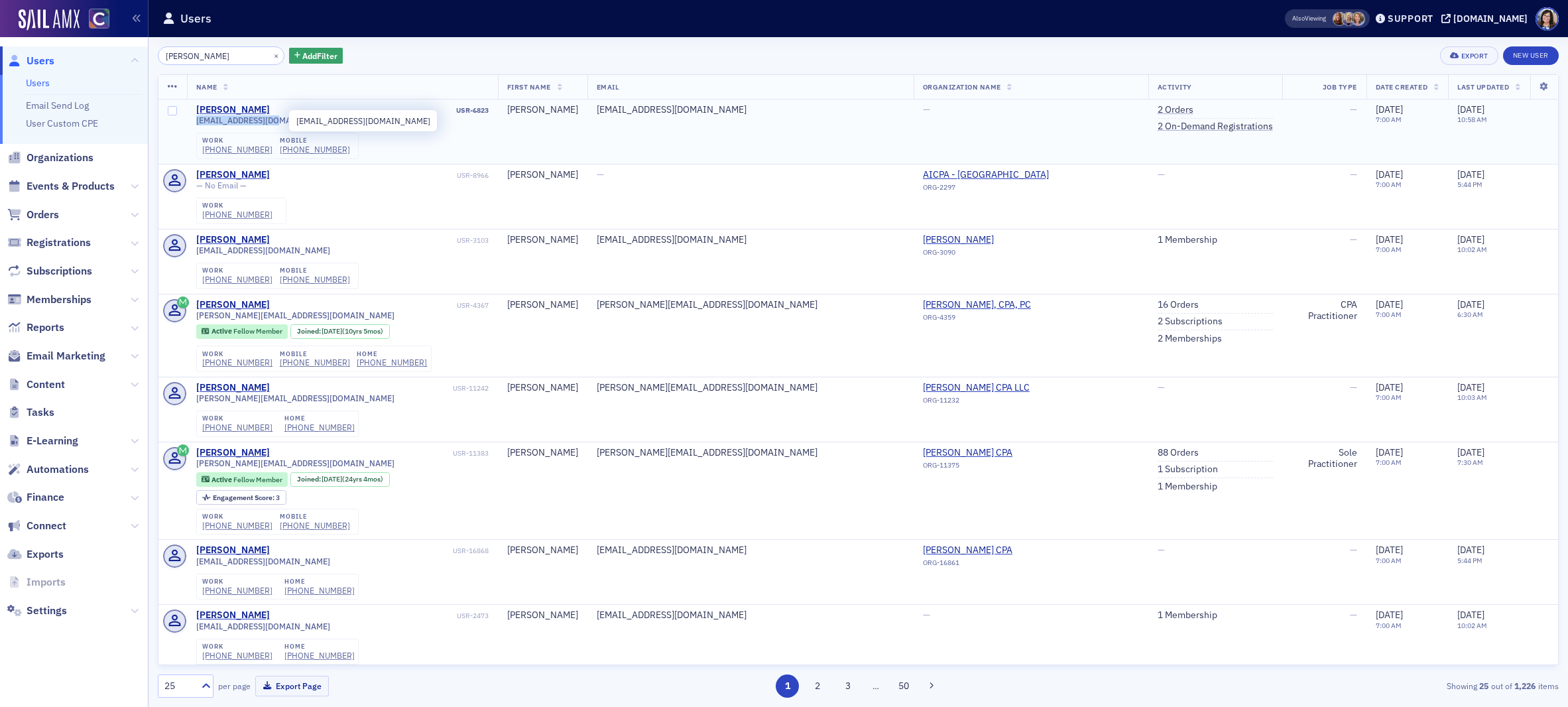
drag, startPoint x: 193, startPoint y: 121, endPoint x: 285, endPoint y: 125, distance: 92.1
click at [285, 125] on td "James Ott USR-6823 jimott1977@msn.com work (303) 226-4516 mobile (440) 708-4510" at bounding box center [342, 132] width 311 height 65
copy span "jimott1977@msn.com"
drag, startPoint x: 259, startPoint y: 57, endPoint x: 240, endPoint y: 57, distance: 19.0
click at [271, 57] on button "×" at bounding box center [276, 55] width 12 height 12
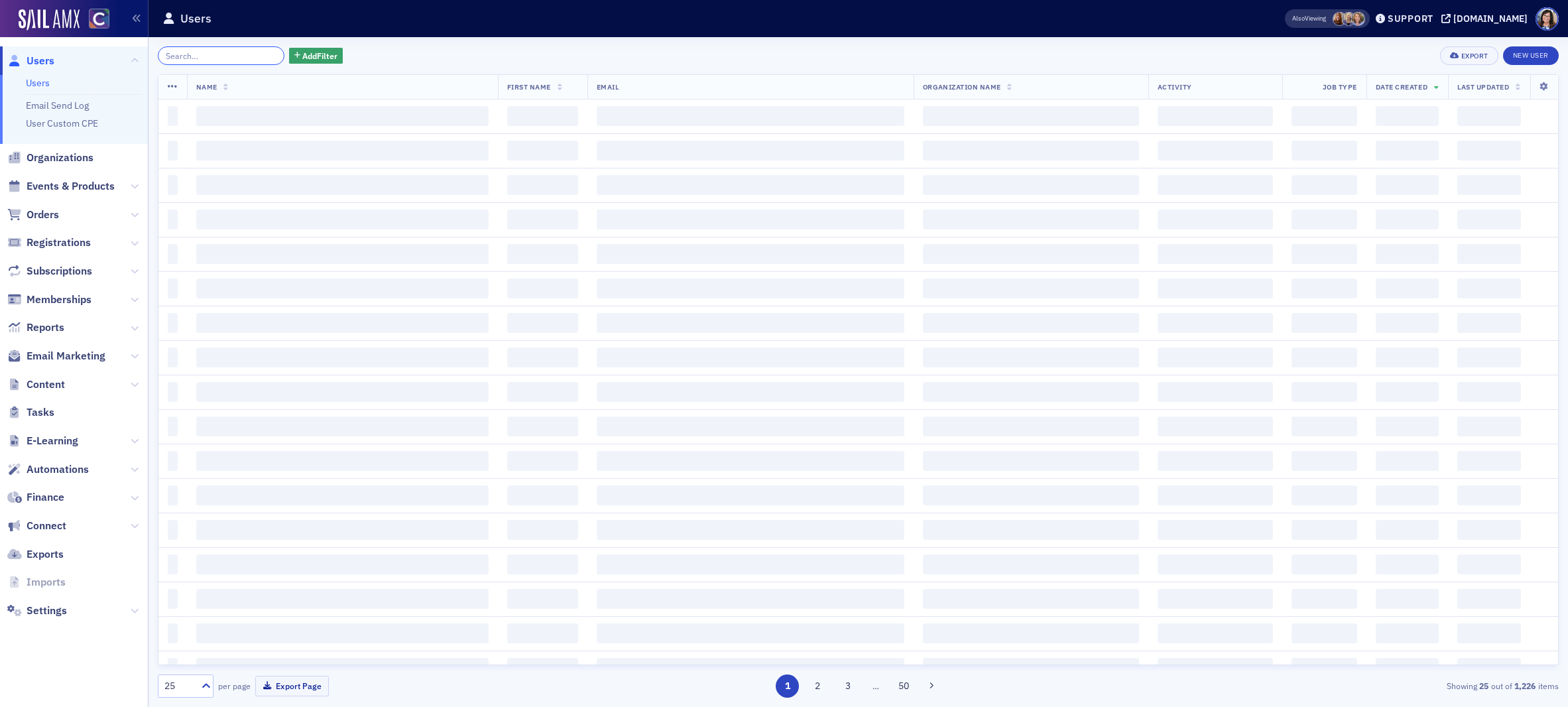
click at [240, 57] on input "search" at bounding box center [220, 55] width 126 height 18
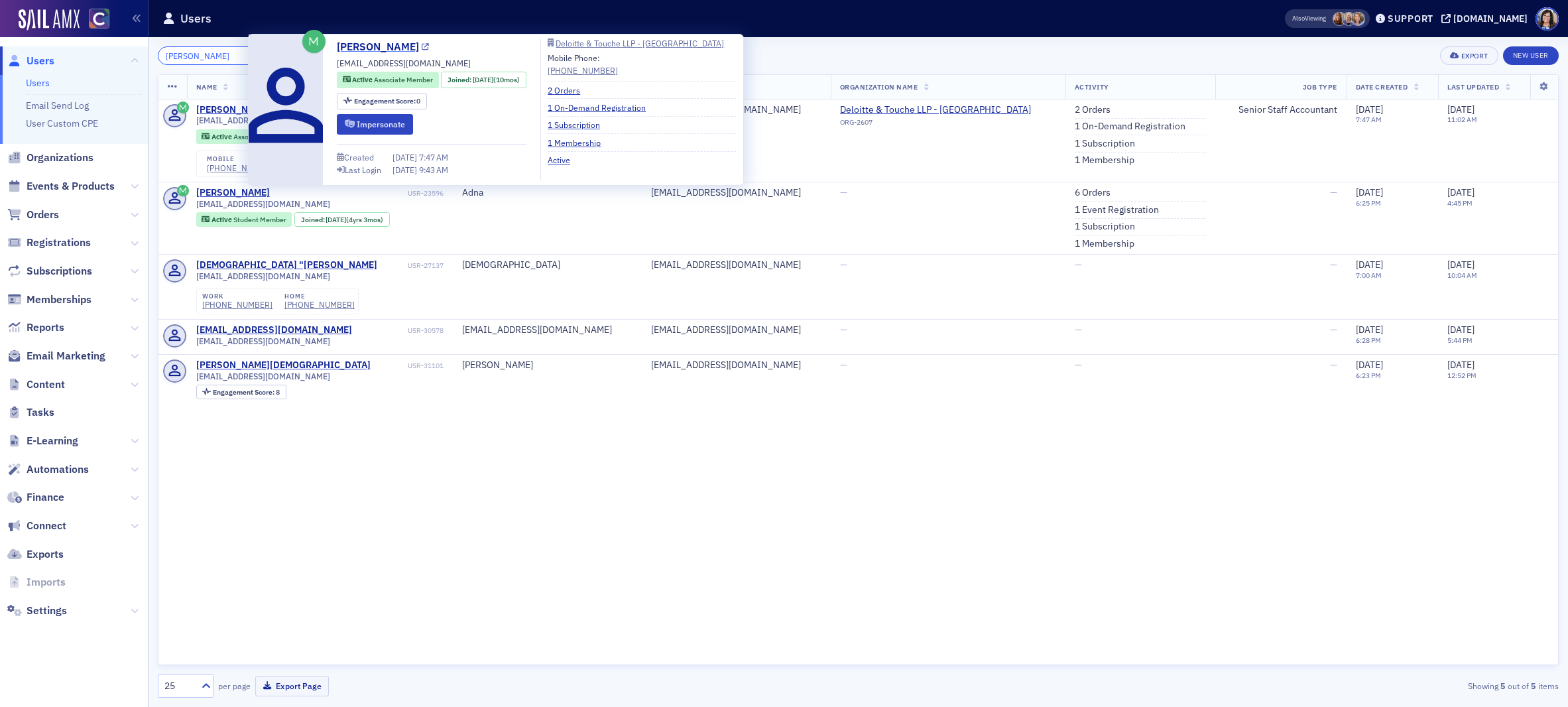
type input "Adna Tipura"
click at [421, 47] on icon at bounding box center [425, 47] width 8 height 8
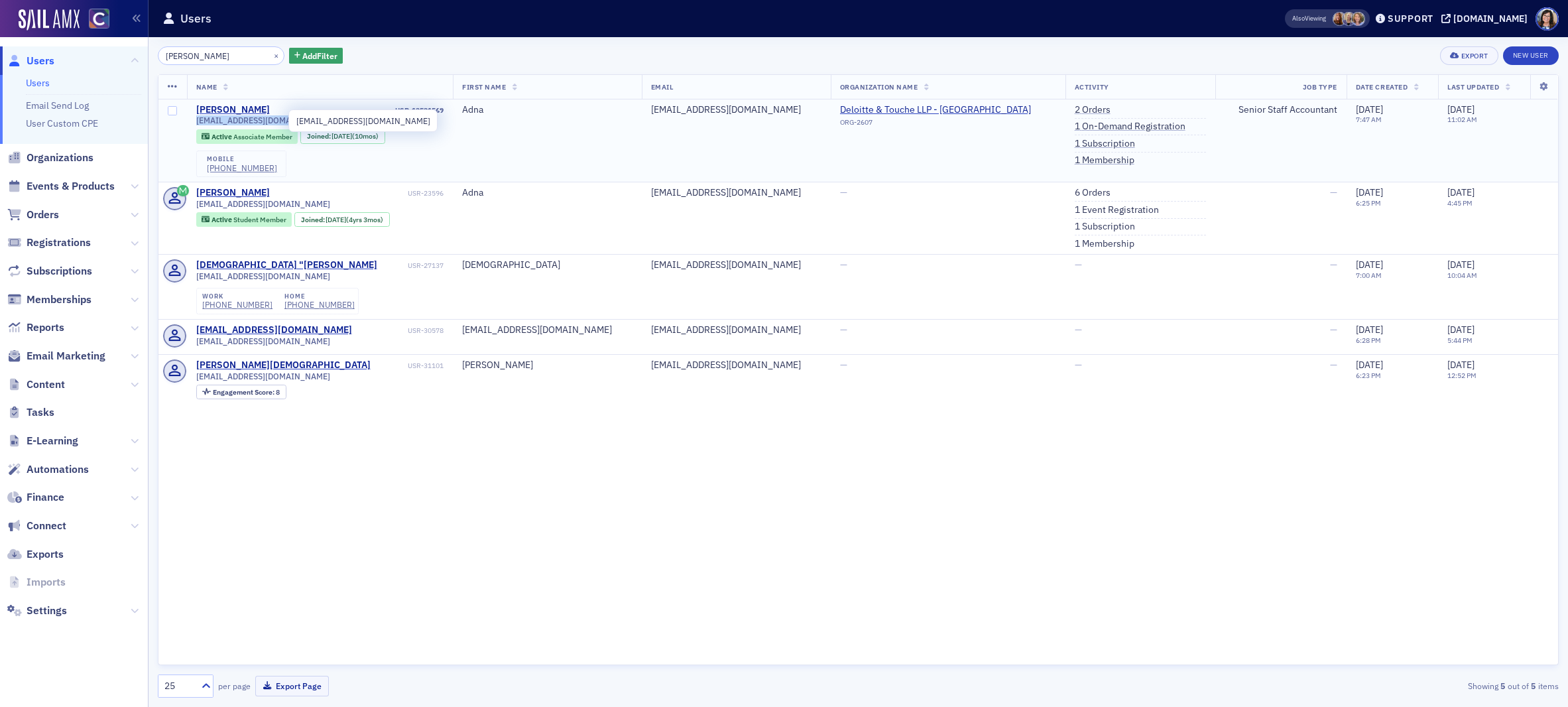
drag, startPoint x: 195, startPoint y: 120, endPoint x: 285, endPoint y: 126, distance: 90.2
click at [285, 126] on span "adna.tipura@gmail.com" at bounding box center [263, 121] width 134 height 10
copy span "adna.tipura@gmail.com"
click at [271, 54] on button "×" at bounding box center [276, 55] width 12 height 12
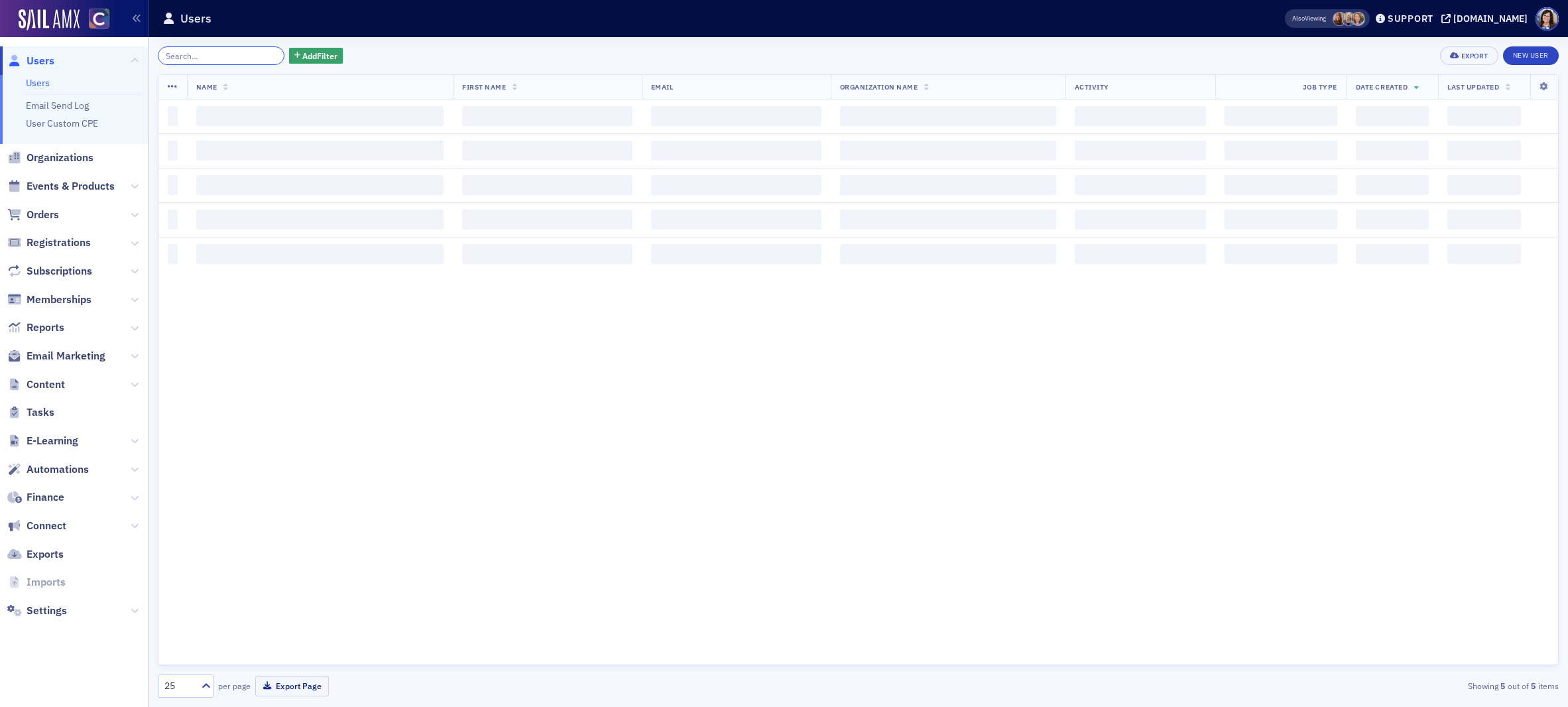
click at [233, 55] on input "search" at bounding box center [220, 55] width 126 height 18
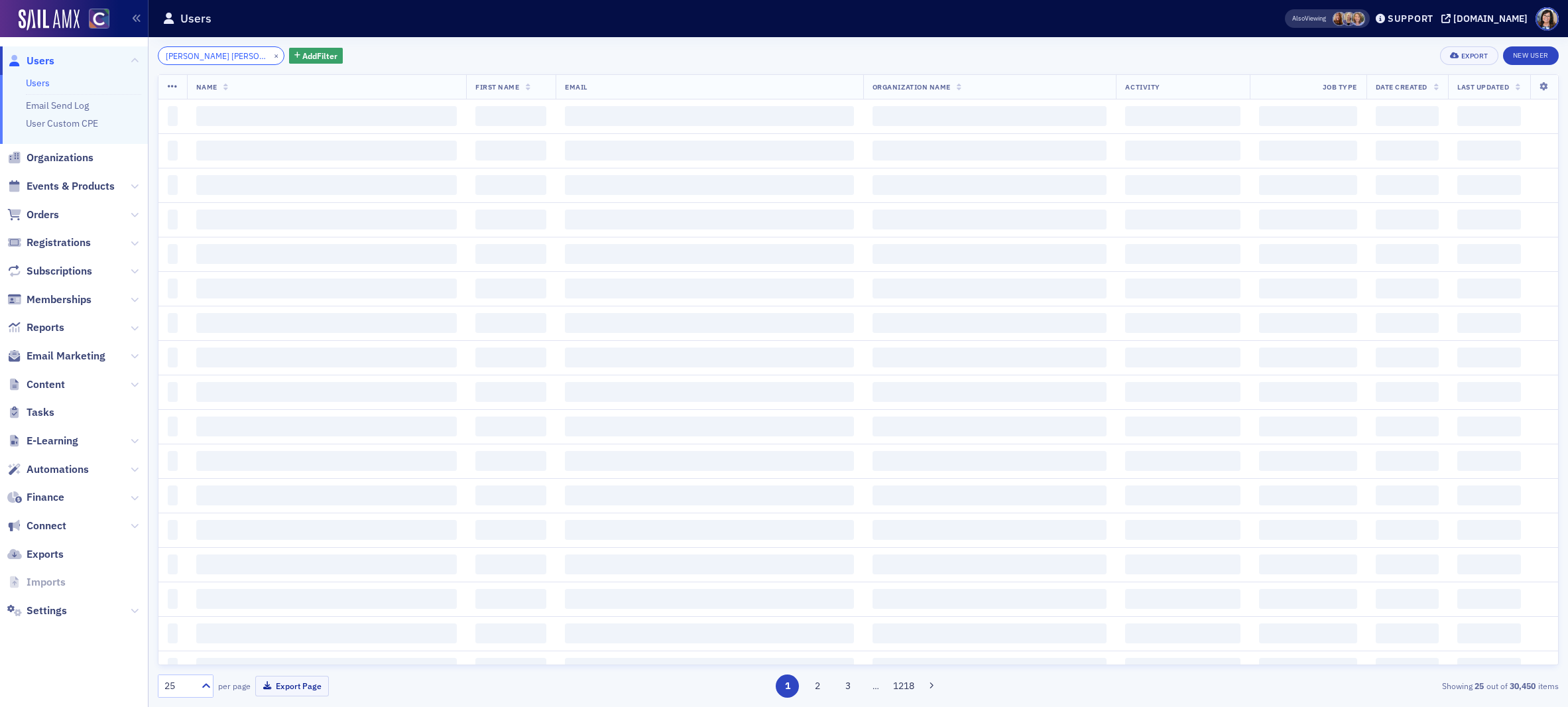
scroll to position [0, 4]
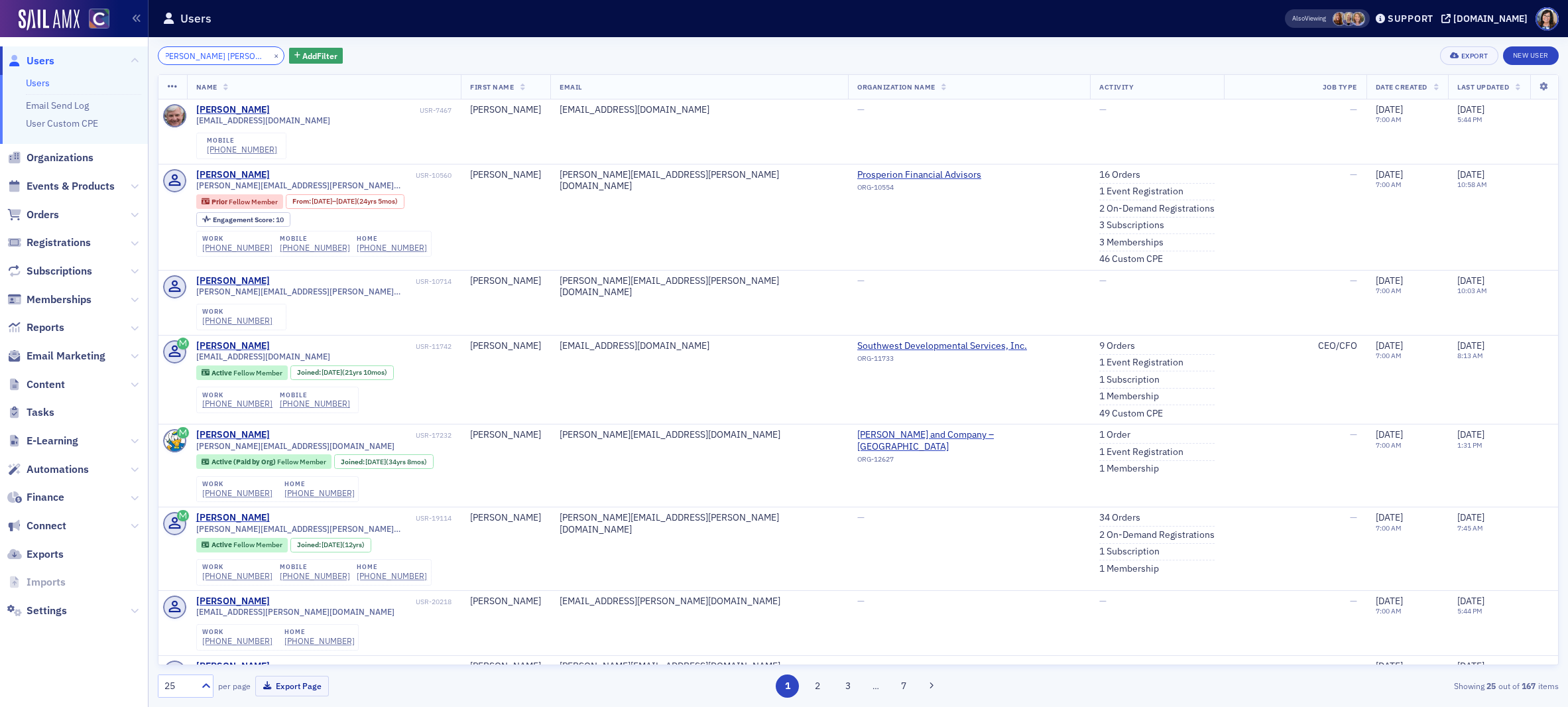
type input "Alexander Craig Rothfusz"
click at [271, 54] on button "×" at bounding box center [276, 55] width 12 height 12
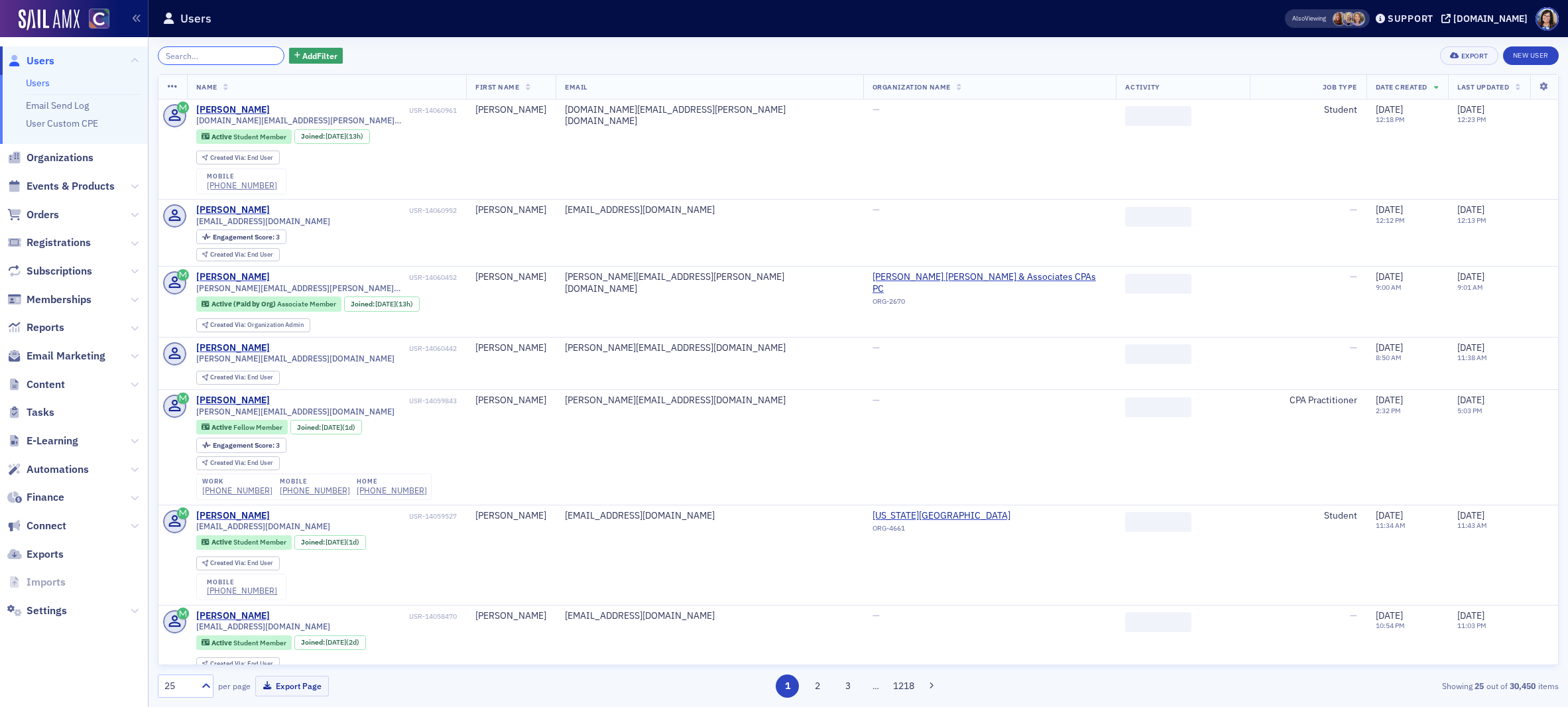
click at [230, 55] on input "search" at bounding box center [220, 55] width 126 height 18
paste input "Rothfusz"
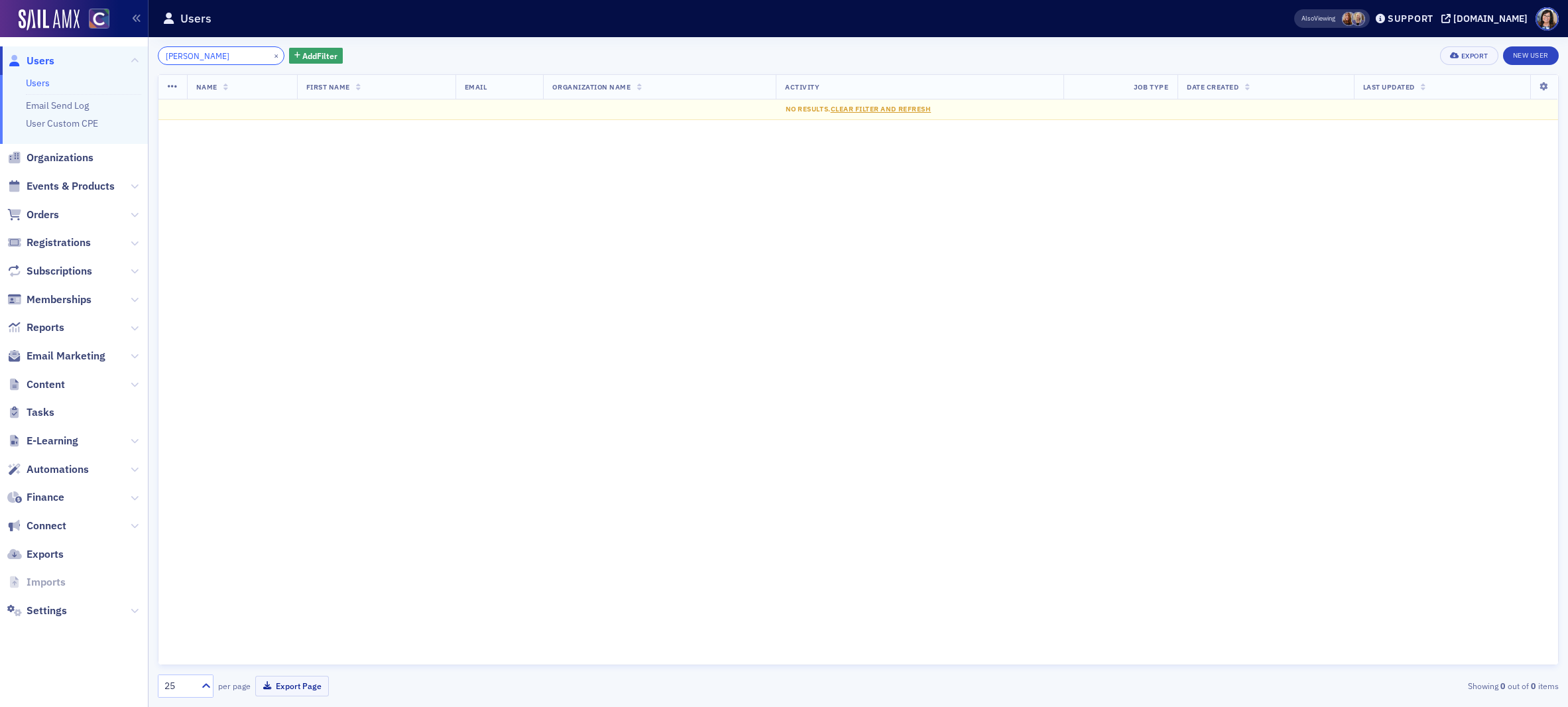
type input "Rothfusz"
drag, startPoint x: 257, startPoint y: 56, endPoint x: 246, endPoint y: 53, distance: 11.4
click at [271, 56] on button "×" at bounding box center [276, 55] width 12 height 12
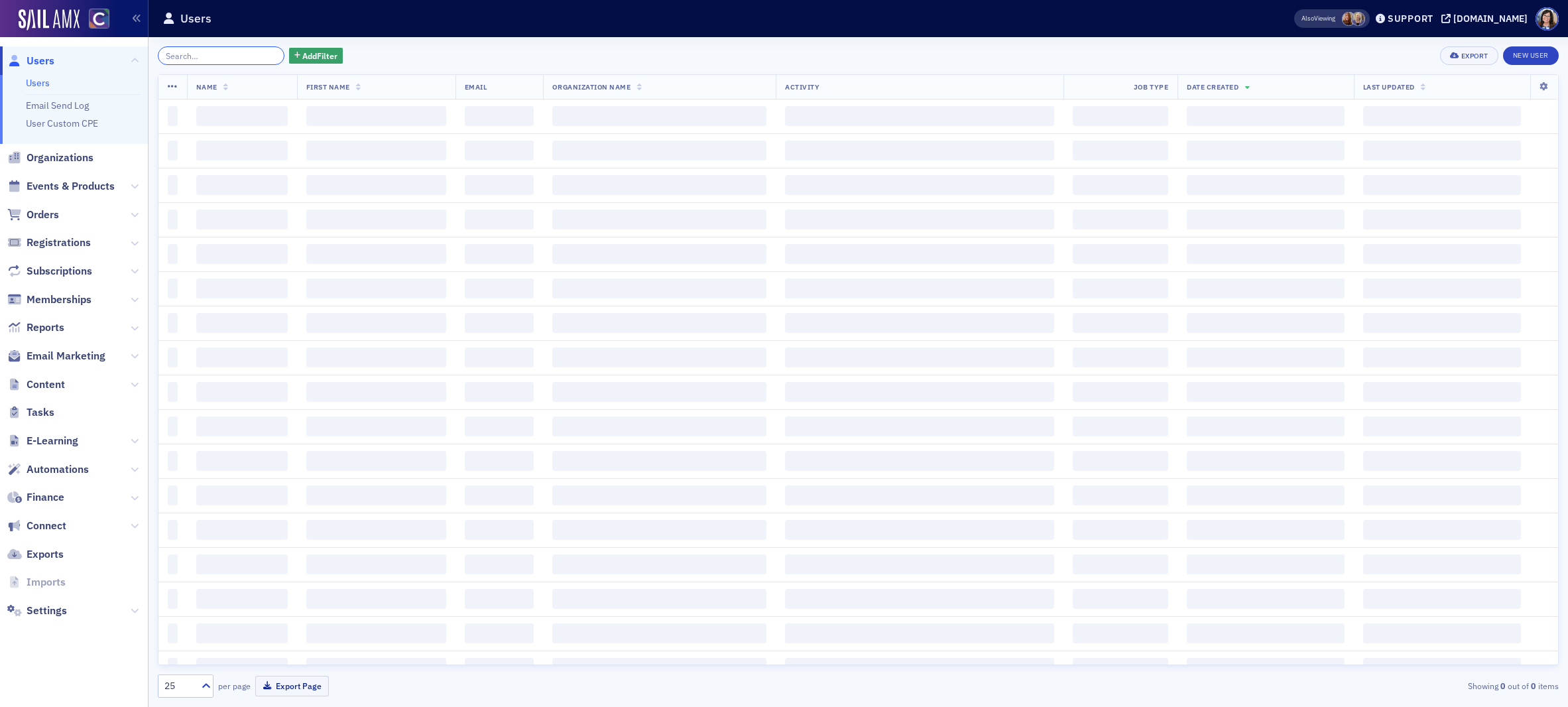
drag, startPoint x: 241, startPoint y: 53, endPoint x: 234, endPoint y: 52, distance: 7.1
click at [241, 53] on input "search" at bounding box center [220, 55] width 126 height 18
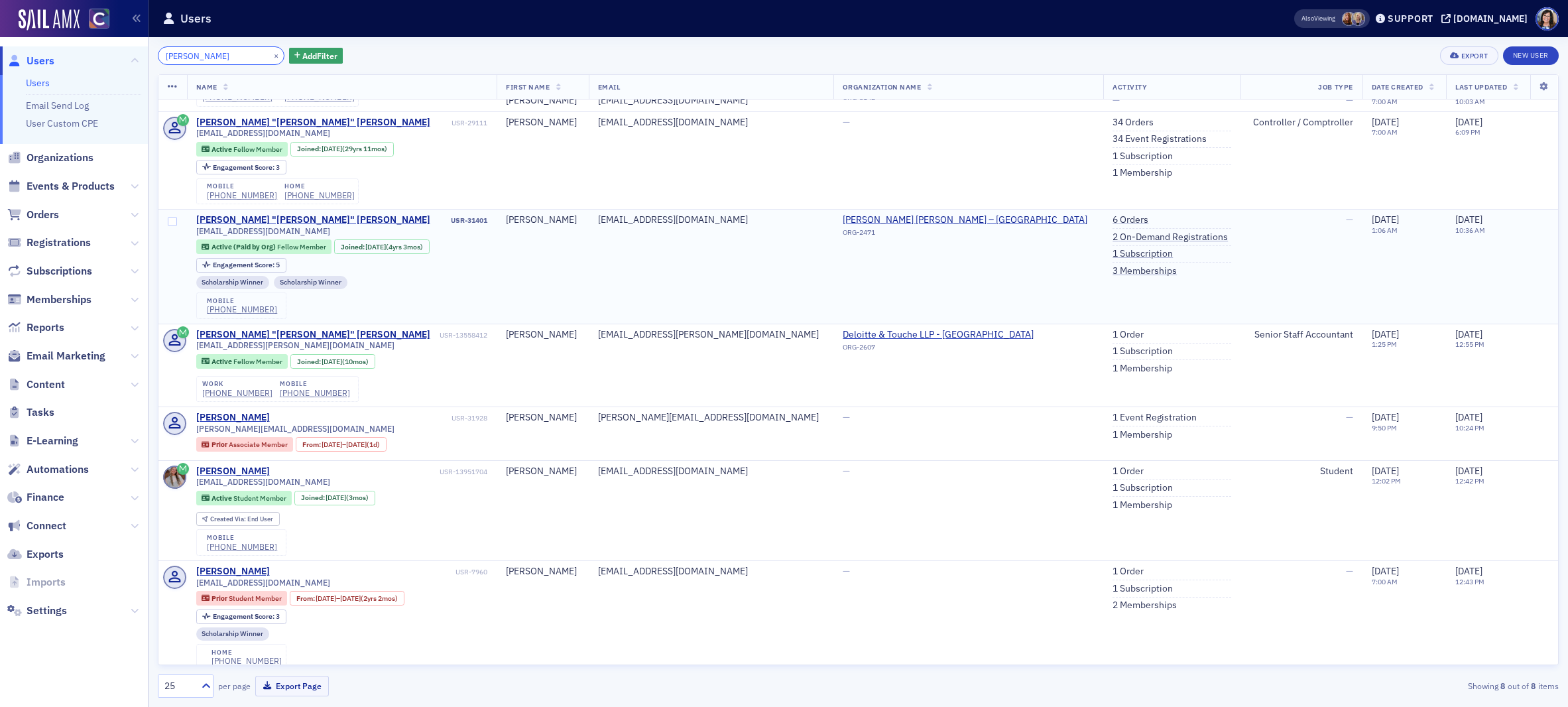
scroll to position [118, 0]
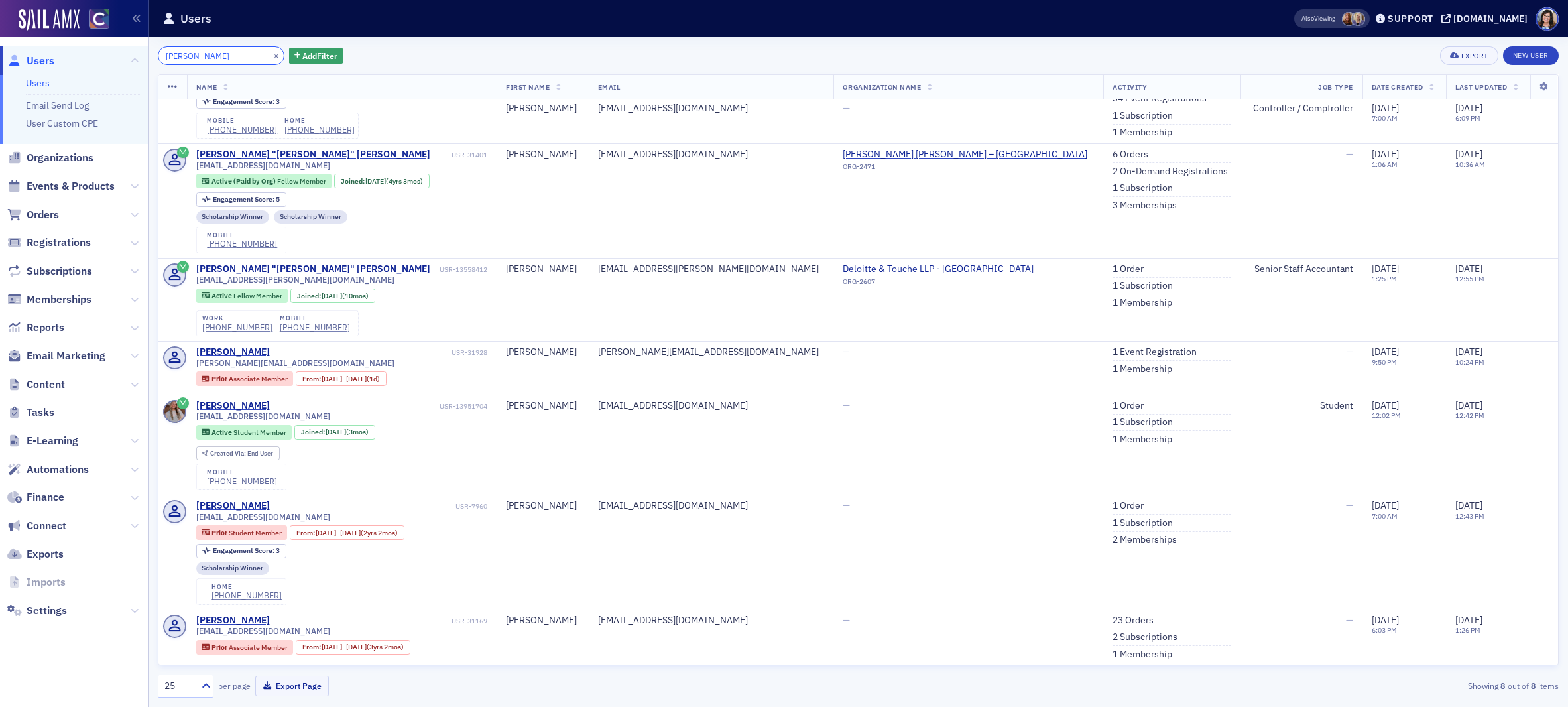
type input "Avery"
drag, startPoint x: 260, startPoint y: 56, endPoint x: 234, endPoint y: 56, distance: 26.0
click at [271, 56] on button "×" at bounding box center [276, 55] width 12 height 12
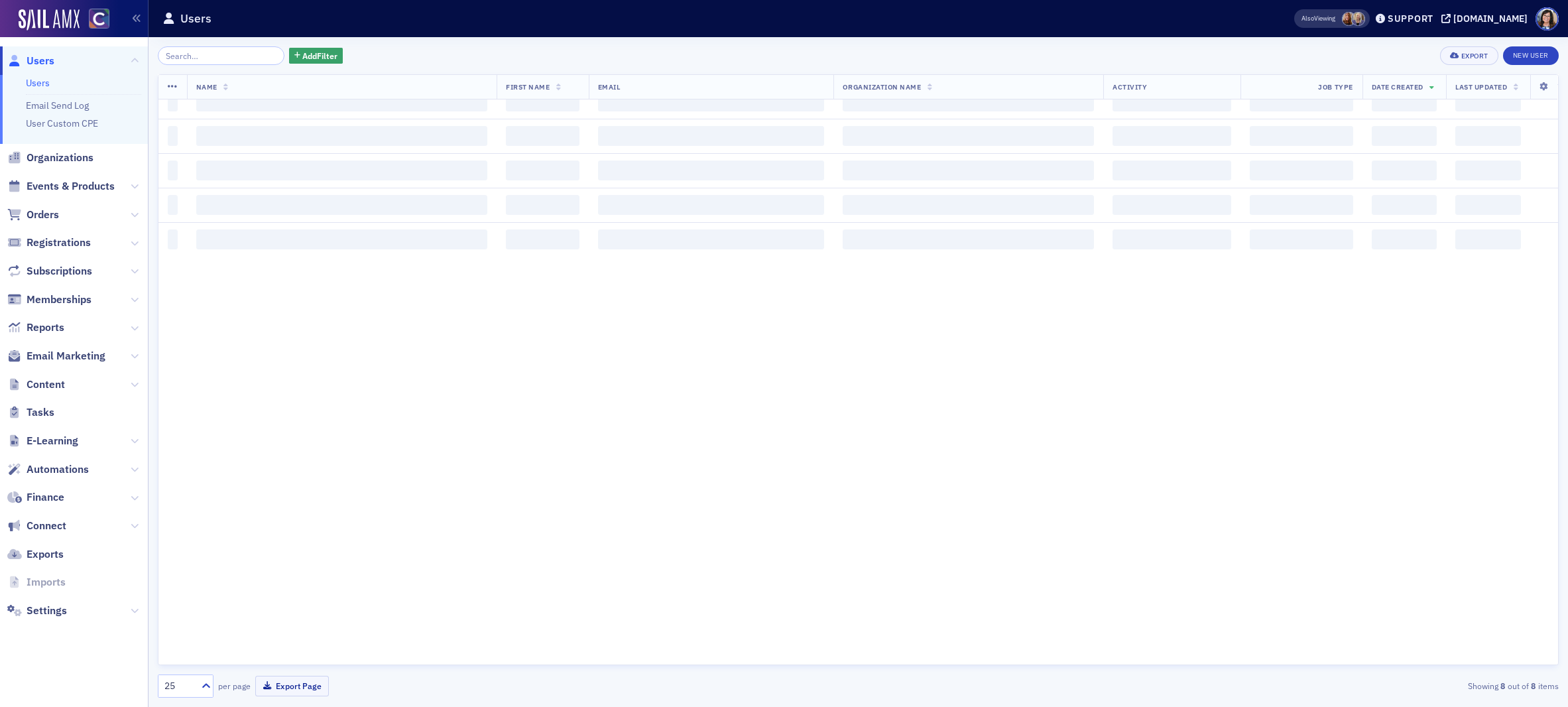
scroll to position [389, 0]
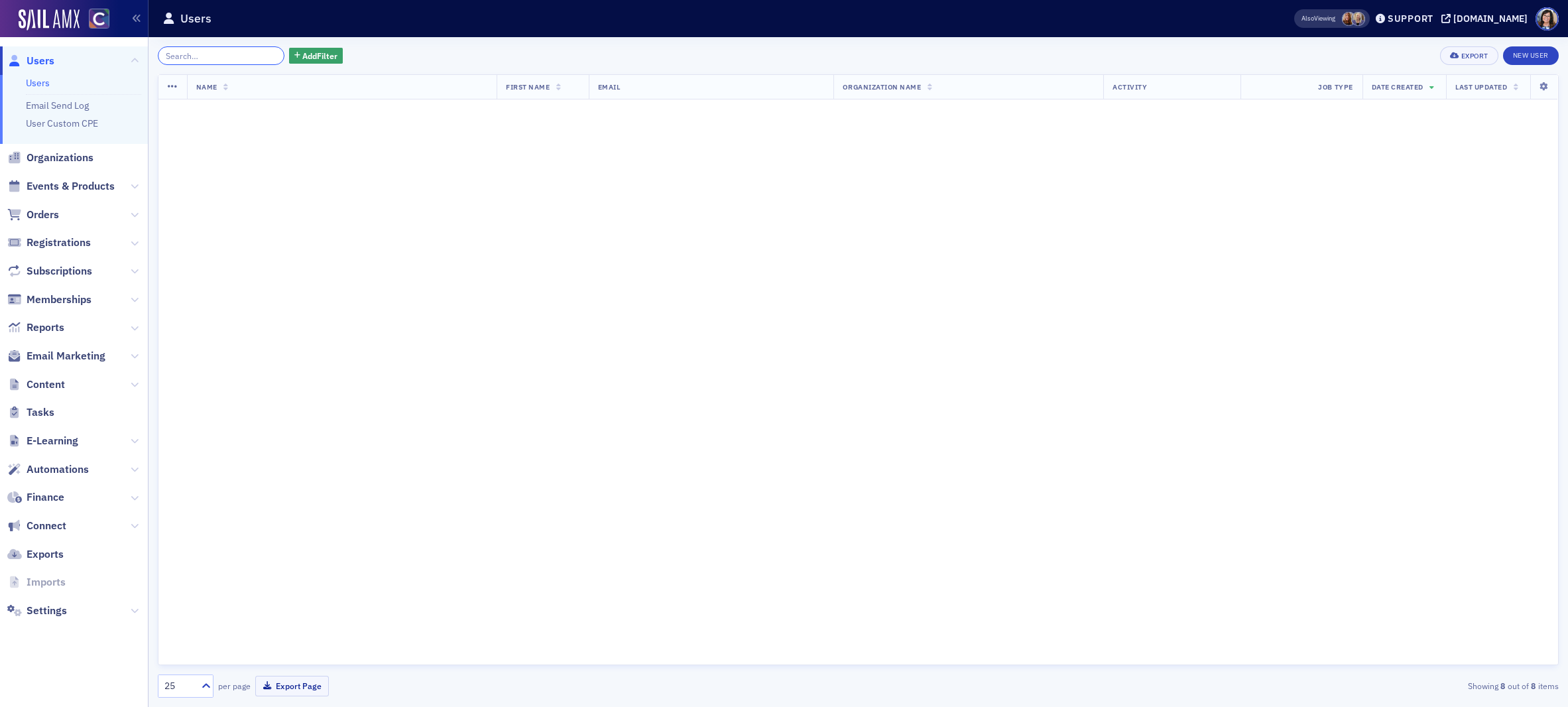
click at [218, 56] on input "search" at bounding box center [220, 55] width 126 height 18
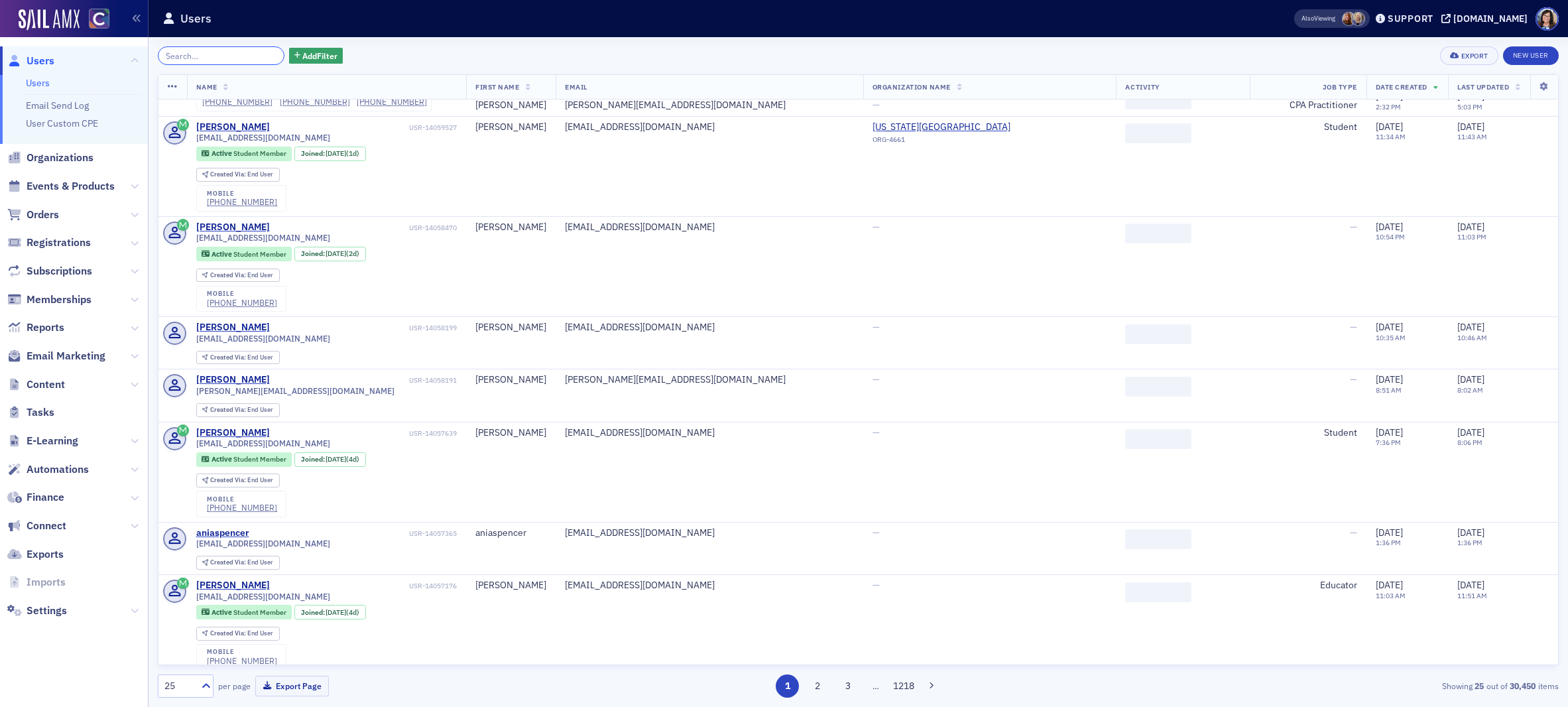
paste input "Robert James Avery"
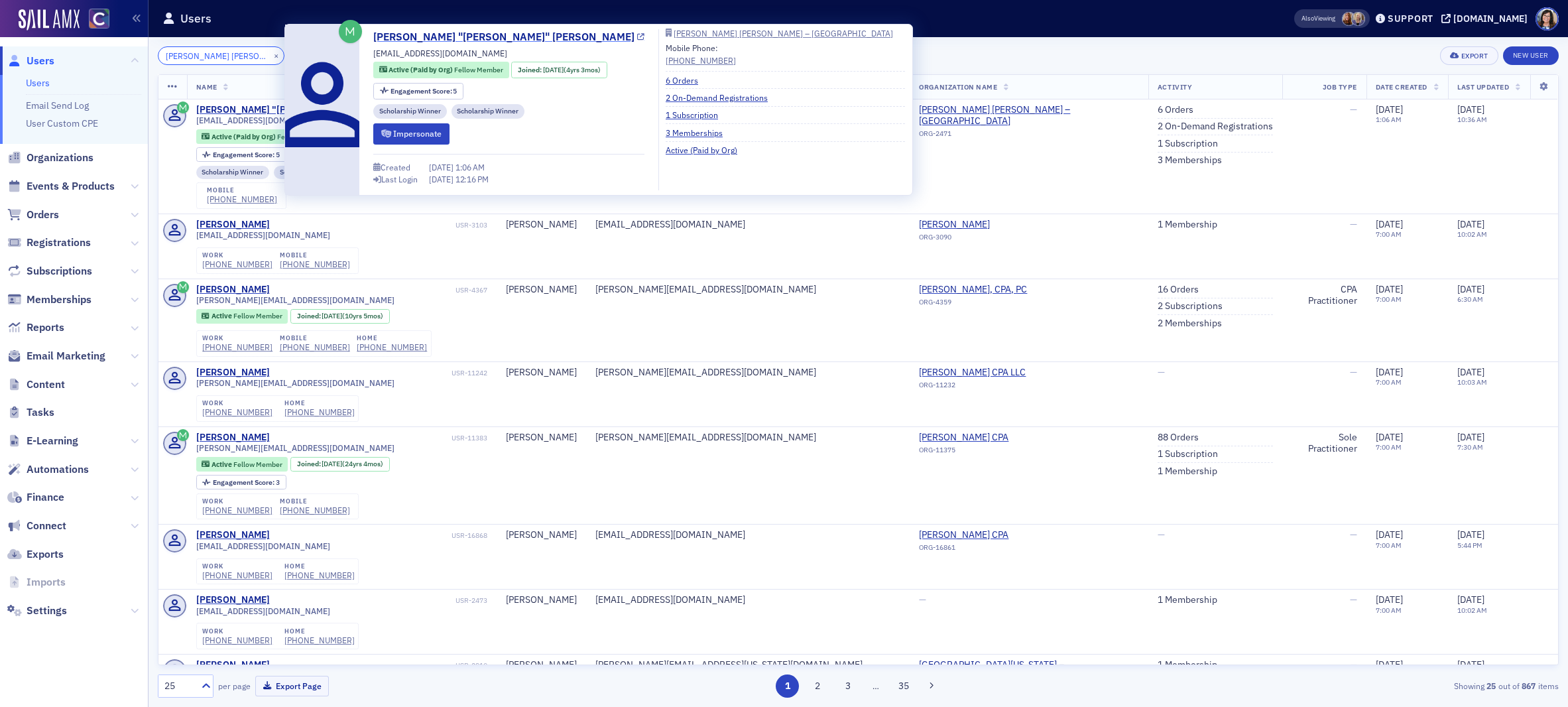
type input "Robert James Avery"
click at [637, 38] on icon at bounding box center [641, 37] width 8 height 8
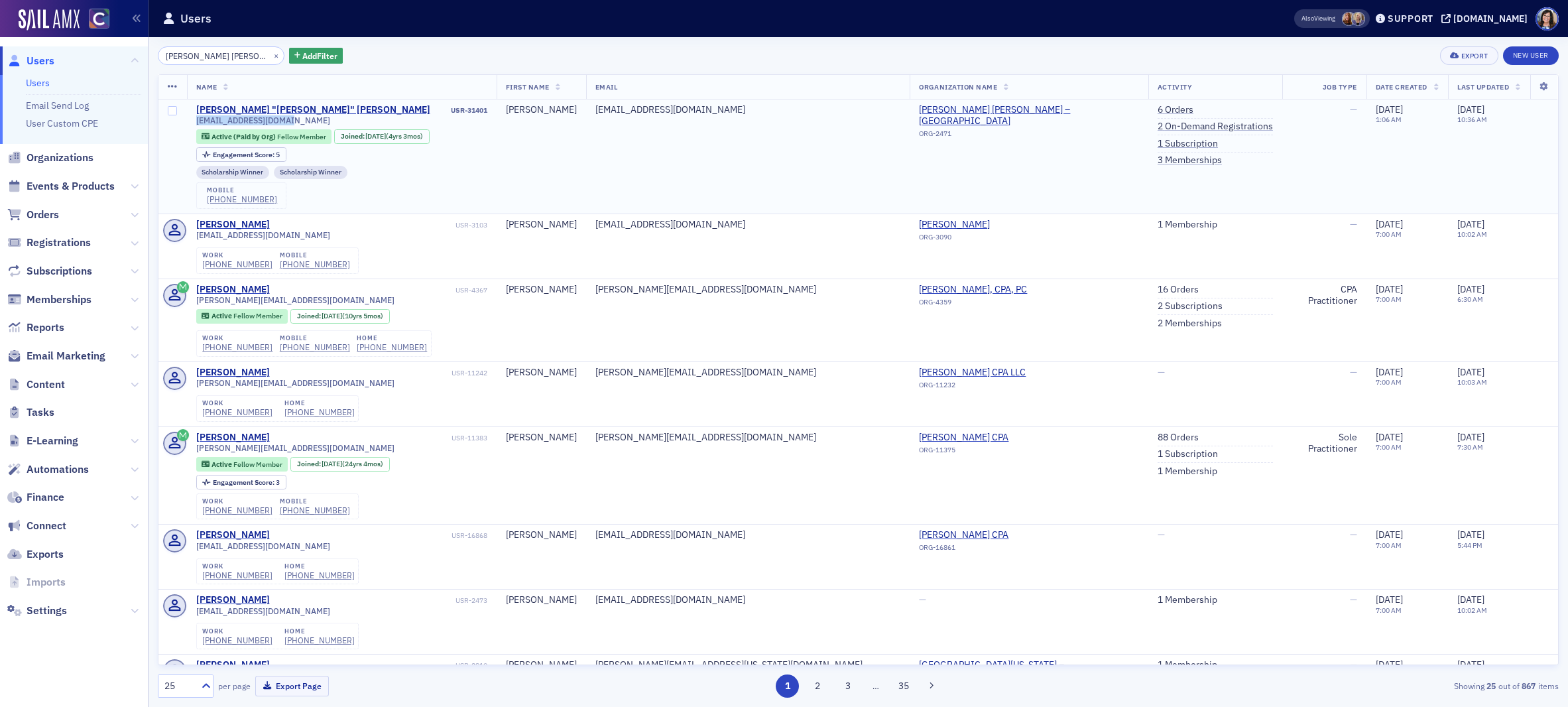
drag, startPoint x: 193, startPoint y: 121, endPoint x: 293, endPoint y: 126, distance: 100.1
click at [294, 126] on td "Robert "Duke" Avery USR-31401 dukeavery@outlook.com Active (Paid by Org) Fellow…" at bounding box center [342, 157] width 310 height 114
copy span "dukeavery@outlook.com"
copy div "(303) 918-5930"
drag, startPoint x: 257, startPoint y: 56, endPoint x: 237, endPoint y: 56, distance: 20.0
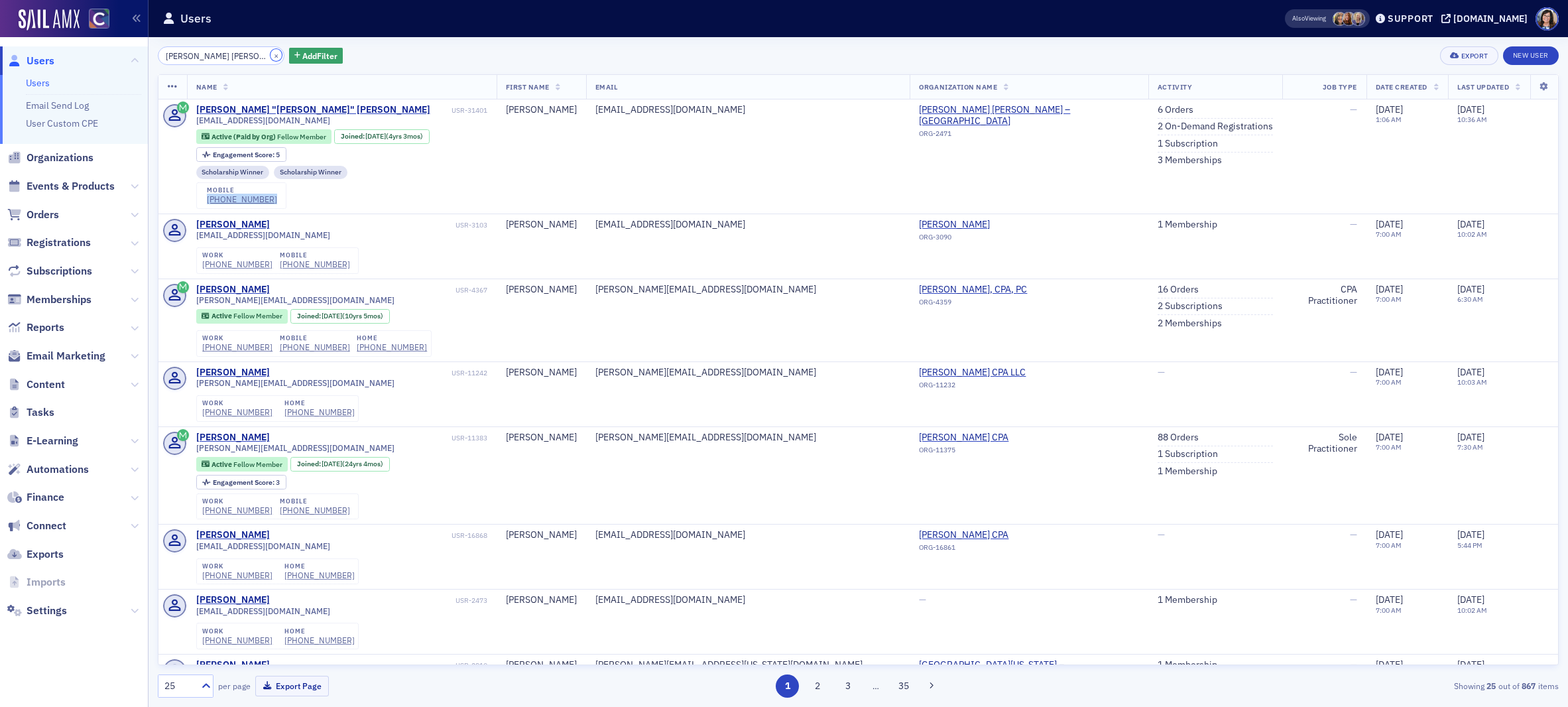
click at [271, 56] on button "×" at bounding box center [276, 55] width 12 height 12
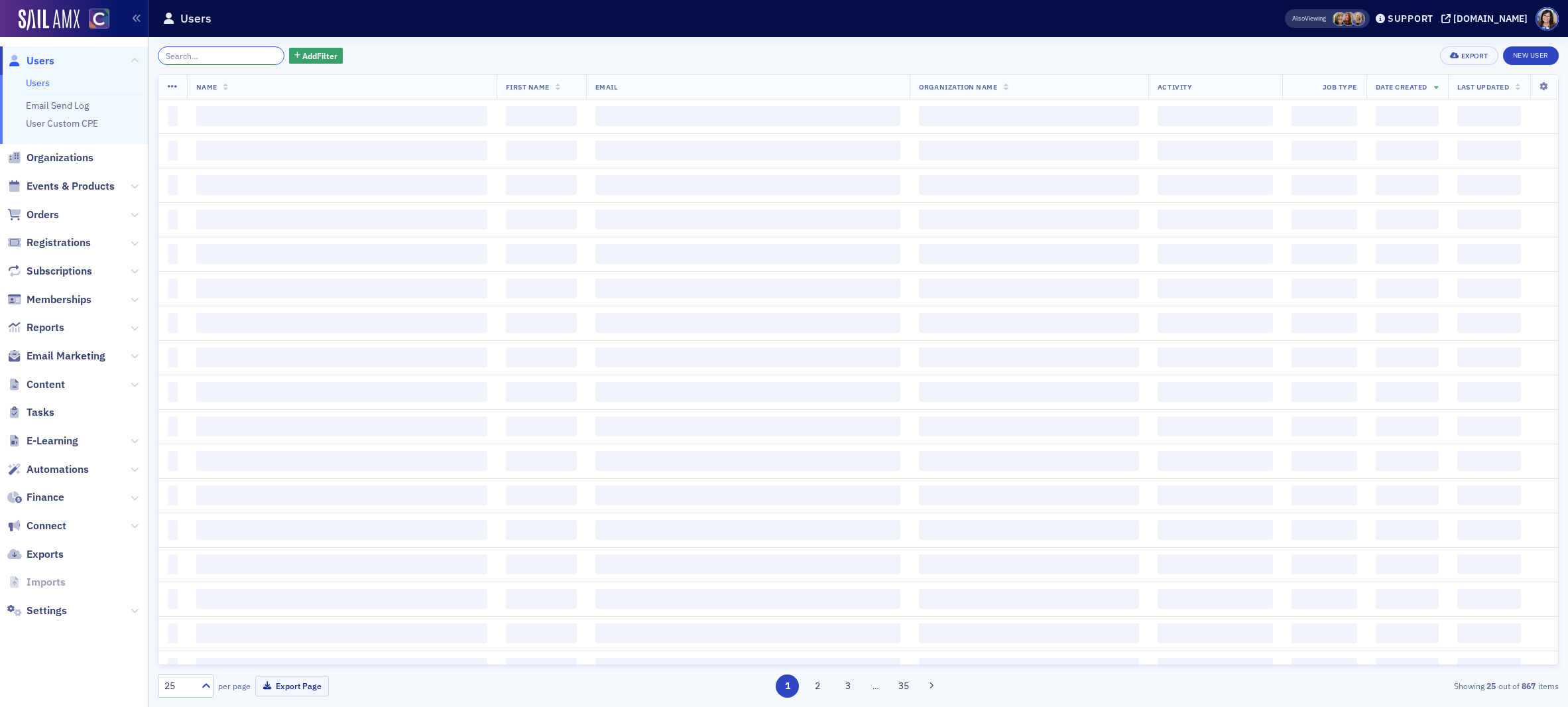
click at [237, 56] on input "search" at bounding box center [220, 55] width 126 height 18
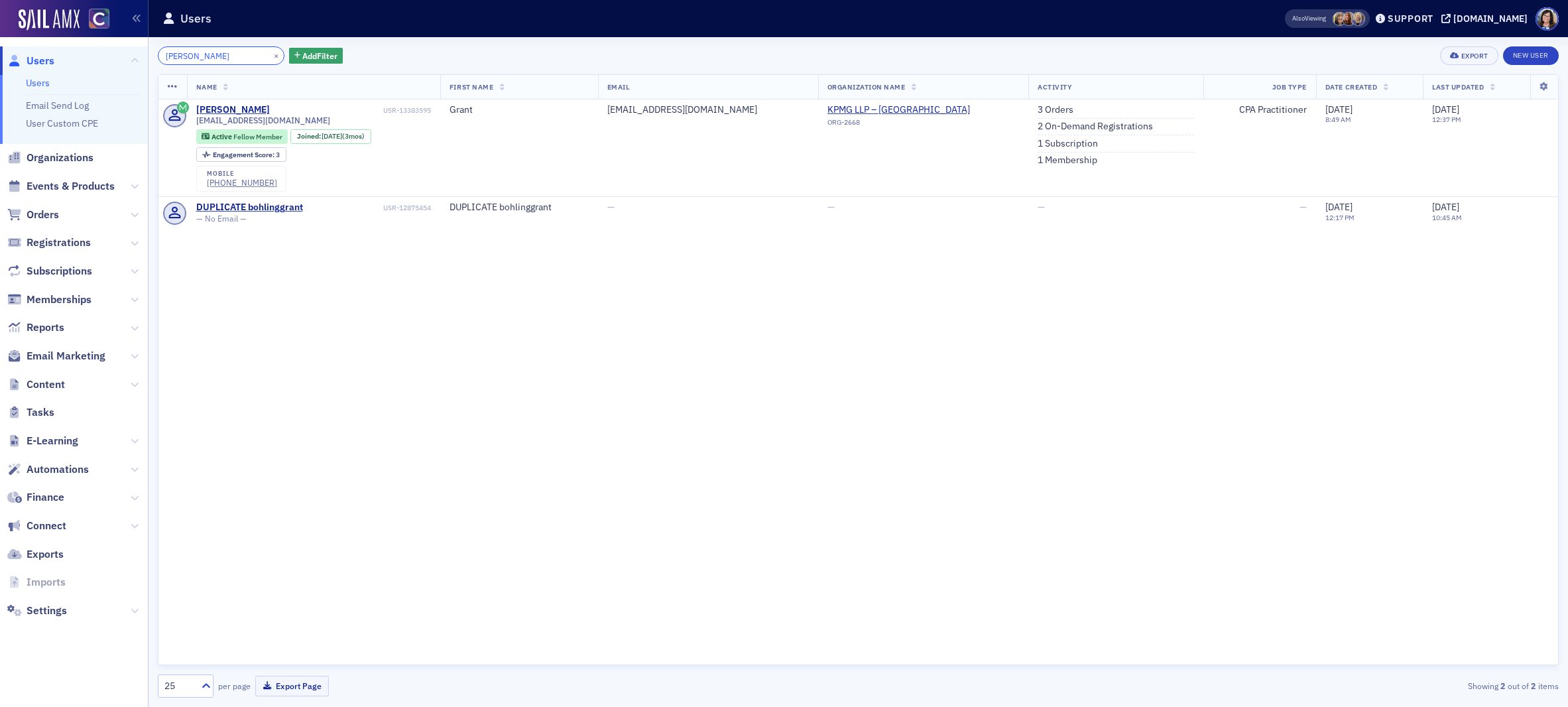
type input "Bohling"
drag, startPoint x: 192, startPoint y: 121, endPoint x: 281, endPoint y: 123, distance: 89.0
click at [281, 123] on td "Grant Bohling USR-13383595 gbohling@kpmg.com Active Fellow Member Joined : 6/13…" at bounding box center [313, 148] width 253 height 97
copy span "gbohling@kpmg.com"
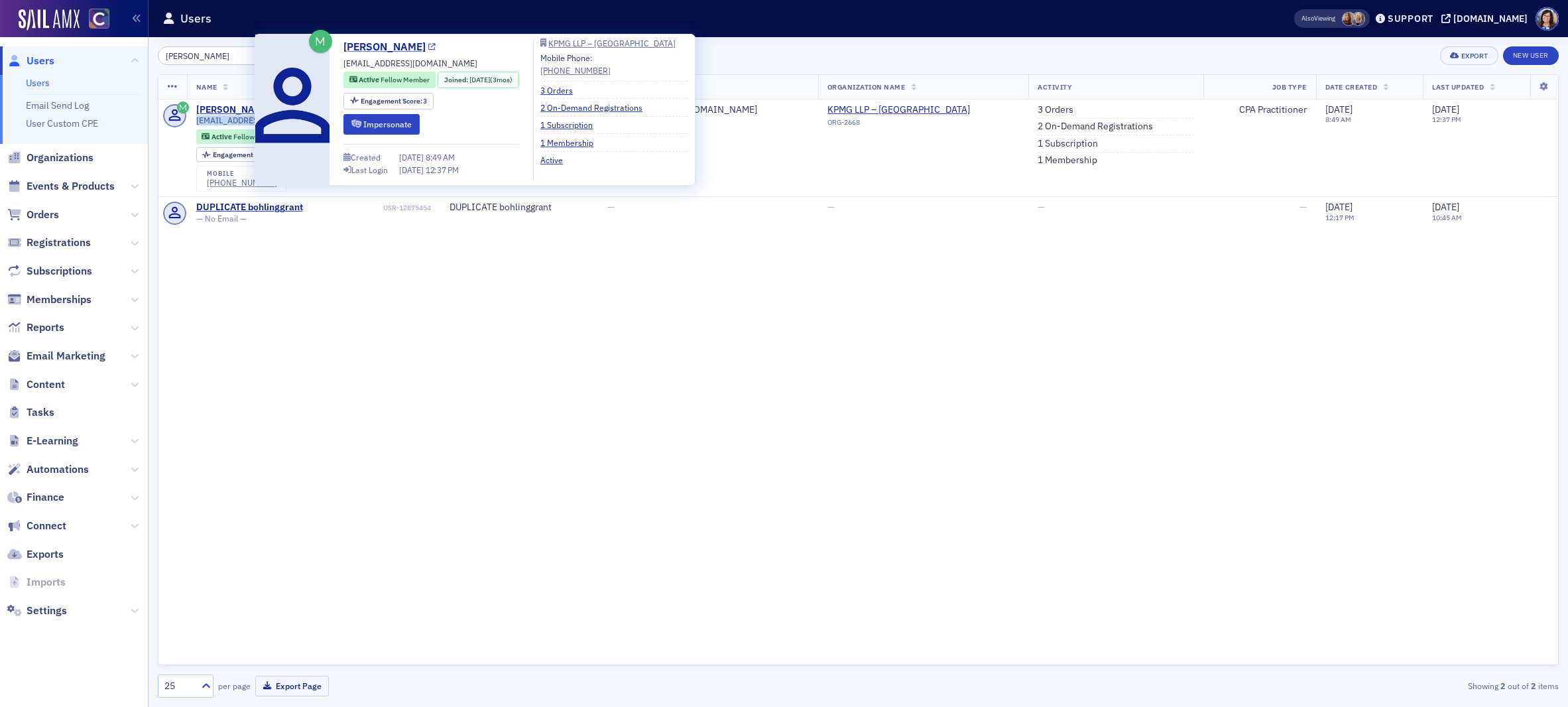
click at [409, 45] on link "Grant Bohling" at bounding box center [389, 47] width 92 height 16
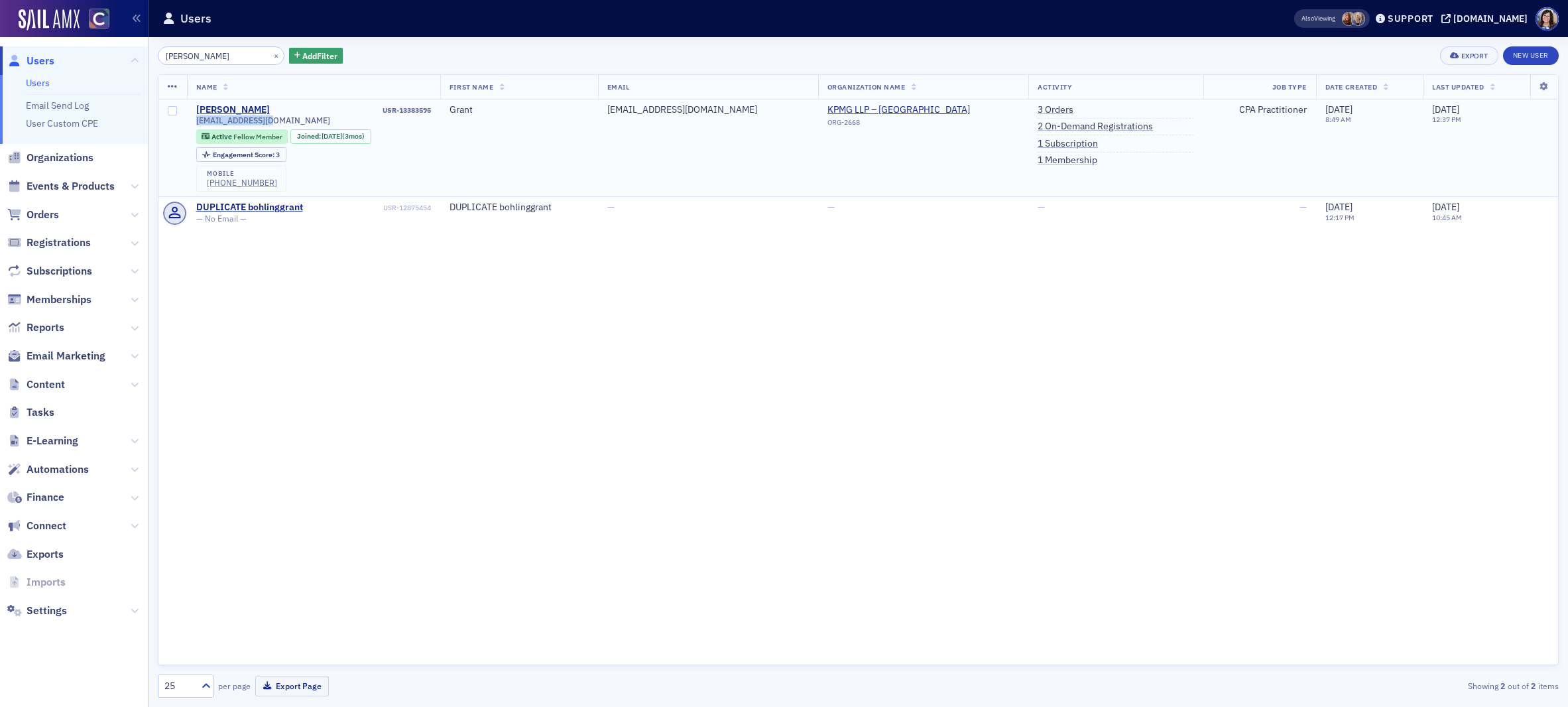
click at [227, 183] on div "(402) 318-2903" at bounding box center [242, 183] width 70 height 10
click at [425, 180] on div "gbohling@kpmg.com Active Fellow Member Joined : 6/13/2025 (3mos) Engagement Sco…" at bounding box center [313, 153] width 235 height 76
click at [271, 57] on button "×" at bounding box center [276, 55] width 12 height 12
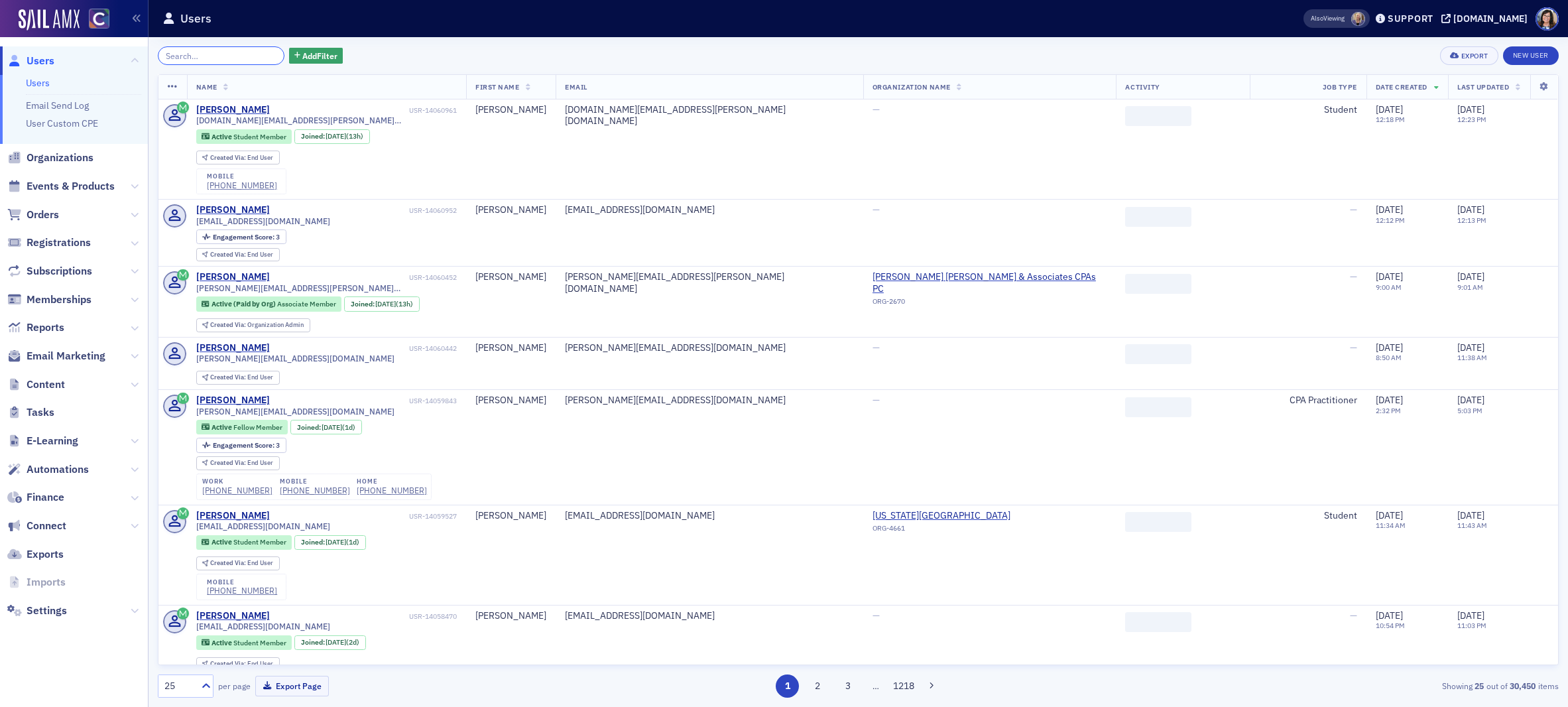
click at [199, 56] on input "search" at bounding box center [220, 55] width 126 height 18
paste input "Bregman"
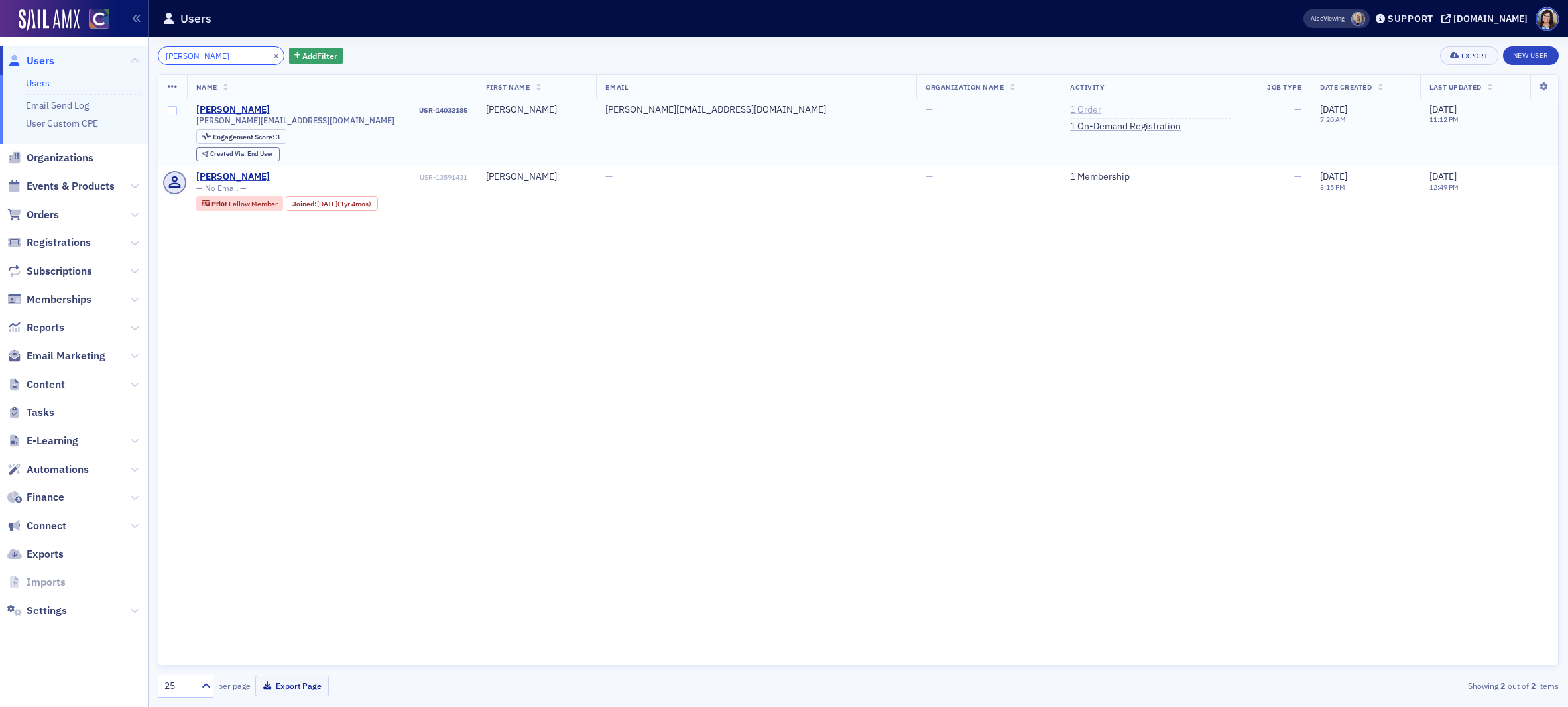
type input "Bregman"
click at [1070, 109] on link "1 Order" at bounding box center [1085, 110] width 31 height 12
drag, startPoint x: 197, startPoint y: 124, endPoint x: 303, endPoint y: 126, distance: 106.0
click at [303, 126] on div "nobregman@hotmail.com Engagement Score : 3 Created Via : End User" at bounding box center [332, 138] width 271 height 46
click at [271, 56] on button "×" at bounding box center [276, 55] width 12 height 12
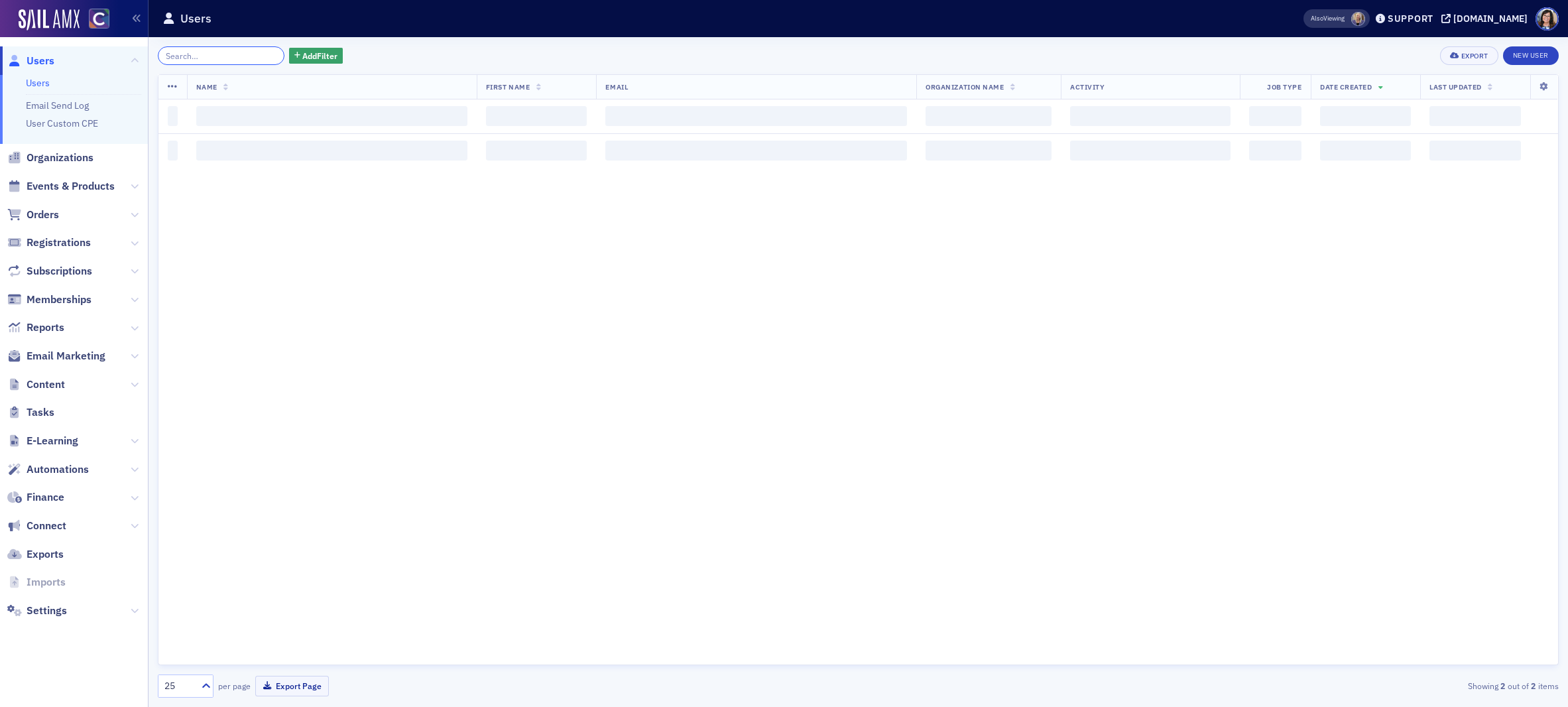
click at [227, 57] on input "search" at bounding box center [220, 55] width 126 height 18
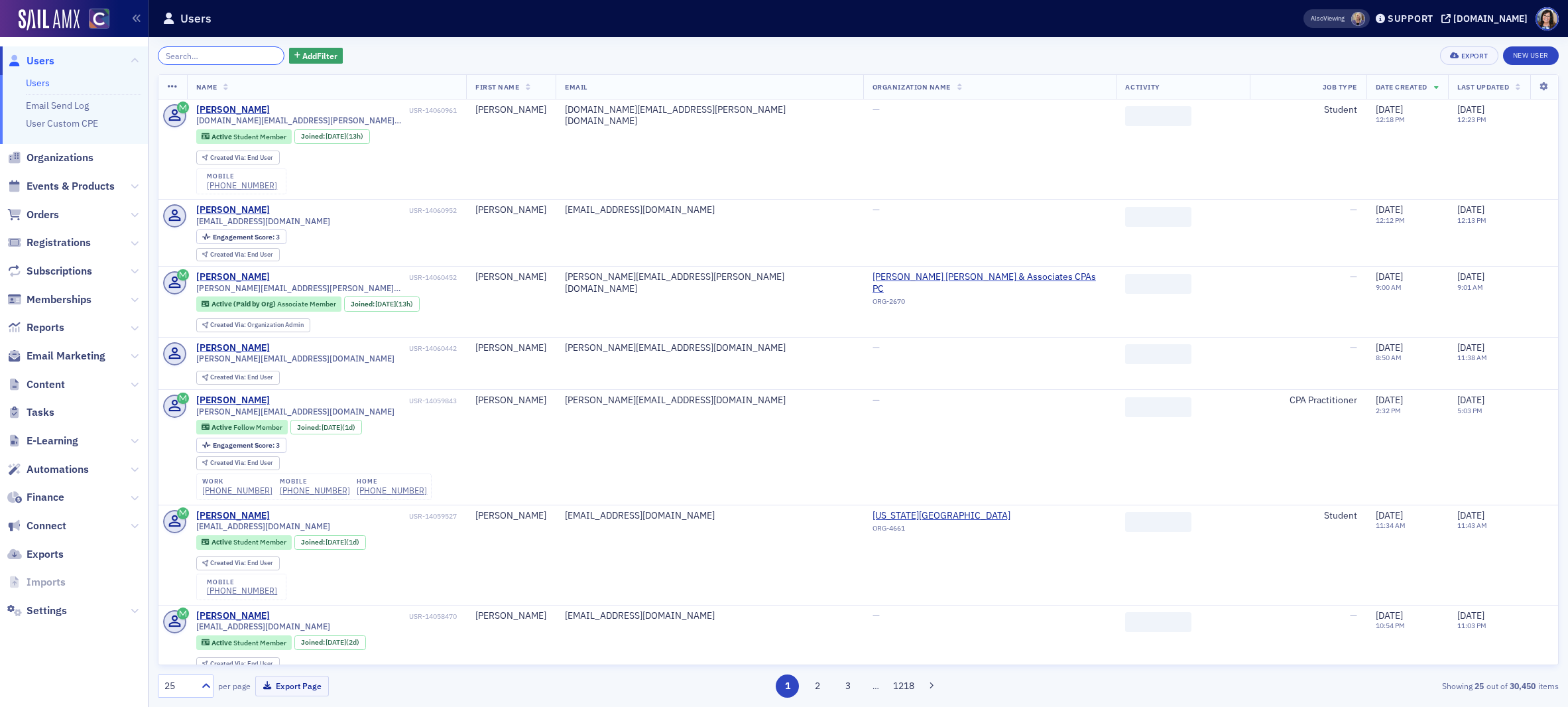
paste input "Ashley Brown"
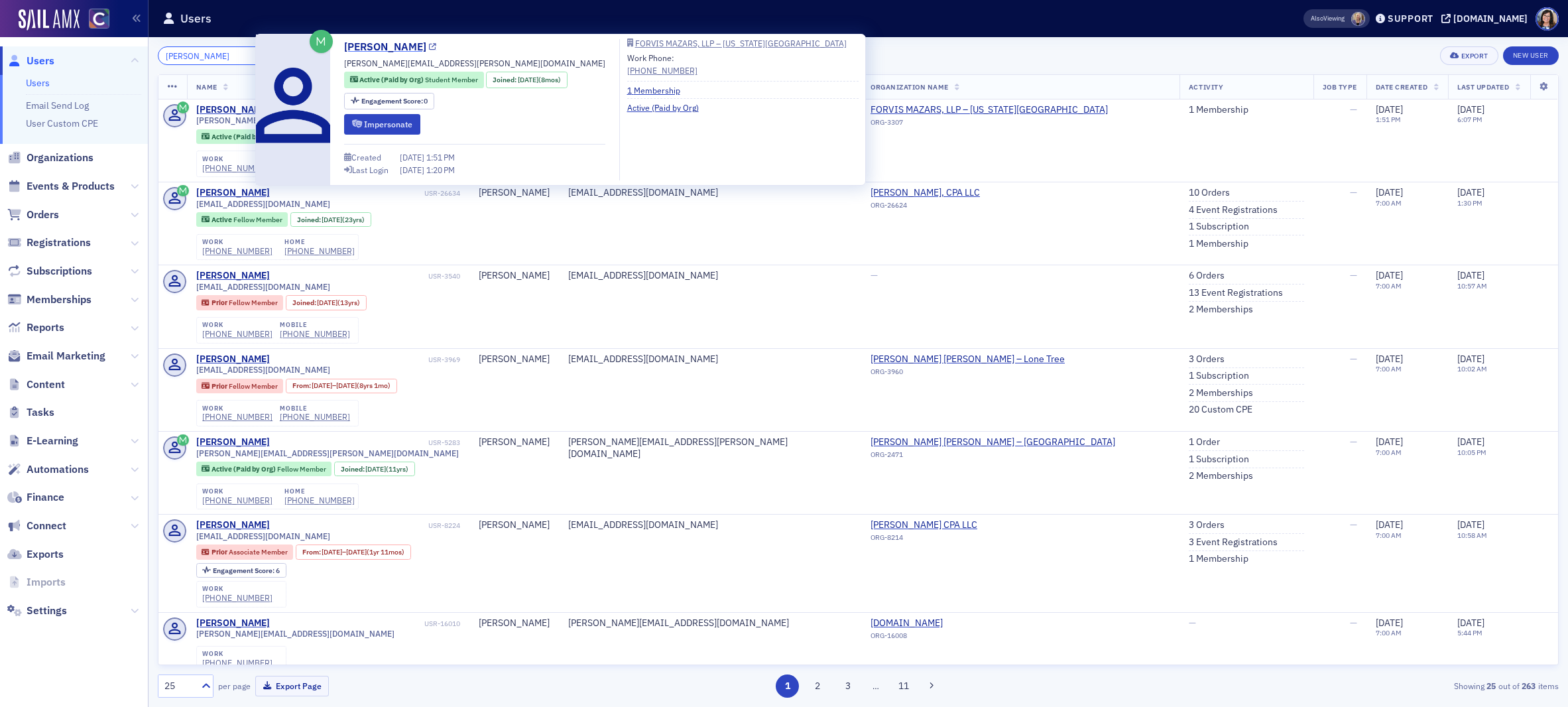
type input "Ashley Brown"
click at [429, 47] on icon at bounding box center [432, 47] width 8 height 8
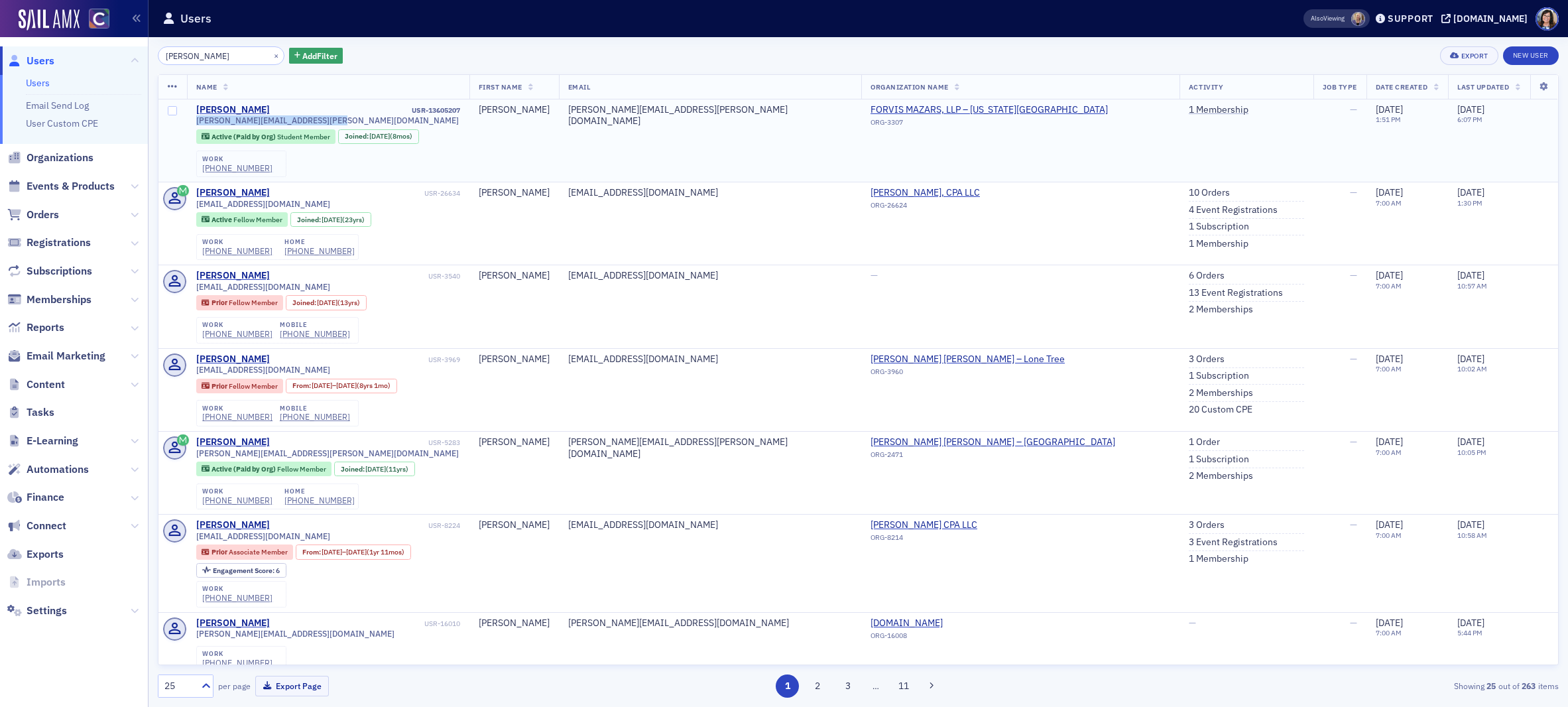
drag, startPoint x: 195, startPoint y: 118, endPoint x: 335, endPoint y: 121, distance: 140.0
click at [335, 121] on div "ashley.brown@us.forvismazars.com" at bounding box center [328, 121] width 264 height 10
click at [271, 54] on button "×" at bounding box center [276, 55] width 12 height 12
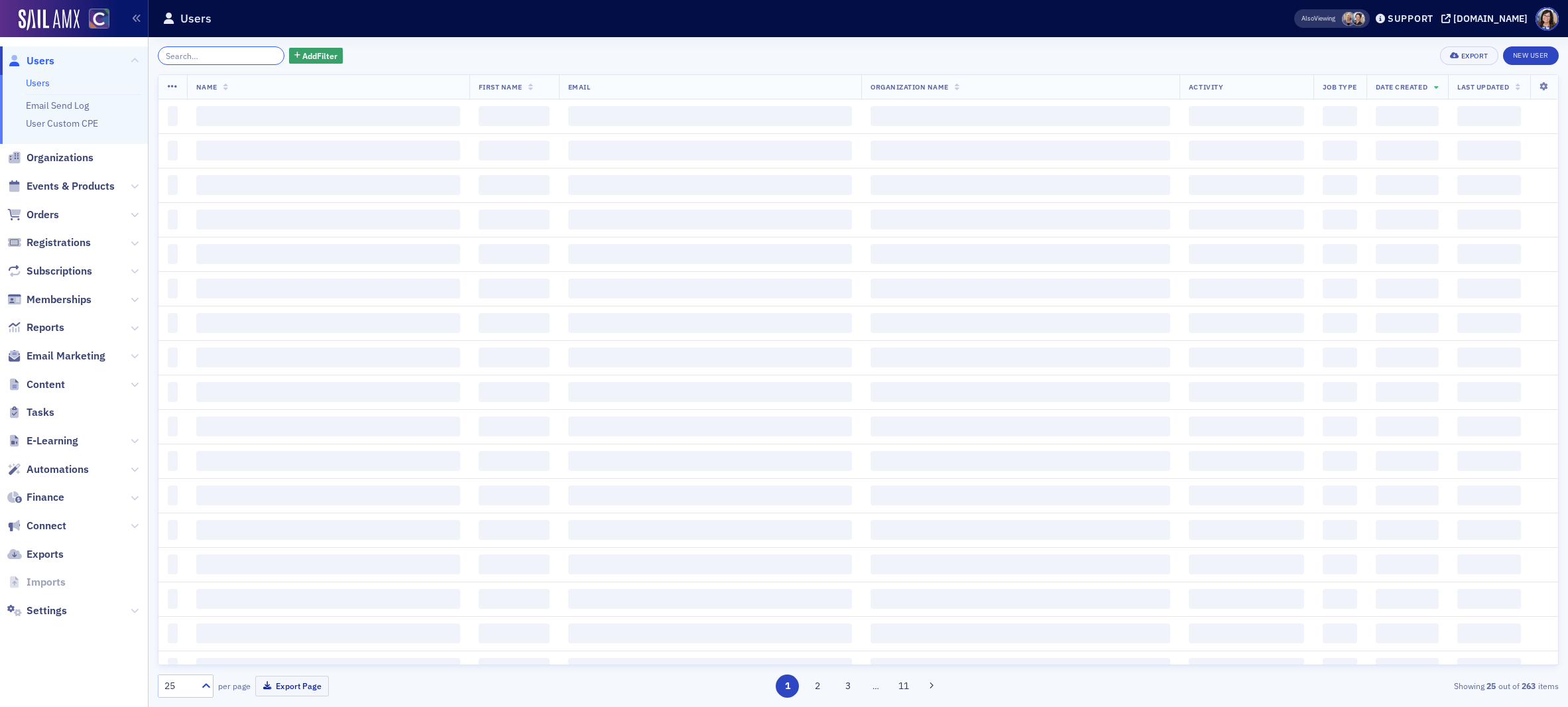
click at [224, 54] on input "search" at bounding box center [220, 55] width 126 height 18
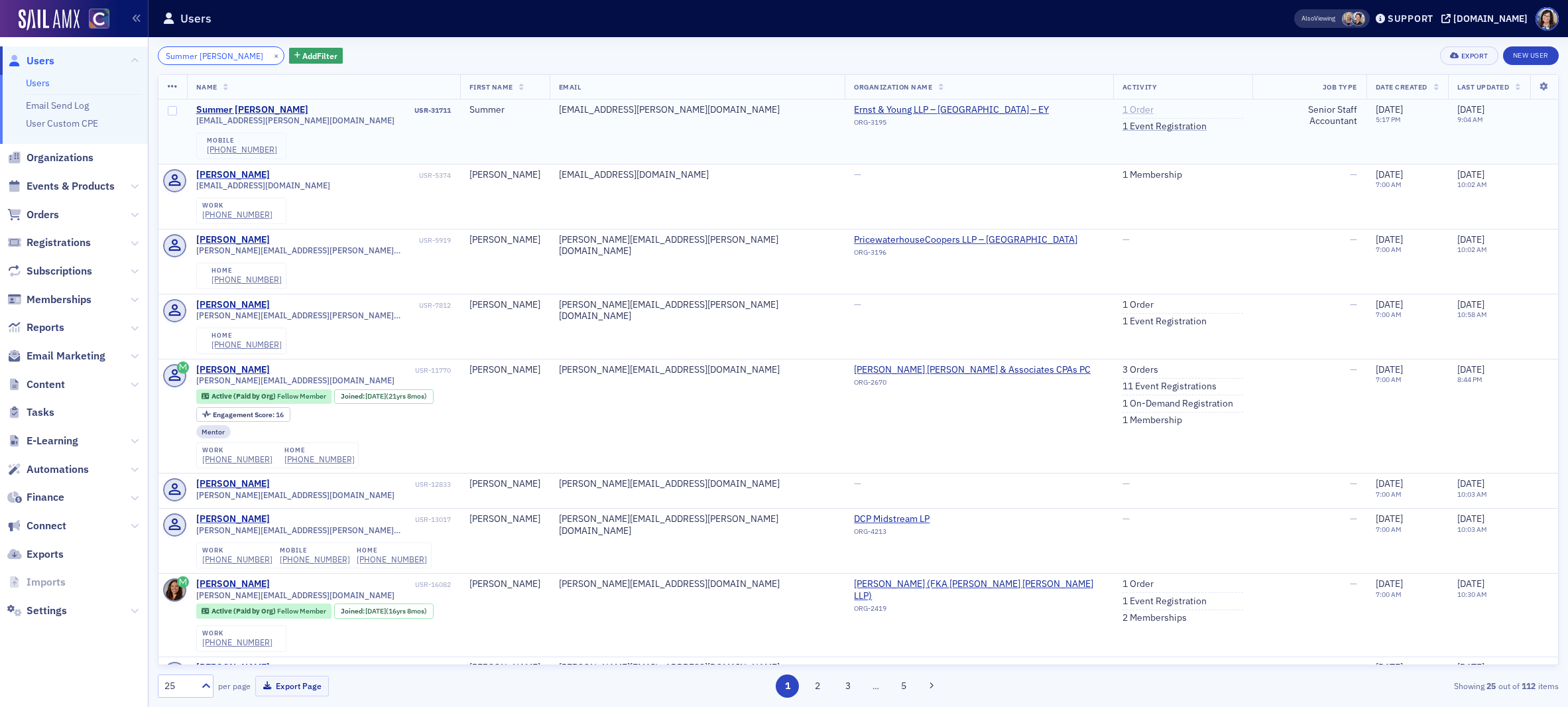
type input "Summer Nicole Eppel"
click at [1122, 111] on link "1 Order" at bounding box center [1137, 110] width 31 height 12
drag, startPoint x: 196, startPoint y: 123, endPoint x: 308, endPoint y: 129, distance: 112.2
click at [310, 128] on div "summer.n.eppel@ey.com mobile (612) 418-9853" at bounding box center [323, 137] width 255 height 43
click at [271, 56] on button "×" at bounding box center [276, 55] width 12 height 12
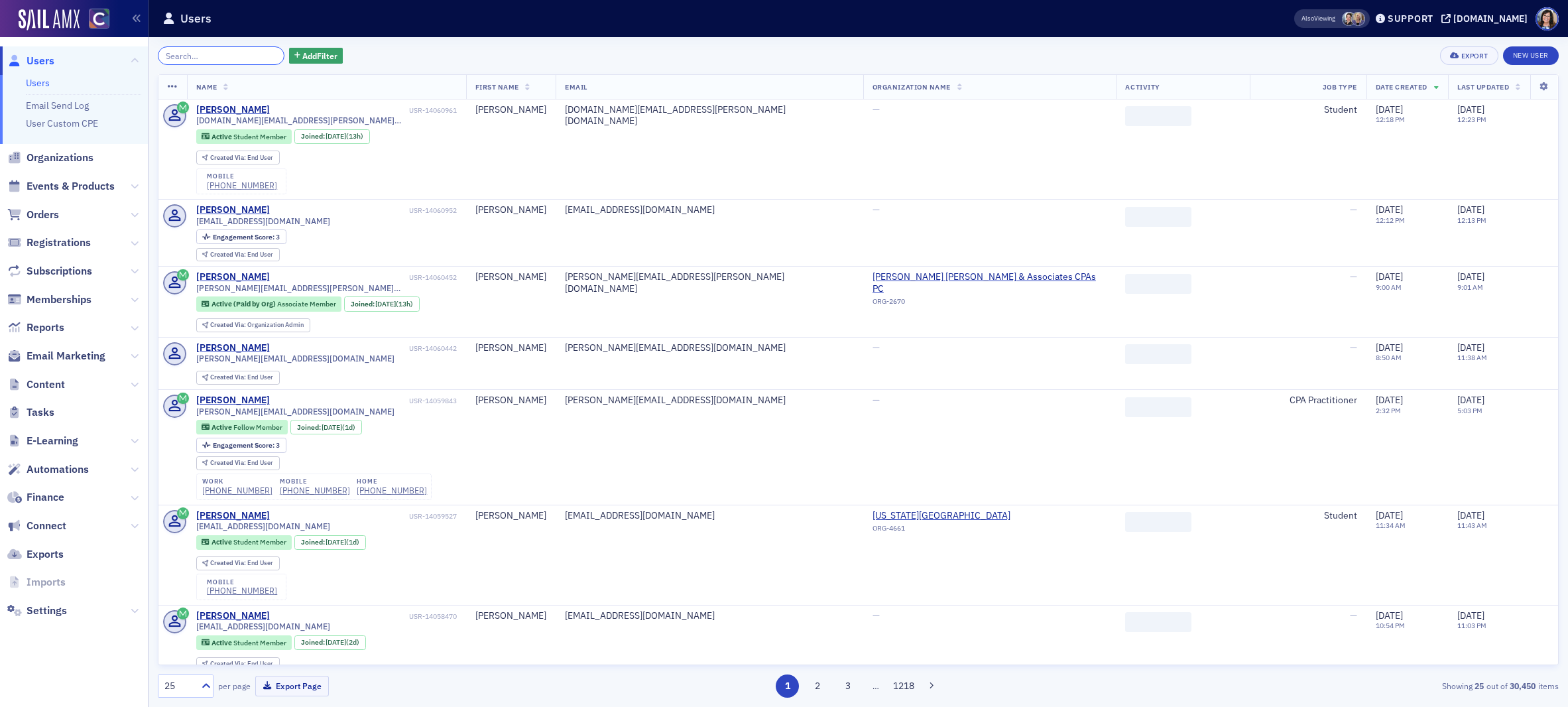
click at [241, 55] on input "search" at bounding box center [220, 55] width 126 height 18
paste input "Deandre Gonzales"
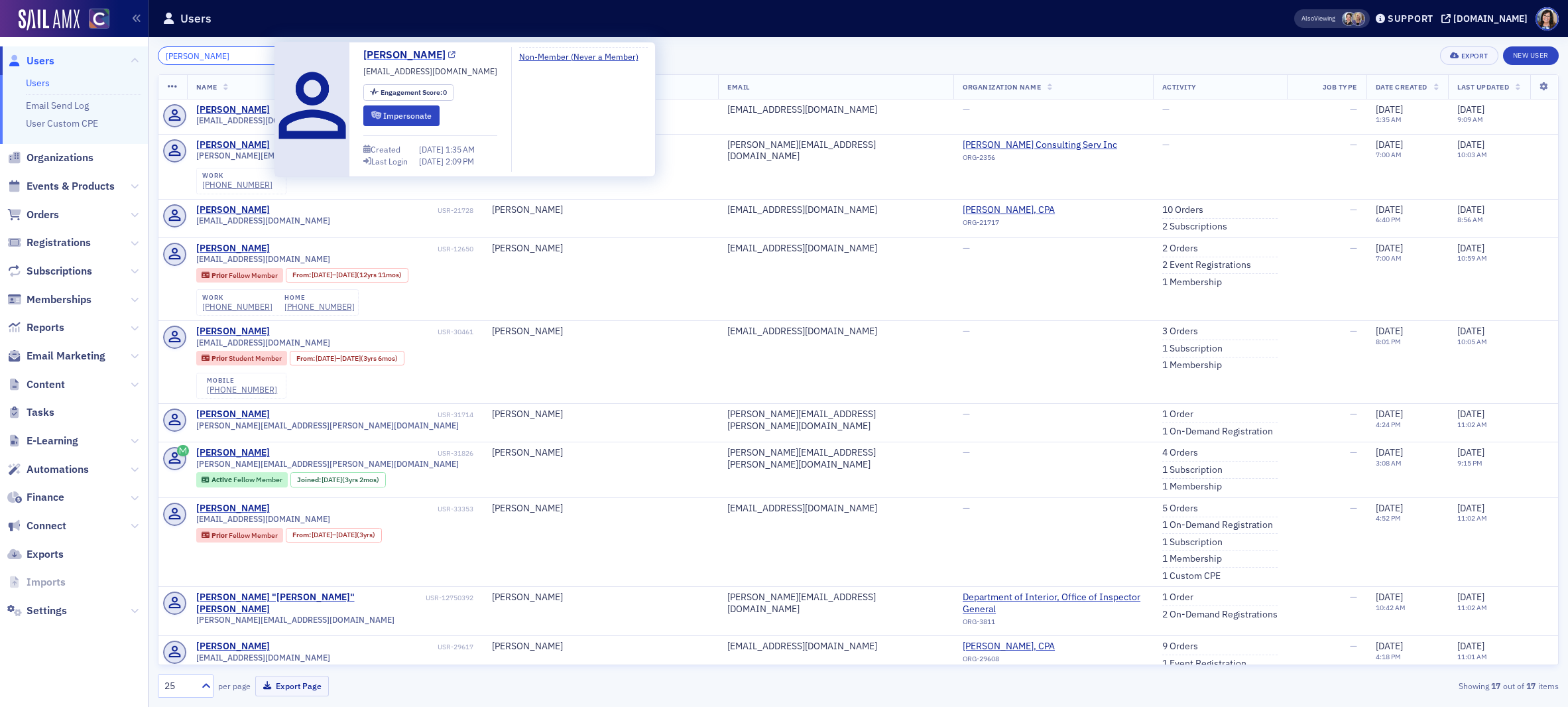
type input "Deandre Gonzales"
click at [453, 54] on icon at bounding box center [451, 55] width 8 height 8
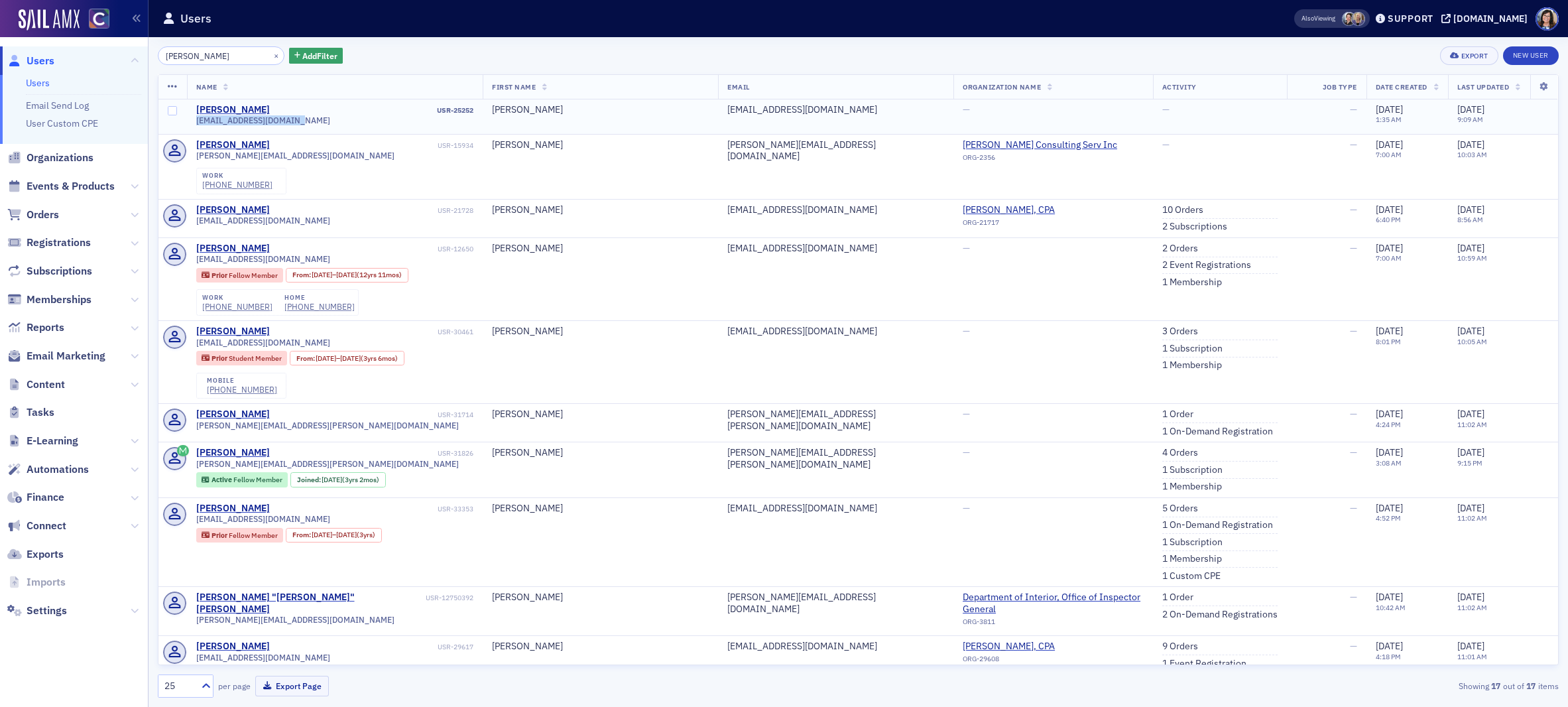
drag, startPoint x: 198, startPoint y: 121, endPoint x: 304, endPoint y: 123, distance: 106.0
click at [304, 123] on div "dfgonzales1@outlook.com" at bounding box center [334, 121] width 277 height 10
drag, startPoint x: 260, startPoint y: 55, endPoint x: 240, endPoint y: 55, distance: 20.0
click at [271, 55] on button "×" at bounding box center [276, 55] width 12 height 12
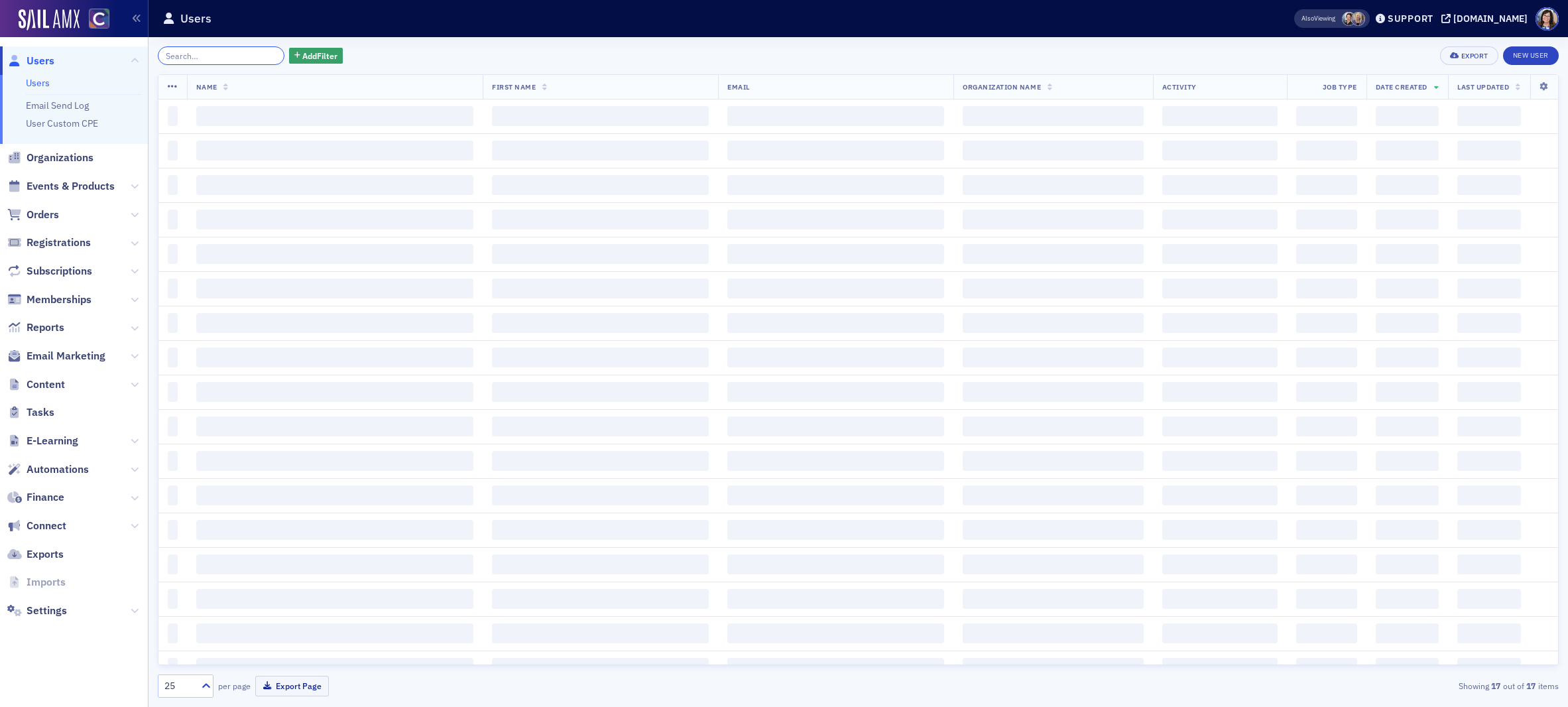
click at [240, 55] on input "search" at bounding box center [220, 55] width 126 height 18
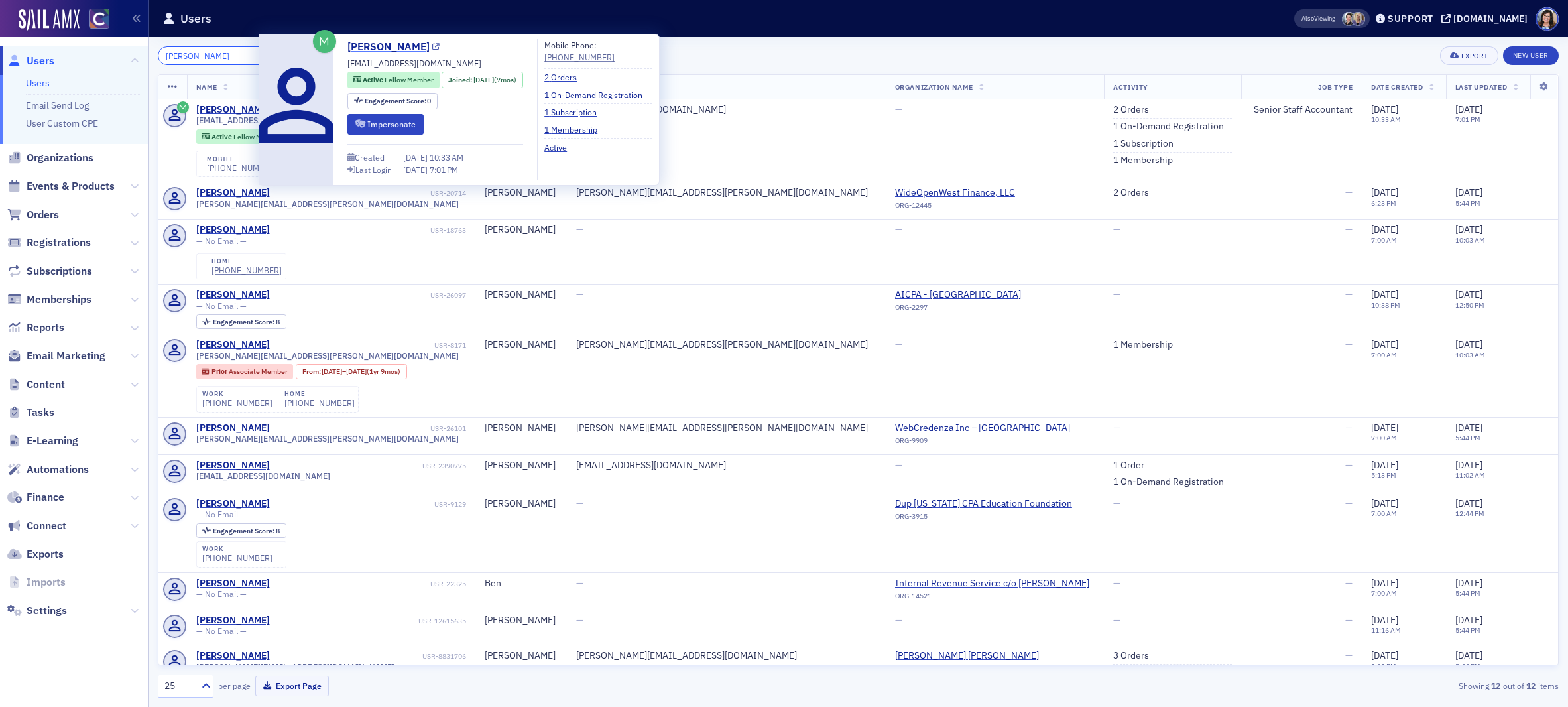
type input "Natalya Hodge"
click at [432, 49] on icon at bounding box center [436, 47] width 8 height 8
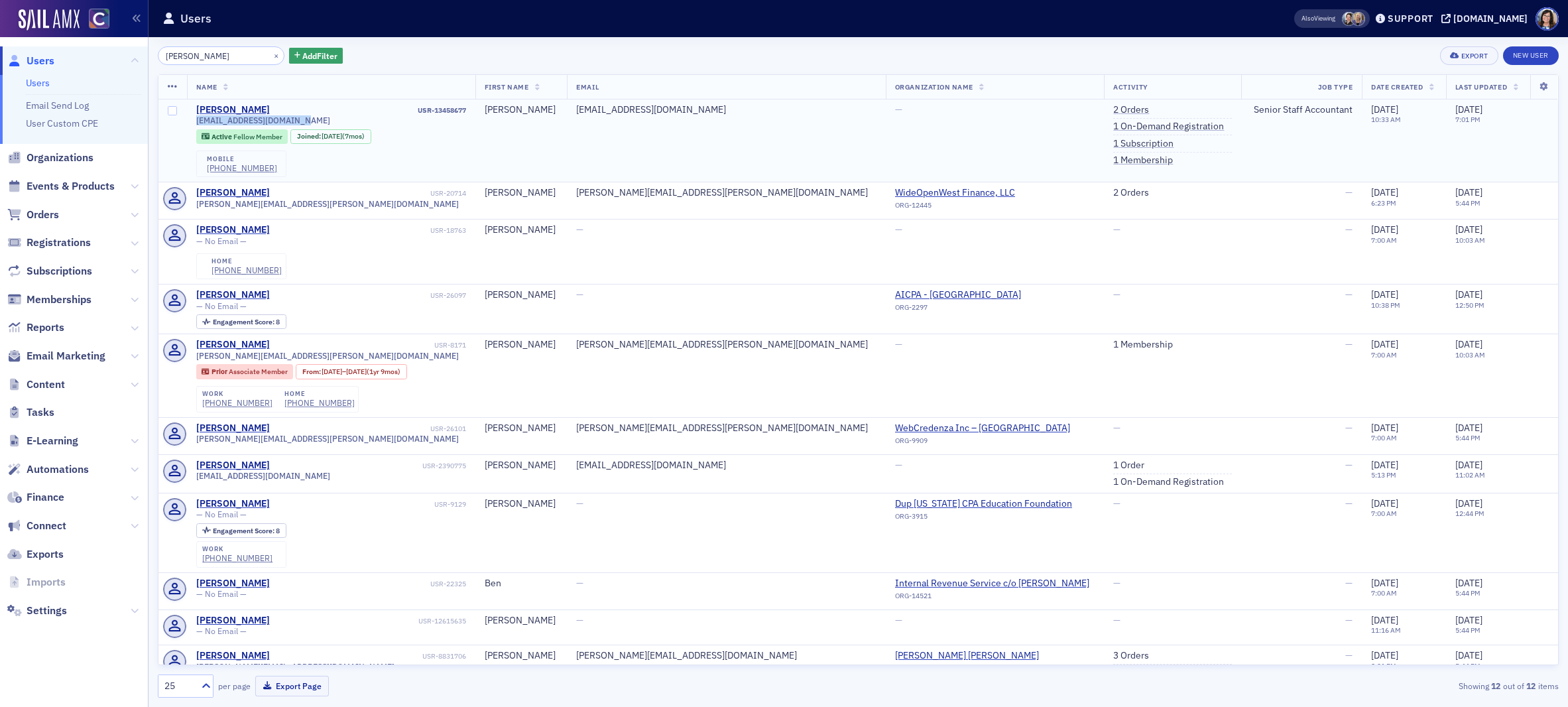
drag, startPoint x: 197, startPoint y: 122, endPoint x: 314, endPoint y: 122, distance: 117.0
click at [314, 122] on div "natashahodge72@gmail.com" at bounding box center [331, 121] width 270 height 10
drag, startPoint x: 260, startPoint y: 55, endPoint x: 247, endPoint y: 56, distance: 13.0
click at [271, 55] on button "×" at bounding box center [276, 55] width 12 height 12
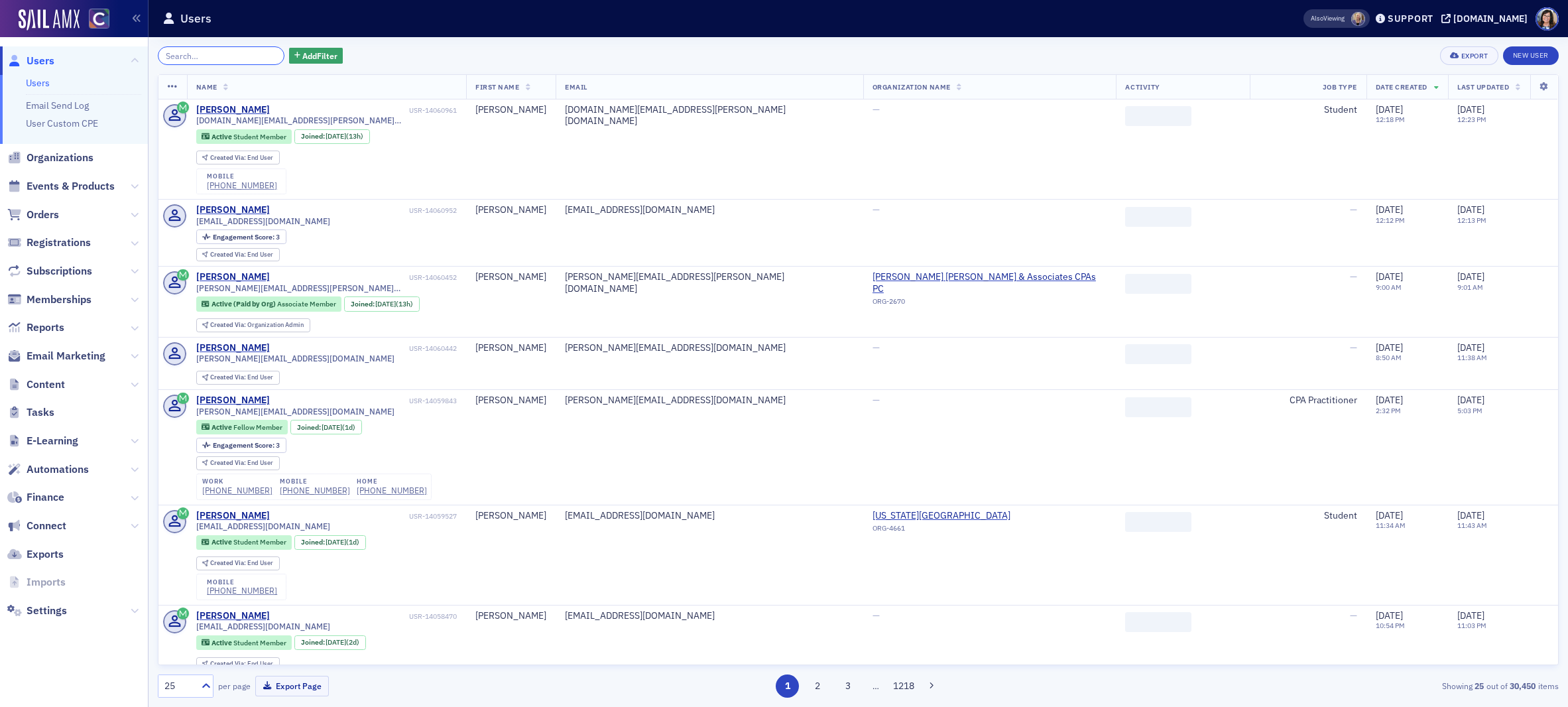
click at [236, 57] on input "search" at bounding box center [220, 55] width 126 height 18
paste input "Callie Lembke"
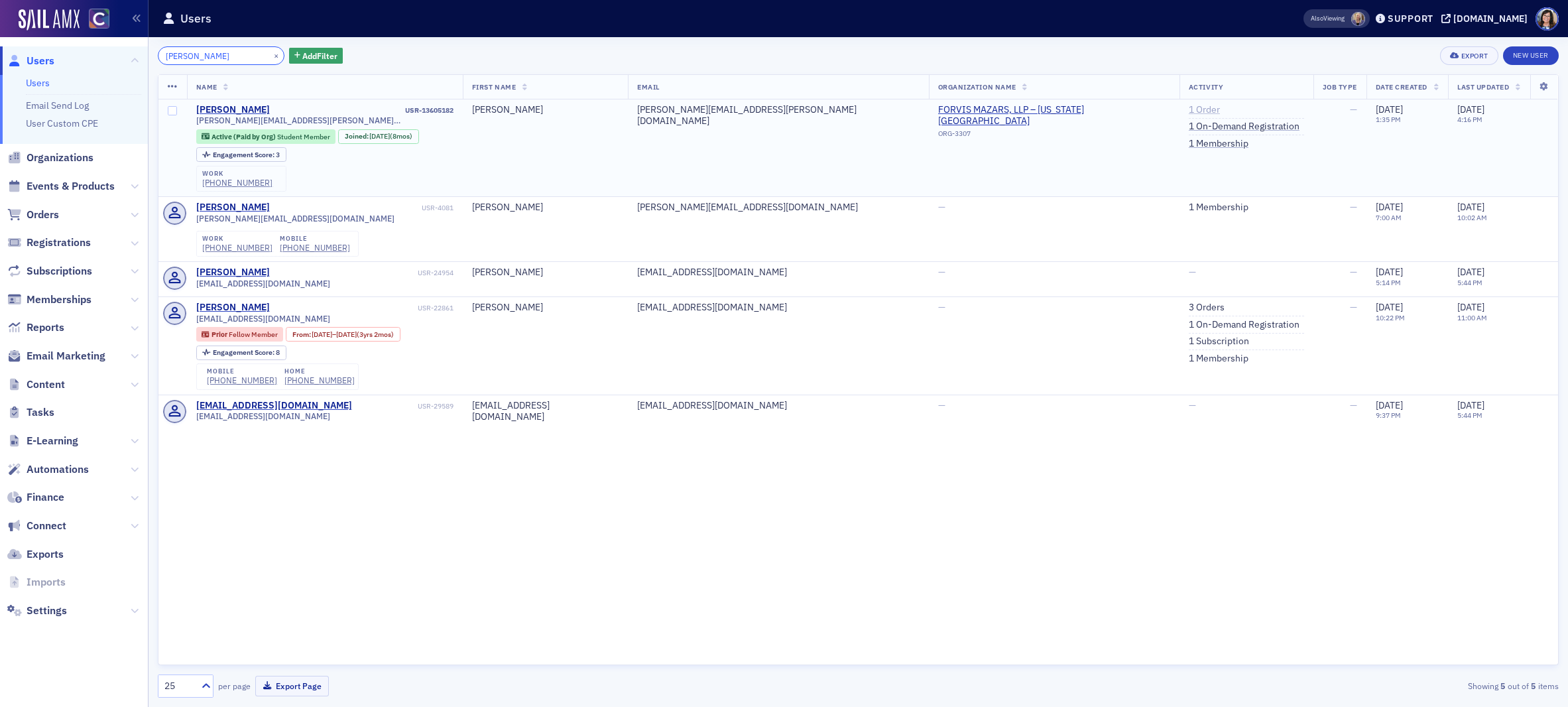
type input "Callie Lembke"
click at [1189, 107] on link "1 Order" at bounding box center [1204, 110] width 31 height 12
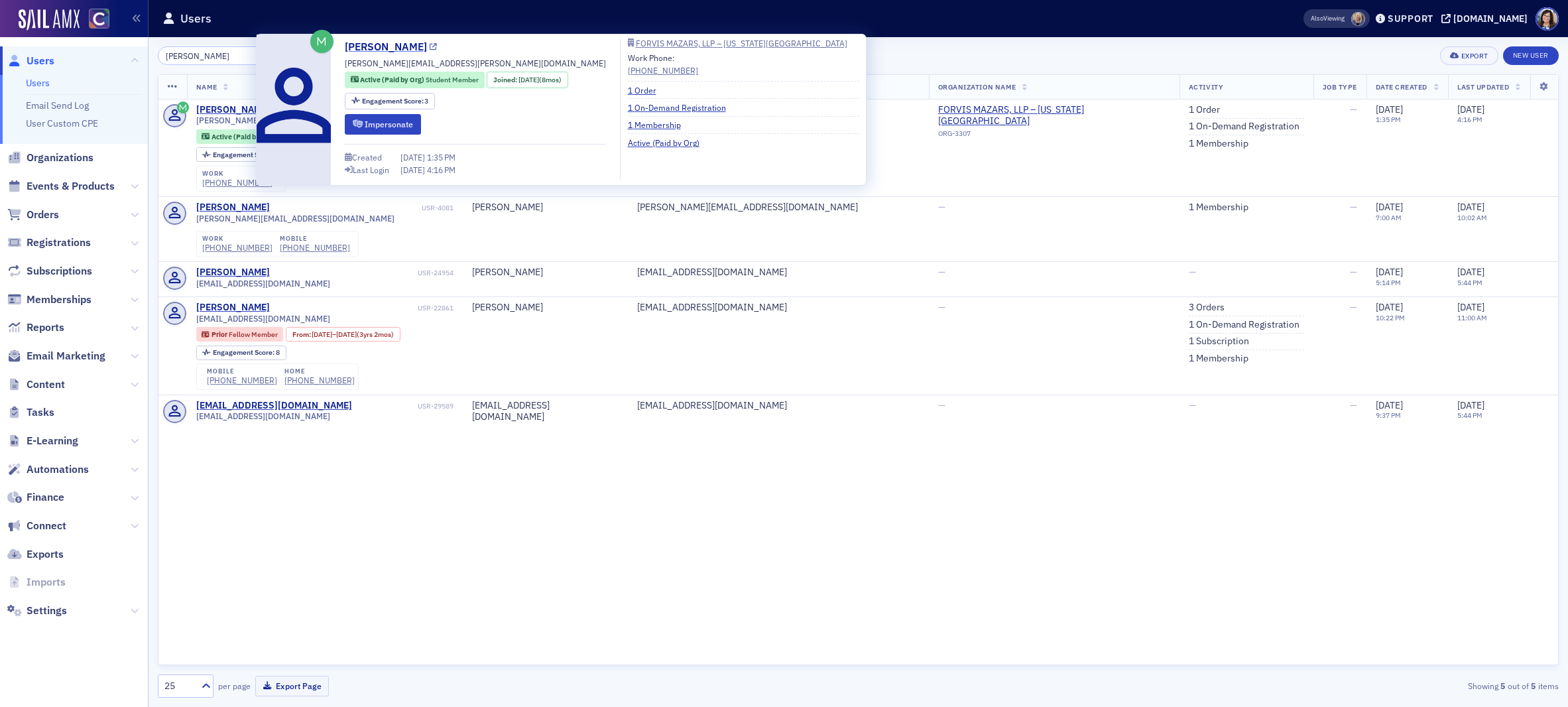
click at [430, 49] on icon at bounding box center [433, 47] width 8 height 8
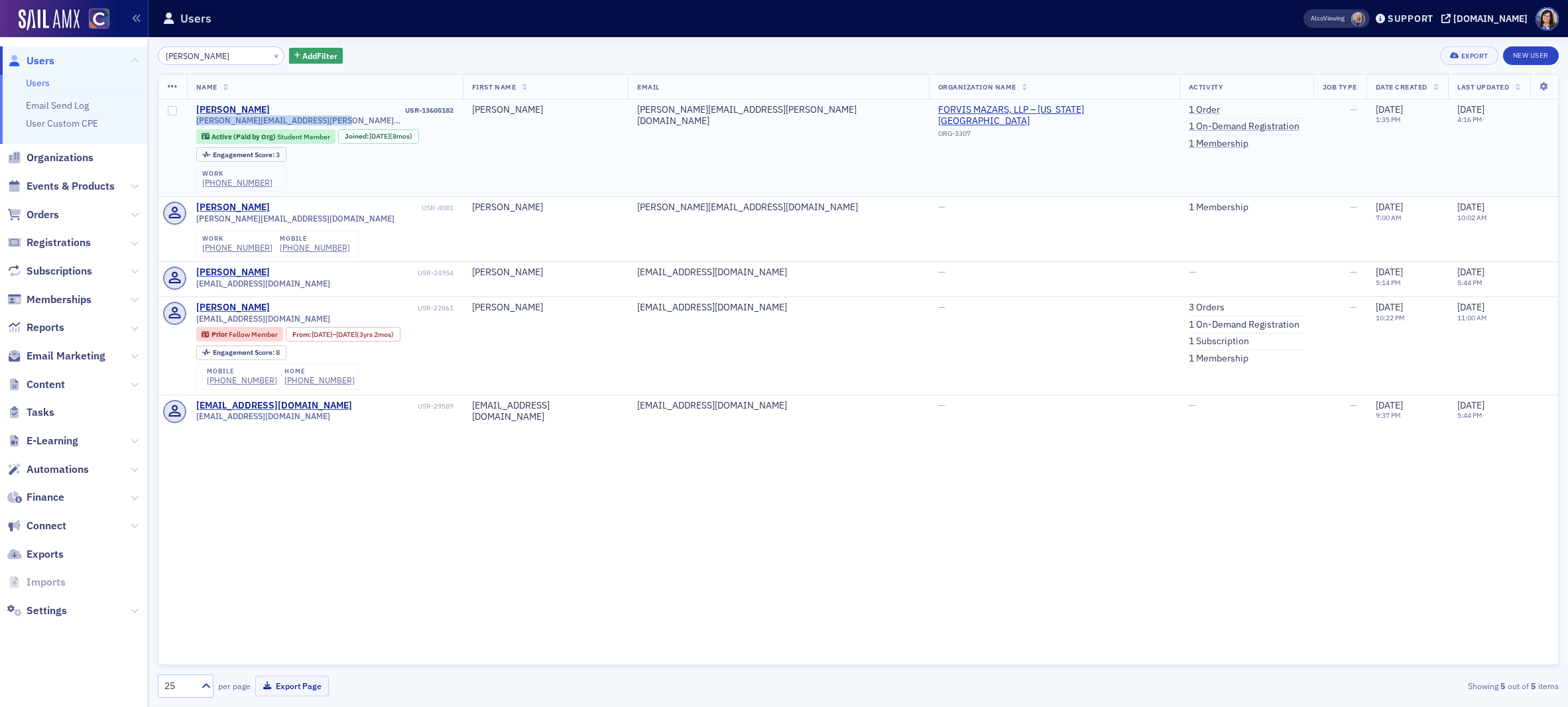
drag, startPoint x: 194, startPoint y: 121, endPoint x: 342, endPoint y: 126, distance: 148.1
click at [341, 125] on td "Callie Lembke USR-13605182 callie.lembke@us.forvismazars.com Active (Paid by Or…" at bounding box center [324, 148] width 276 height 97
click at [271, 55] on button "×" at bounding box center [276, 55] width 12 height 12
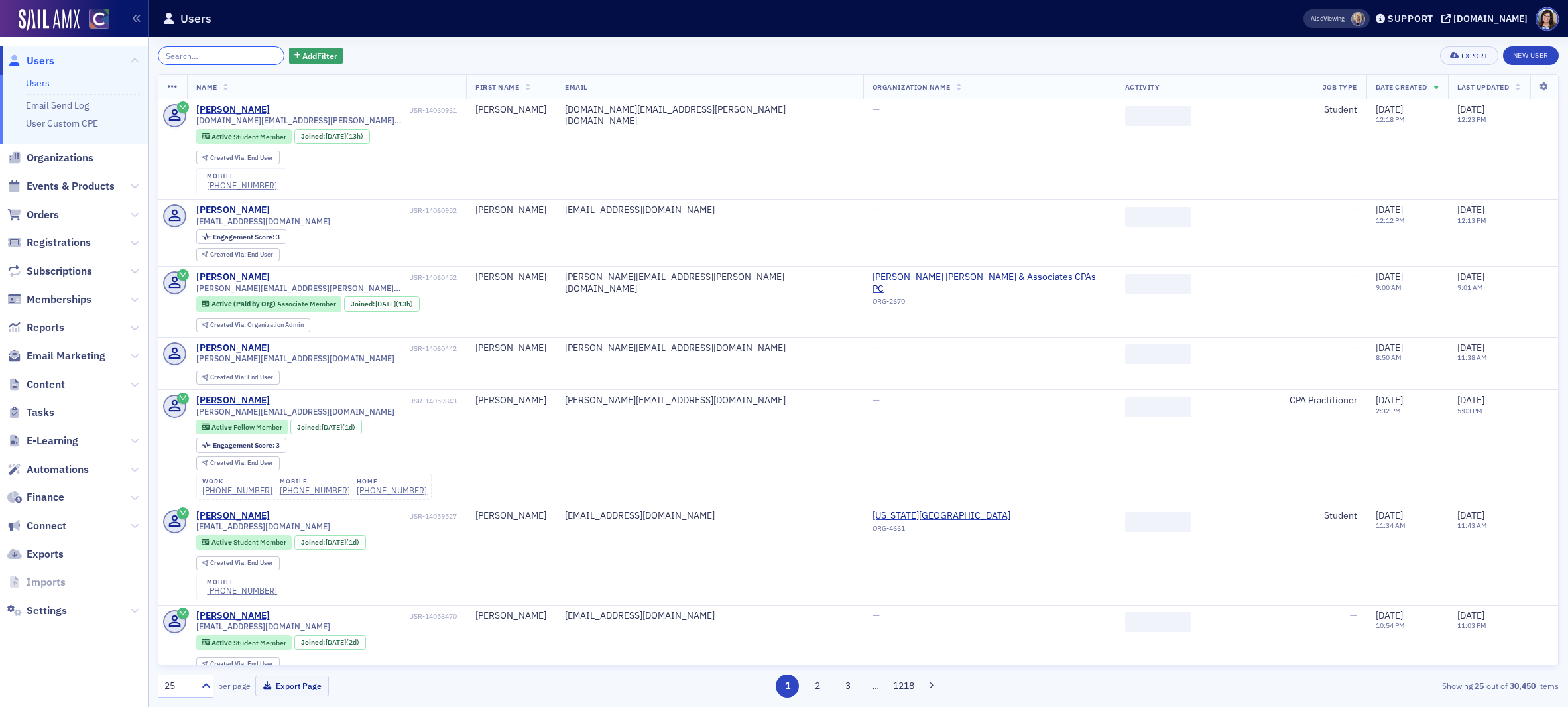
click at [240, 56] on input "search" at bounding box center [220, 55] width 126 height 18
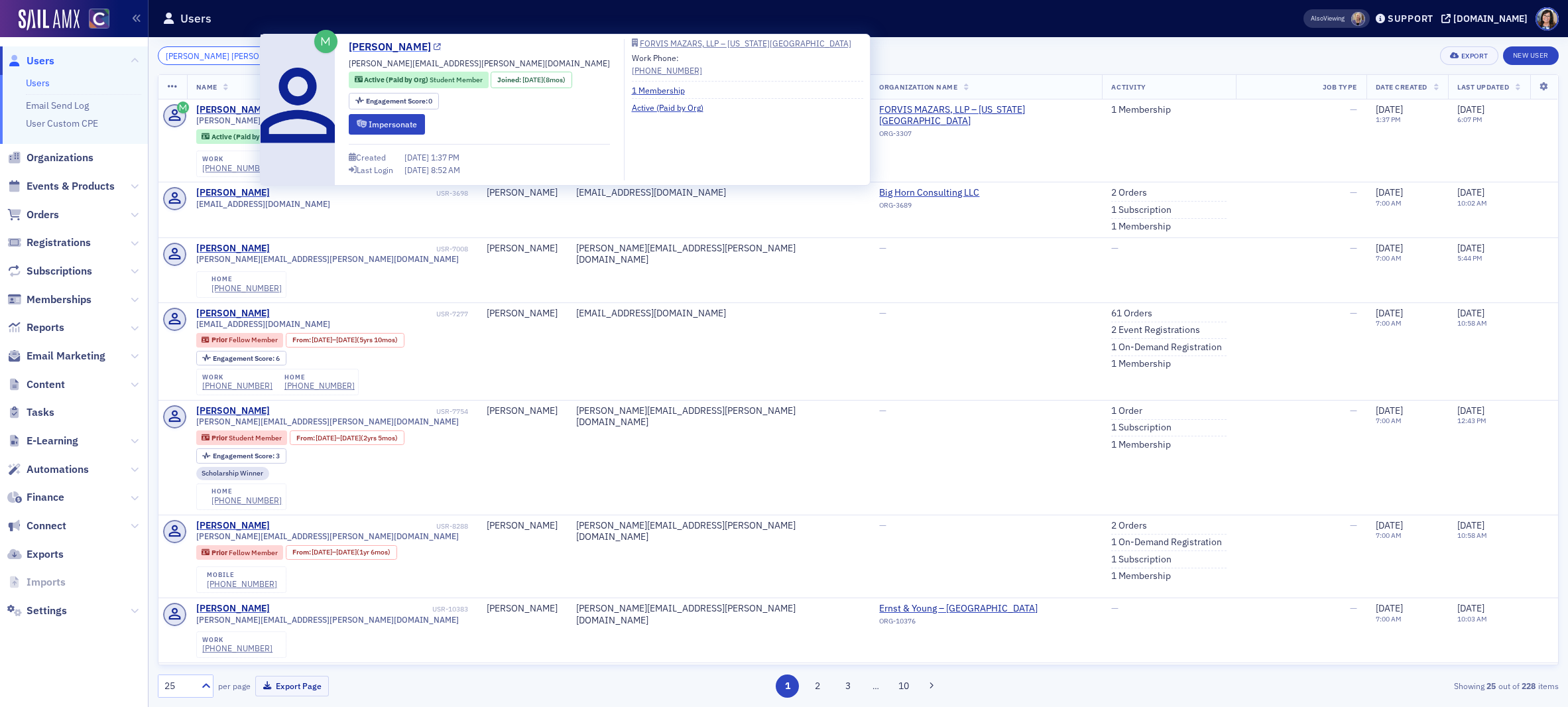
type input "Blake Andrew Monsees"
click at [434, 48] on icon at bounding box center [437, 47] width 8 height 8
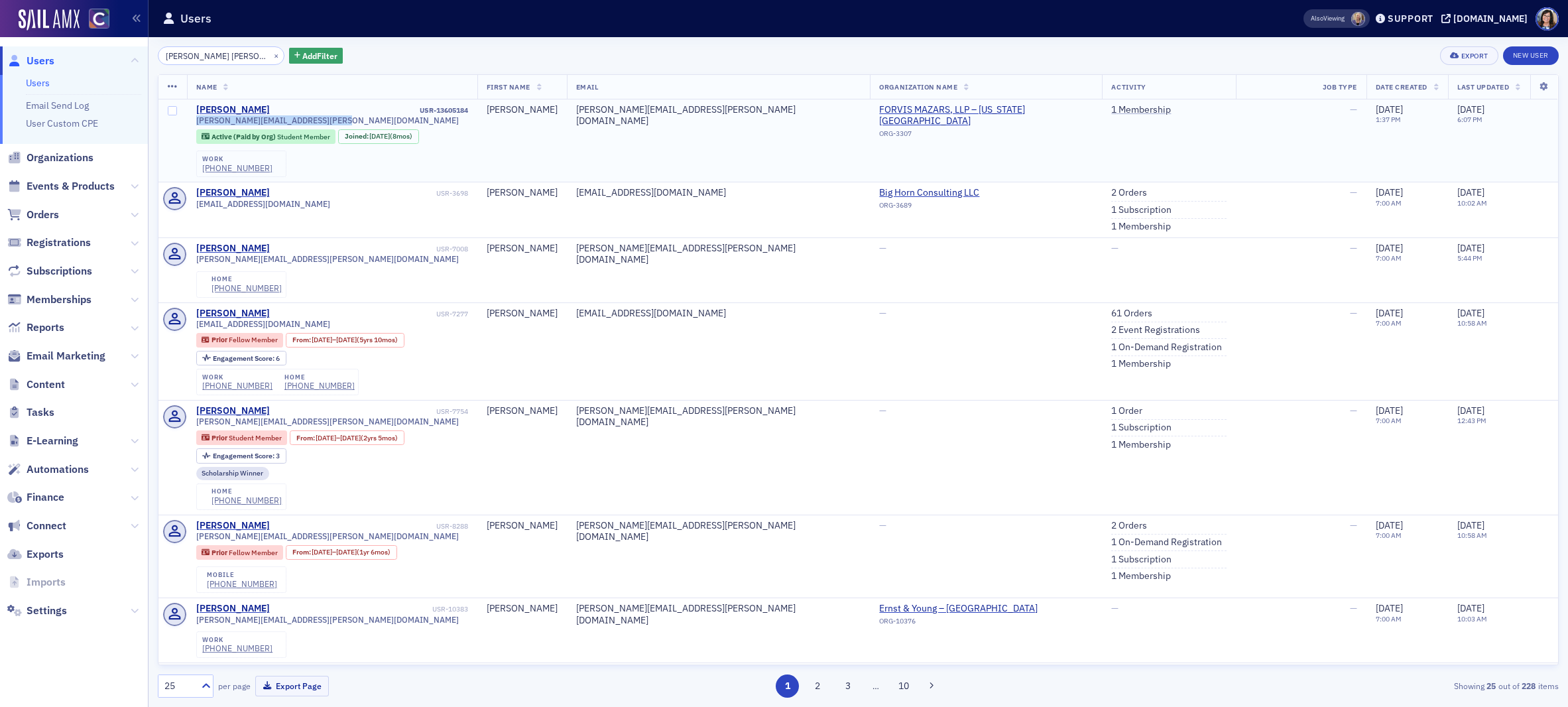
drag, startPoint x: 204, startPoint y: 119, endPoint x: 338, endPoint y: 121, distance: 134.0
click at [338, 120] on td "Blake Monsees USR-13605184 blake.monsees@us.forvismazars.com Active (Paid by Or…" at bounding box center [332, 141] width 291 height 83
click at [271, 55] on button "×" at bounding box center [276, 55] width 12 height 12
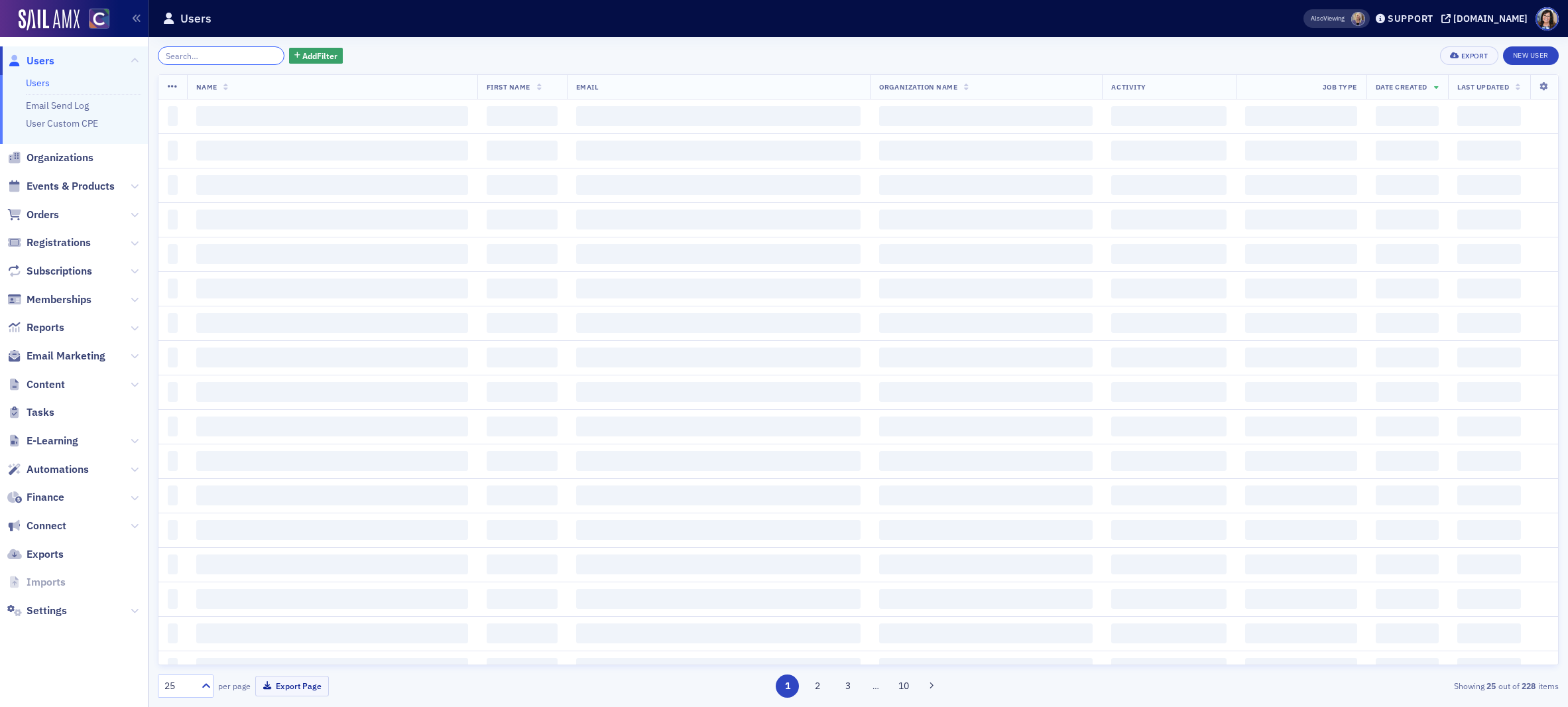
click at [235, 55] on input "search" at bounding box center [220, 55] width 126 height 18
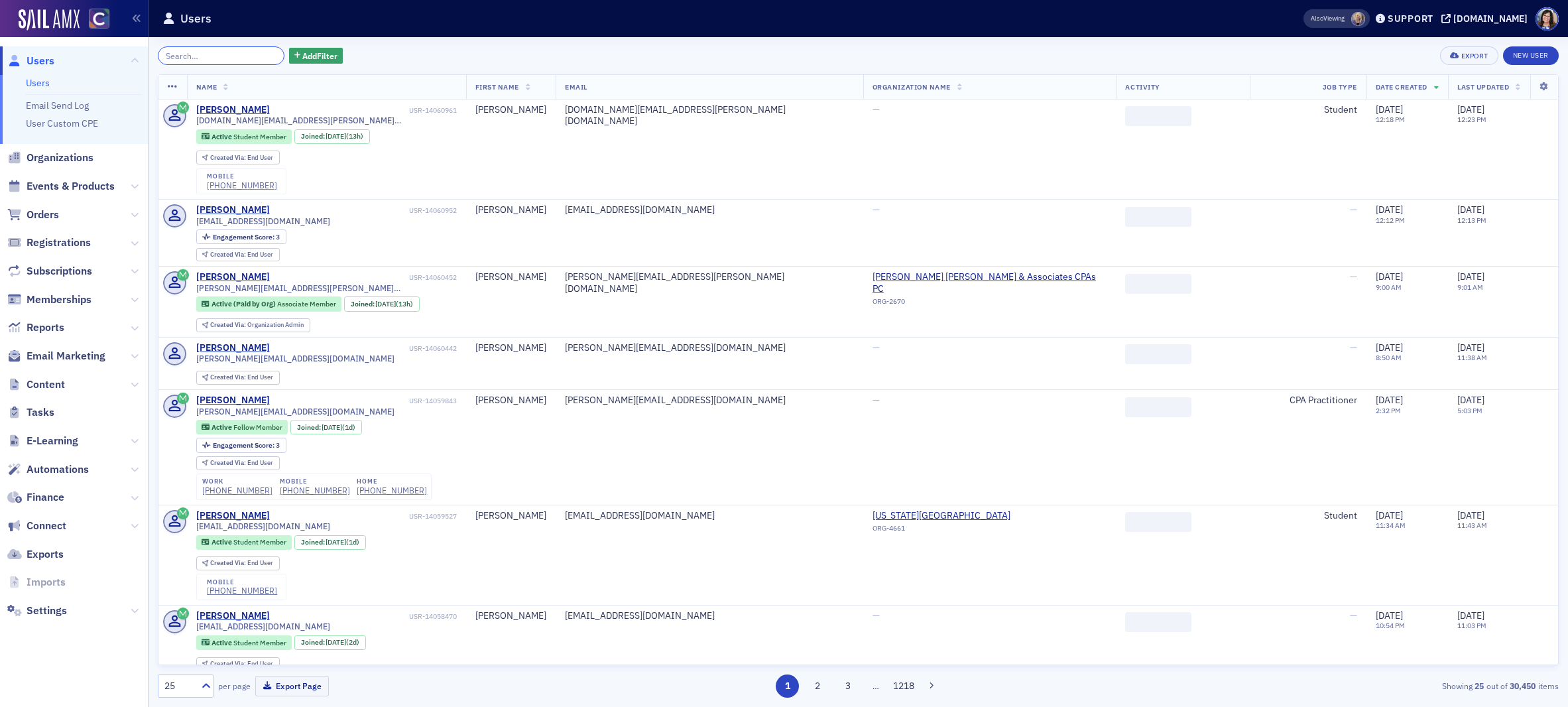
paste input "Muscariello"
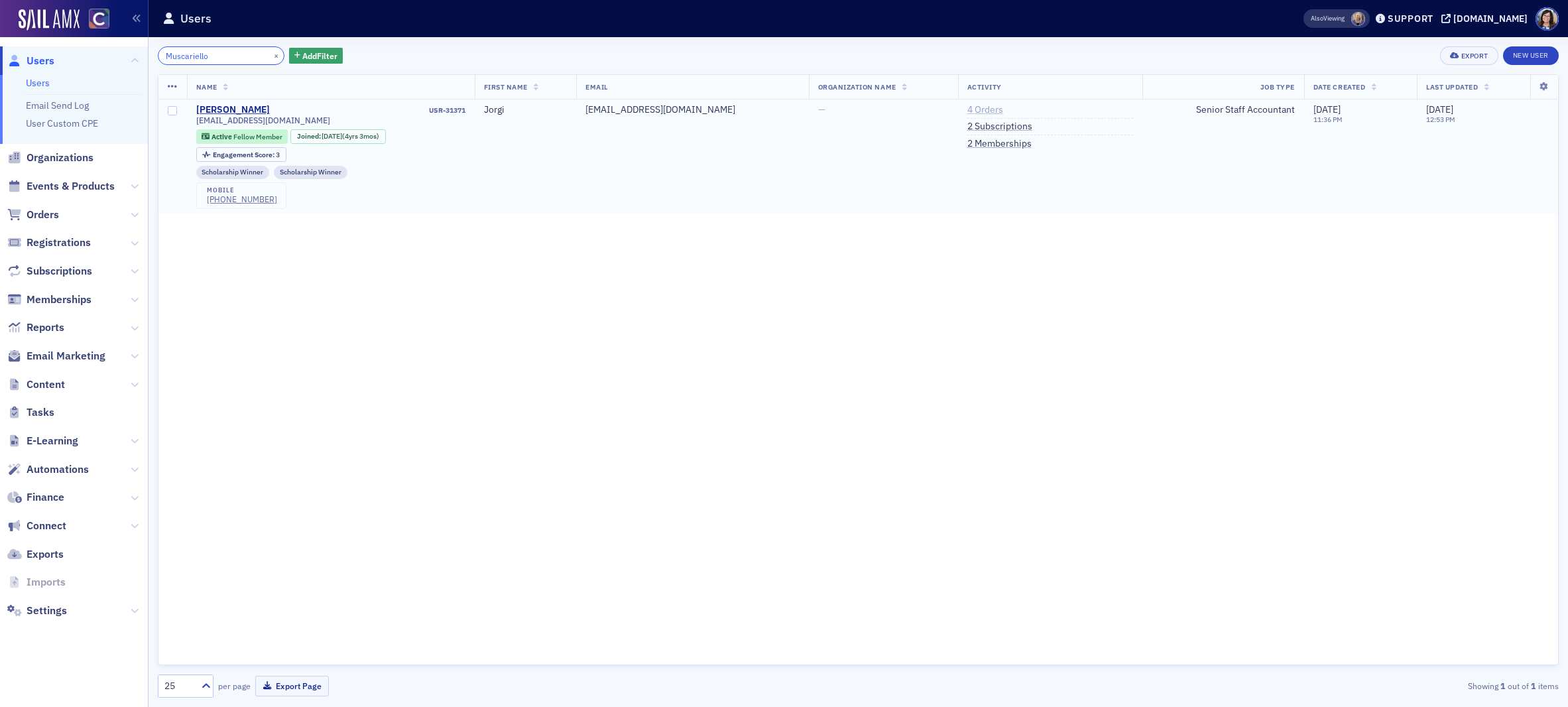
type input "Muscariello"
click at [976, 110] on link "4 Orders" at bounding box center [985, 110] width 36 height 12
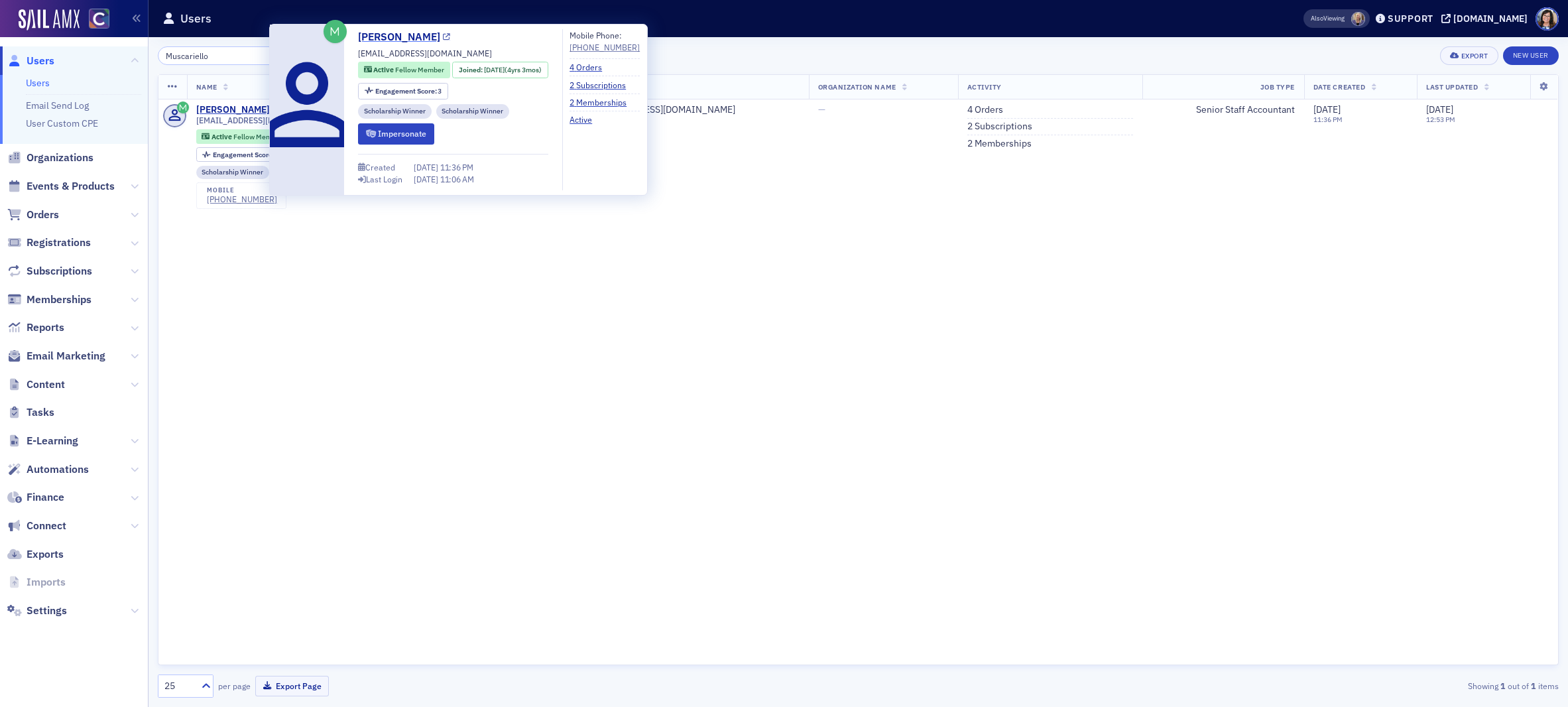
click at [446, 39] on icon at bounding box center [446, 37] width 8 height 8
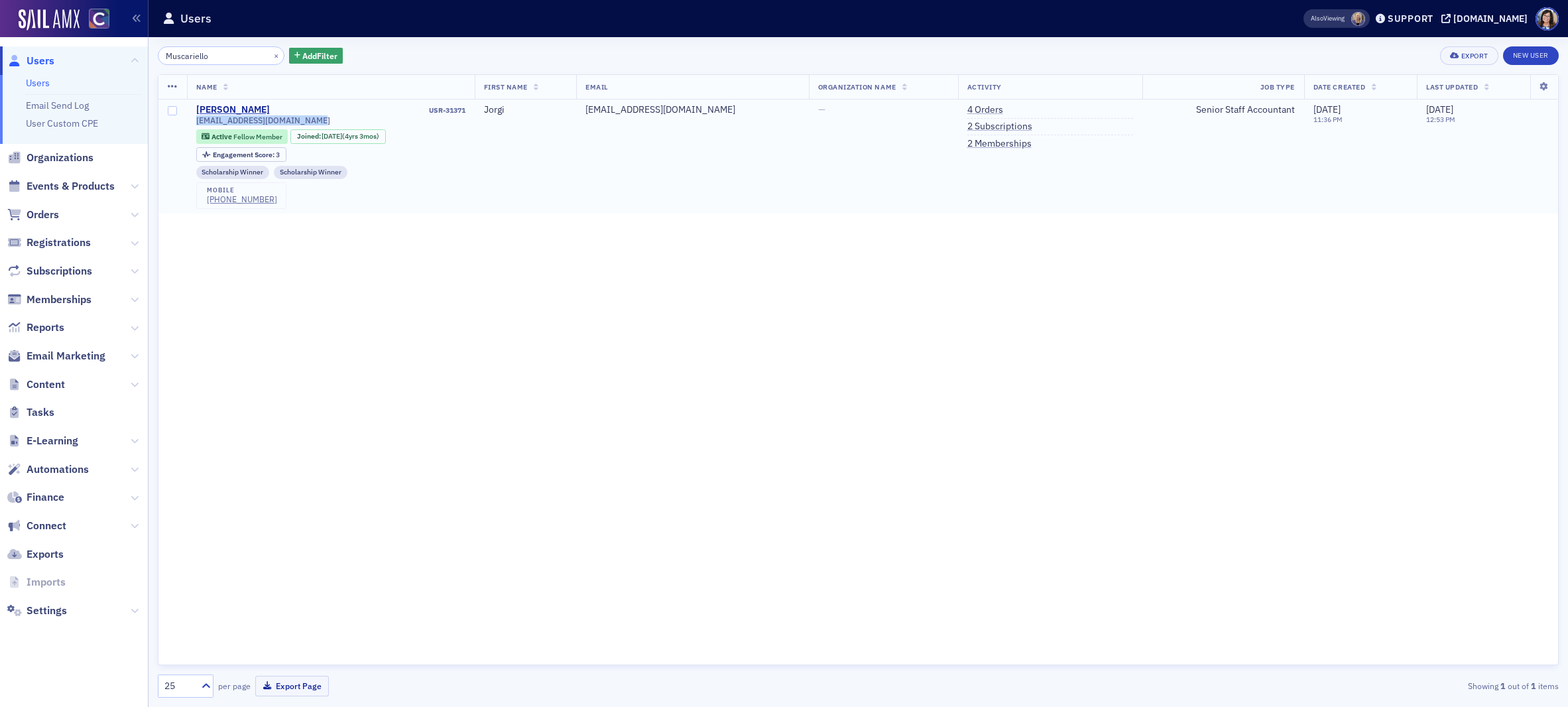
drag, startPoint x: 192, startPoint y: 121, endPoint x: 310, endPoint y: 124, distance: 118.0
click at [310, 124] on td "Jorgi Muscariello USR-31371 jorgi.muscariello@gmail.com Active Fellow Member Jo…" at bounding box center [331, 157] width 288 height 114
drag, startPoint x: 259, startPoint y: 54, endPoint x: 229, endPoint y: 55, distance: 30.0
click at [271, 54] on button "×" at bounding box center [276, 55] width 12 height 12
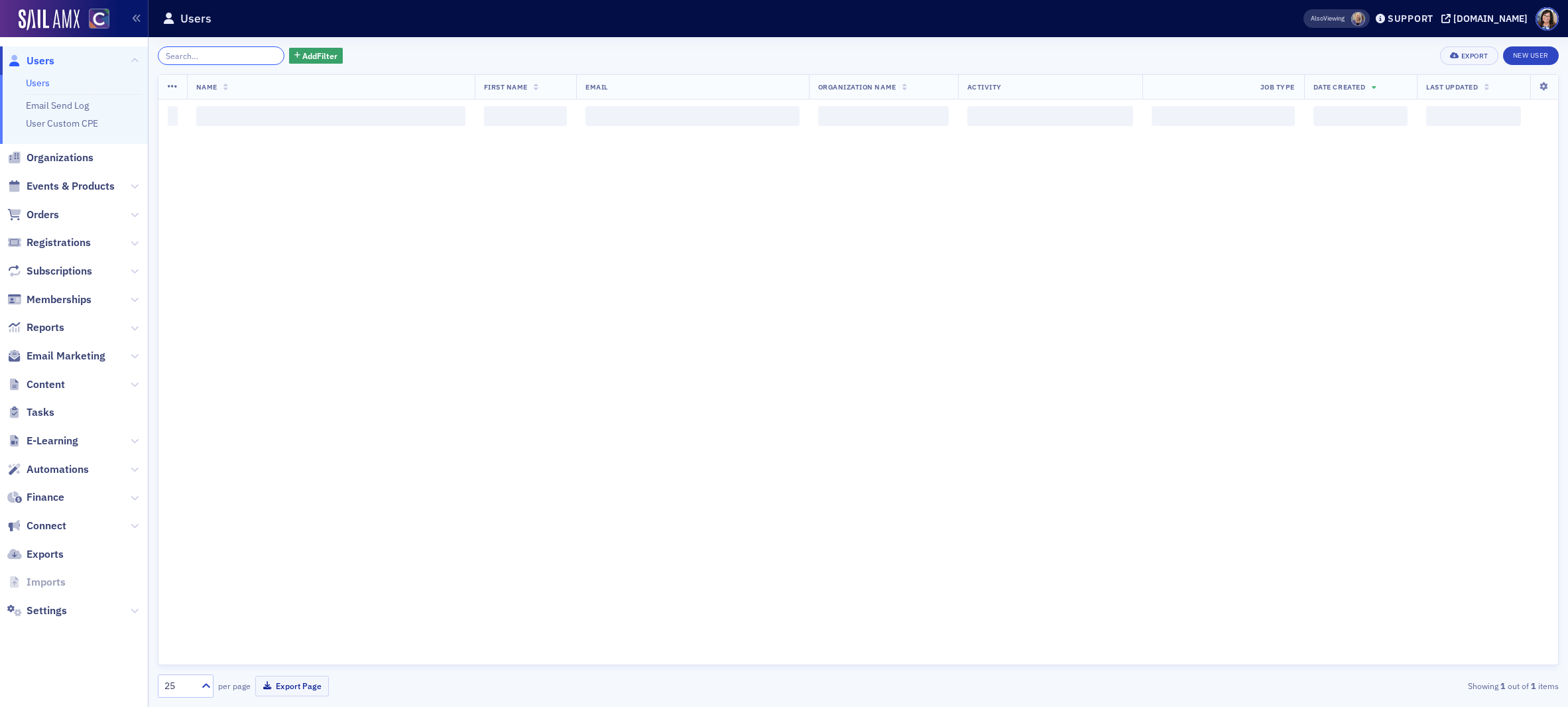
click at [229, 55] on input "search" at bounding box center [220, 55] width 126 height 18
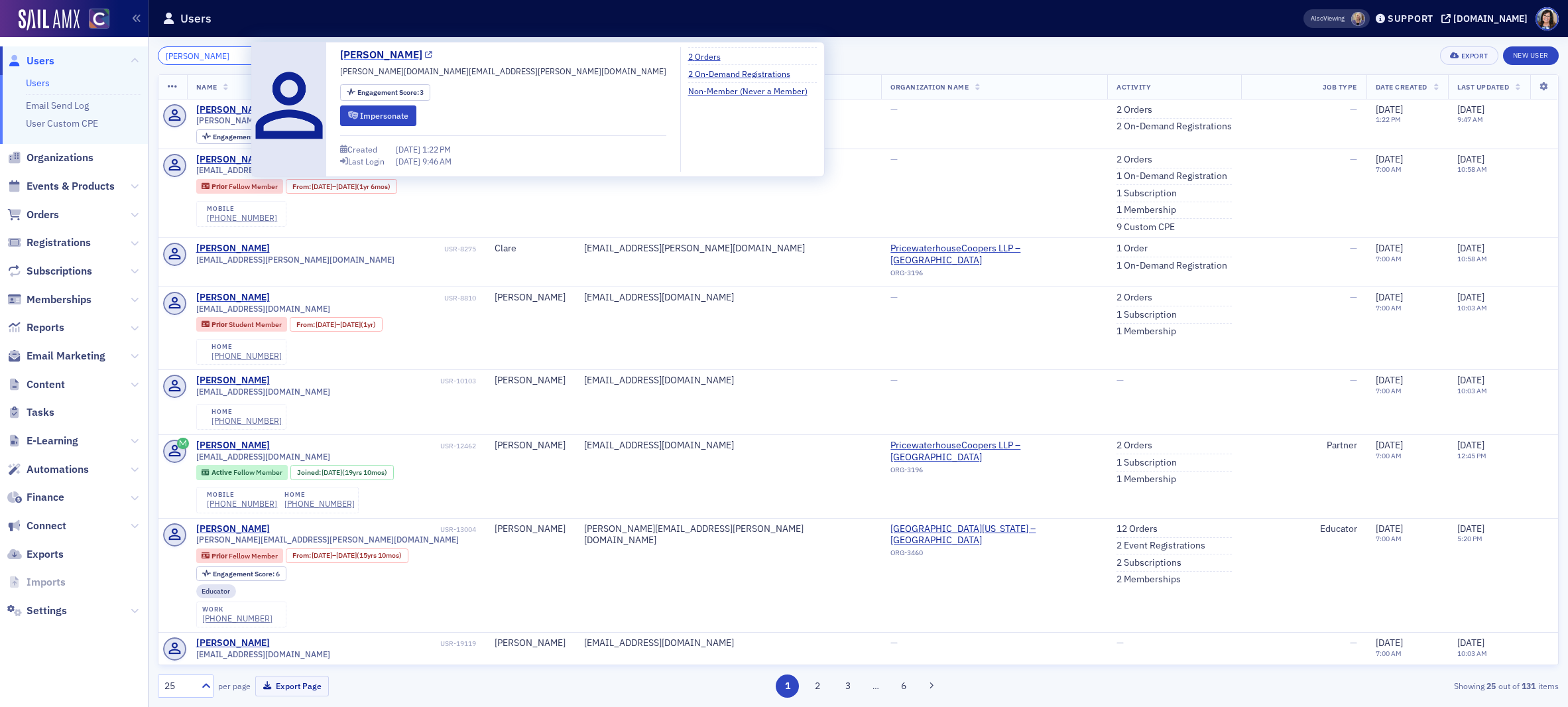
type input "Emily Clare Rogers"
click at [425, 56] on icon at bounding box center [428, 55] width 8 height 8
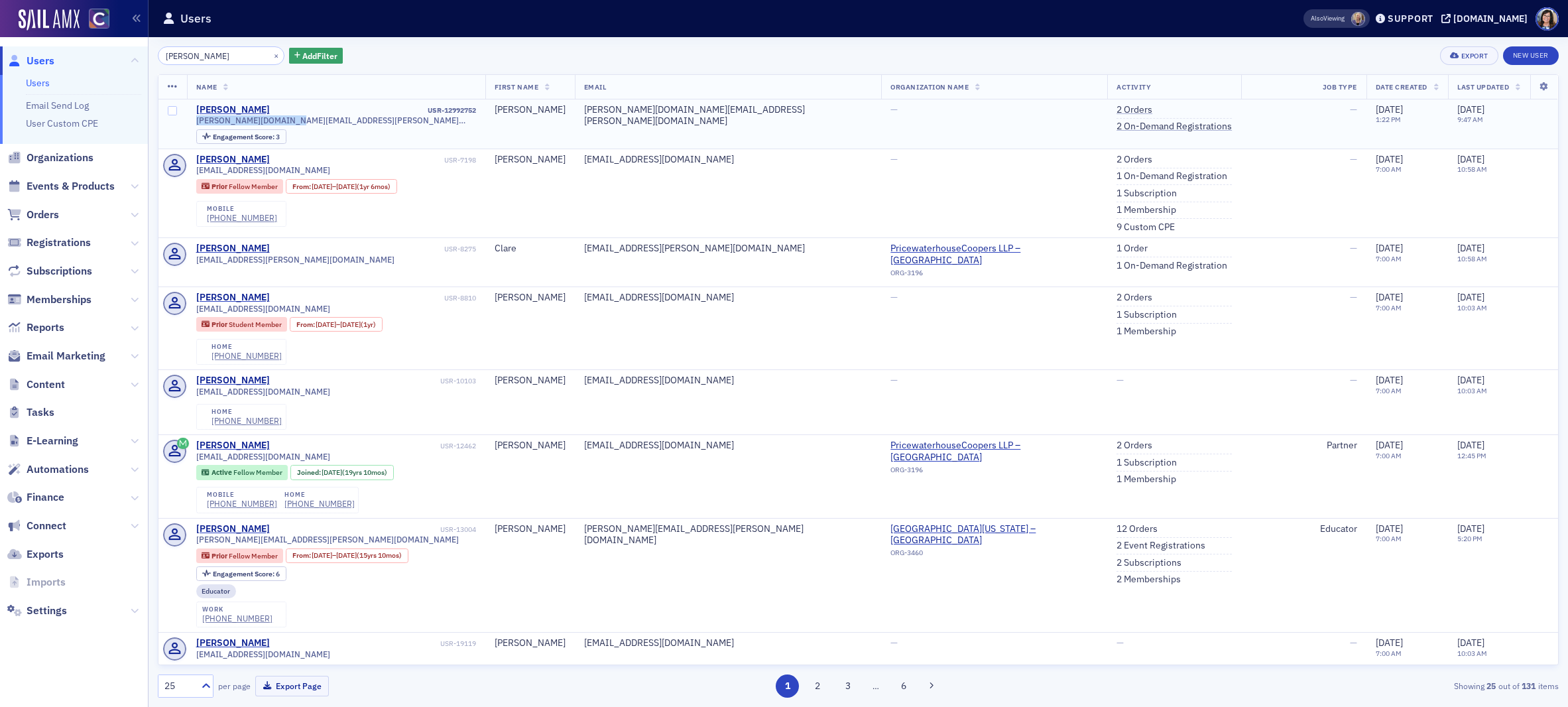
drag, startPoint x: 209, startPoint y: 121, endPoint x: 310, endPoint y: 123, distance: 101.0
click at [310, 123] on td "Emily Rogers USR-12992752 emily.c.rogers@pwc.com Engagement Score : 3" at bounding box center [336, 124] width 298 height 49
drag, startPoint x: 260, startPoint y: 55, endPoint x: 234, endPoint y: 56, distance: 26.0
click at [271, 55] on button "×" at bounding box center [276, 55] width 12 height 12
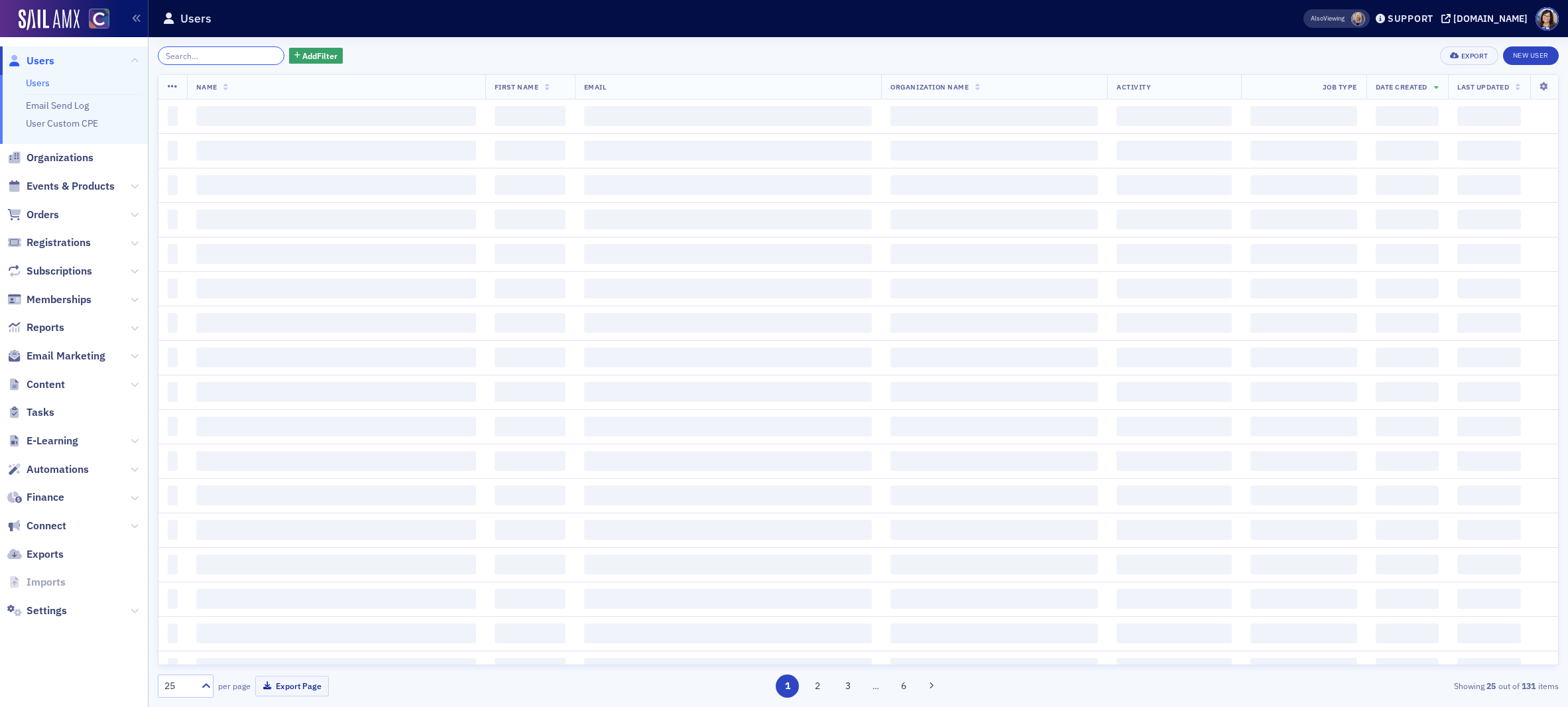
click at [234, 56] on input "search" at bounding box center [220, 55] width 126 height 18
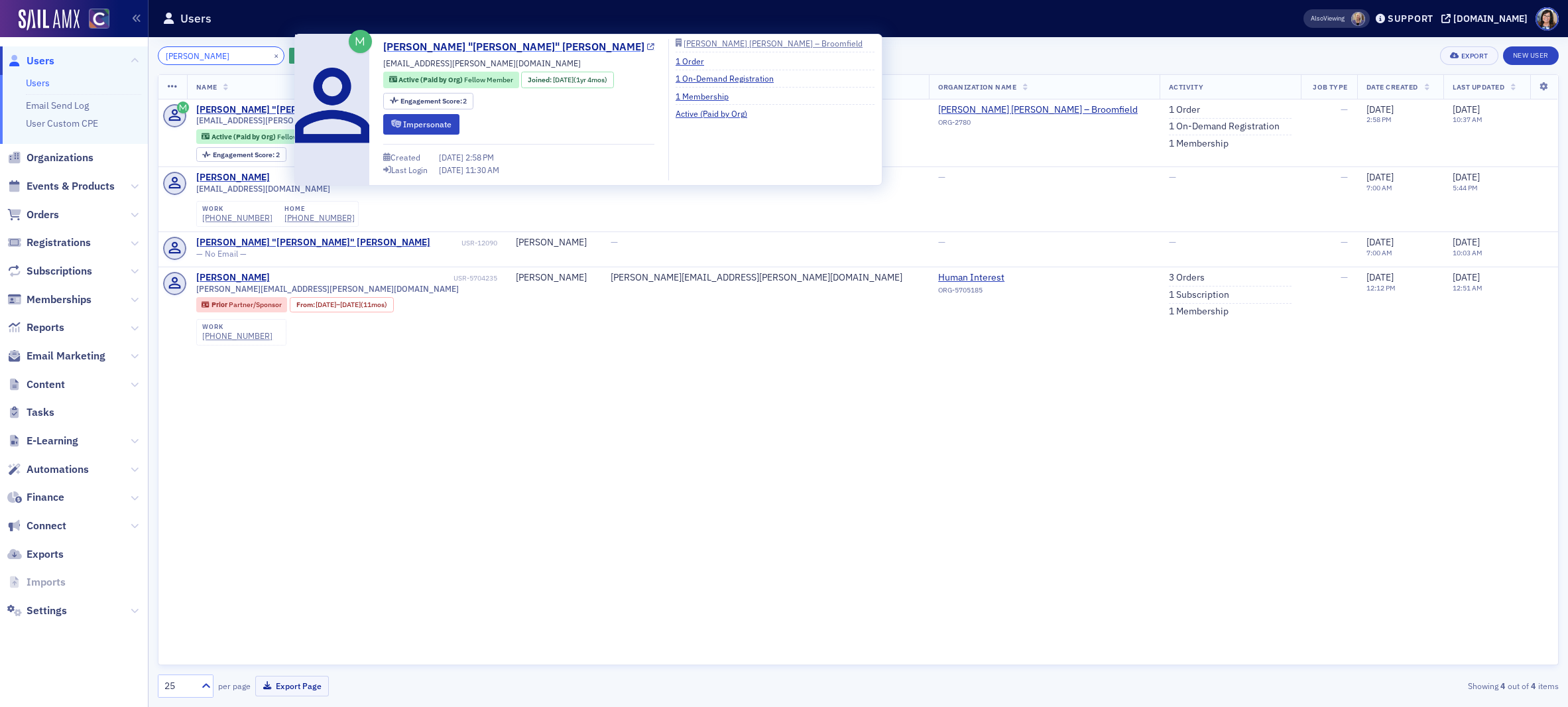
type input "Quinten Nugent"
click at [647, 45] on icon at bounding box center [650, 47] width 8 height 8
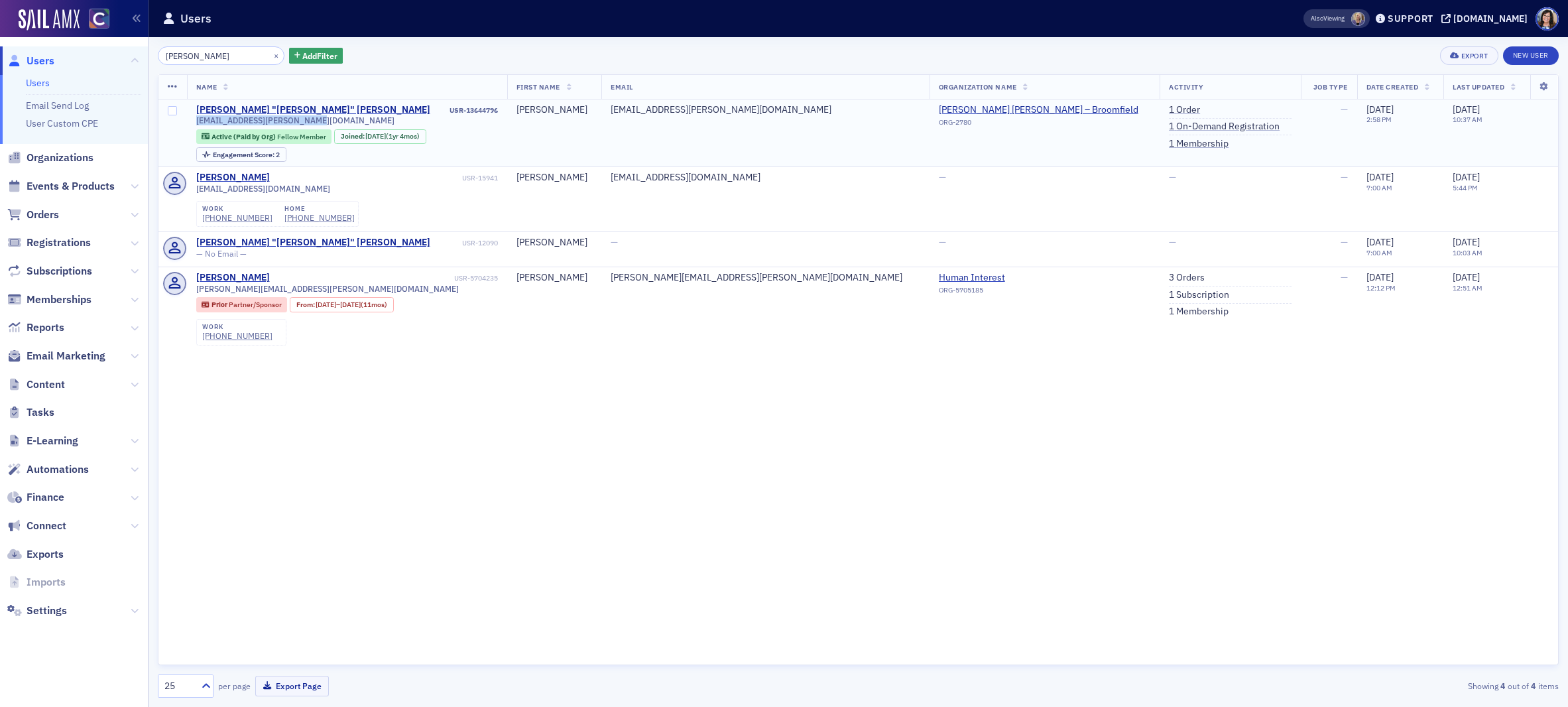
drag, startPoint x: 206, startPoint y: 122, endPoint x: 315, endPoint y: 126, distance: 109.1
click at [315, 126] on div "quin.nugent@plantemoran.com" at bounding box center [347, 121] width 302 height 10
click at [1168, 112] on link "1 Order" at bounding box center [1184, 110] width 31 height 12
drag, startPoint x: 260, startPoint y: 49, endPoint x: 235, endPoint y: 54, distance: 25.5
click at [271, 49] on button "×" at bounding box center [276, 55] width 12 height 12
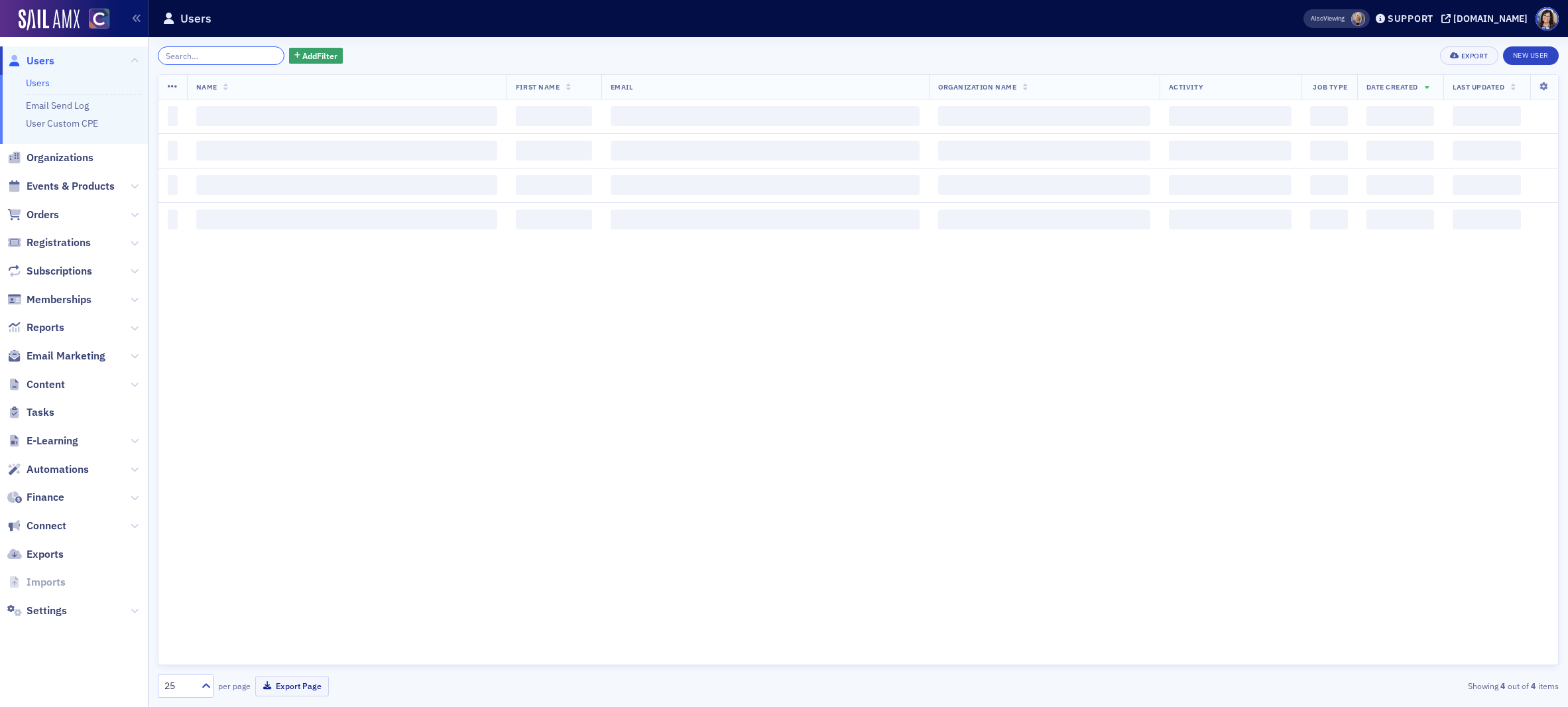
click at [222, 54] on input "search" at bounding box center [220, 55] width 126 height 18
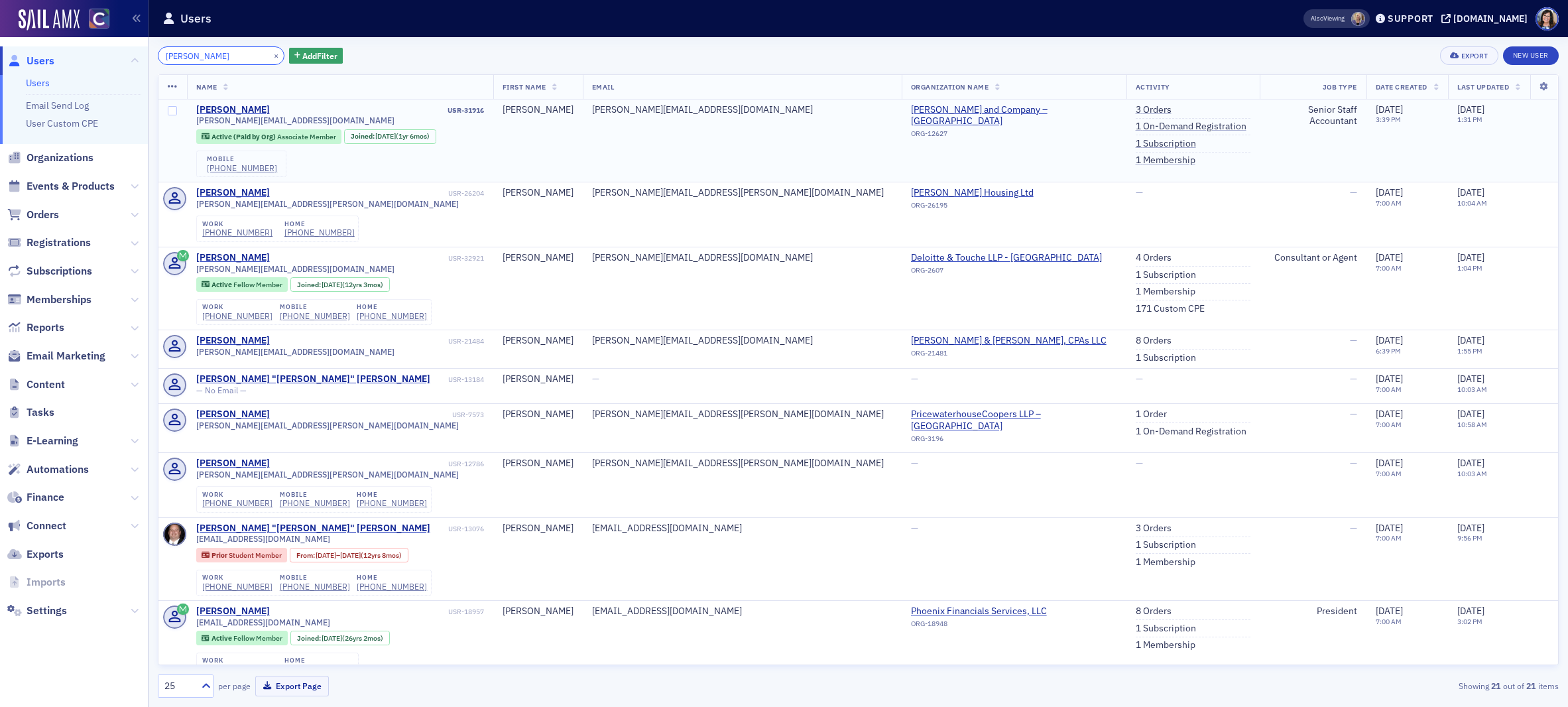
type input "Nelli Simons"
drag, startPoint x: 190, startPoint y: 119, endPoint x: 285, endPoint y: 122, distance: 95.0
click at [286, 122] on td "Nelli Simons USR-31916 nelli@brockcpas.com Active (Paid by Org) Associate Membe…" at bounding box center [340, 141] width 307 height 83
click at [1136, 109] on link "3 Orders" at bounding box center [1153, 110] width 36 height 12
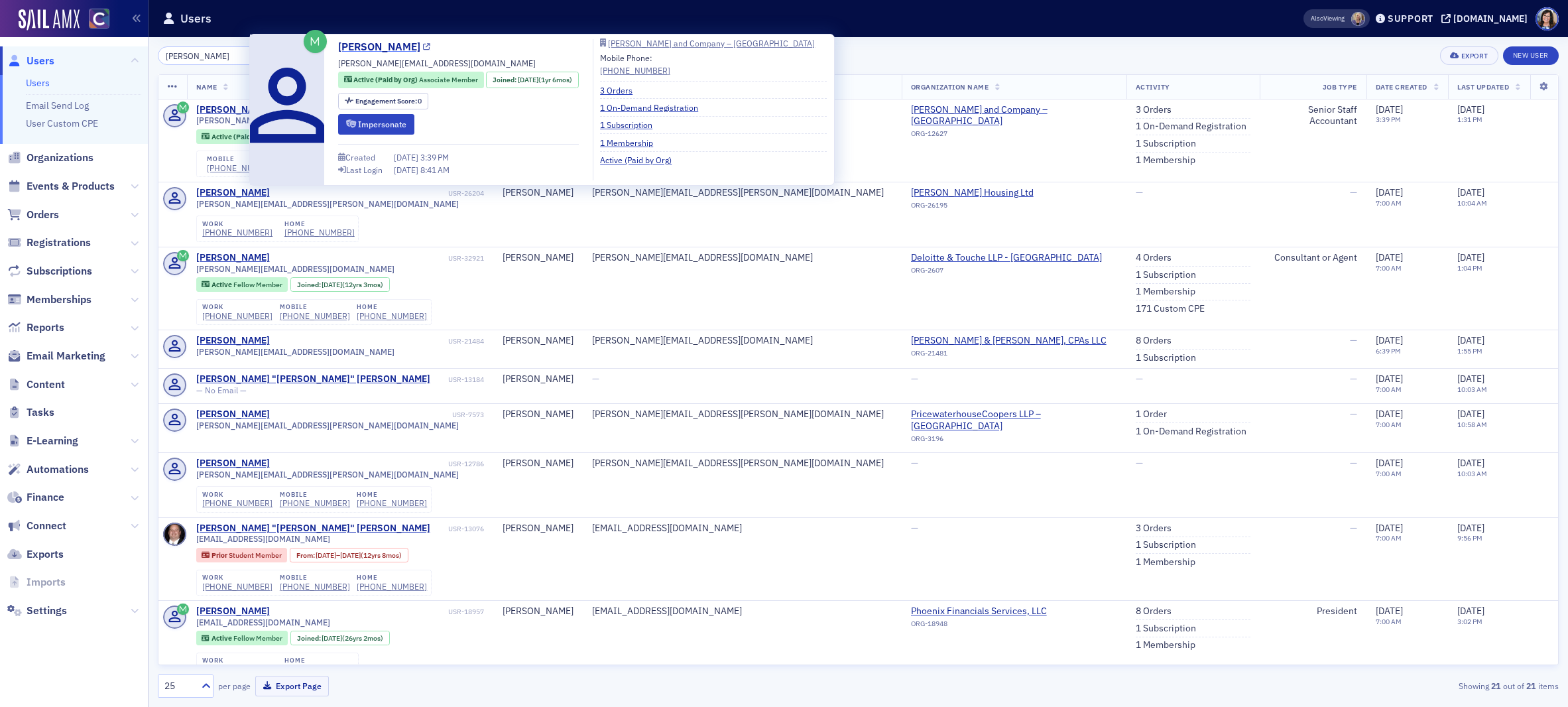
click at [423, 49] on icon at bounding box center [426, 47] width 8 height 8
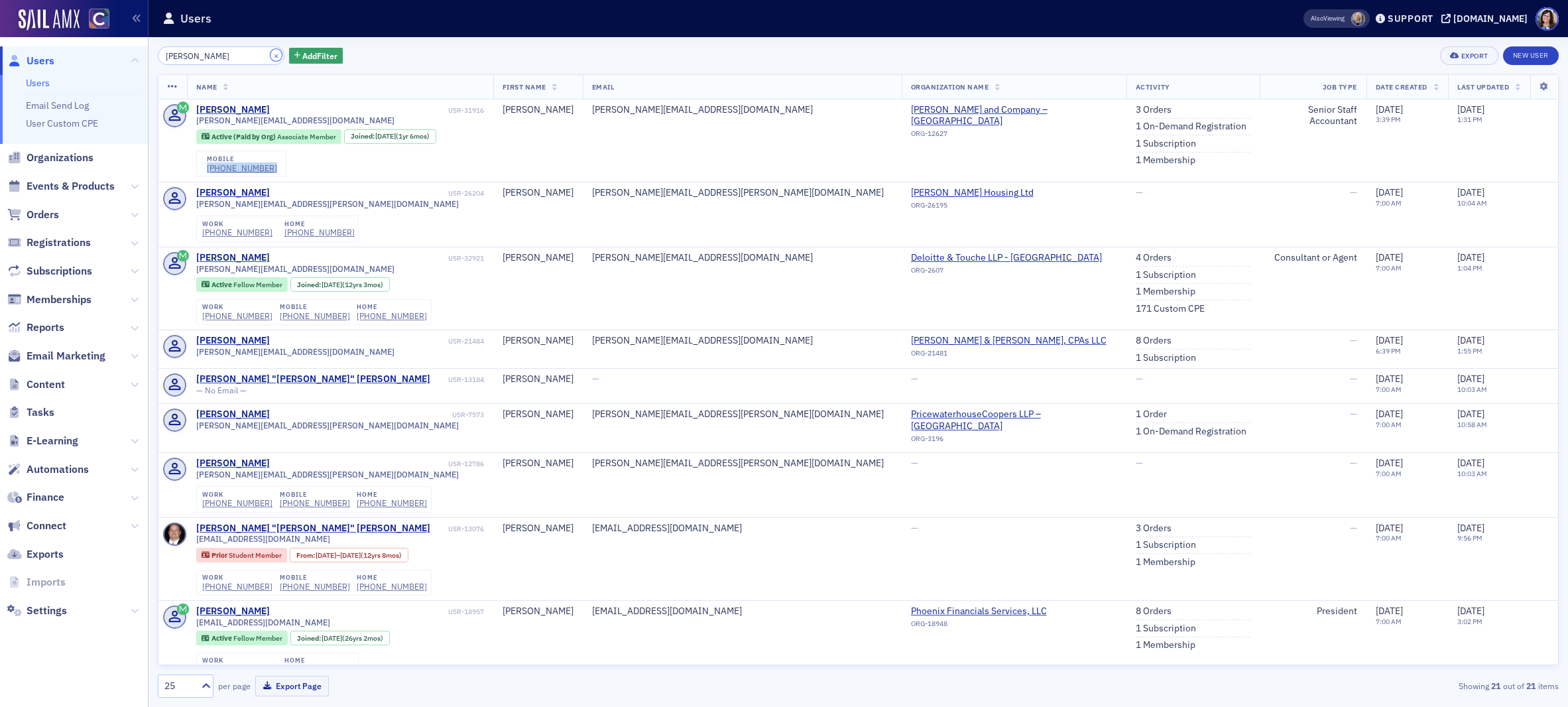
click at [271, 55] on button "×" at bounding box center [276, 55] width 12 height 12
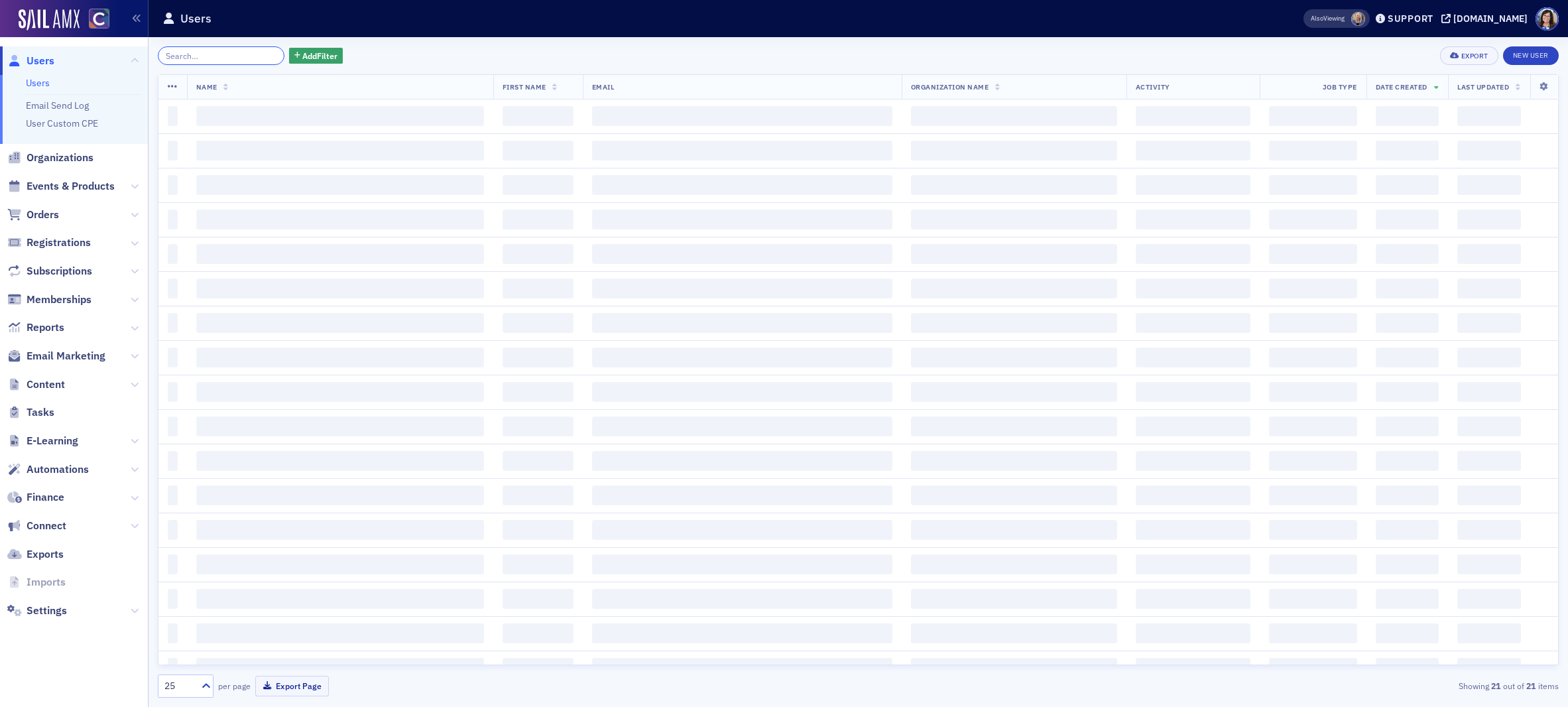
click at [230, 55] on input "search" at bounding box center [220, 55] width 126 height 18
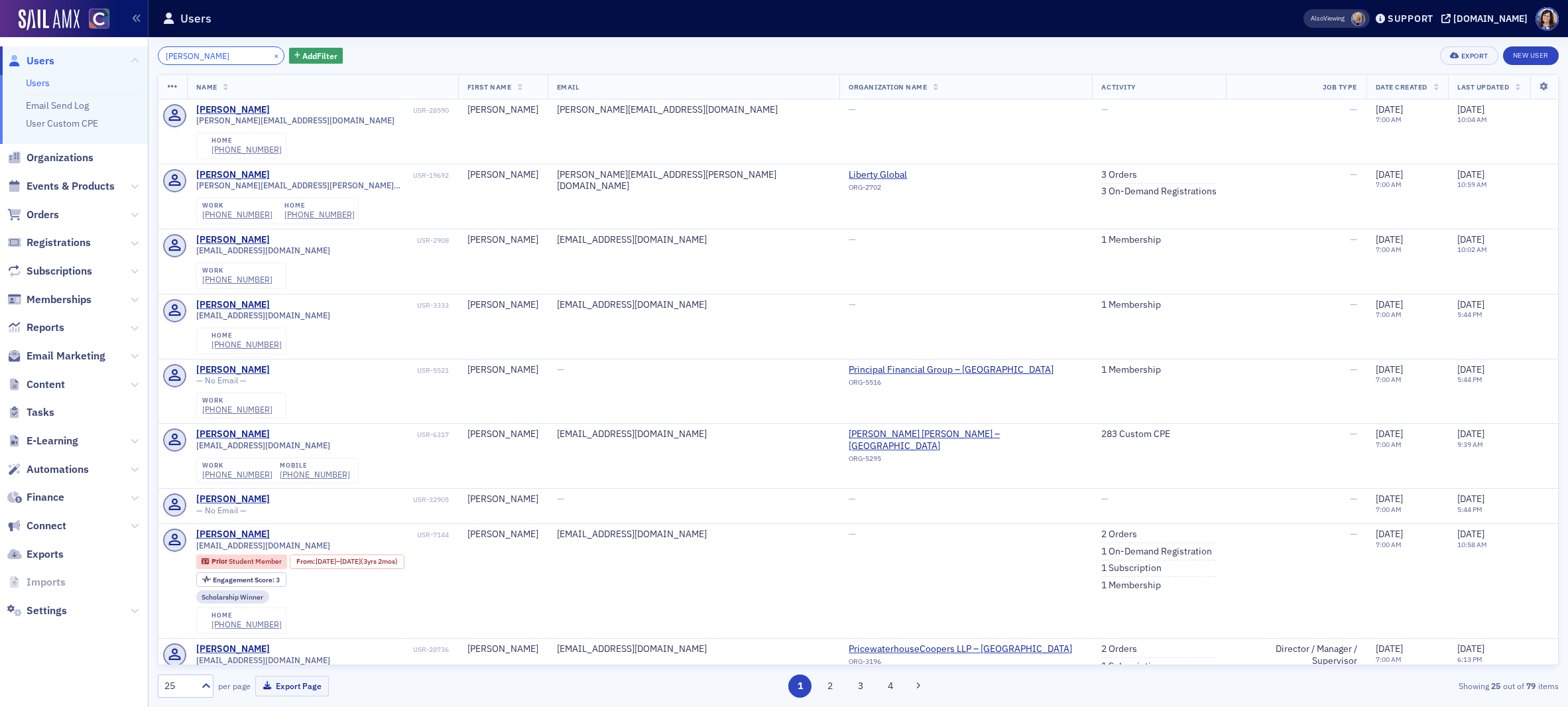
drag, startPoint x: 199, startPoint y: 56, endPoint x: 126, endPoint y: 55, distance: 73.0
click at [126, 55] on div "Users Users Email Send Log User Custom CPE Organizations Events & Products Orde…" at bounding box center [784, 354] width 1568 height 707
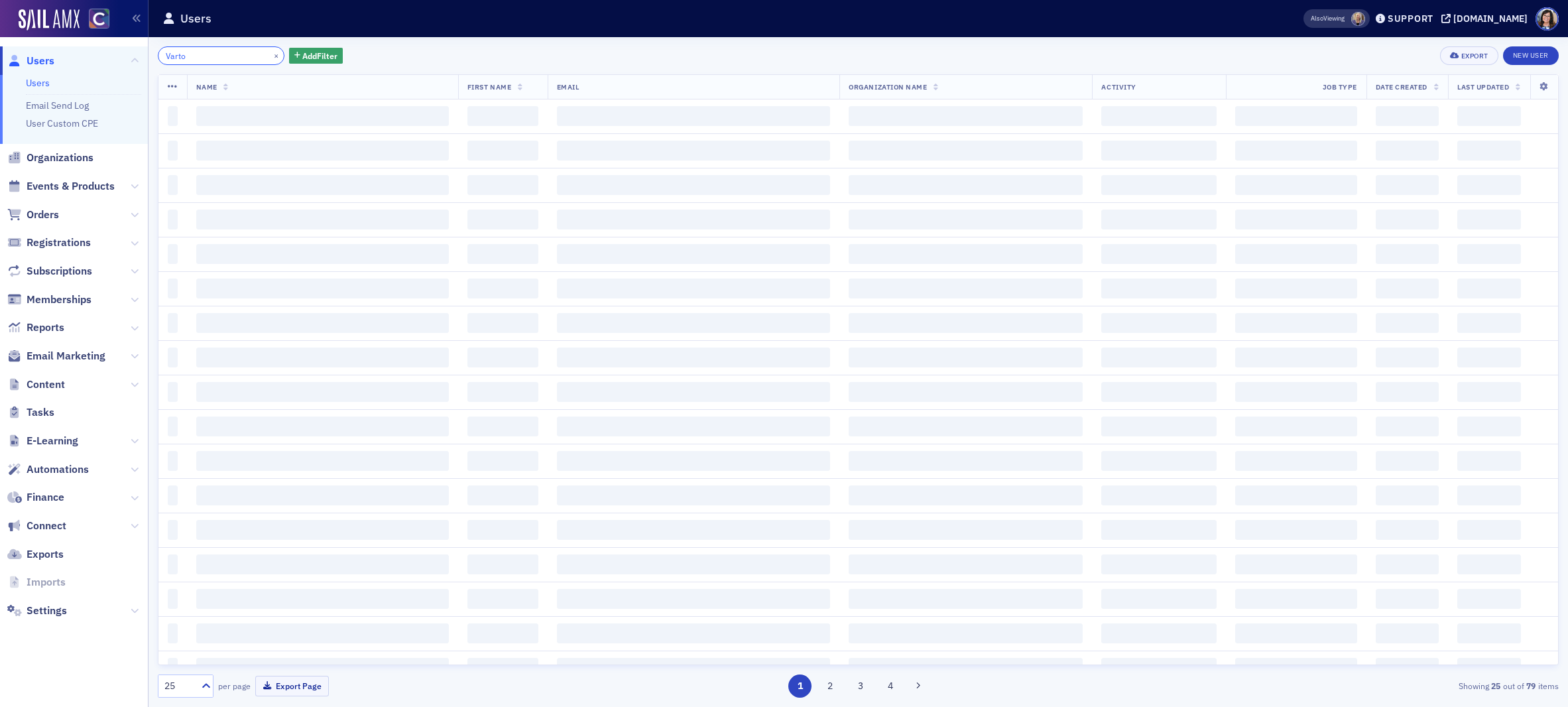
type input "Varto"
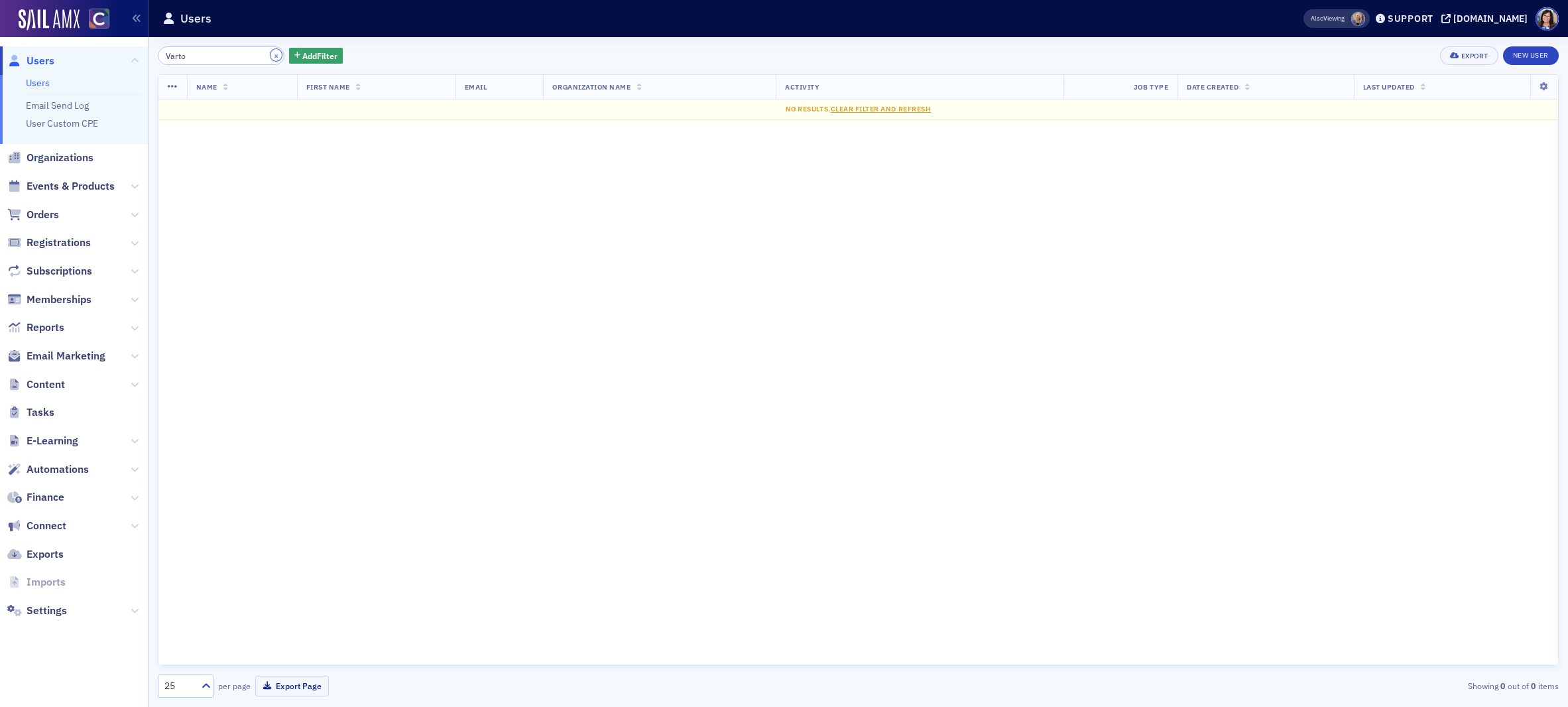
click at [271, 54] on button "×" at bounding box center [276, 55] width 12 height 12
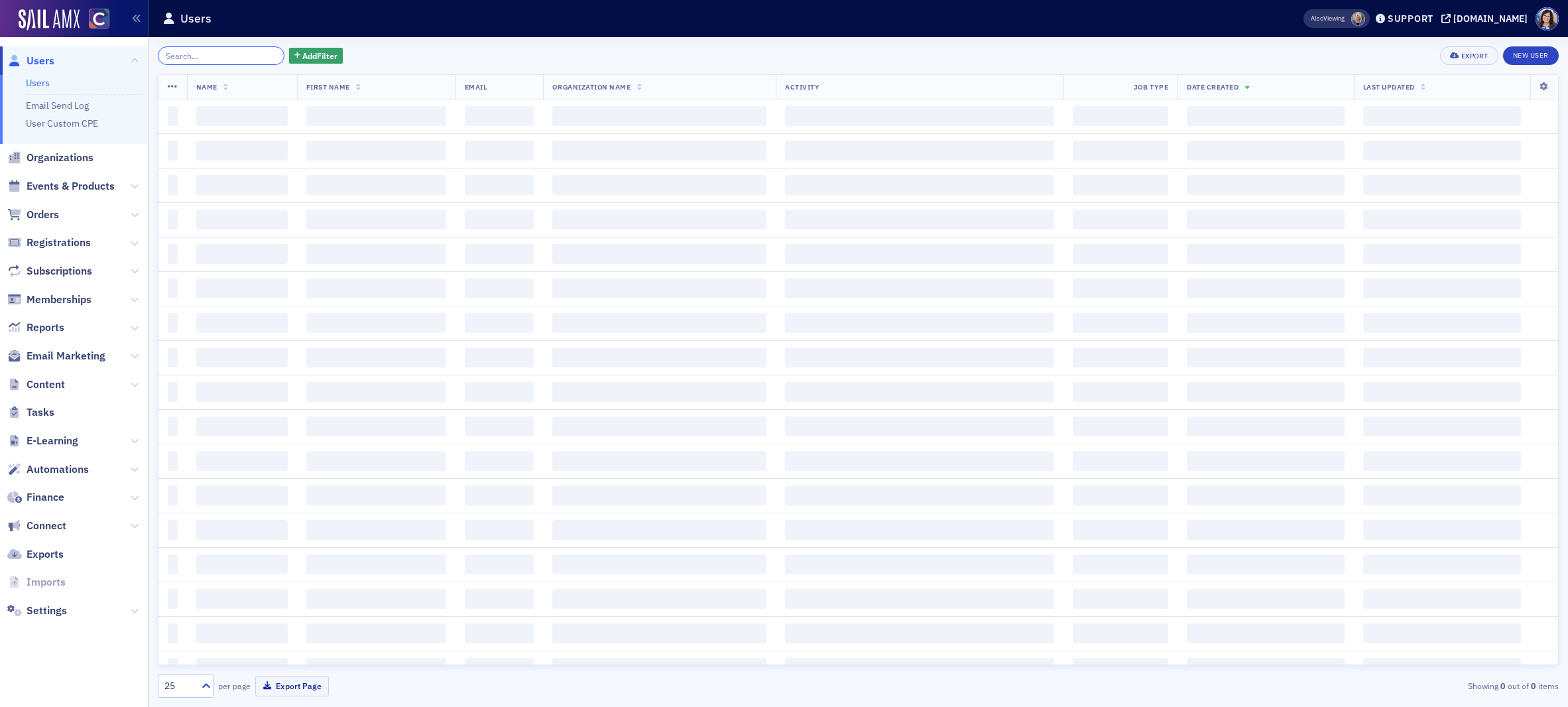
click at [235, 54] on input "search" at bounding box center [220, 55] width 126 height 18
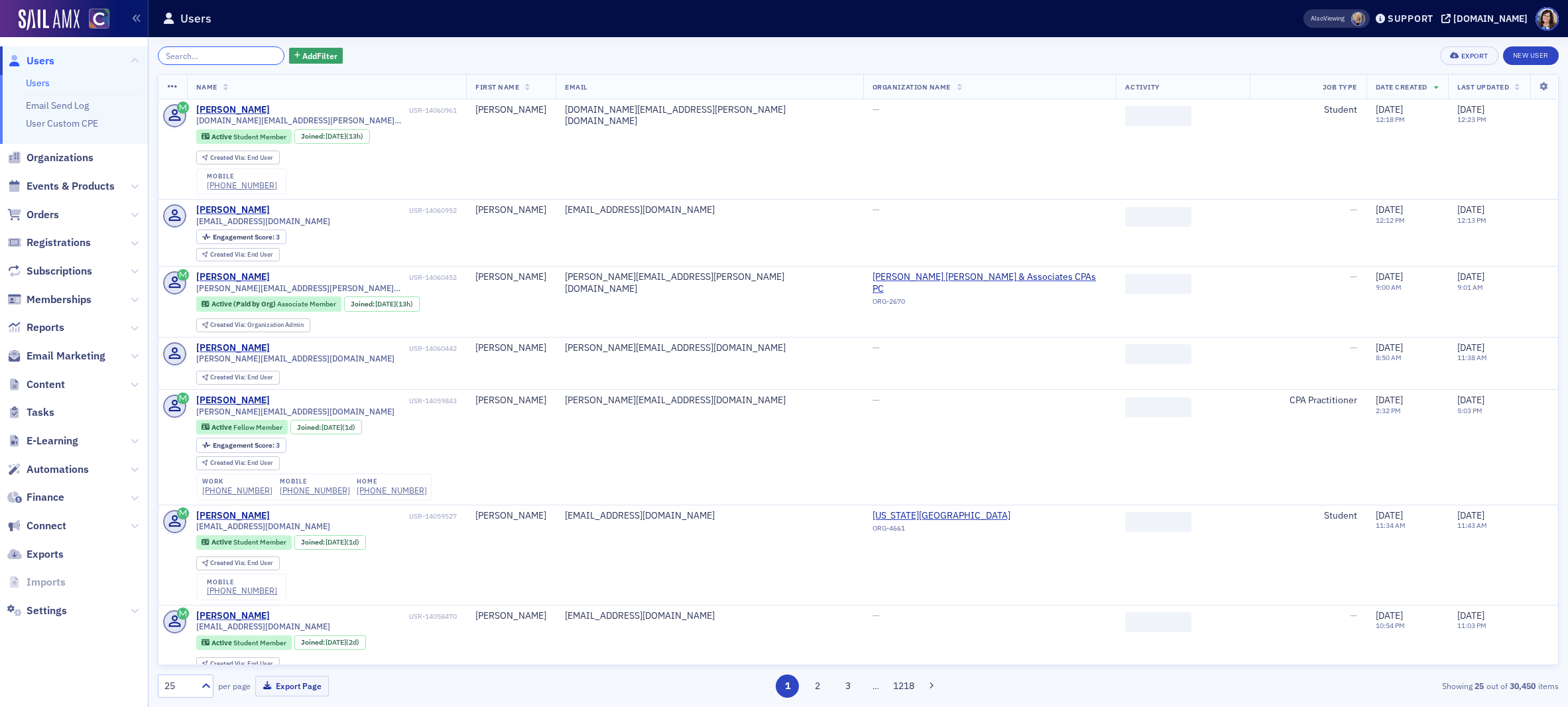
paste input "Barnish"
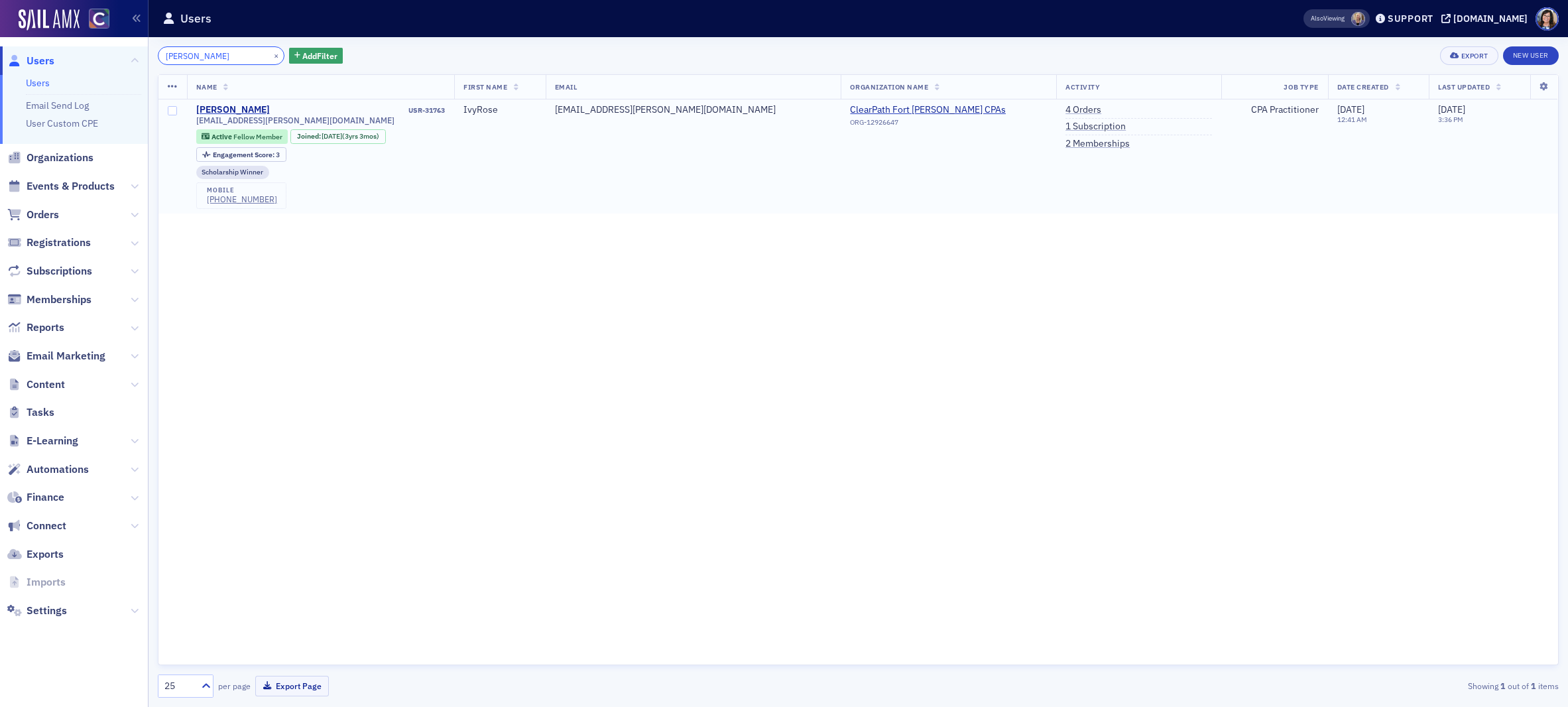
type input "Barnish"
drag, startPoint x: 191, startPoint y: 119, endPoint x: 291, endPoint y: 122, distance: 100.0
click at [291, 122] on td "IvyRose Barnish USR-31763 ivyrose.fleck@gmail.com Active Fellow Member Joined :…" at bounding box center [321, 157] width 268 height 114
drag, startPoint x: 258, startPoint y: 58, endPoint x: 250, endPoint y: 57, distance: 8.1
click at [271, 58] on button "×" at bounding box center [276, 55] width 12 height 12
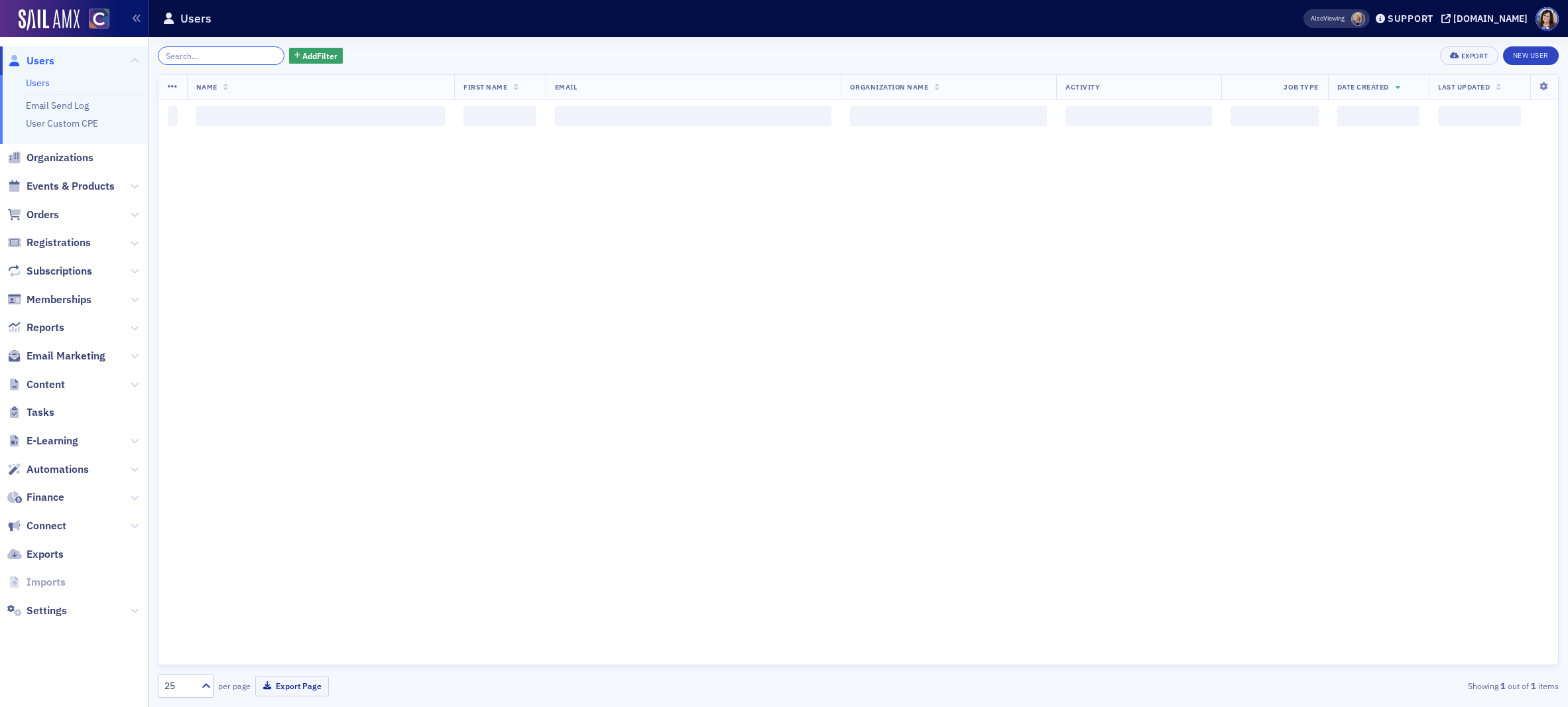
click at [218, 57] on input "search" at bounding box center [220, 55] width 126 height 18
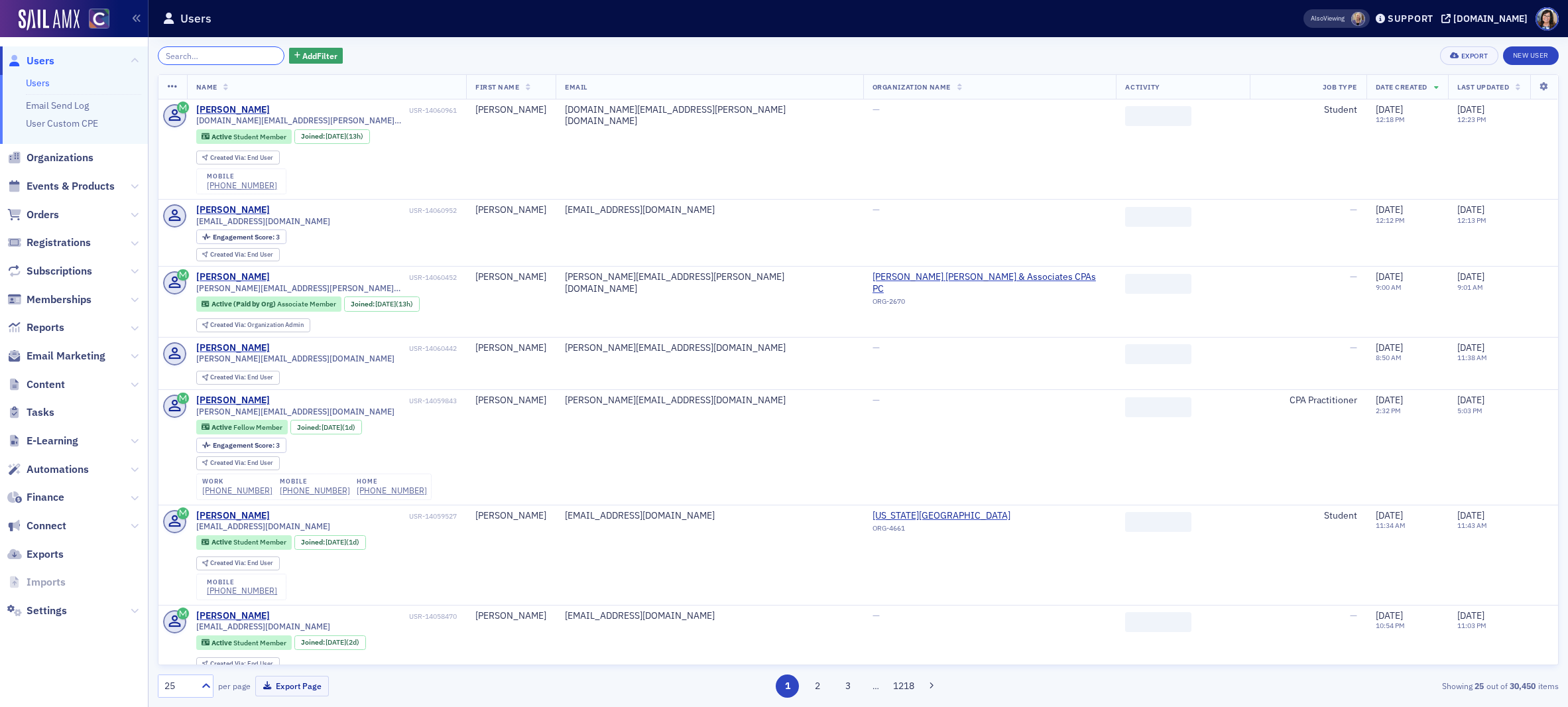
paste input "Mea Cassandra Fisher"
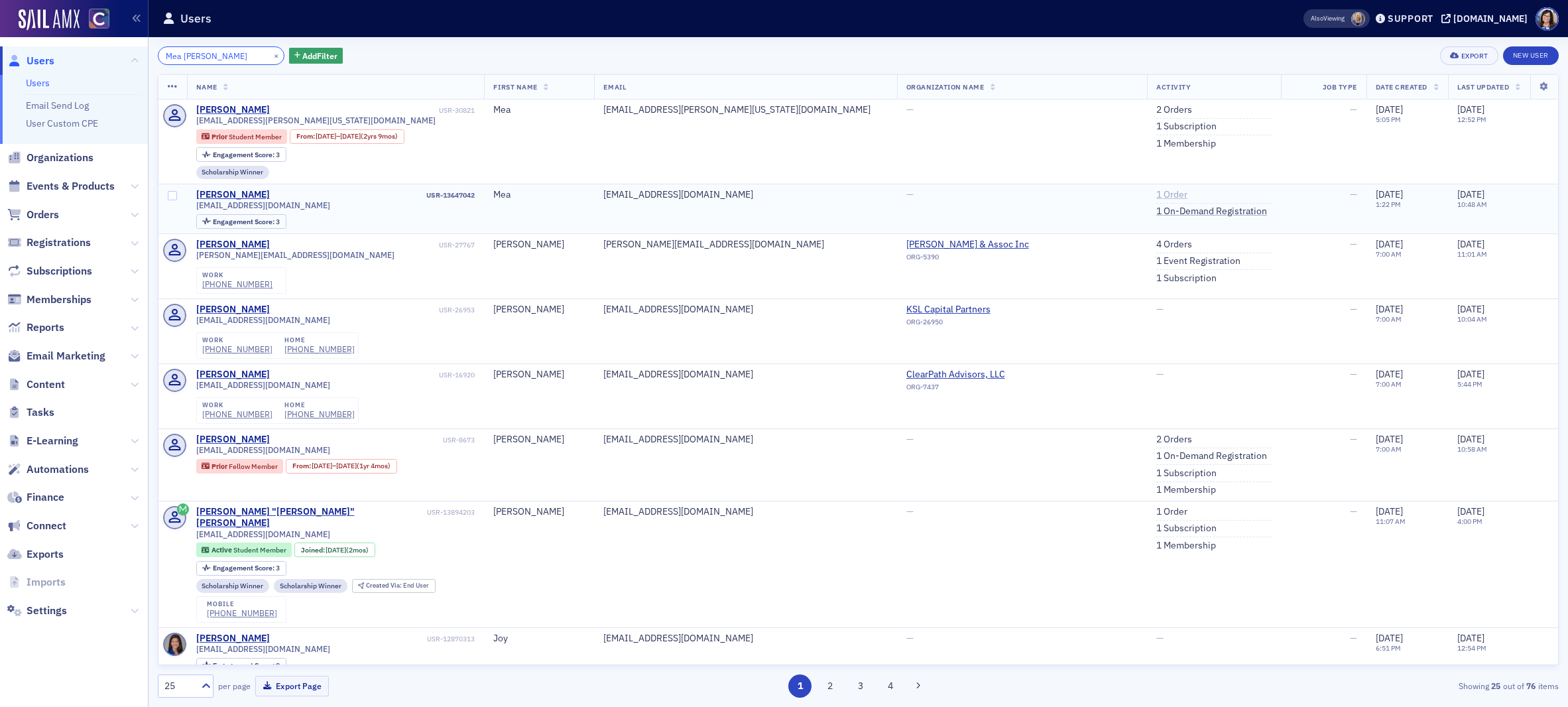
type input "Mea Cassandra Fisher"
click at [1156, 195] on link "1 Order" at bounding box center [1171, 195] width 31 height 12
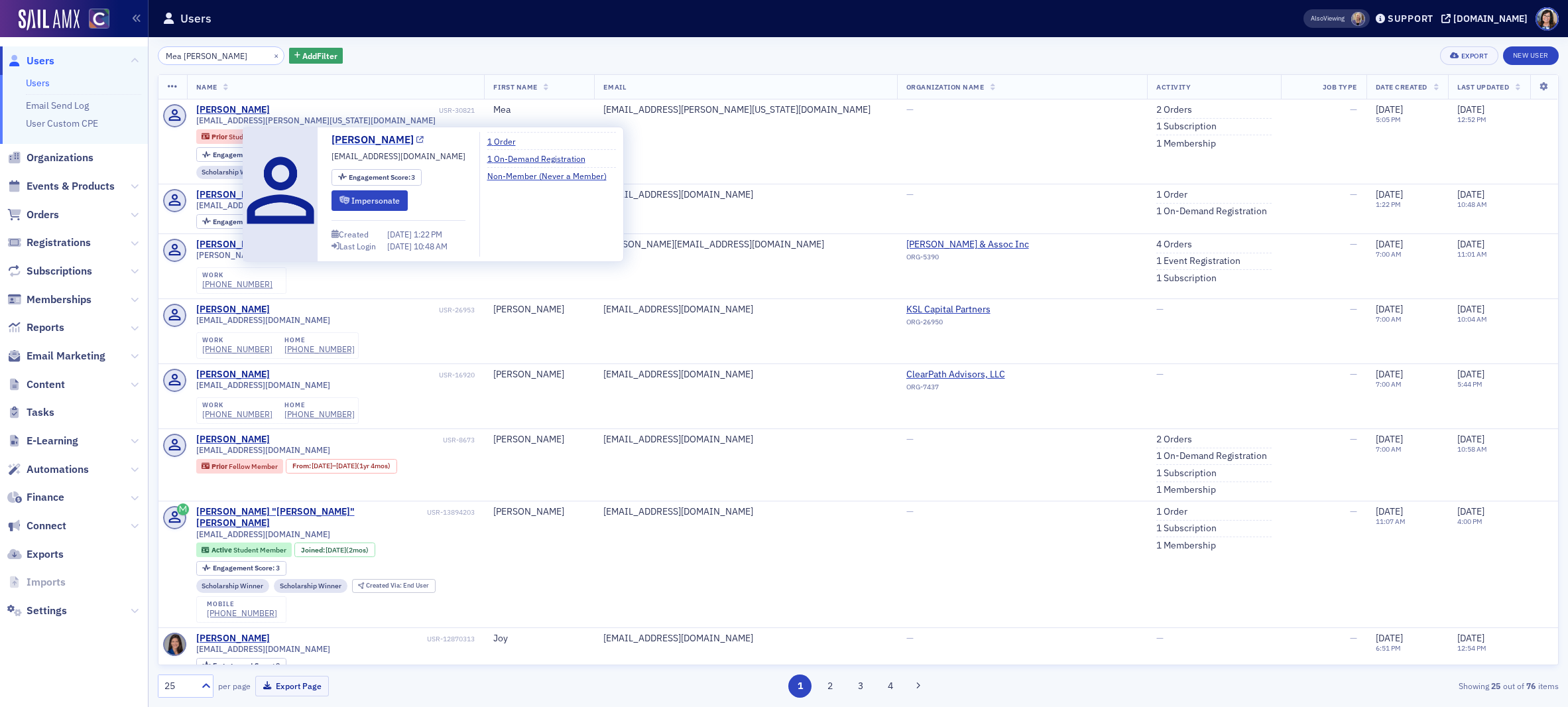
click at [416, 139] on icon at bounding box center [420, 140] width 8 height 8
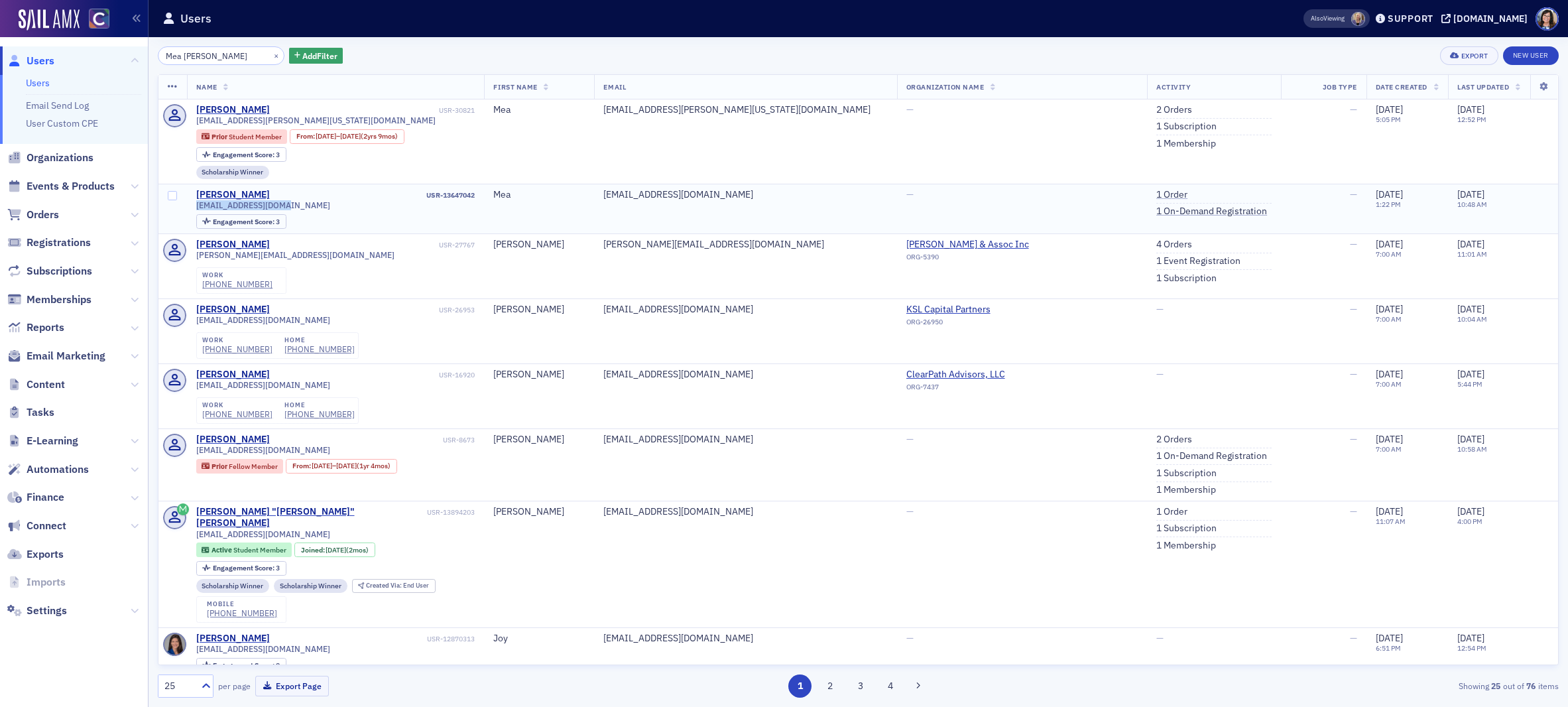
drag, startPoint x: 195, startPoint y: 206, endPoint x: 298, endPoint y: 206, distance: 103.0
click at [298, 206] on td "Mea Fisher USR-13647042 meacfisher@gmail.com Engagement Score : 3" at bounding box center [335, 208] width 297 height 49
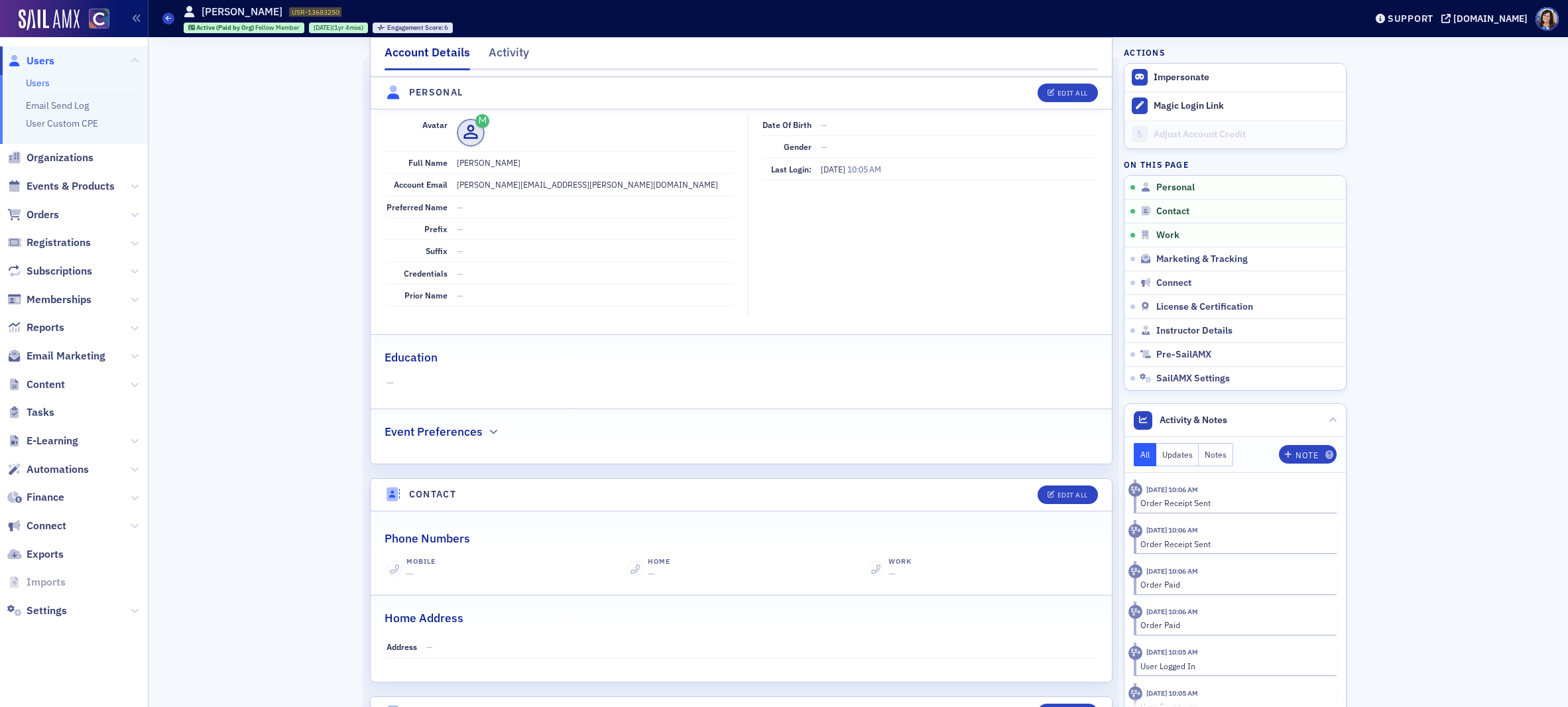
scroll to position [145, 0]
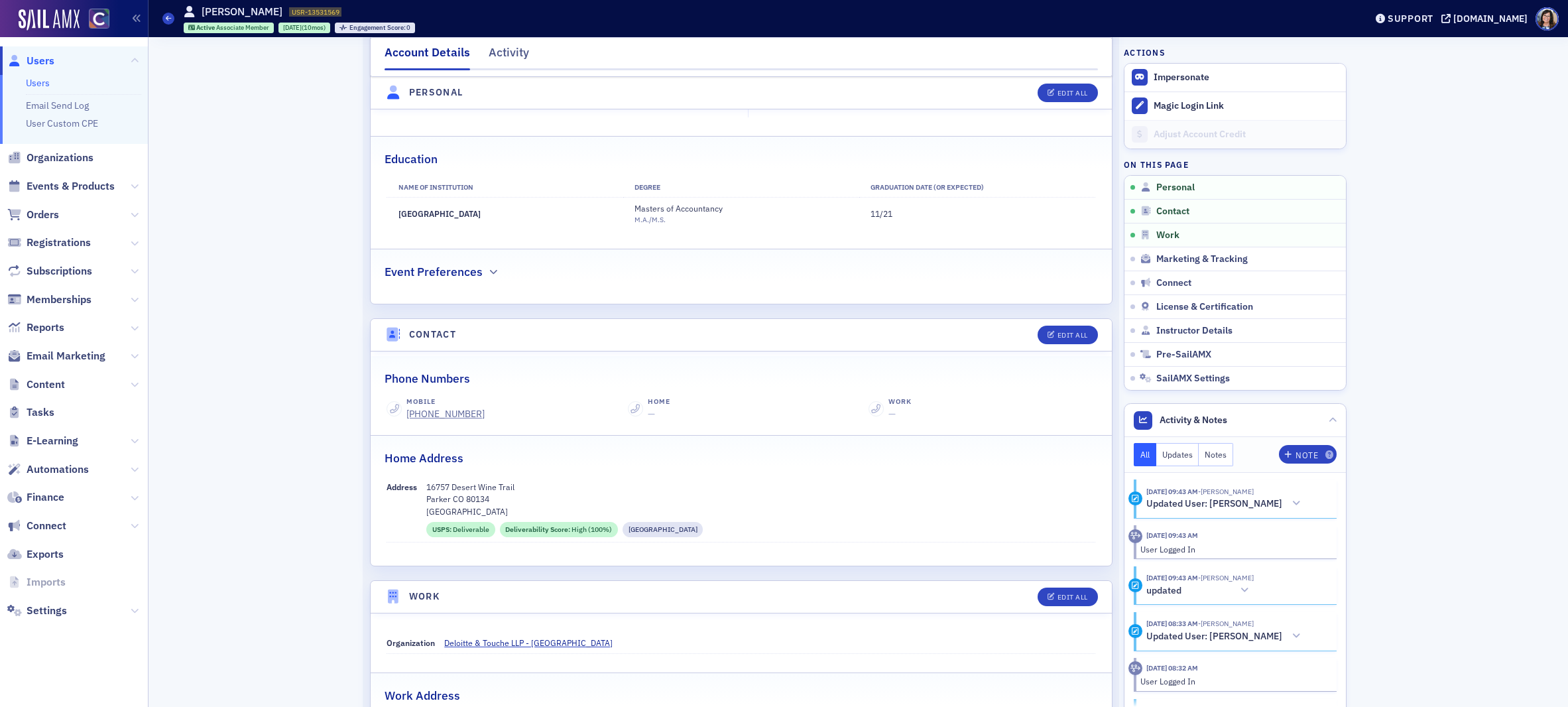
scroll to position [355, 0]
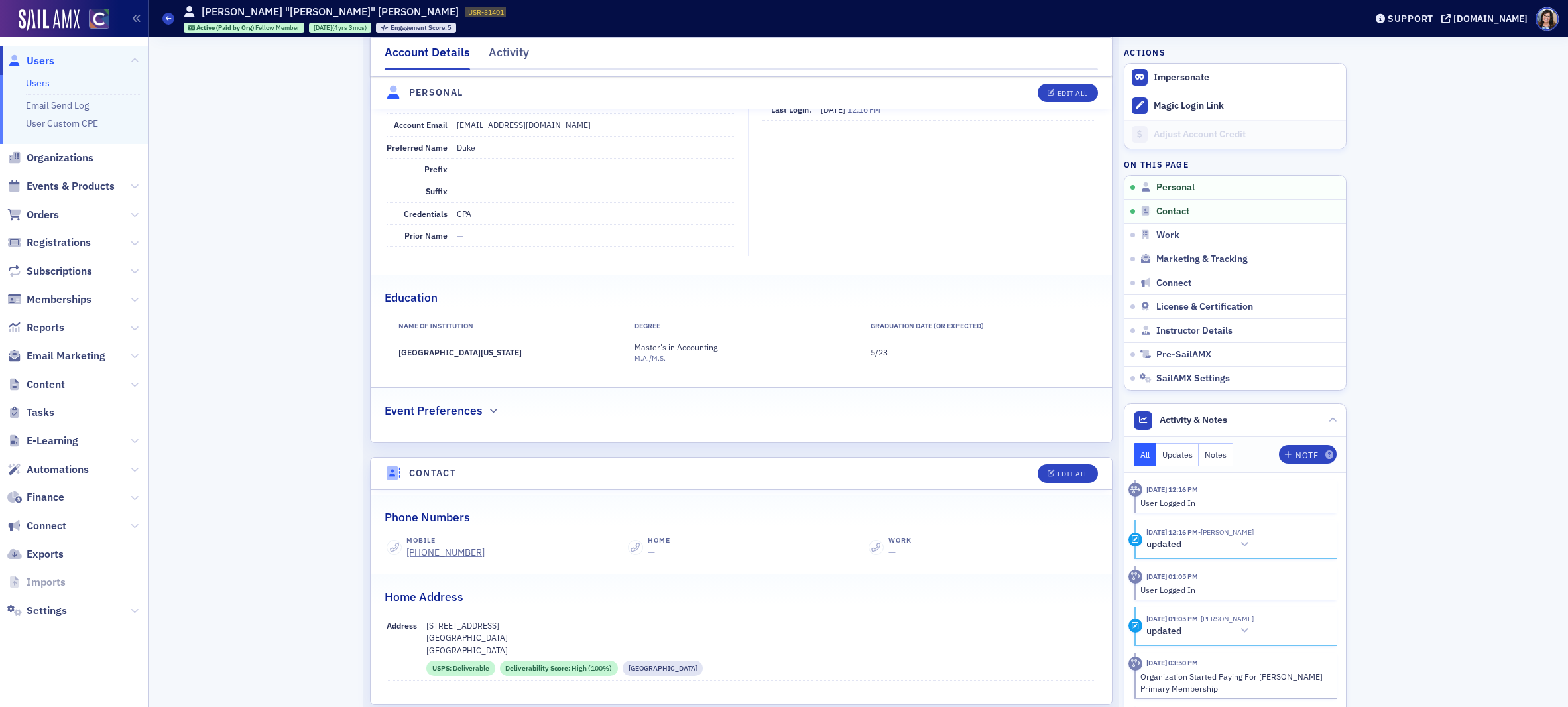
scroll to position [205, 0]
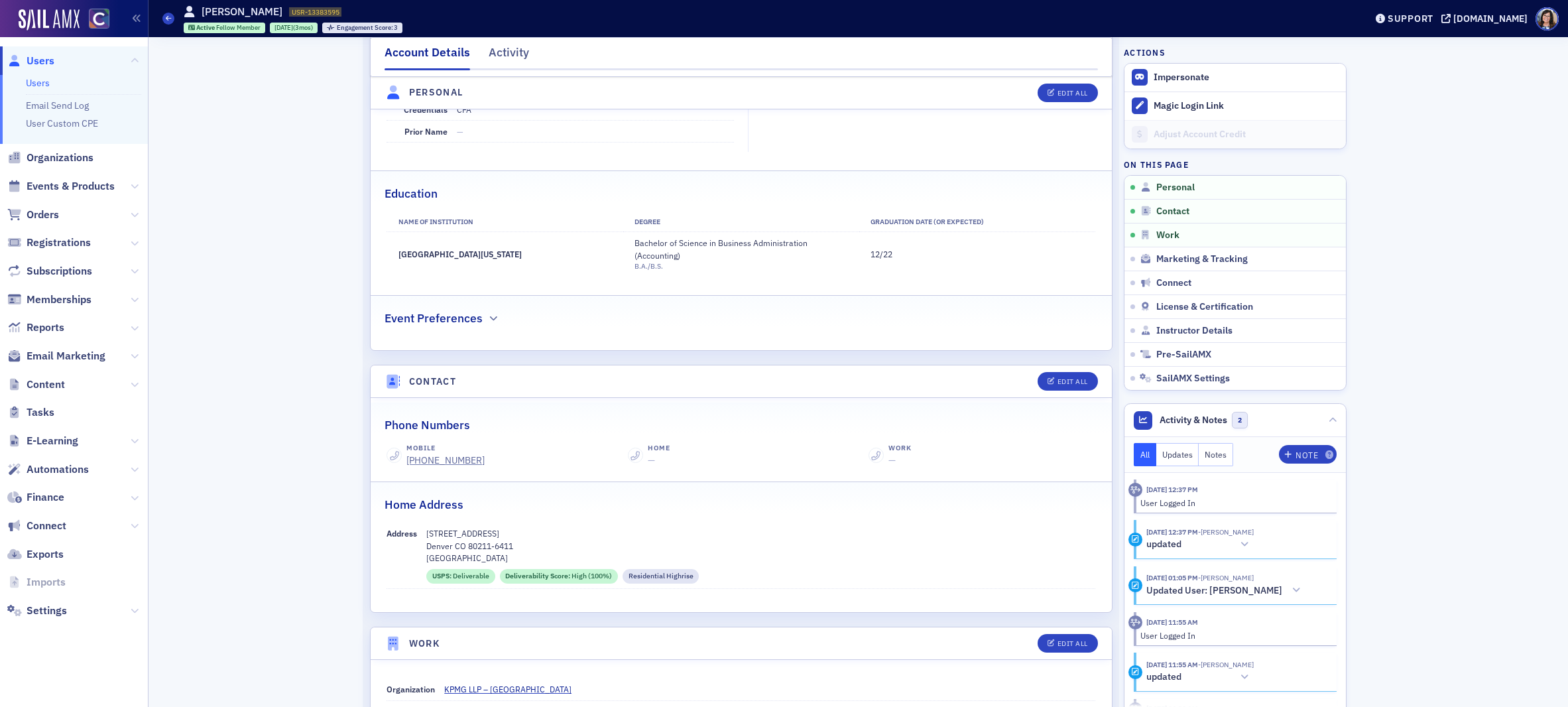
scroll to position [307, 0]
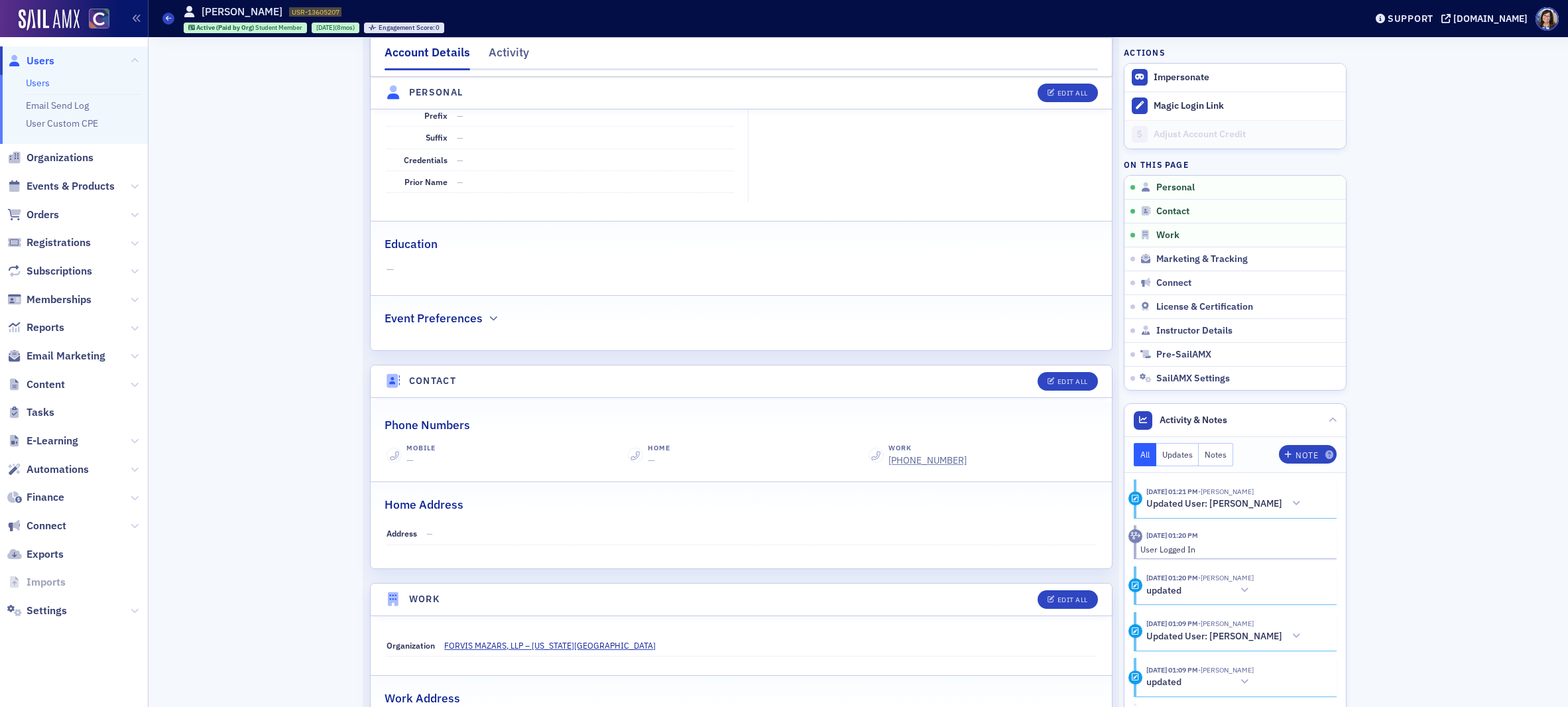
scroll to position [230, 0]
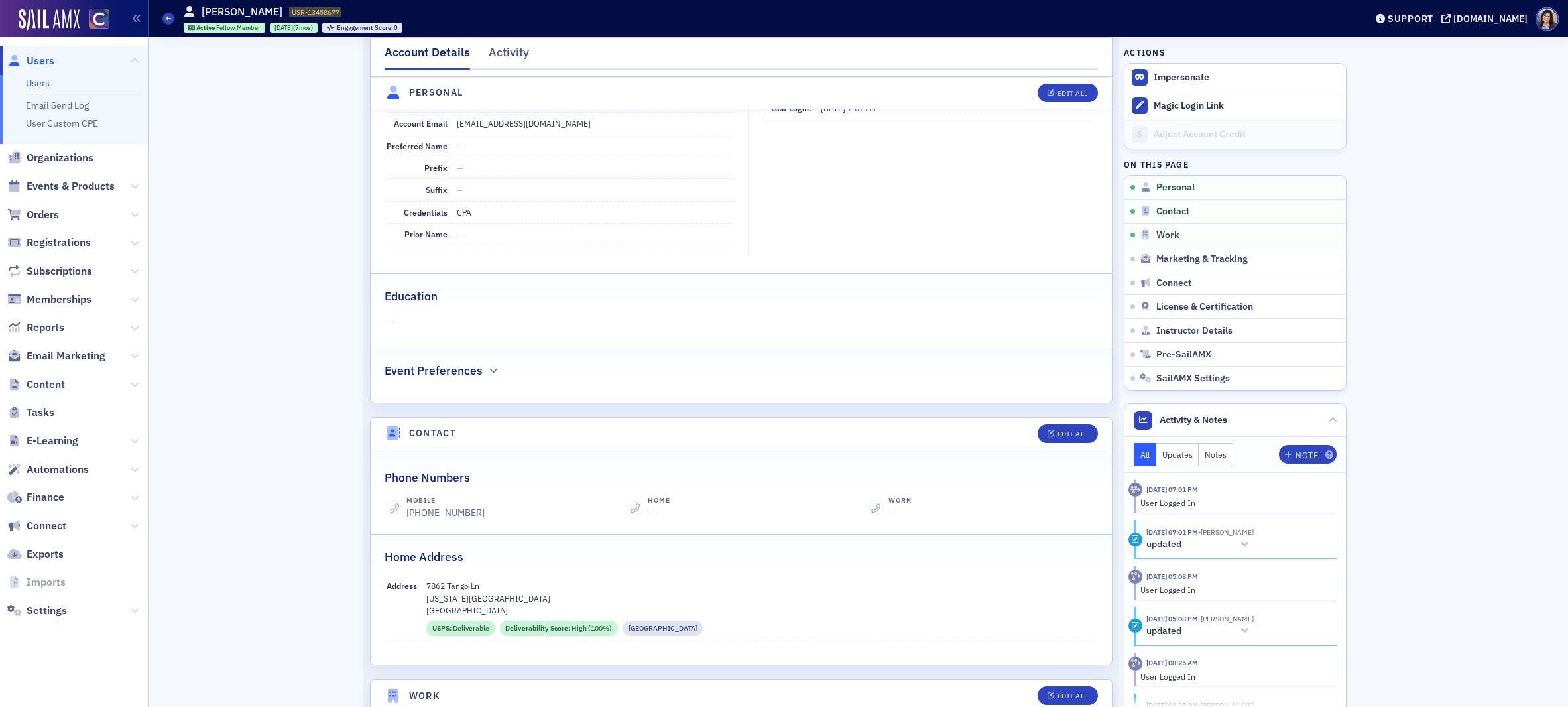
scroll to position [205, 0]
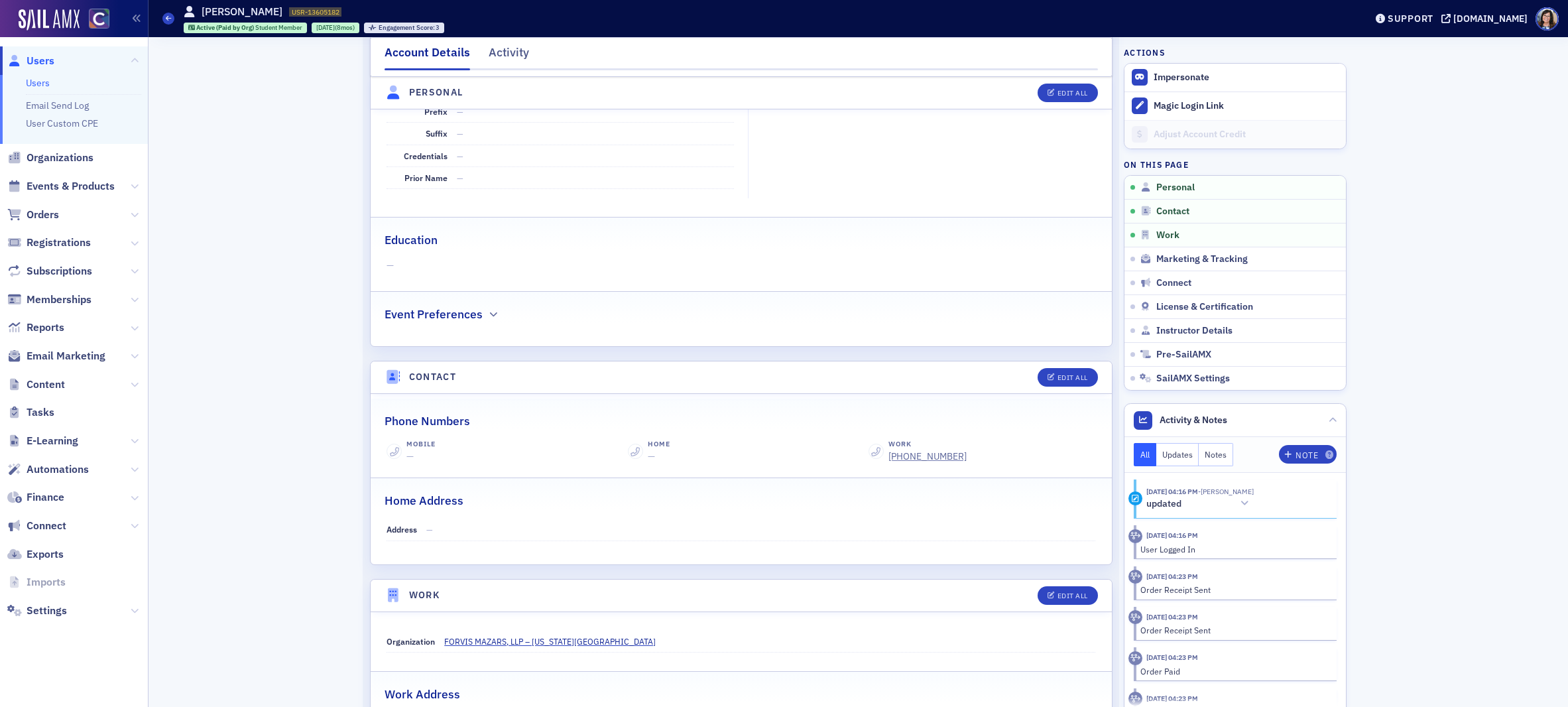
scroll to position [259, 0]
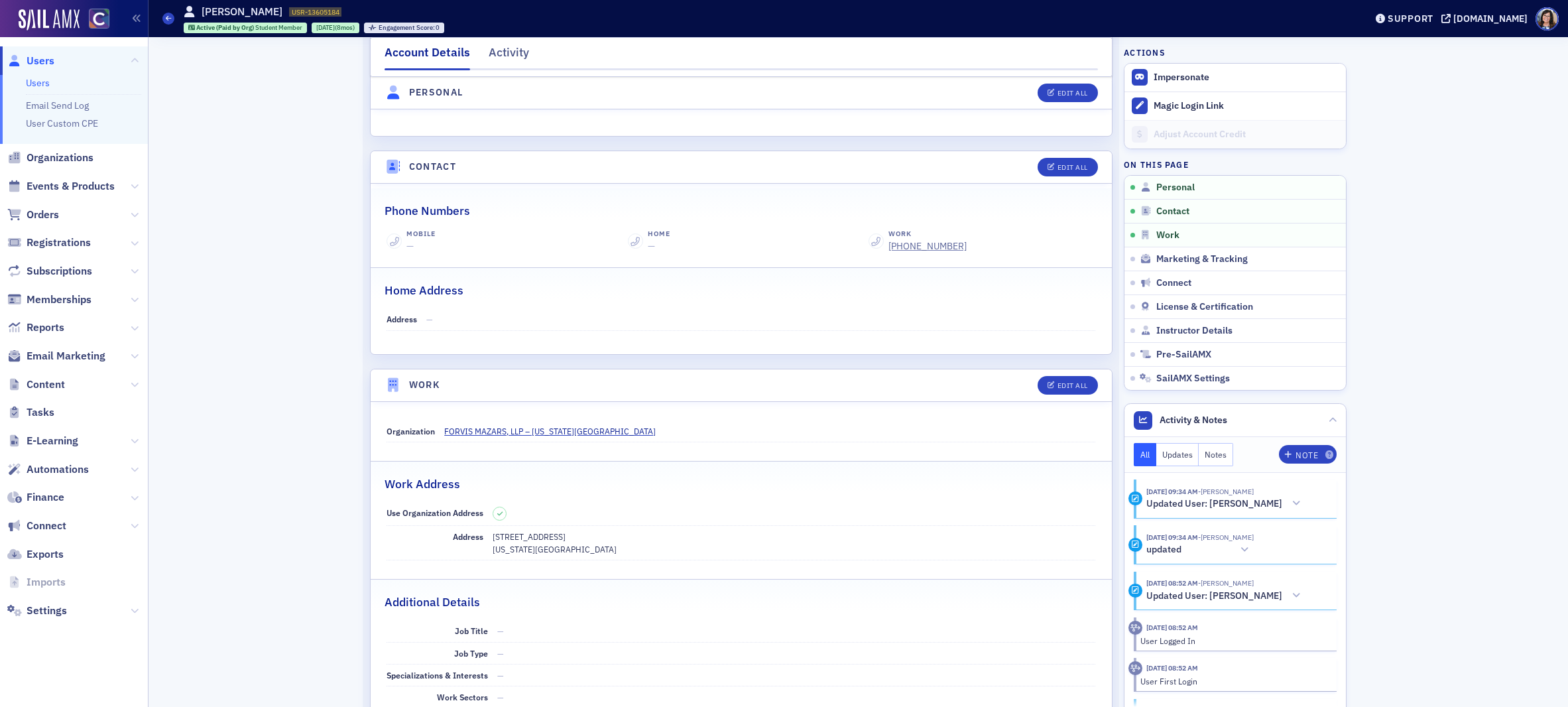
scroll to position [469, 0]
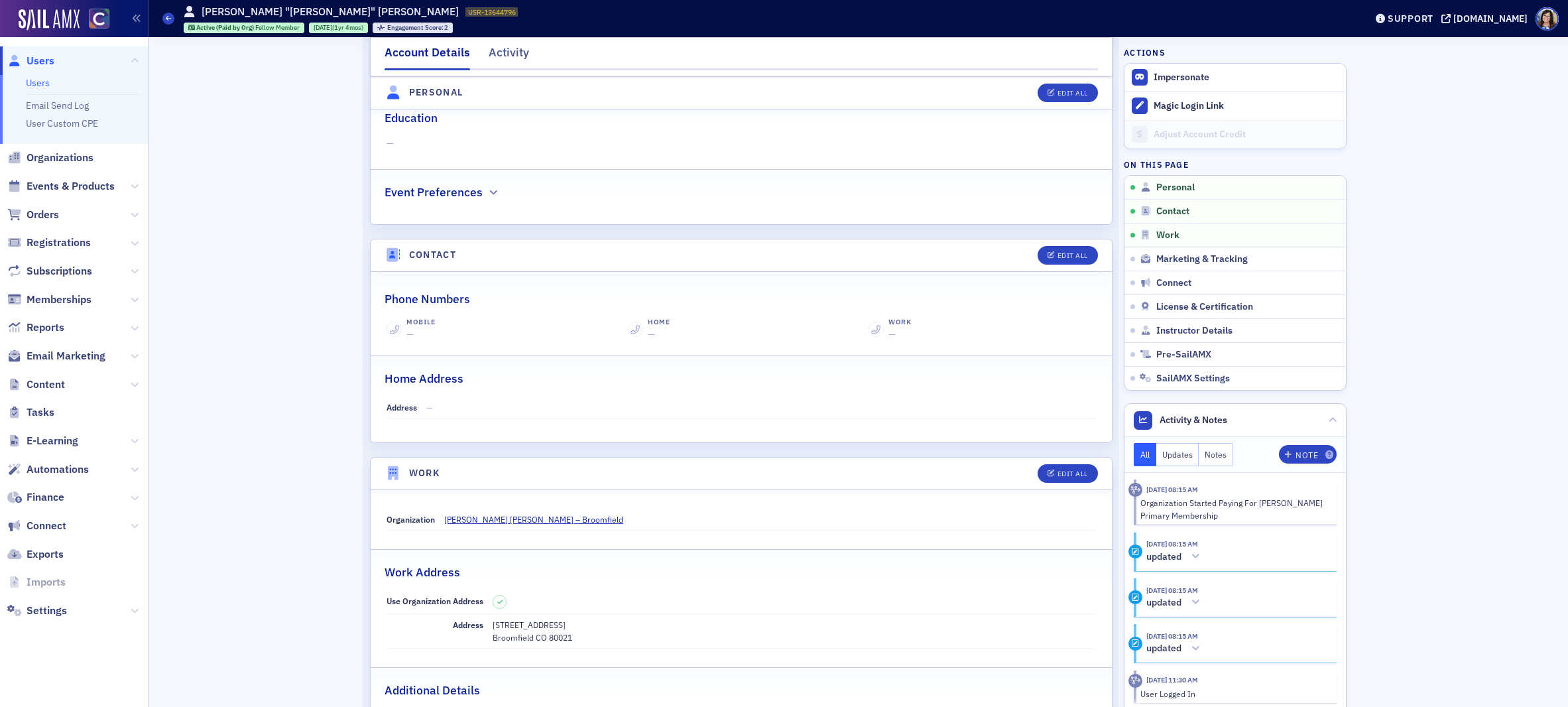
scroll to position [410, 0]
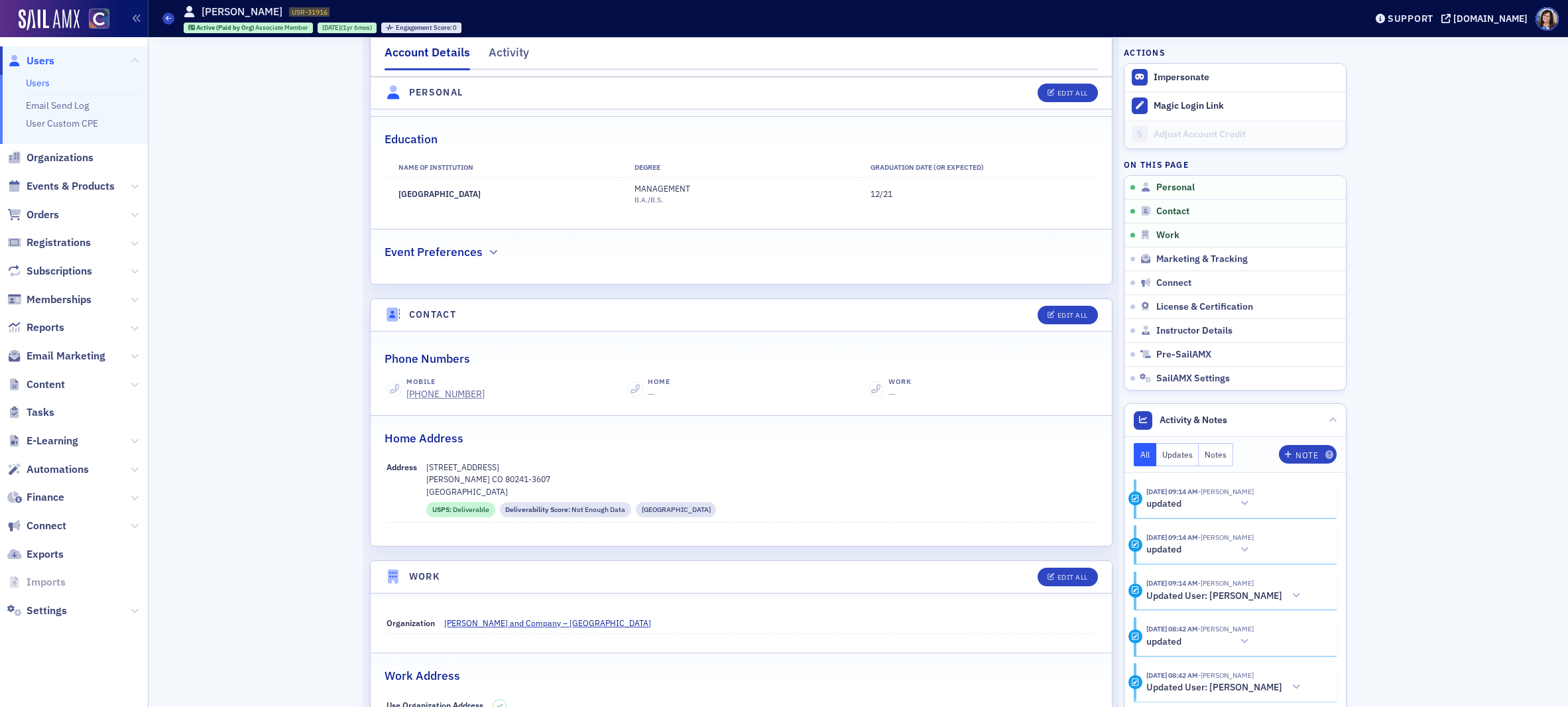
scroll to position [360, 0]
